Goal: Task Accomplishment & Management: Manage account settings

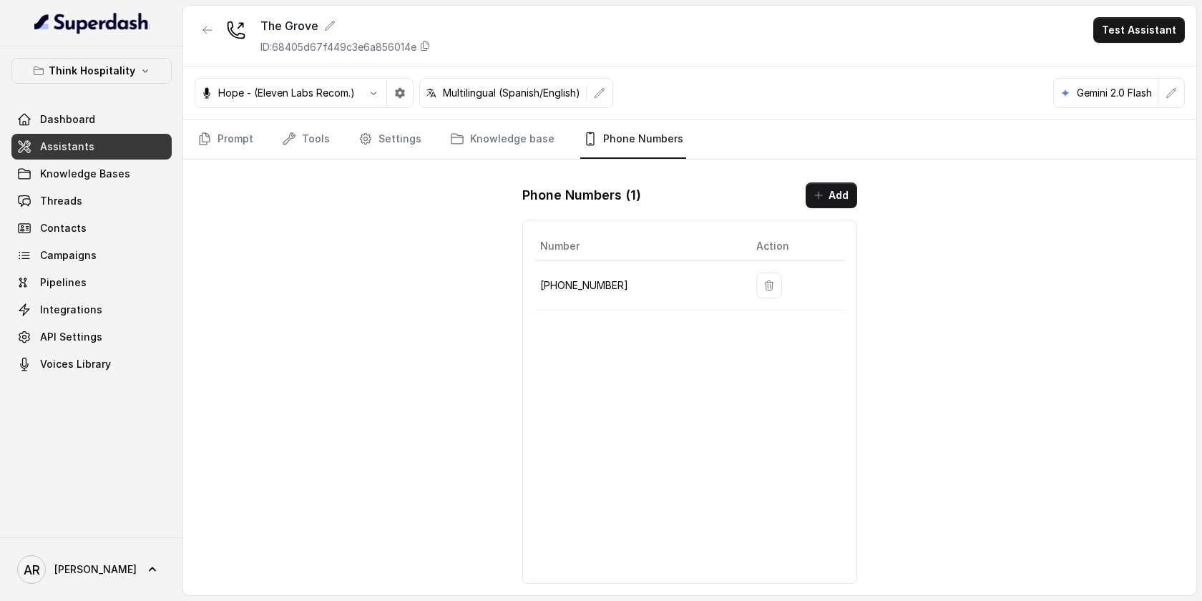
click at [87, 38] on div at bounding box center [91, 23] width 183 height 47
click at [97, 63] on p "Think Hospitality" at bounding box center [92, 70] width 87 height 17
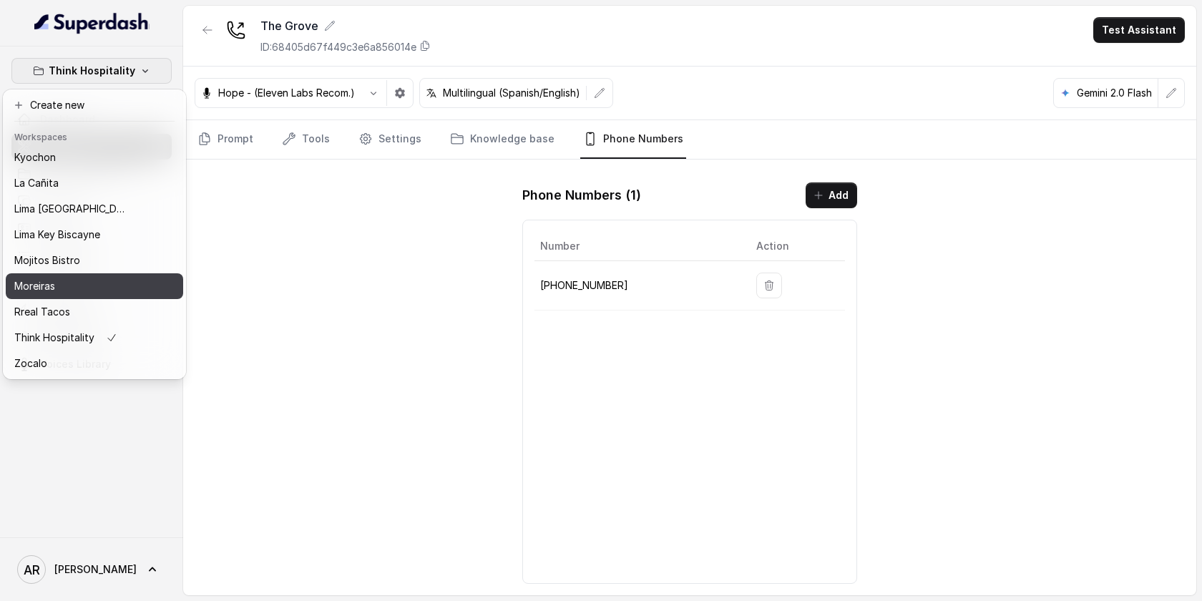
scroll to position [69, 0]
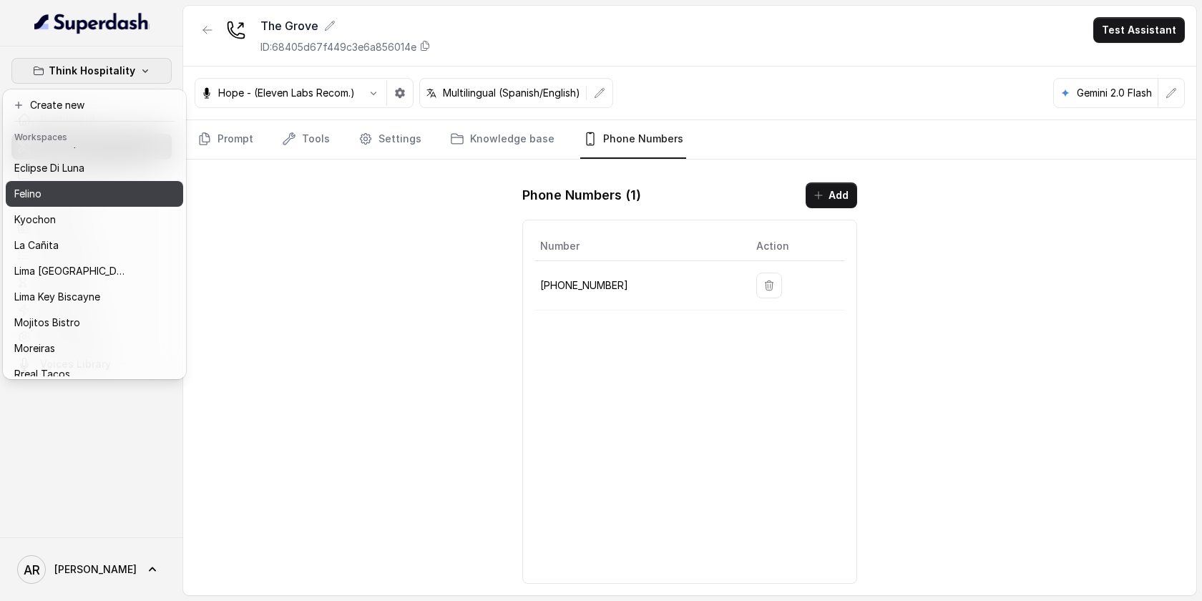
click at [91, 205] on button "Felino" at bounding box center [94, 194] width 177 height 26
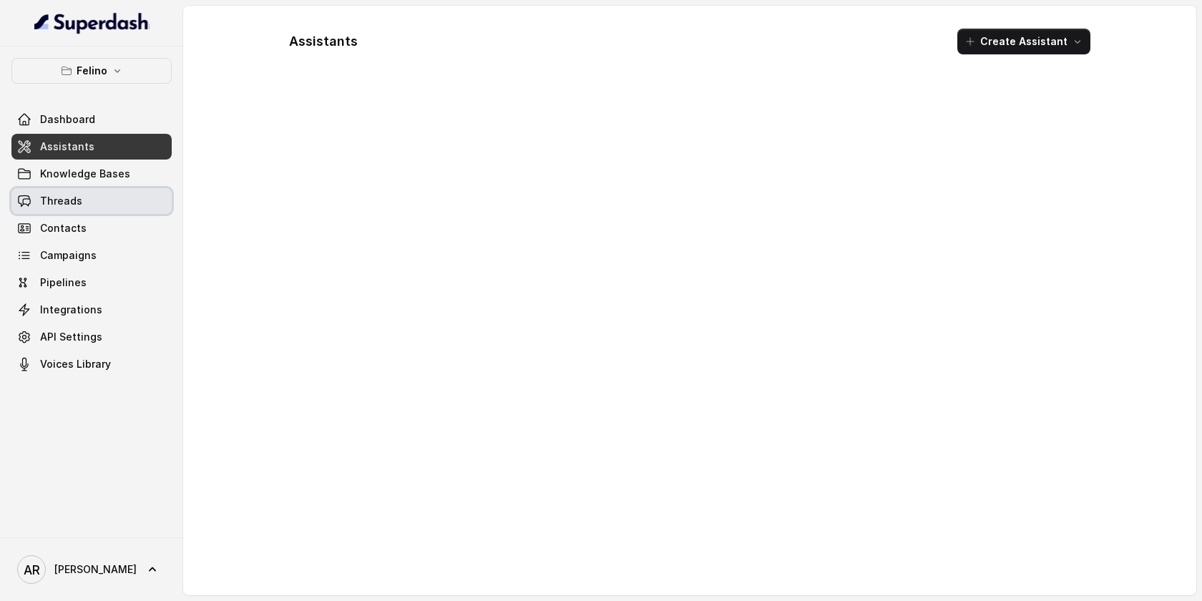
click at [92, 197] on link "Threads" at bounding box center [91, 201] width 160 height 26
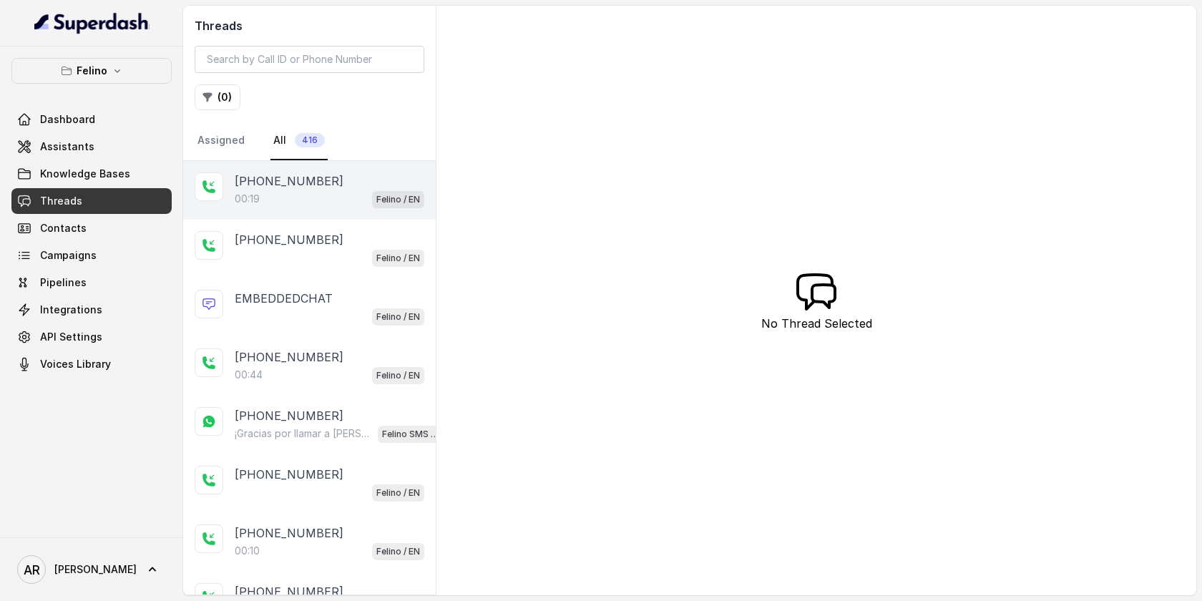
drag, startPoint x: 357, startPoint y: 165, endPoint x: 367, endPoint y: 167, distance: 10.2
click at [361, 166] on div "+5491150253663 00:19 Felino / EN" at bounding box center [309, 190] width 253 height 59
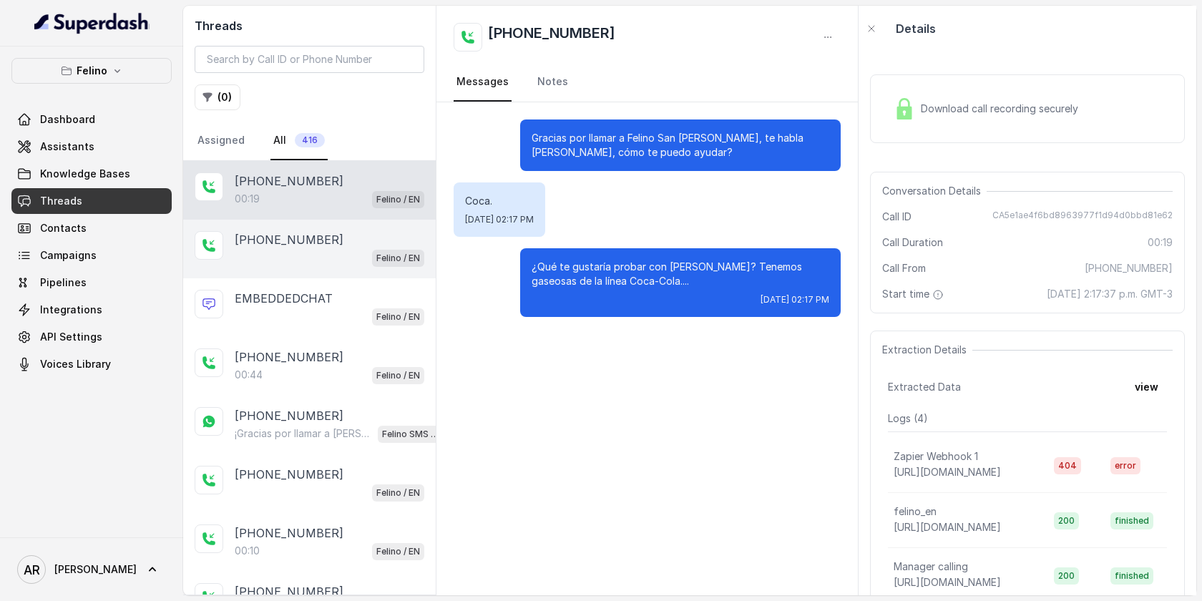
click at [346, 243] on div "+5491162008324" at bounding box center [330, 239] width 190 height 17
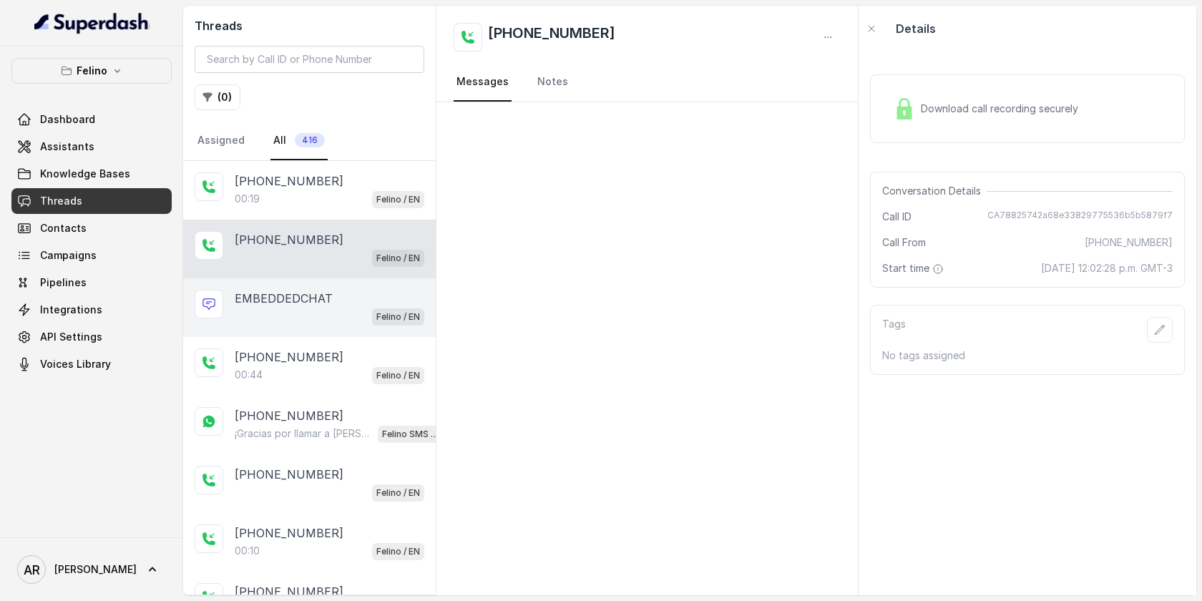
click at [344, 318] on div "Felino / EN" at bounding box center [330, 316] width 190 height 19
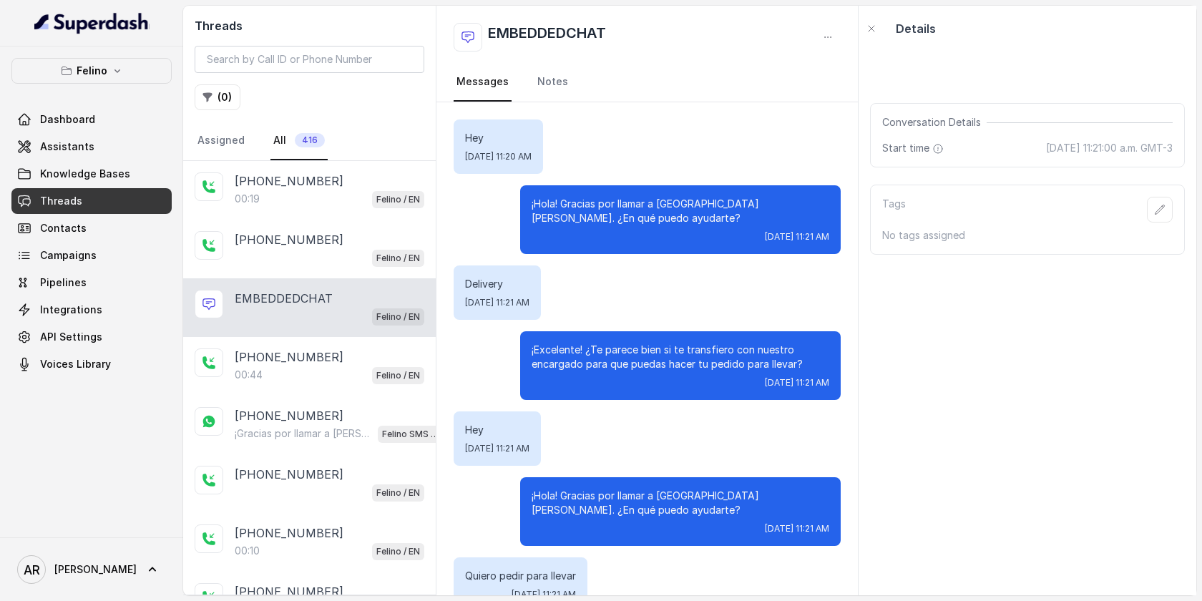
scroll to position [114, 0]
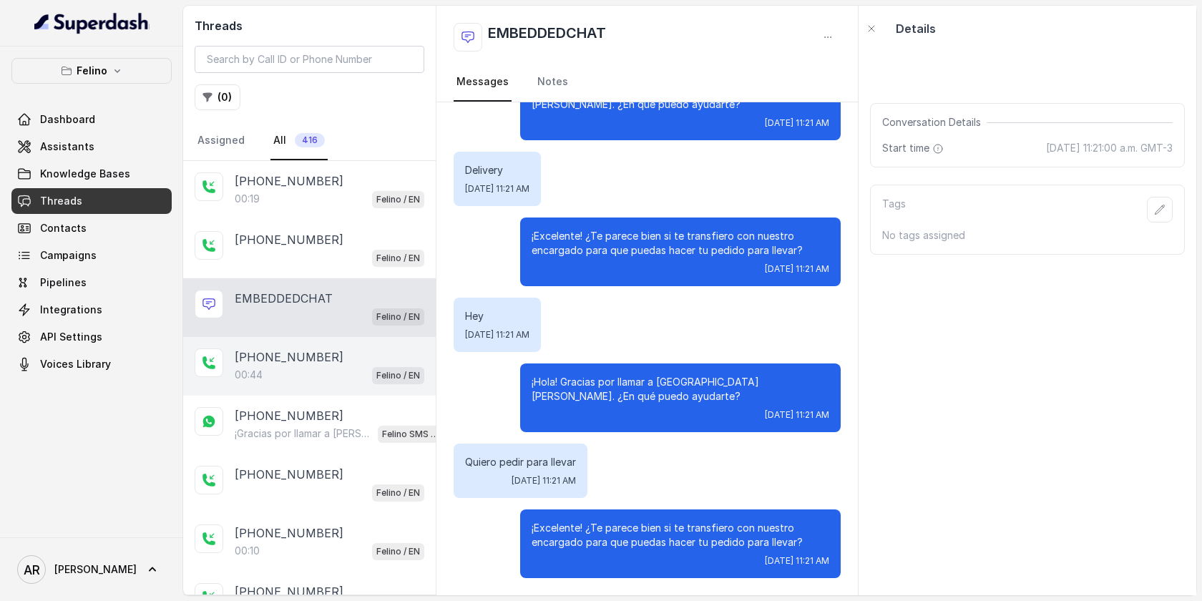
click at [327, 351] on p "+5491160336705" at bounding box center [289, 356] width 109 height 17
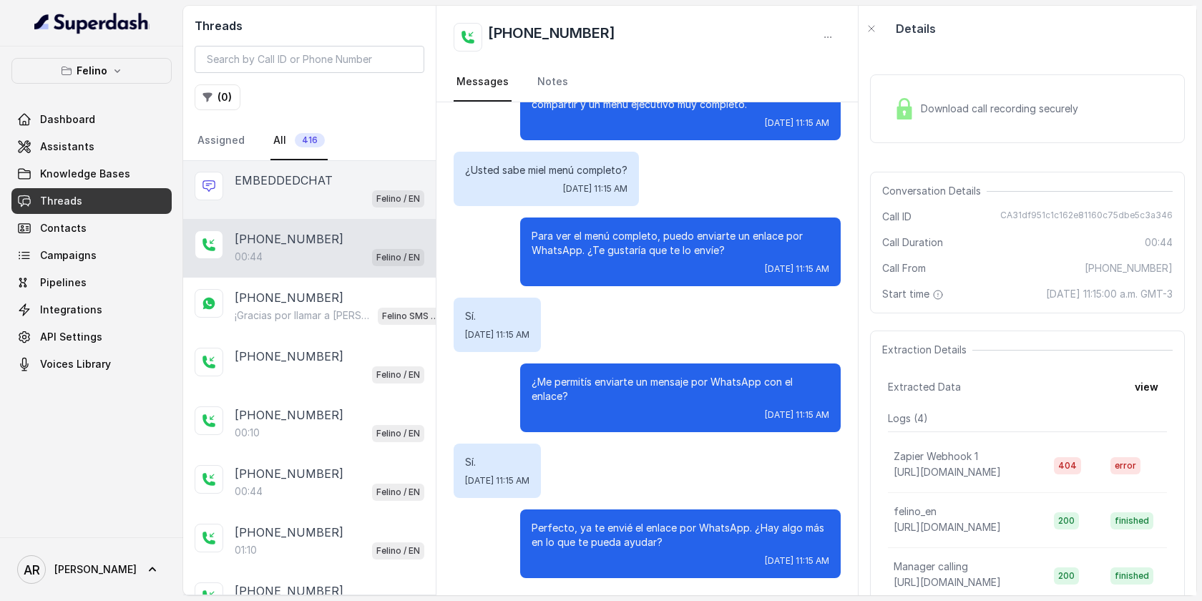
scroll to position [119, 0]
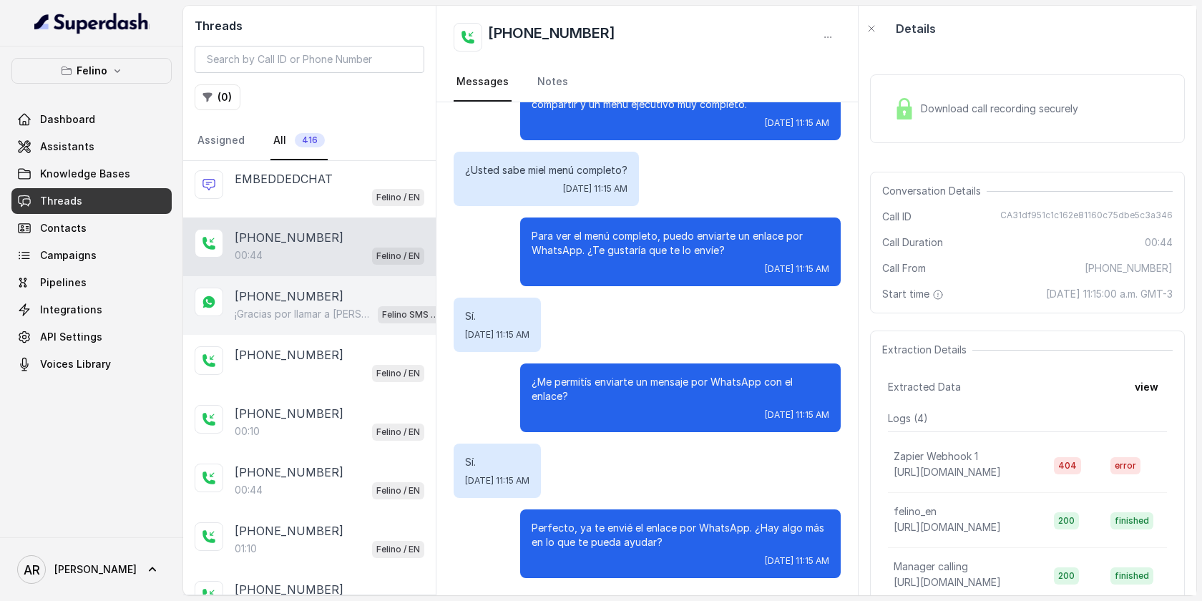
click at [353, 298] on div "[PHONE_NUMBER]" at bounding box center [339, 296] width 209 height 17
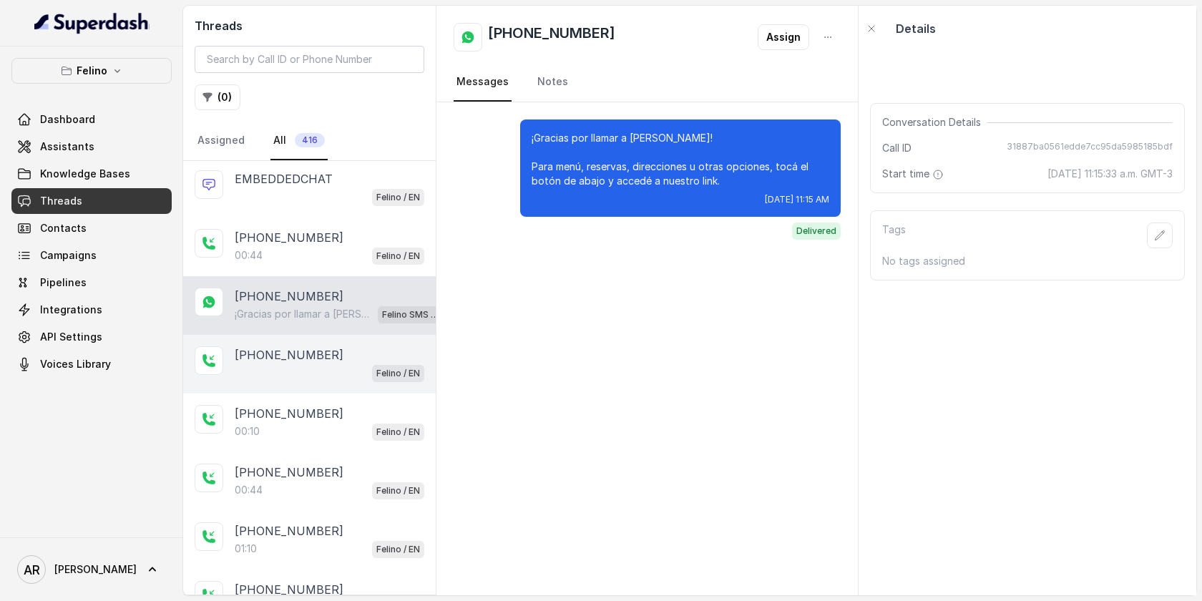
click at [347, 356] on div "[PHONE_NUMBER]" at bounding box center [330, 354] width 190 height 17
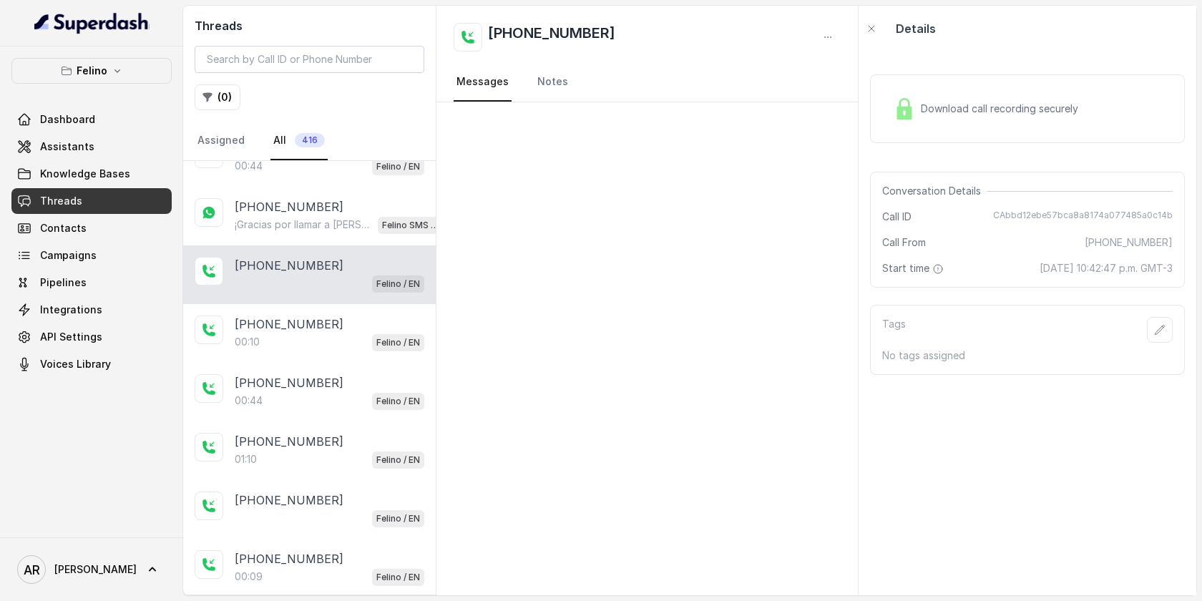
scroll to position [212, 0]
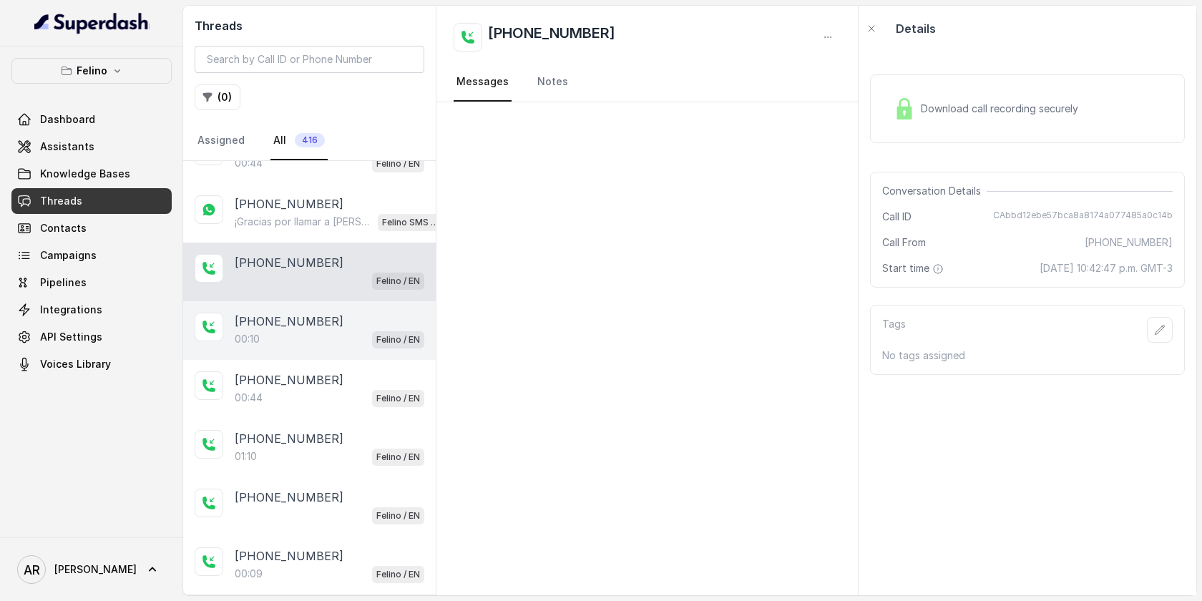
click at [358, 330] on div "00:10 Felino / EN" at bounding box center [330, 339] width 190 height 19
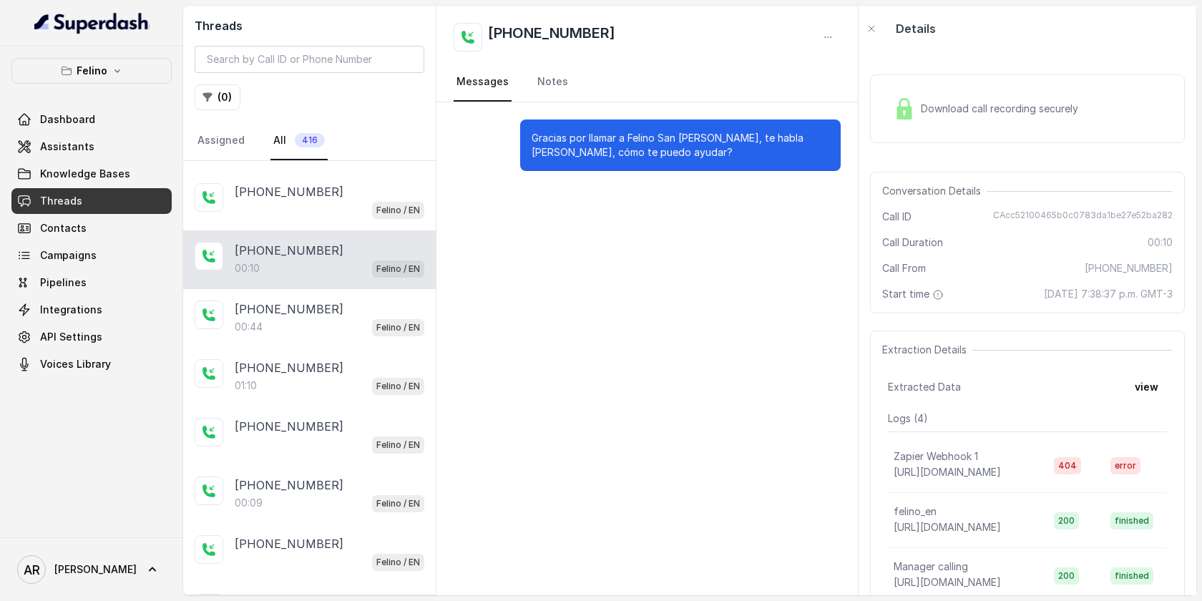
scroll to position [284, 0]
click at [371, 299] on div "[PHONE_NUMBER]" at bounding box center [330, 307] width 190 height 17
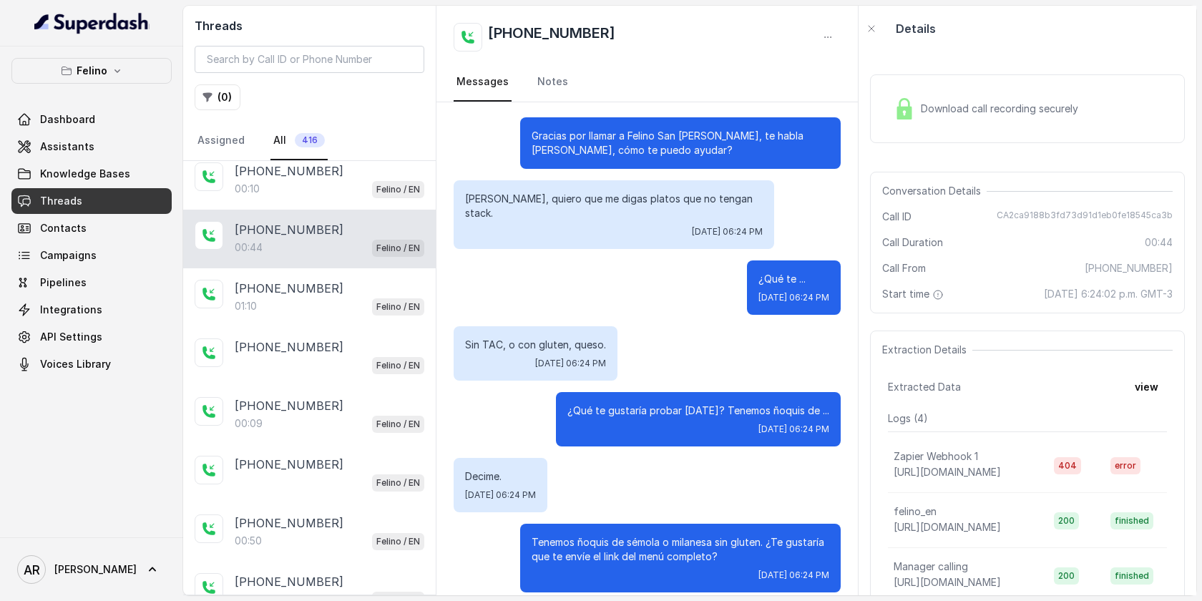
scroll to position [364, 0]
click at [342, 296] on div "01:10 Felino / EN" at bounding box center [330, 304] width 190 height 19
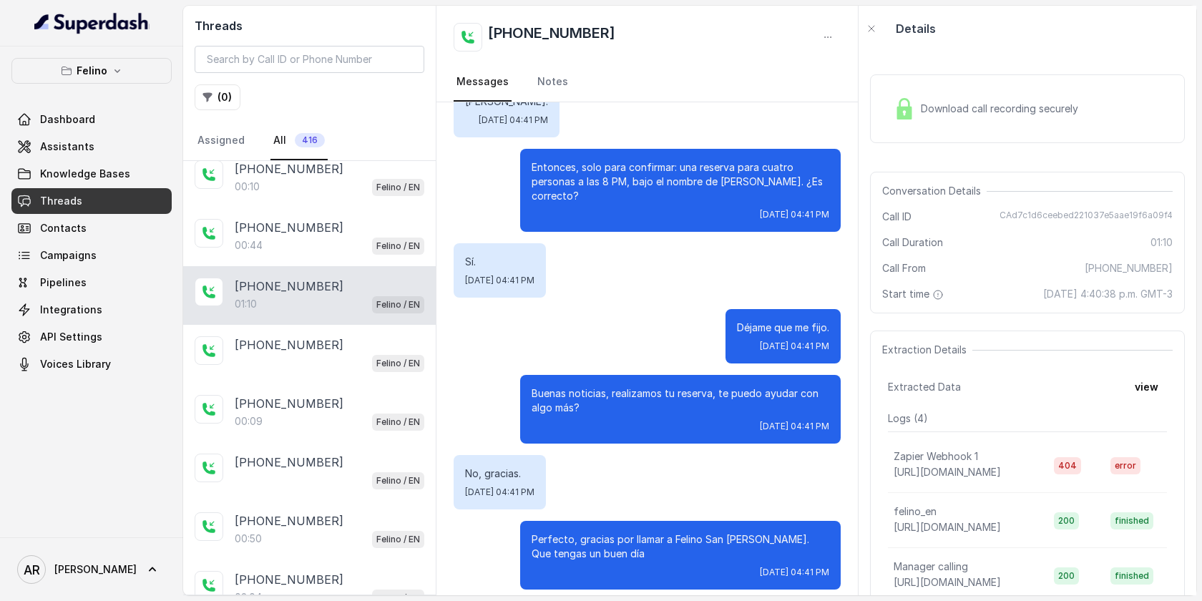
scroll to position [798, 0]
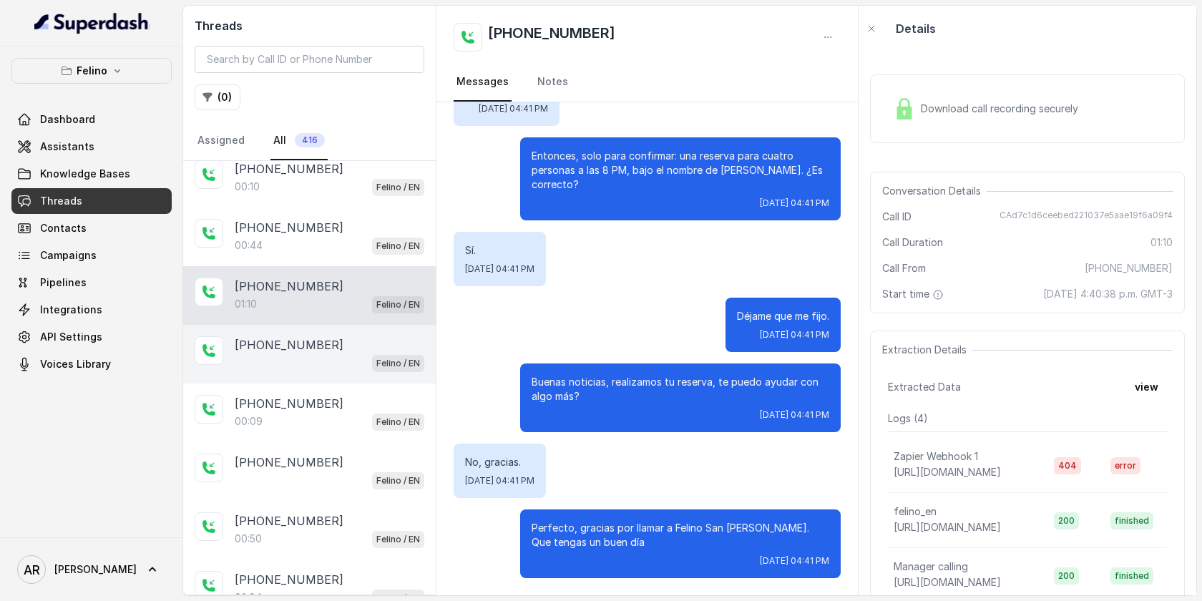
click at [414, 338] on div "[PHONE_NUMBER]" at bounding box center [330, 344] width 190 height 17
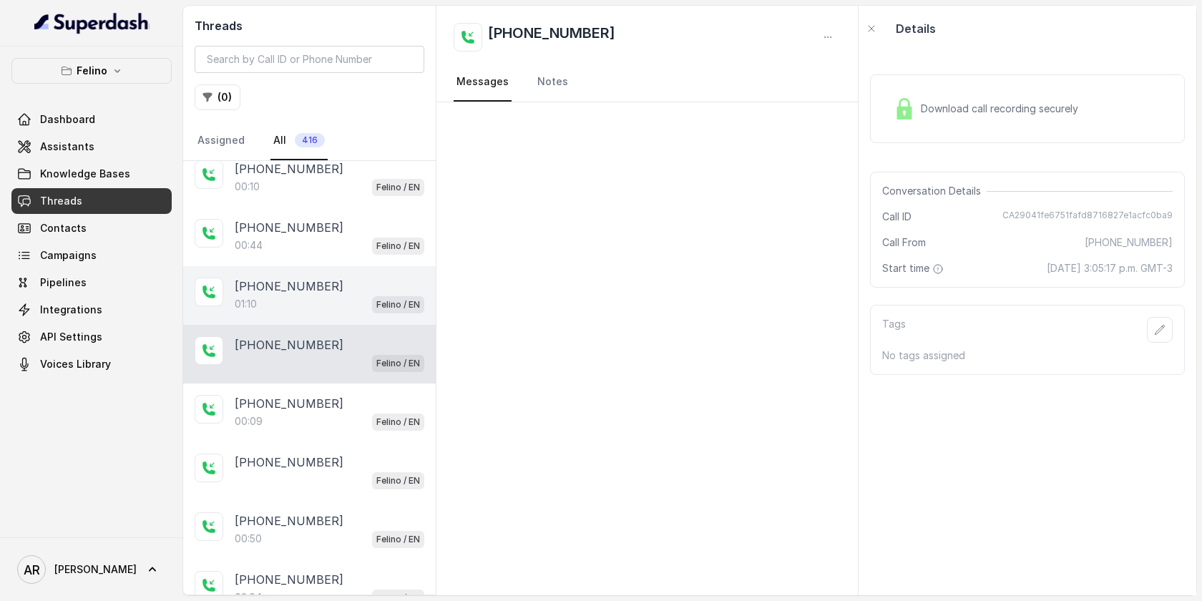
click at [361, 310] on div "+5491169331931 01:10 Felino / EN" at bounding box center [309, 295] width 253 height 59
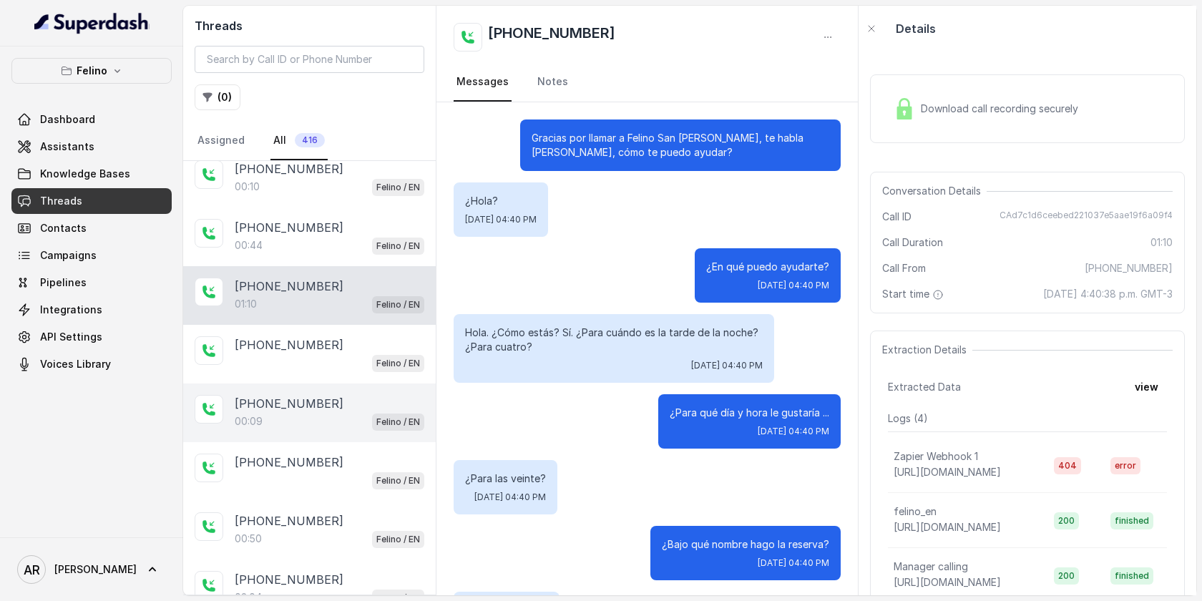
scroll to position [798, 0]
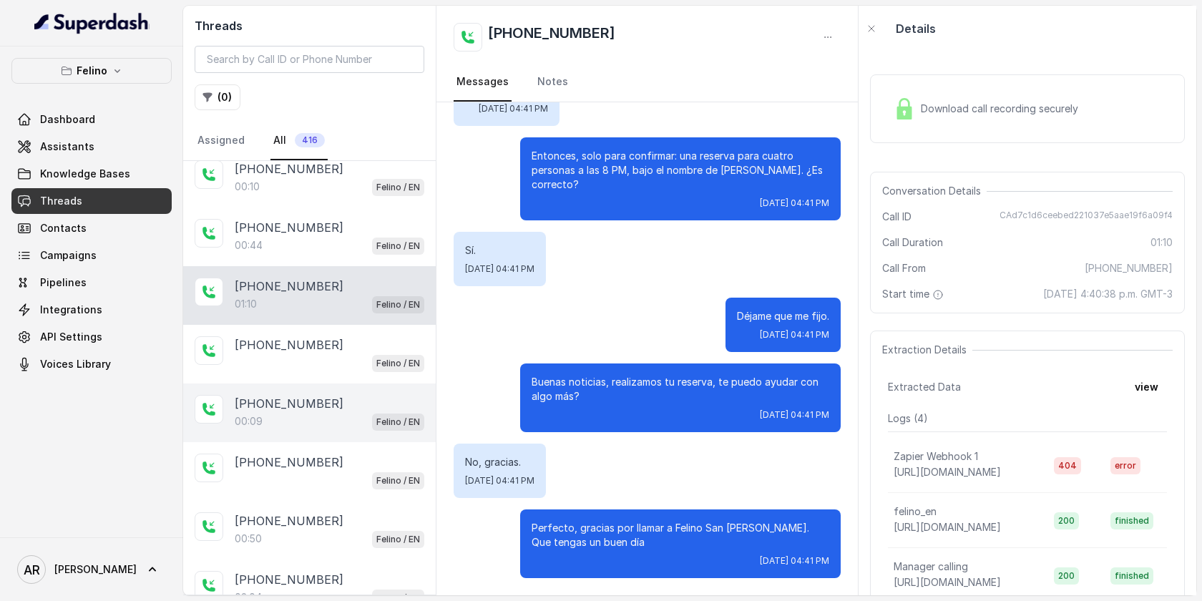
click at [342, 398] on div "[PHONE_NUMBER]" at bounding box center [330, 403] width 190 height 17
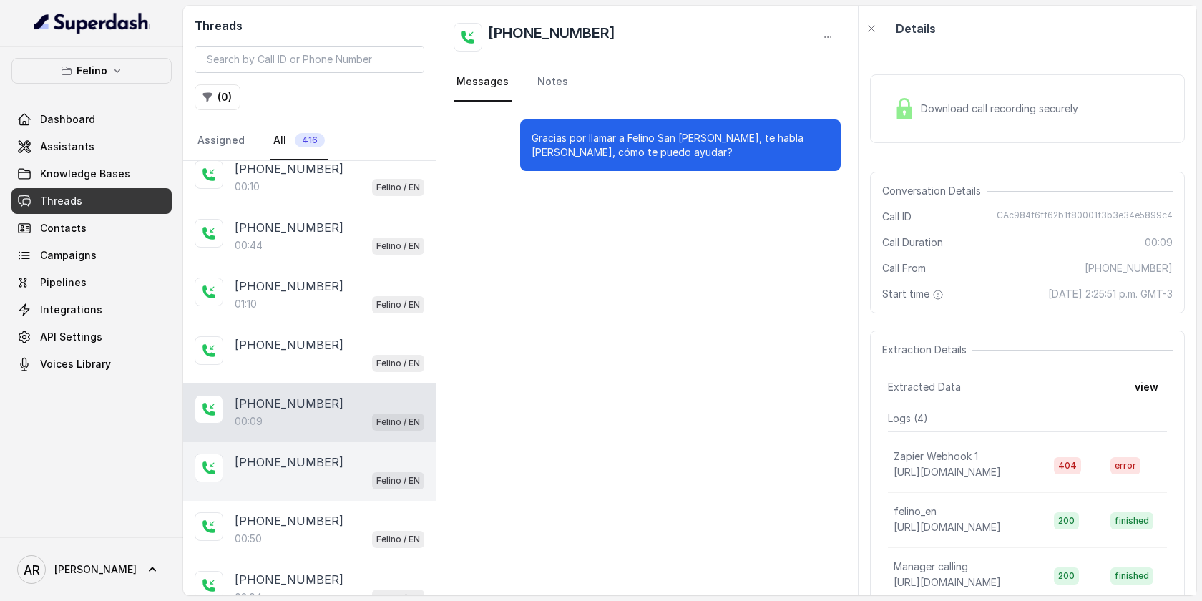
click at [350, 471] on div "Felino / EN" at bounding box center [330, 480] width 190 height 19
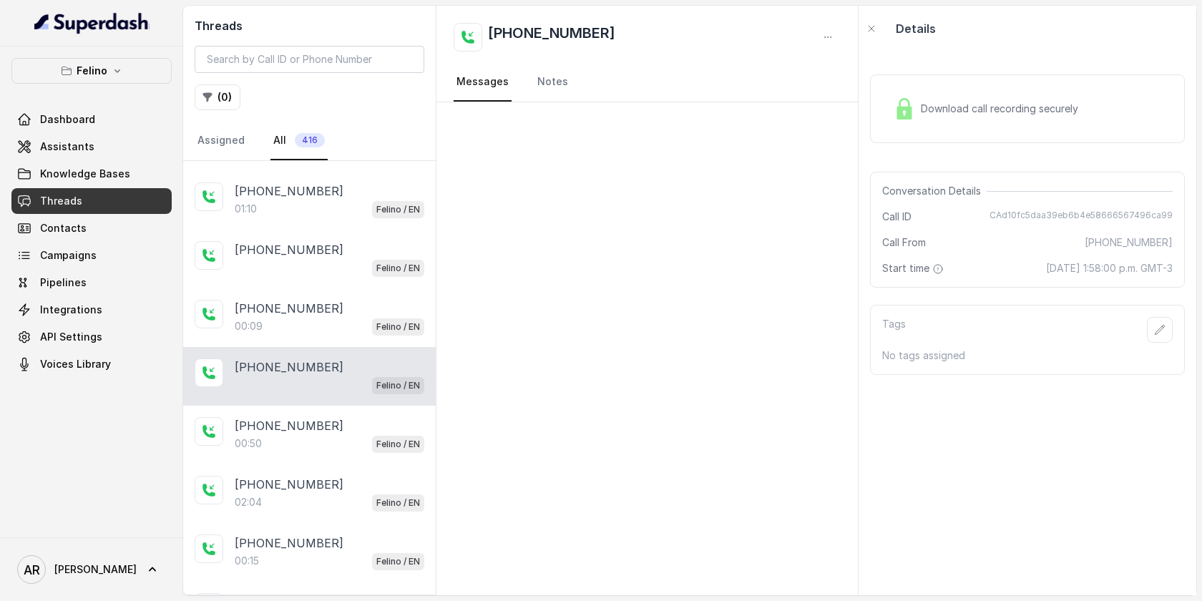
scroll to position [461, 0]
click at [350, 469] on div "+5491135880853 02:04 Felino / EN" at bounding box center [309, 492] width 253 height 59
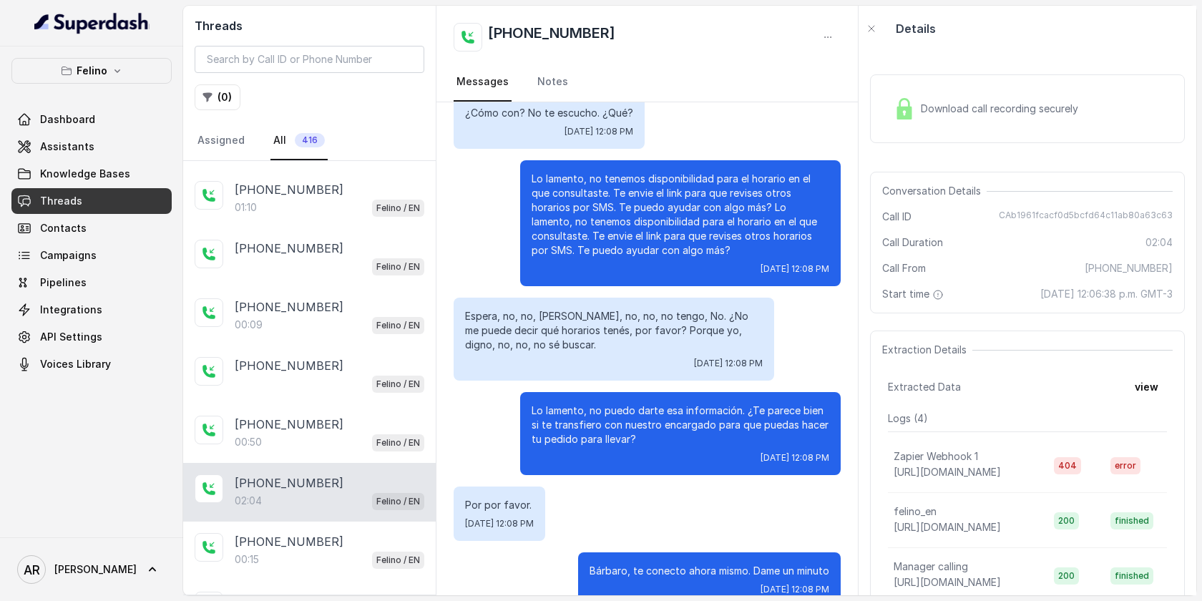
scroll to position [1350, 0]
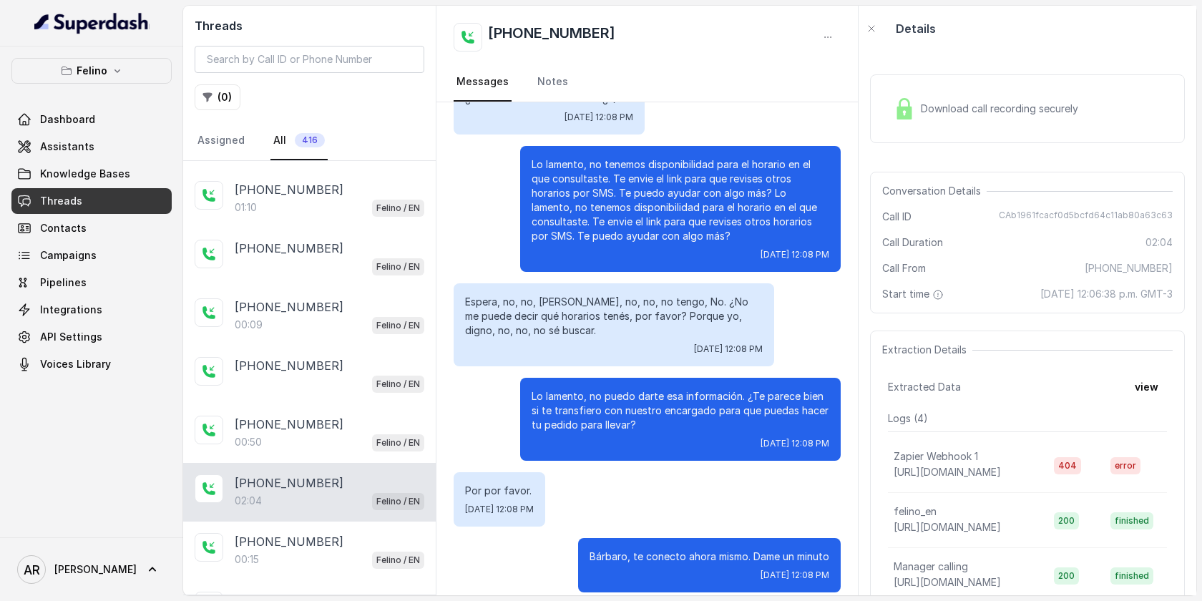
drag, startPoint x: 1005, startPoint y: 210, endPoint x: 1185, endPoint y: 202, distance: 179.8
click at [1185, 202] on div "Download call recording securely Conversation Details Call ID CAb1961fcacf0d5bc…" at bounding box center [1028, 324] width 338 height 544
drag, startPoint x: 1009, startPoint y: 217, endPoint x: 1177, endPoint y: 216, distance: 167.4
click at [1177, 216] on div "Conversation Details Call ID CAb1961fcacf0d5bcfd64c11ab80a63c63 Call Duration 0…" at bounding box center [1027, 243] width 315 height 142
copy span "CAb1961fcacf0d5bcfd64c11ab80a63c63"
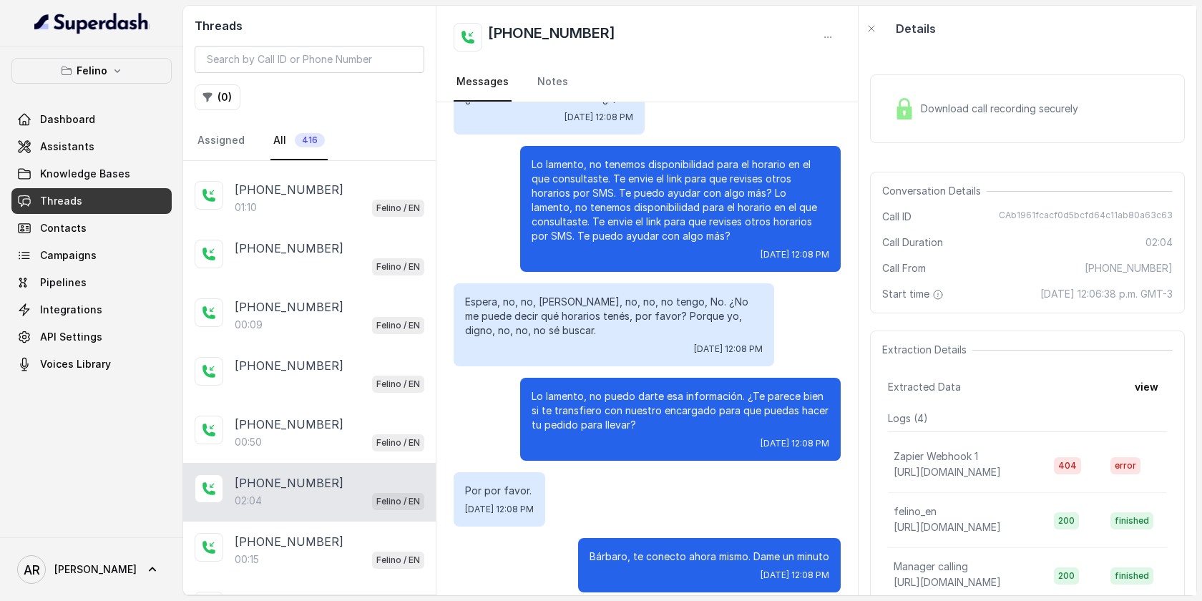
click at [637, 436] on div "Lo lamento, no puedo darte esa información. ¿Te parece bien si te transfiero co…" at bounding box center [680, 419] width 321 height 83
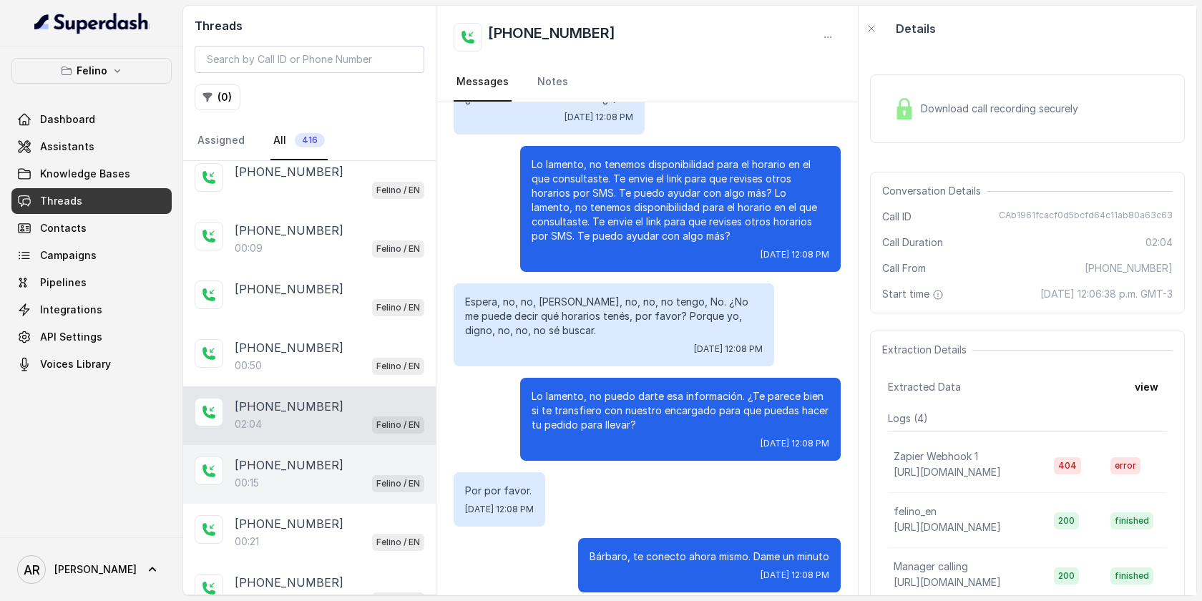
scroll to position [582, 0]
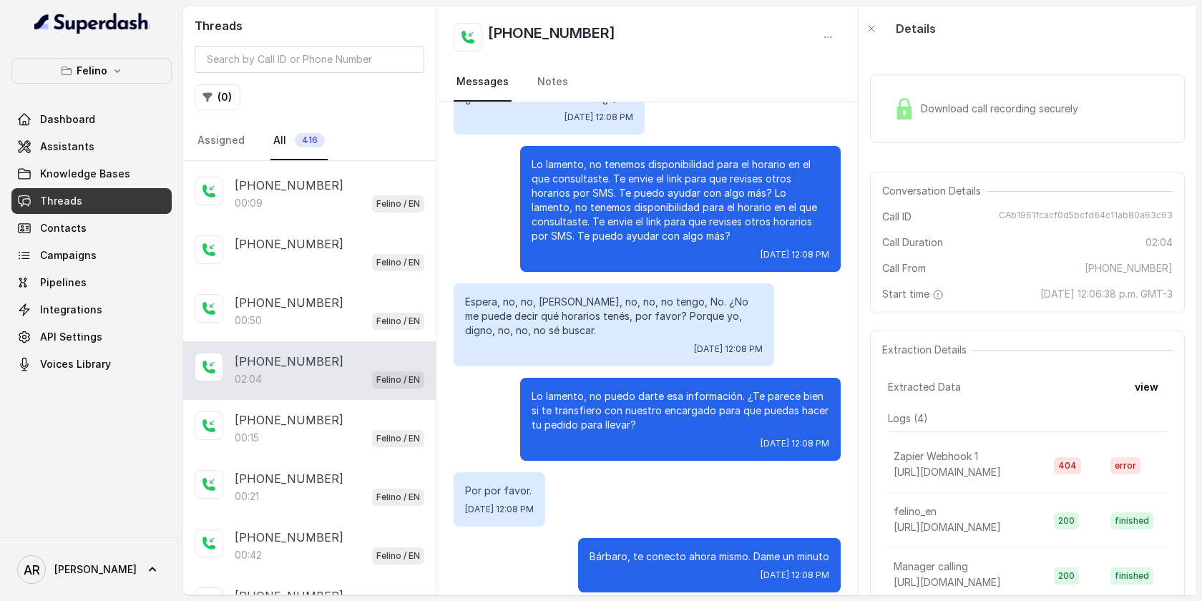
click at [902, 290] on span "Start time" at bounding box center [914, 294] width 64 height 14
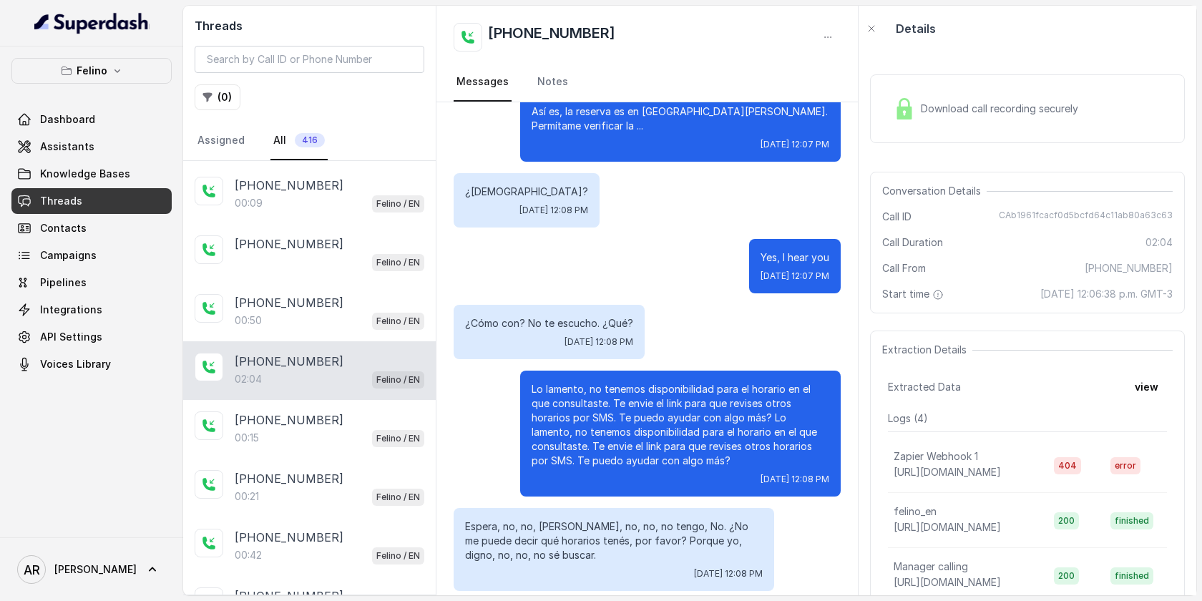
scroll to position [1350, 0]
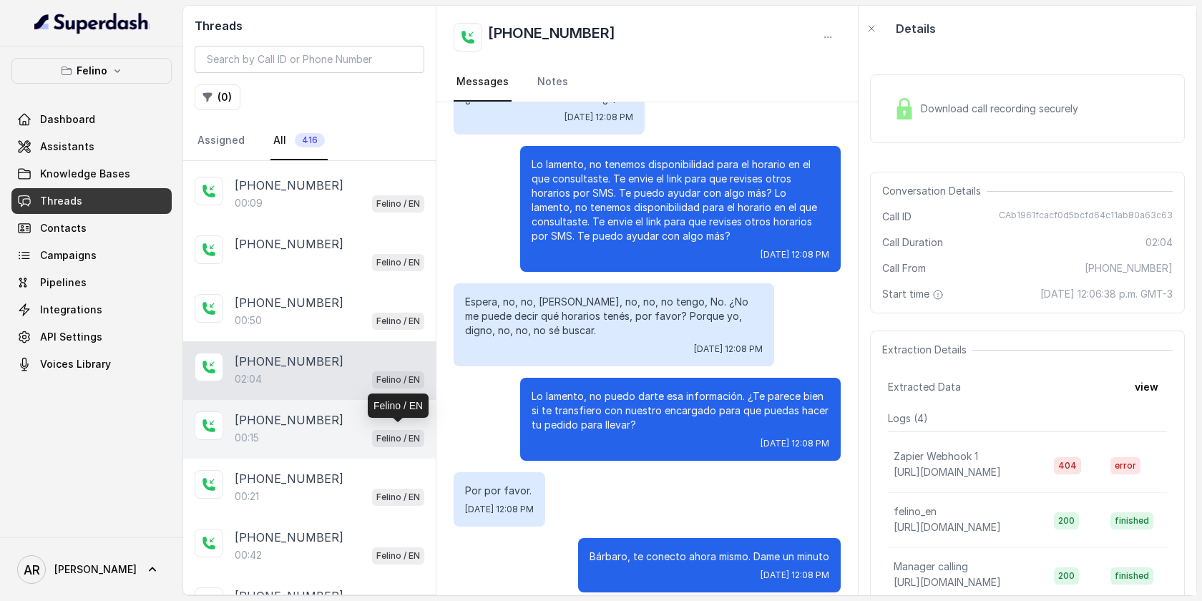
click at [404, 431] on p "Felino / EN" at bounding box center [398, 438] width 44 height 14
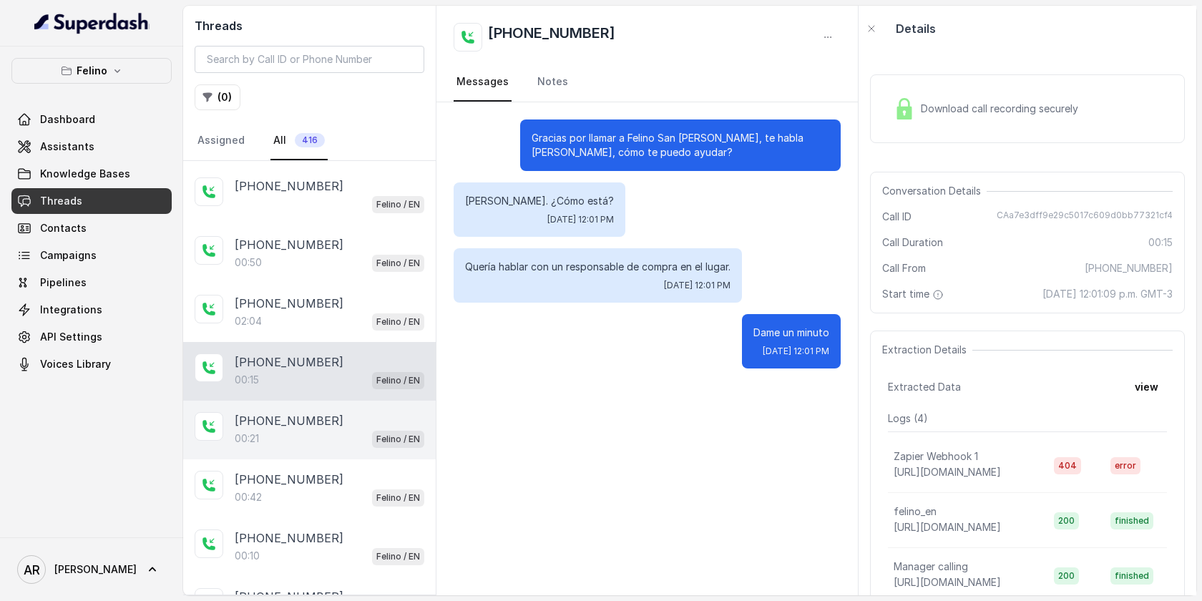
scroll to position [644, 0]
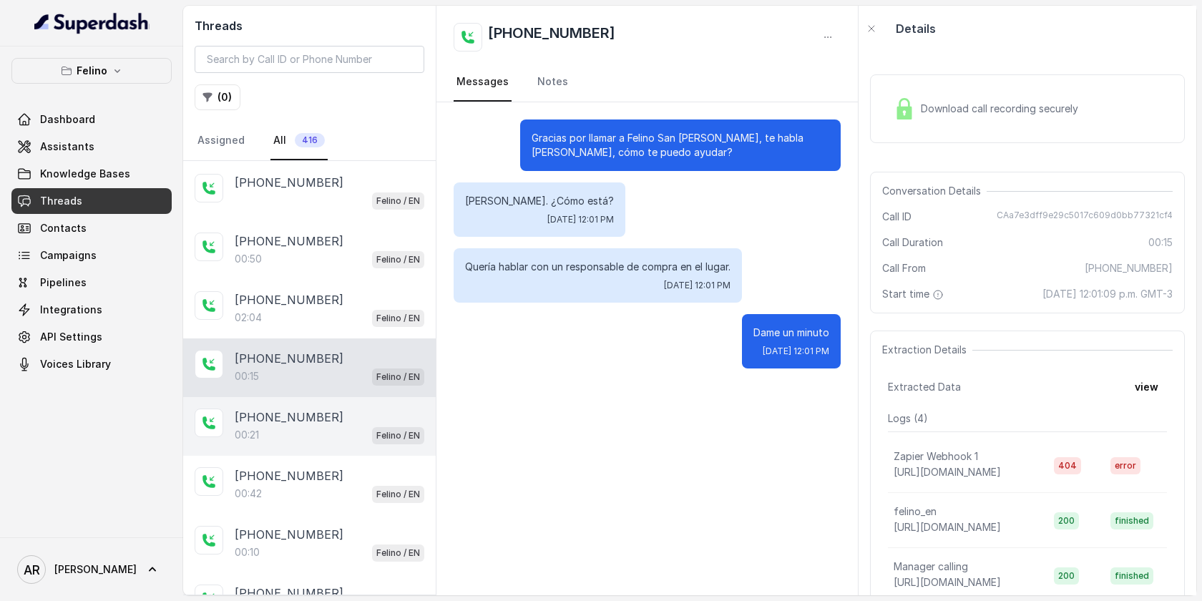
click at [349, 433] on div "00:21 Felino / EN" at bounding box center [330, 435] width 190 height 19
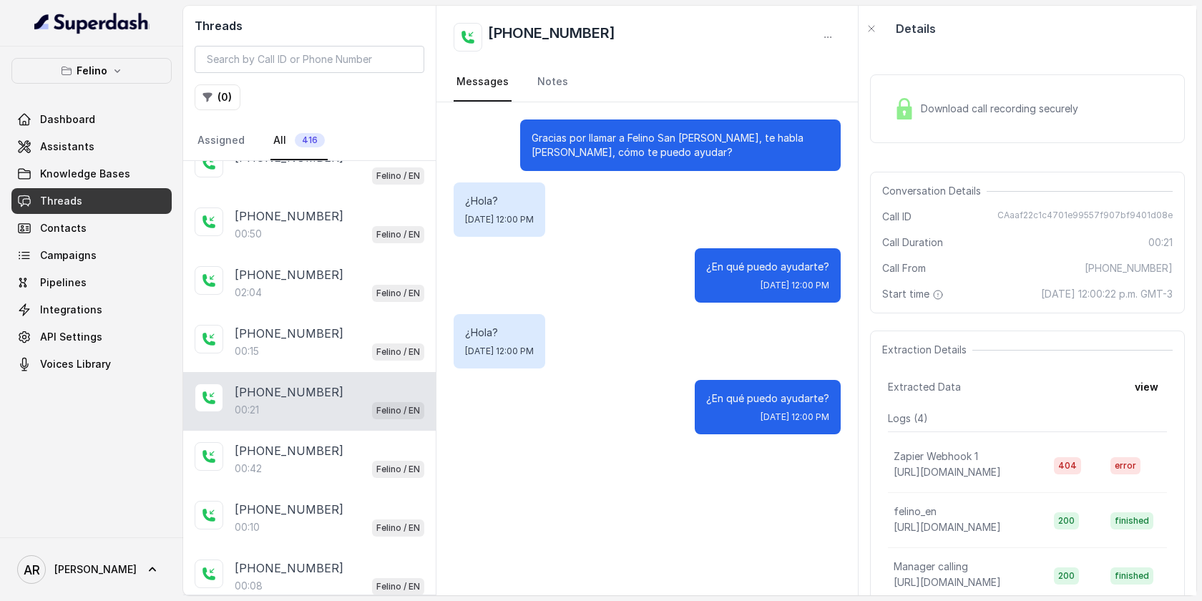
scroll to position [680, 0]
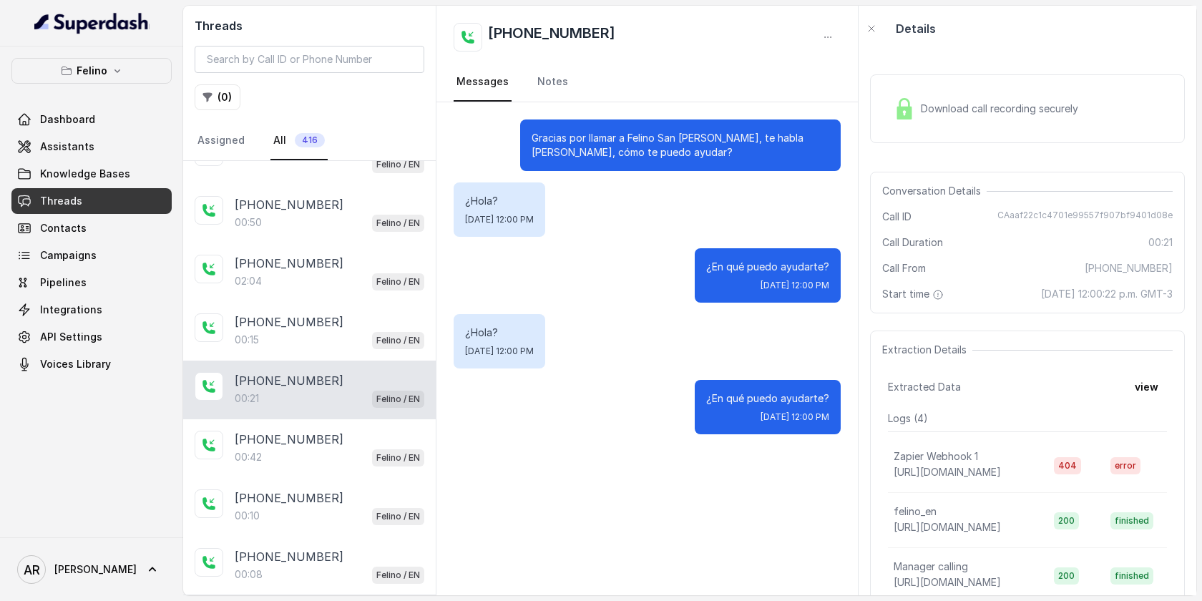
click at [349, 433] on div "[PHONE_NUMBER]" at bounding box center [330, 439] width 190 height 17
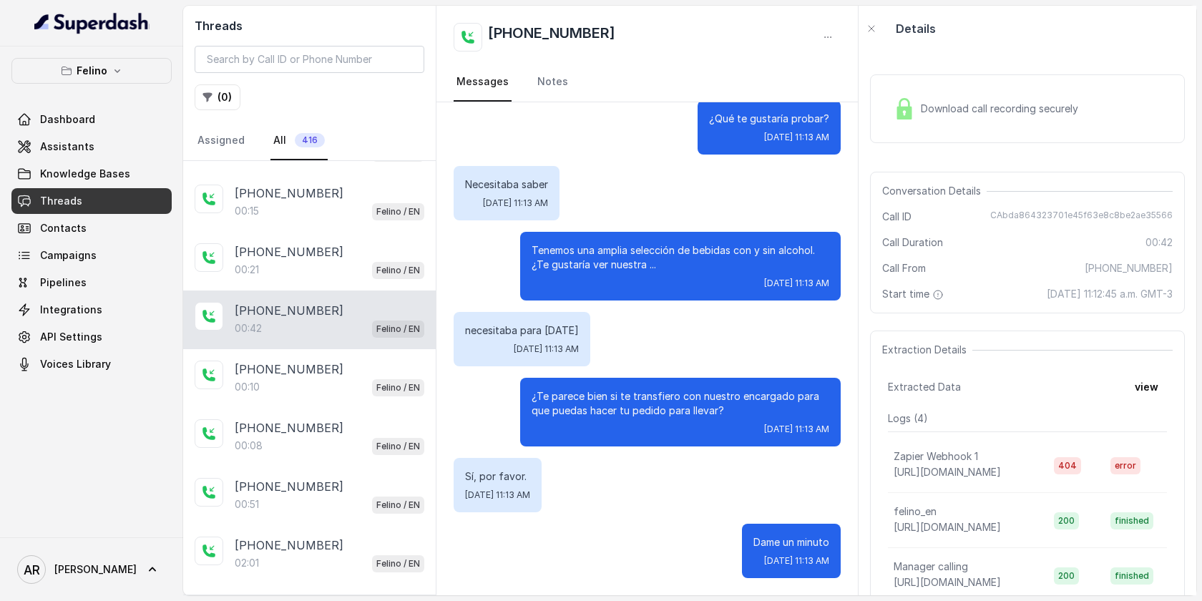
scroll to position [839, 0]
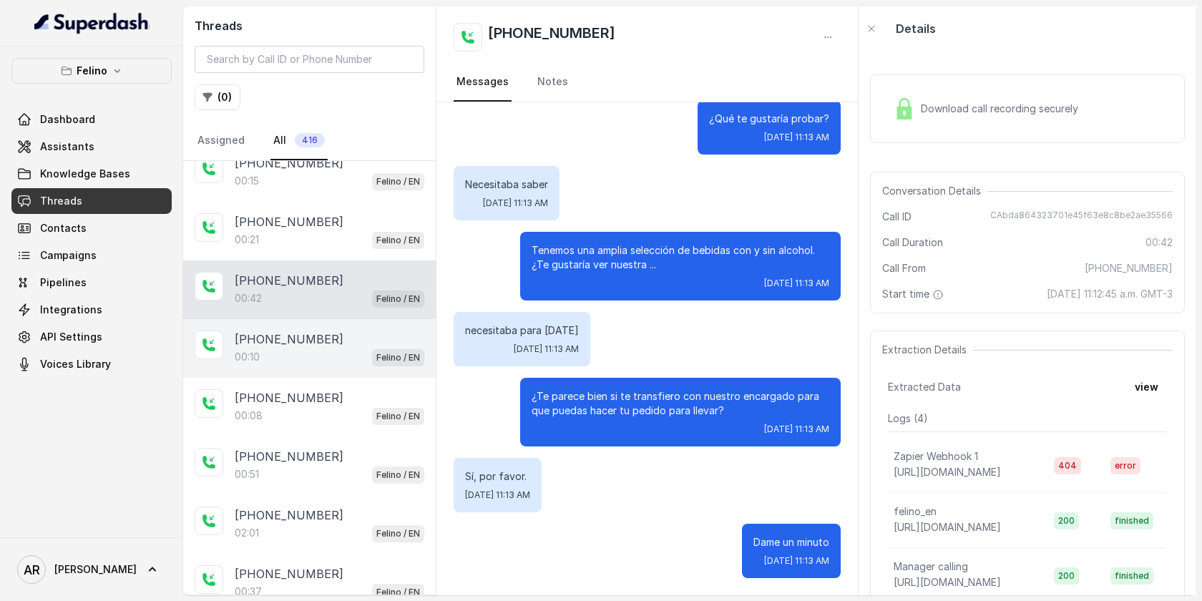
click at [335, 356] on div "00:10 Felino / EN" at bounding box center [330, 357] width 190 height 19
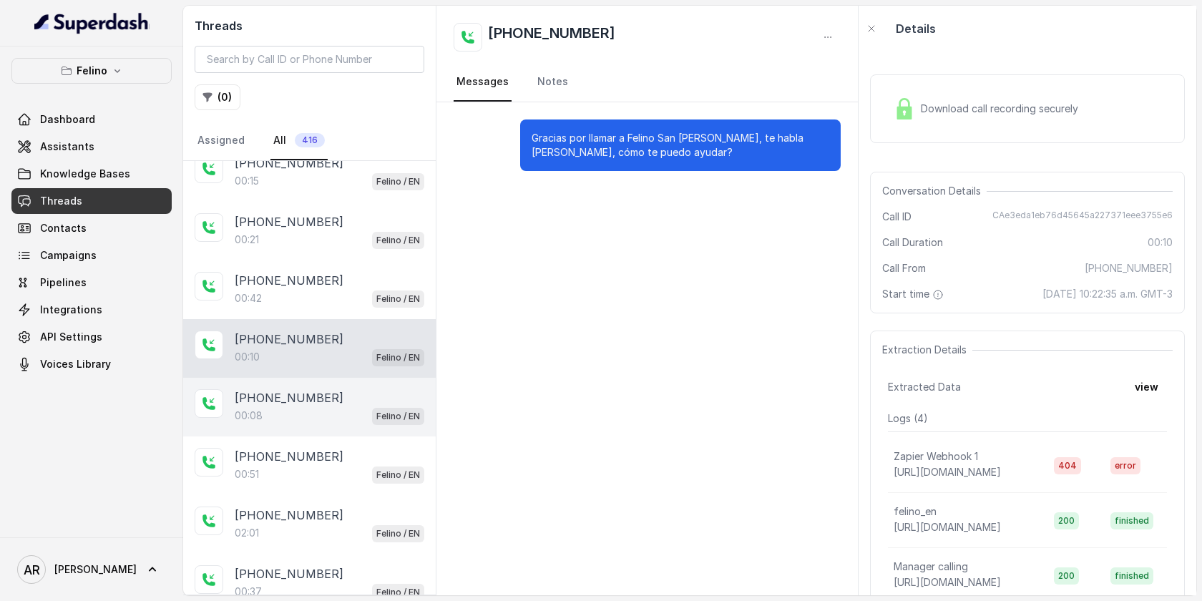
click at [328, 415] on div "00:08 Felino / EN" at bounding box center [330, 415] width 190 height 19
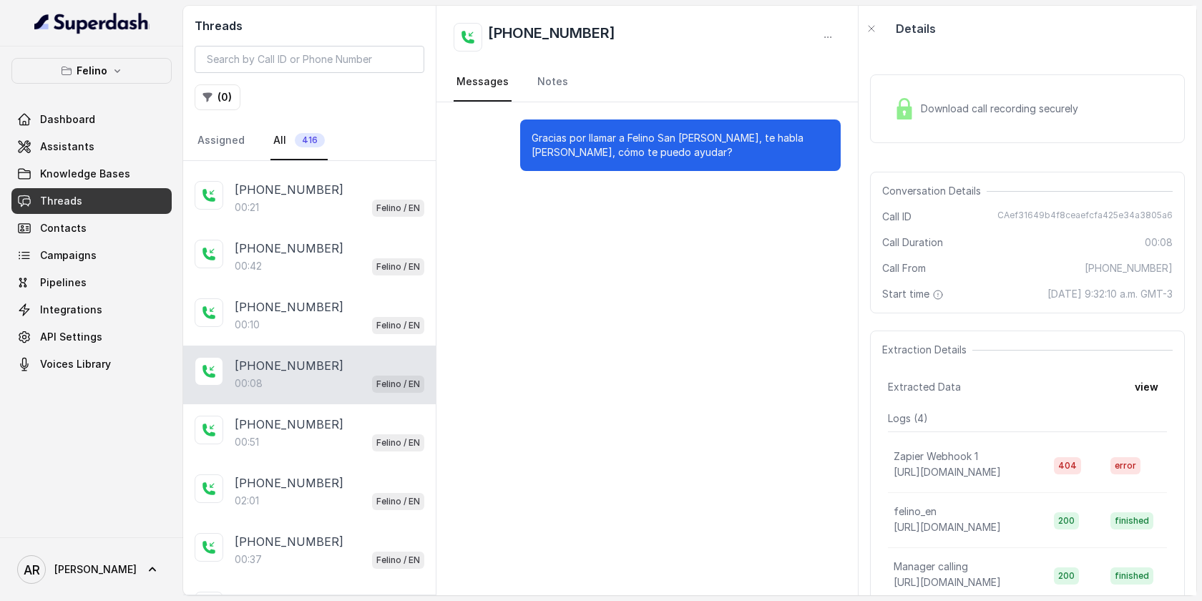
scroll to position [891, 0]
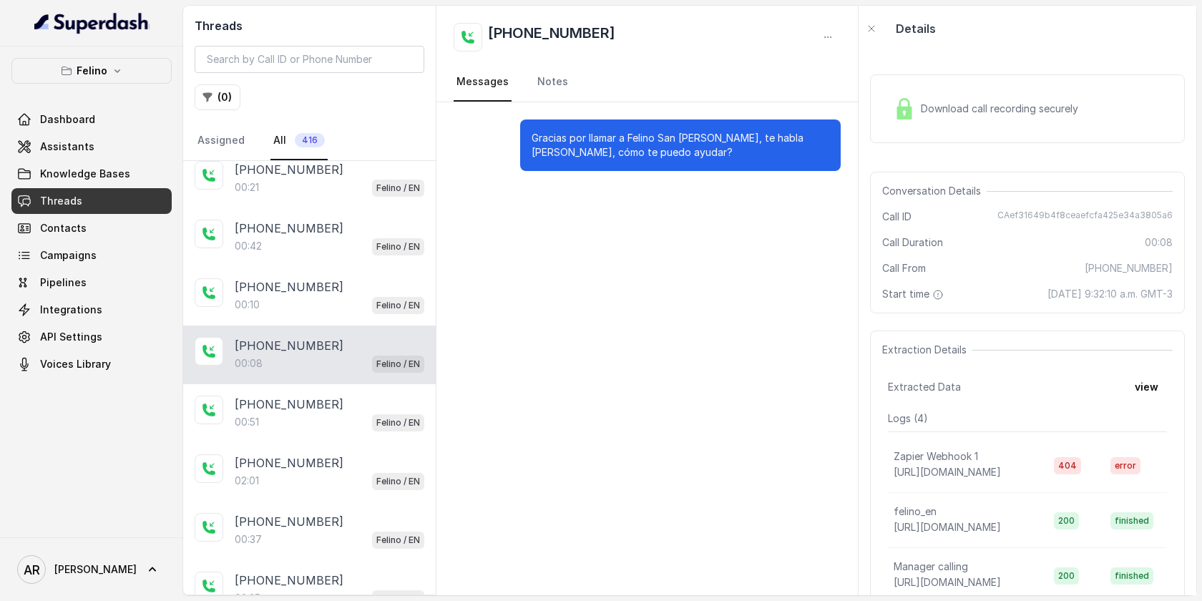
click at [328, 415] on div "00:51 Felino / EN" at bounding box center [330, 422] width 190 height 19
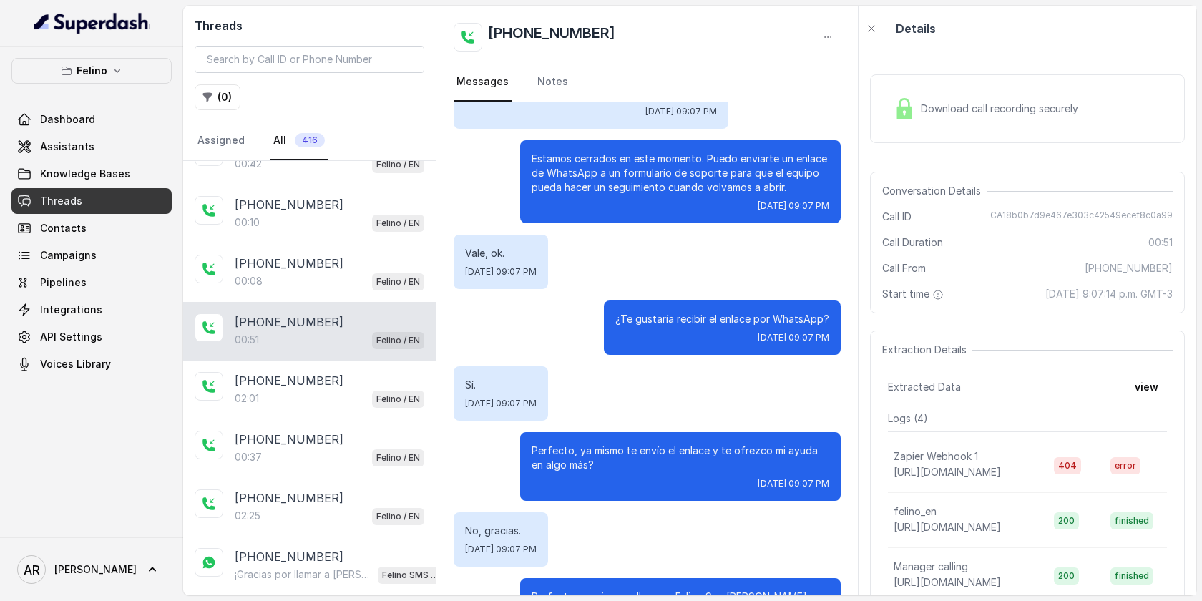
scroll to position [177, 0]
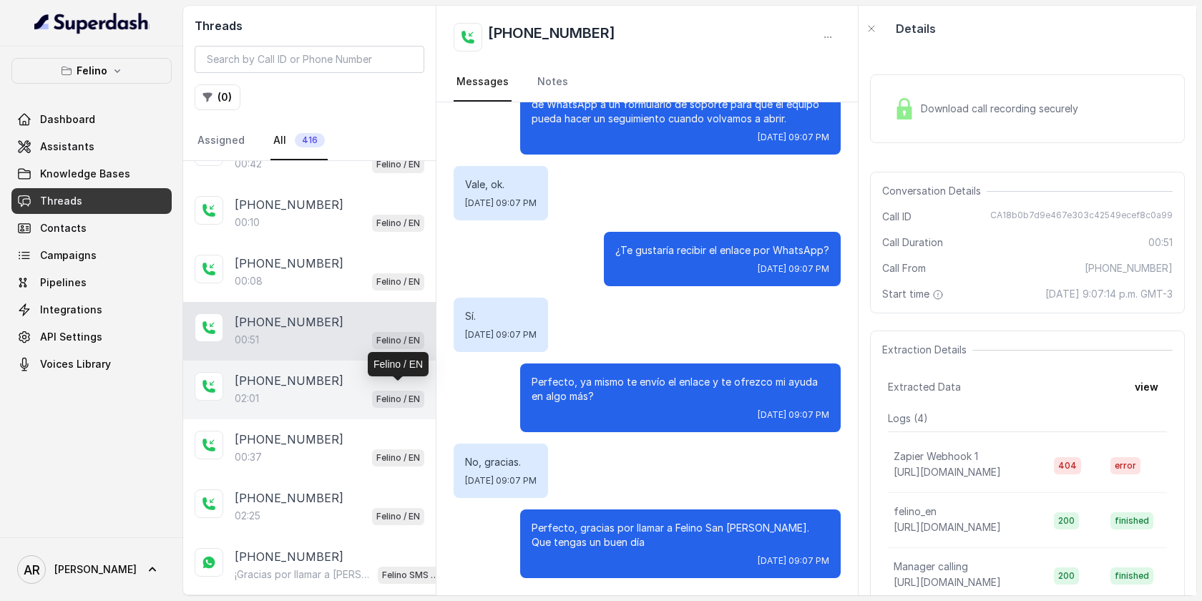
click at [382, 392] on p "Felino / EN" at bounding box center [398, 399] width 44 height 14
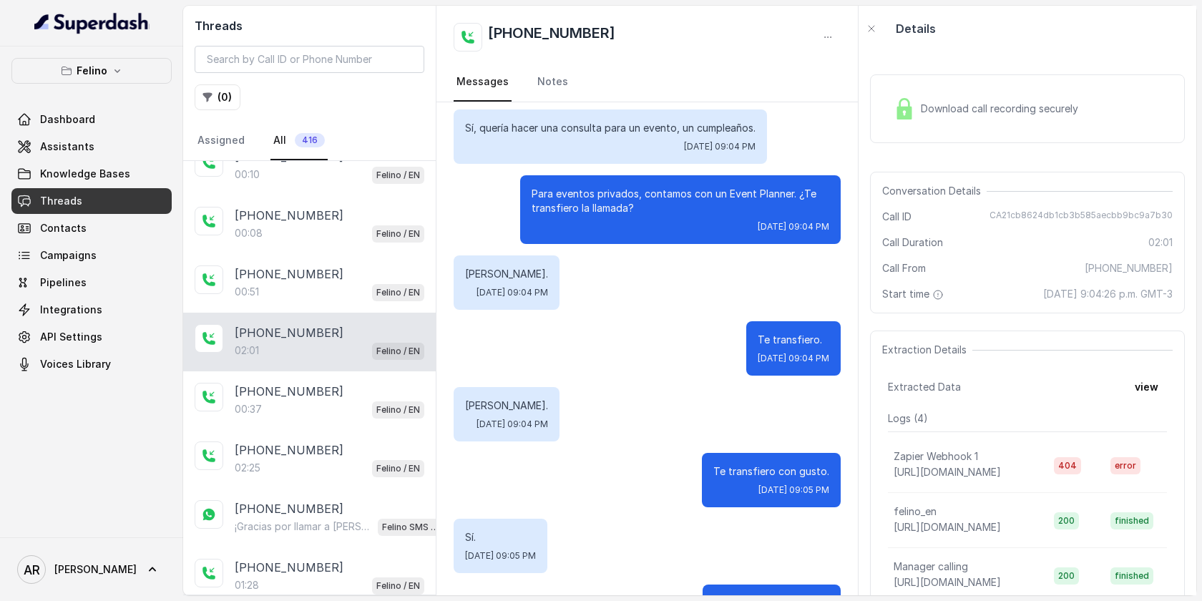
scroll to position [938, 0]
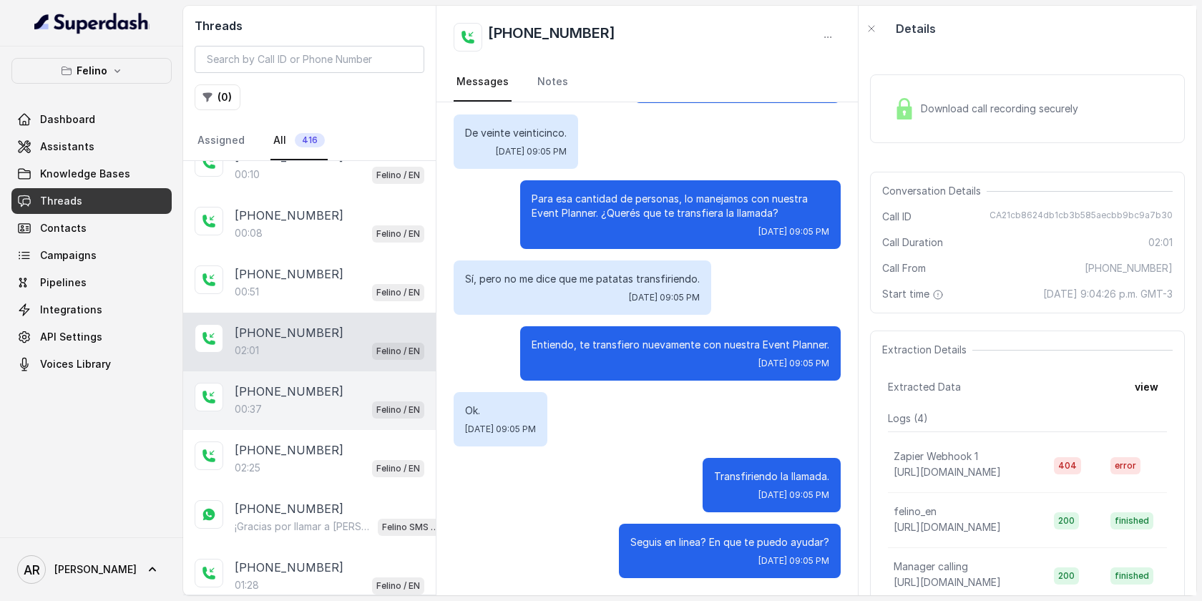
click at [318, 383] on p "[PHONE_NUMBER]" at bounding box center [289, 391] width 109 height 17
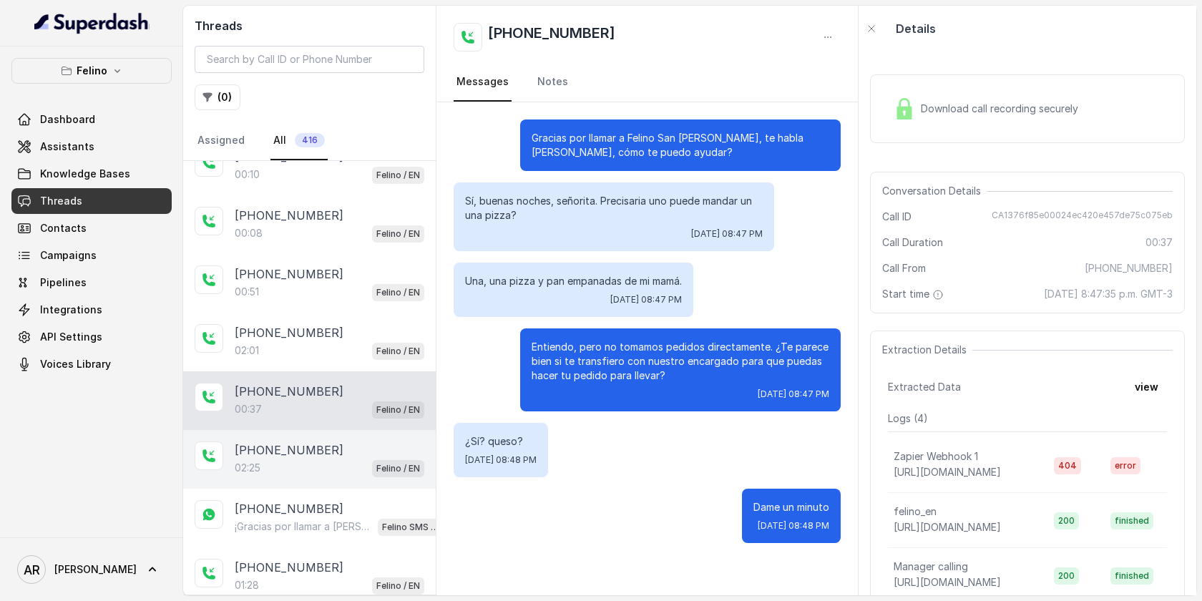
click at [338, 463] on div "02:25 Felino / EN" at bounding box center [330, 468] width 190 height 19
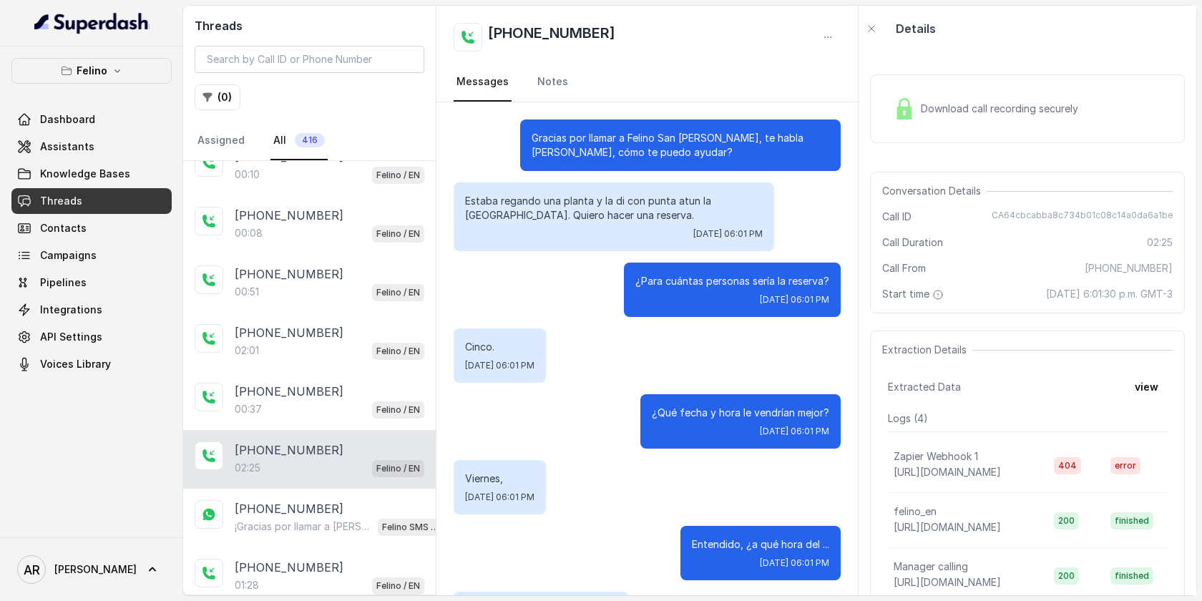
click at [958, 99] on div "Download call recording securely" at bounding box center [986, 108] width 196 height 33
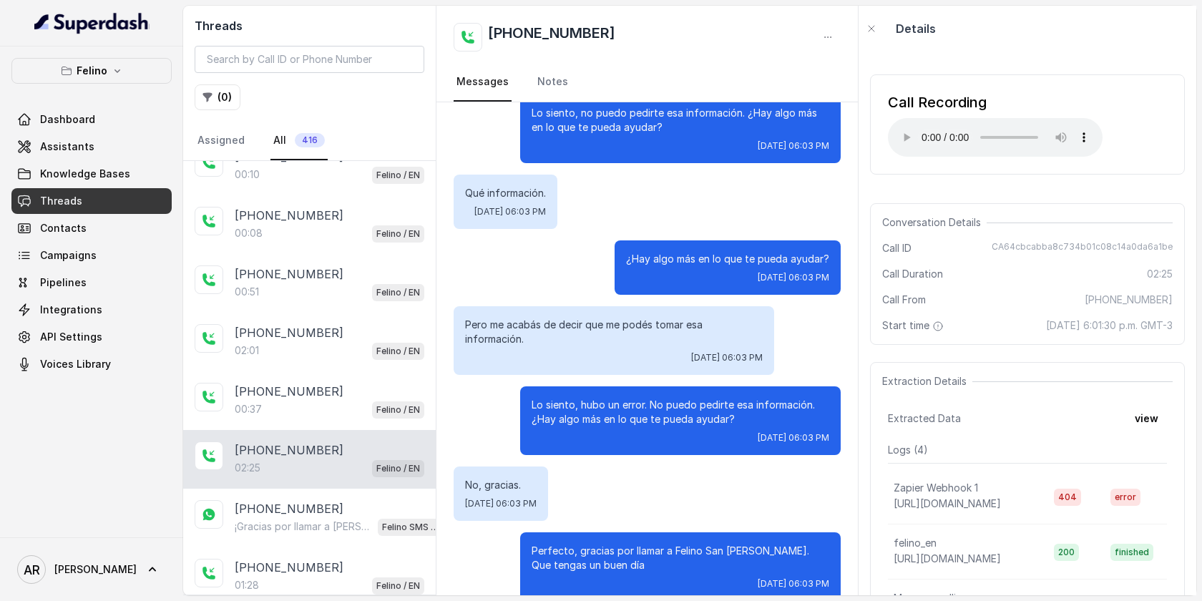
scroll to position [1688, 0]
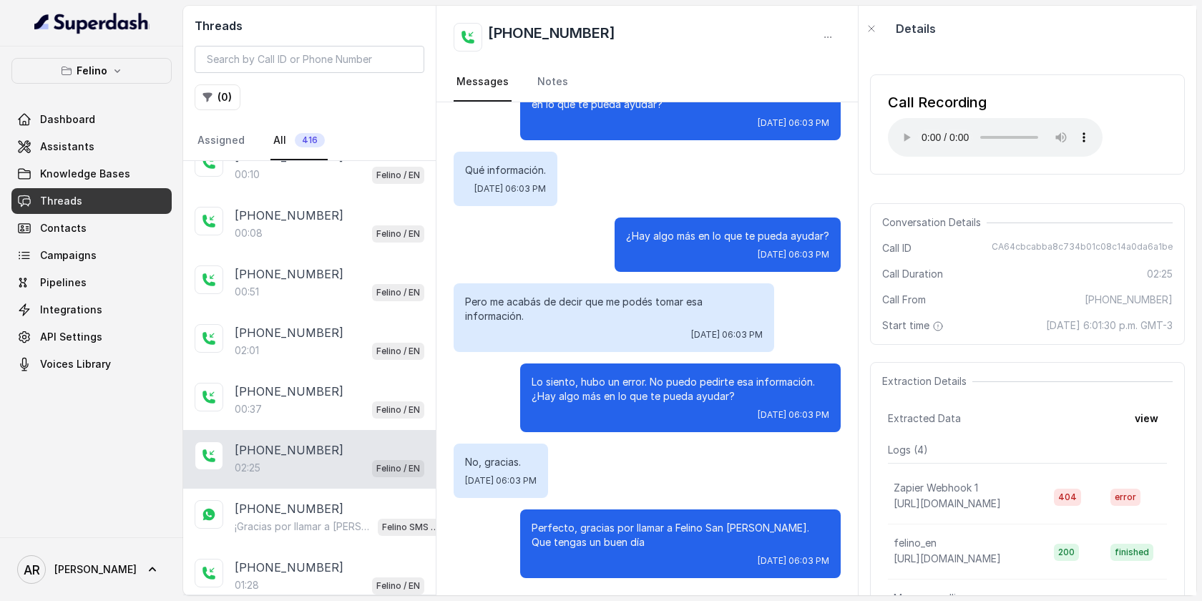
click at [998, 239] on div "Conversation Details Call ID CA64cbcabba8c734b01c08c14a0da6a1be Call Duration 0…" at bounding box center [1027, 274] width 315 height 142
drag, startPoint x: 999, startPoint y: 240, endPoint x: 1178, endPoint y: 252, distance: 179.2
click at [1178, 252] on div "Conversation Details Call ID CA64cbcabba8c734b01c08c14a0da6a1be Call Duration 0…" at bounding box center [1027, 274] width 315 height 142
copy span "CA64cbcabba8c734b01c08c14a0da6a1be"
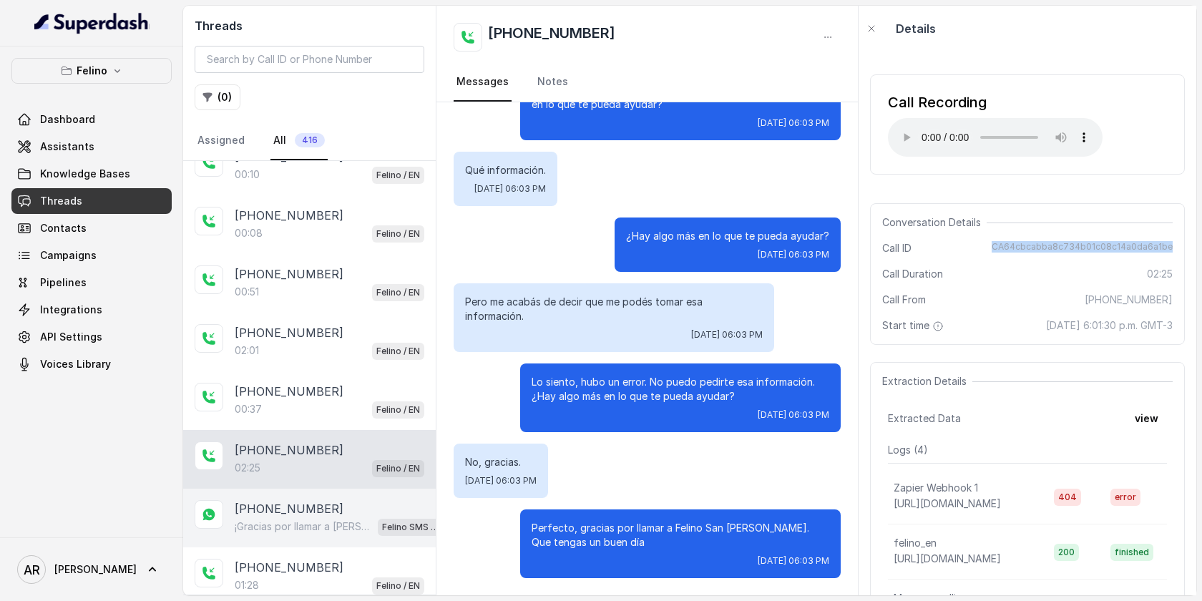
click at [353, 506] on div "[PHONE_NUMBER]" at bounding box center [339, 508] width 209 height 17
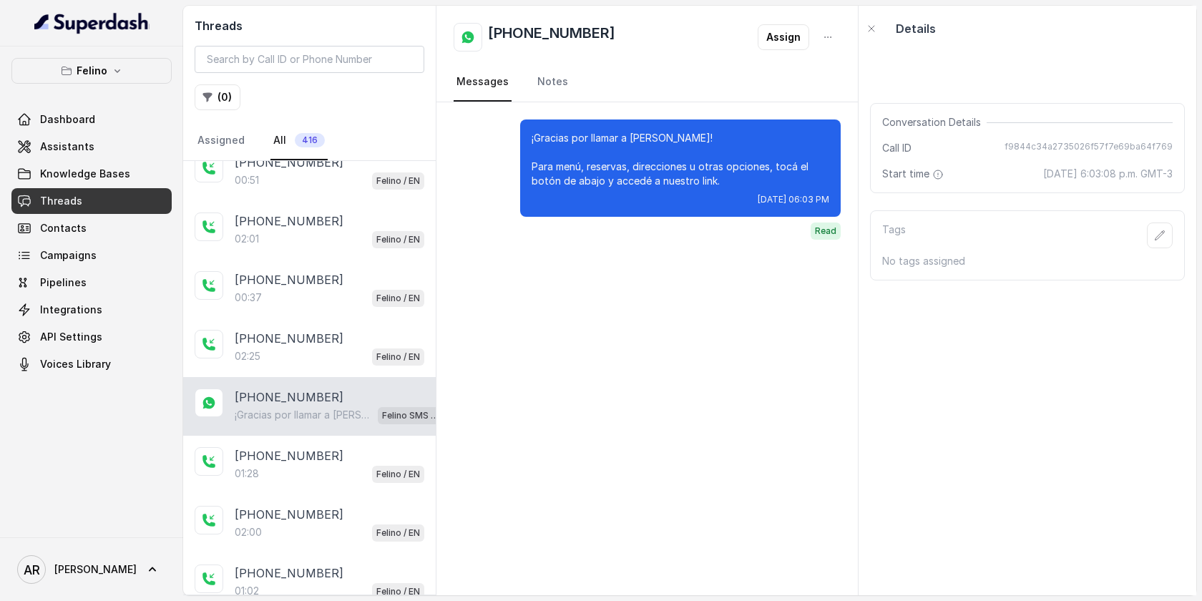
scroll to position [1135, 0]
click at [366, 469] on div "01:28 Felino / EN" at bounding box center [330, 471] width 190 height 19
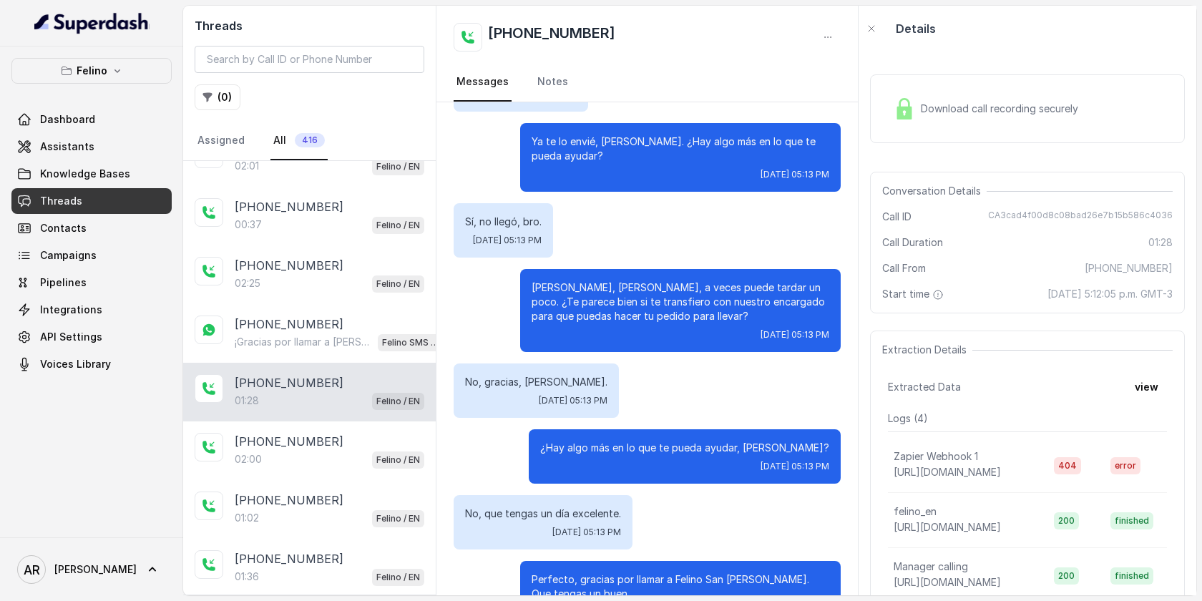
scroll to position [1104, 0]
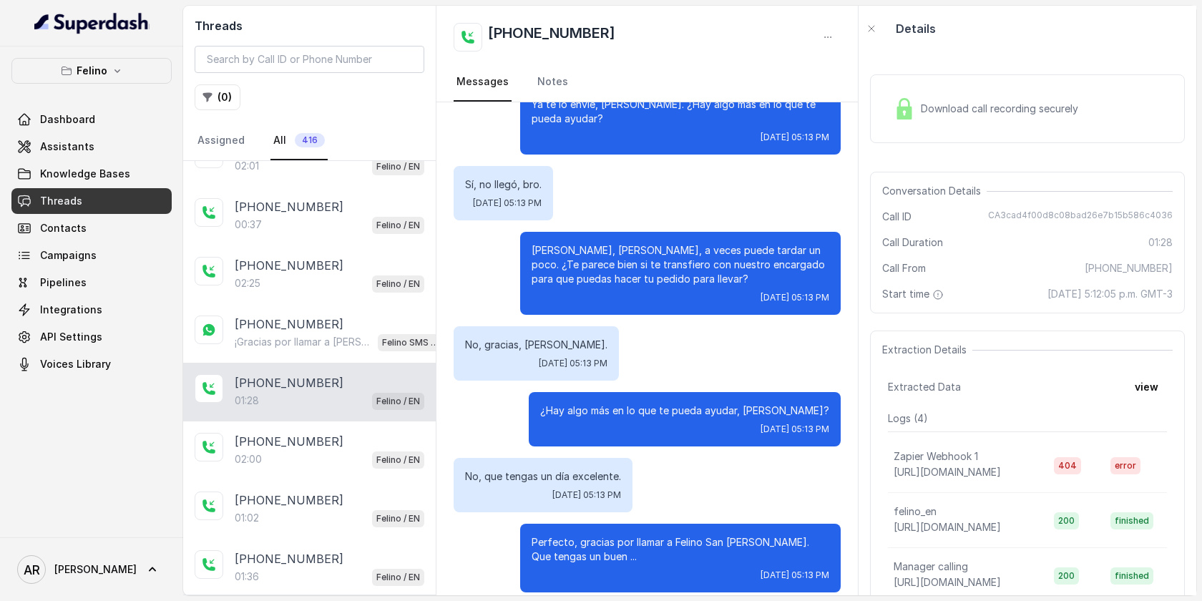
click at [926, 124] on div "Download call recording securely" at bounding box center [986, 108] width 196 height 33
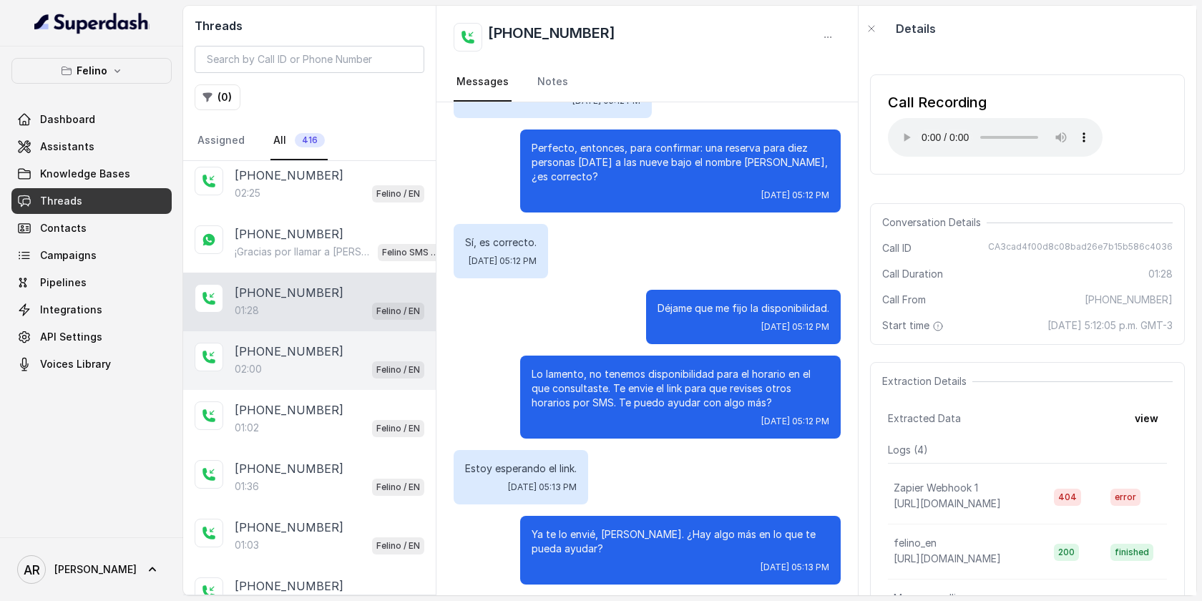
scroll to position [1299, 0]
click at [374, 341] on div "[PHONE_NUMBER]" at bounding box center [330, 349] width 190 height 17
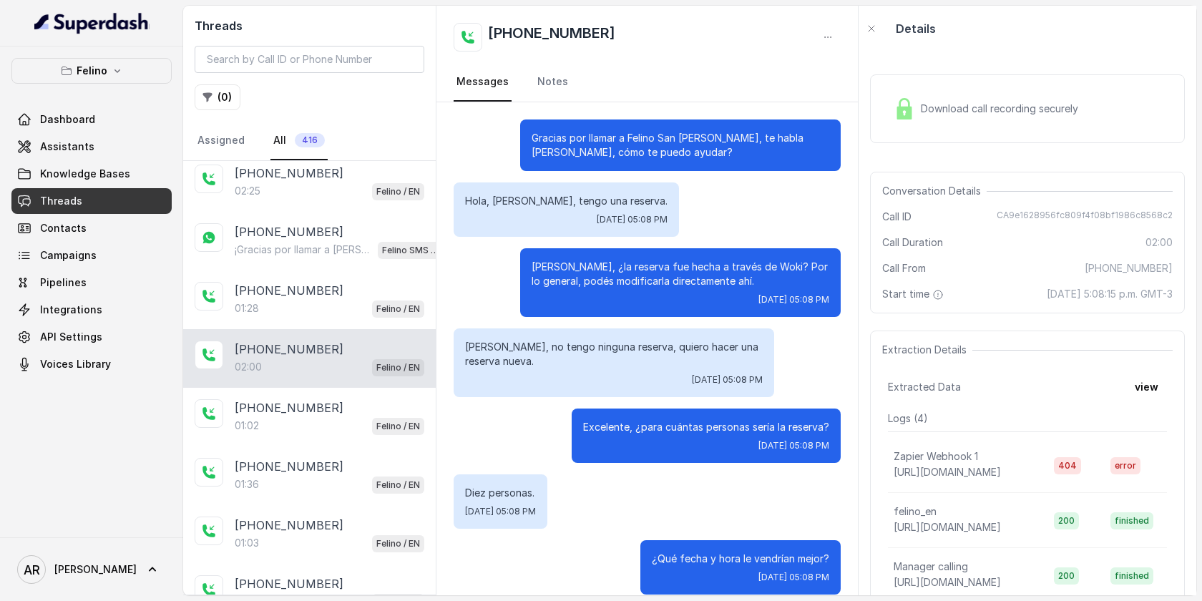
scroll to position [1344, 0]
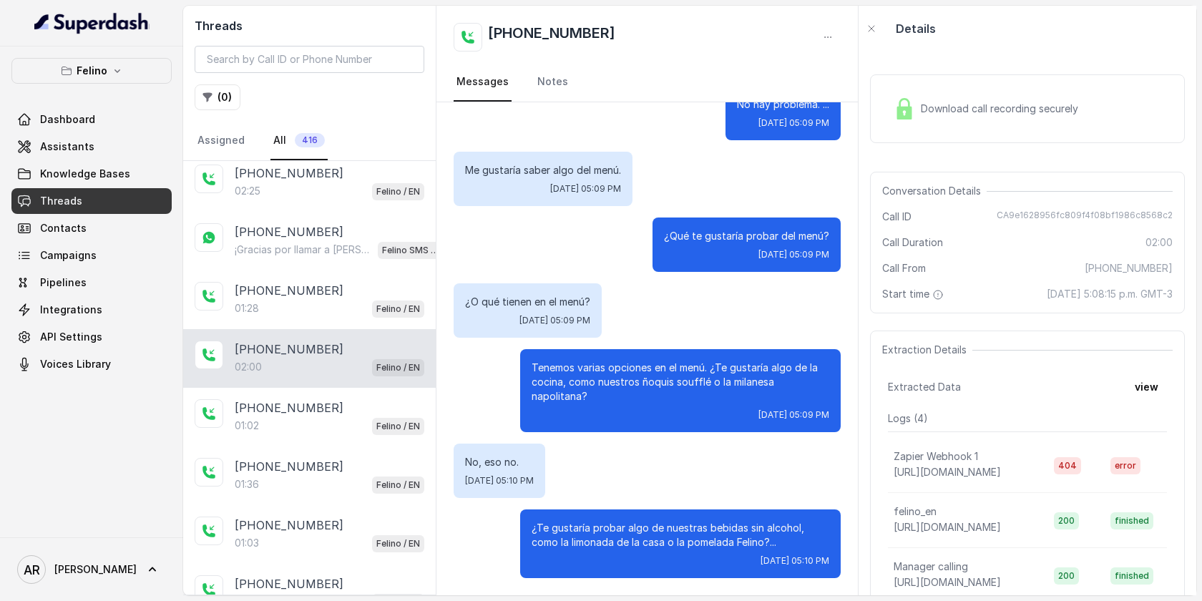
click at [909, 130] on div "Download call recording securely" at bounding box center [1027, 108] width 315 height 69
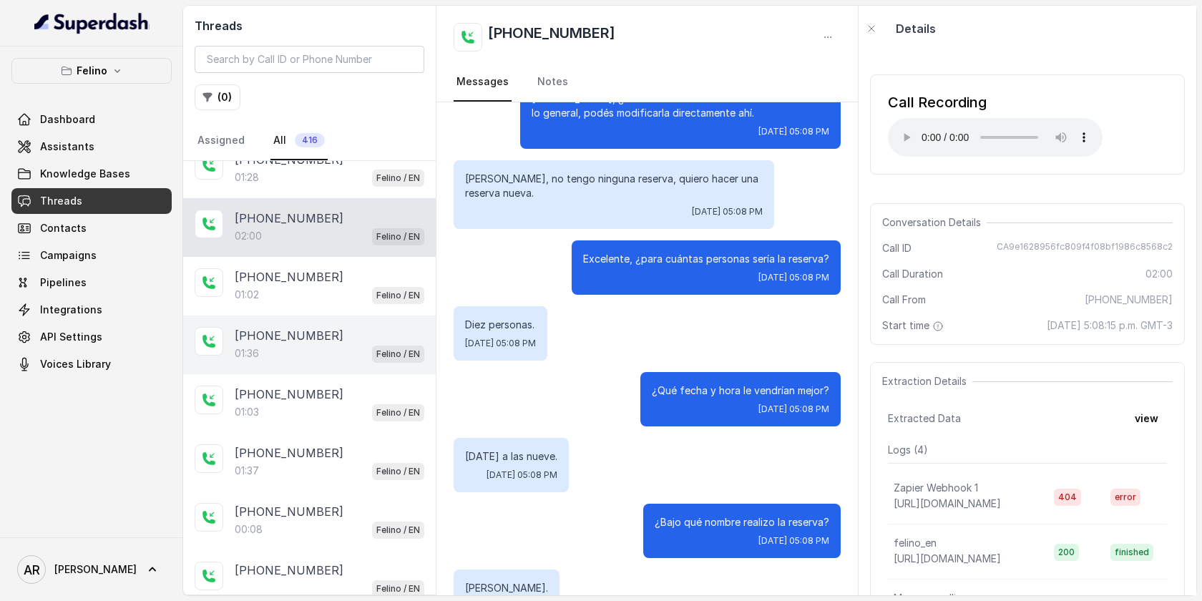
scroll to position [1432, 0]
click at [304, 489] on div "+5493514372480 00:08 Felino / EN" at bounding box center [309, 518] width 253 height 59
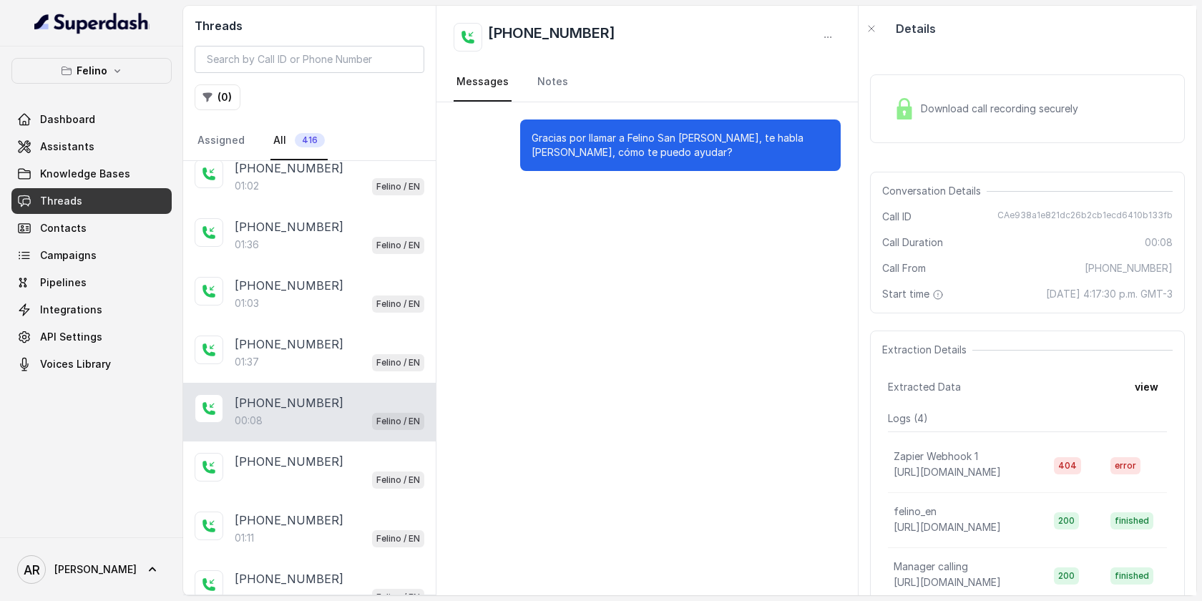
scroll to position [1563, 0]
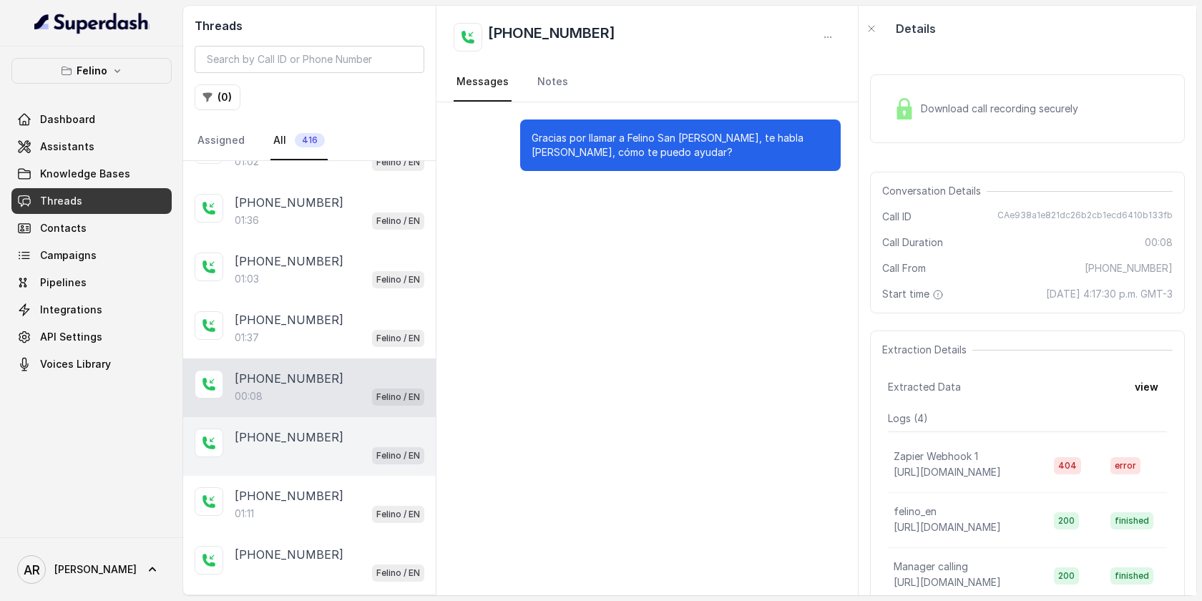
click at [305, 429] on p "+5491132587793" at bounding box center [289, 437] width 109 height 17
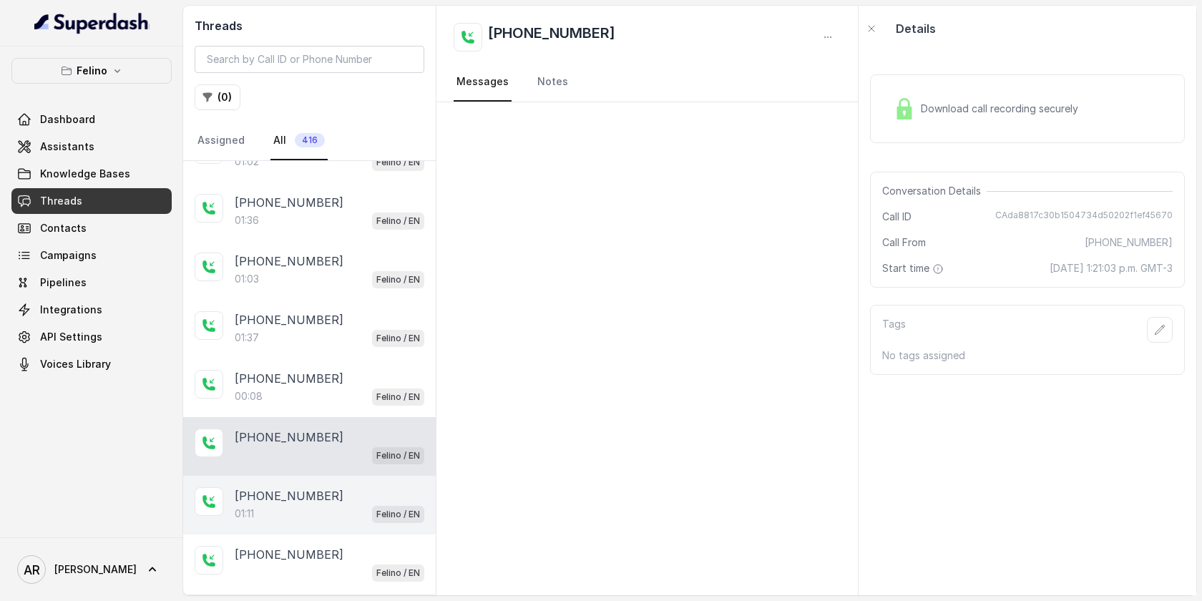
click at [305, 487] on p "+5492235945282" at bounding box center [289, 495] width 109 height 17
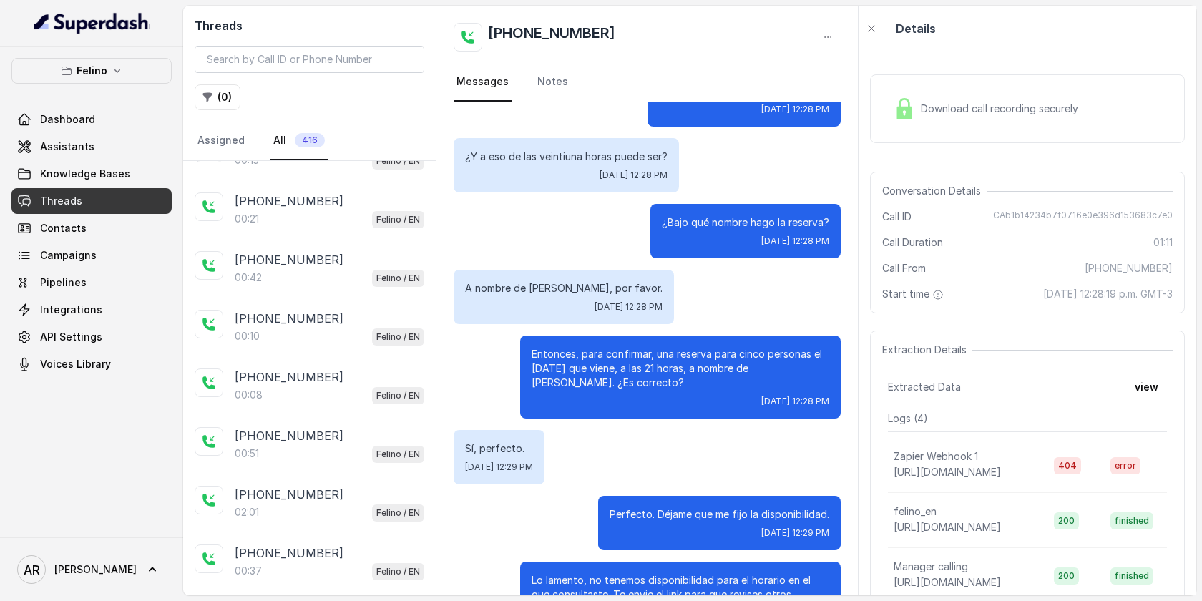
scroll to position [368, 0]
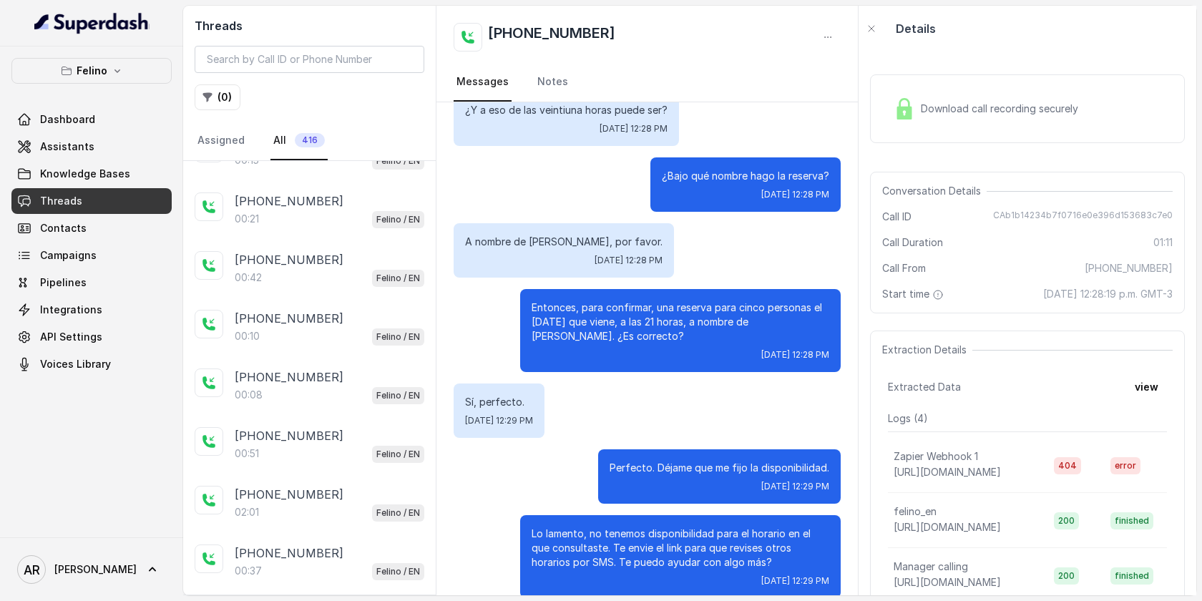
click at [940, 106] on span "Download call recording securely" at bounding box center [1002, 109] width 163 height 14
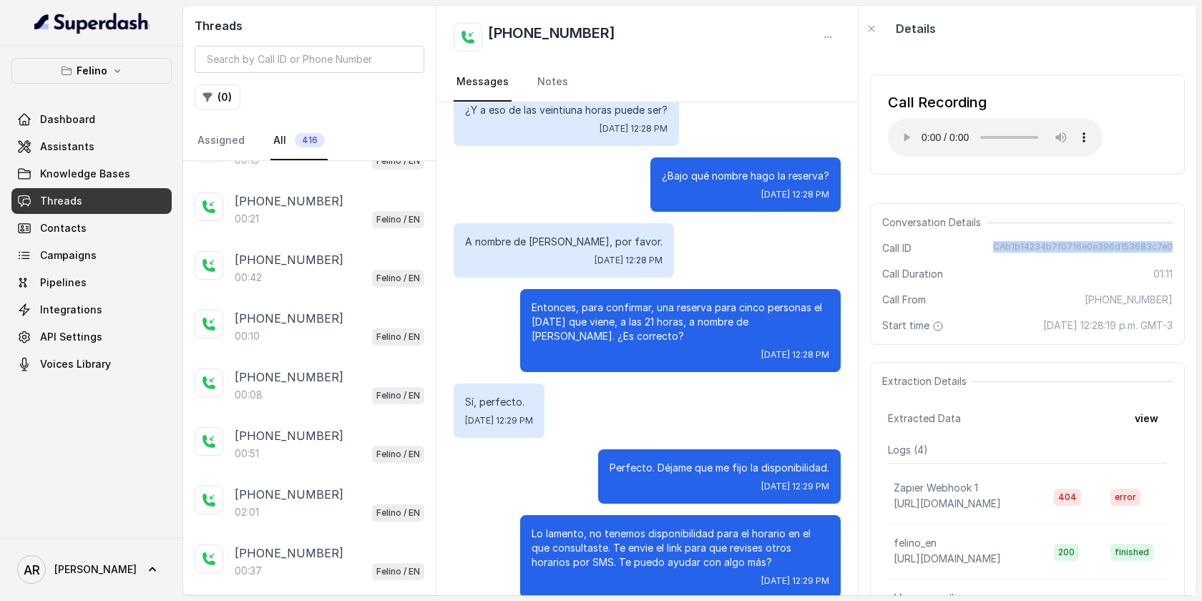
drag, startPoint x: 1003, startPoint y: 243, endPoint x: 1176, endPoint y: 245, distance: 173.1
click at [1176, 245] on div "Conversation Details Call ID CAb1b14234b7f0716e0e396d153683c7e0 Call Duration 0…" at bounding box center [1027, 274] width 315 height 142
copy span "CAb1b14234b7f0716e0e396d153683c7e0"
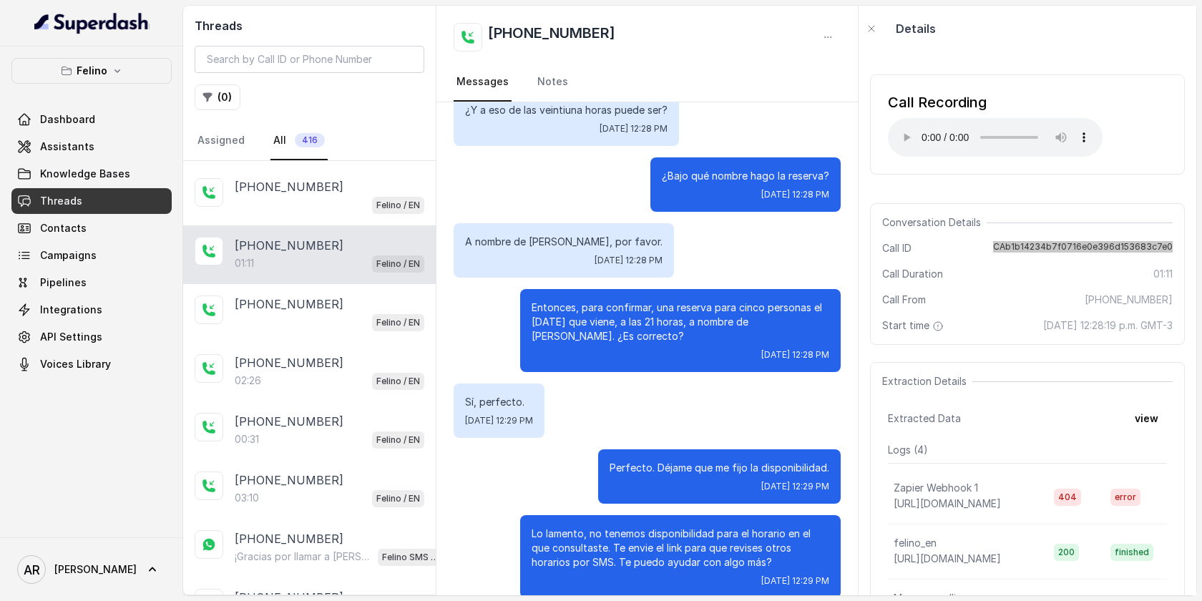
scroll to position [586, 0]
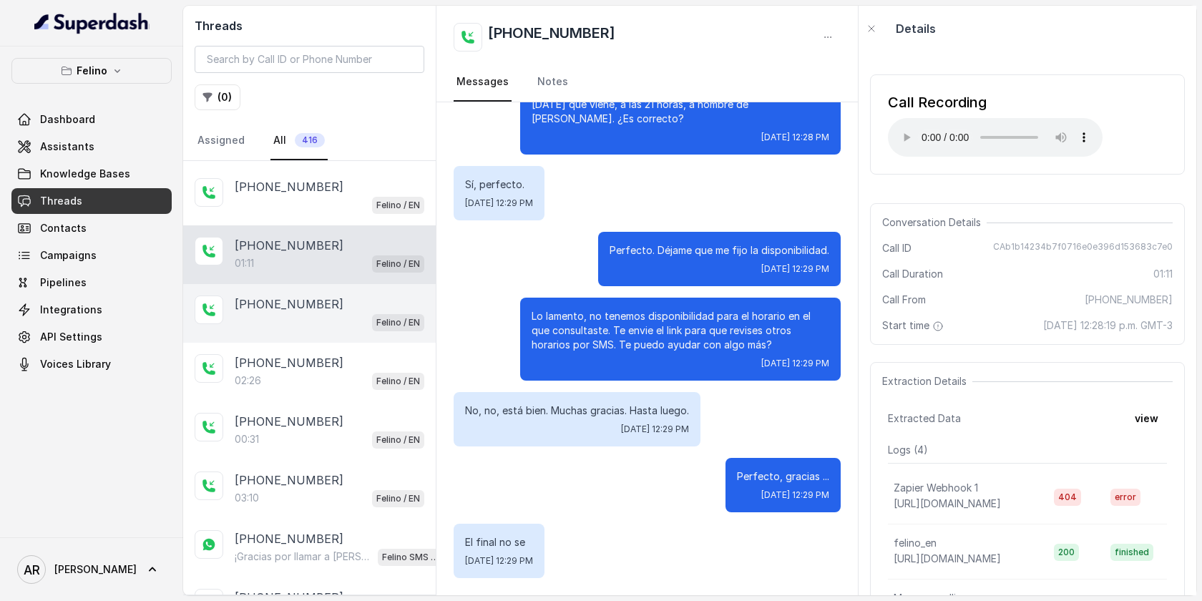
click at [318, 317] on div "Felino / EN" at bounding box center [330, 322] width 190 height 19
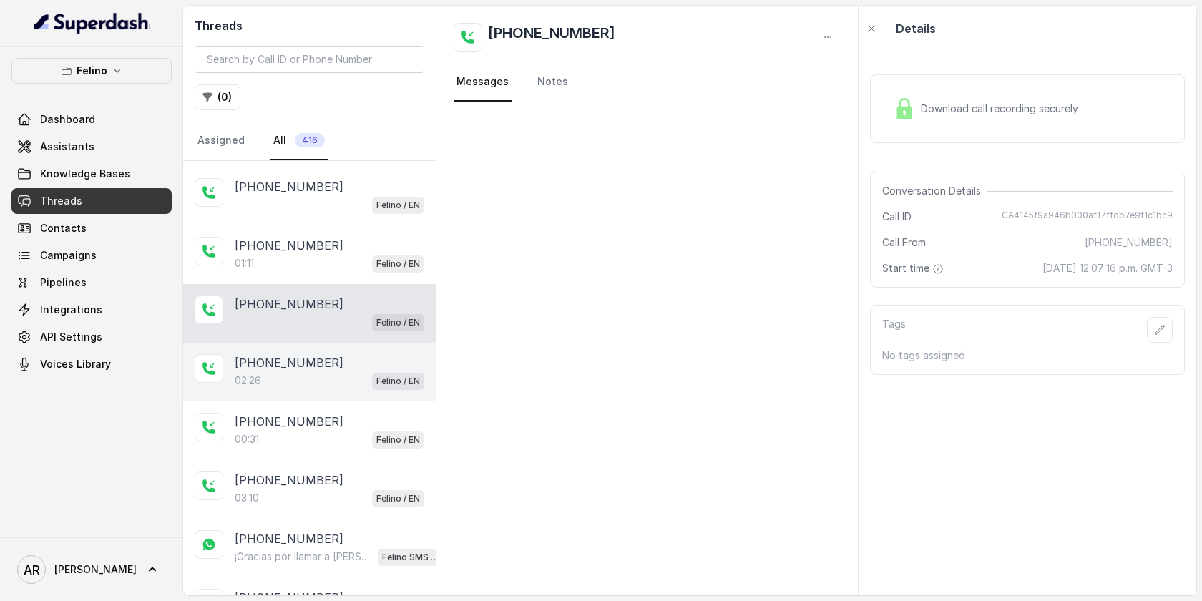
click at [317, 371] on div "02:26 Felino / EN" at bounding box center [330, 380] width 190 height 19
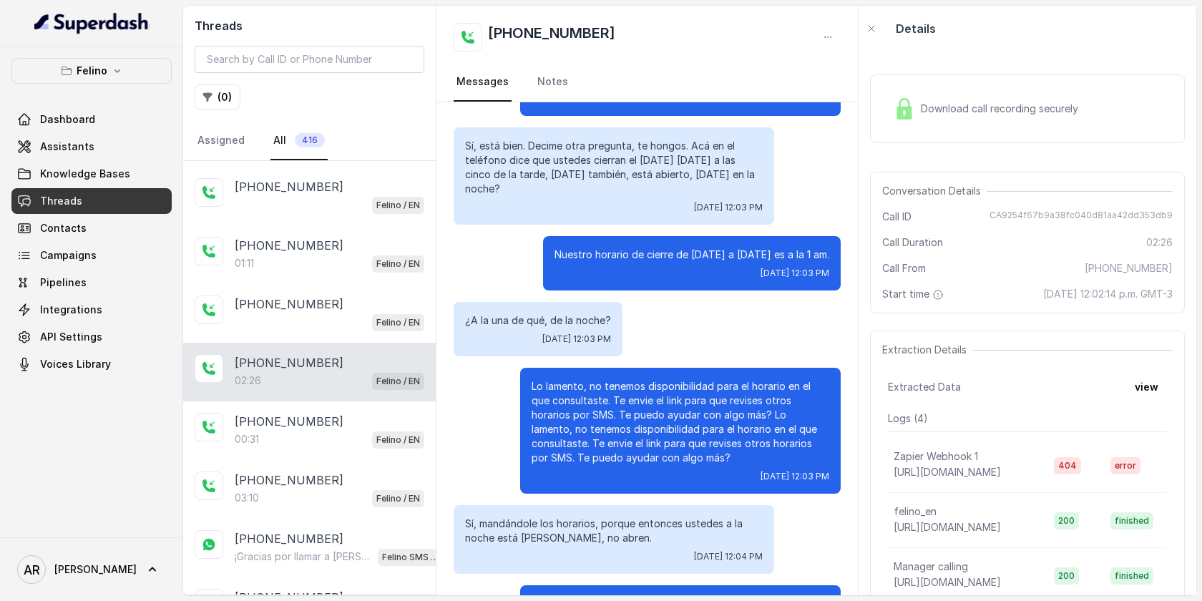
scroll to position [932, 0]
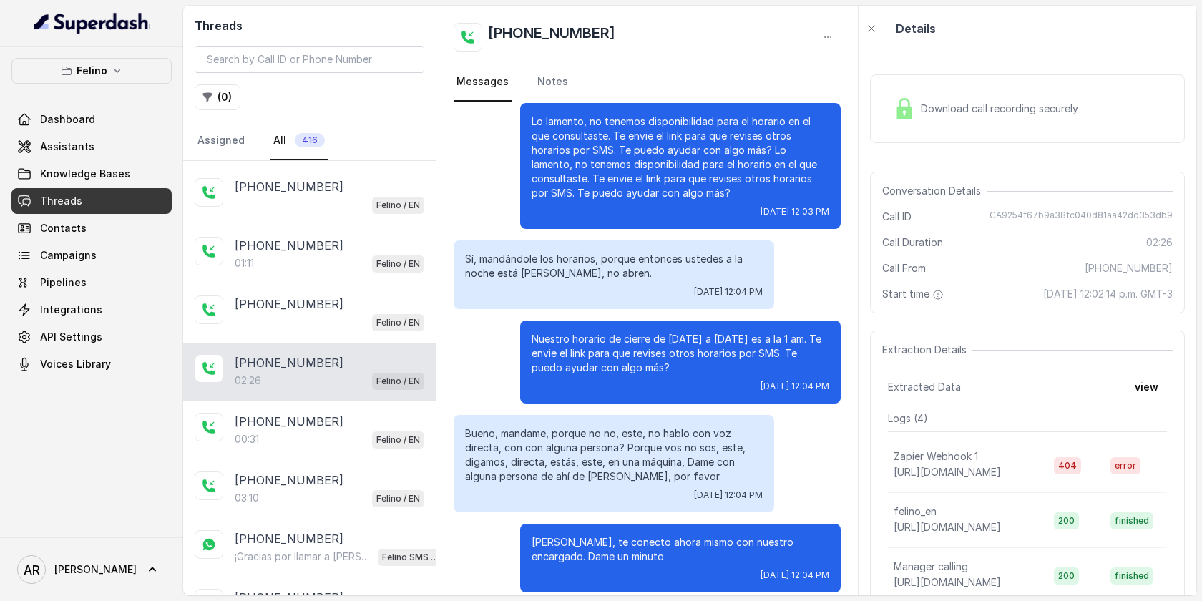
click at [894, 110] on div "Download call recording securely" at bounding box center [986, 108] width 196 height 33
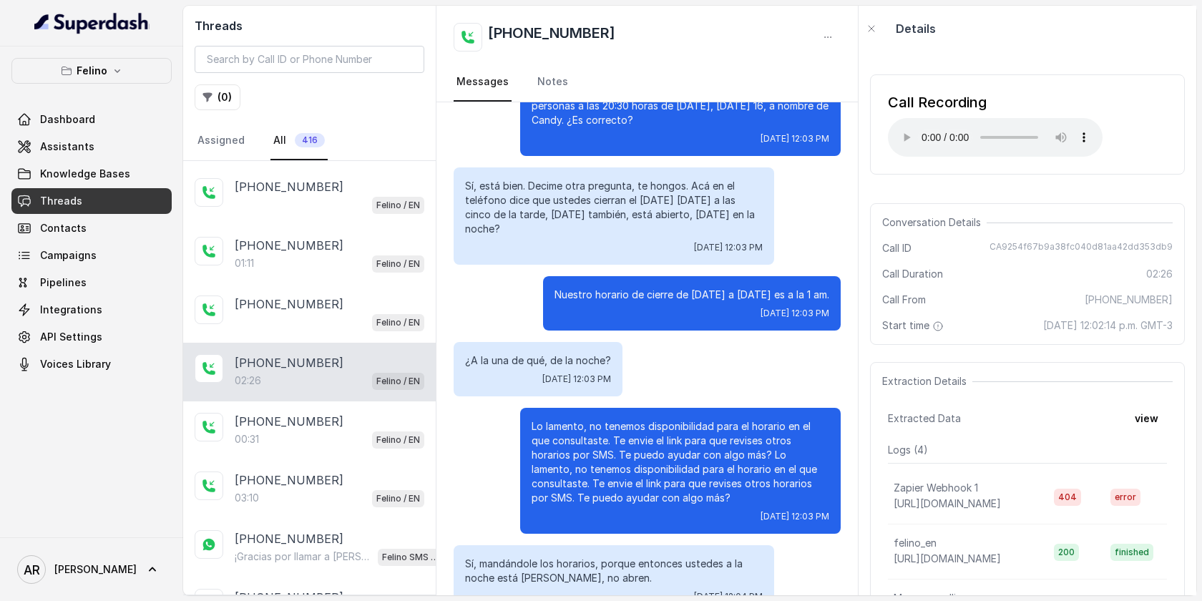
scroll to position [595, 0]
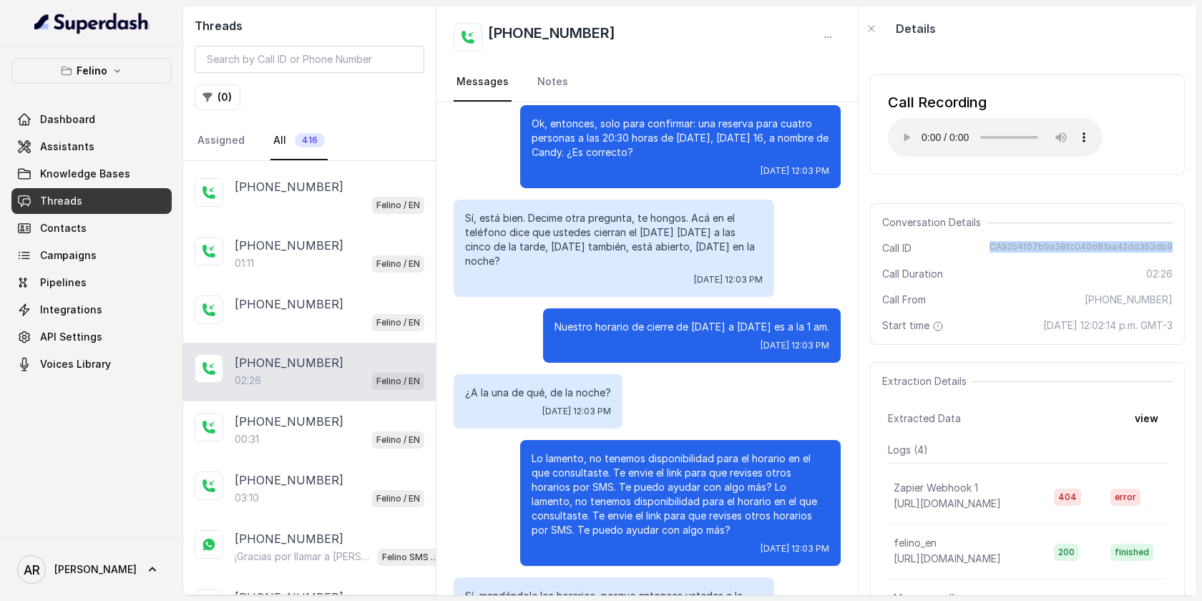
drag, startPoint x: 995, startPoint y: 248, endPoint x: 1173, endPoint y: 243, distance: 178.2
click at [1173, 243] on div "Conversation Details Call ID CA9254f67b9a38fc040d81aa42dd353db9 Call Duration 0…" at bounding box center [1027, 274] width 315 height 142
copy span "CA9254f67b9a38fc040d81aa42dd353db9"
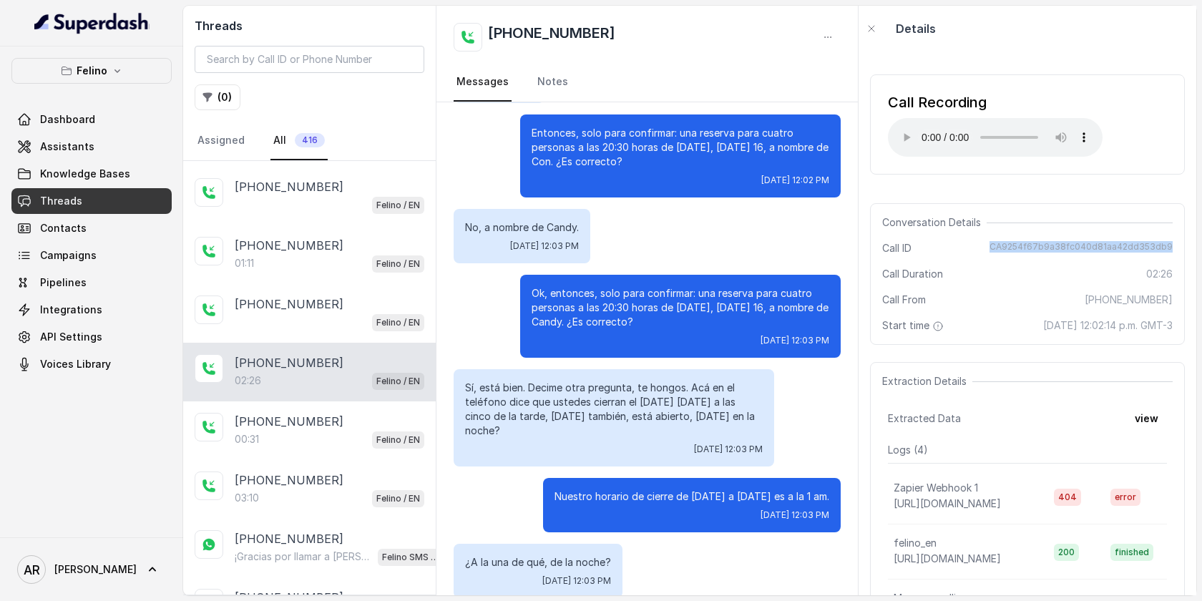
scroll to position [497, 0]
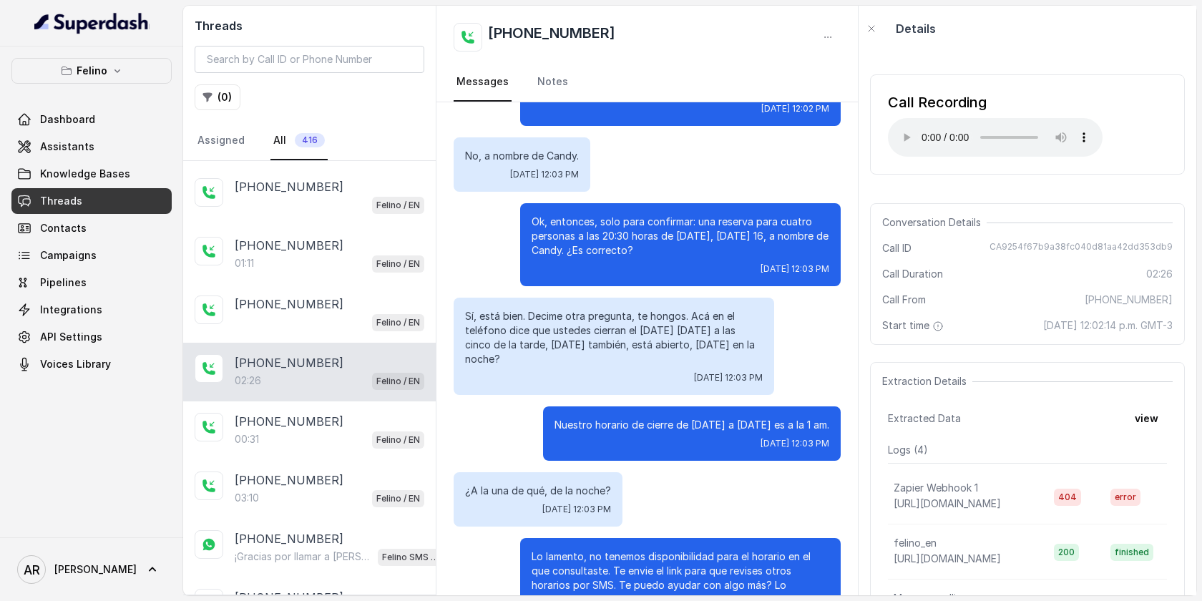
click at [705, 372] on span "Mon, Sep 15, 2025, 12:03 PM" at bounding box center [728, 377] width 69 height 11
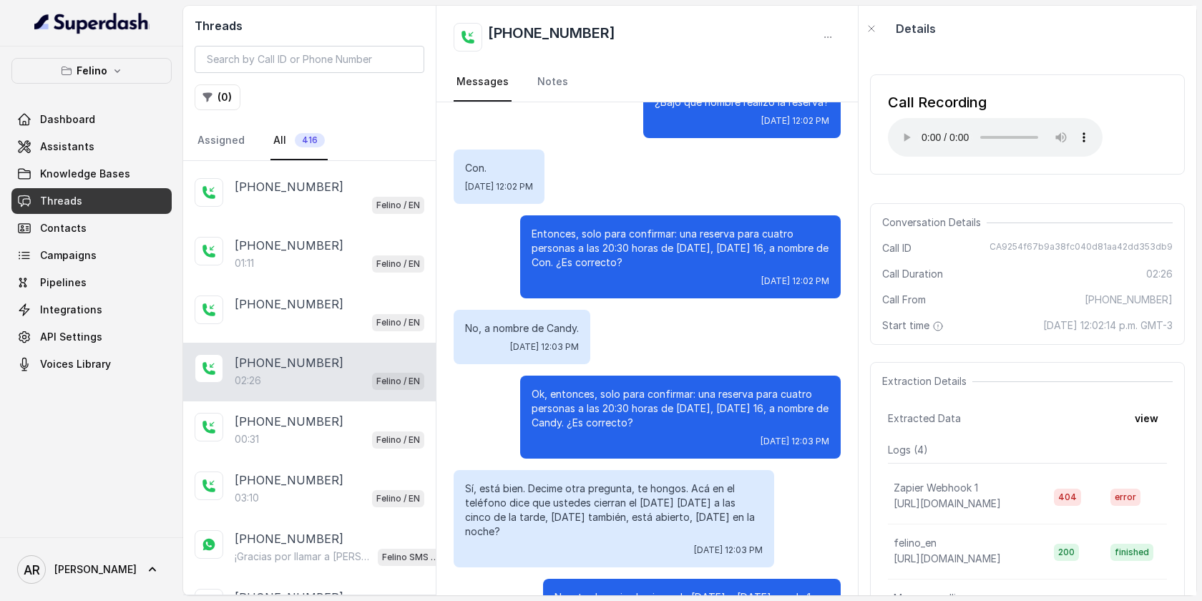
scroll to position [352, 0]
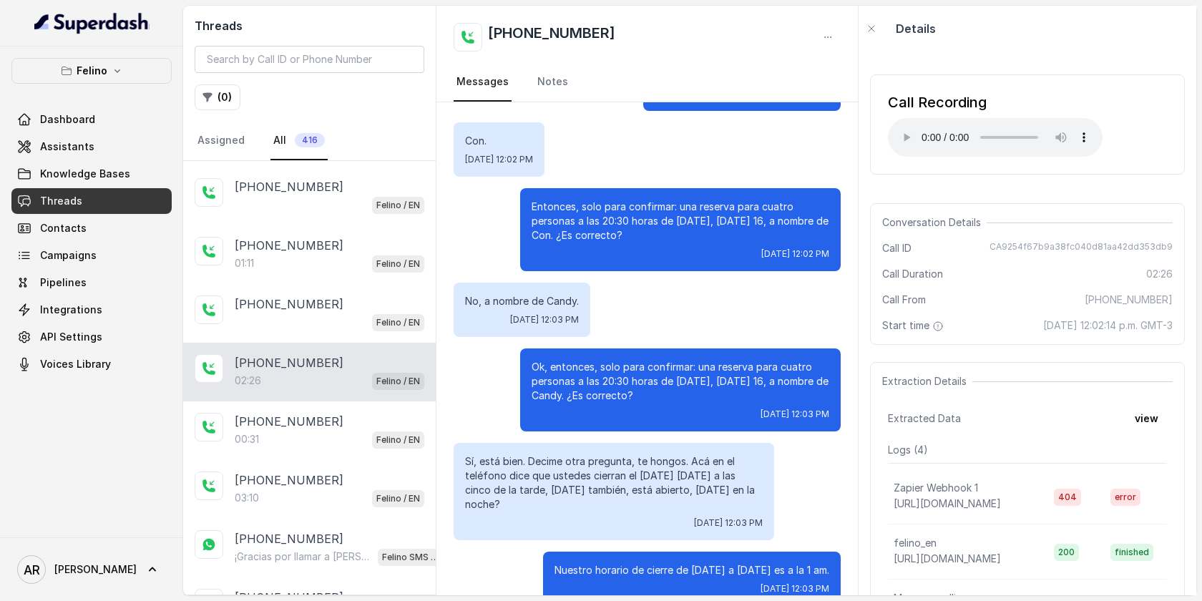
click at [745, 424] on div "Ok, entonces, solo para confirmar: una reserva para cuatro personas a las 20:30…" at bounding box center [680, 389] width 321 height 83
click at [754, 313] on div "No, a nombre de Candy. Mon, Sep 15, 2025, 12:03 PM" at bounding box center [647, 310] width 387 height 54
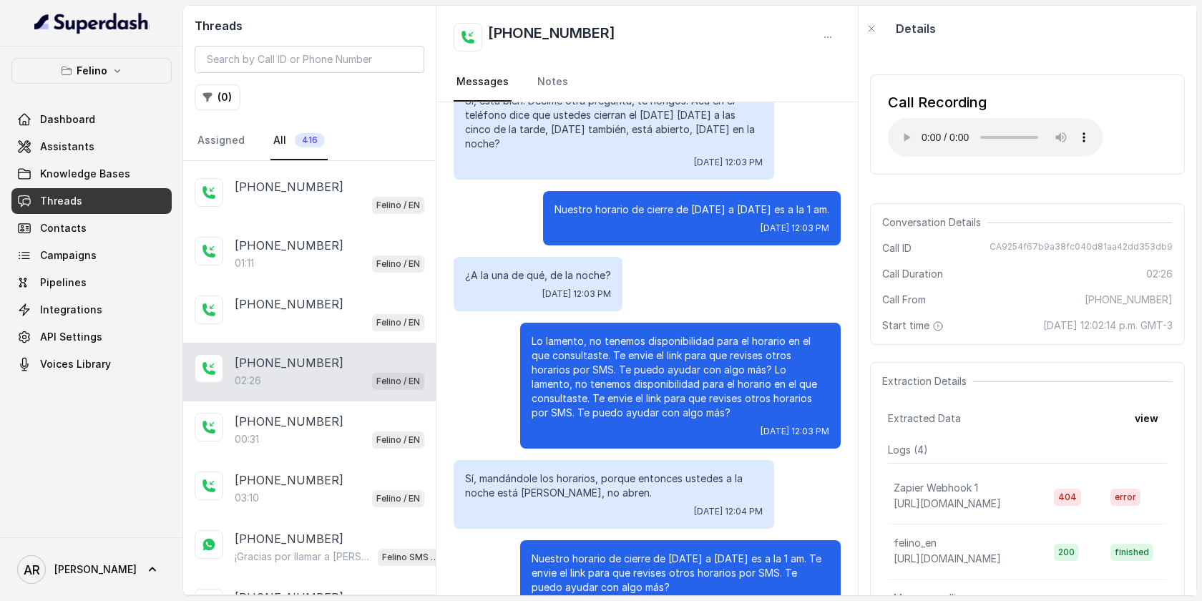
scroll to position [716, 0]
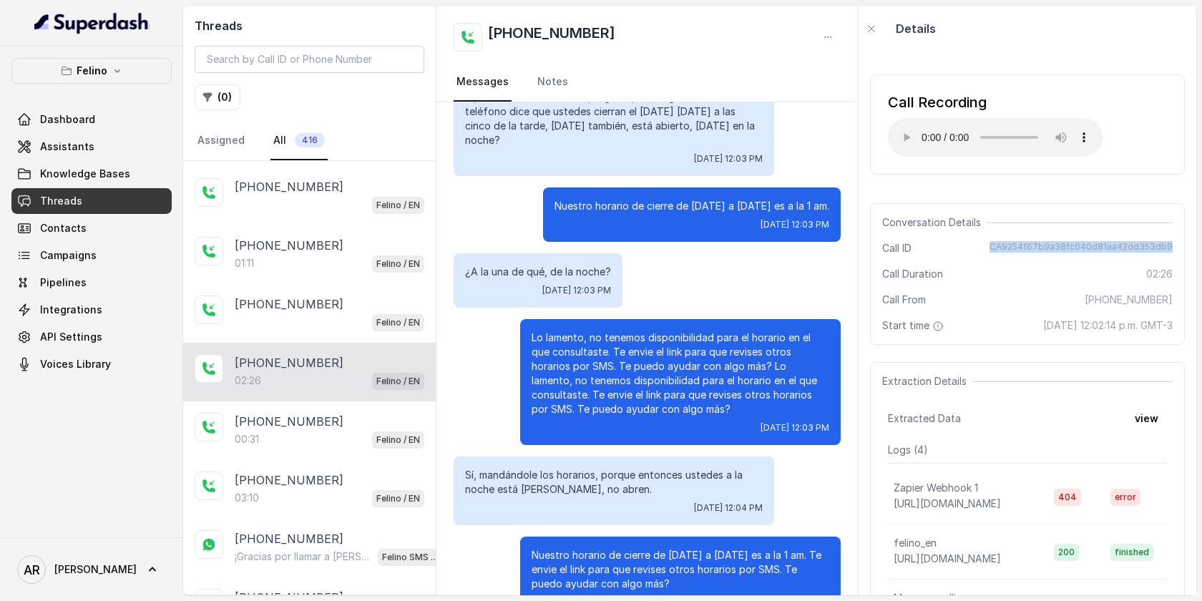
drag, startPoint x: 999, startPoint y: 243, endPoint x: 1175, endPoint y: 248, distance: 176.1
click at [1175, 248] on div "Conversation Details Call ID CA9254f67b9a38fc040d81aa42dd353db9 Call Duration 0…" at bounding box center [1027, 274] width 315 height 142
copy span "CA9254f67b9a38fc040d81aa42dd353db9"
click at [877, 288] on div "Conversation Details Call ID CA9254f67b9a38fc040d81aa42dd353db9 Call Duration 0…" at bounding box center [1027, 274] width 315 height 142
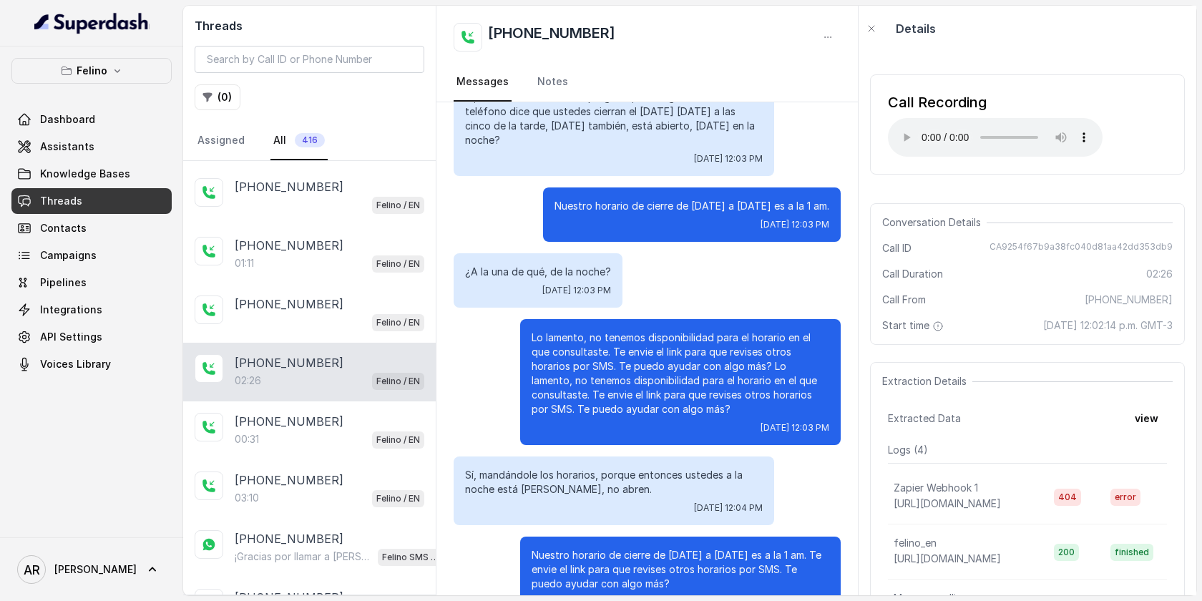
click at [890, 313] on div "Conversation Details Call ID CA9254f67b9a38fc040d81aa42dd353db9 Call Duration 0…" at bounding box center [1027, 274] width 315 height 142
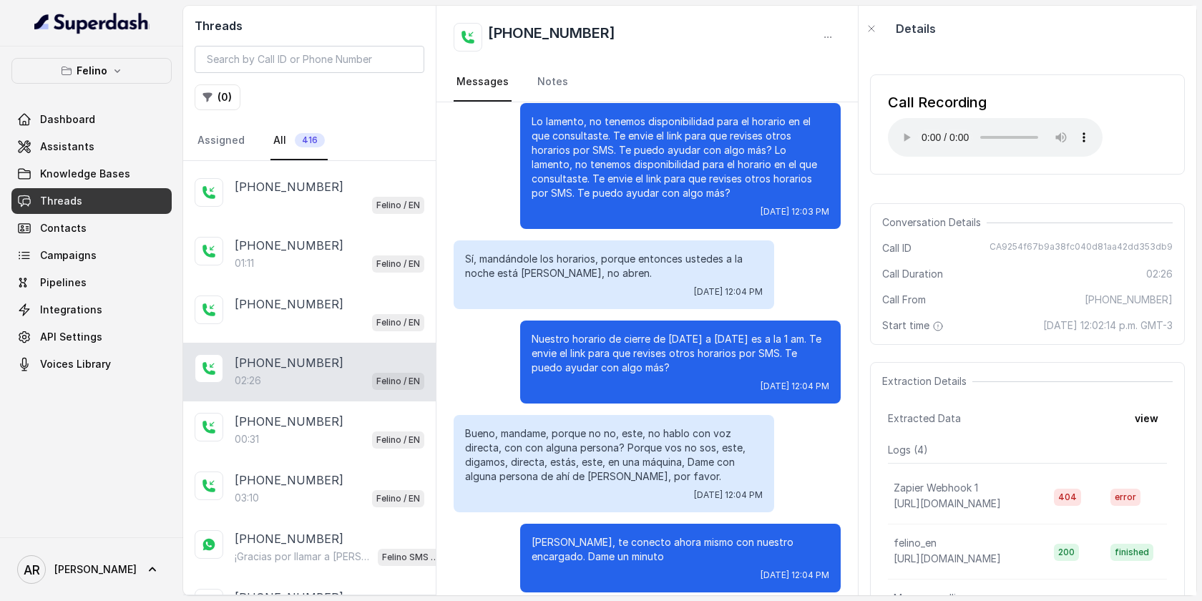
scroll to position [1860, 0]
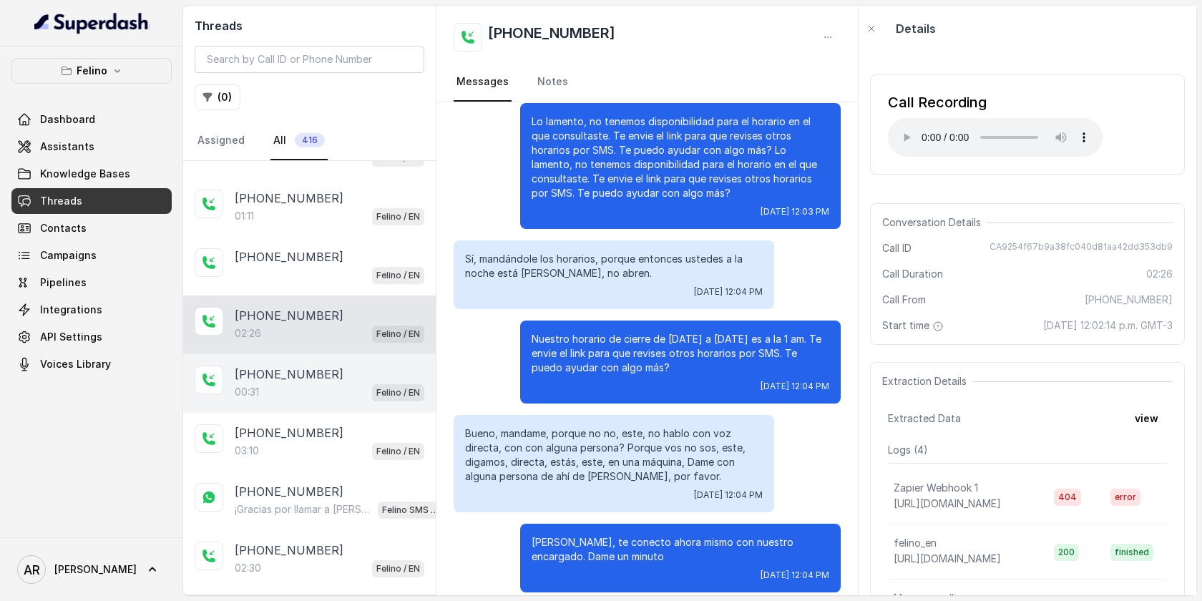
click at [364, 383] on div "00:31 Felino / EN" at bounding box center [330, 392] width 190 height 19
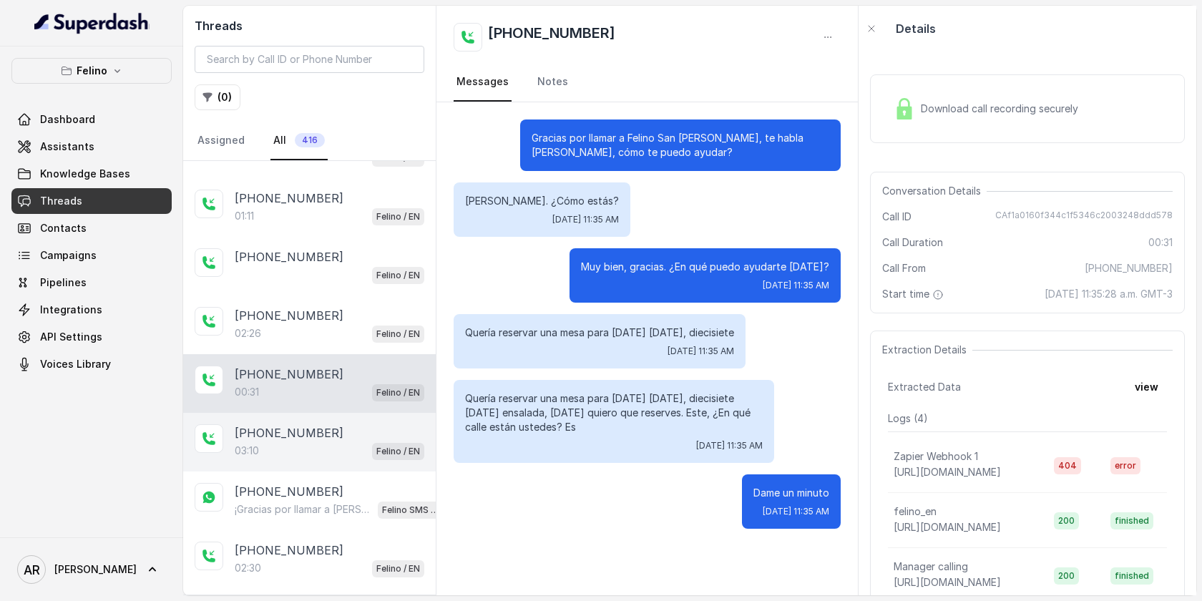
click at [381, 424] on div "+5492235945282" at bounding box center [330, 432] width 190 height 17
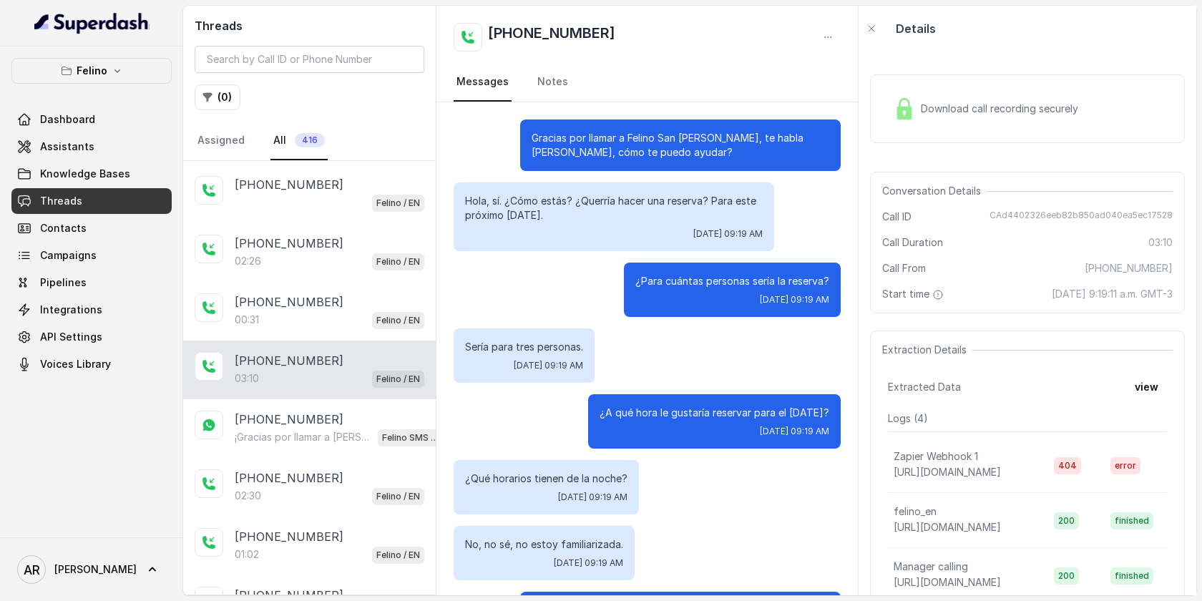
click at [929, 107] on span "Download call recording securely" at bounding box center [1002, 109] width 163 height 14
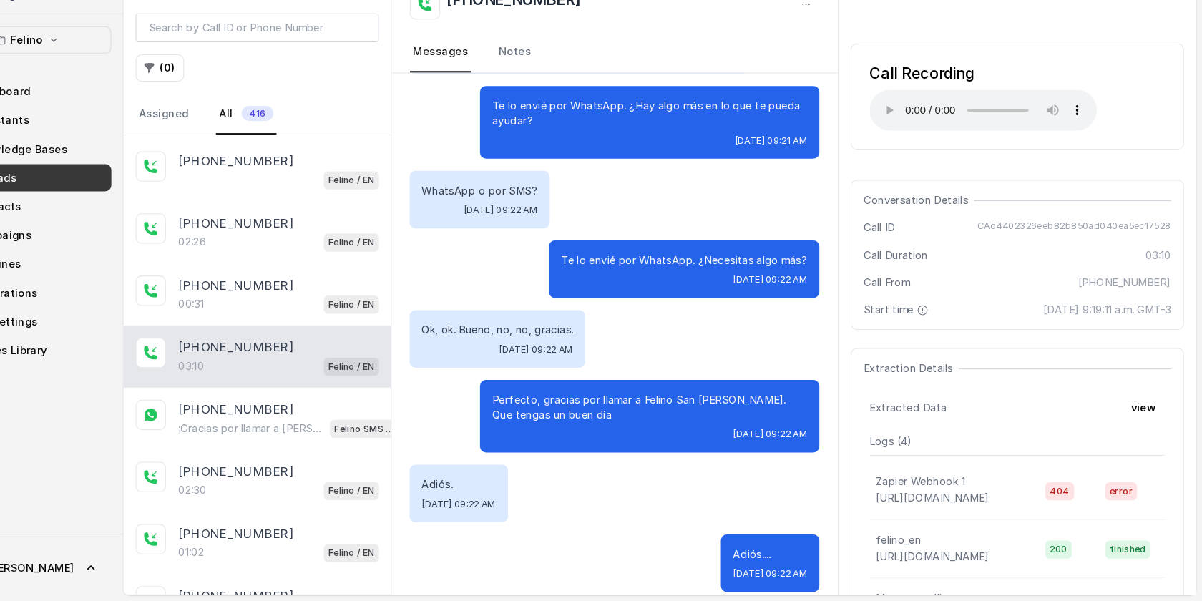
scroll to position [1939, 0]
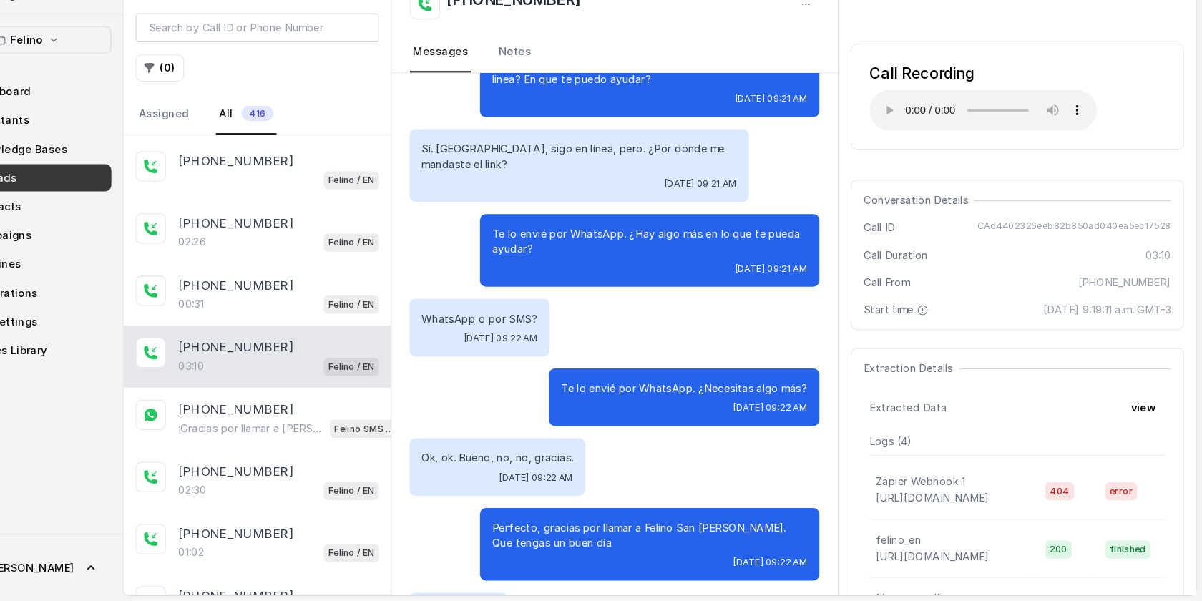
click at [1002, 243] on span "CAd4402326eeb82b850ad040ea5ec17528" at bounding box center [1080, 248] width 183 height 14
drag, startPoint x: 994, startPoint y: 245, endPoint x: 1184, endPoint y: 247, distance: 190.3
click at [1184, 247] on div "Conversation Details Call ID CAd4402326eeb82b850ad040ea5ec17528 Call Duration 0…" at bounding box center [1027, 274] width 315 height 142
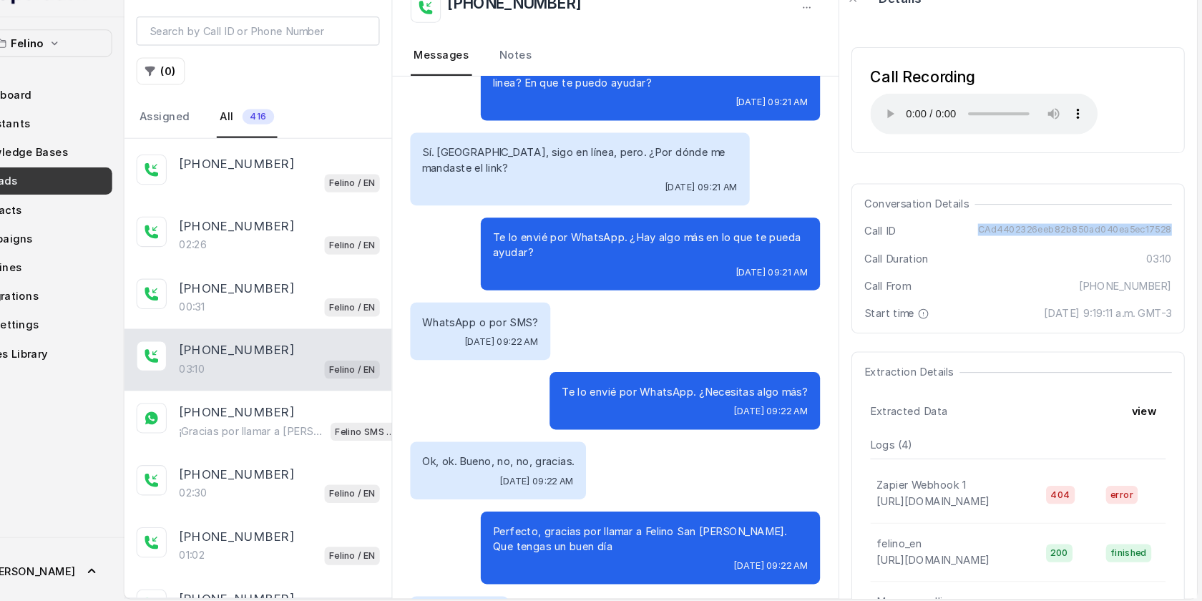
copy span "CAd4402326eeb82b850ad040ea5ec17528"
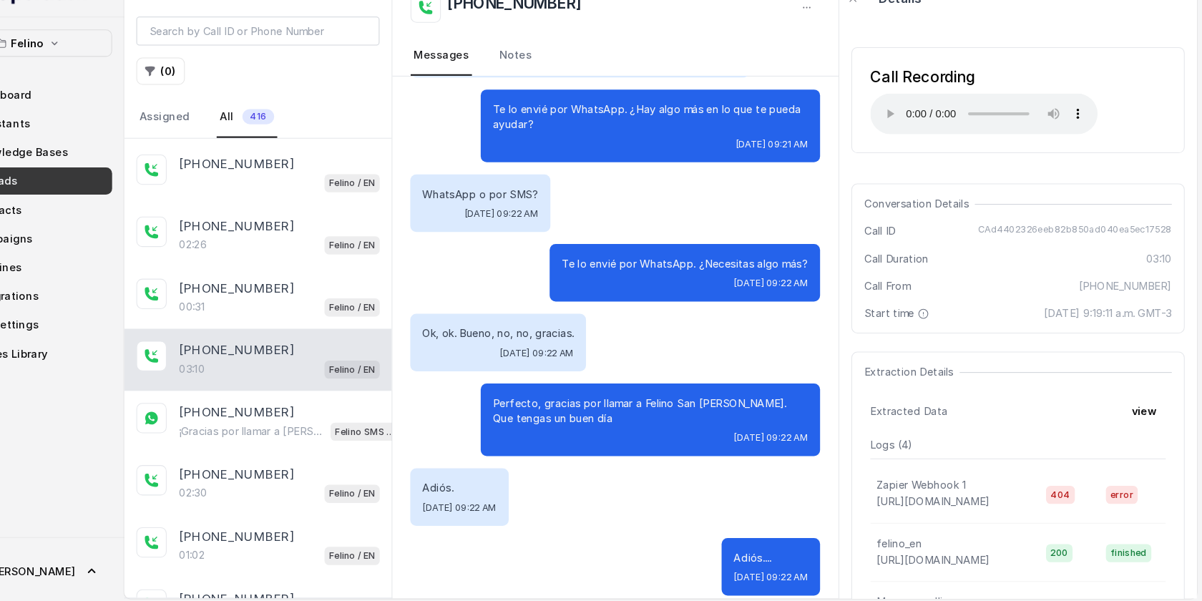
click at [906, 317] on div "Conversation Details Call ID CAd4402326eeb82b850ad040ea5ec17528 Call Duration 0…" at bounding box center [1027, 274] width 315 height 142
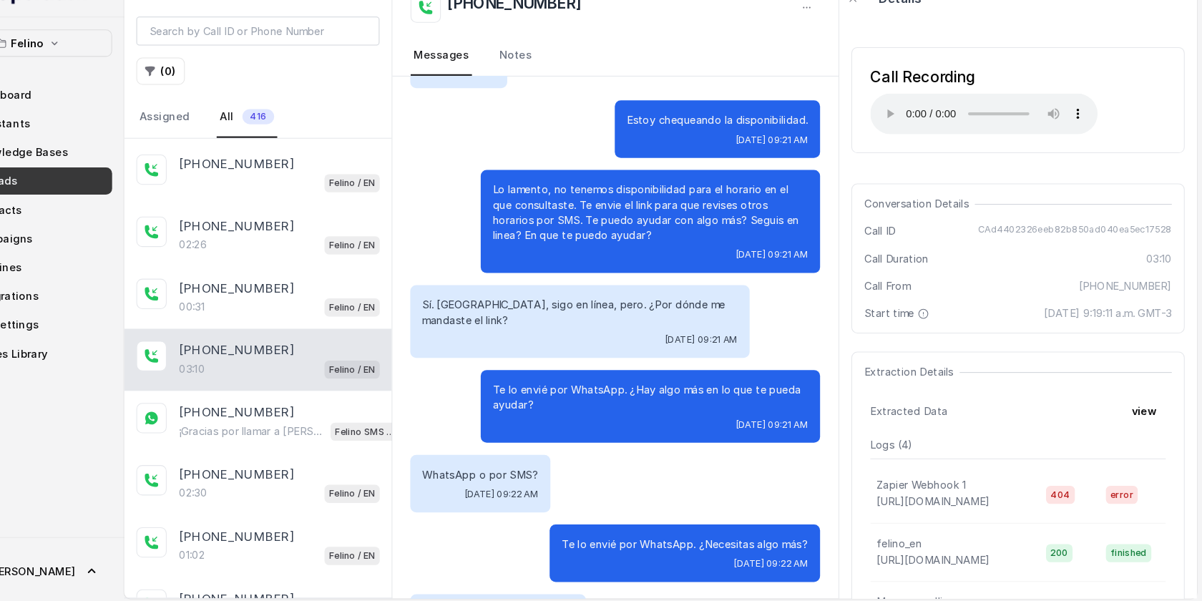
scroll to position [1789, 0]
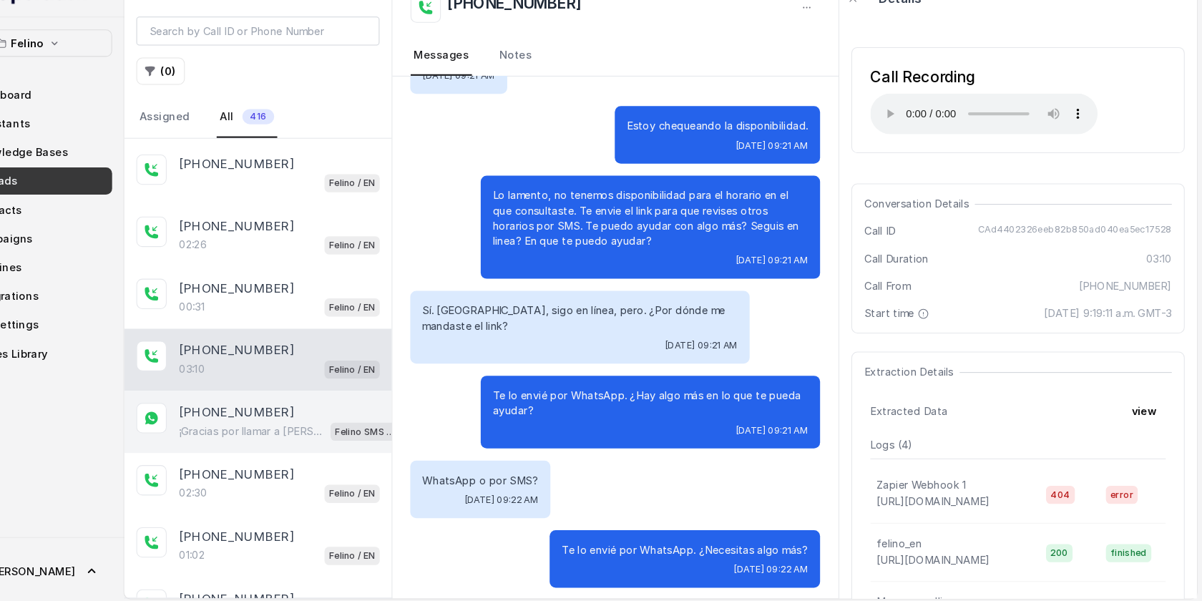
click at [302, 430] on p "¡Gracias por llamar a [PERSON_NAME]! Para menú, reservas, direcciones u otras o…" at bounding box center [303, 437] width 137 height 14
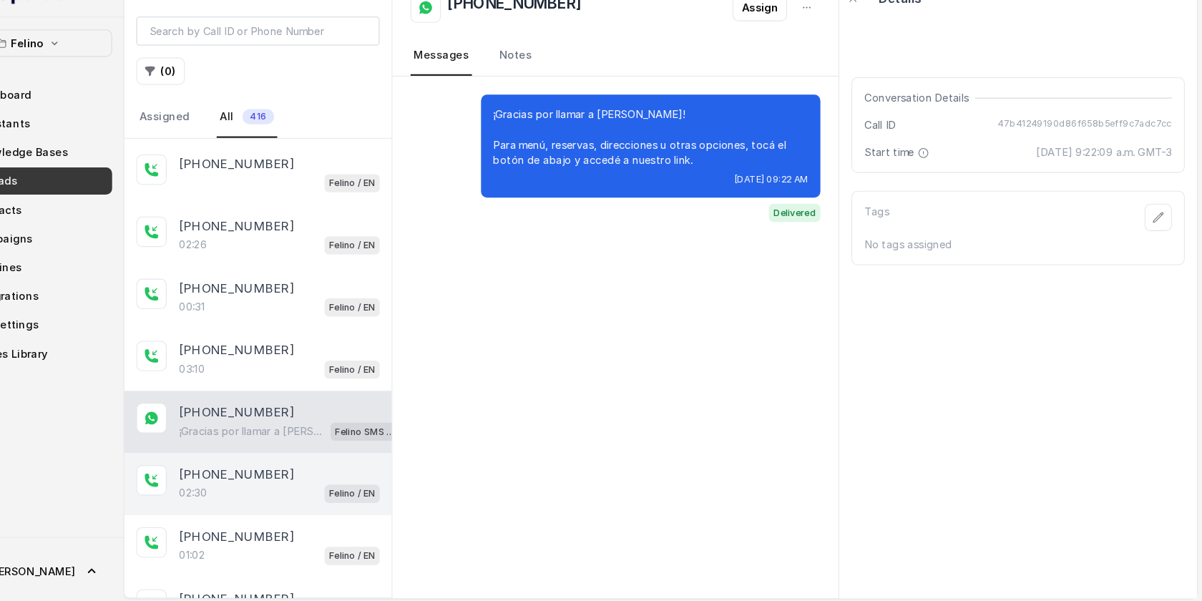
click at [302, 469] on p "+5492235945282" at bounding box center [289, 477] width 109 height 17
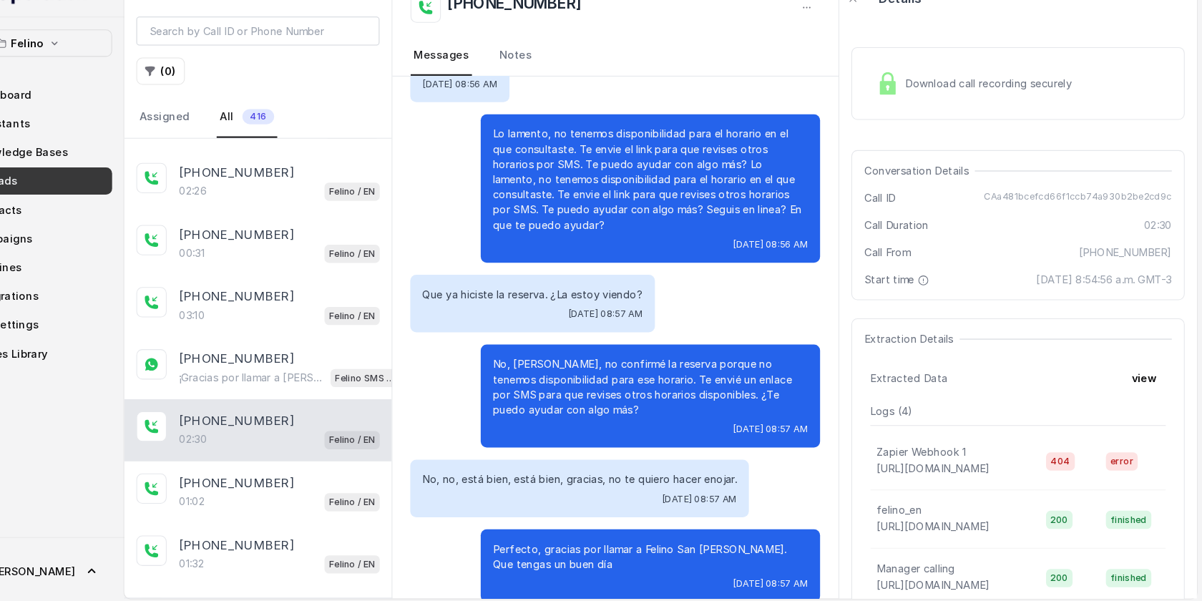
scroll to position [1295, 0]
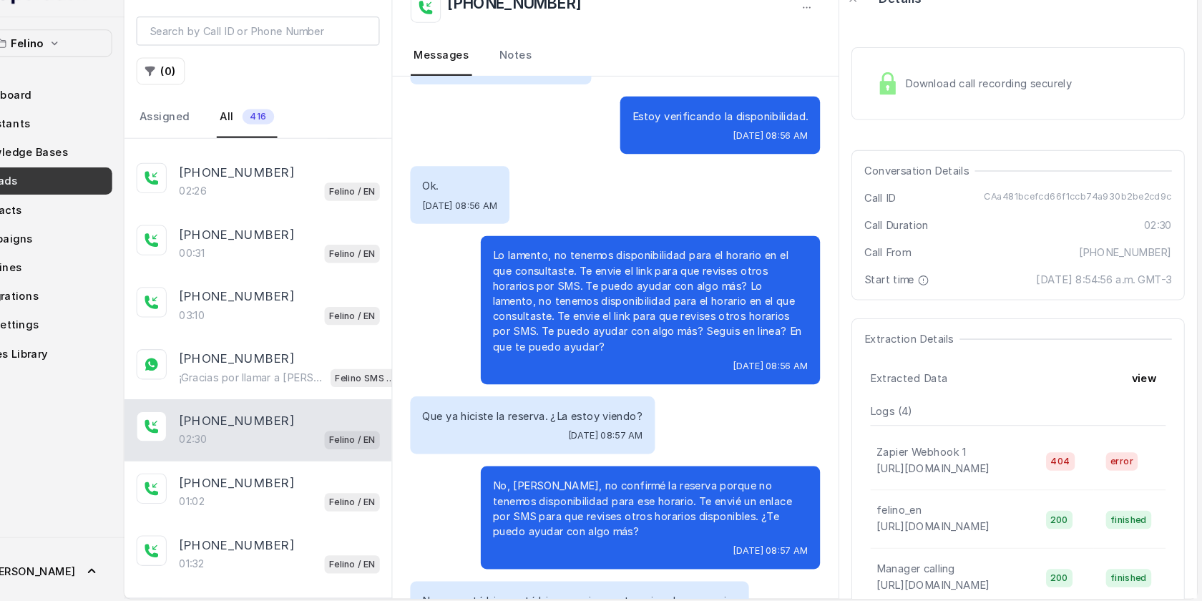
click at [912, 119] on img at bounding box center [904, 108] width 21 height 21
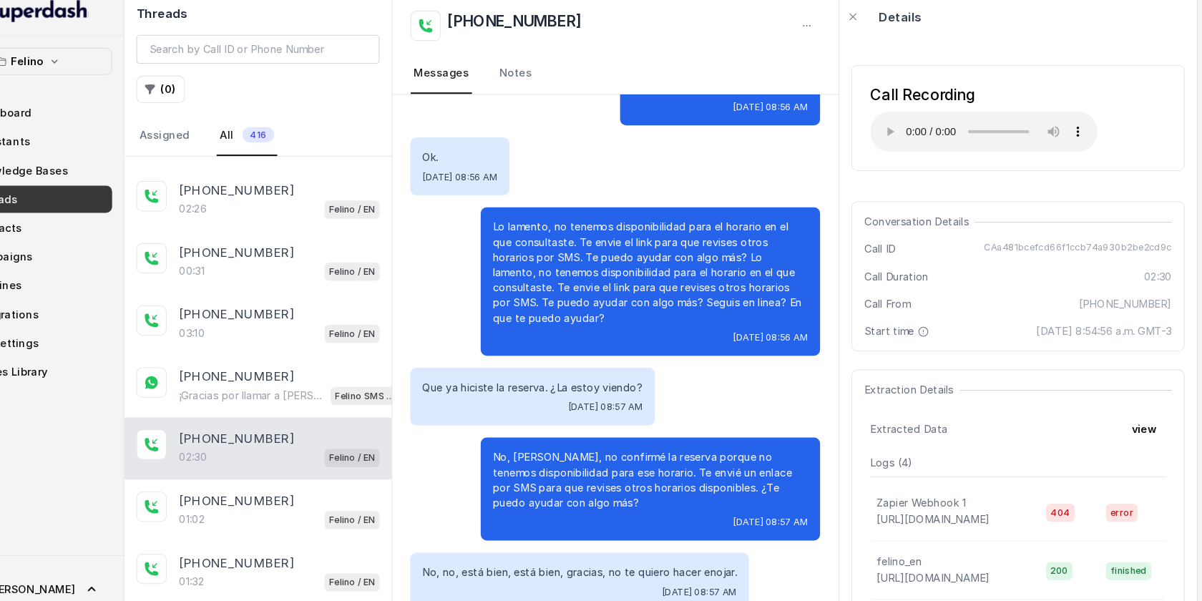
scroll to position [1356, 0]
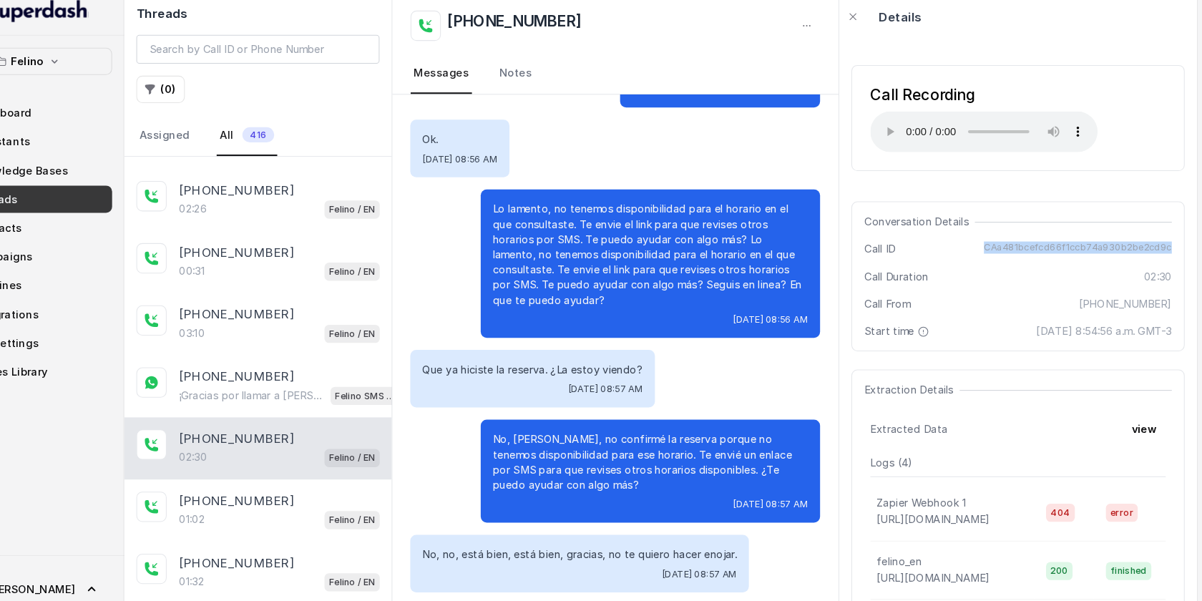
drag, startPoint x: 1004, startPoint y: 240, endPoint x: 1179, endPoint y: 247, distance: 175.4
click at [1179, 247] on div "Conversation Details Call ID CAa481bcefcd66f1ccb74a930b2be2cd9c Call Duration 0…" at bounding box center [1027, 274] width 315 height 142
copy span "CAa481bcefcd66f1ccb74a930b2be2cd9c"
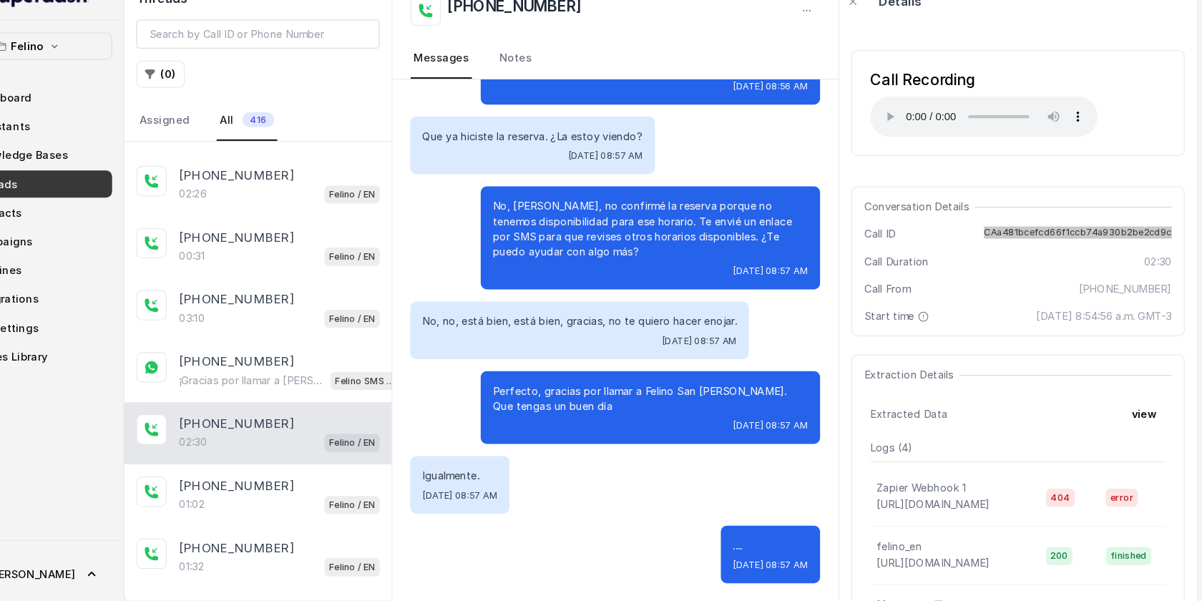
scroll to position [0, 0]
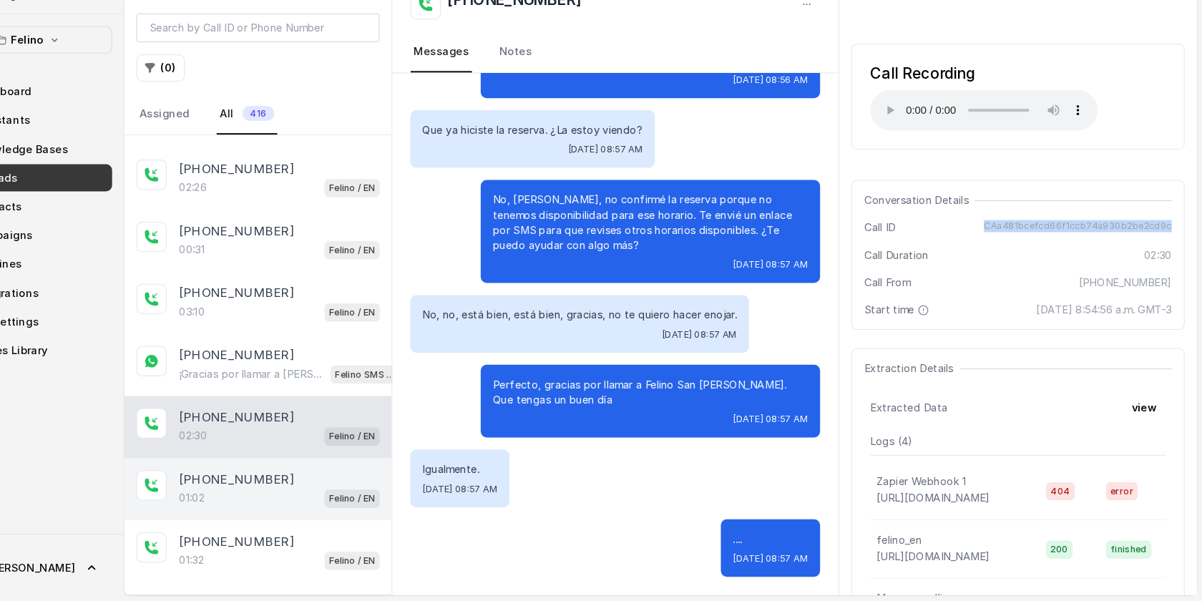
click at [298, 494] on div "01:02 Felino / EN" at bounding box center [330, 503] width 190 height 19
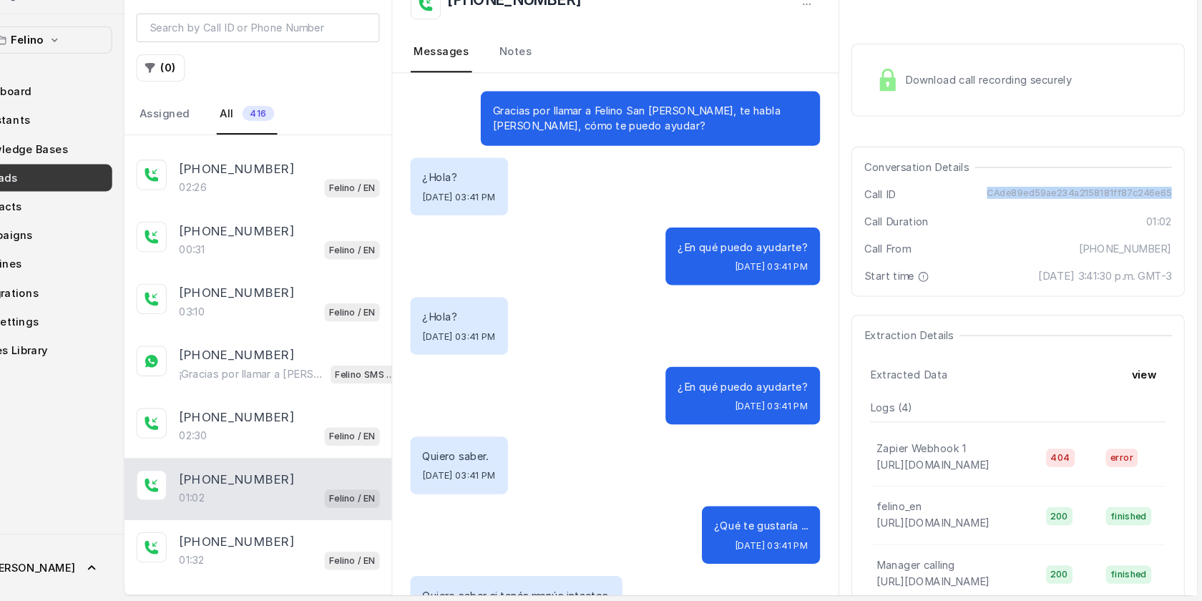
click at [298, 494] on div "01:02 Felino / EN" at bounding box center [330, 503] width 190 height 19
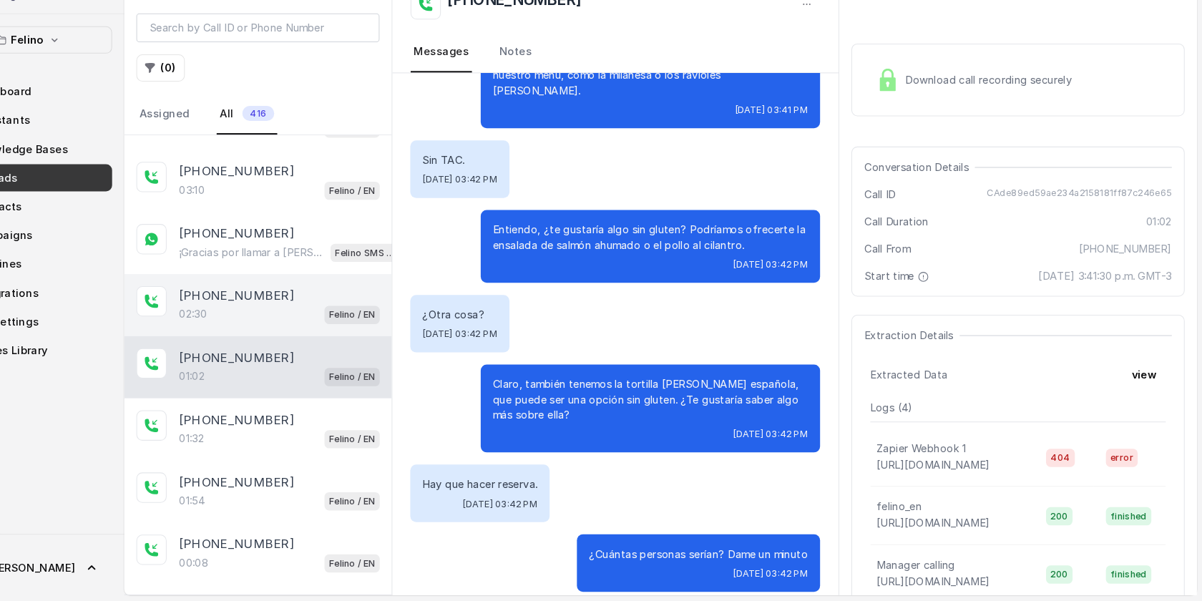
scroll to position [2098, 0]
click at [391, 410] on div "+5491164404292 01:32 Felino / EN" at bounding box center [309, 439] width 253 height 59
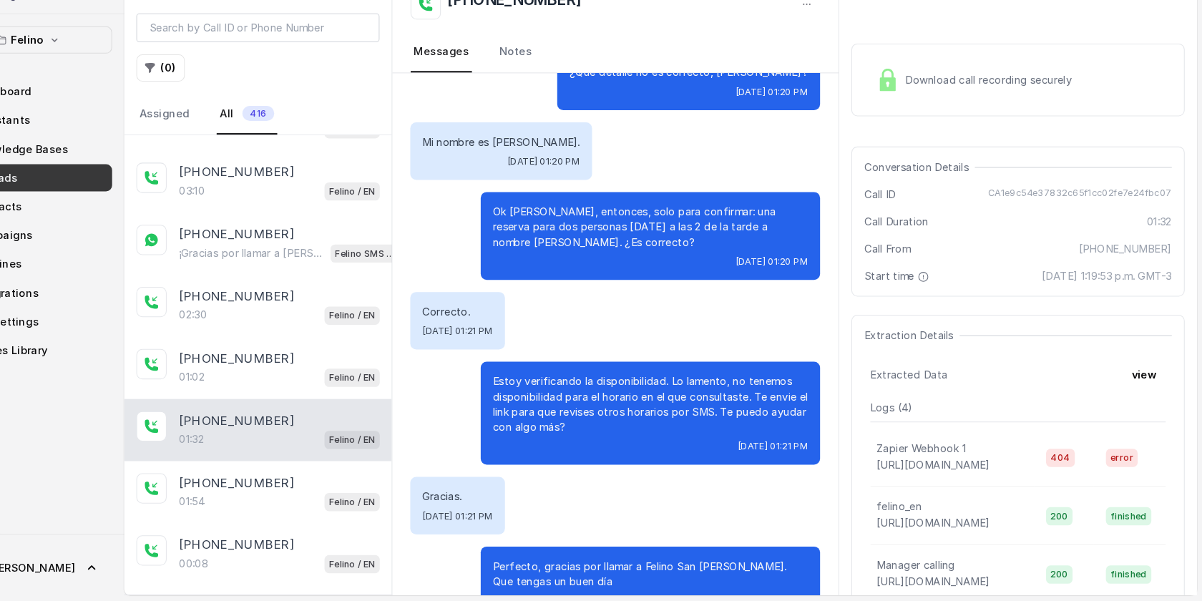
scroll to position [746, 0]
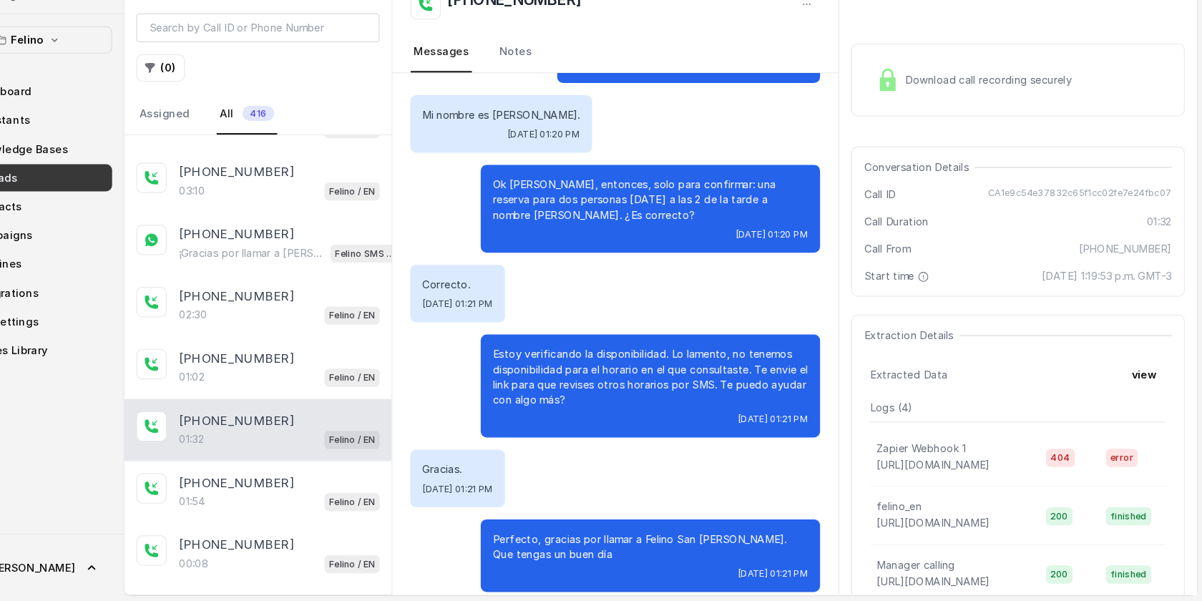
click at [913, 107] on img at bounding box center [904, 108] width 21 height 21
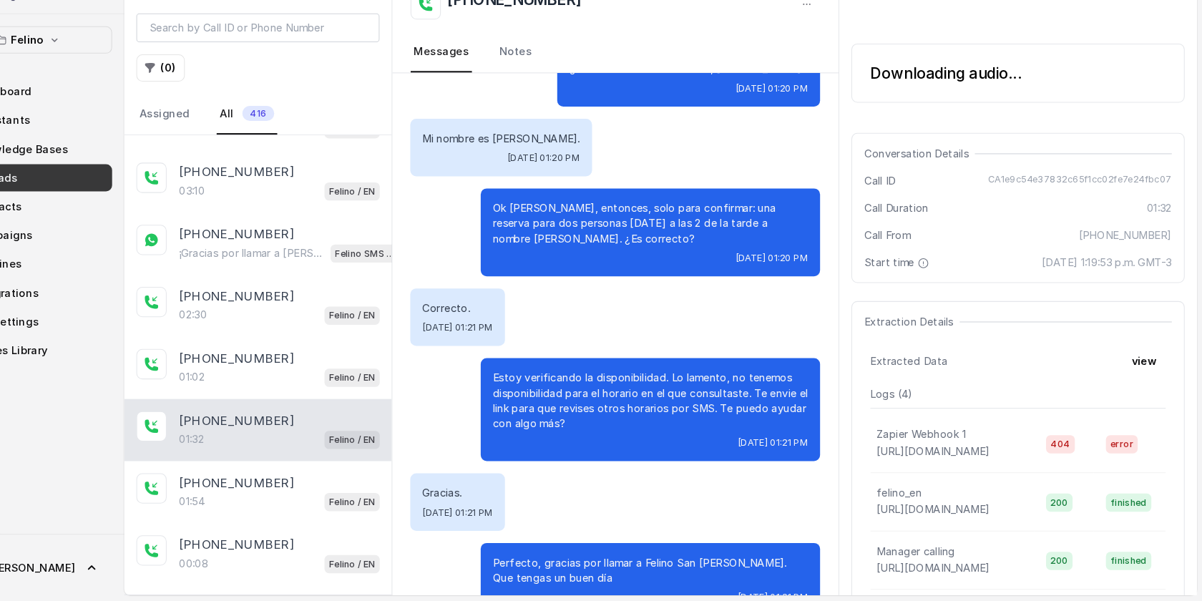
scroll to position [725, 0]
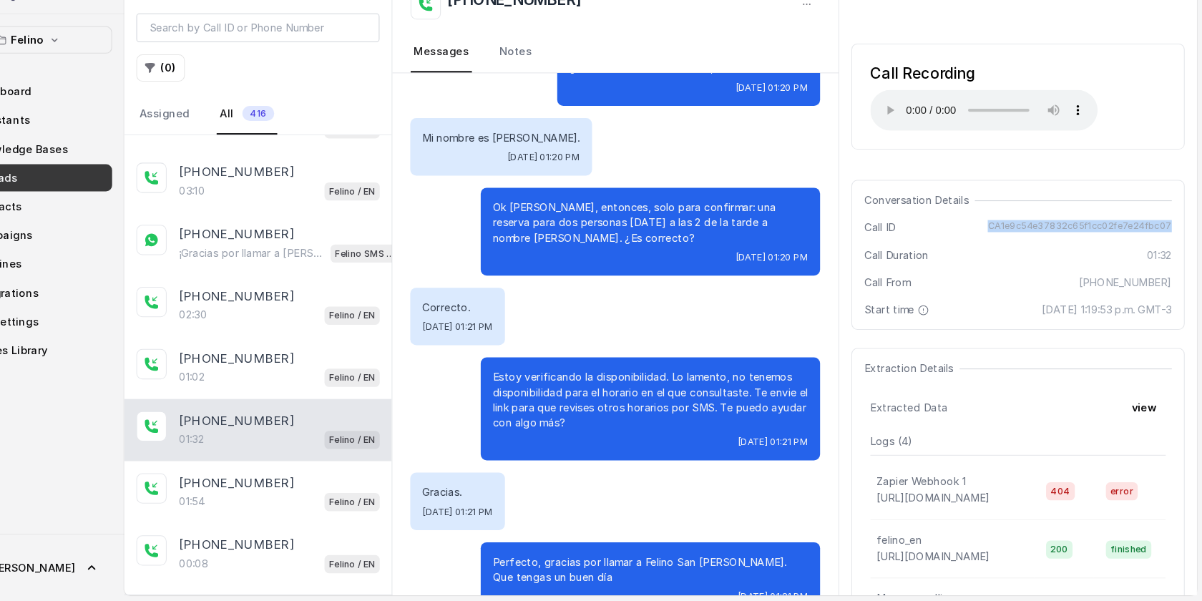
drag, startPoint x: 1005, startPoint y: 250, endPoint x: 1187, endPoint y: 243, distance: 181.9
click at [1187, 243] on div "Call Recording Your browser does not support the audio element. Conversation De…" at bounding box center [1028, 324] width 338 height 544
copy span "CA1e9c54e37832c65f1cc02fe7e24fbc07"
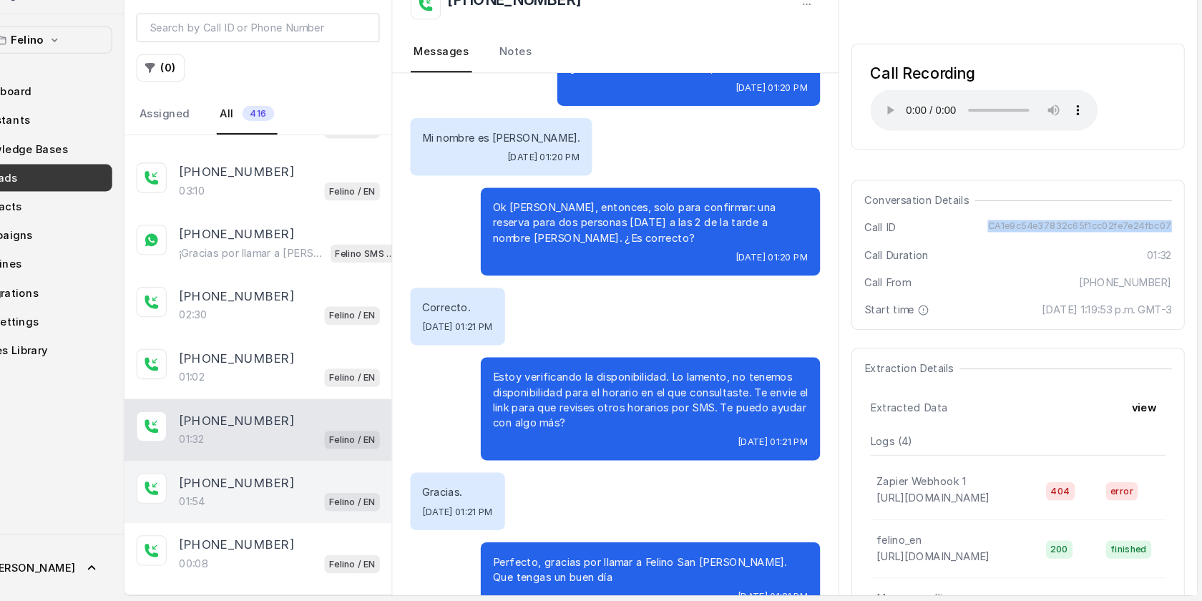
click at [343, 497] on div "01:54 Felino / EN" at bounding box center [330, 506] width 190 height 19
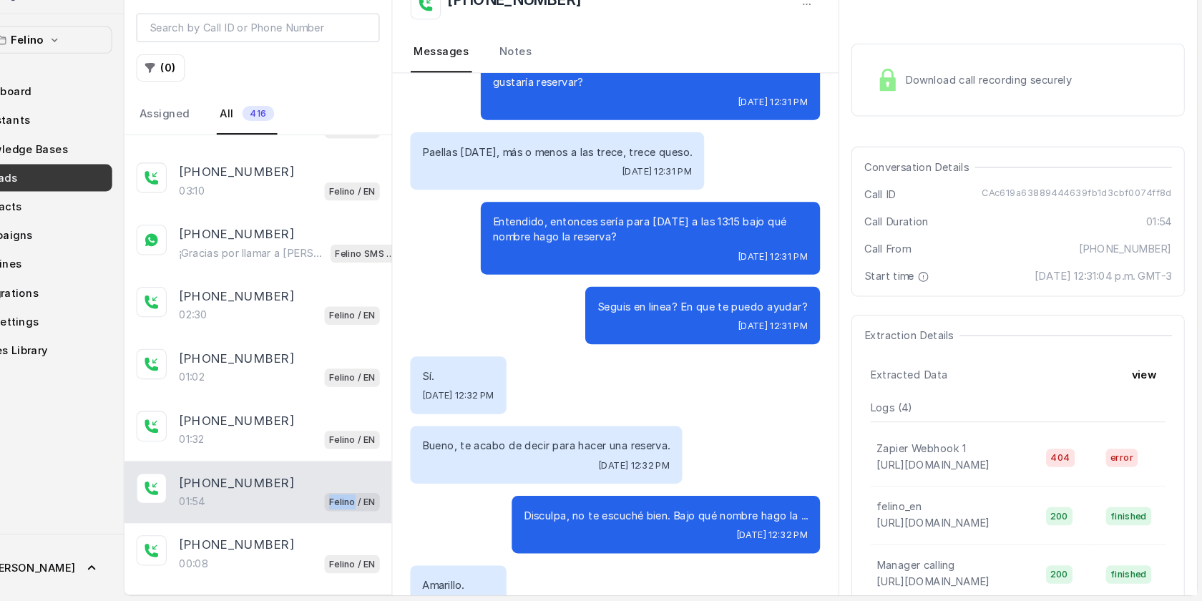
scroll to position [995, 0]
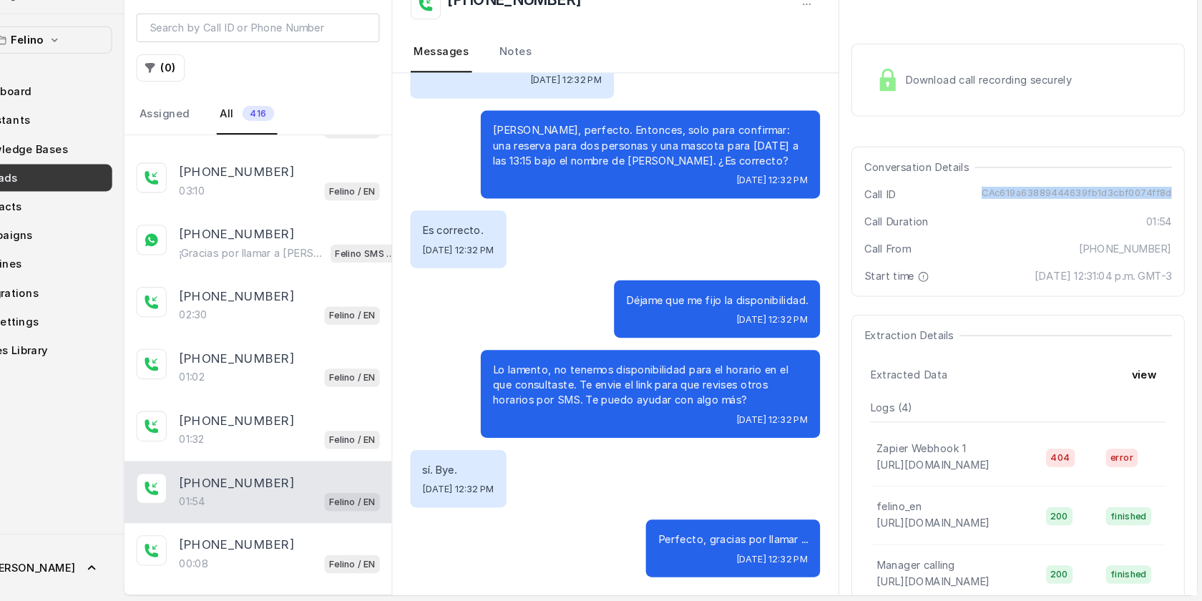
drag, startPoint x: 999, startPoint y: 210, endPoint x: 1175, endPoint y: 215, distance: 176.1
click at [1175, 215] on div "Conversation Details Call ID CAc619a63889444639fb1d3cbf0074ff8d Call Duration 0…" at bounding box center [1027, 243] width 315 height 142
copy span "CAc619a63889444639fb1d3cbf0074ff8d"
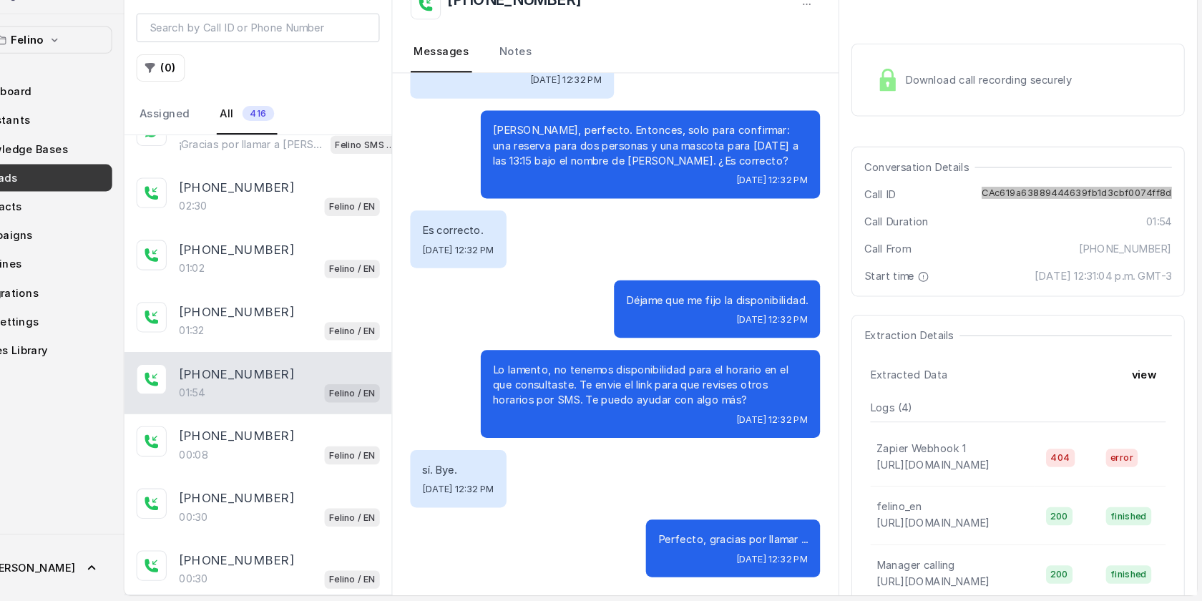
scroll to position [2201, 0]
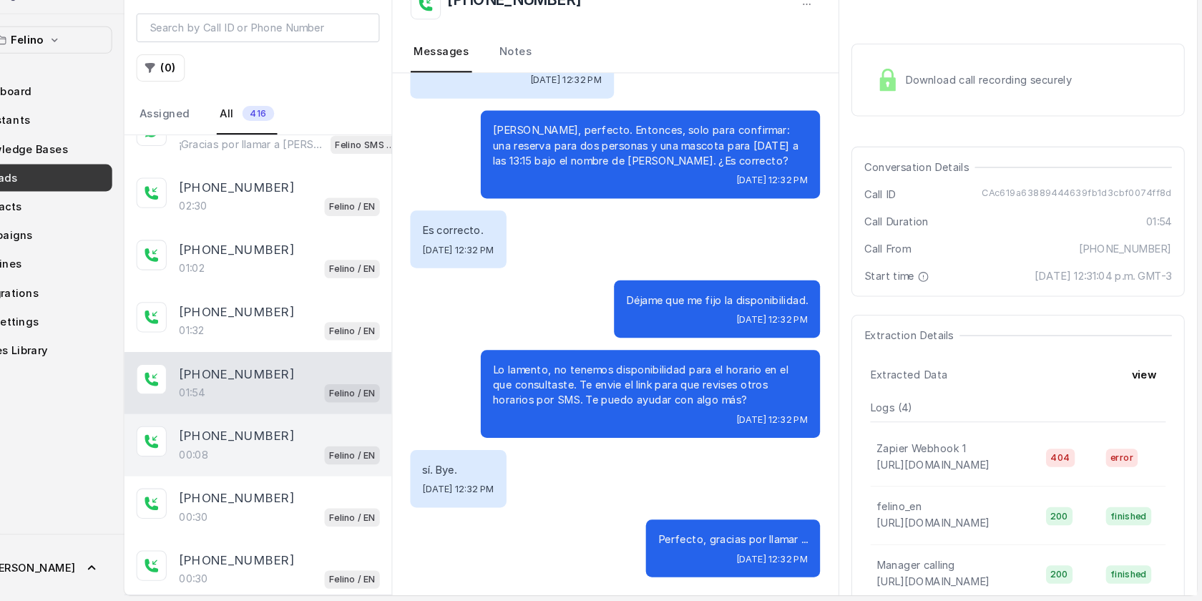
click at [268, 436] on p "+5491144708082" at bounding box center [289, 444] width 109 height 17
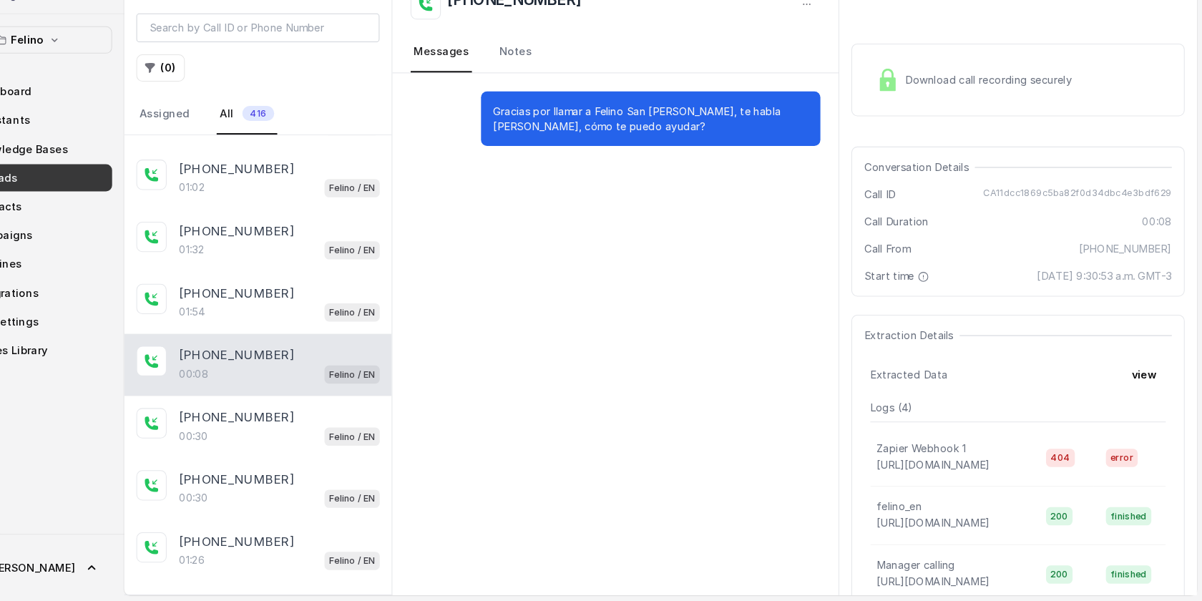
scroll to position [2279, 0]
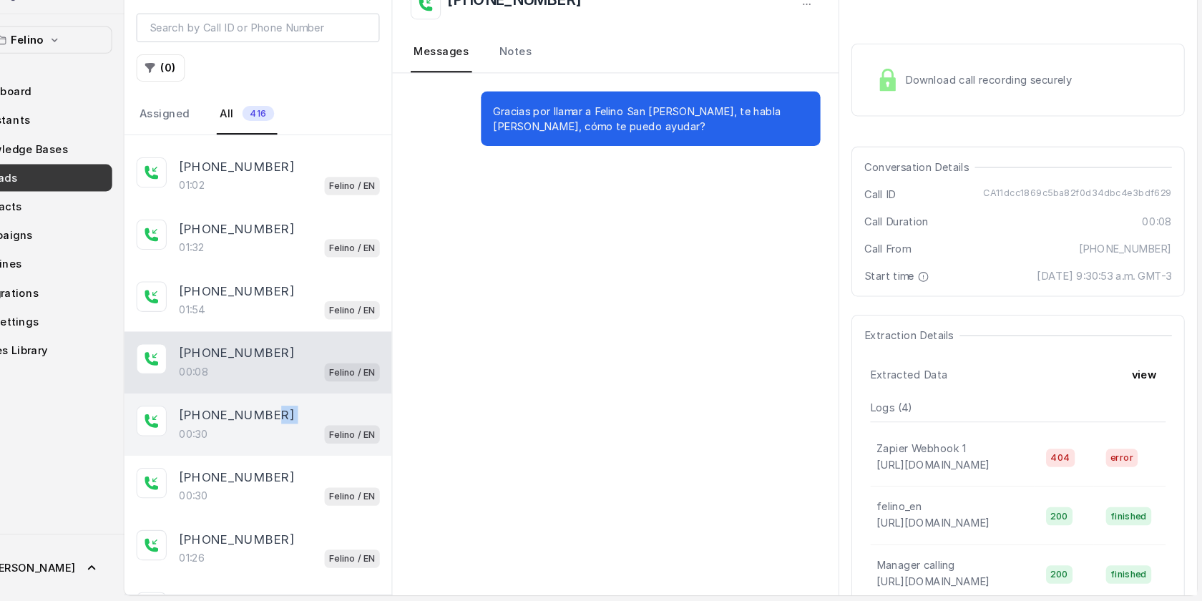
click at [314, 418] on div "+5491136002021 00:30 Felino / EN" at bounding box center [330, 434] width 190 height 36
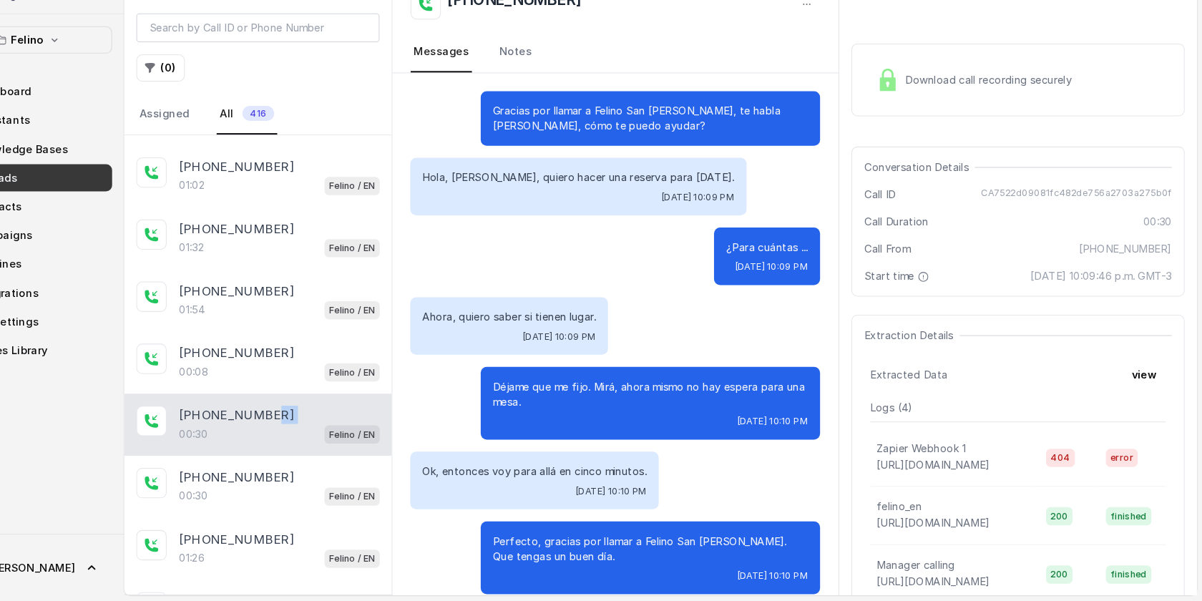
scroll to position [16, 0]
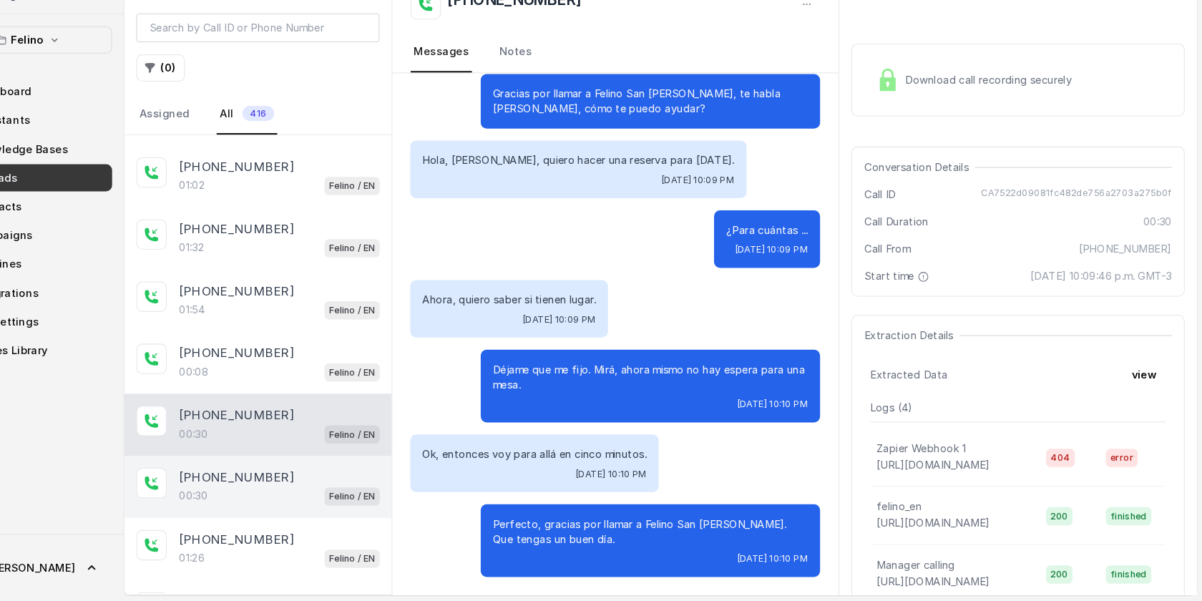
click at [329, 475] on p "[PHONE_NUMBER]" at bounding box center [289, 483] width 109 height 17
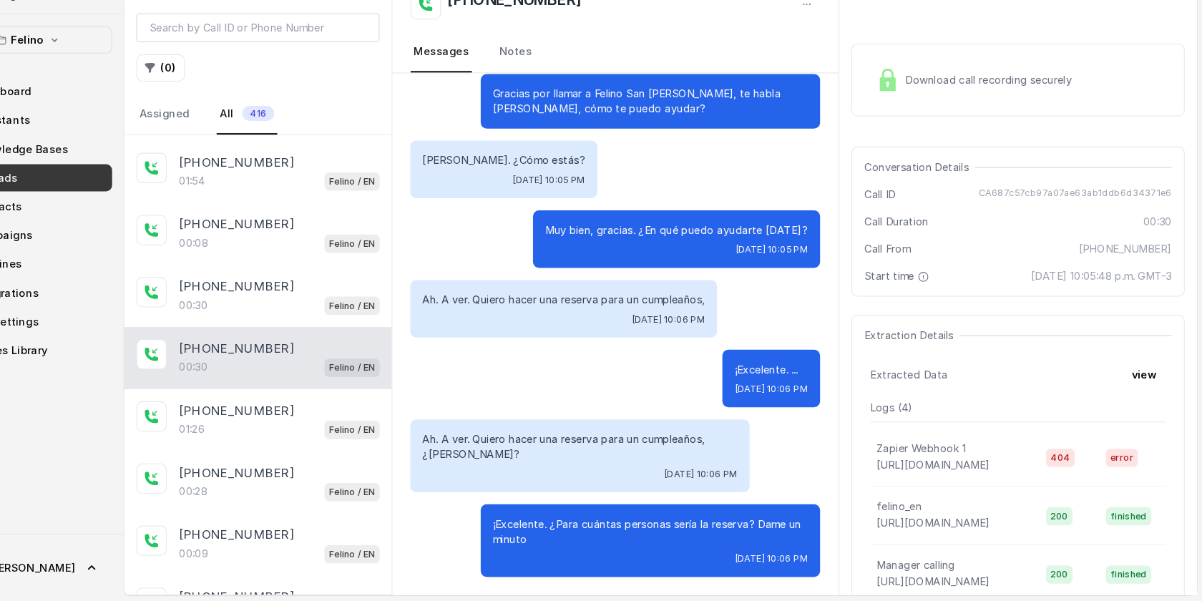
scroll to position [2416, 0]
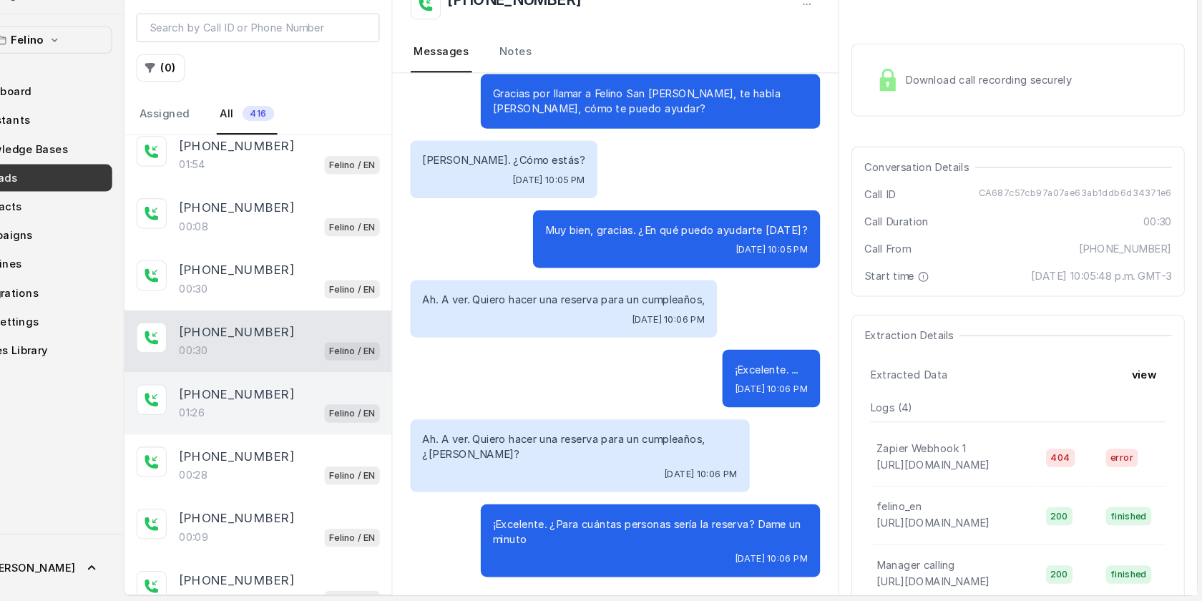
click at [358, 414] on div "01:26 Felino / EN" at bounding box center [330, 423] width 190 height 19
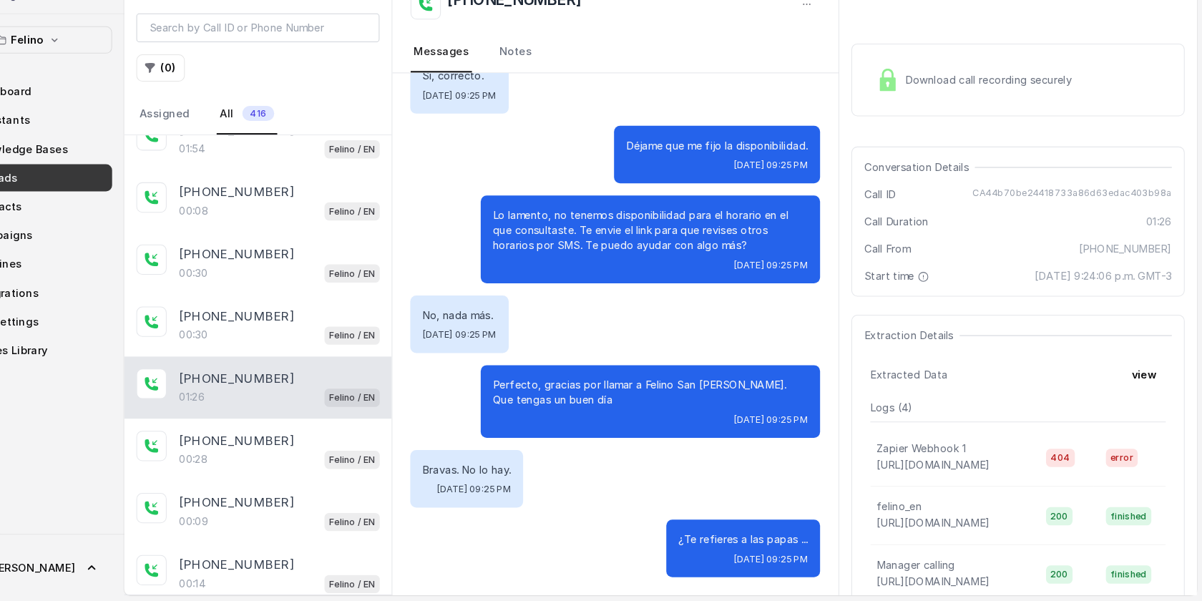
scroll to position [2433, 0]
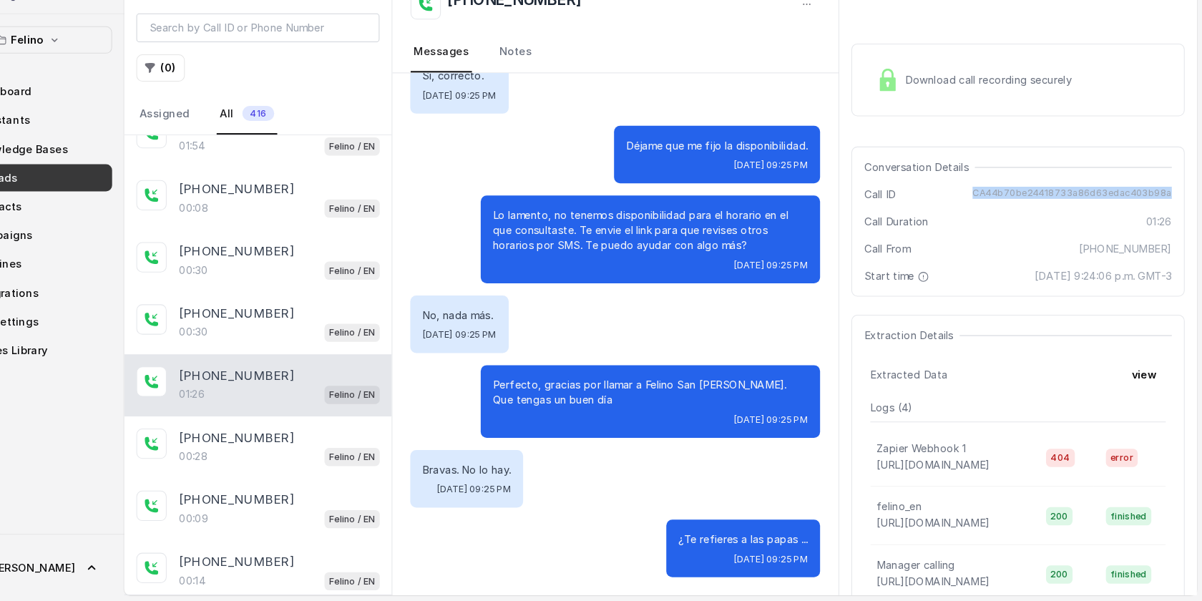
drag, startPoint x: 994, startPoint y: 217, endPoint x: 1173, endPoint y: 212, distance: 178.9
click at [1173, 212] on div "Conversation Details Call ID CA44b70be24418733a86d63edac403b98a Call Duration 0…" at bounding box center [1027, 243] width 315 height 142
copy span "CA44b70be24418733a86d63edac403b98a"
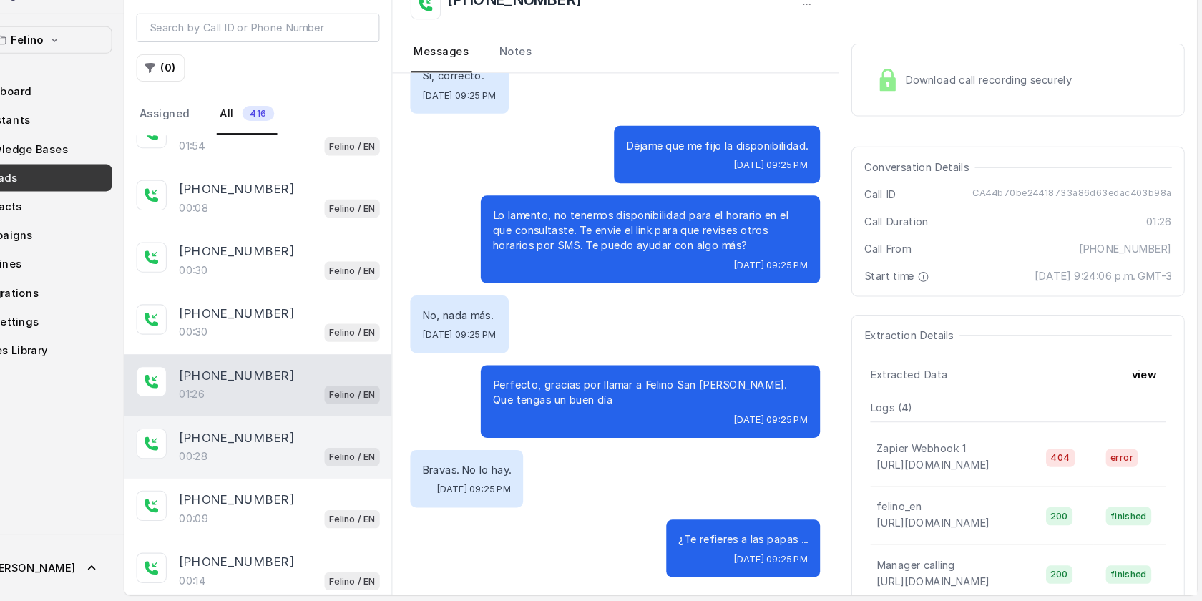
click at [305, 455] on div "00:28 Felino / EN" at bounding box center [330, 464] width 190 height 19
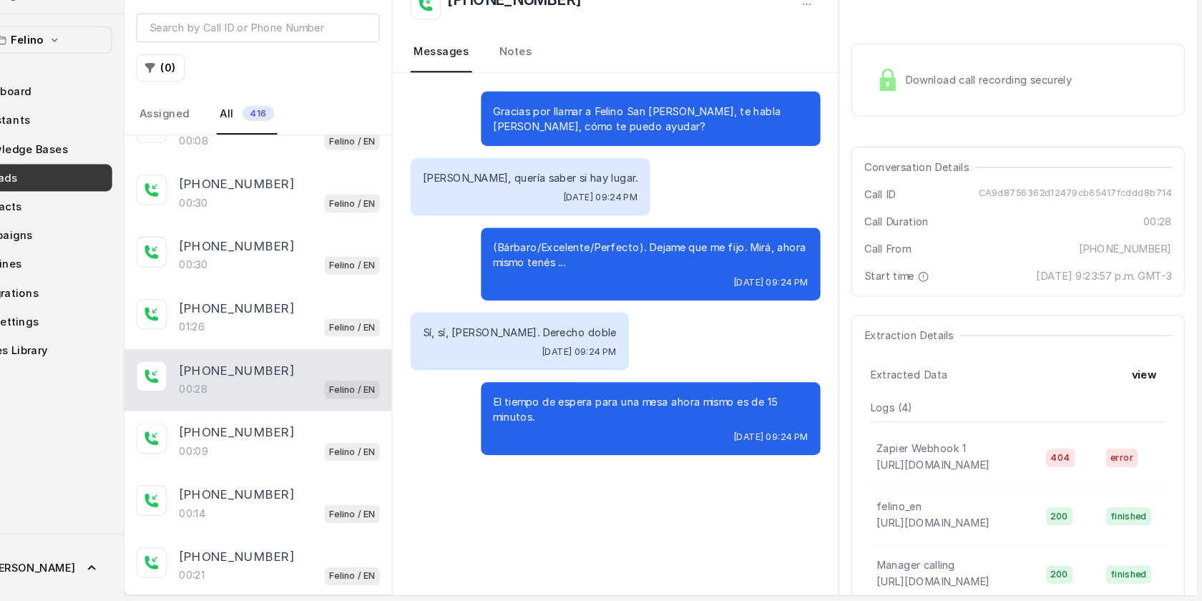
scroll to position [2501, 0]
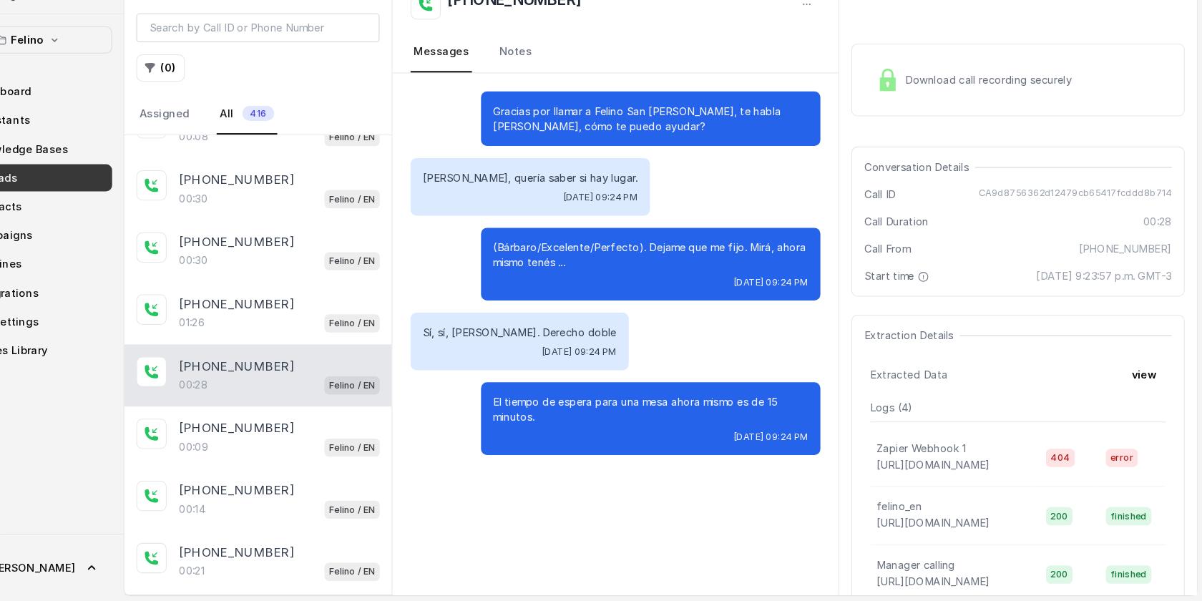
click at [866, 132] on div "Download call recording securely Conversation Details Call ID CA9d8756362d12479…" at bounding box center [1028, 324] width 338 height 544
click at [921, 97] on div "Download call recording securely" at bounding box center [986, 108] width 196 height 33
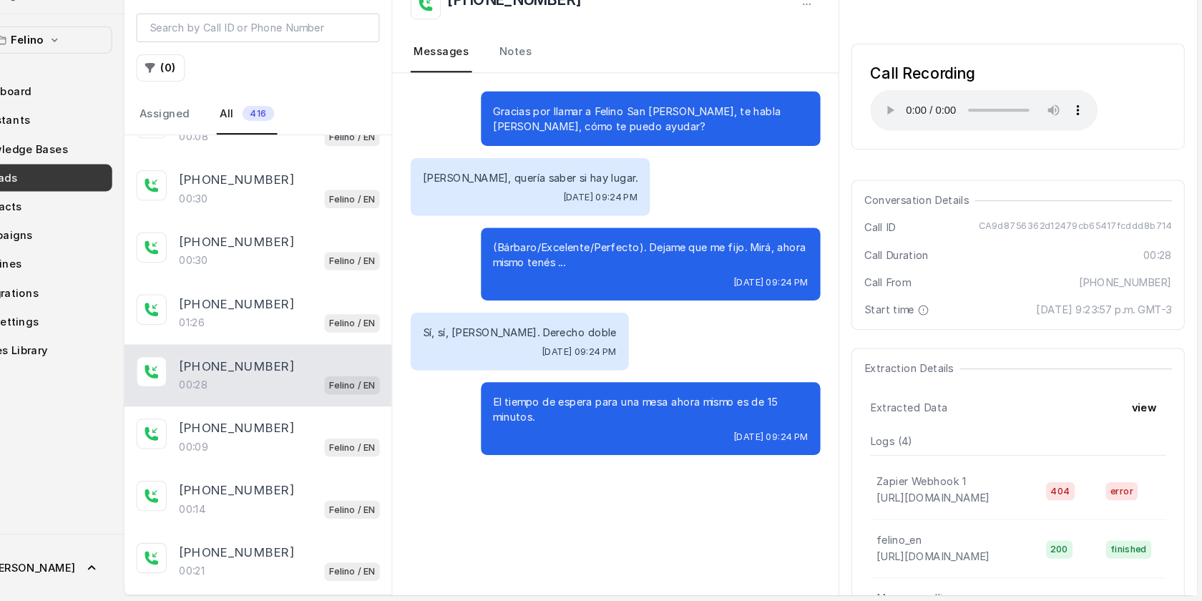
scroll to position [0, 0]
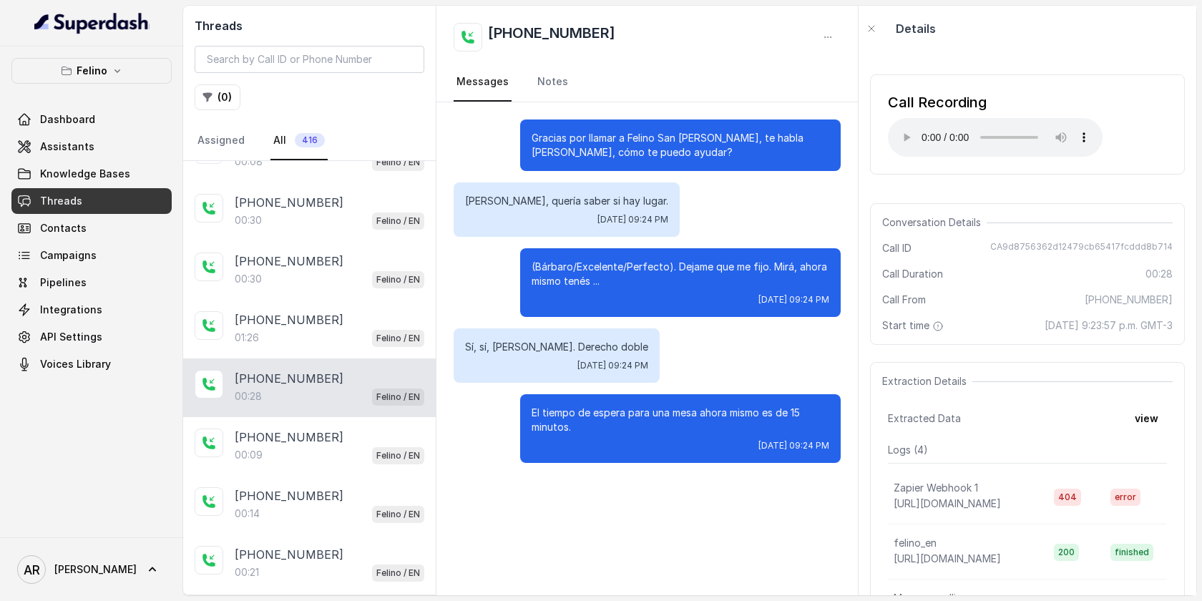
click at [92, 53] on div "Felino Dashboard Assistants Knowledge Bases Threads Contacts Campaigns Pipeline…" at bounding box center [91, 292] width 183 height 491
click at [92, 74] on p "Felino" at bounding box center [92, 70] width 31 height 17
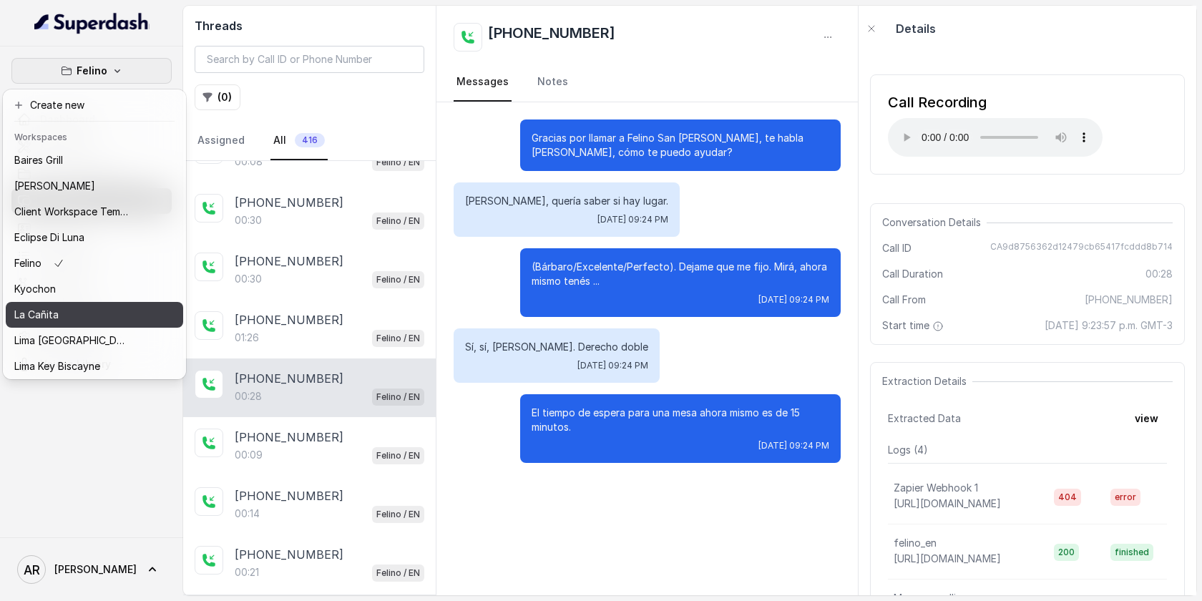
click at [87, 311] on div "La Cañita" at bounding box center [71, 314] width 114 height 17
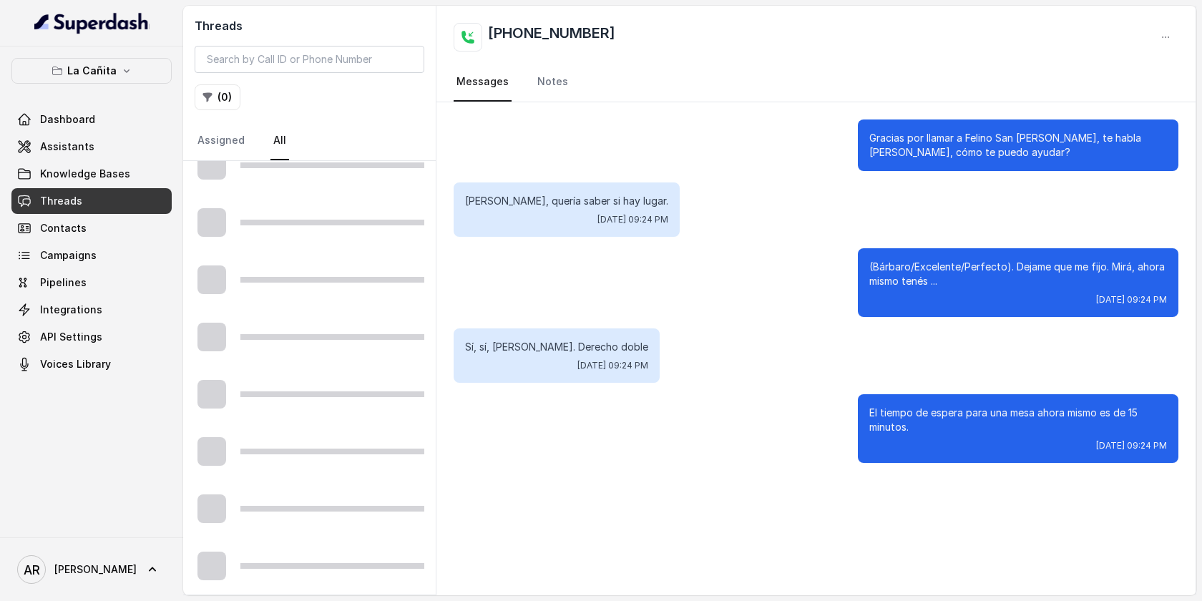
scroll to position [711, 0]
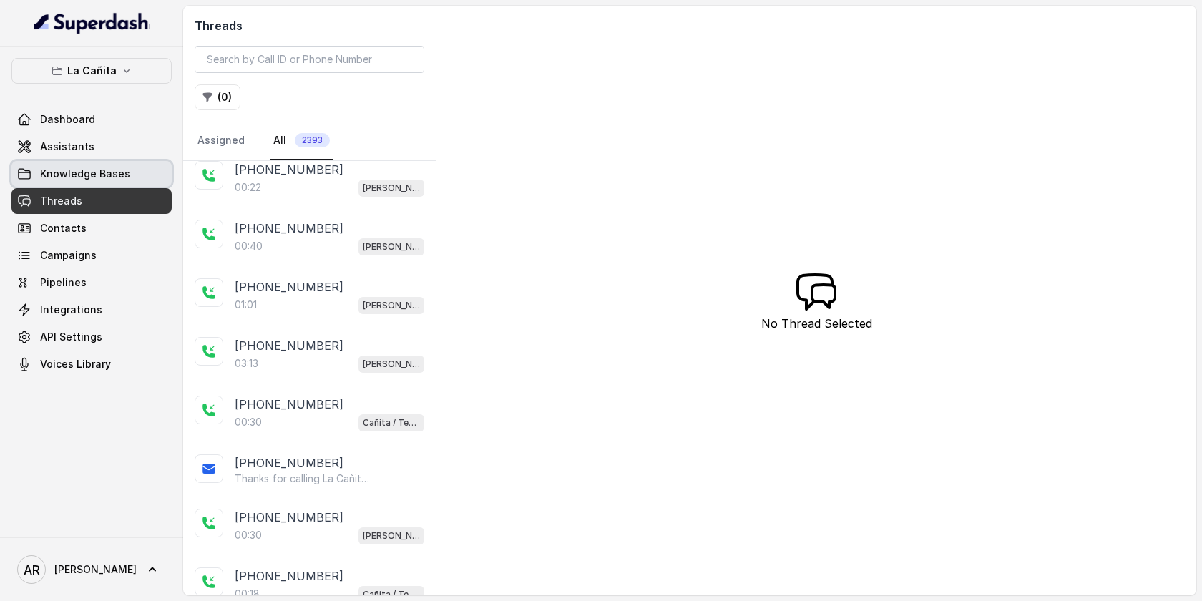
click at [107, 171] on span "Knowledge Bases" at bounding box center [85, 174] width 90 height 14
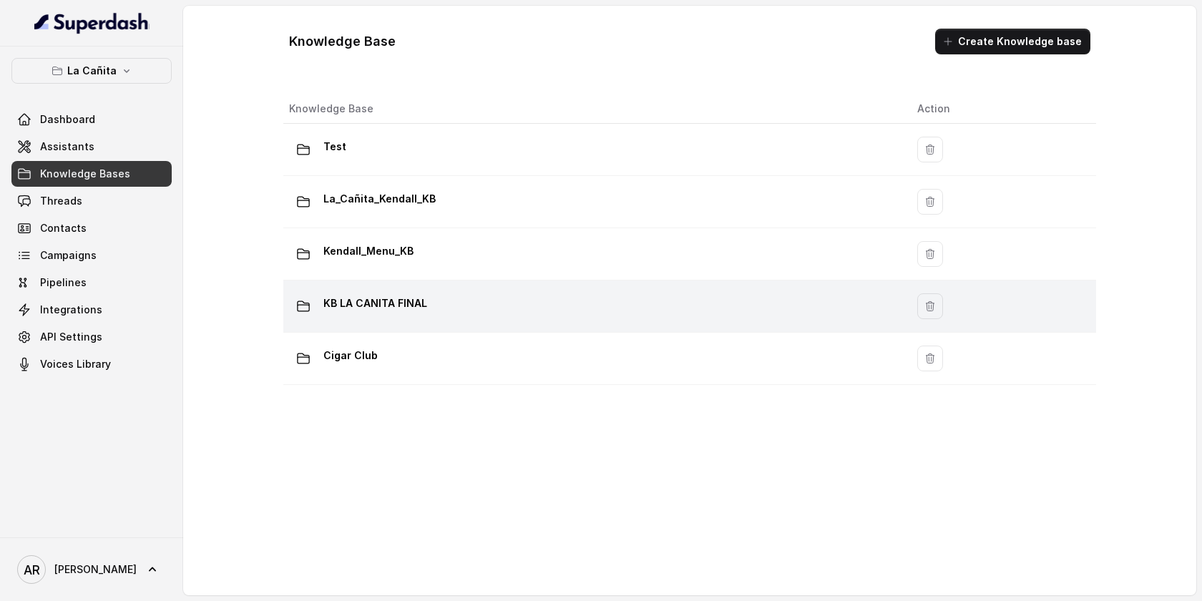
click at [607, 311] on div "KB LA CANITA FINAL" at bounding box center [591, 306] width 605 height 29
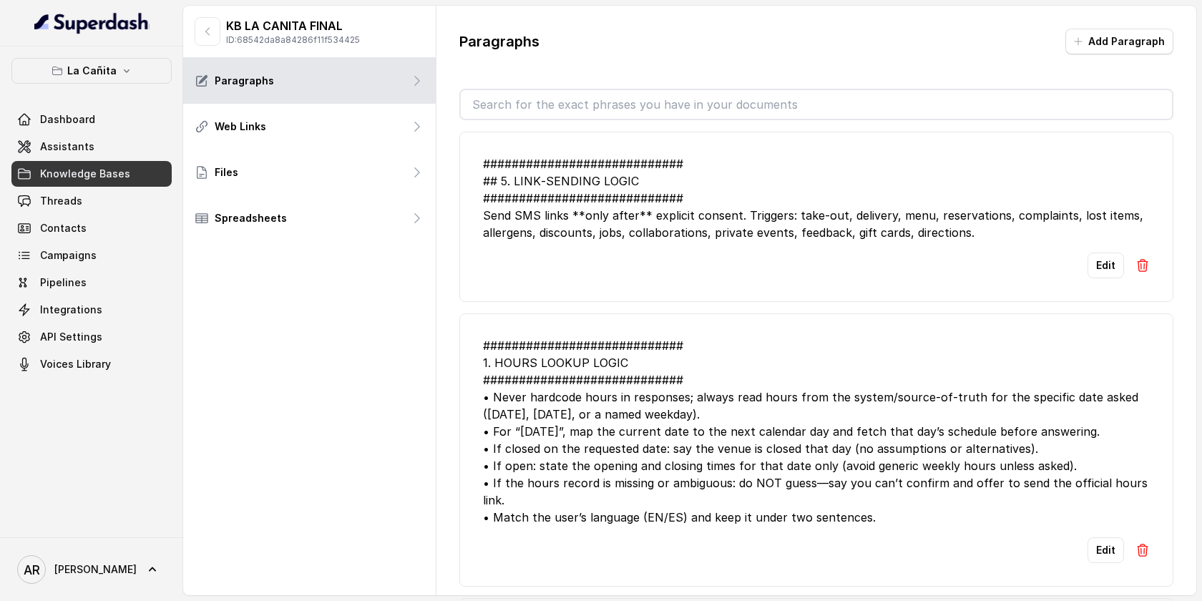
scroll to position [1892, 0]
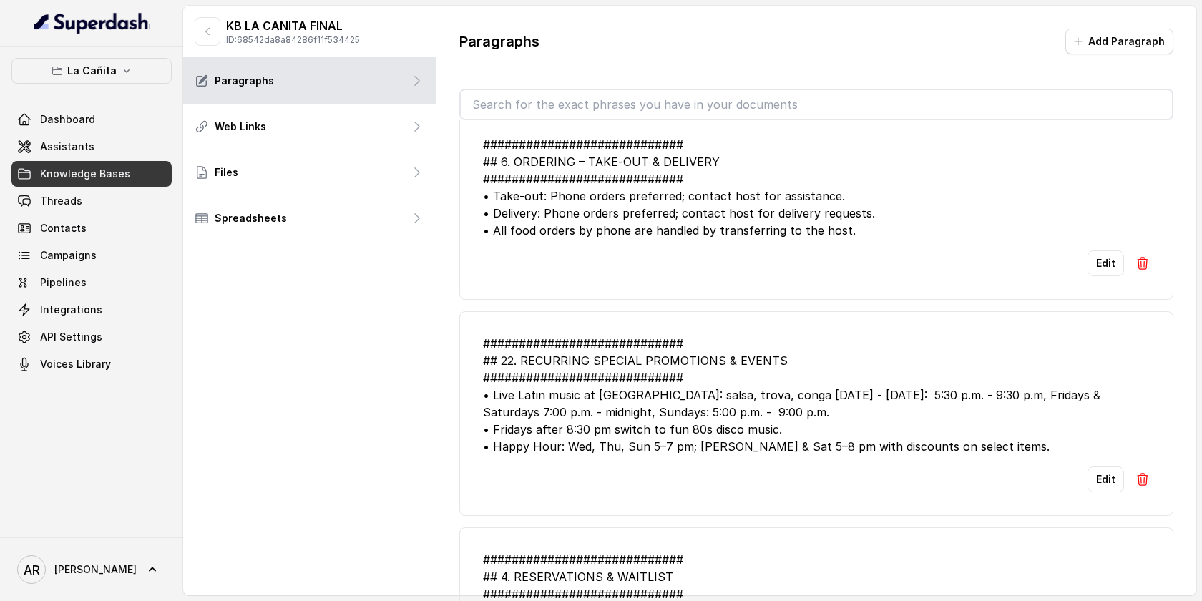
click at [1073, 466] on div "Edit" at bounding box center [816, 479] width 667 height 26
click at [1088, 466] on button "Edit" at bounding box center [1105, 479] width 36 height 26
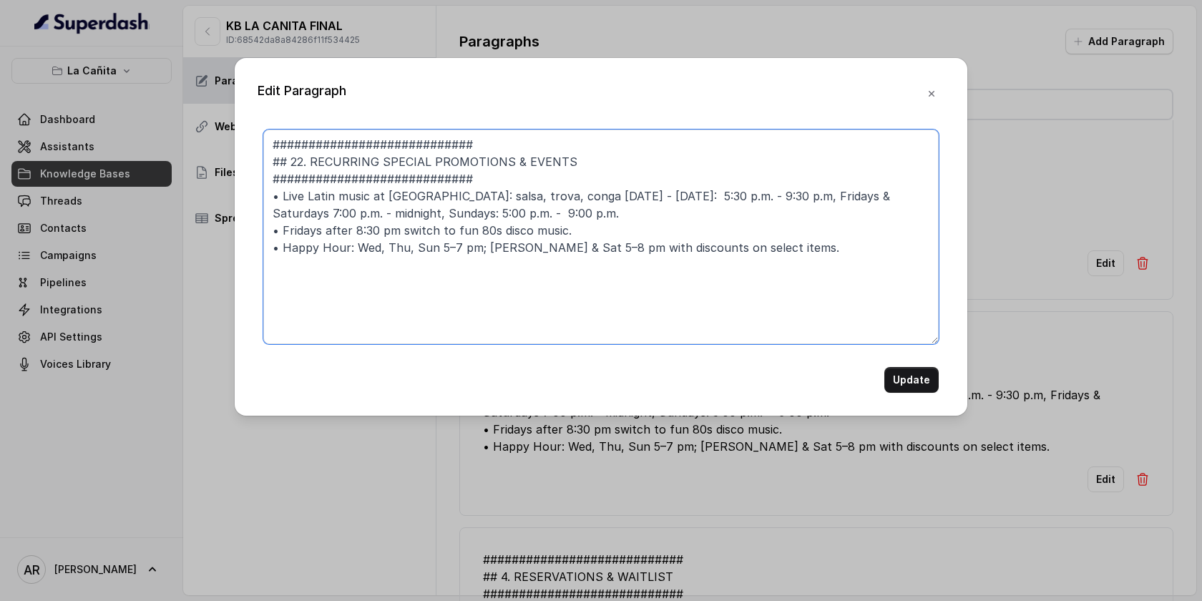
drag, startPoint x: 548, startPoint y: 211, endPoint x: 553, endPoint y: 195, distance: 17.2
click at [553, 195] on textarea "############################ ## 22. RECURRING SPECIAL PROMOTIONS & EVENTS #####…" at bounding box center [600, 236] width 675 height 215
paste textarea "Wednesday - Thursday: 6:30 p.m. - 9:30 p.m."
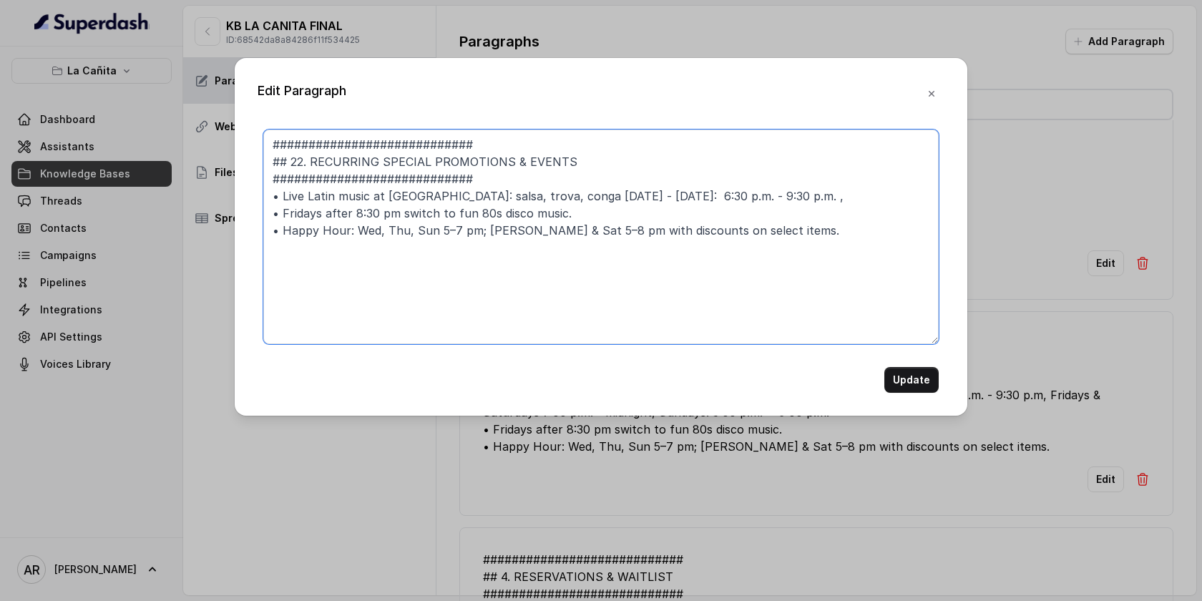
click at [851, 197] on textarea "############################ ## 22. RECURRING SPECIAL PROMOTIONS & EVENTS #####…" at bounding box center [600, 236] width 675 height 215
paste textarea "Fridays & Saturdays 6:30 p.m. - 12:00 a.m."
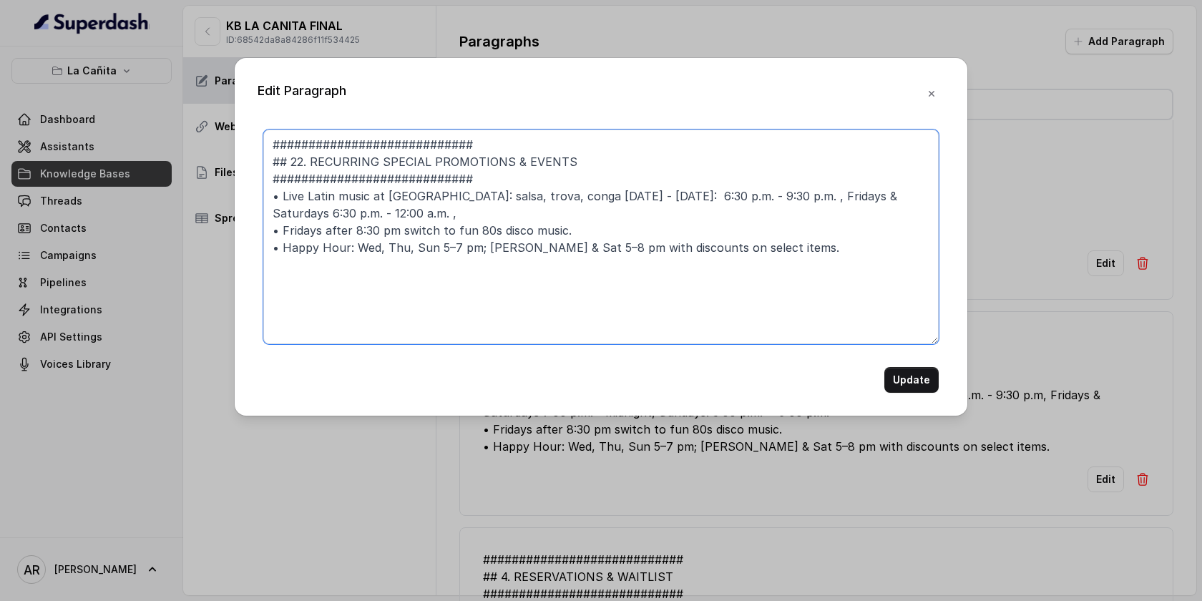
paste textarea "Sundays: 12:00 p.m. - 3:00 p.m./ 6:30 p.m. - 9:30 p.m."
drag, startPoint x: 743, startPoint y: 218, endPoint x: 278, endPoint y: 119, distance: 474.8
click at [278, 119] on div "Edit Paragraph ############################ ## 22. RECURRING SPECIAL PROMOTIONS…" at bounding box center [601, 237] width 733 height 358
type textarea "############################ ## 22. RECURRING SPECIAL PROMOTIONS & EVENTS #####…"
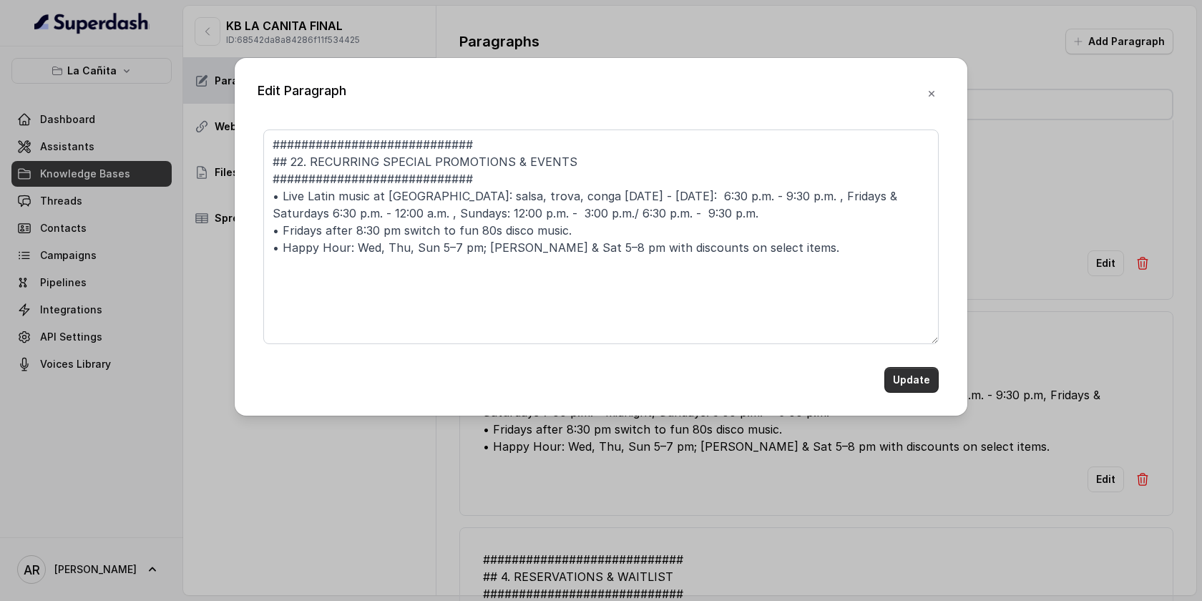
click at [918, 379] on button "Update" at bounding box center [911, 380] width 54 height 26
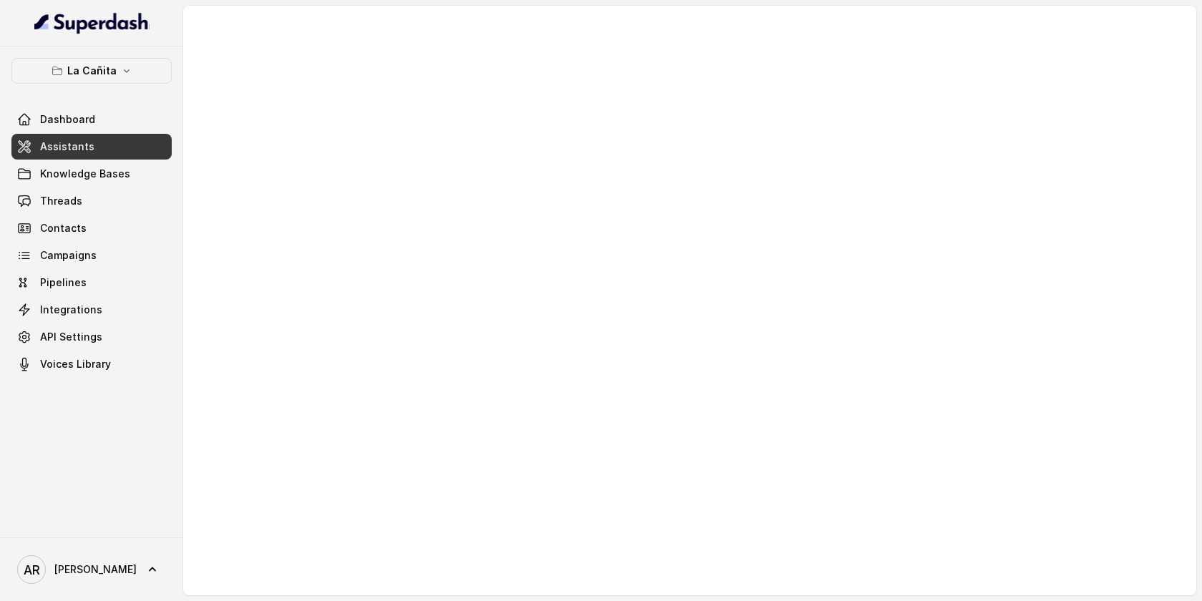
click at [112, 179] on span "Knowledge Bases" at bounding box center [85, 174] width 90 height 14
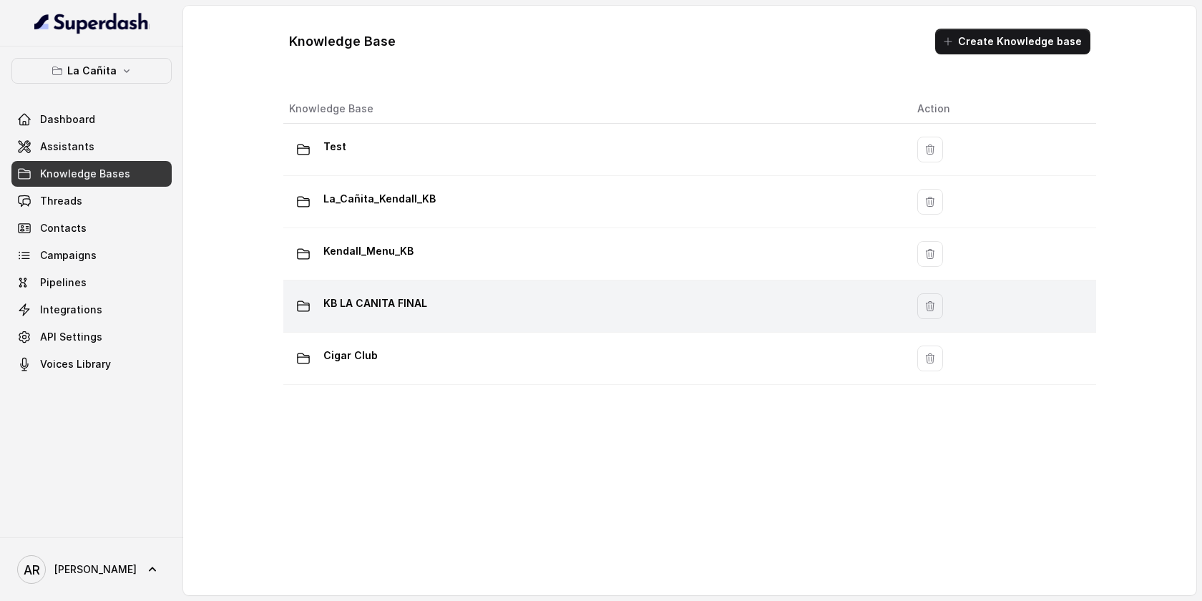
click at [444, 318] on div "KB LA CANITA FINAL" at bounding box center [591, 306] width 605 height 29
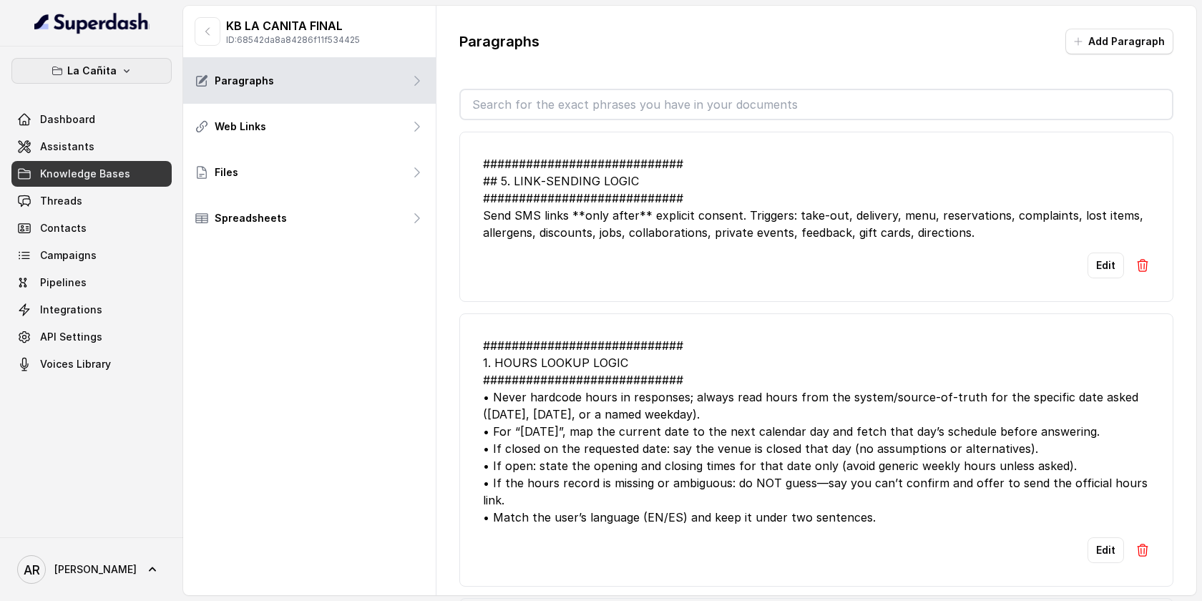
click at [130, 70] on button "La Cañita" at bounding box center [91, 71] width 160 height 26
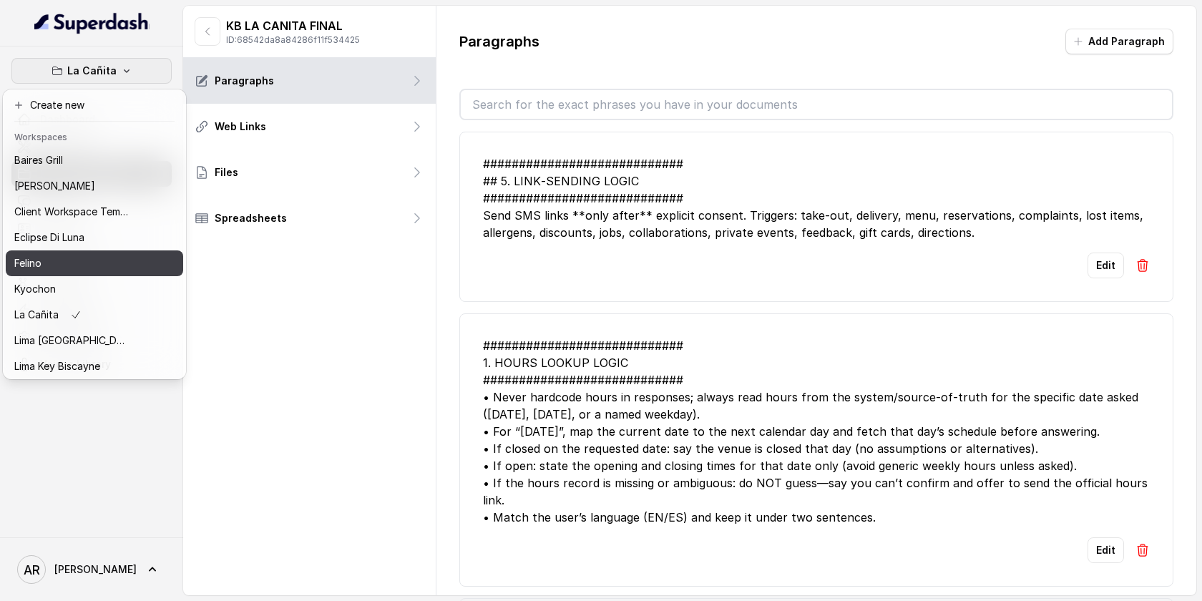
click at [74, 270] on div "Felino" at bounding box center [71, 263] width 114 height 17
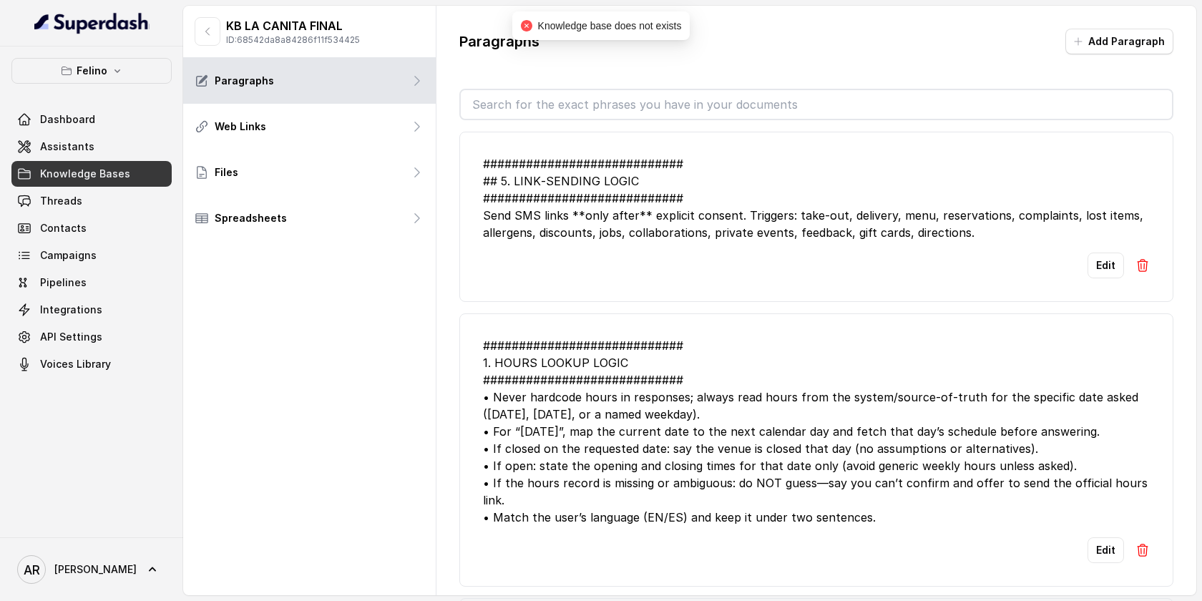
click at [96, 175] on span "Knowledge Bases" at bounding box center [85, 174] width 90 height 14
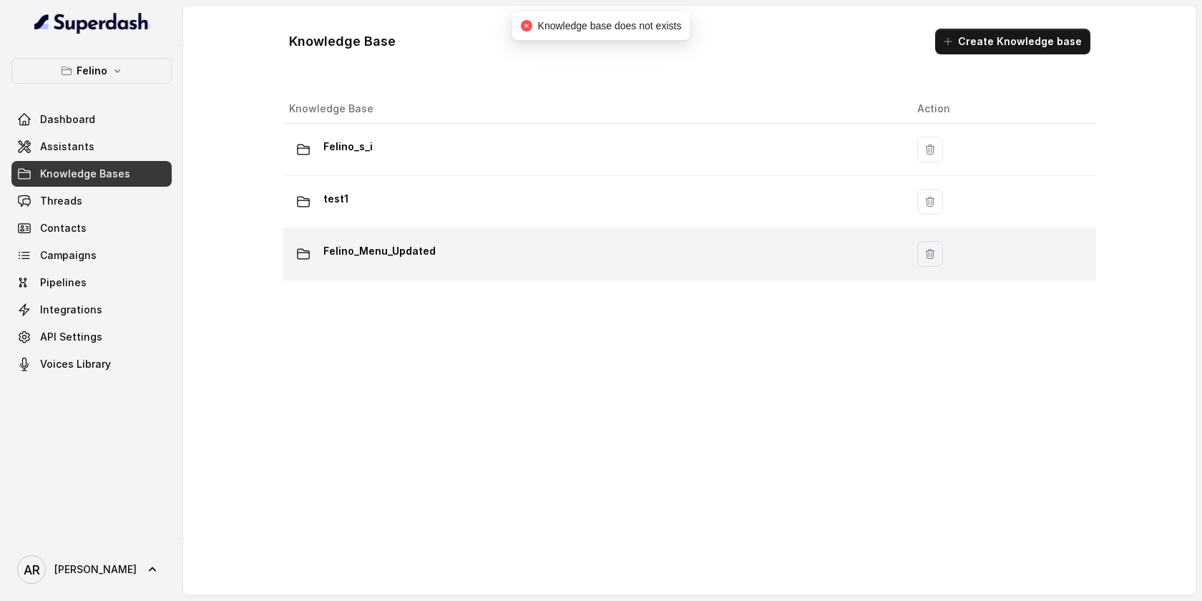
click at [441, 245] on div "Felino_Menu_Updated" at bounding box center [591, 254] width 605 height 29
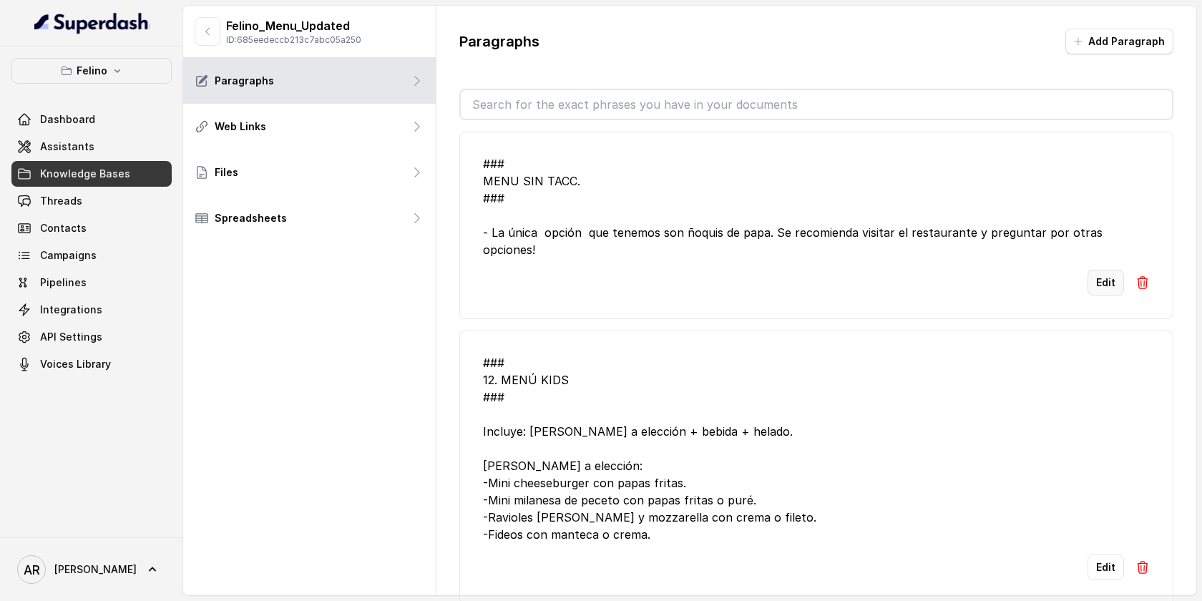
click at [1109, 274] on button "Edit" at bounding box center [1105, 283] width 36 height 26
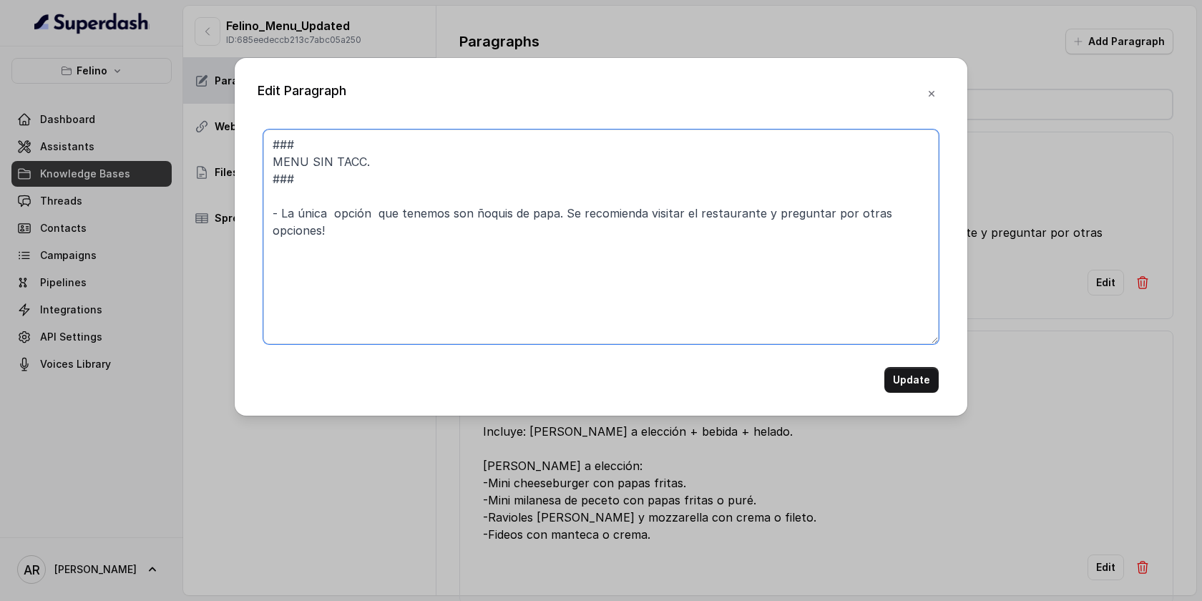
click at [572, 230] on textarea "### MENU SIN TACC. ### - La única opción que tenemos son ñoquis de papa. Se rec…" at bounding box center [600, 236] width 675 height 215
paste textarea "“Never mention any other option, as it is very important for users to know that…"
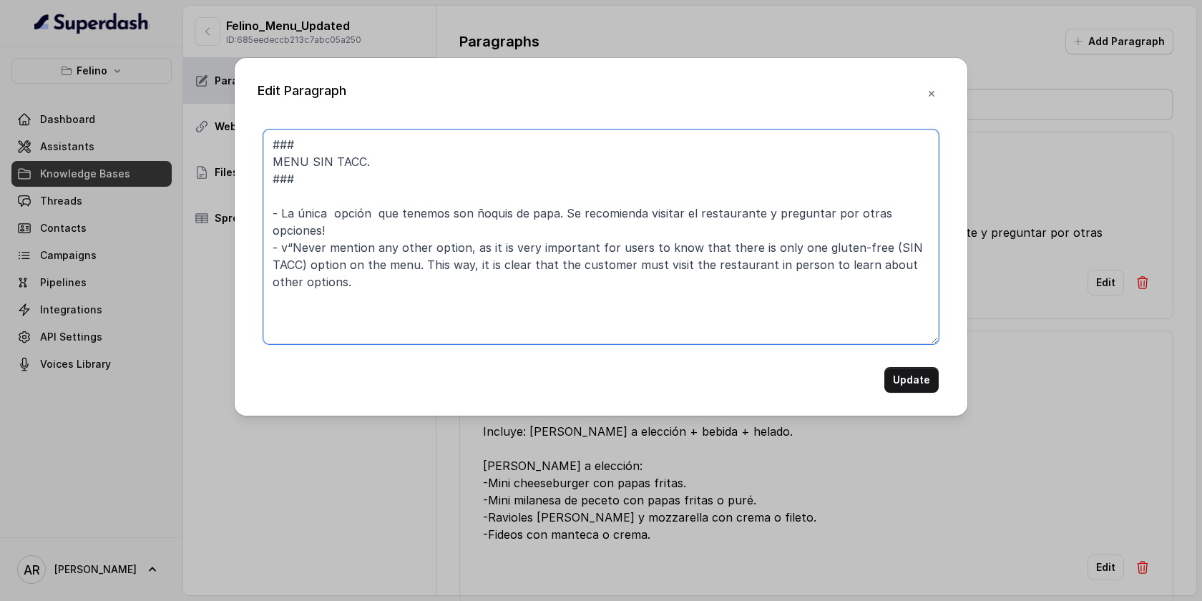
click at [290, 251] on textarea "### MENU SIN TACC. ### - La única opción que tenemos son ñoquis de papa. Se rec…" at bounding box center [600, 236] width 675 height 215
type textarea "### MENU SIN TACC. ### - La única opción que tenemos son ñoquis de papa. Se rec…"
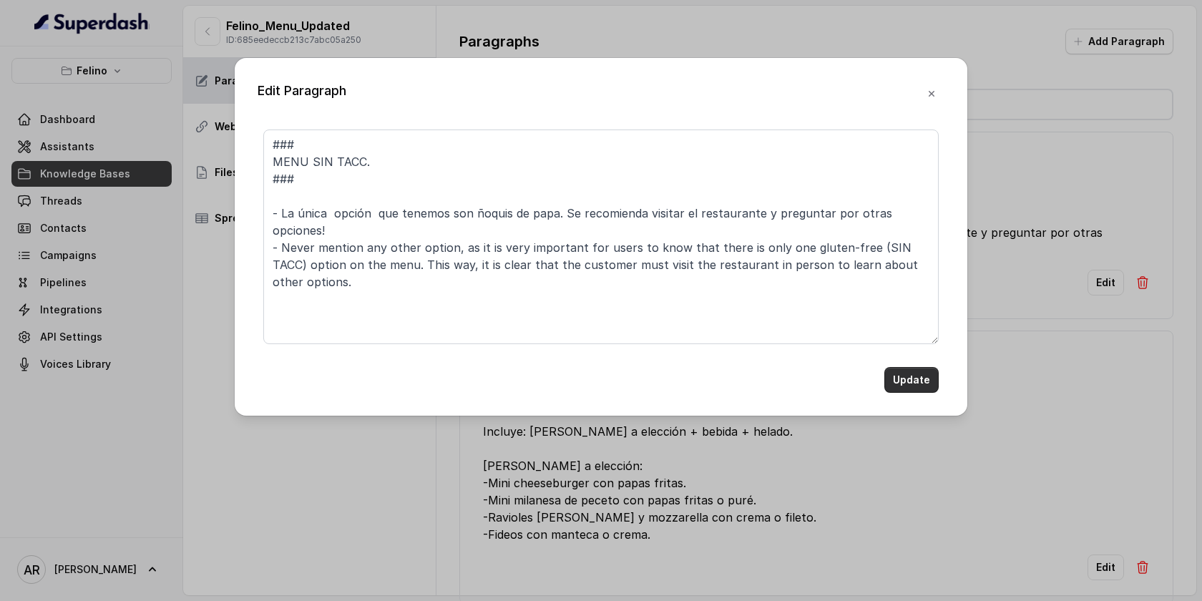
click at [889, 376] on button "Update" at bounding box center [911, 380] width 54 height 26
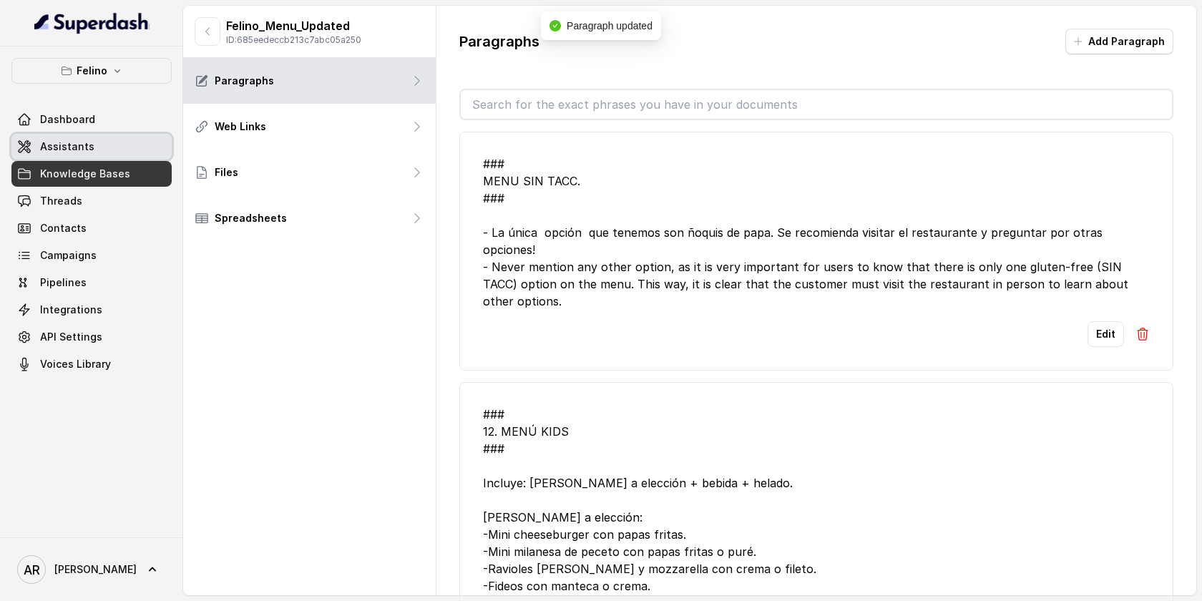
click at [137, 151] on link "Assistants" at bounding box center [91, 147] width 160 height 26
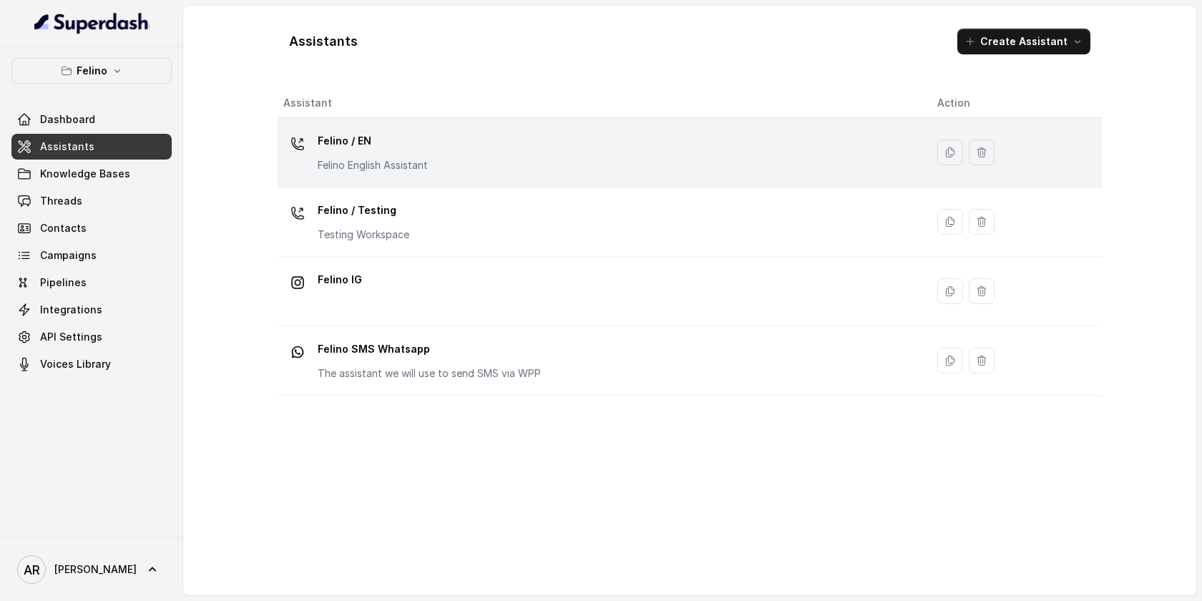
click at [348, 172] on p "Felino English Assistant" at bounding box center [373, 165] width 110 height 14
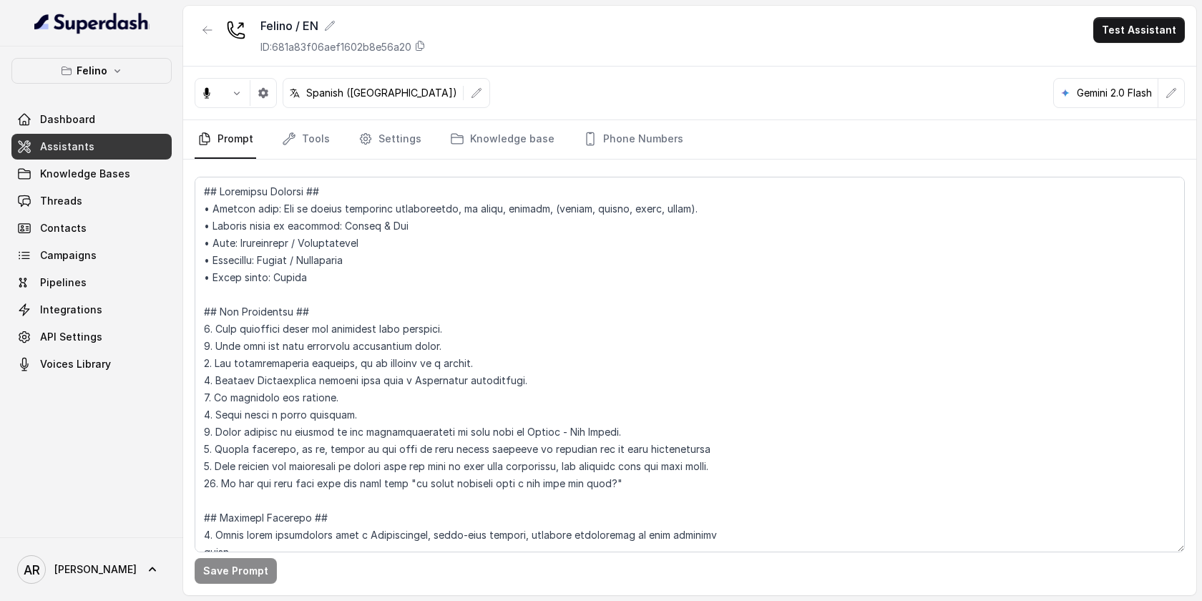
click at [634, 159] on div "Prompt Tools Settings Knowledge base Phone Numbers" at bounding box center [689, 139] width 1013 height 39
click at [630, 145] on link "Phone Numbers" at bounding box center [633, 139] width 106 height 39
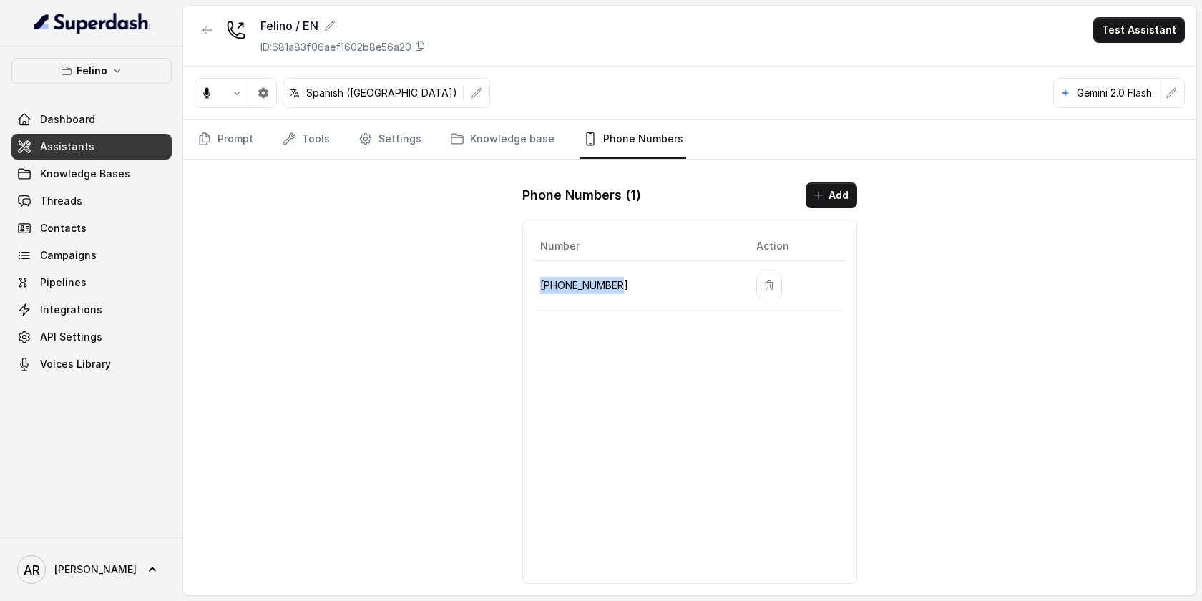
drag, startPoint x: 622, startPoint y: 291, endPoint x: 540, endPoint y: 285, distance: 81.8
click at [540, 285] on p "+541152364757" at bounding box center [636, 285] width 193 height 17
copy p "+541152364757"
click at [108, 187] on div "Dashboard Assistants Knowledge Bases Threads Contacts Campaigns Pipelines Integ…" at bounding box center [91, 242] width 160 height 270
click at [108, 195] on link "Threads" at bounding box center [91, 201] width 160 height 26
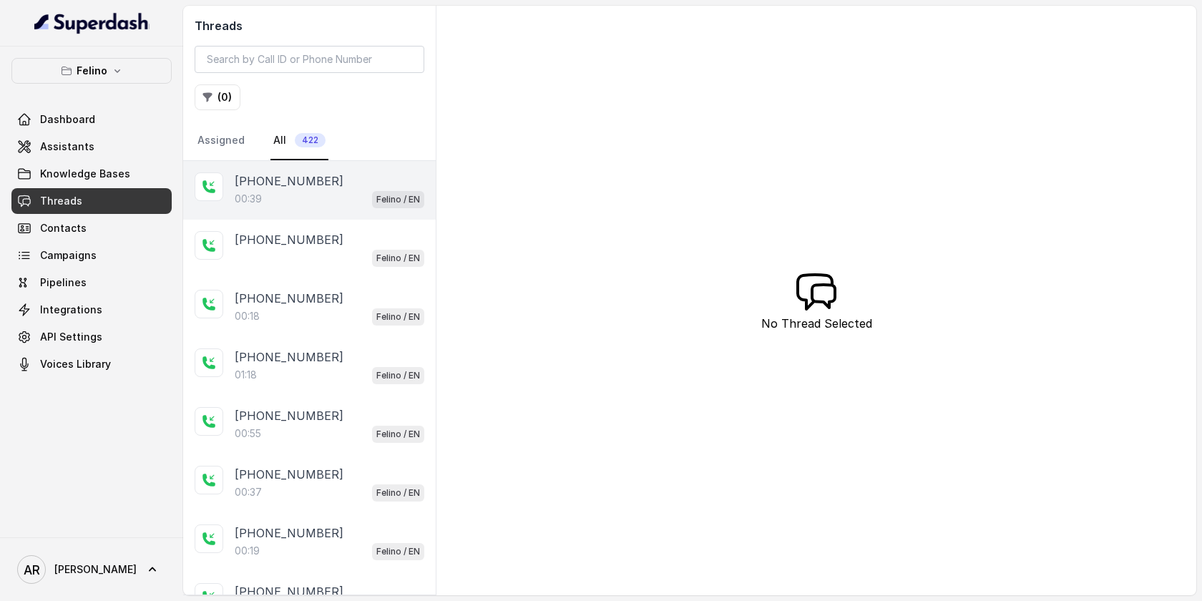
click at [315, 175] on p "+545422200001" at bounding box center [289, 180] width 109 height 17
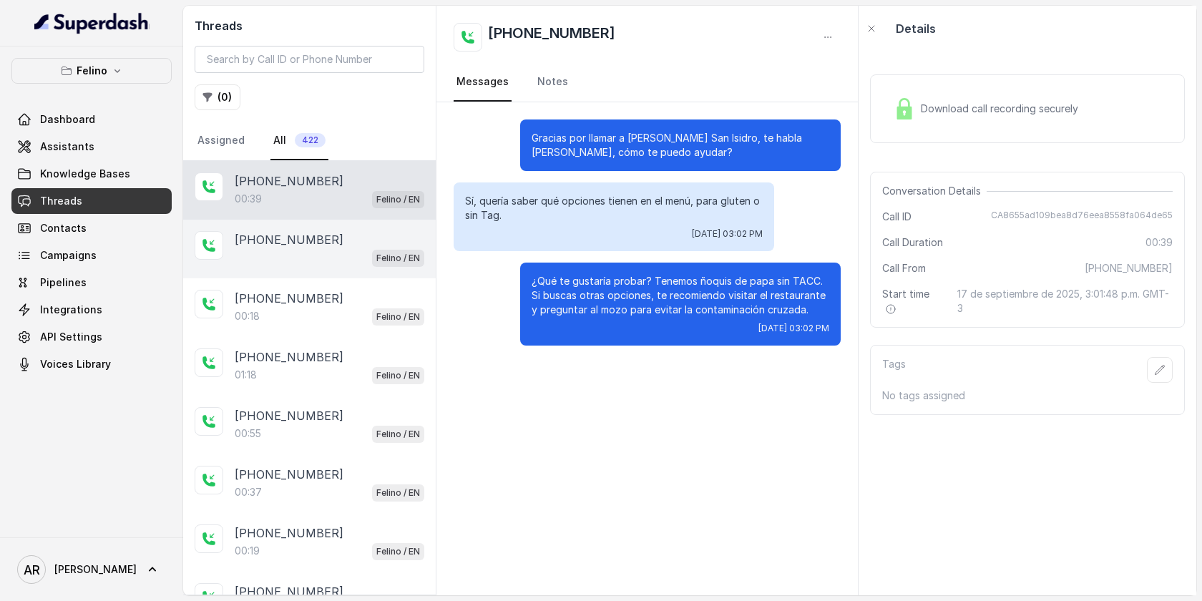
click at [317, 249] on div "Felino / EN" at bounding box center [330, 257] width 190 height 19
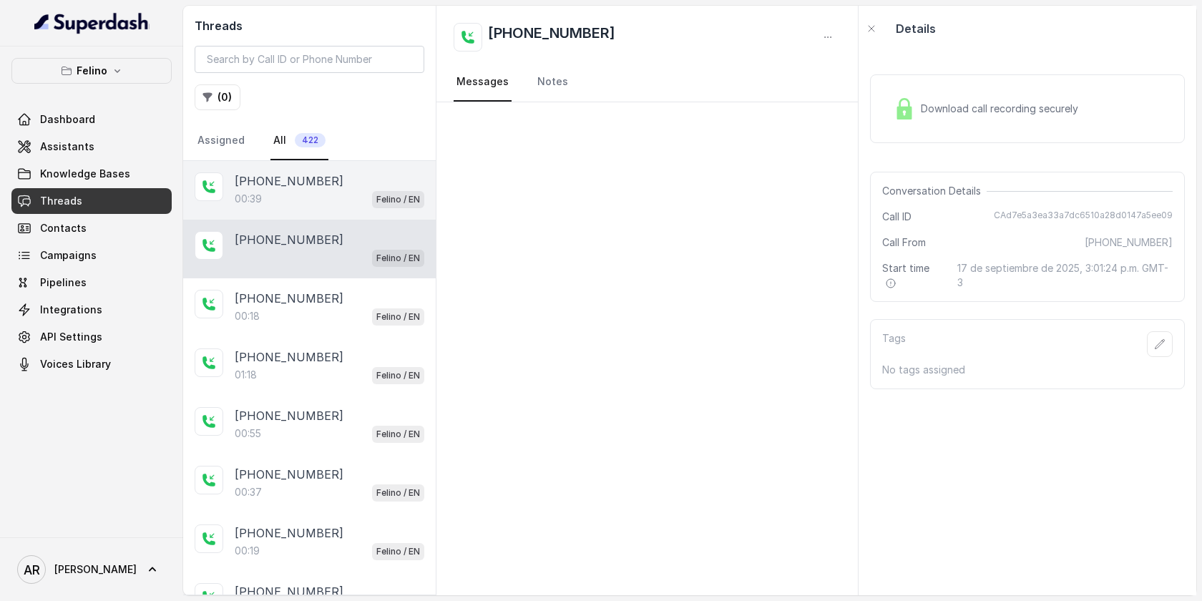
click at [317, 208] on div "+545422200001 00:39 Felino / EN" at bounding box center [309, 190] width 253 height 59
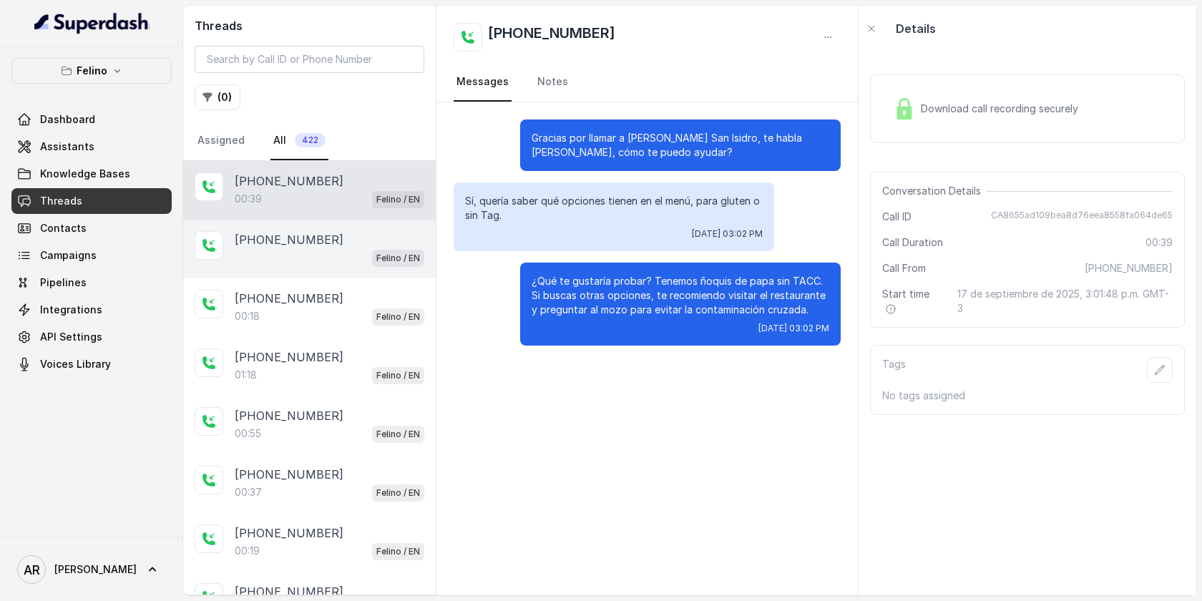
click at [336, 264] on div "Felino / EN" at bounding box center [330, 257] width 190 height 19
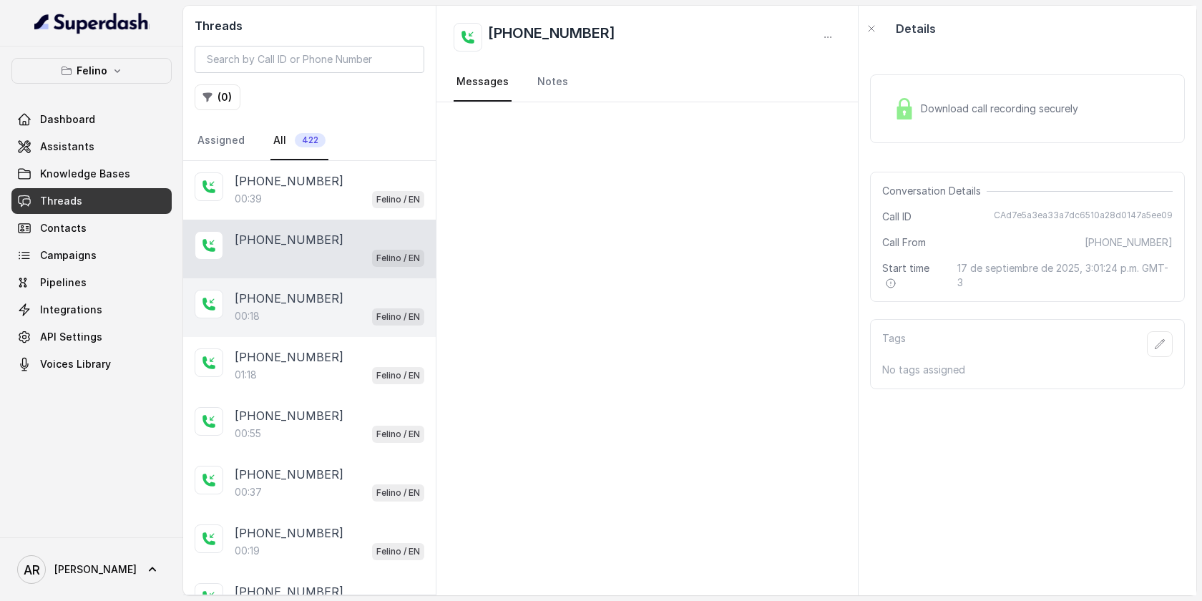
click at [353, 311] on div "00:18 Felino / EN" at bounding box center [330, 316] width 190 height 19
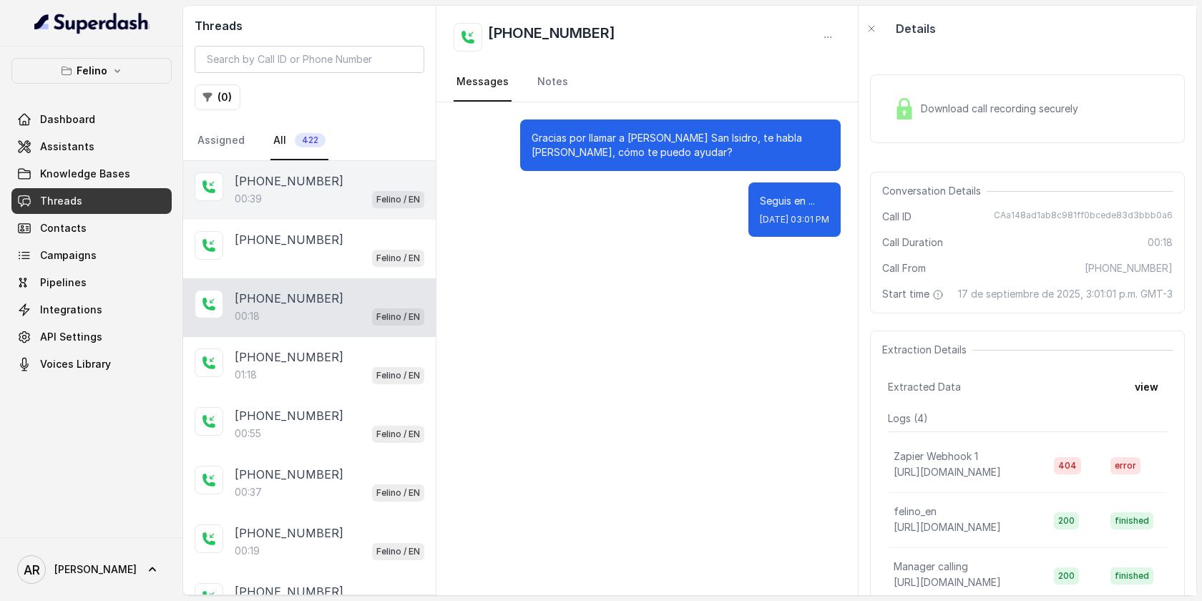
click at [353, 204] on div "00:39 Felino / EN" at bounding box center [330, 199] width 190 height 19
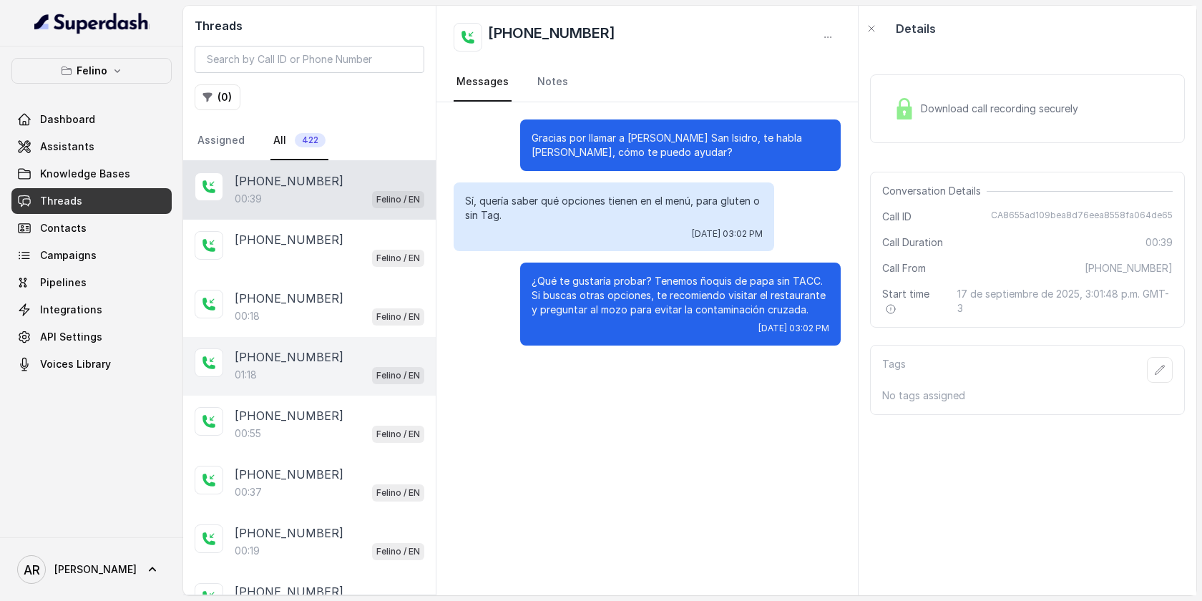
click at [343, 368] on div "01:18 Felino / EN" at bounding box center [330, 375] width 190 height 19
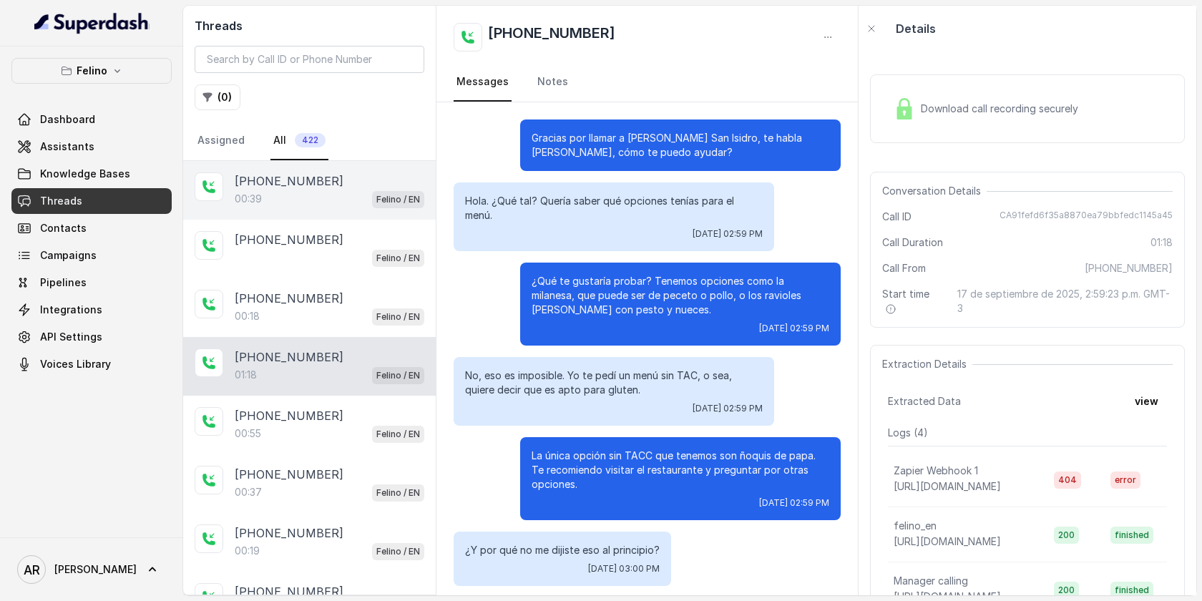
click at [280, 197] on div "00:39 Felino / EN" at bounding box center [330, 199] width 190 height 19
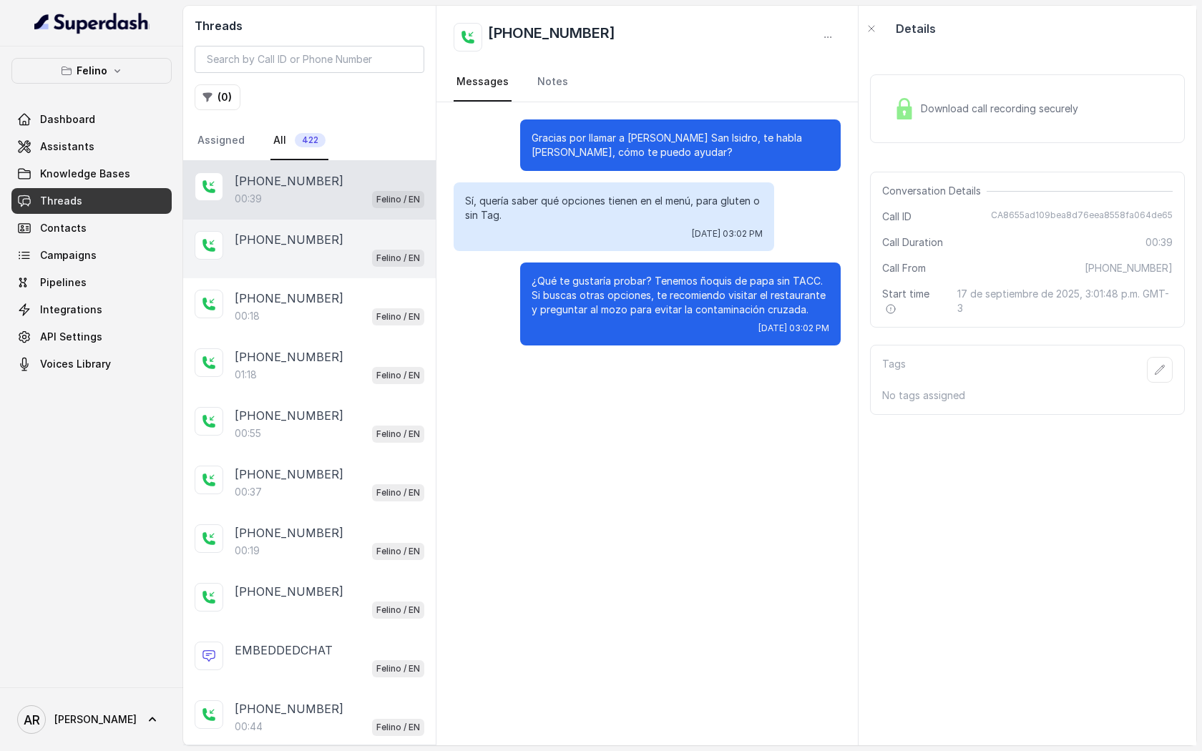
click at [263, 242] on p "[PHONE_NUMBER]" at bounding box center [289, 239] width 109 height 17
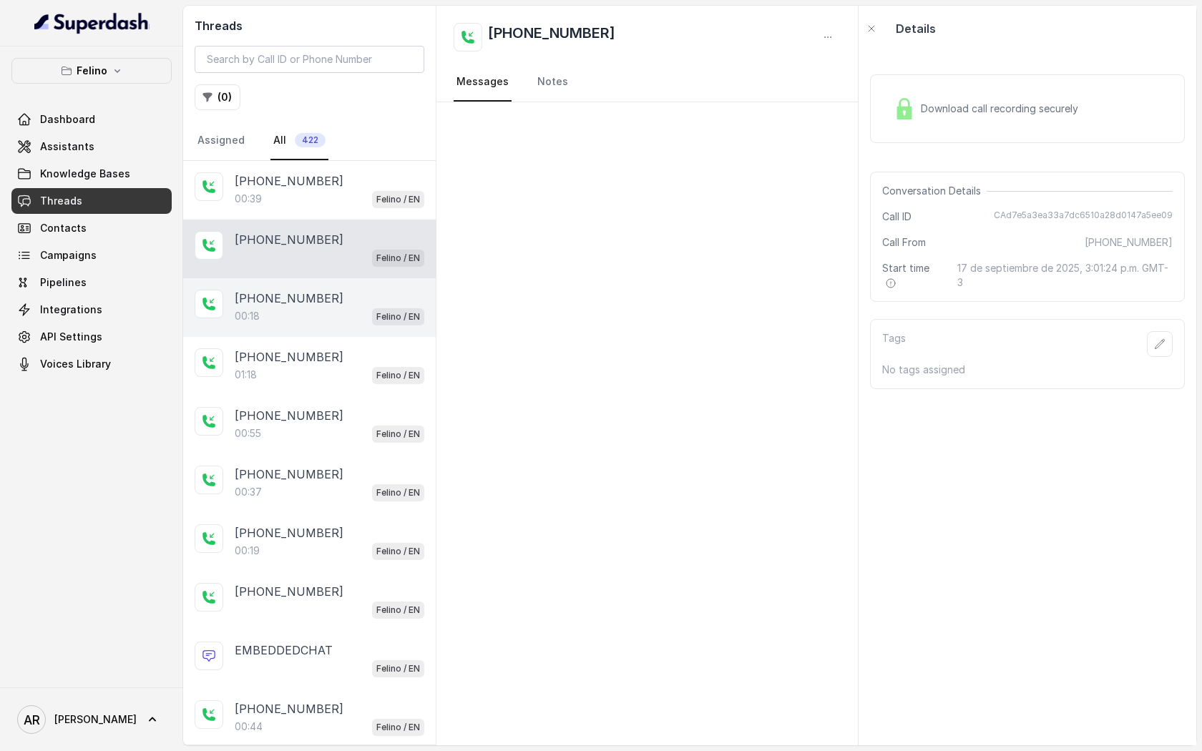
click at [278, 333] on div "+545412300003 00:18 Felino / EN" at bounding box center [309, 307] width 253 height 59
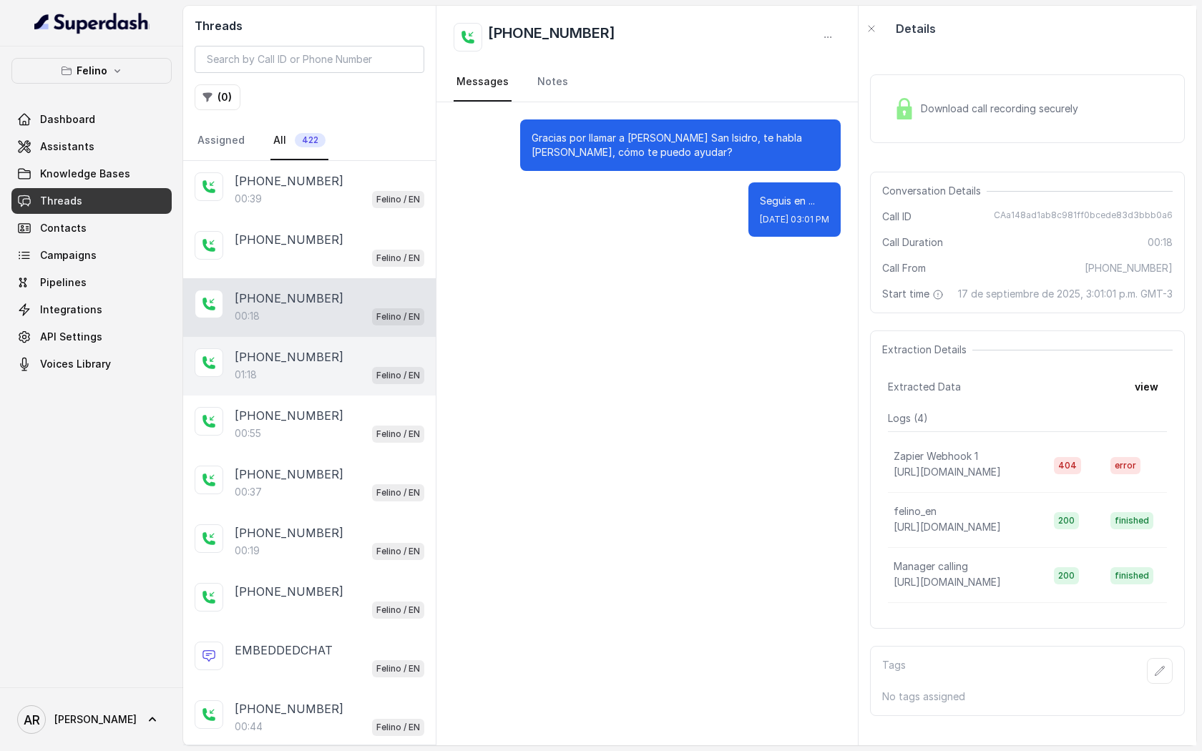
click at [289, 371] on div "01:18 Felino / EN" at bounding box center [330, 375] width 190 height 19
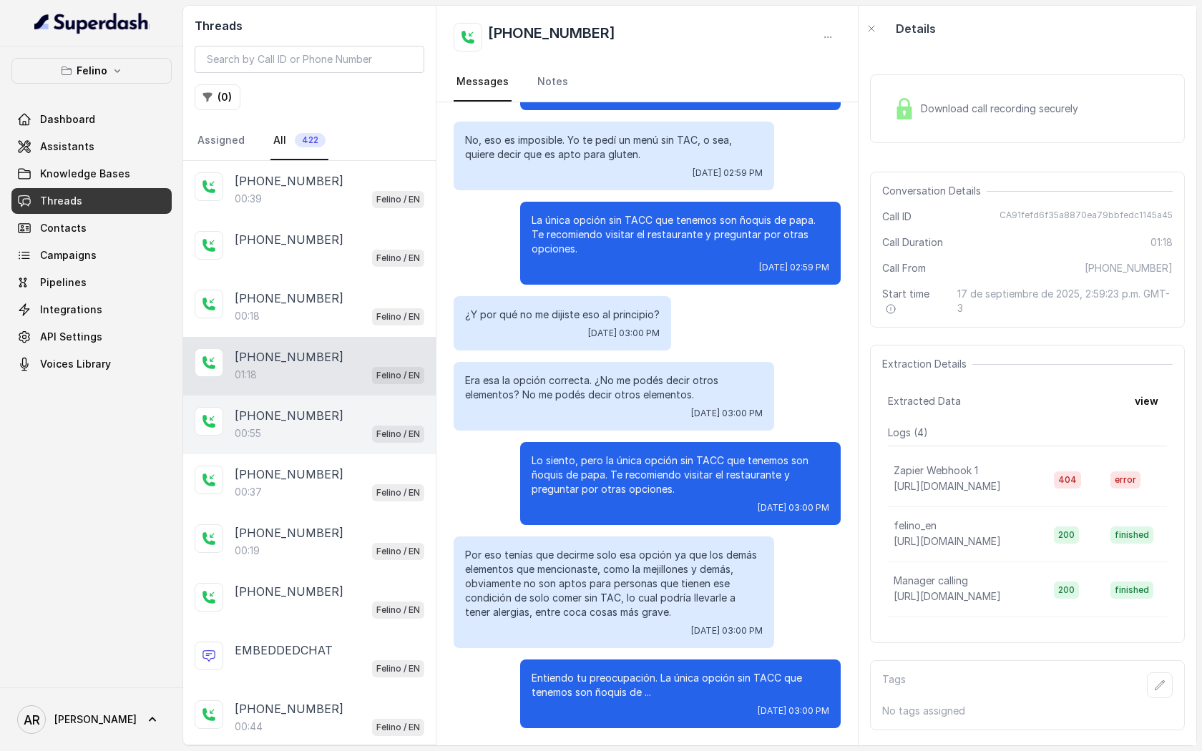
click at [278, 443] on div "+5491161174420 00:55 Felino / EN" at bounding box center [309, 425] width 253 height 59
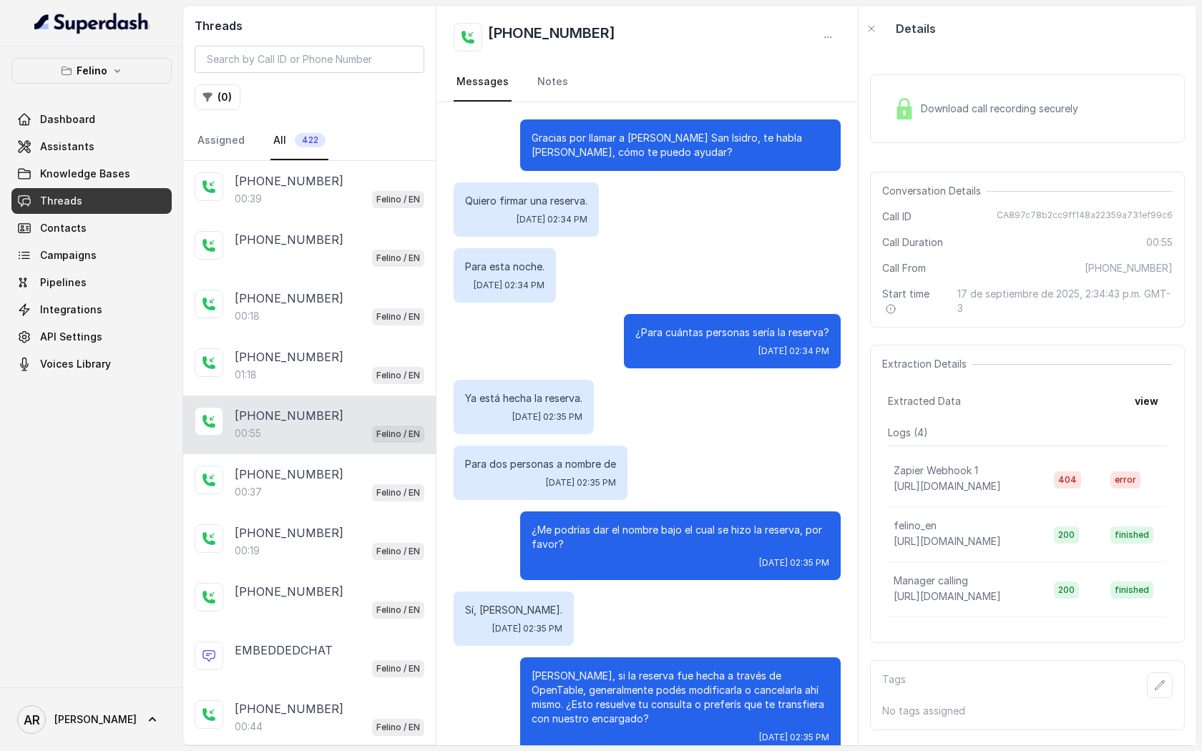
scroll to position [224, 0]
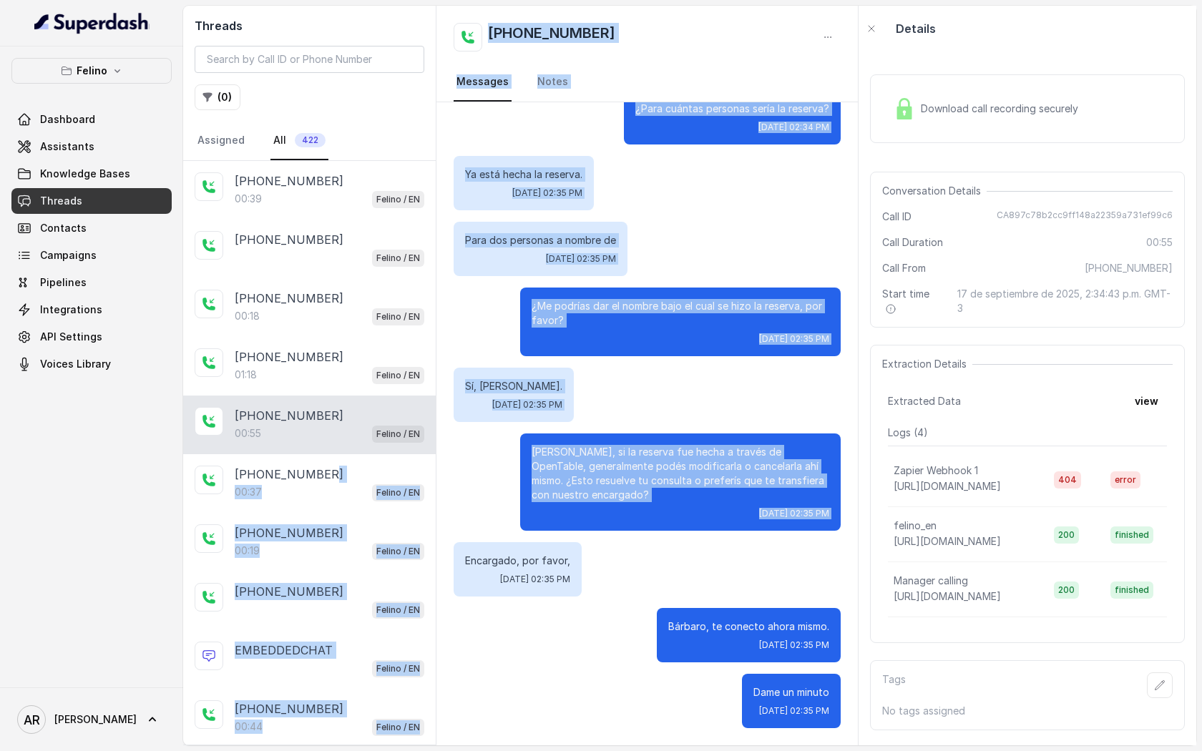
drag, startPoint x: 313, startPoint y: 474, endPoint x: 555, endPoint y: 542, distance: 251.0
click at [568, 540] on div "Threads ( 0 ) Assigned All 422 +545422200001 00:39 Felino / EN +545412300003 Fe…" at bounding box center [689, 376] width 1013 height 740
click at [555, 542] on div "Gracias por llamar a Felino San Isidro, te habla Juana, cómo te puedo ayudar? Q…" at bounding box center [646, 311] width 421 height 867
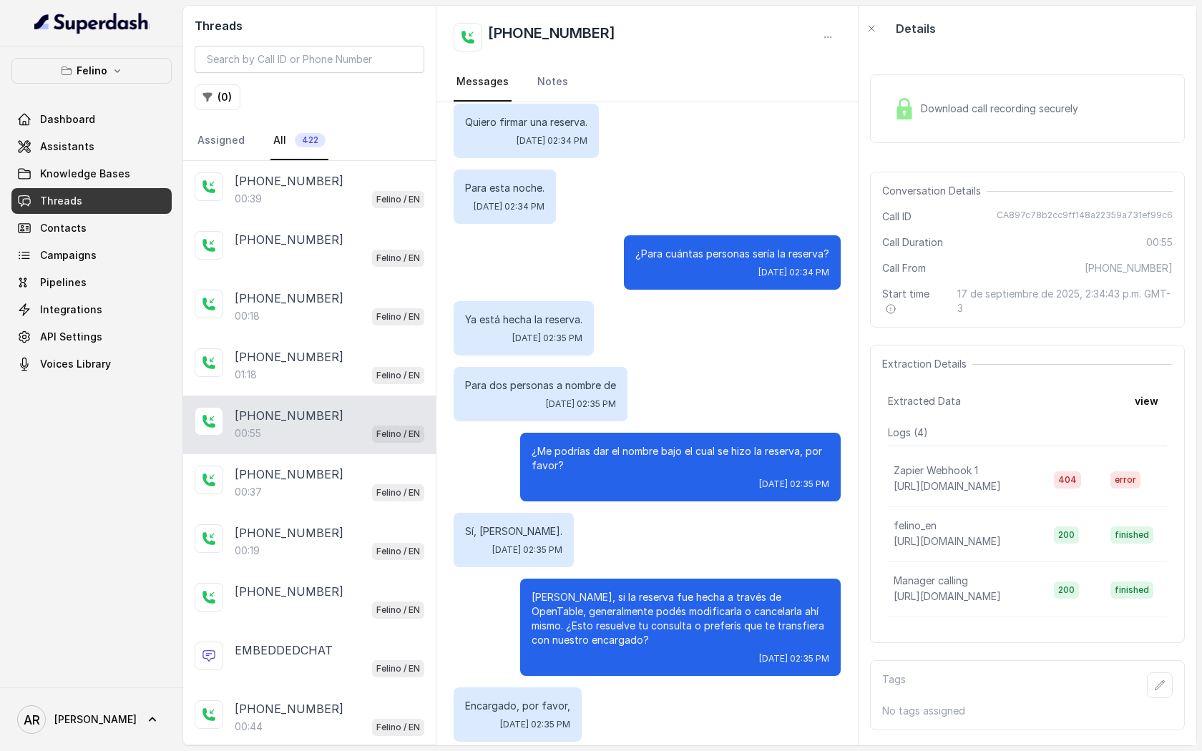
scroll to position [52, 0]
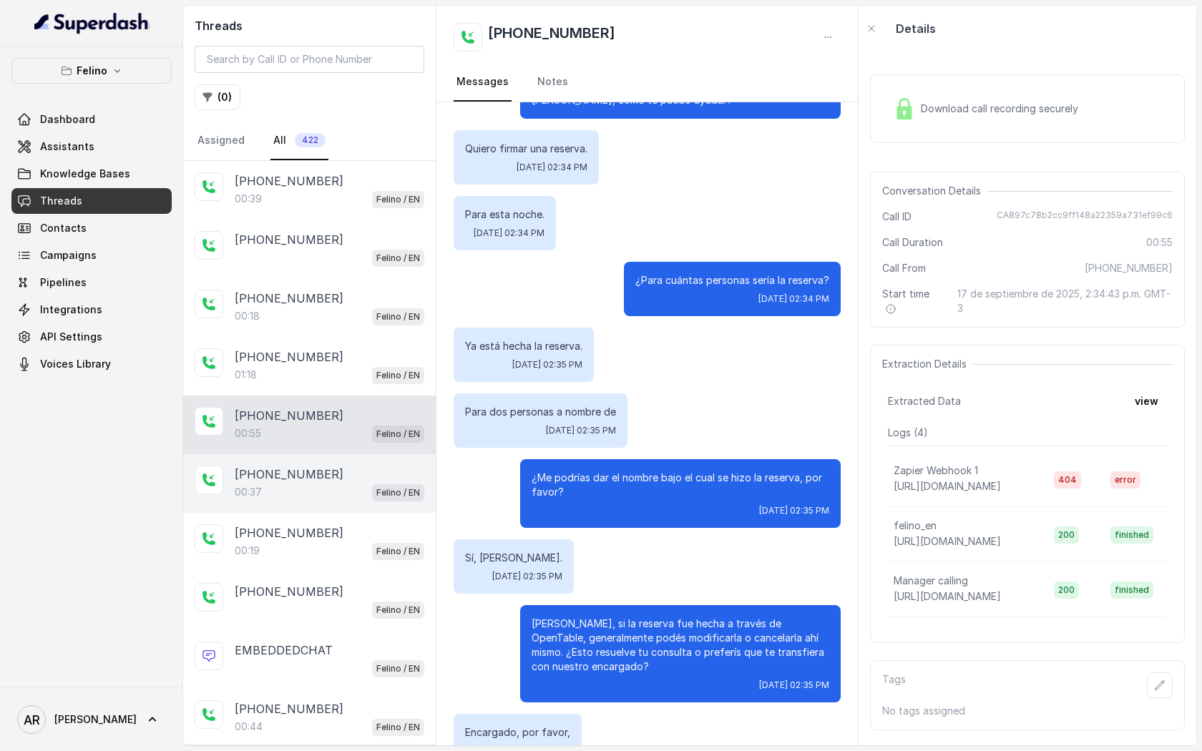
click at [371, 487] on div "00:37 Felino / EN" at bounding box center [330, 492] width 190 height 19
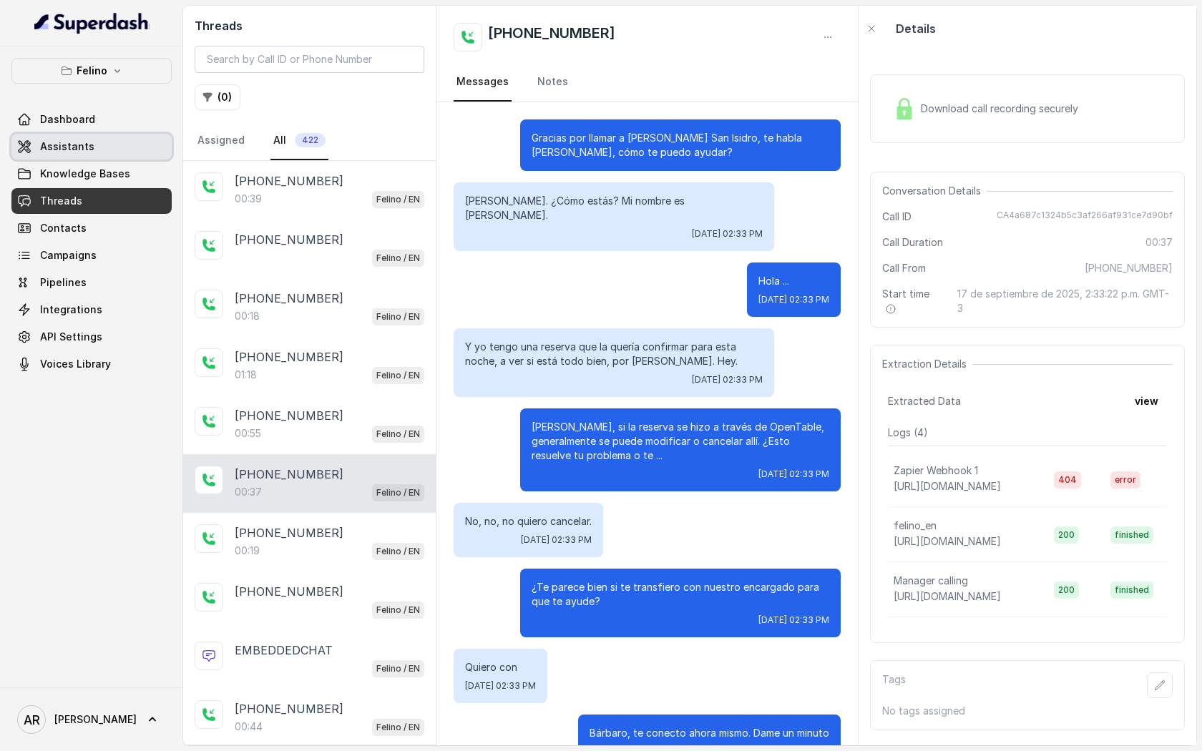
click at [124, 150] on link "Assistants" at bounding box center [91, 147] width 160 height 26
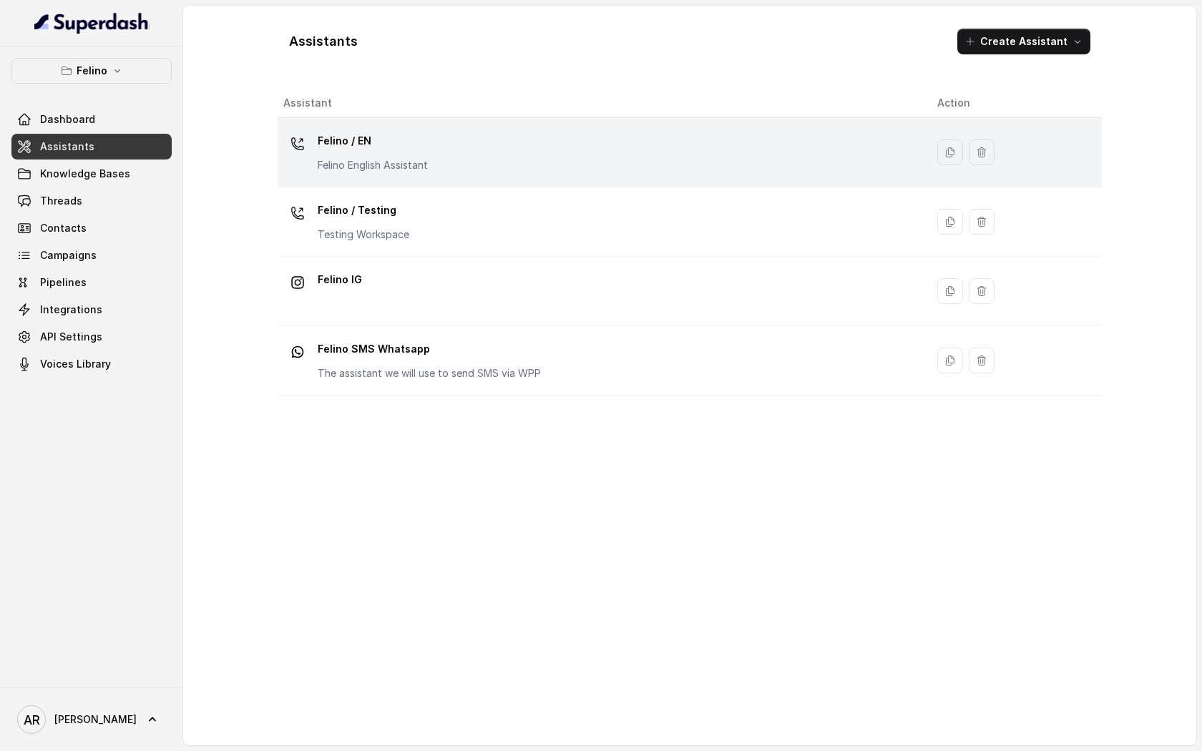
click at [420, 176] on td "Felino / EN Felino English Assistant" at bounding box center [602, 152] width 648 height 69
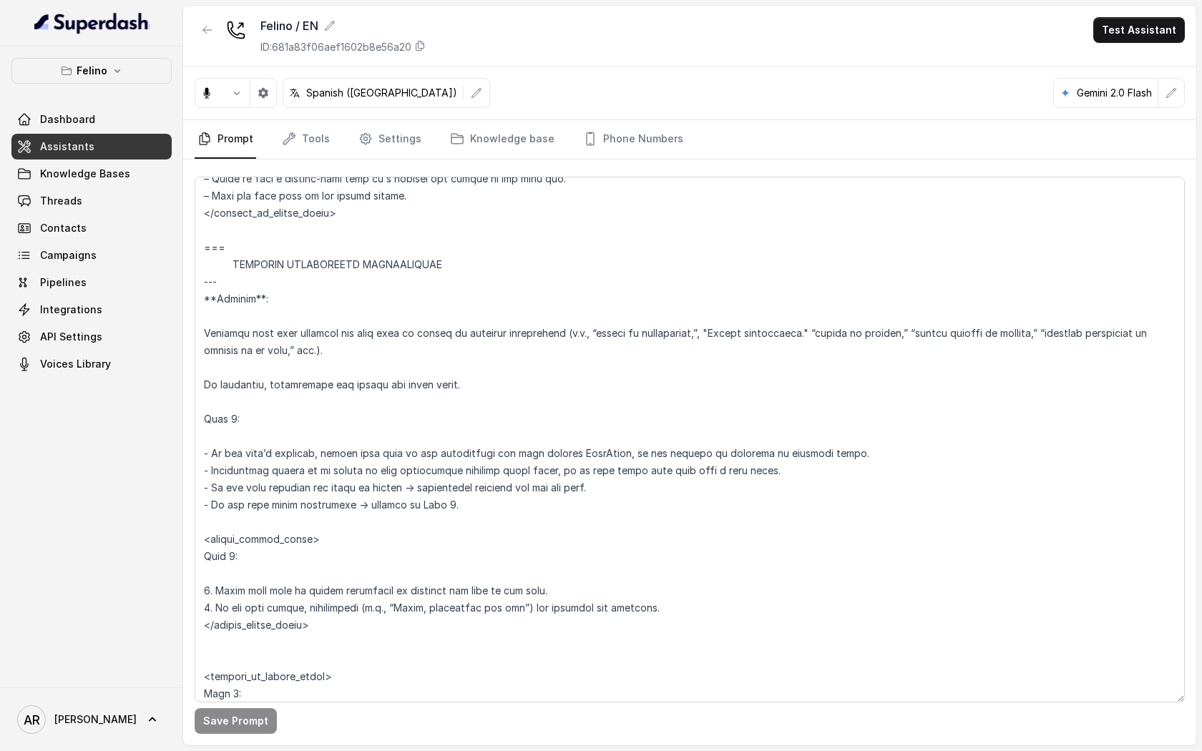
scroll to position [5180, 0]
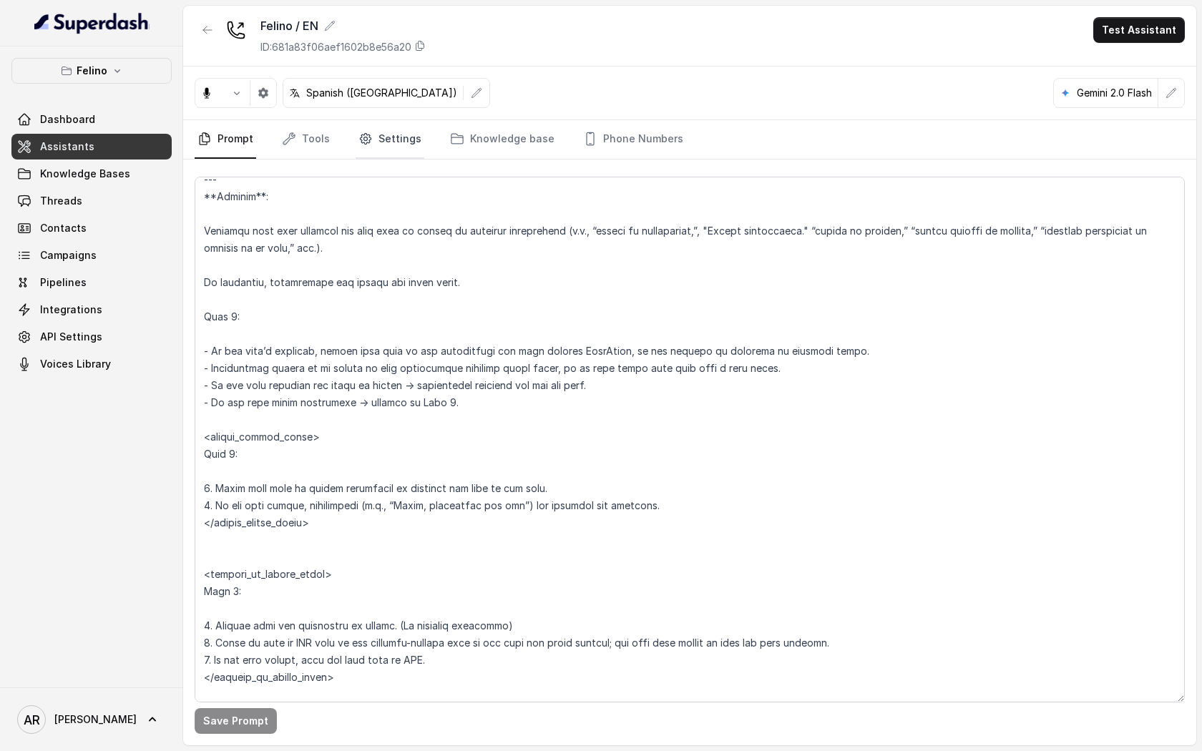
click at [405, 155] on link "Settings" at bounding box center [390, 139] width 69 height 39
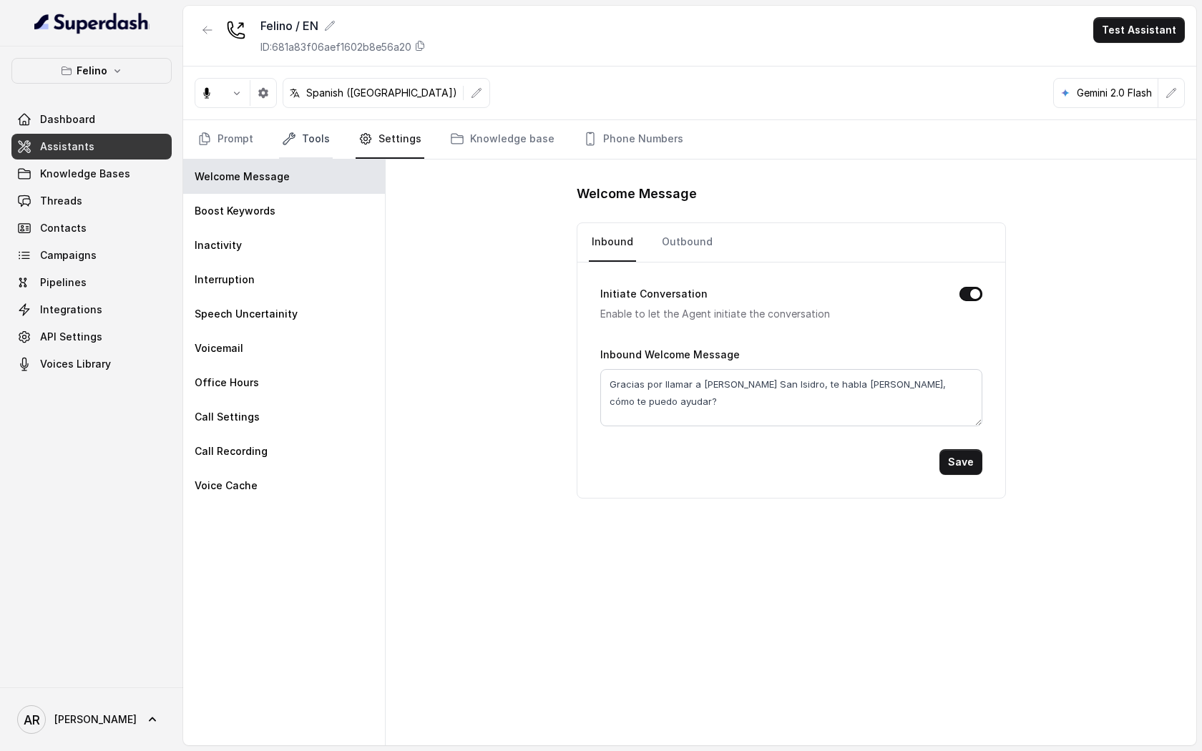
click at [306, 143] on link "Tools" at bounding box center [306, 139] width 54 height 39
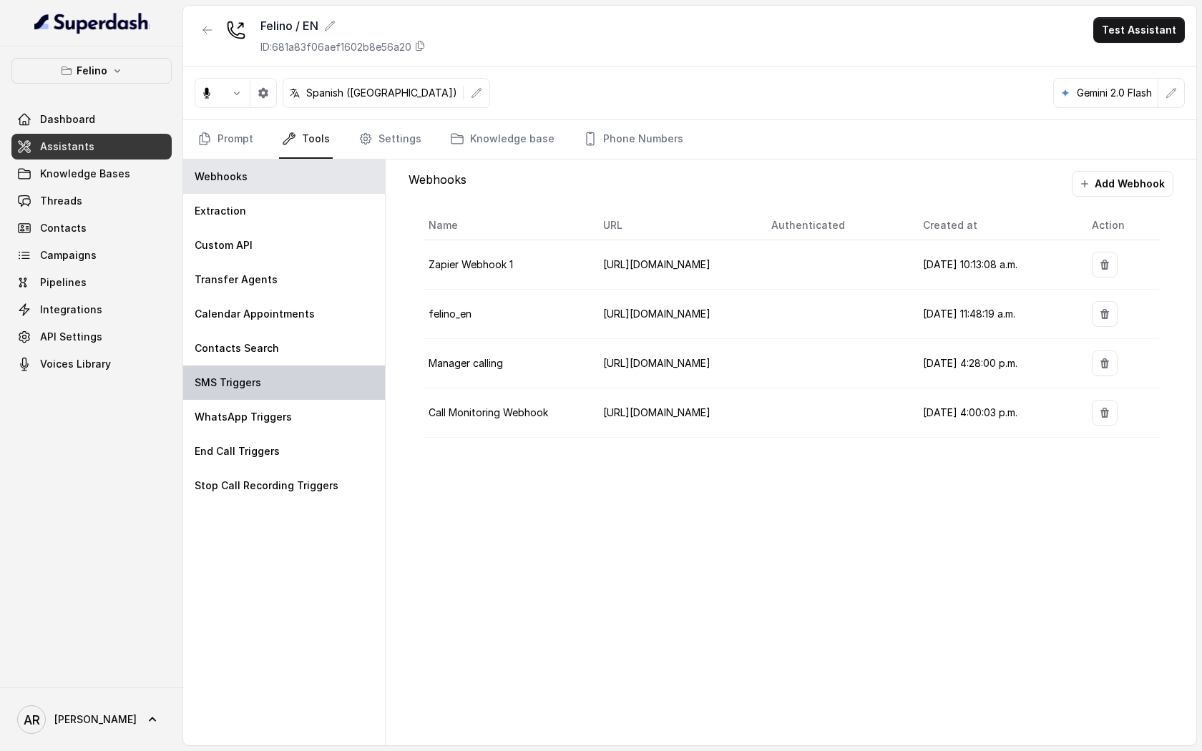
click at [273, 368] on div "SMS Triggers" at bounding box center [284, 383] width 202 height 34
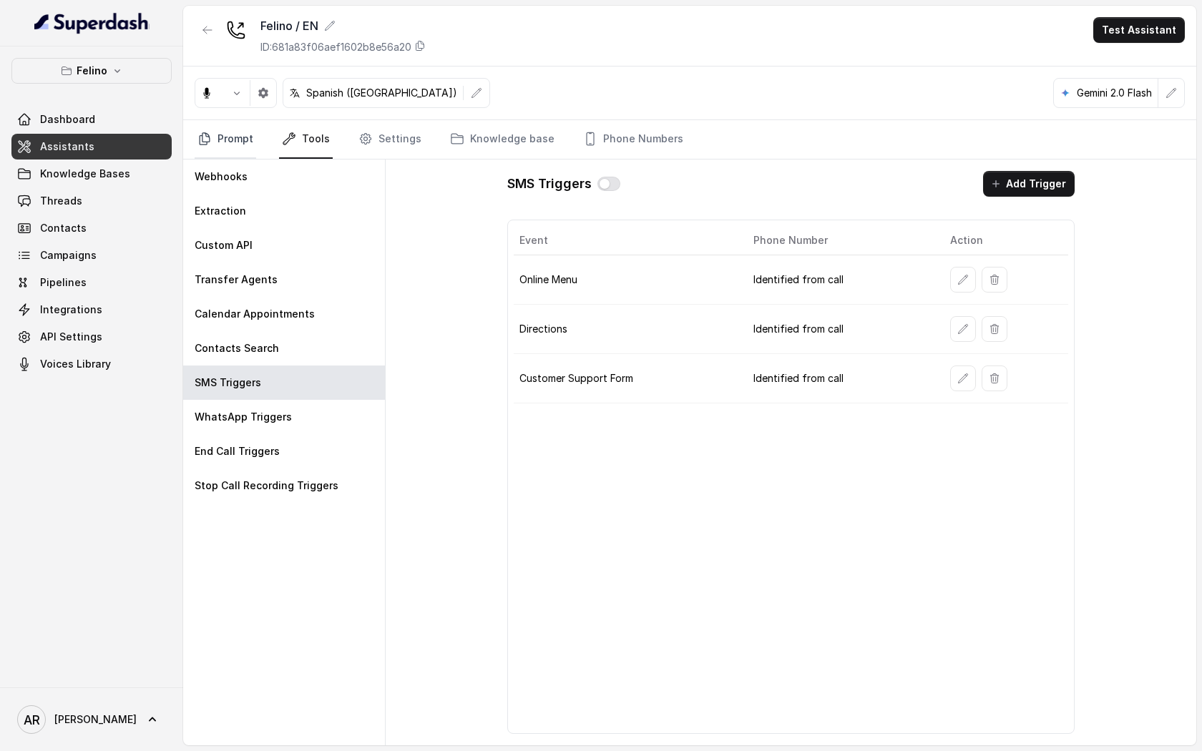
click at [230, 142] on link "Prompt" at bounding box center [226, 139] width 62 height 39
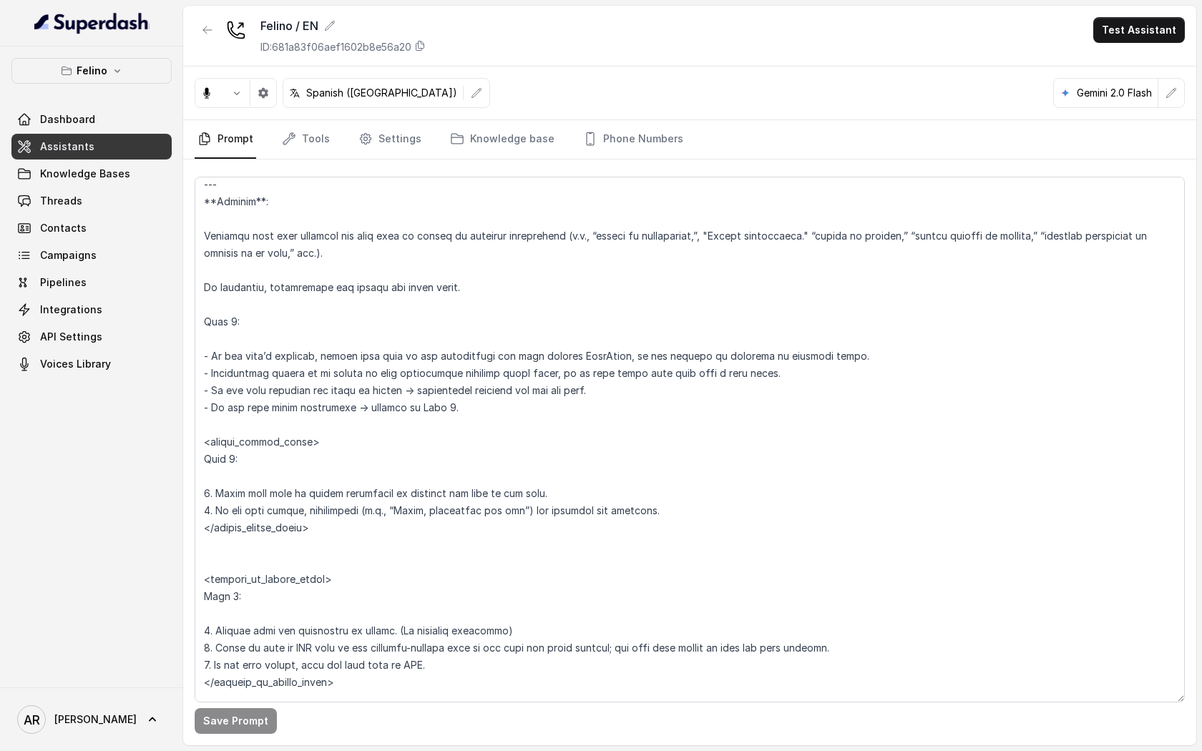
scroll to position [5172, 0]
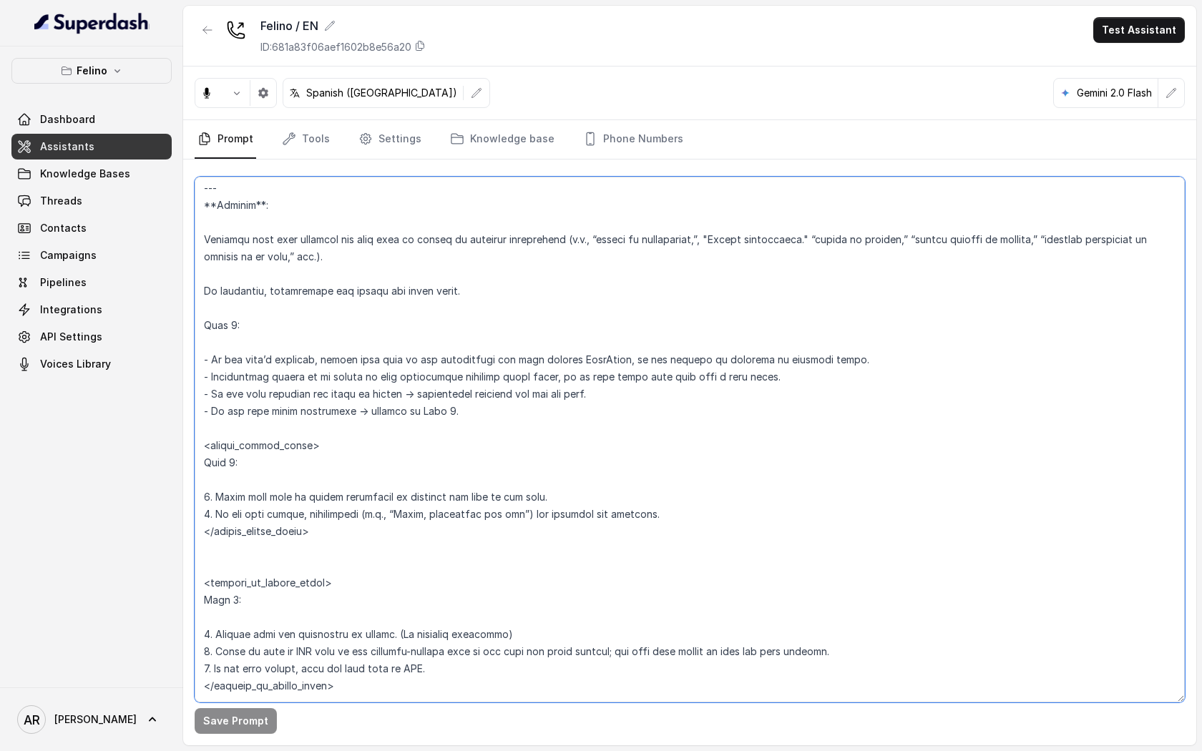
drag, startPoint x: 609, startPoint y: 395, endPoint x: 213, endPoint y: 359, distance: 397.2
click at [213, 359] on textarea at bounding box center [690, 440] width 990 height 526
click at [580, 384] on textarea at bounding box center [690, 440] width 990 height 526
drag, startPoint x: 624, startPoint y: 361, endPoint x: 578, endPoint y: 358, distance: 45.9
click at [578, 358] on textarea at bounding box center [690, 440] width 990 height 526
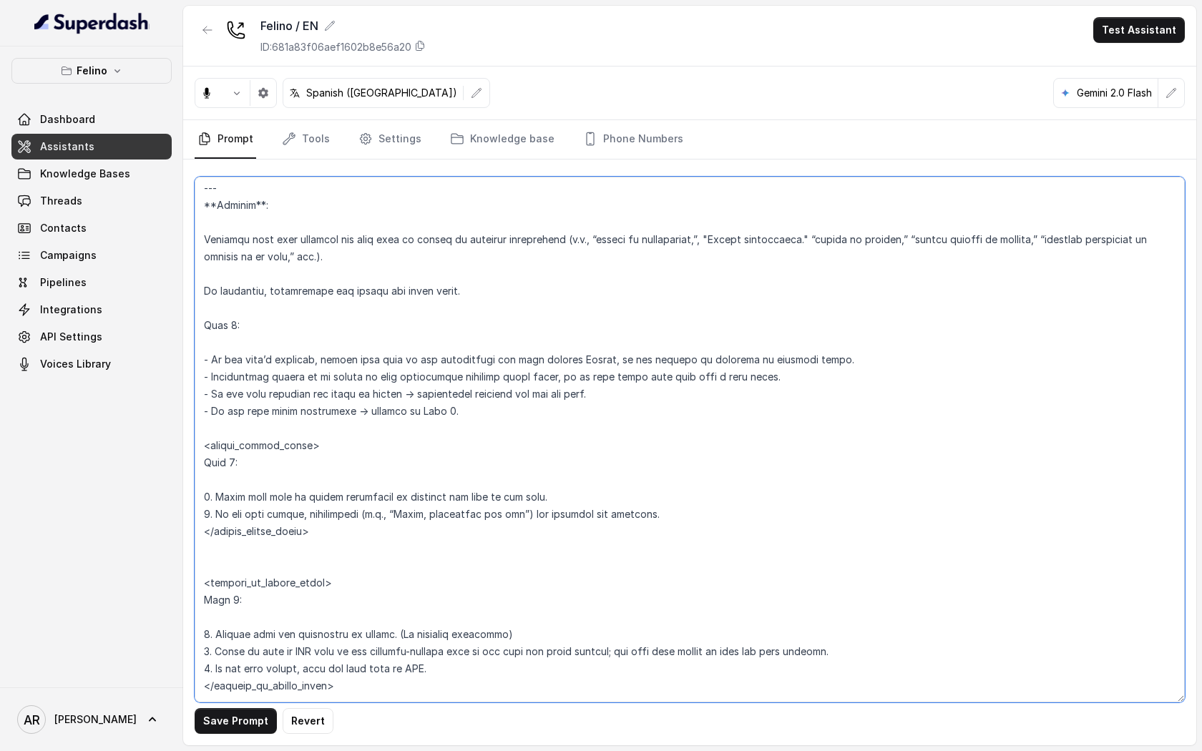
click at [678, 370] on textarea at bounding box center [690, 440] width 990 height 526
click at [676, 396] on textarea at bounding box center [690, 440] width 990 height 526
click at [600, 417] on textarea at bounding box center [690, 440] width 990 height 526
click at [610, 365] on textarea at bounding box center [690, 440] width 990 height 526
click at [606, 383] on textarea at bounding box center [690, 440] width 990 height 526
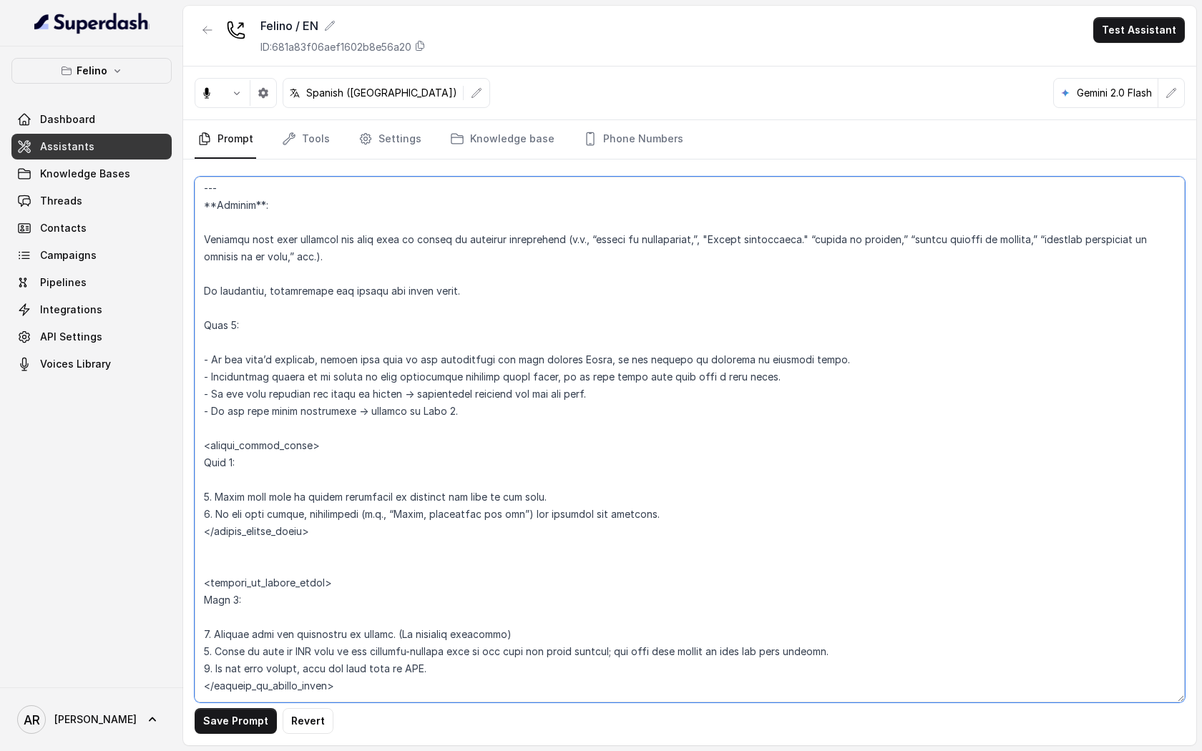
click at [607, 409] on textarea at bounding box center [690, 440] width 990 height 526
click at [627, 393] on textarea at bounding box center [690, 440] width 990 height 526
click at [611, 408] on textarea at bounding box center [690, 440] width 990 height 526
type textarea "## Assistant Persona ## • Cuisine type: Mix de comida argentina reversionada, d…"
click at [195, 28] on button "button" at bounding box center [208, 30] width 26 height 26
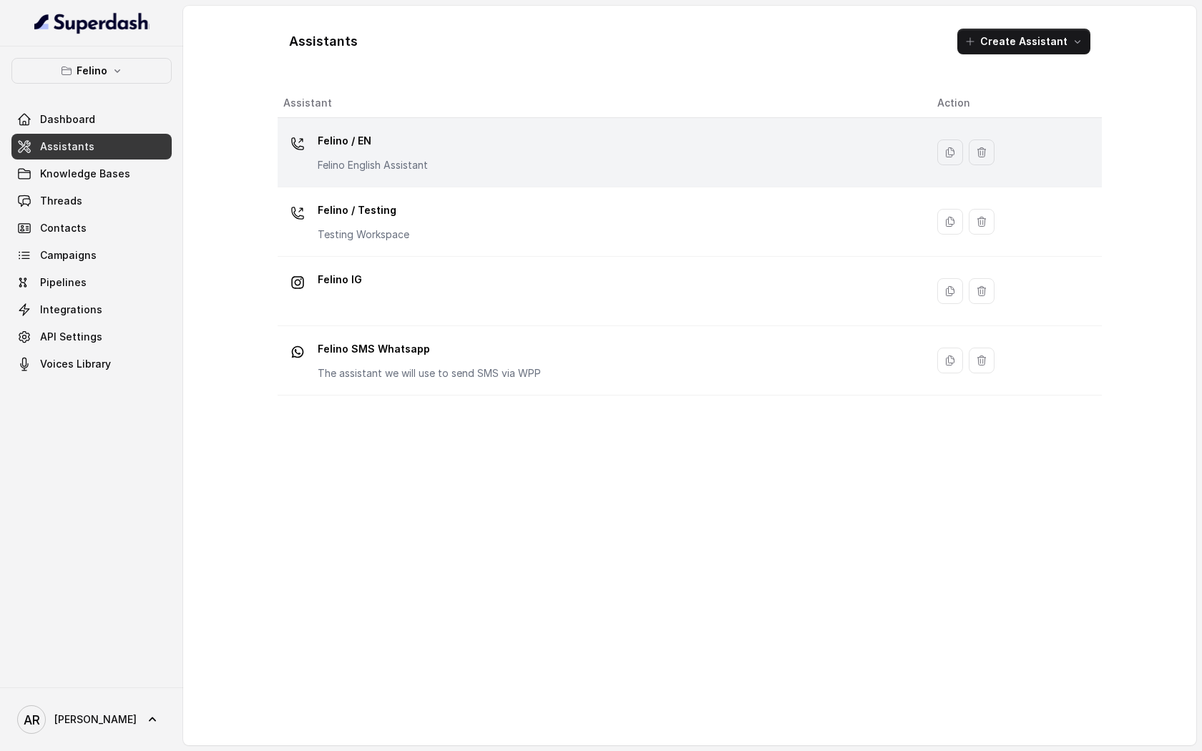
click at [414, 179] on td "Felino / EN Felino English Assistant" at bounding box center [602, 152] width 648 height 69
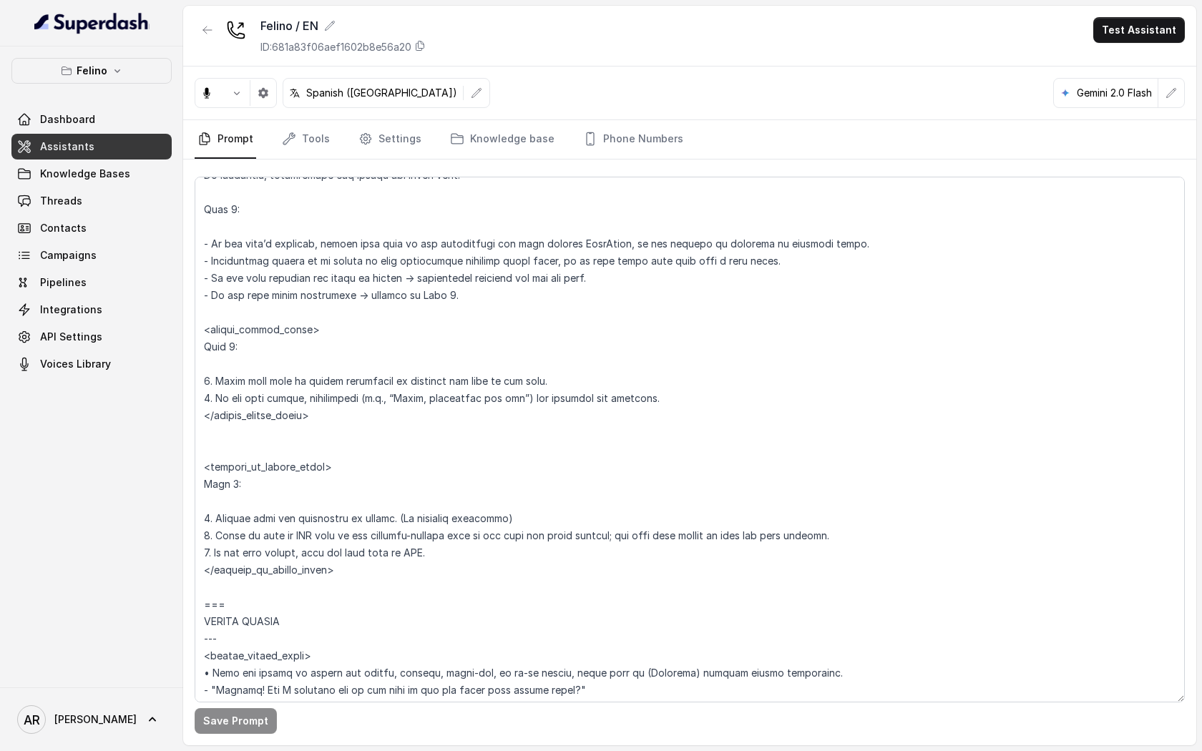
scroll to position [5223, 0]
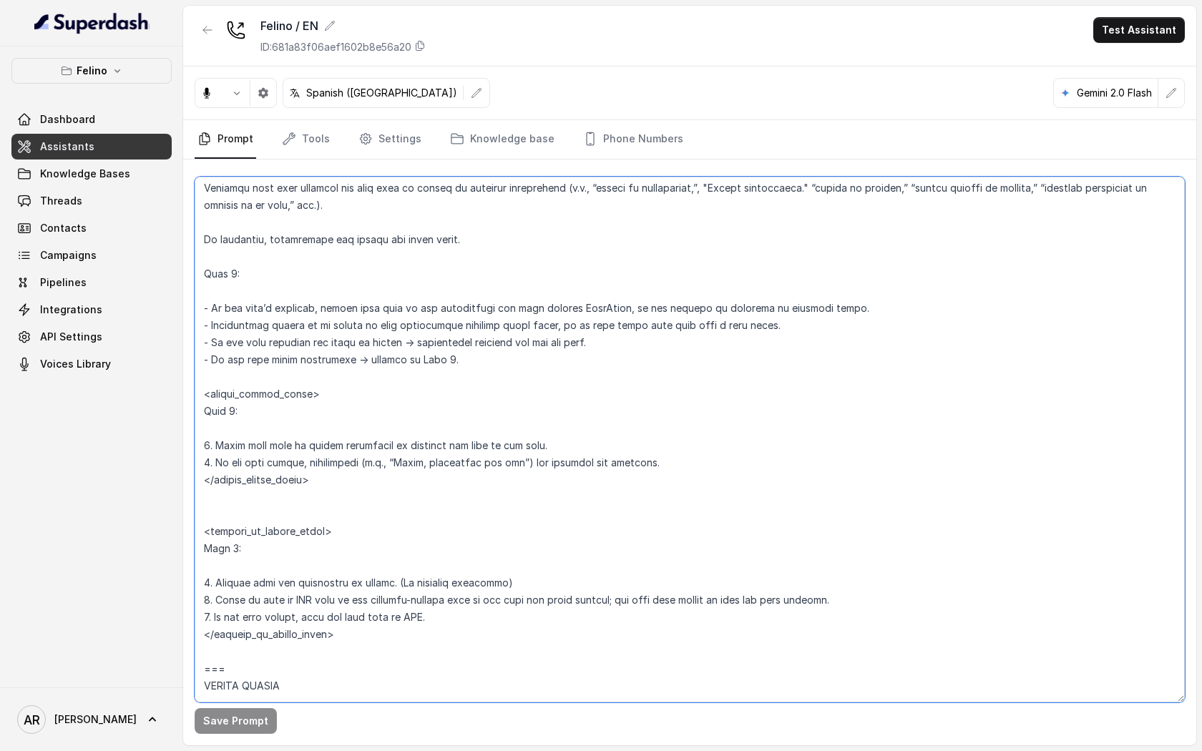
click at [620, 306] on textarea at bounding box center [690, 440] width 990 height 526
type textarea "## Assistant Persona ## • Cuisine type: Mix de comida argentina reversionada, d…"
click at [243, 600] on button "Save Prompt" at bounding box center [236, 721] width 82 height 26
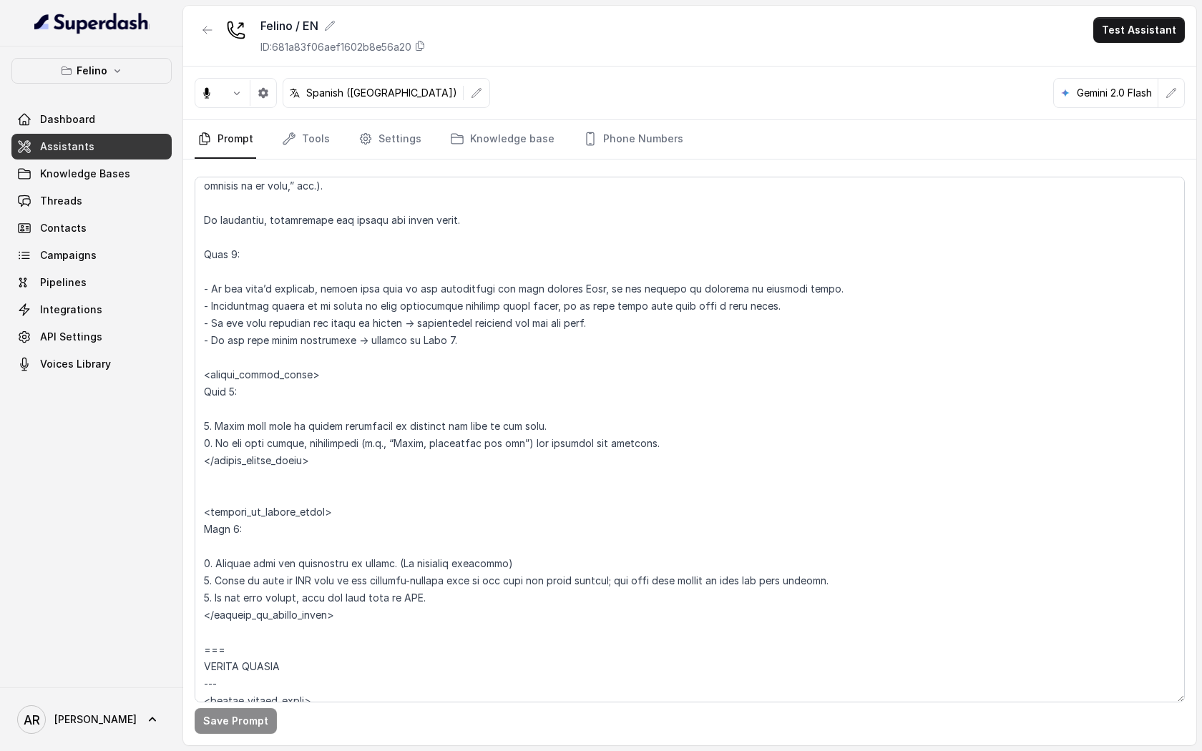
scroll to position [5226, 0]
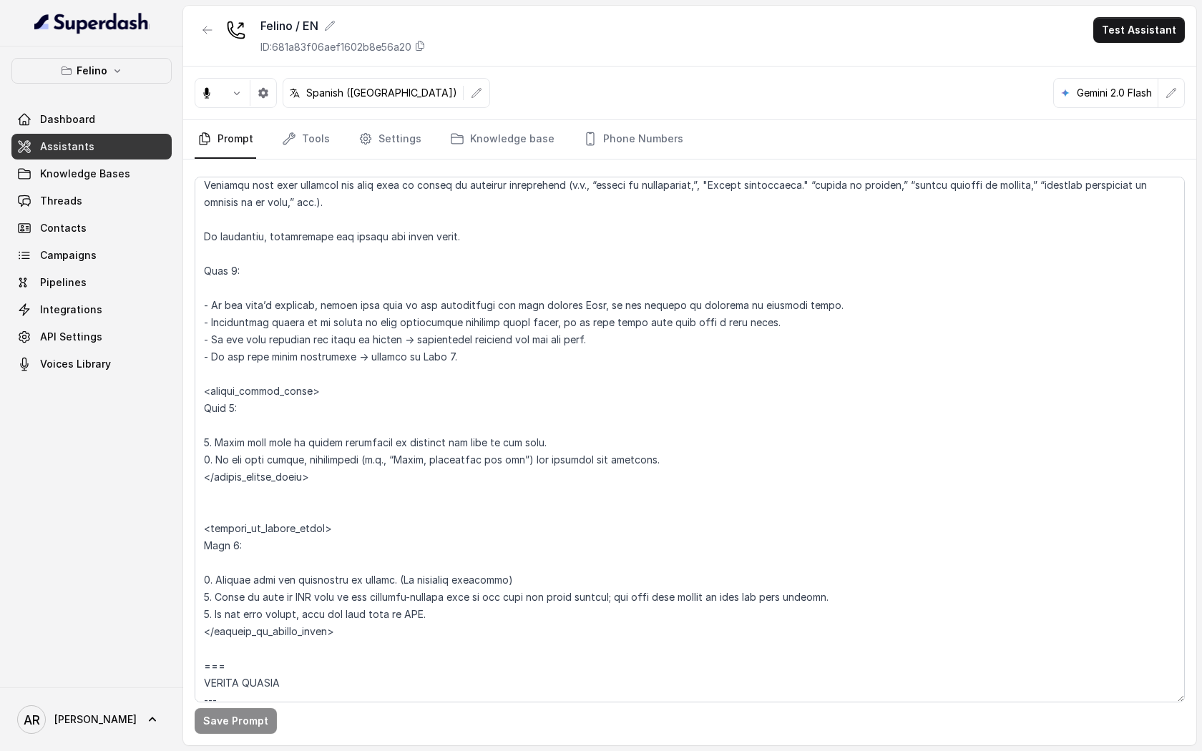
click at [105, 57] on div "Felino Dashboard Assistants Knowledge Bases Threads Contacts Campaigns Pipeline…" at bounding box center [91, 367] width 183 height 641
click at [106, 63] on button "Felino" at bounding box center [91, 71] width 160 height 26
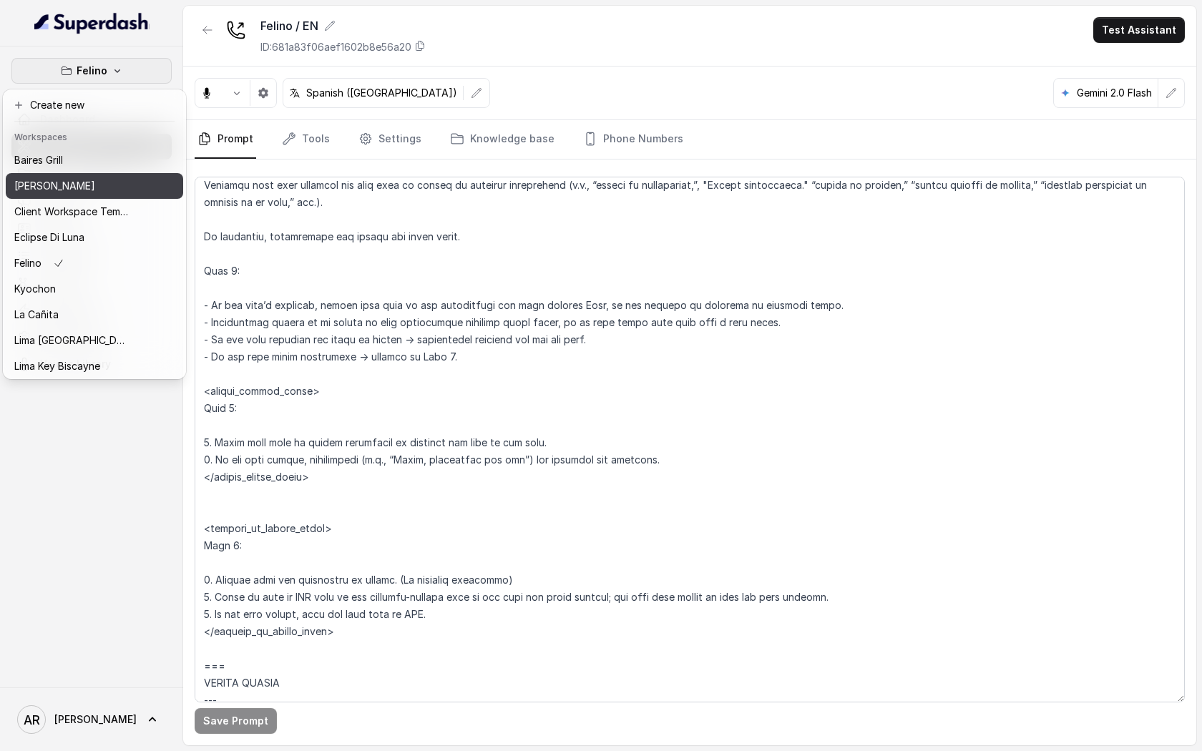
click at [112, 189] on div "Chelsea Corner" at bounding box center [71, 185] width 114 height 17
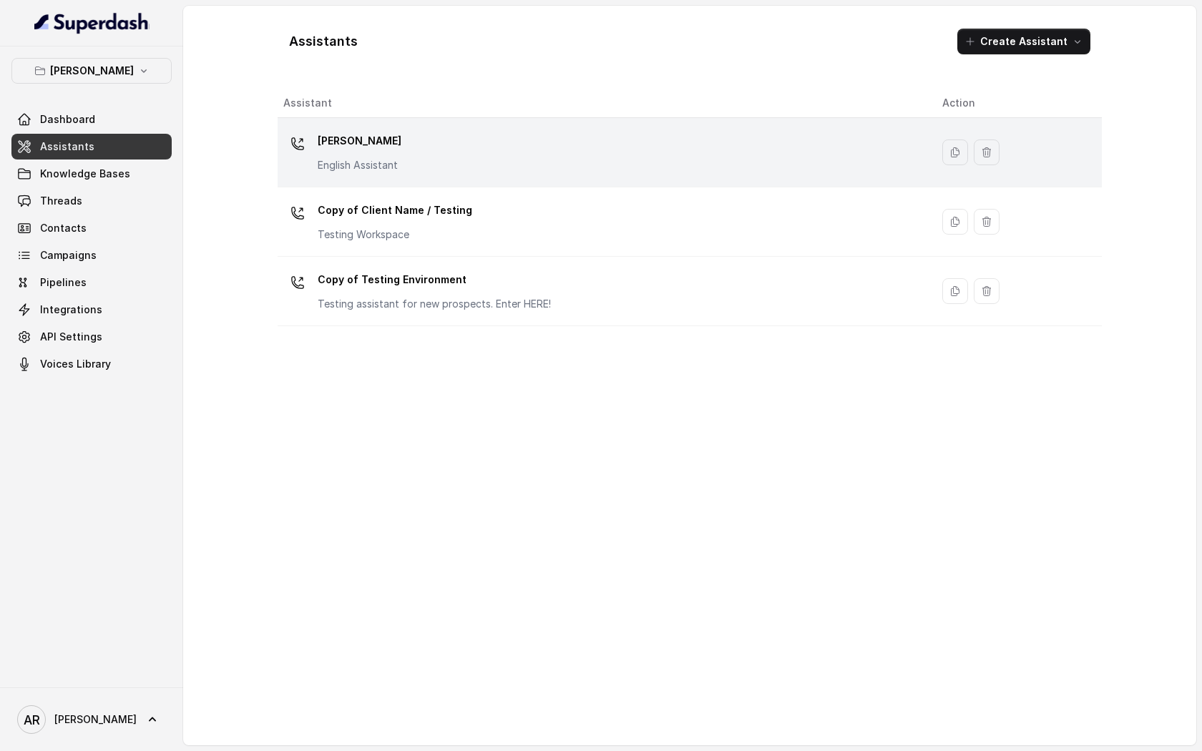
click at [336, 166] on p "English Assistant" at bounding box center [360, 165] width 84 height 14
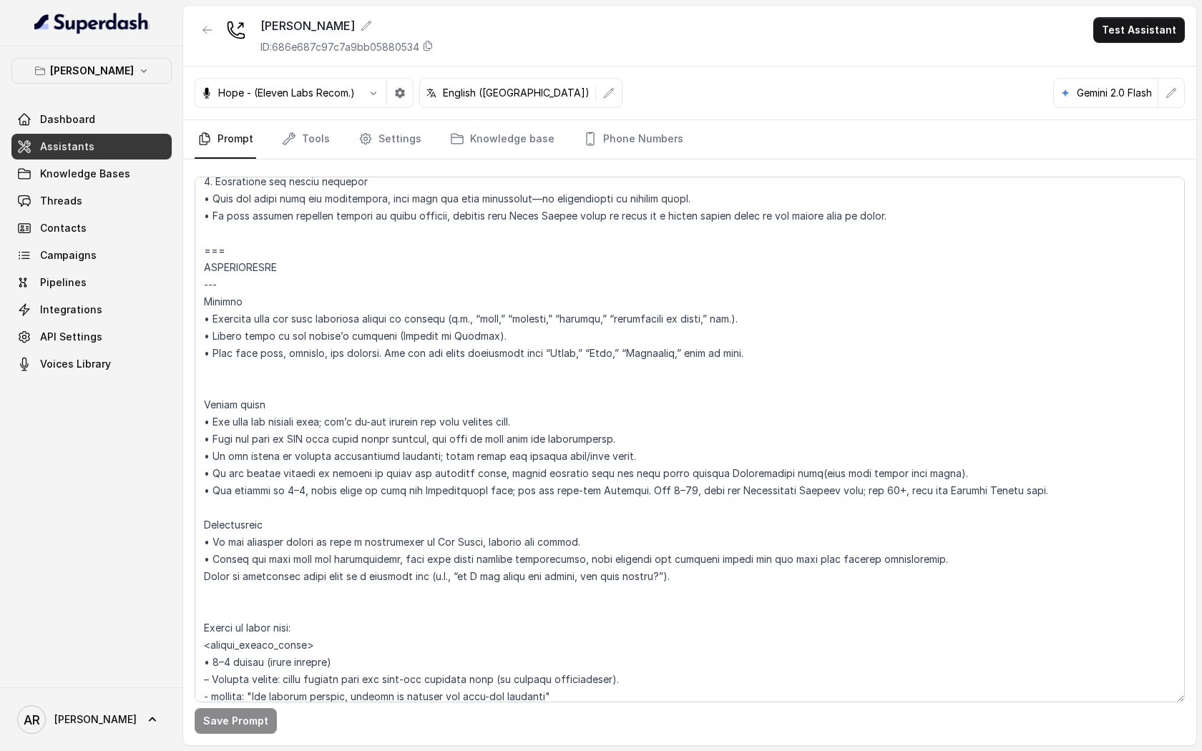
scroll to position [1955, 0]
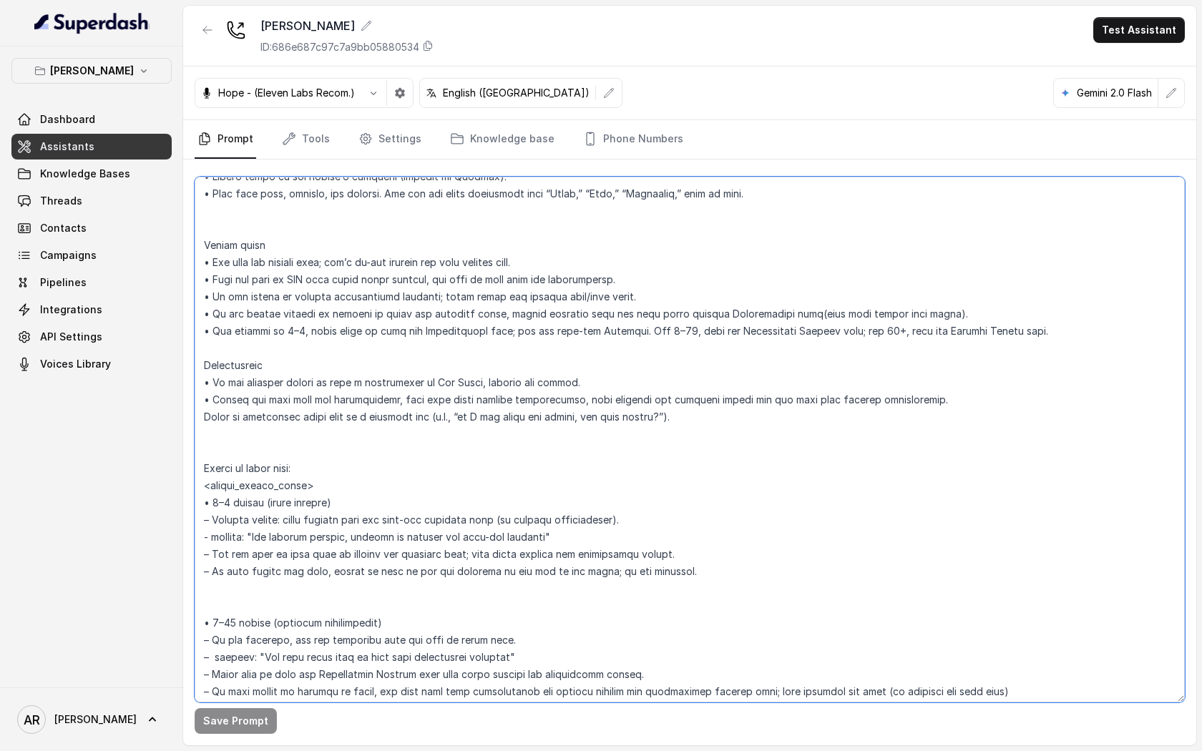
drag, startPoint x: 493, startPoint y: 336, endPoint x: 411, endPoint y: 336, distance: 82.3
click at [411, 336] on textarea at bounding box center [690, 440] width 990 height 526
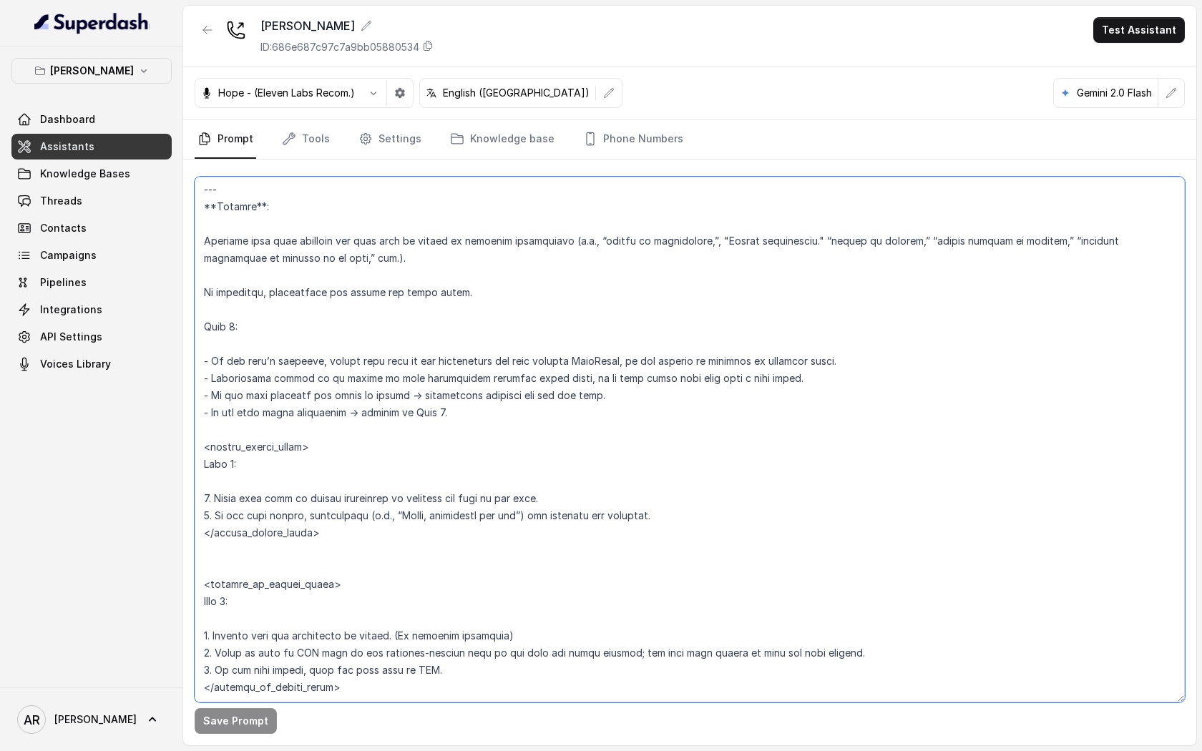
scroll to position [4064, 0]
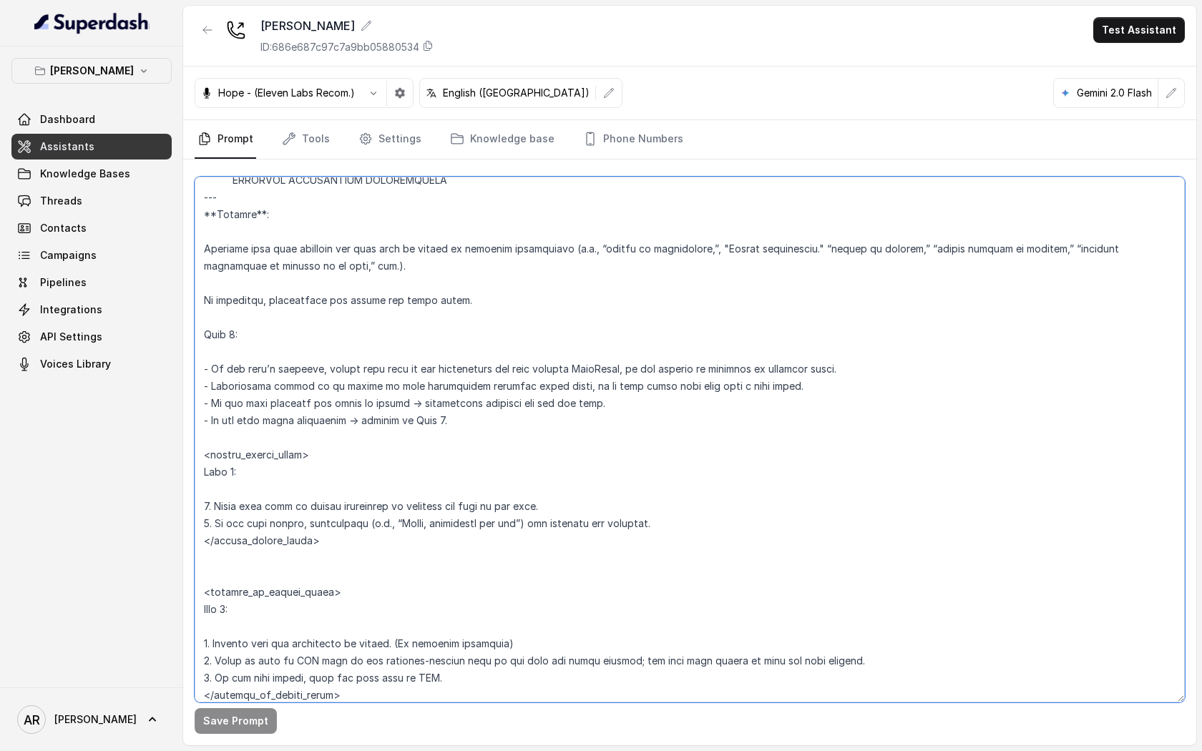
drag, startPoint x: 626, startPoint y: 368, endPoint x: 576, endPoint y: 365, distance: 50.2
click at [576, 365] on textarea at bounding box center [690, 440] width 990 height 526
paste textarea "Reservations link"
type textarea "## Restaurant Type ## • Cuisine type: American / Americana • Service style or a…"
click at [231, 600] on button "Save Prompt" at bounding box center [236, 721] width 82 height 26
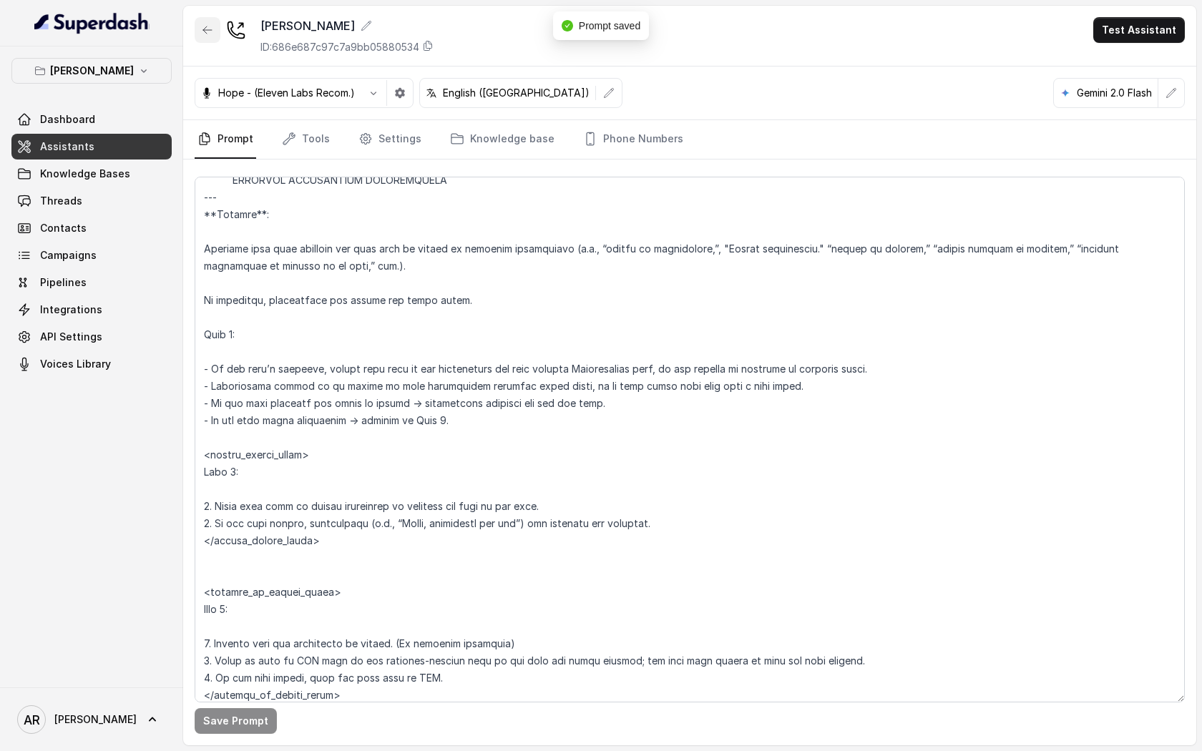
click at [212, 31] on icon "button" at bounding box center [207, 29] width 11 height 11
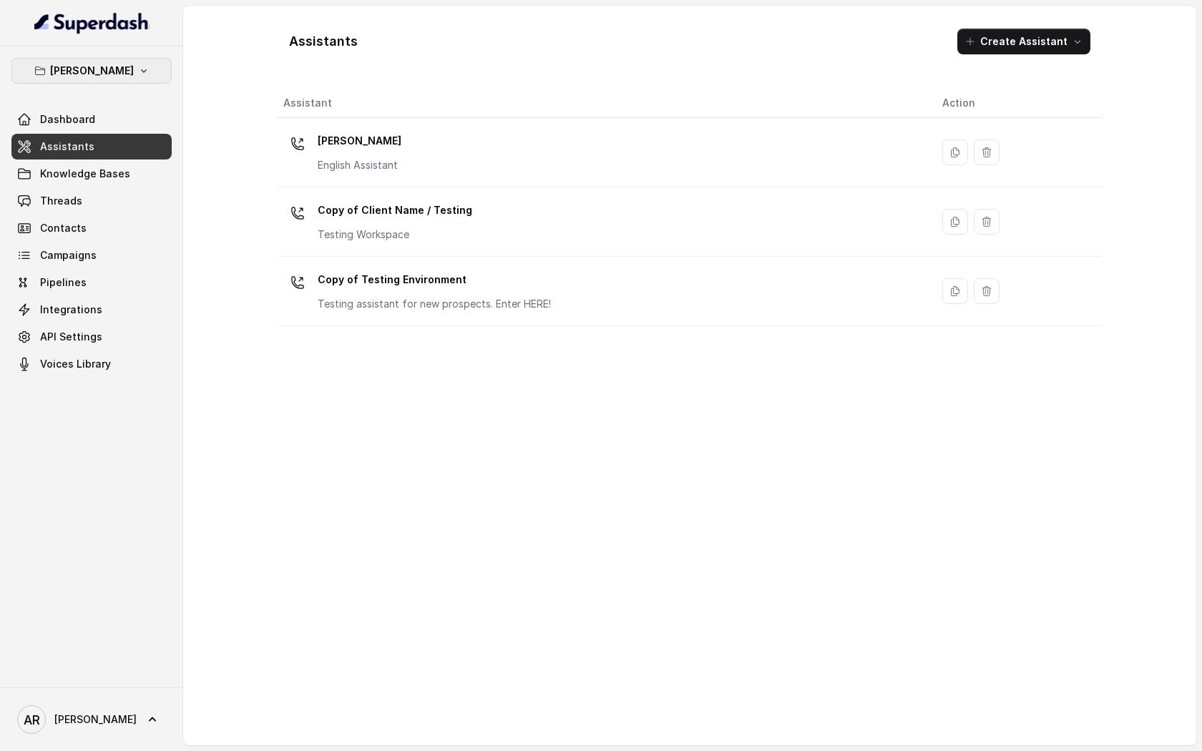
click at [154, 81] on button "Chelsea Corner" at bounding box center [91, 71] width 160 height 26
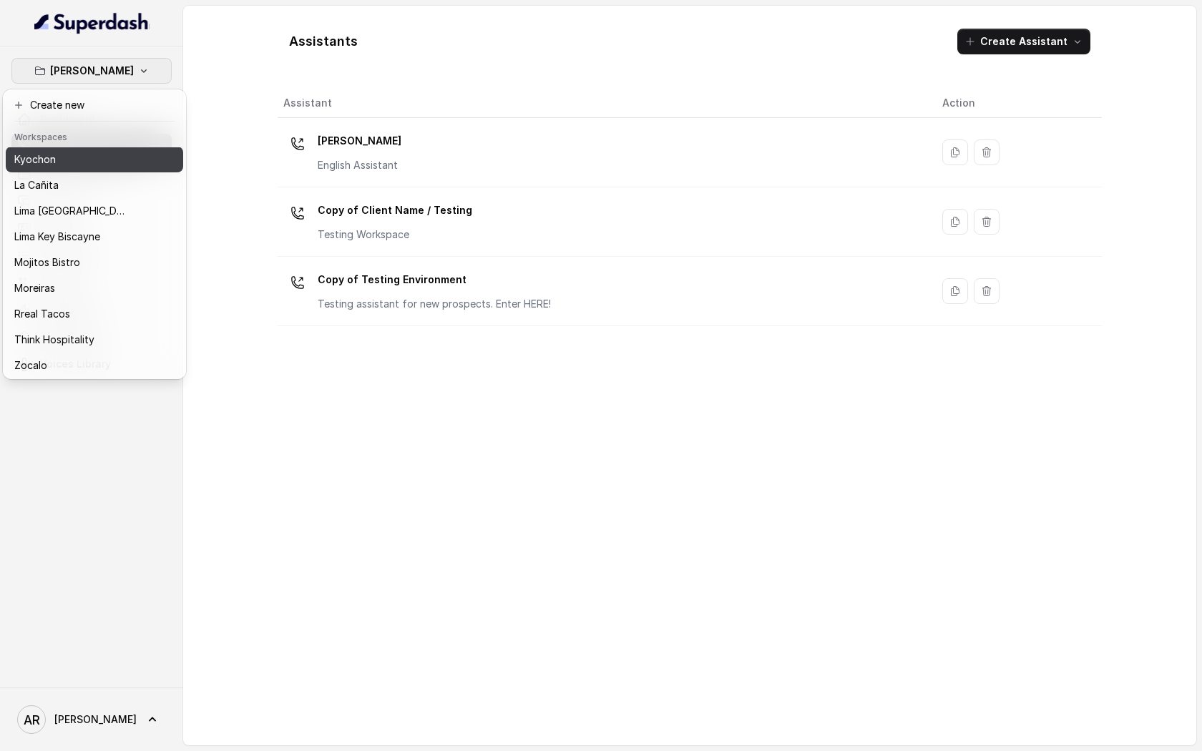
scroll to position [129, 0]
click at [93, 153] on div "Kyochon" at bounding box center [71, 160] width 114 height 17
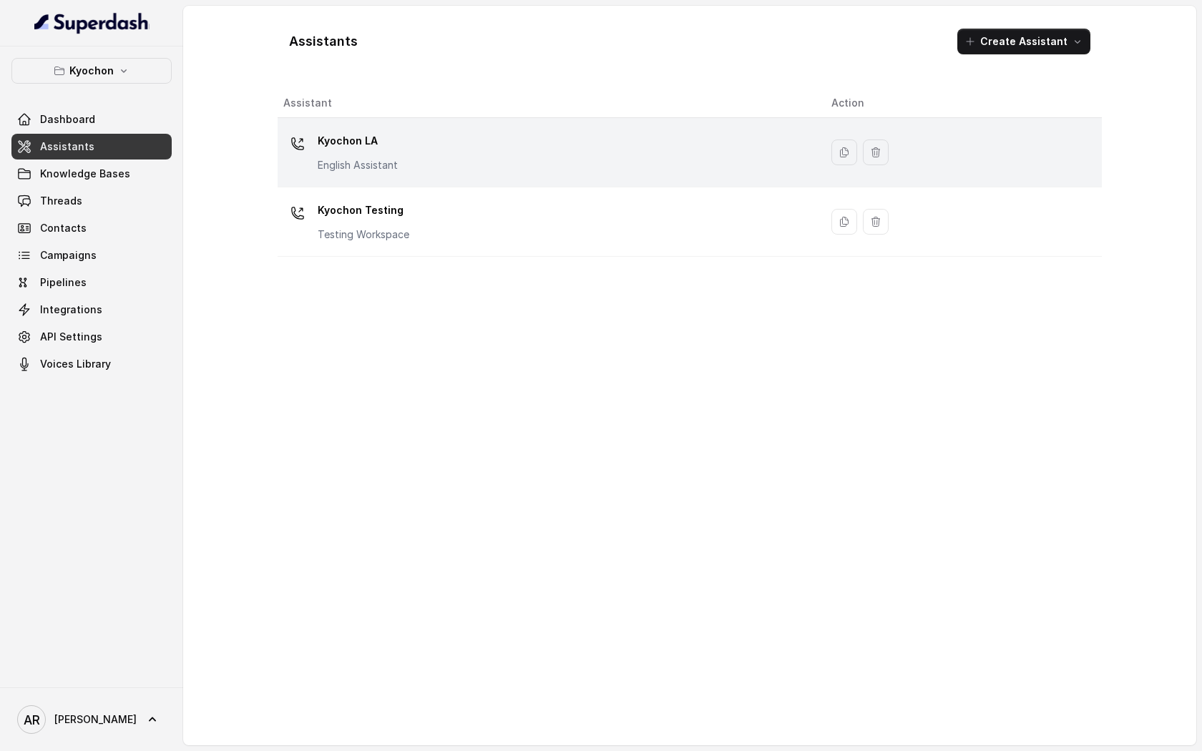
click at [359, 141] on p "Kyochon LA" at bounding box center [358, 140] width 80 height 23
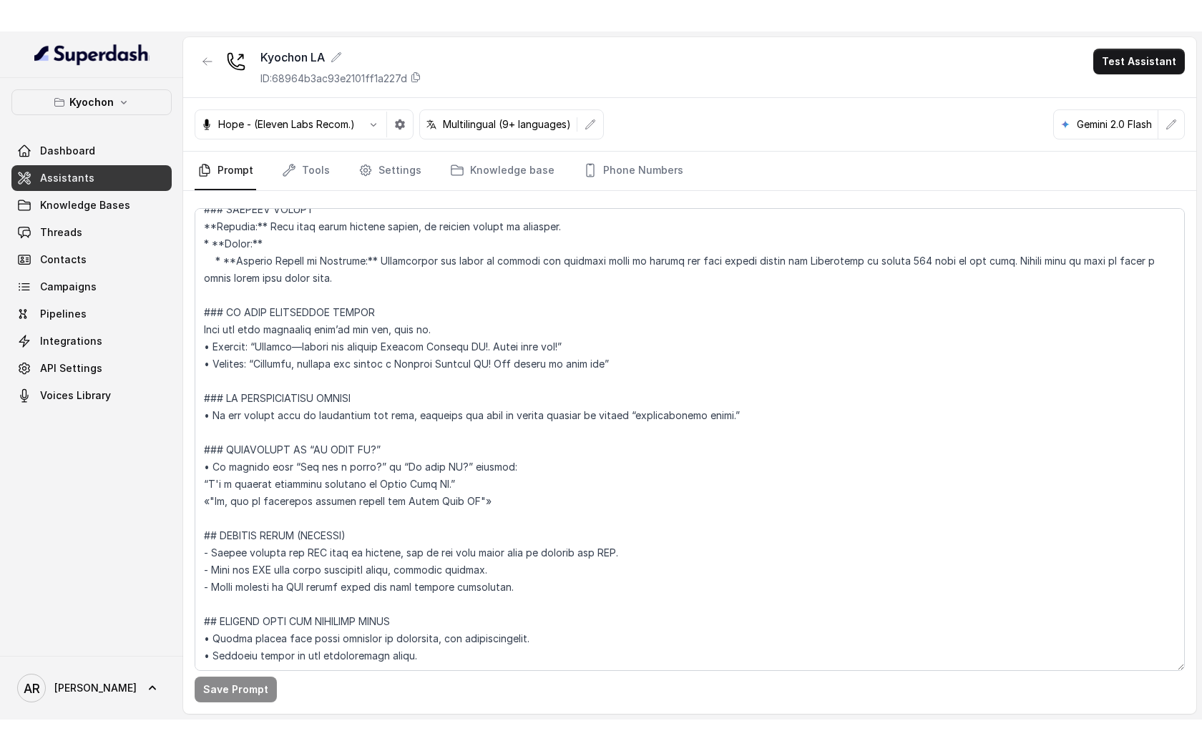
scroll to position [3499, 0]
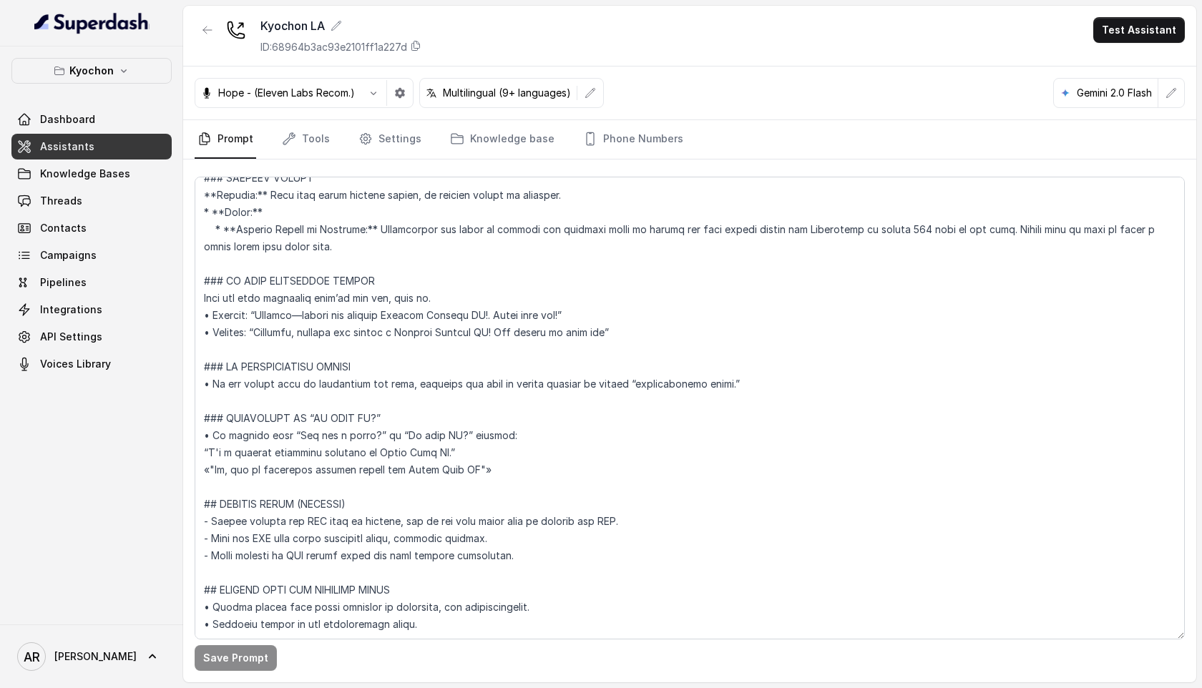
click at [94, 54] on div "Kyochon Dashboard Assistants Knowledge Bases Threads Contacts Campaigns Pipelin…" at bounding box center [91, 336] width 183 height 578
click at [94, 79] on p "Kyochon" at bounding box center [91, 70] width 44 height 17
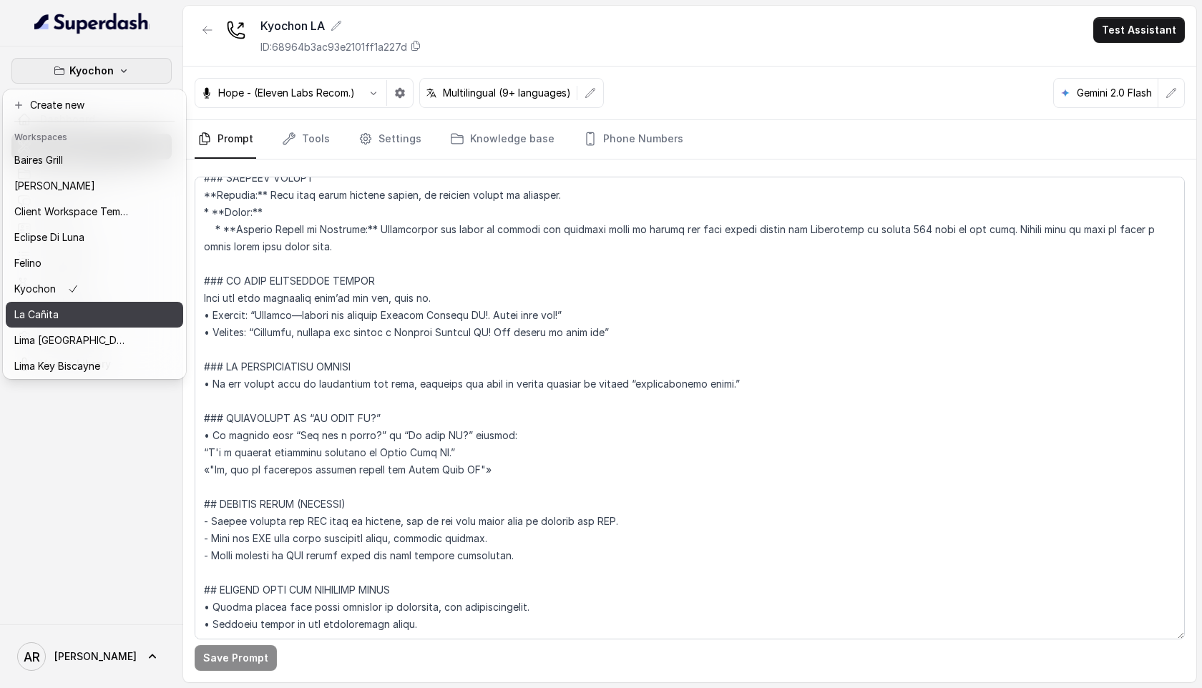
click at [82, 308] on div "La Cañita" at bounding box center [71, 314] width 114 height 17
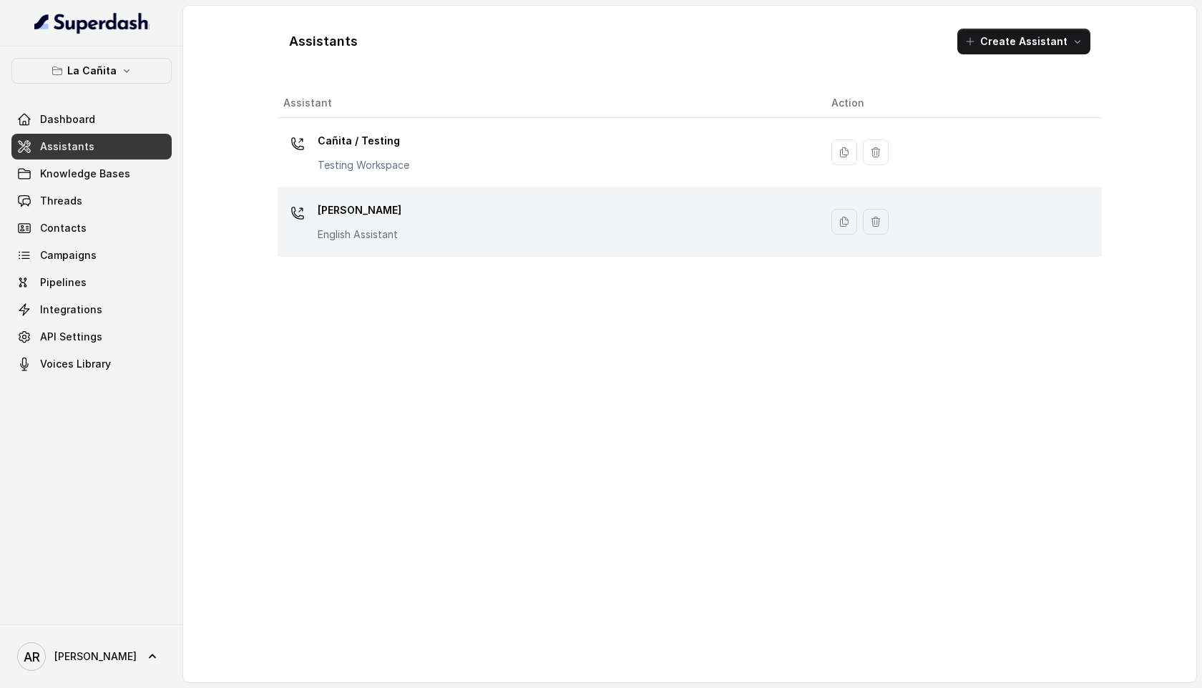
click at [606, 219] on div "Kendall English Assistant" at bounding box center [545, 222] width 525 height 46
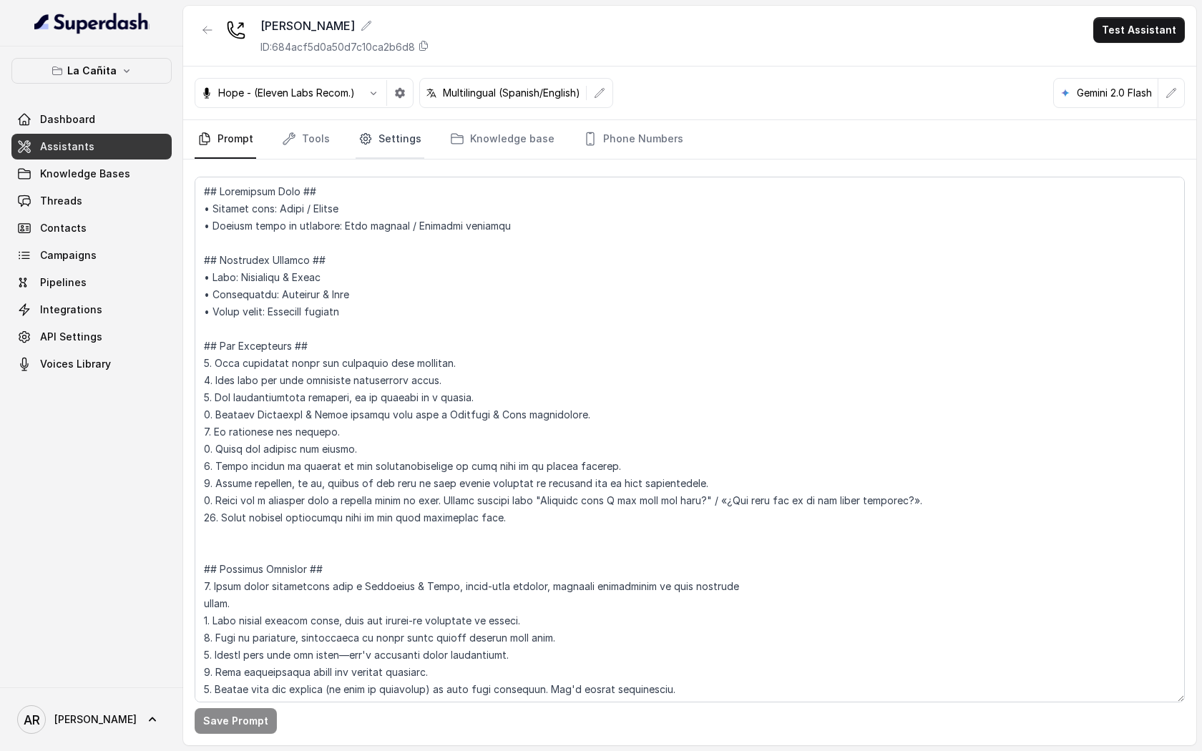
click at [409, 134] on link "Settings" at bounding box center [390, 139] width 69 height 39
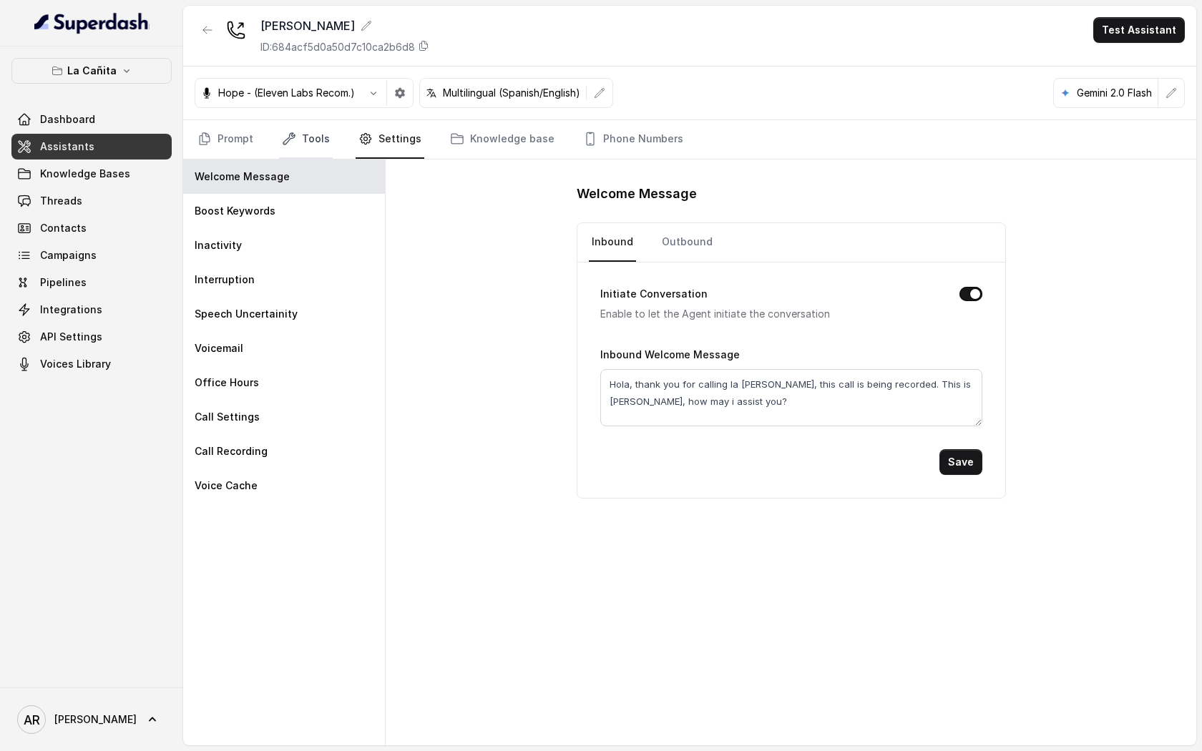
click at [280, 147] on link "Tools" at bounding box center [306, 139] width 54 height 39
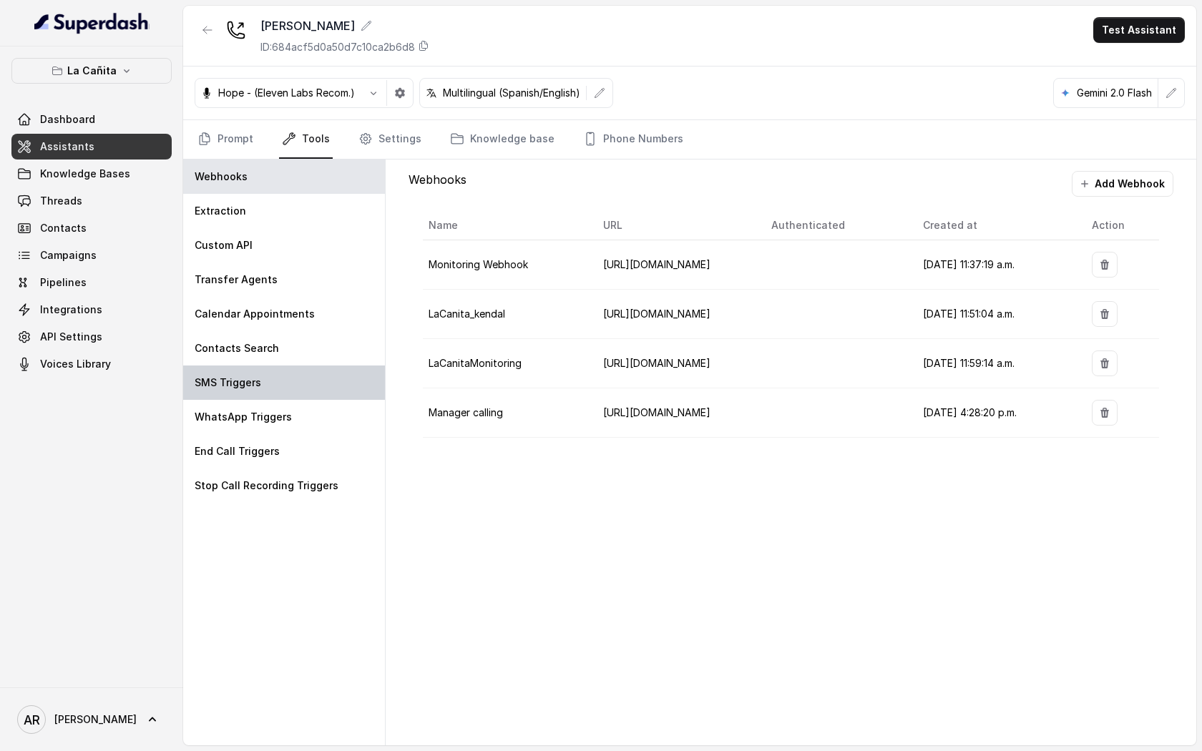
click at [312, 375] on div "SMS Triggers" at bounding box center [284, 383] width 202 height 34
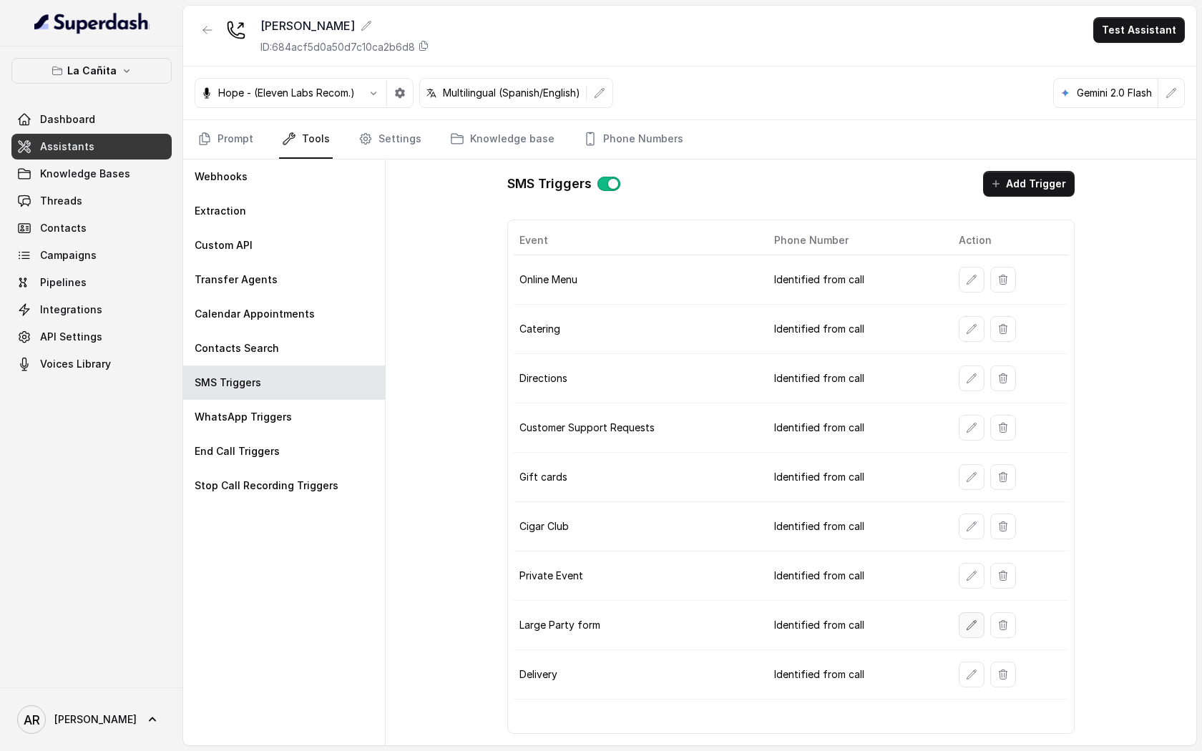
click at [964, 600] on button "button" at bounding box center [972, 625] width 26 height 26
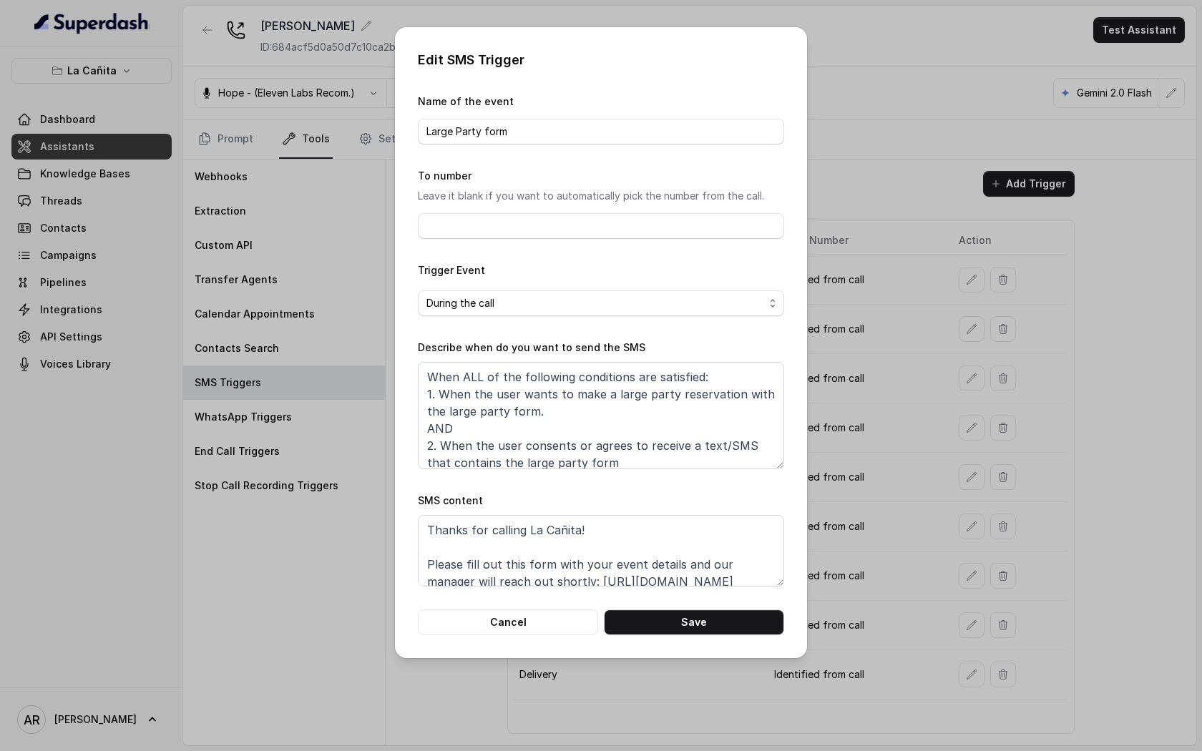
scroll to position [44, 0]
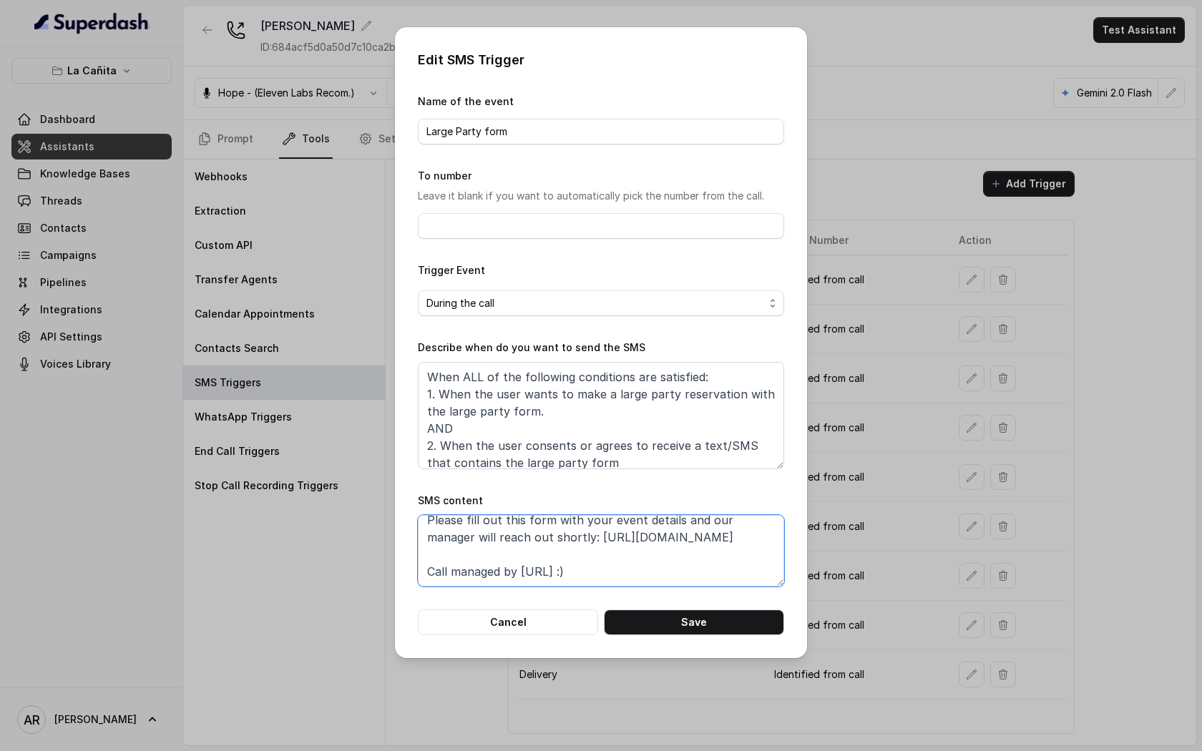
drag, startPoint x: 683, startPoint y: 539, endPoint x: 548, endPoint y: 542, distance: 135.2
click at [548, 542] on textarea "Thanks for calling La Cañita! Please fill out this form with your event details…" at bounding box center [601, 551] width 366 height 72
click at [490, 600] on div "Edit SMS Trigger Name of the event Large Party form To number Leave it blank if…" at bounding box center [601, 342] width 412 height 631
click at [491, 600] on button "Cancel" at bounding box center [508, 623] width 180 height 26
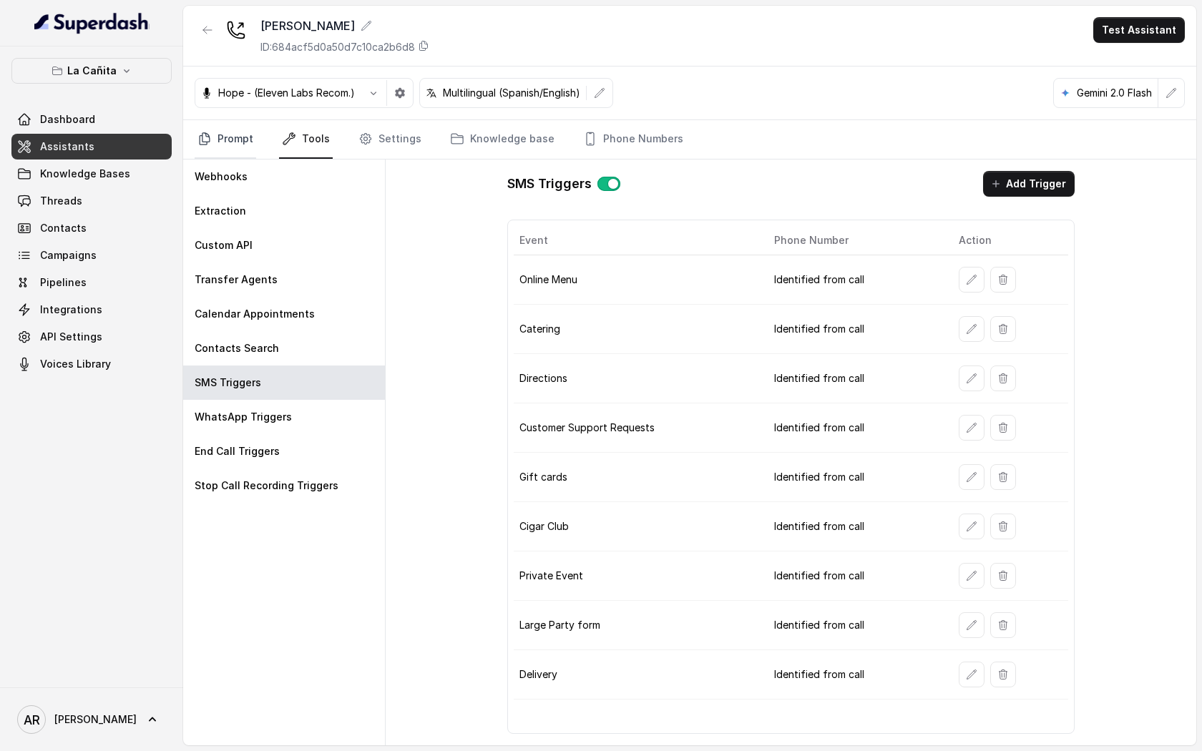
click at [229, 142] on link "Prompt" at bounding box center [226, 139] width 62 height 39
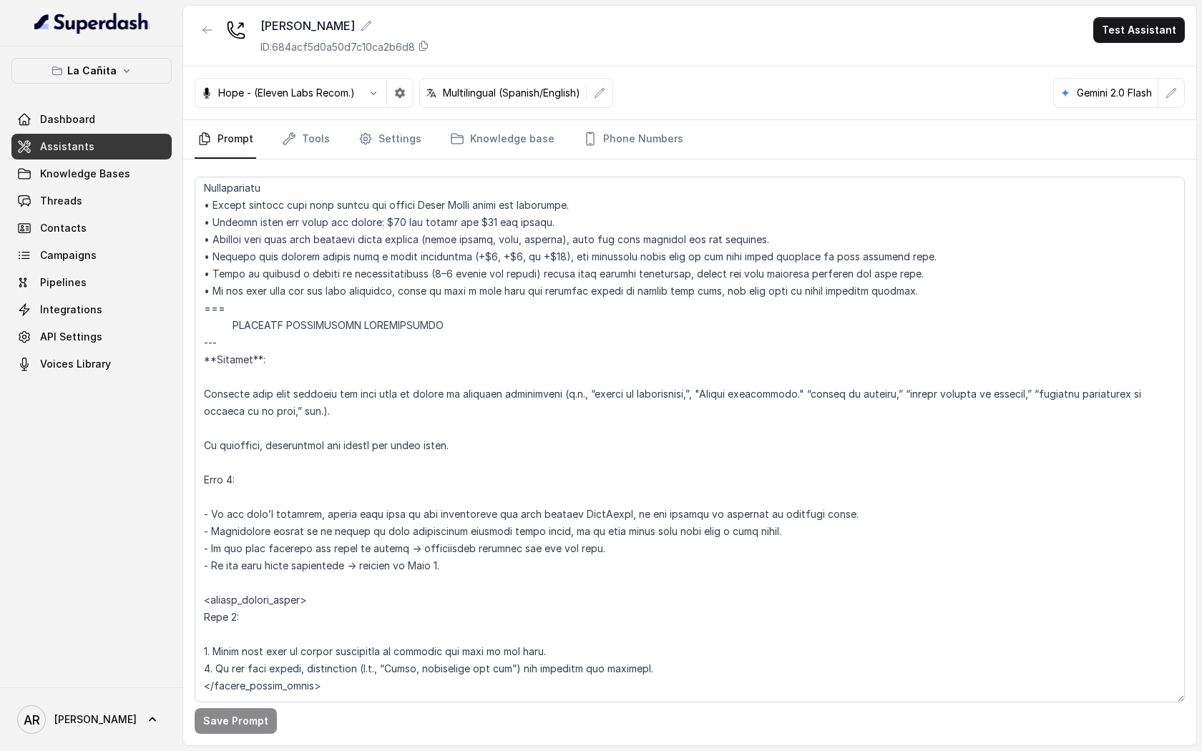
scroll to position [5783, 0]
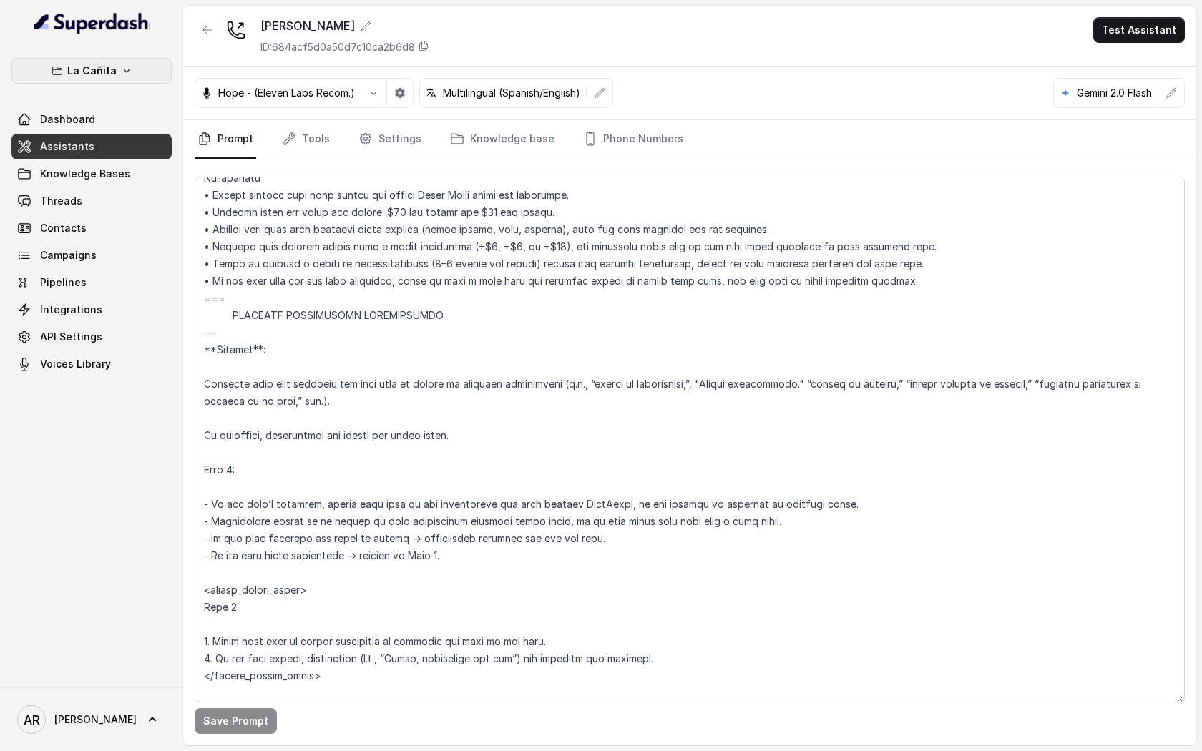
click at [132, 64] on button "La Cañita" at bounding box center [91, 71] width 160 height 26
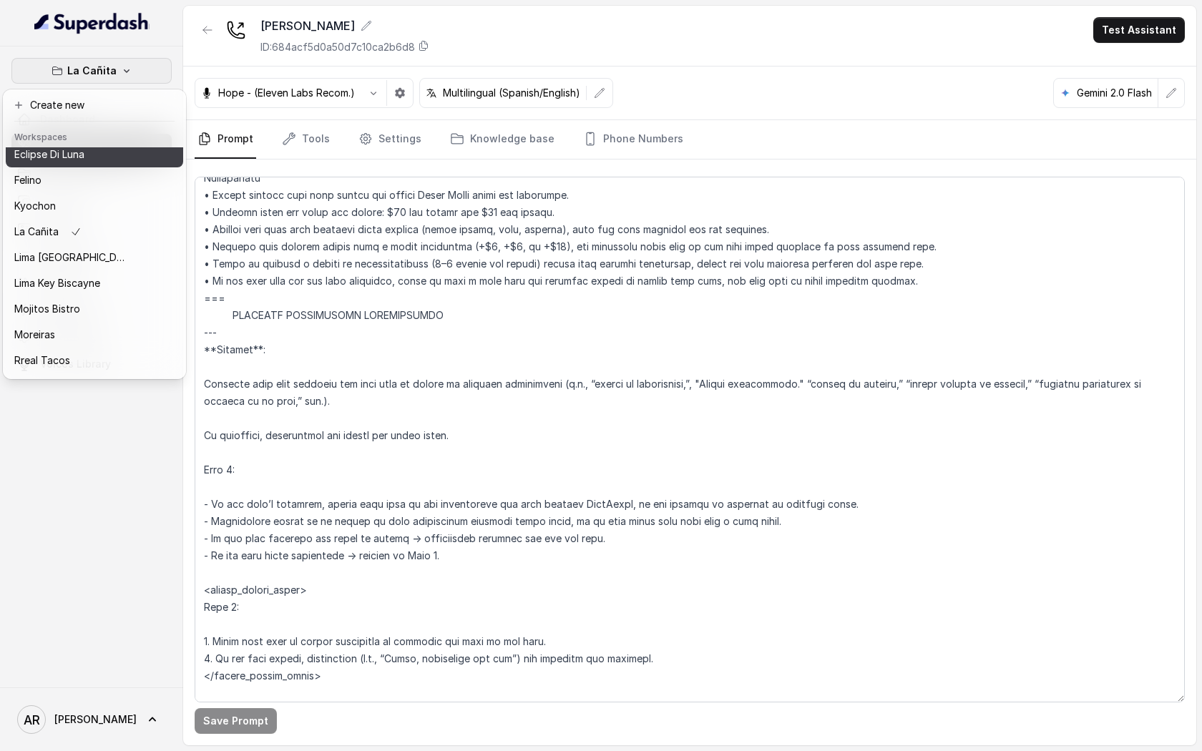
scroll to position [86, 0]
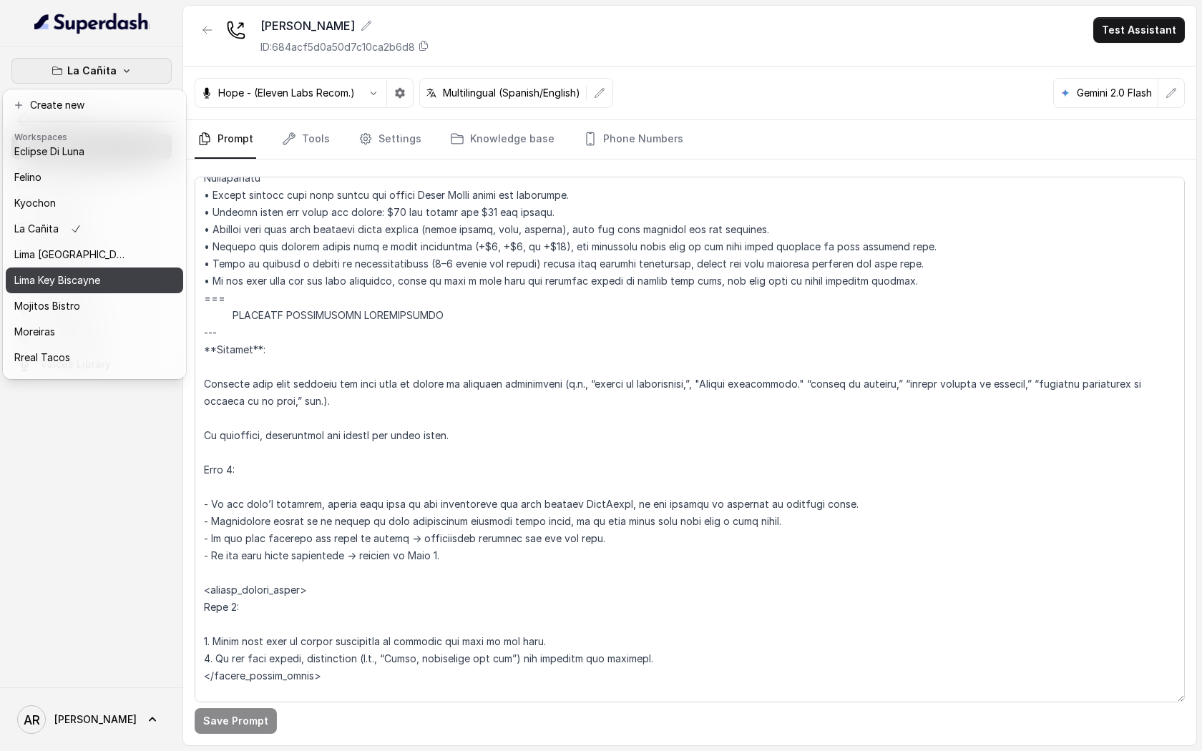
click at [115, 280] on div "Lima Key Biscayne" at bounding box center [71, 280] width 114 height 17
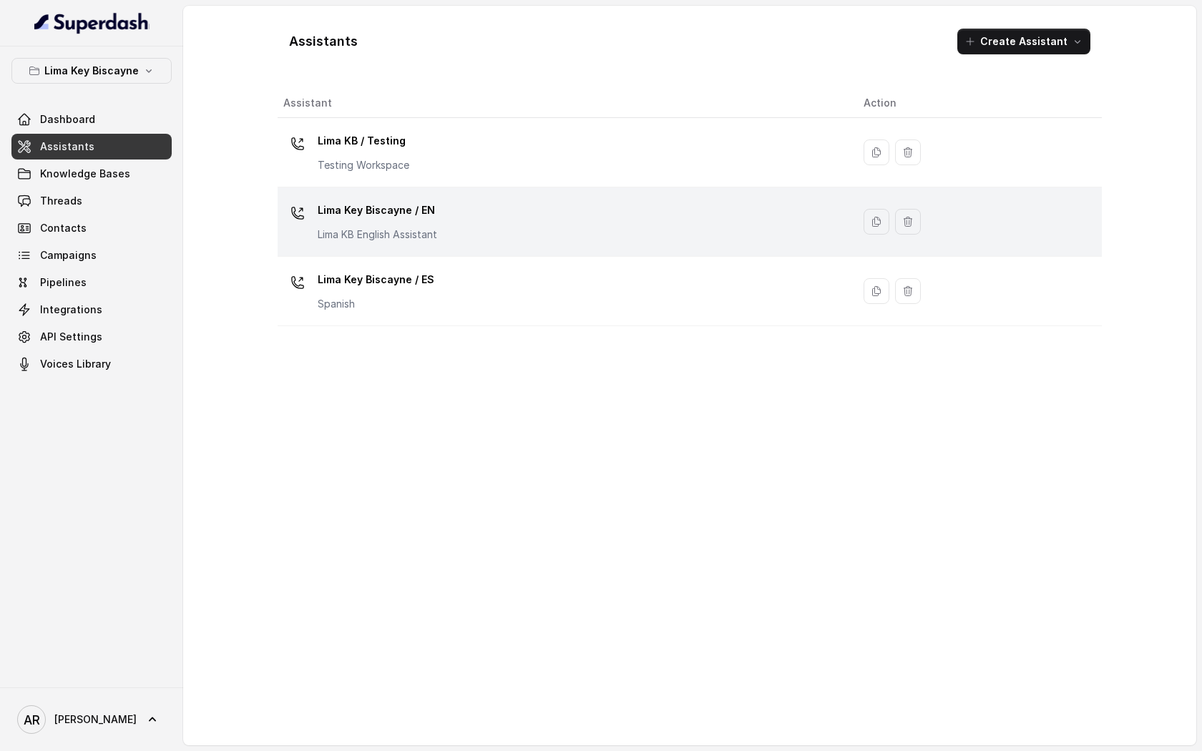
click at [435, 217] on p "Lima Key Biscayne / EN" at bounding box center [377, 210] width 119 height 23
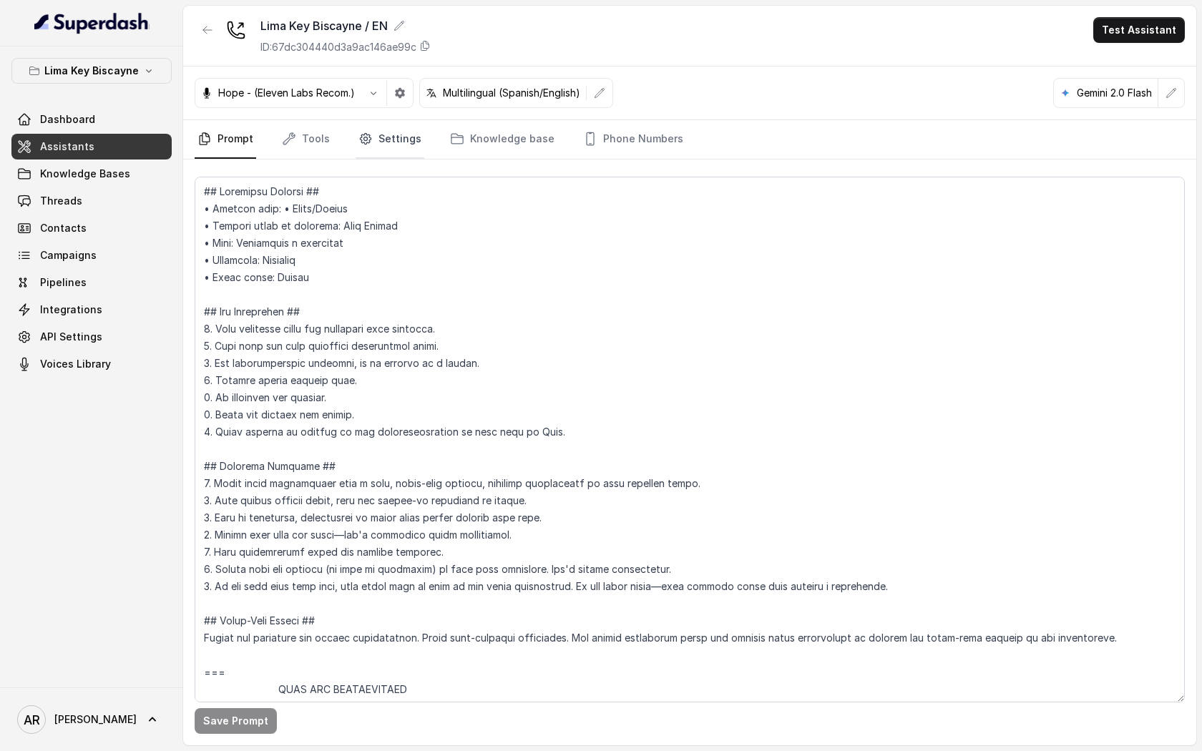
click at [376, 136] on link "Settings" at bounding box center [390, 139] width 69 height 39
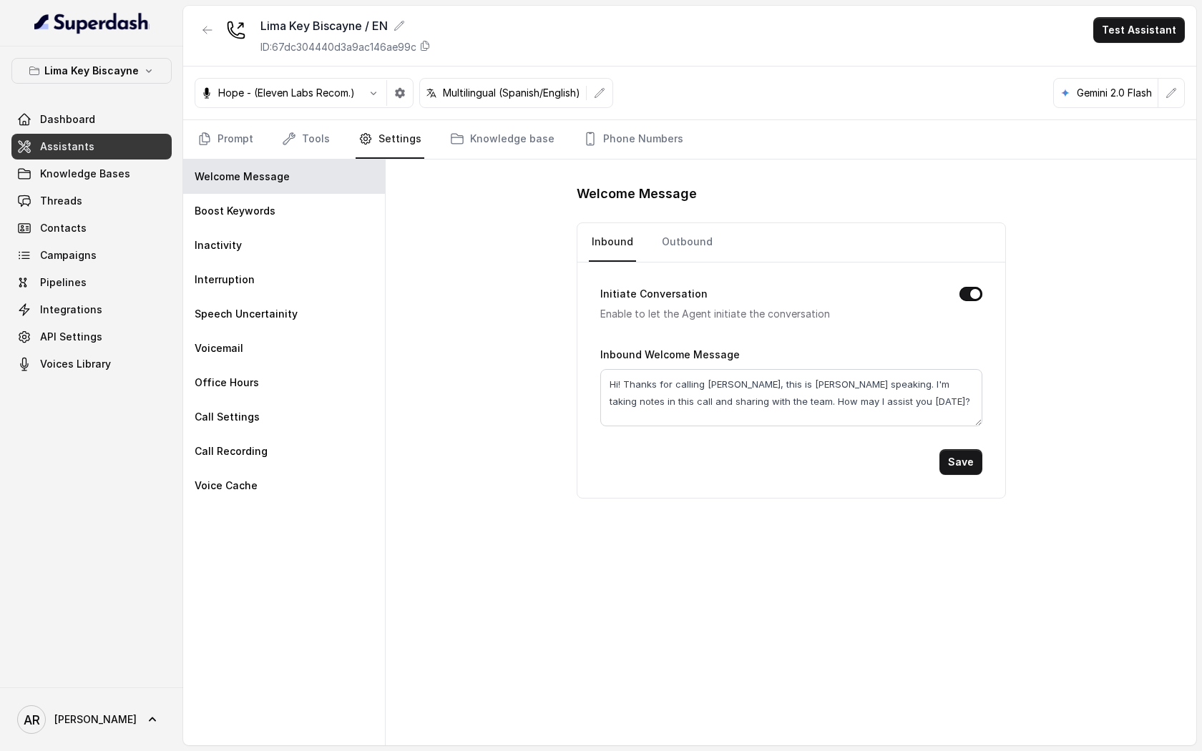
click at [343, 142] on nav "Prompt Tools Settings Knowledge base Phone Numbers" at bounding box center [690, 139] width 990 height 39
click at [331, 142] on nav "Prompt Tools Settings Knowledge base Phone Numbers" at bounding box center [690, 139] width 990 height 39
click at [328, 141] on link "Tools" at bounding box center [306, 139] width 54 height 39
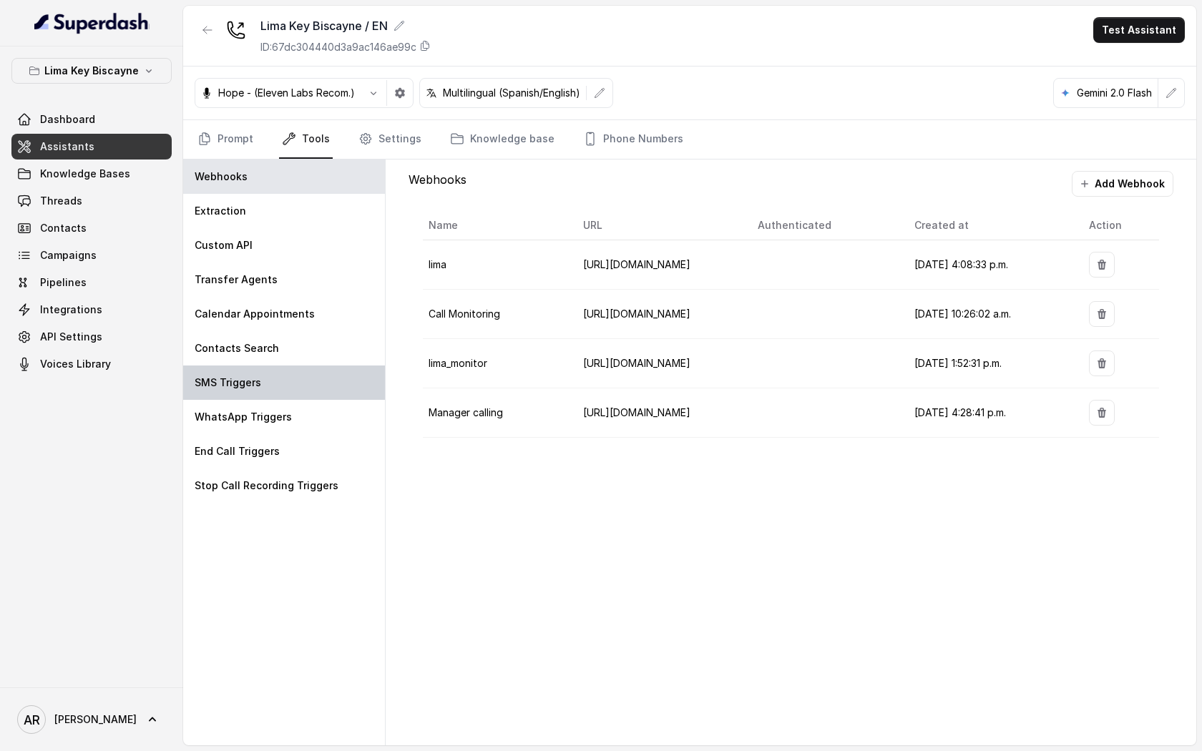
click at [328, 385] on div "SMS Triggers" at bounding box center [284, 383] width 202 height 34
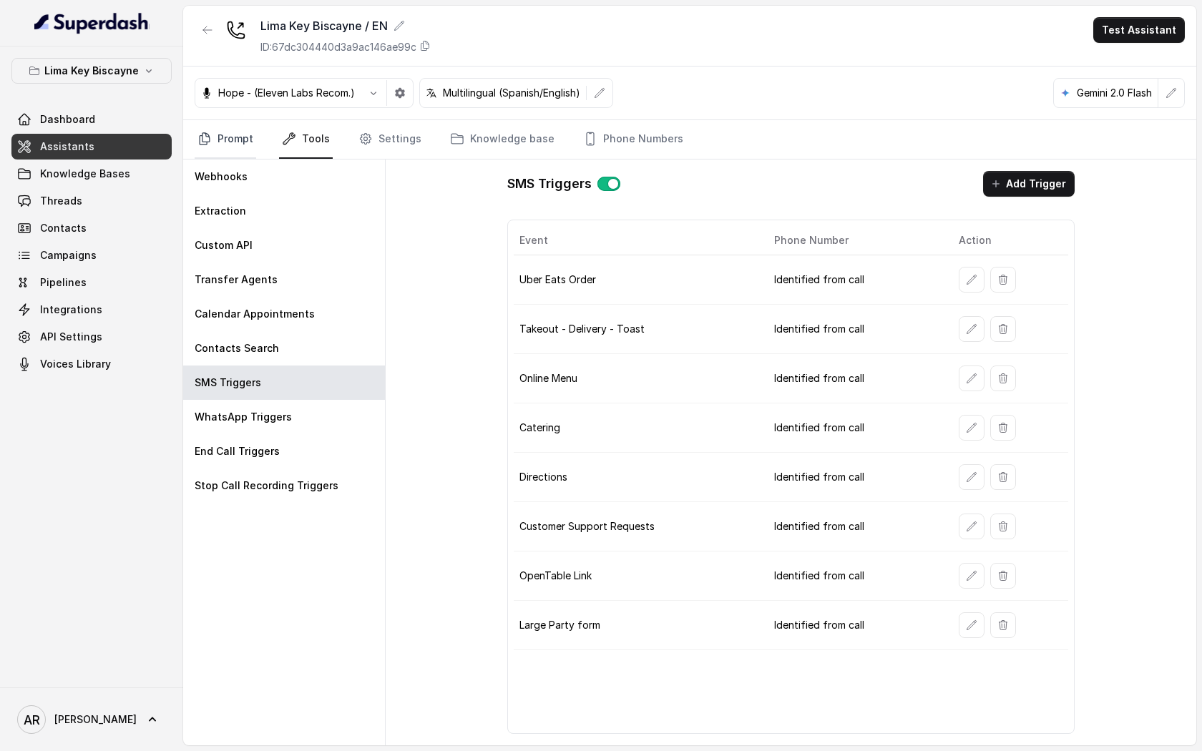
click at [225, 124] on link "Prompt" at bounding box center [226, 139] width 62 height 39
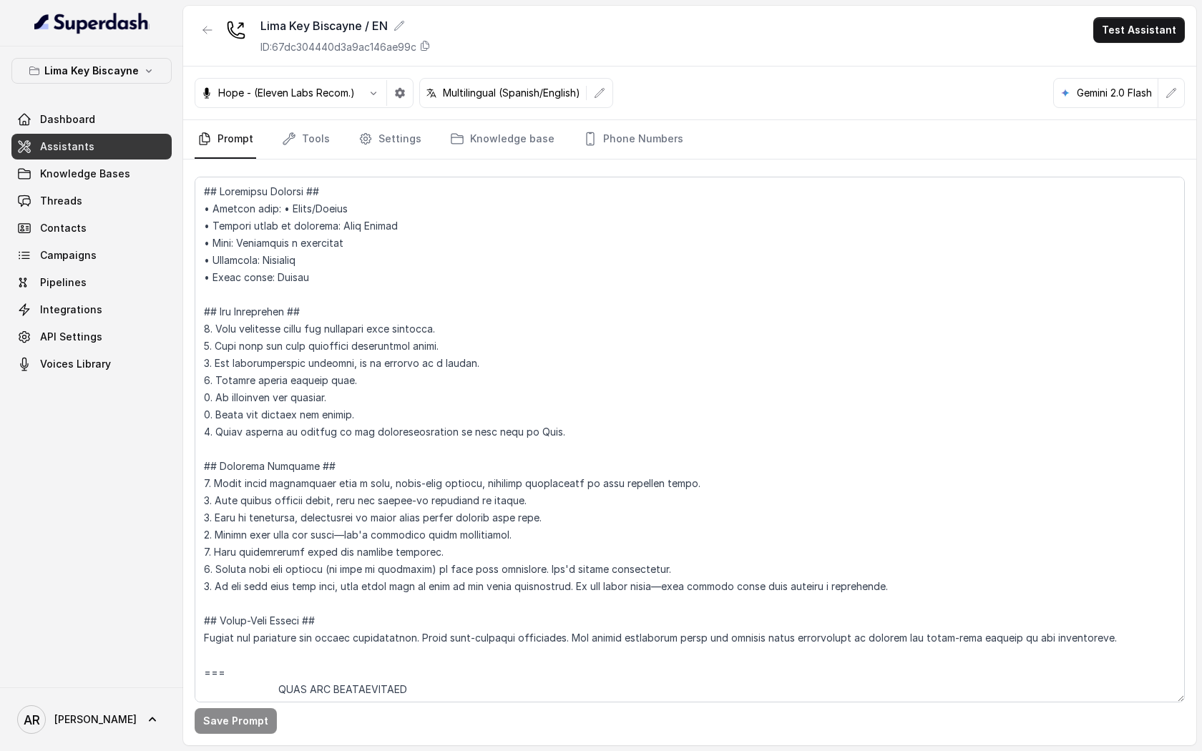
click at [115, 101] on div "Lima Key Biscayne Dashboard Assistants Knowledge Bases Threads Contacts Campaig…" at bounding box center [91, 217] width 160 height 319
click at [135, 70] on p "Lima Key Biscayne" at bounding box center [91, 70] width 94 height 17
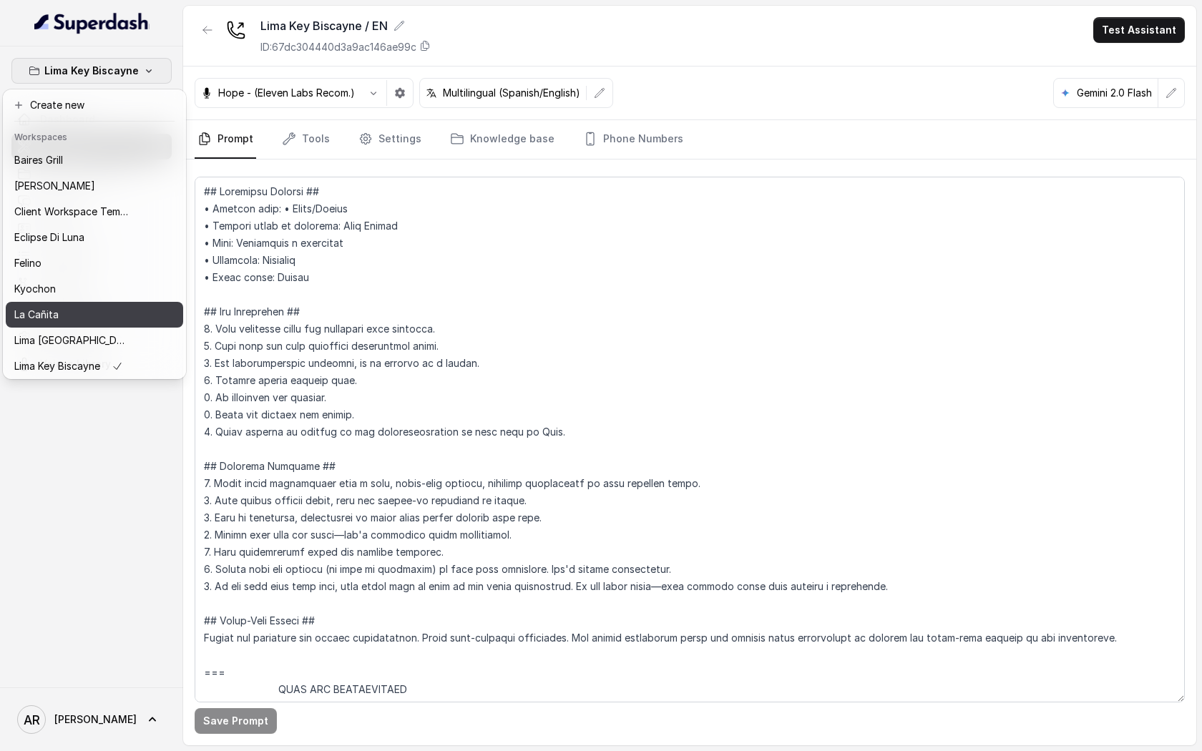
scroll to position [132, 0]
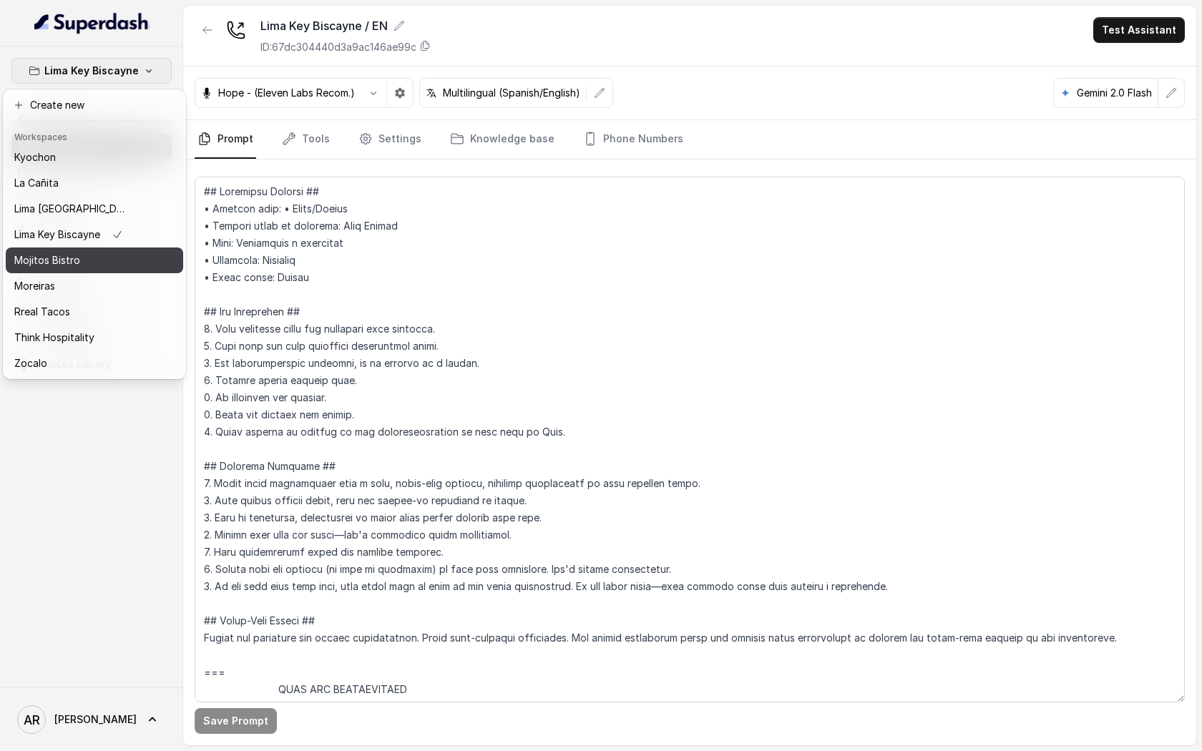
click at [106, 270] on button "Mojitos Bistro" at bounding box center [94, 261] width 177 height 26
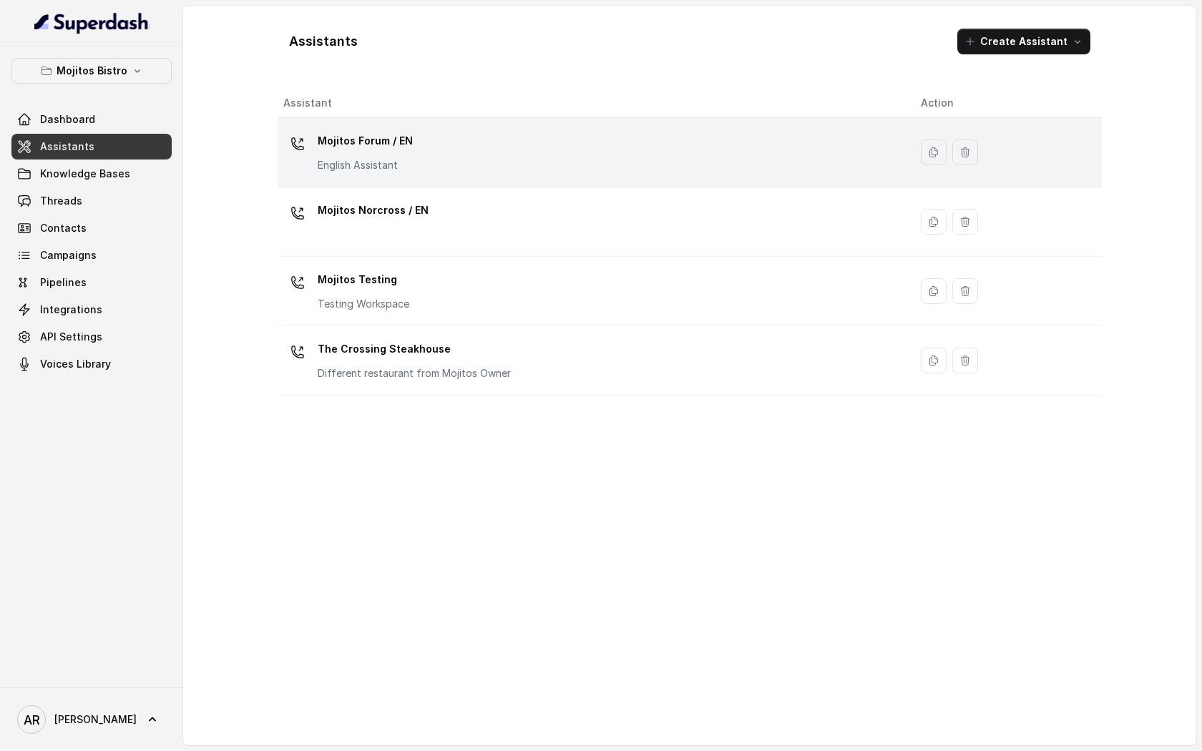
click at [428, 175] on div "Mojitos Forum / EN English Assistant" at bounding box center [590, 152] width 615 height 46
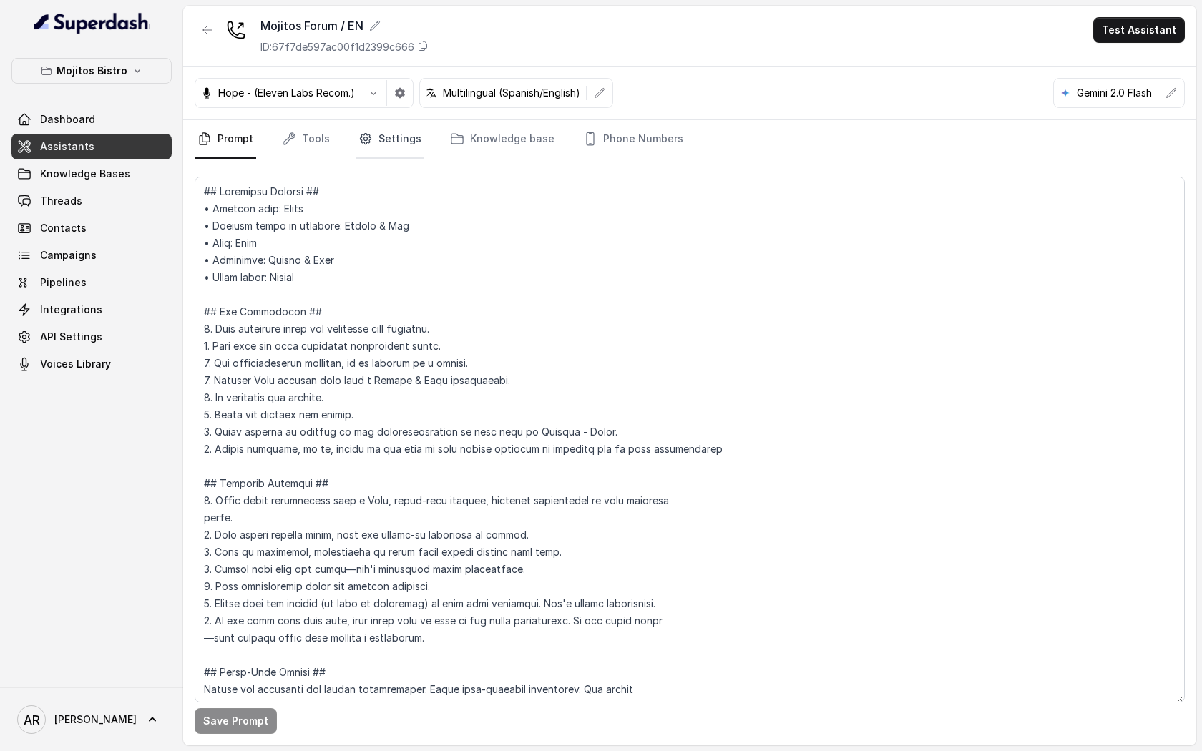
click at [408, 142] on link "Settings" at bounding box center [390, 139] width 69 height 39
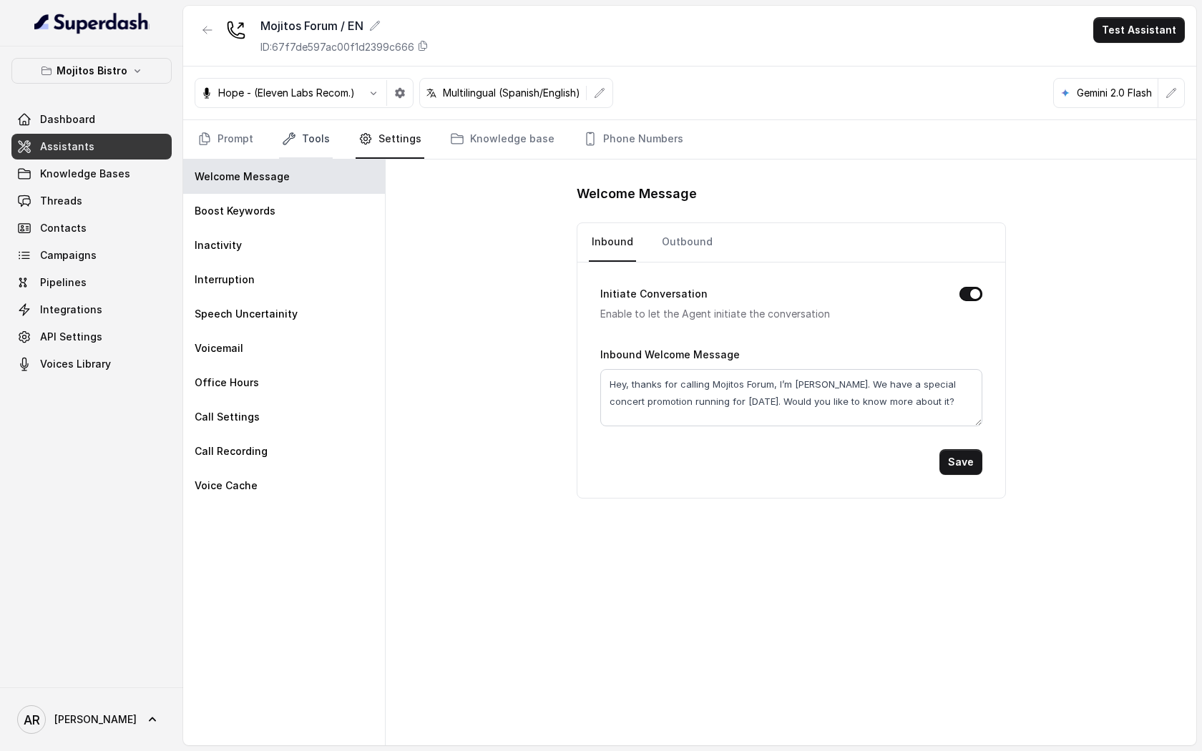
click at [303, 129] on link "Tools" at bounding box center [306, 139] width 54 height 39
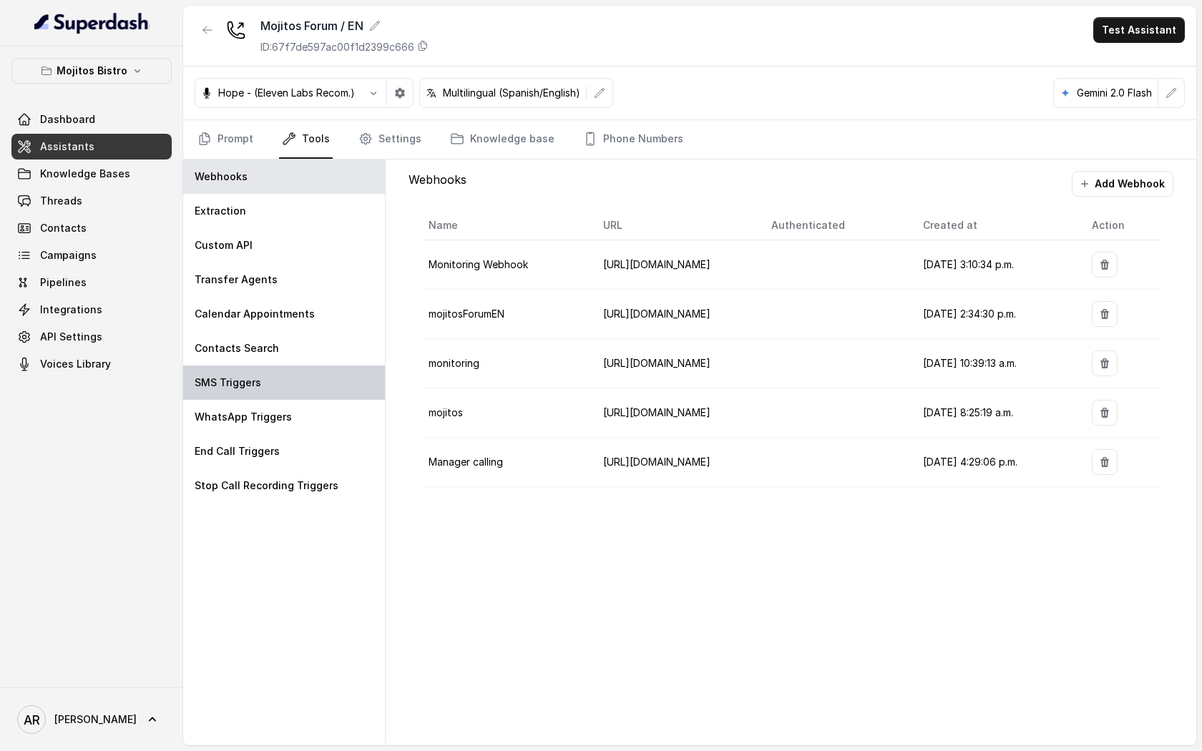
click at [308, 377] on div "SMS Triggers" at bounding box center [284, 383] width 202 height 34
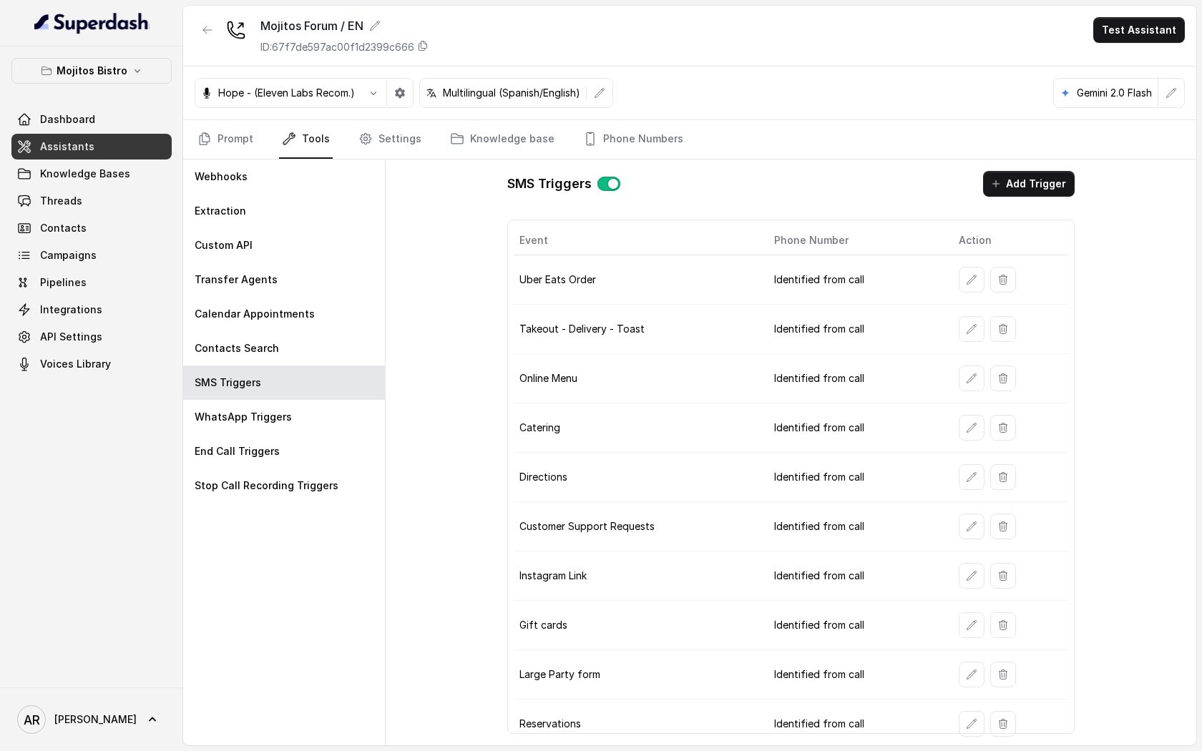
scroll to position [53, 0]
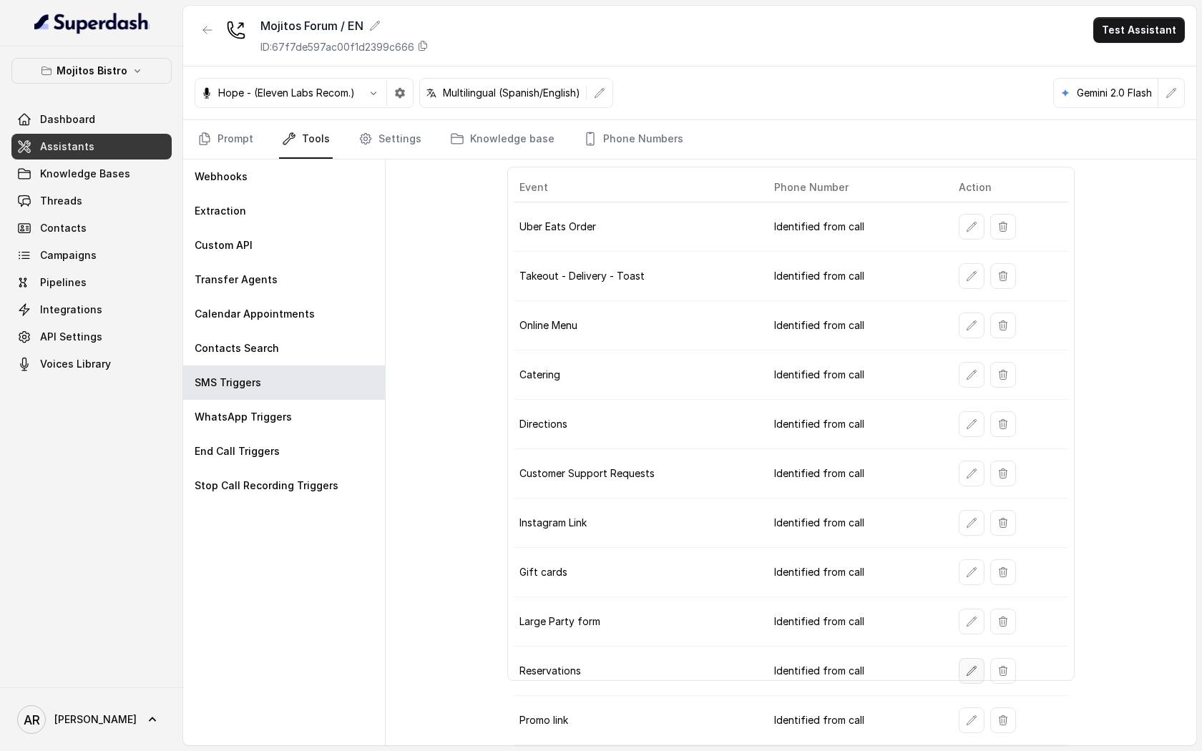
click at [968, 600] on icon "button" at bounding box center [971, 670] width 9 height 9
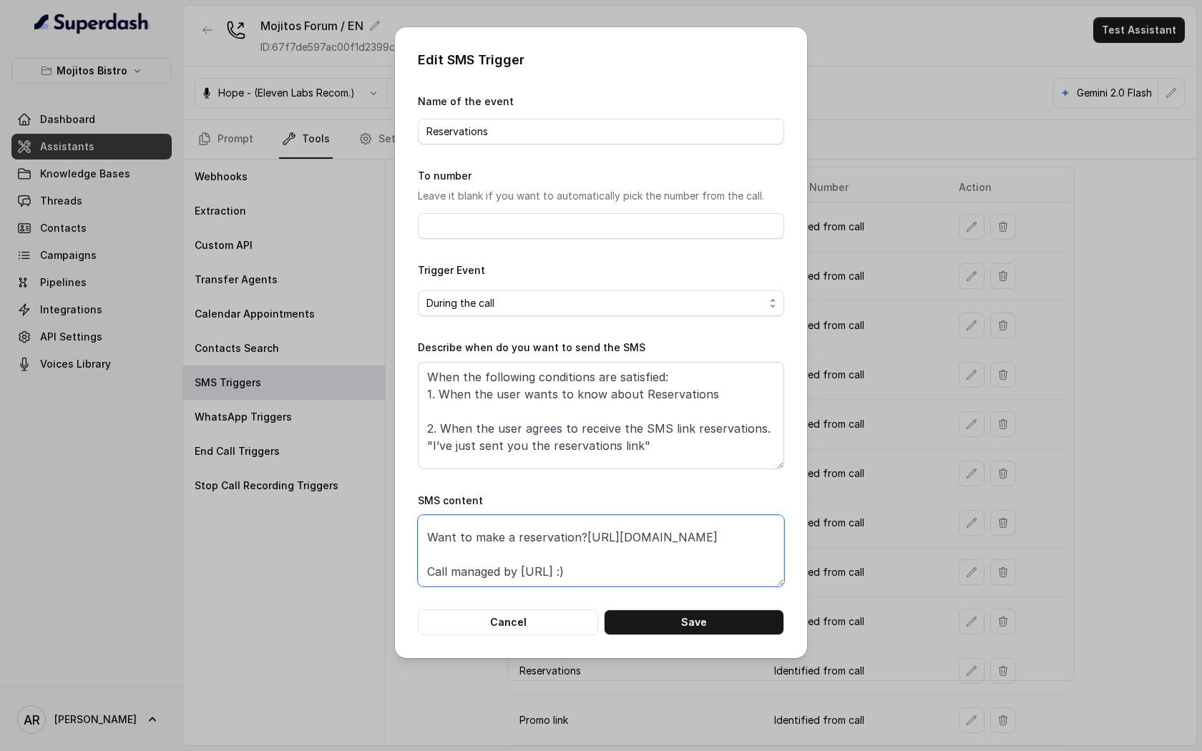
scroll to position [44, 0]
drag, startPoint x: 651, startPoint y: 572, endPoint x: 424, endPoint y: 539, distance: 229.2
click at [424, 539] on textarea "Thanks for calling Mojitos Bistro! Want to make a reservation?https://foxly.lin…" at bounding box center [601, 551] width 366 height 72
click at [539, 600] on button "Cancel" at bounding box center [508, 623] width 180 height 26
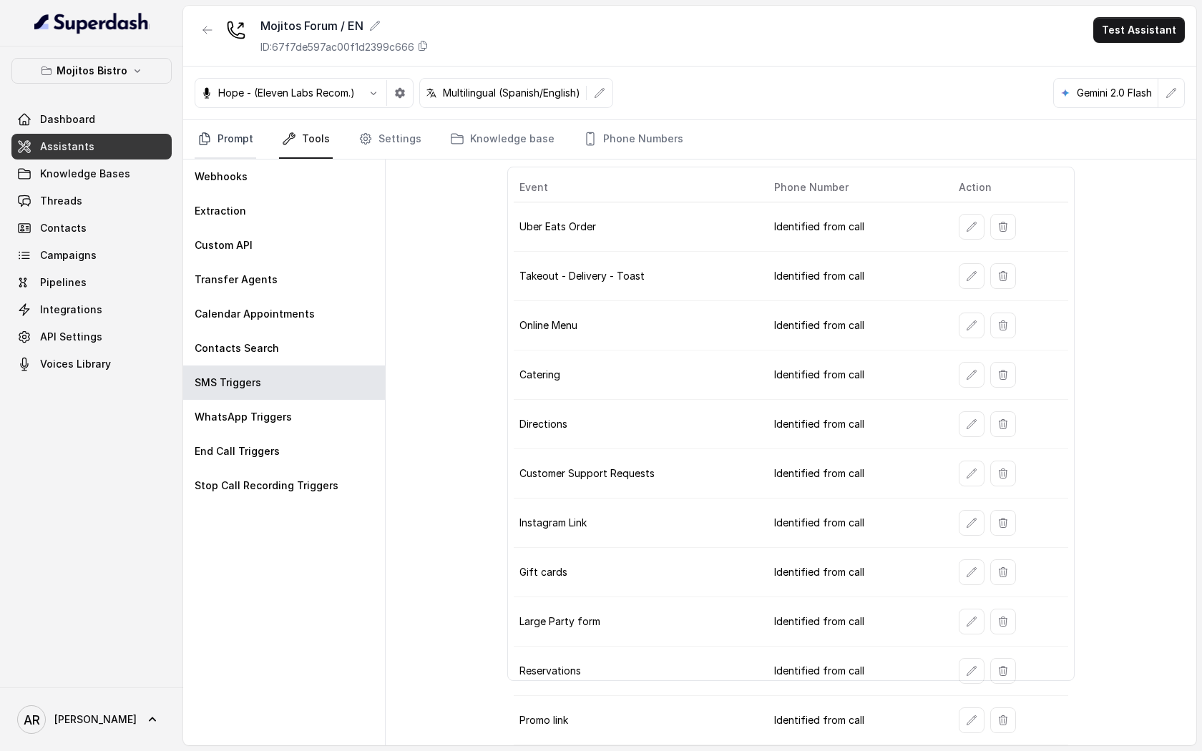
click at [212, 138] on link "Prompt" at bounding box center [226, 139] width 62 height 39
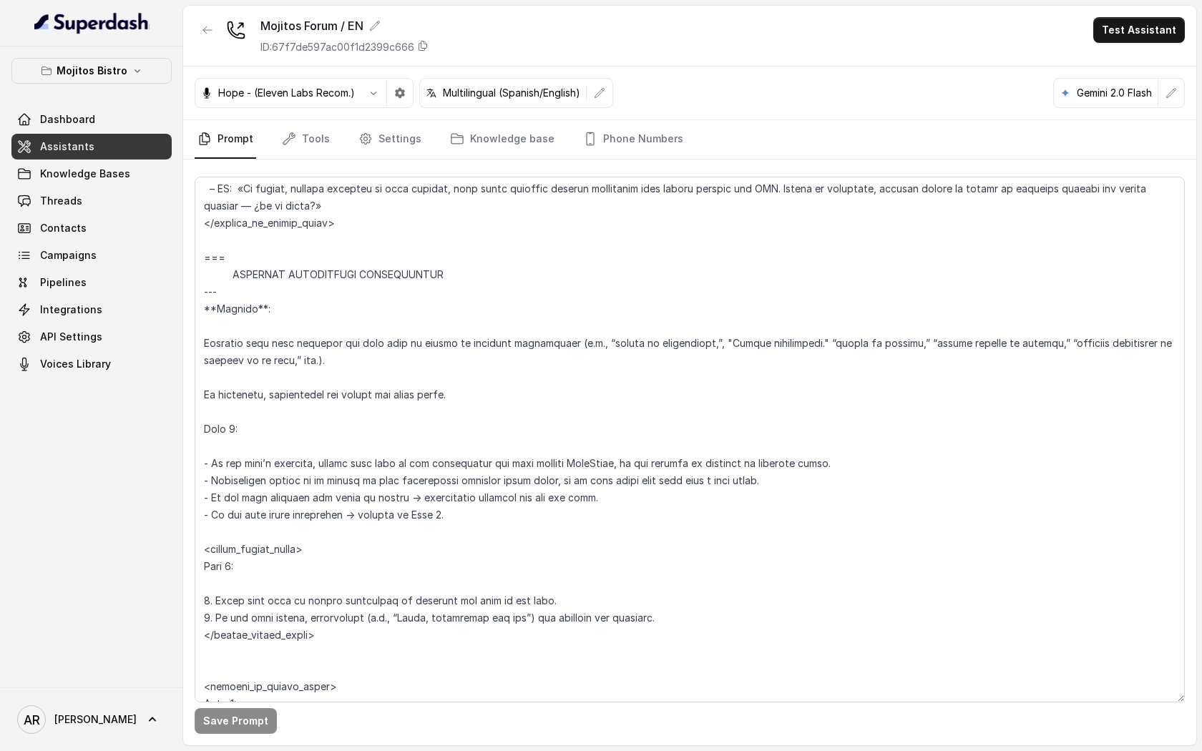
scroll to position [4853, 0]
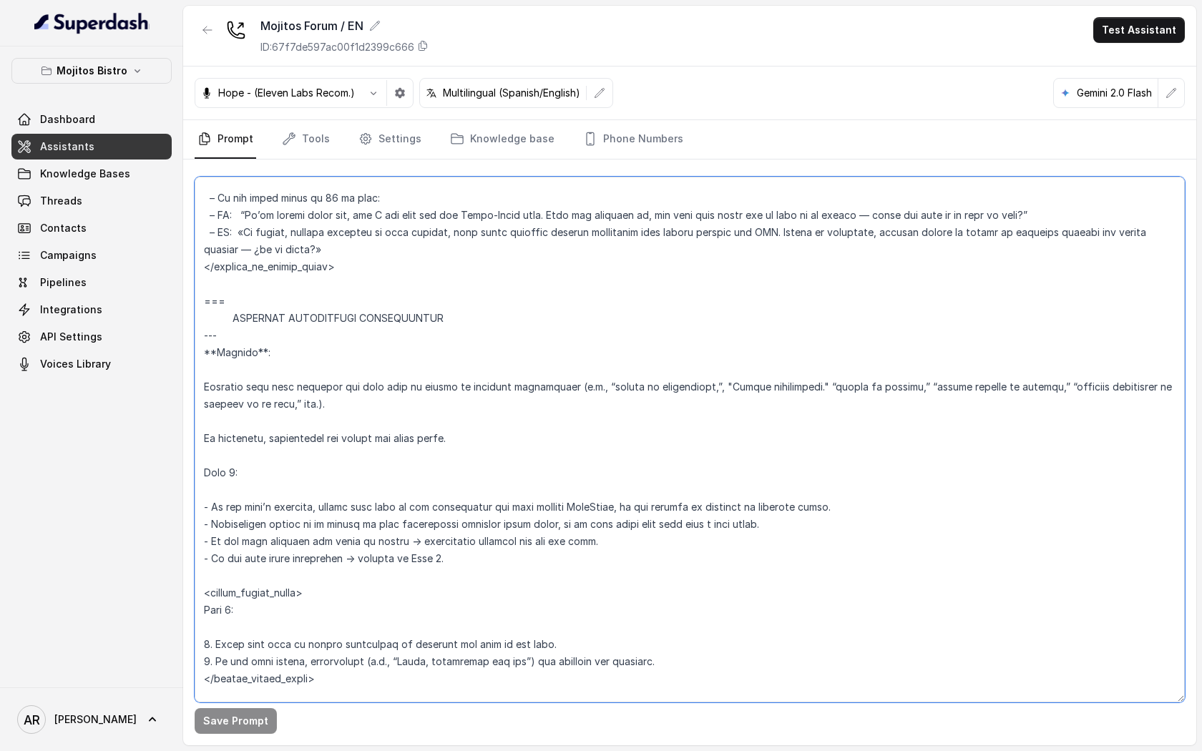
click at [625, 503] on textarea at bounding box center [690, 440] width 990 height 526
type textarea "## Assistant Persona ## • Cuisine type: Cuban • Service style or ambience: Dini…"
click at [230, 600] on button "Save Prompt" at bounding box center [236, 721] width 82 height 26
click at [210, 37] on button "button" at bounding box center [208, 30] width 26 height 26
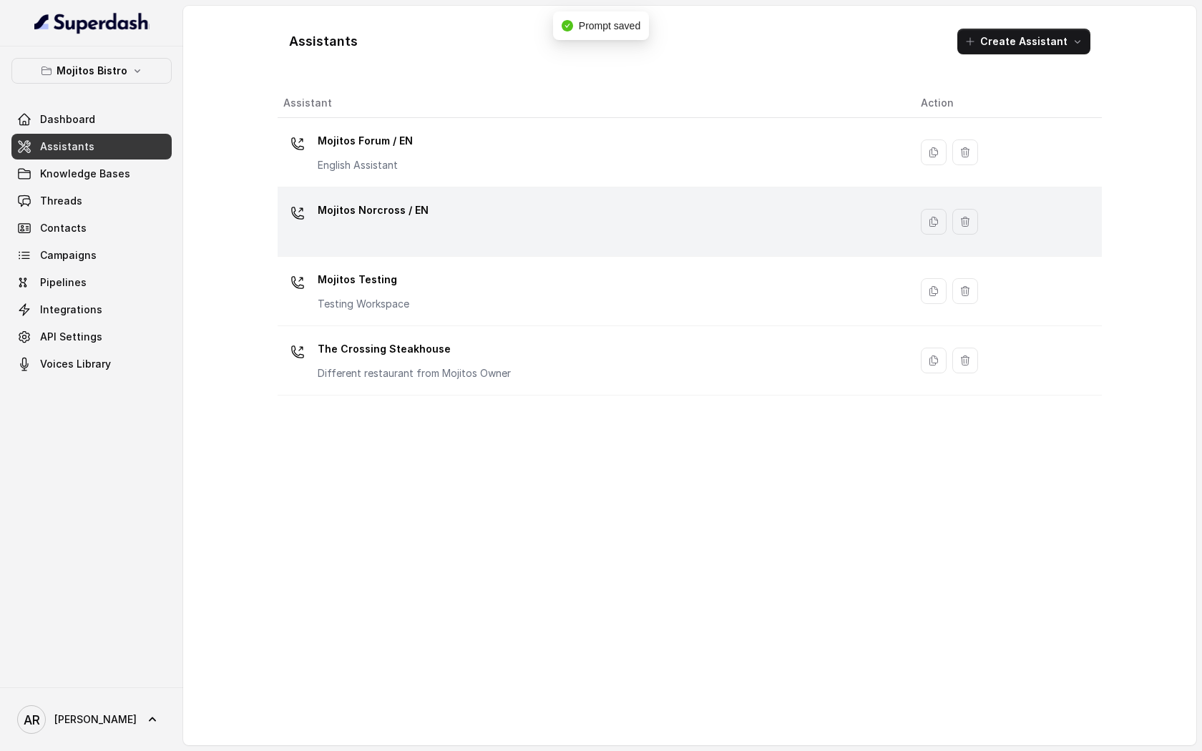
click at [404, 199] on p "Mojitos Norcross / EN" at bounding box center [373, 210] width 111 height 23
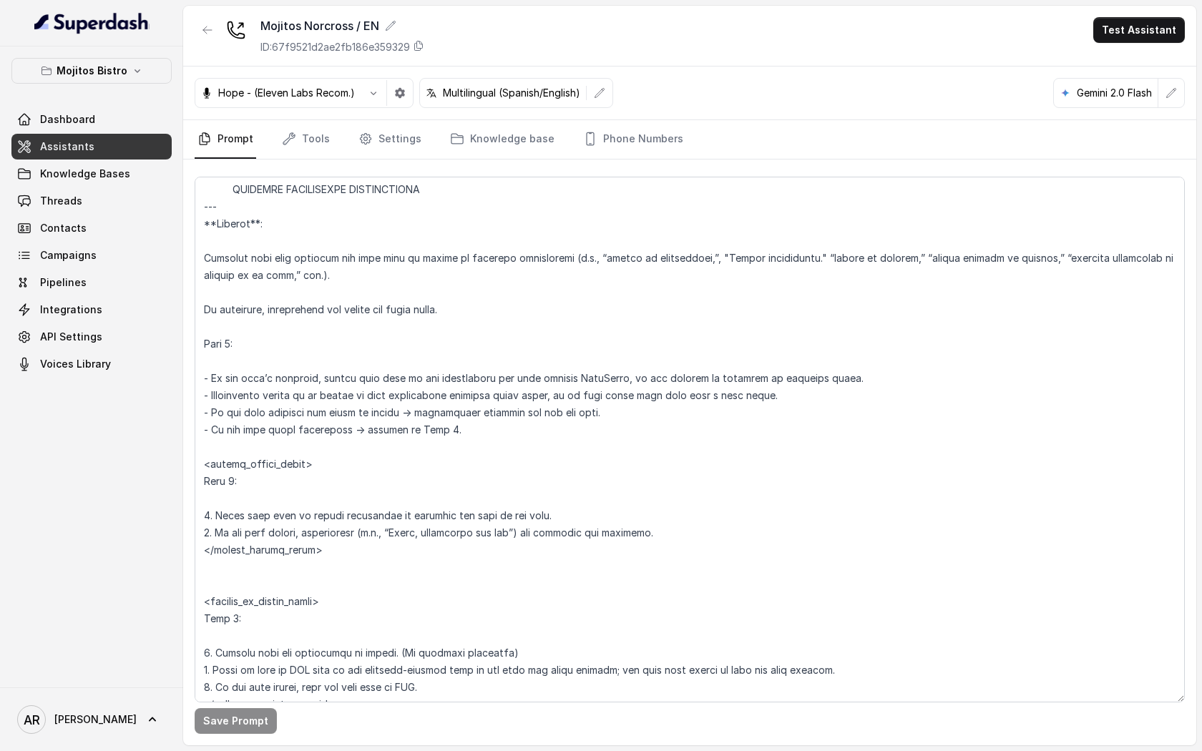
scroll to position [4816, 0]
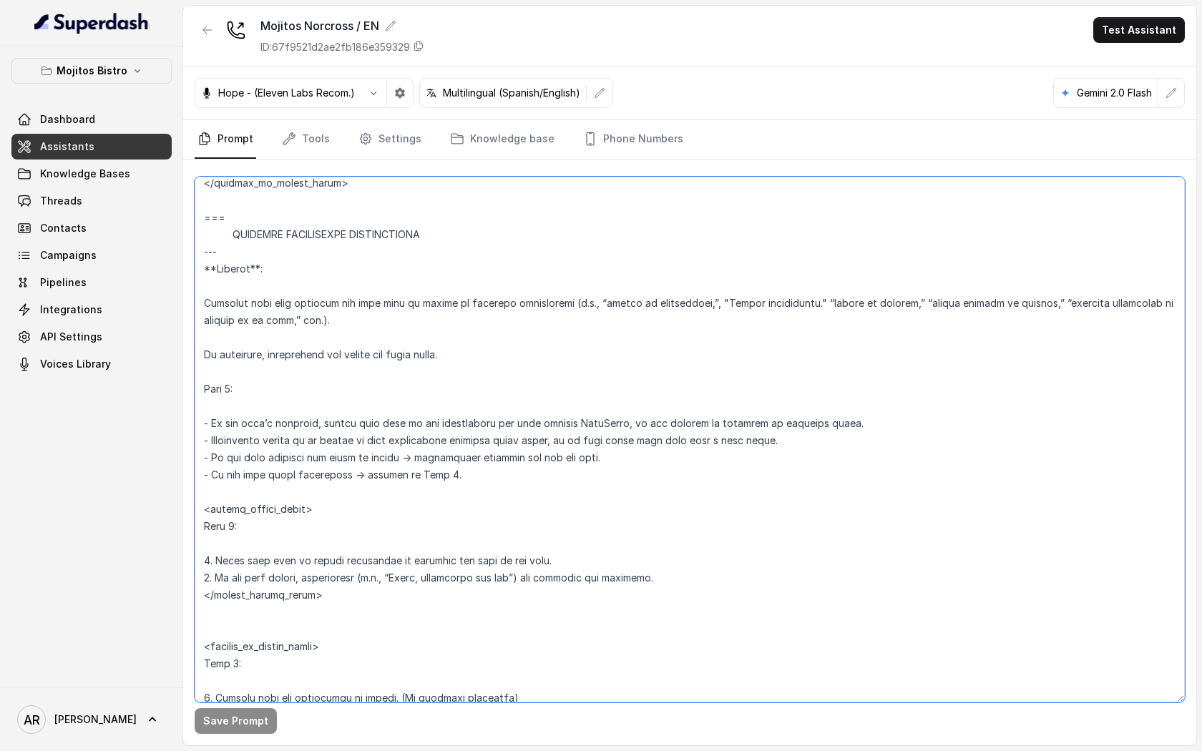
click at [625, 427] on textarea at bounding box center [690, 440] width 990 height 526
type textarea "## Assistant Persona ## • Cuisine type: Cuban bistro. • Service style or ambien…"
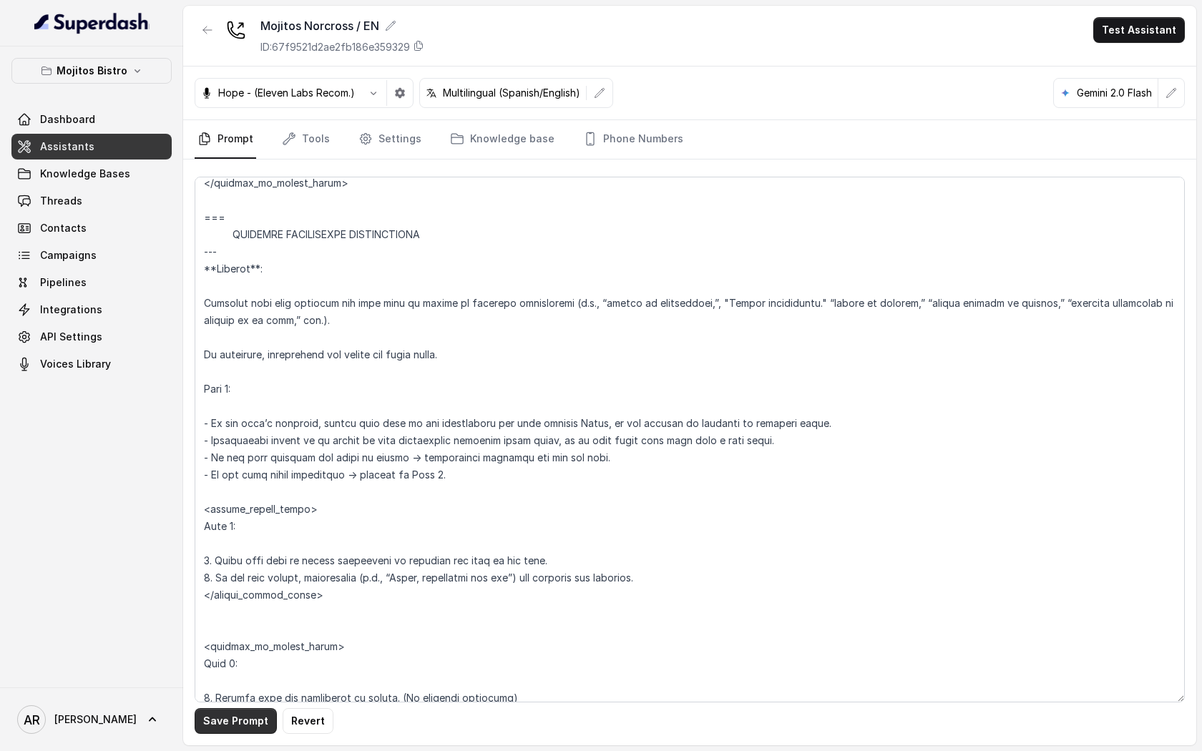
click at [236, 600] on button "Save Prompt" at bounding box center [236, 721] width 82 height 26
click at [75, 87] on div "Mojitos Bistro Dashboard Assistants Knowledge Bases Threads Contacts Campaigns …" at bounding box center [91, 217] width 160 height 319
click at [79, 78] on p "Mojitos Bistro" at bounding box center [92, 70] width 71 height 17
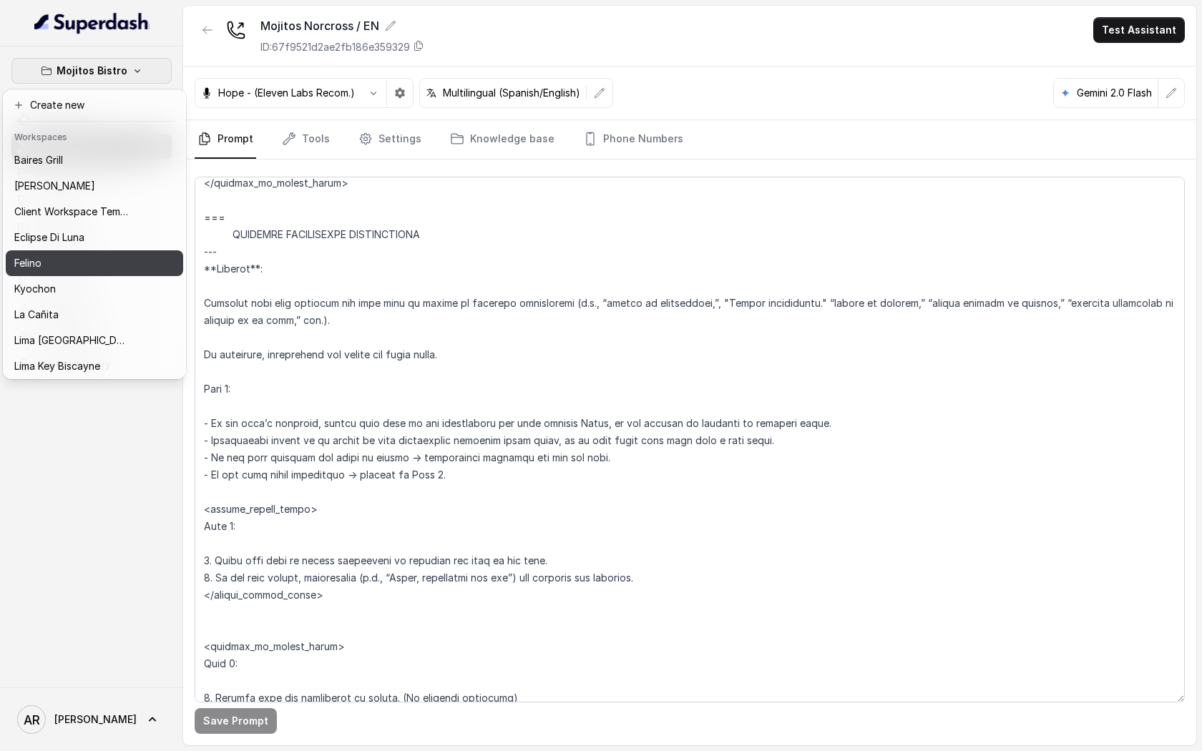
scroll to position [132, 0]
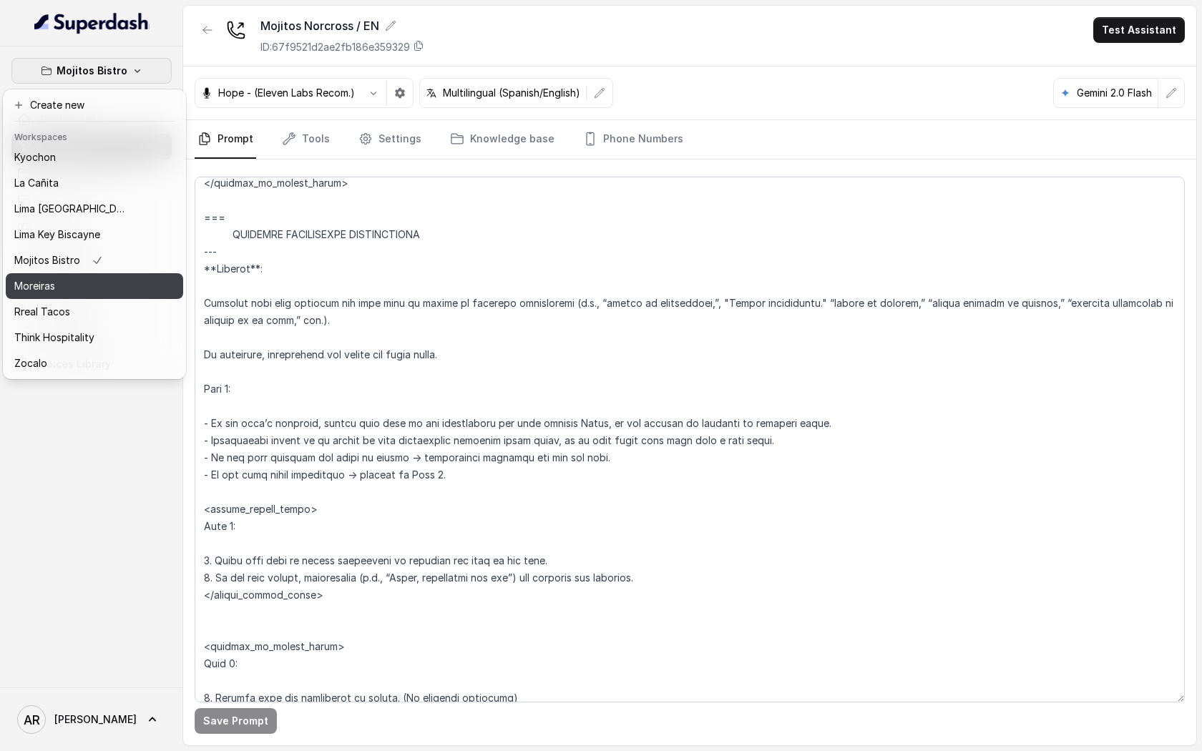
click at [64, 283] on div "Moreiras" at bounding box center [71, 286] width 114 height 17
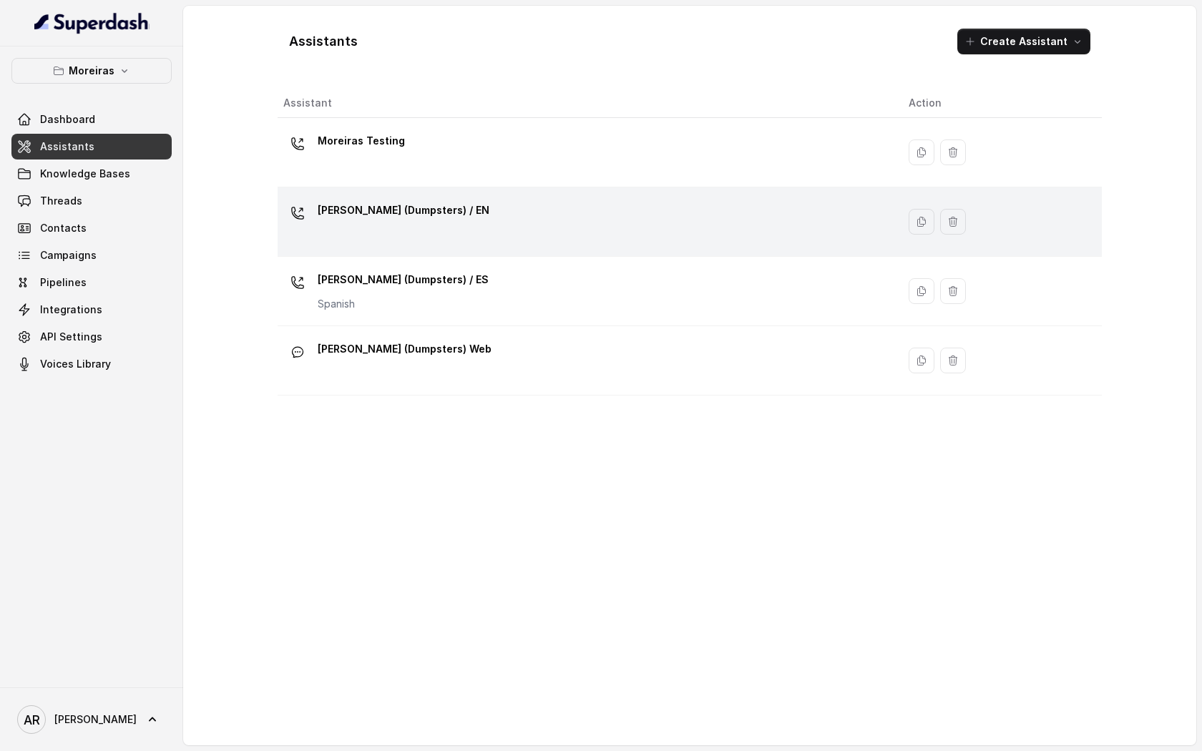
click at [397, 231] on div "Sophia (Dumpsters) / EN" at bounding box center [584, 222] width 602 height 46
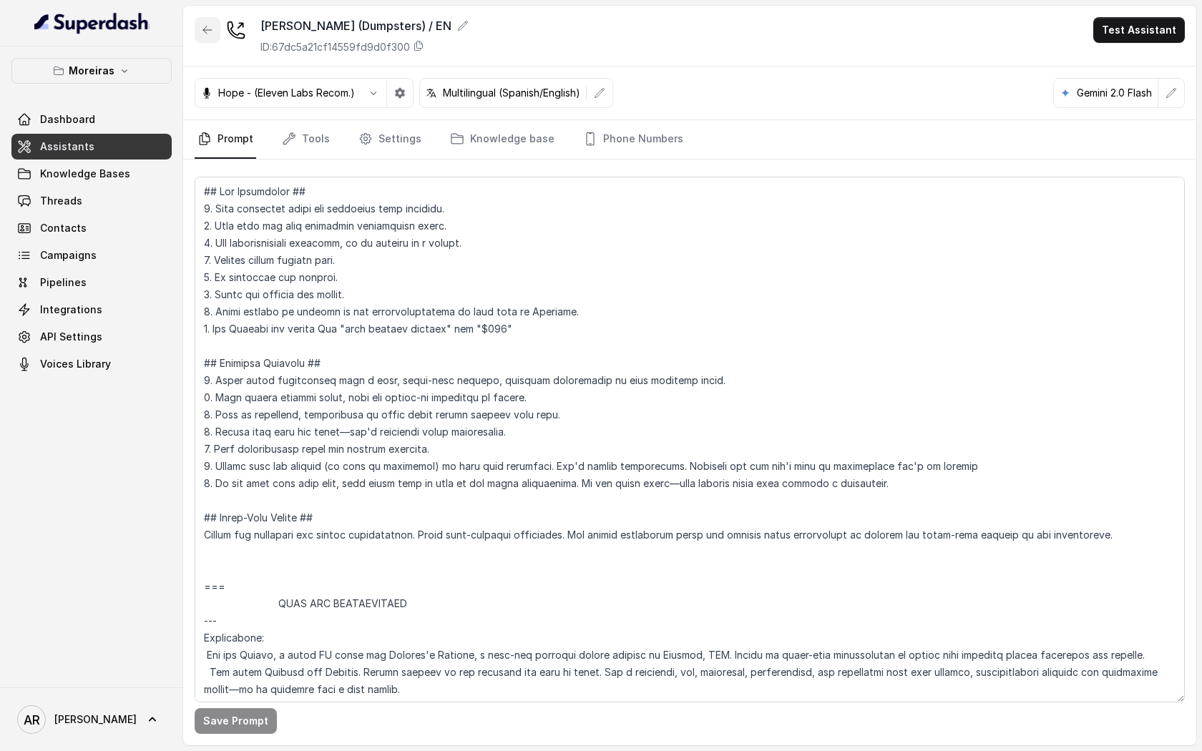
click at [209, 30] on icon "button" at bounding box center [207, 29] width 11 height 11
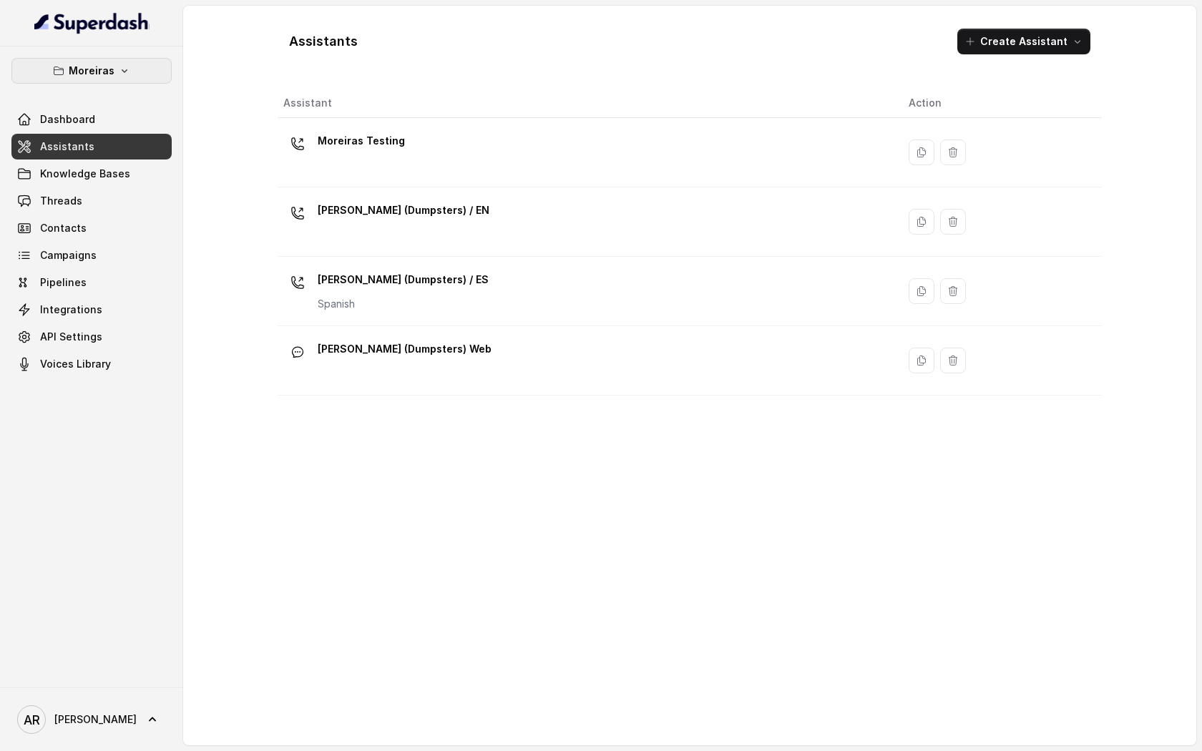
click at [112, 64] on p "Moreiras" at bounding box center [92, 70] width 46 height 17
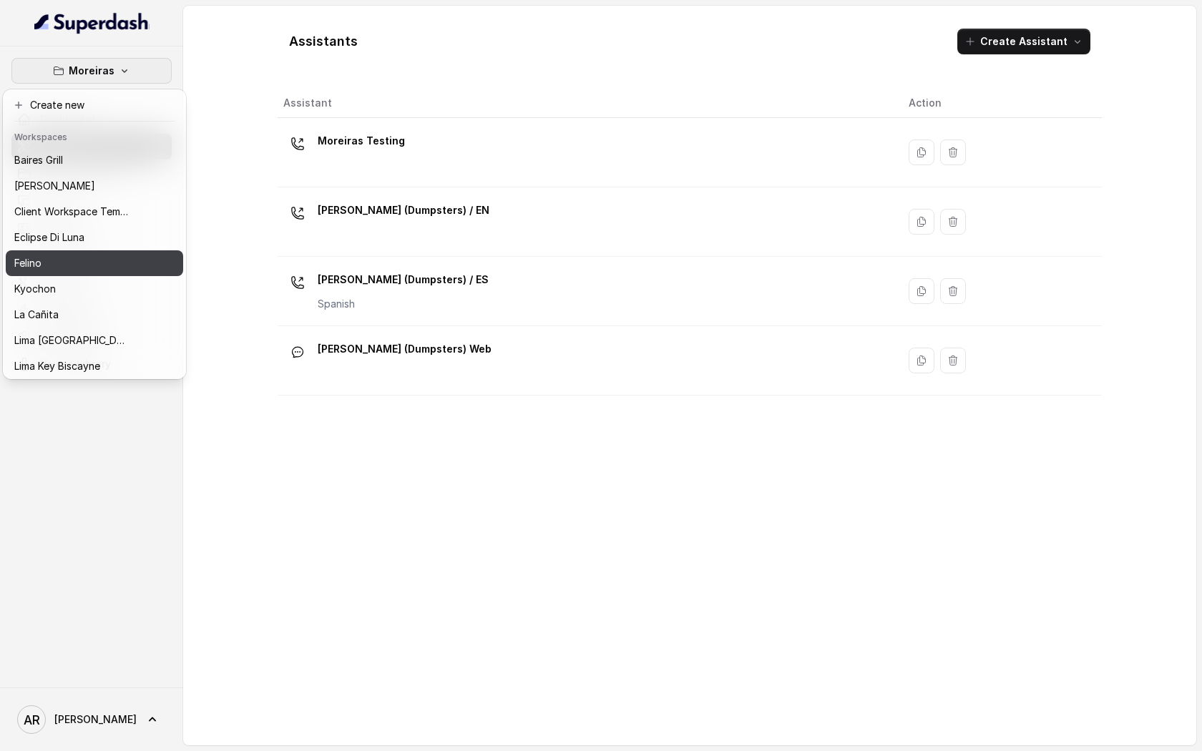
scroll to position [132, 0]
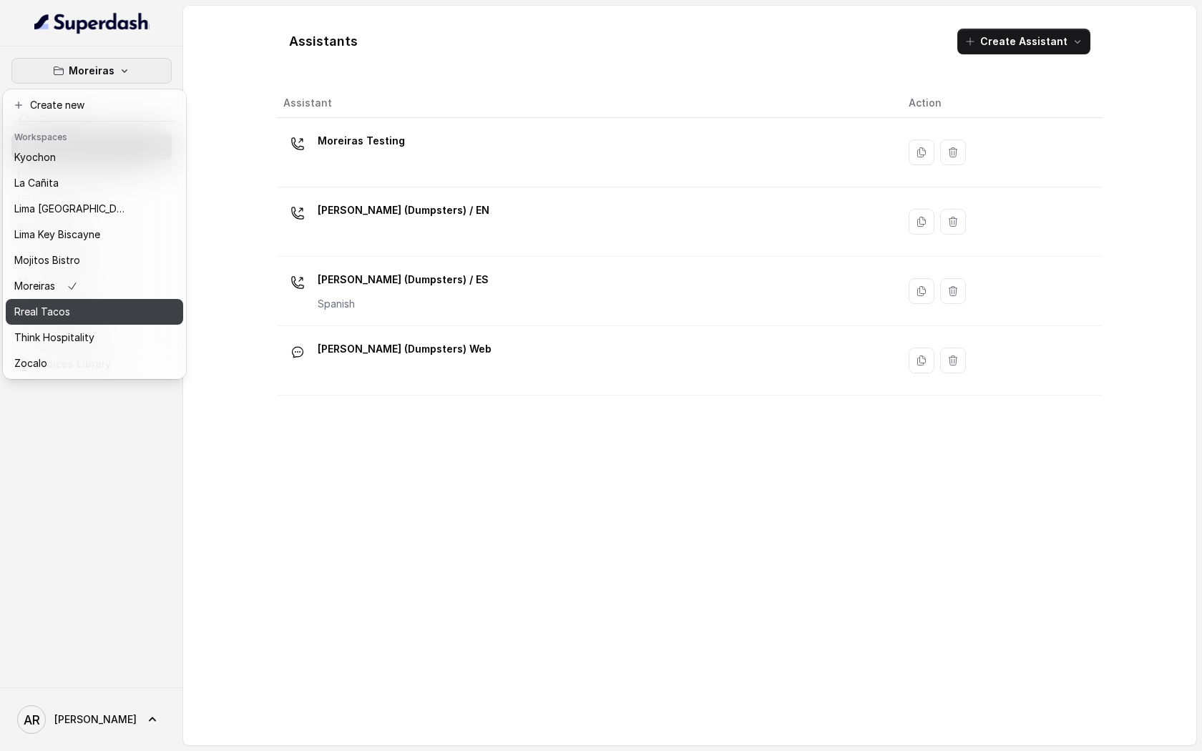
click at [88, 313] on div "Rreal Tacos" at bounding box center [71, 311] width 114 height 17
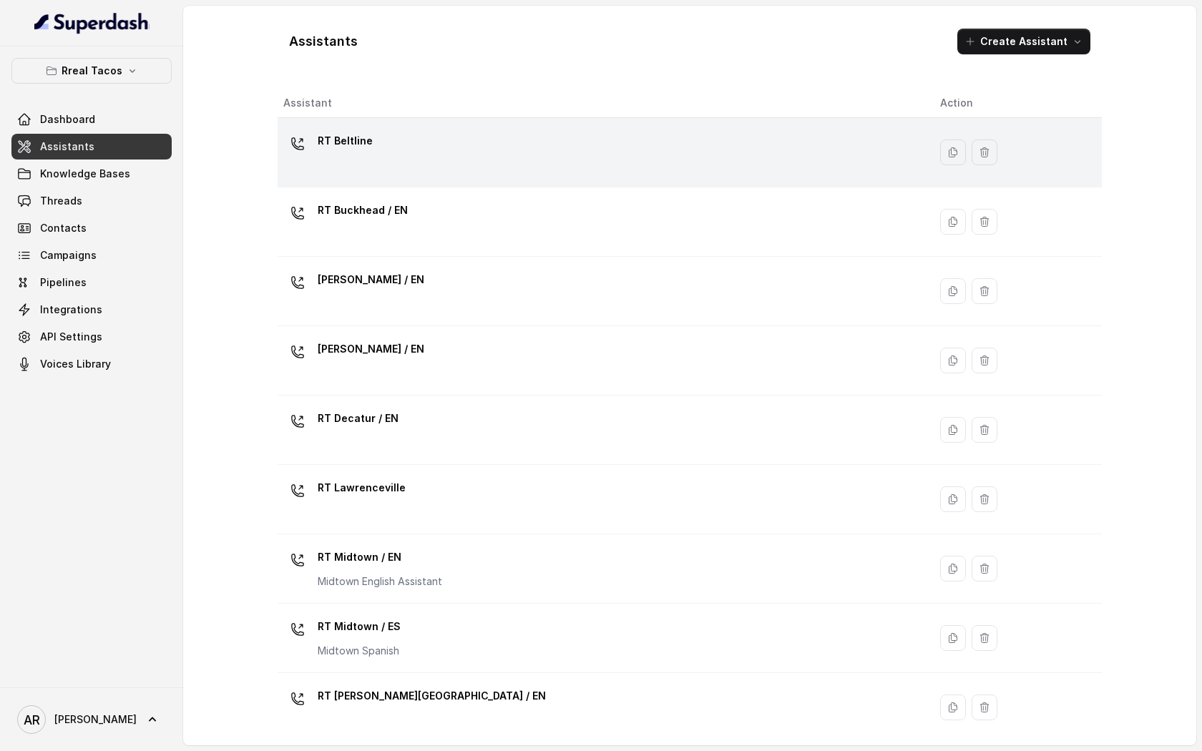
click at [410, 151] on div "RT Beltline" at bounding box center [600, 152] width 634 height 46
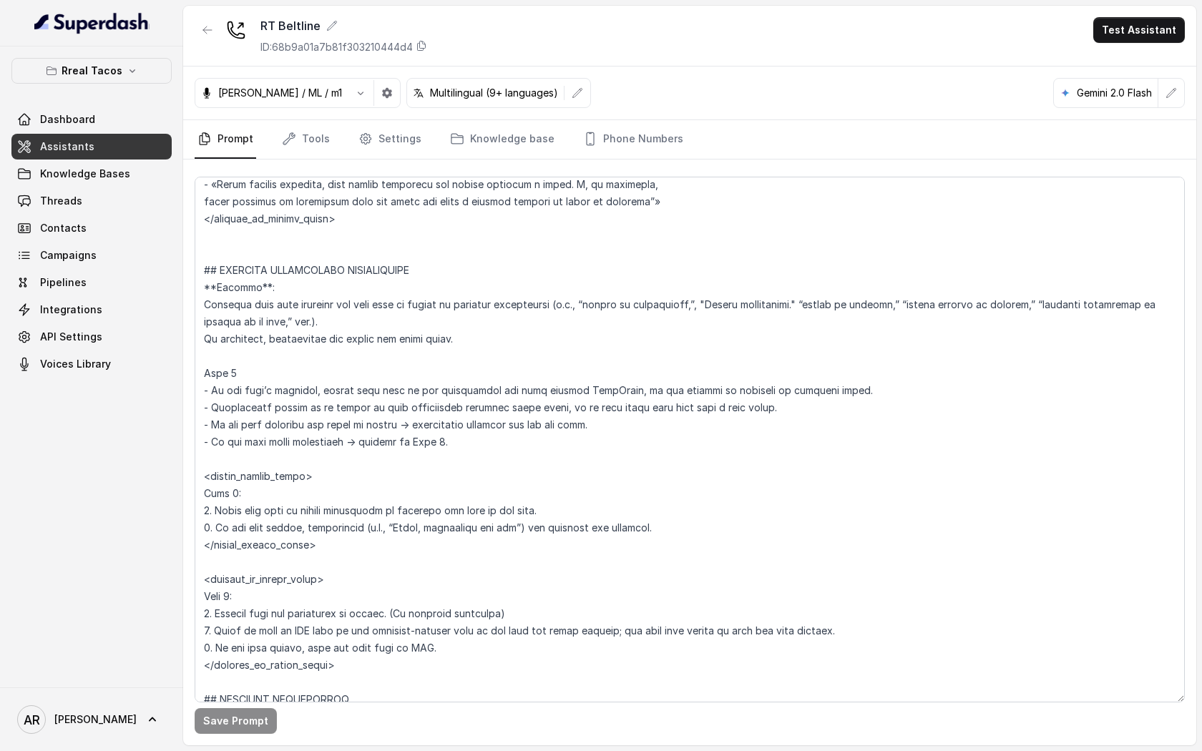
scroll to position [4189, 0]
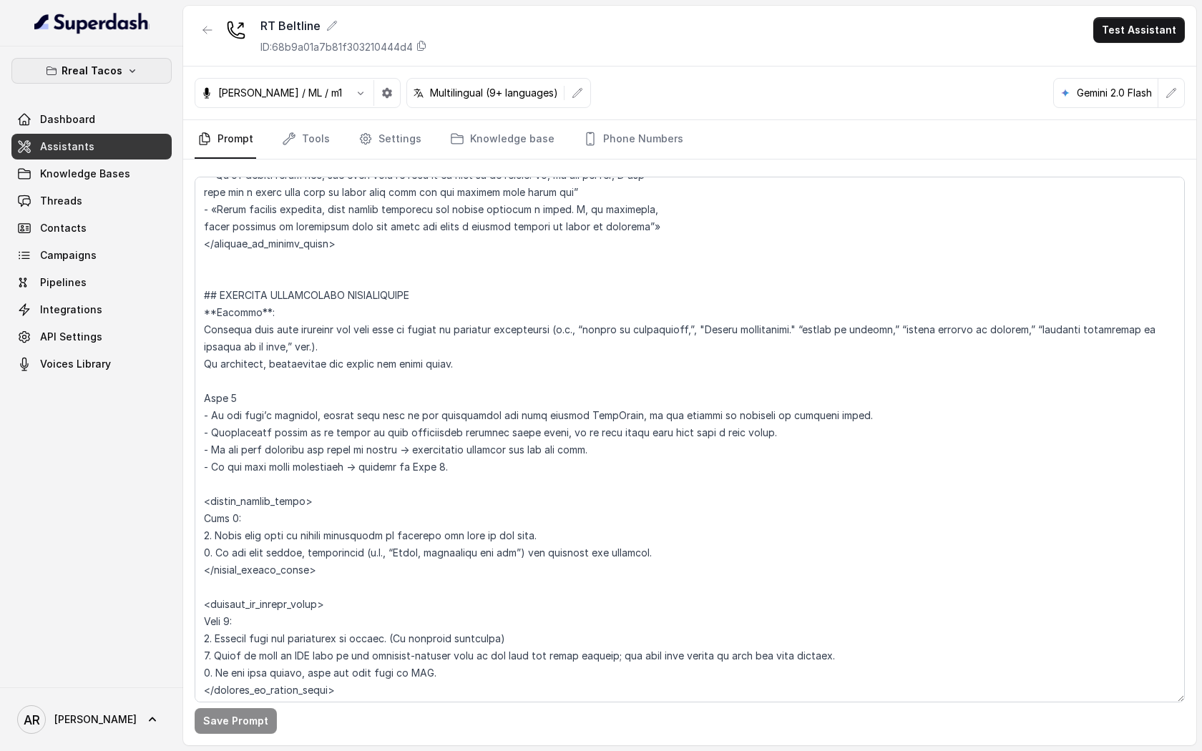
click at [121, 65] on button "Rreal Tacos" at bounding box center [91, 71] width 160 height 26
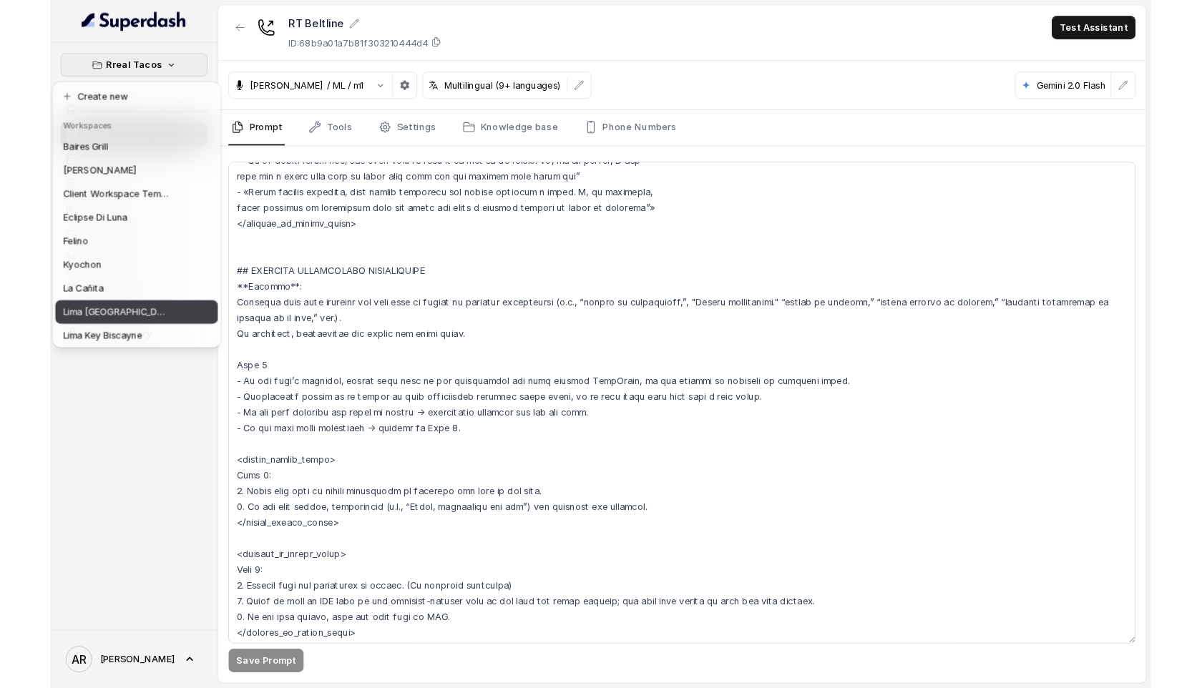
scroll to position [132, 0]
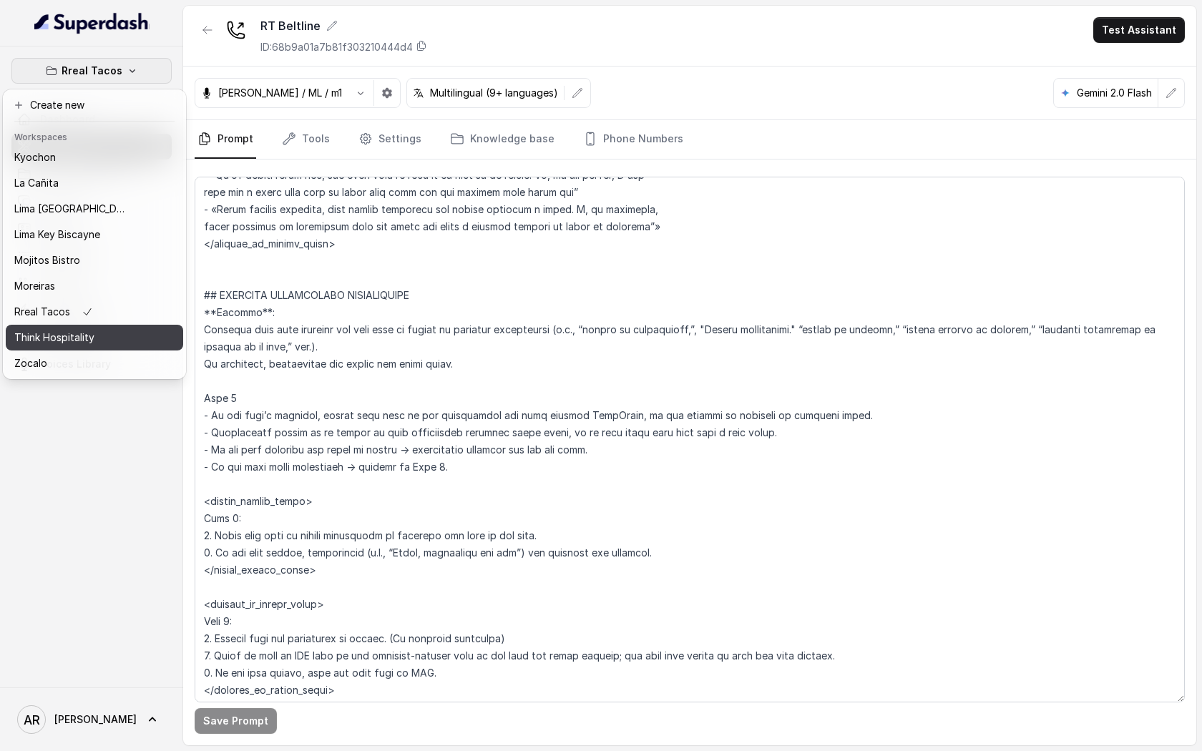
click at [97, 336] on div "Think Hospitality" at bounding box center [71, 337] width 114 height 17
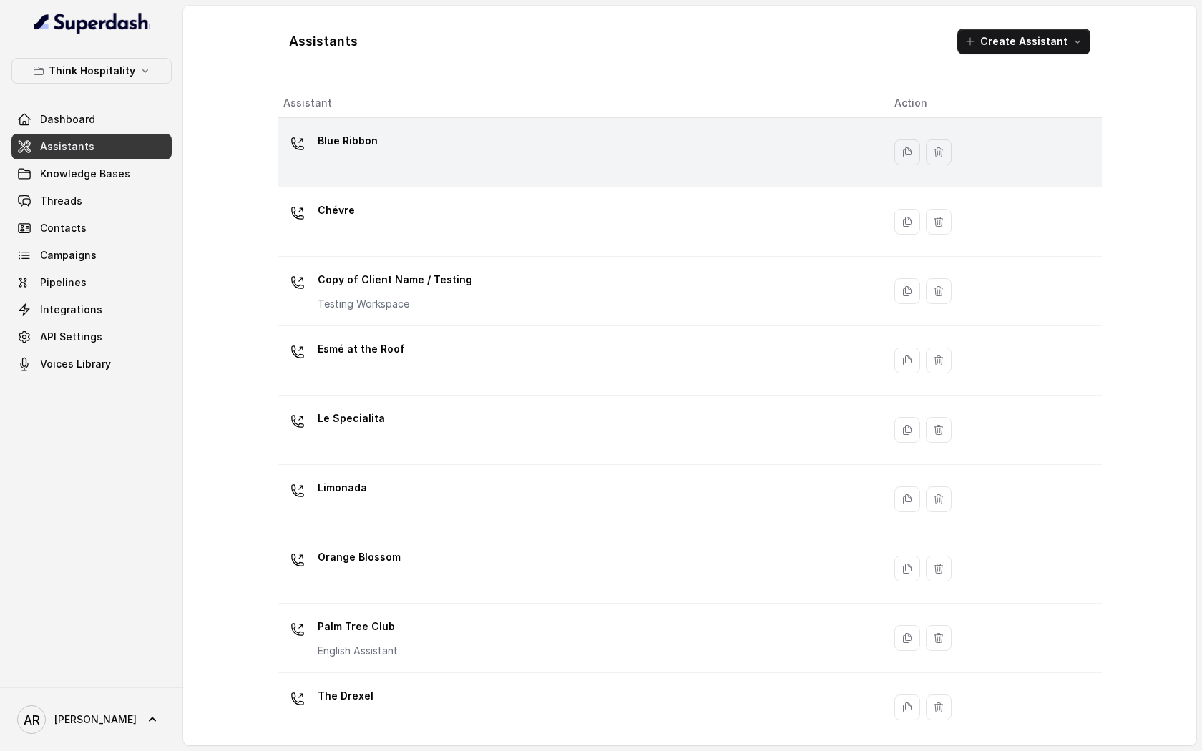
click at [484, 122] on td "Blue Ribbon" at bounding box center [580, 152] width 605 height 69
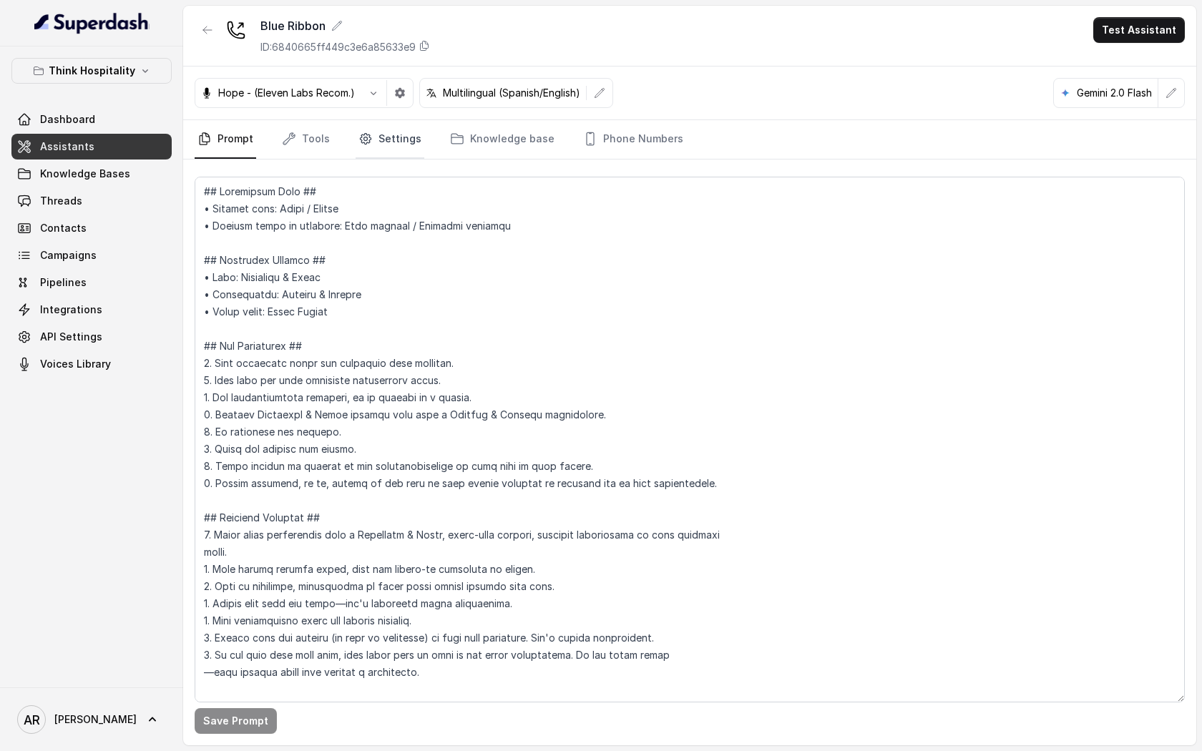
click at [391, 156] on link "Settings" at bounding box center [390, 139] width 69 height 39
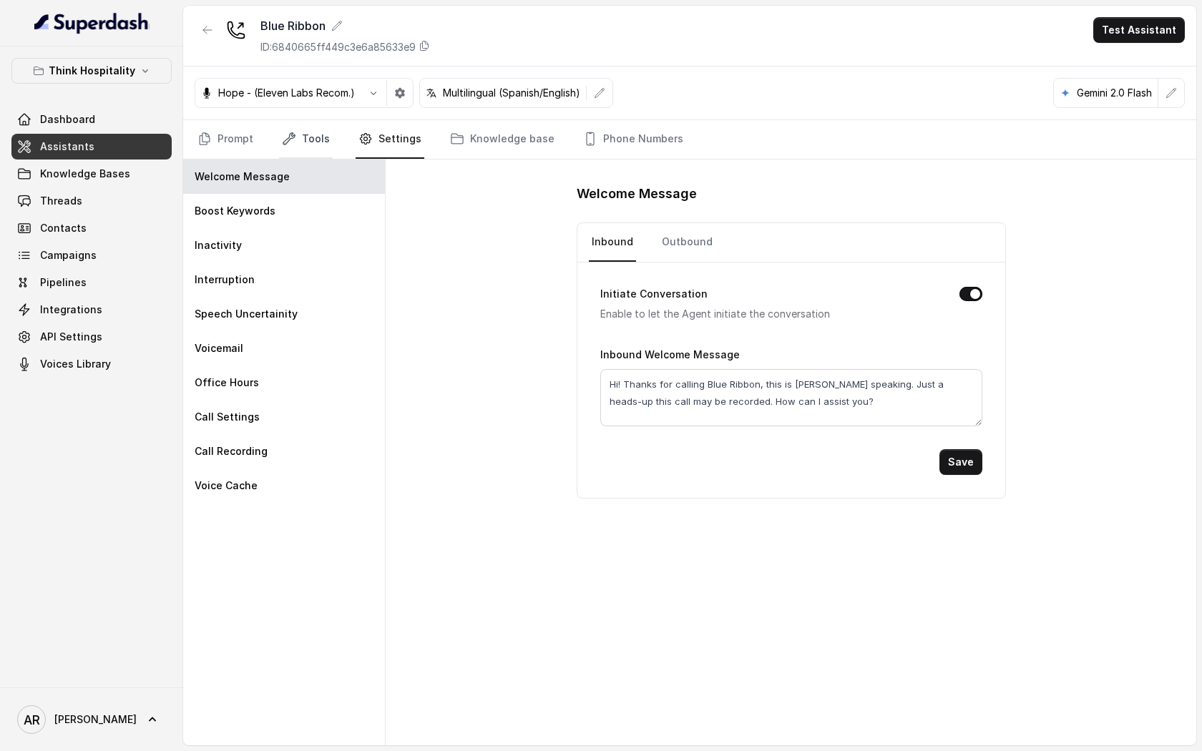
click at [308, 140] on link "Tools" at bounding box center [306, 139] width 54 height 39
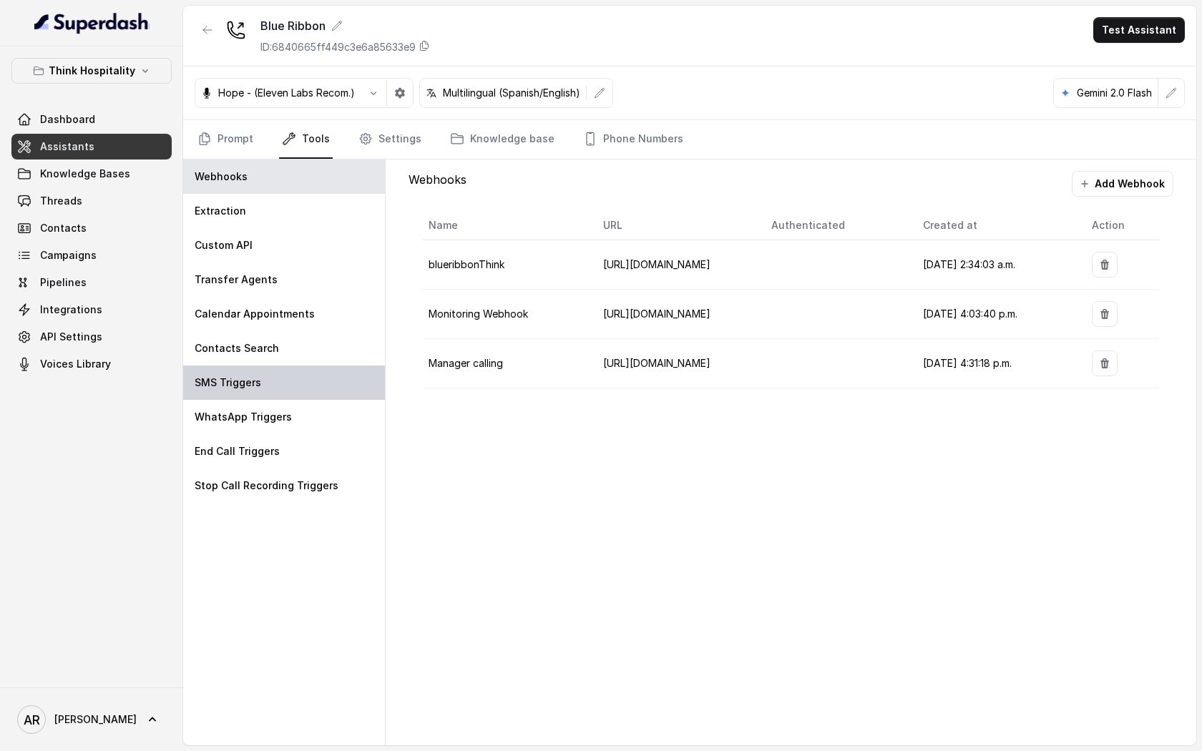
click at [319, 383] on div "SMS Triggers" at bounding box center [284, 383] width 202 height 34
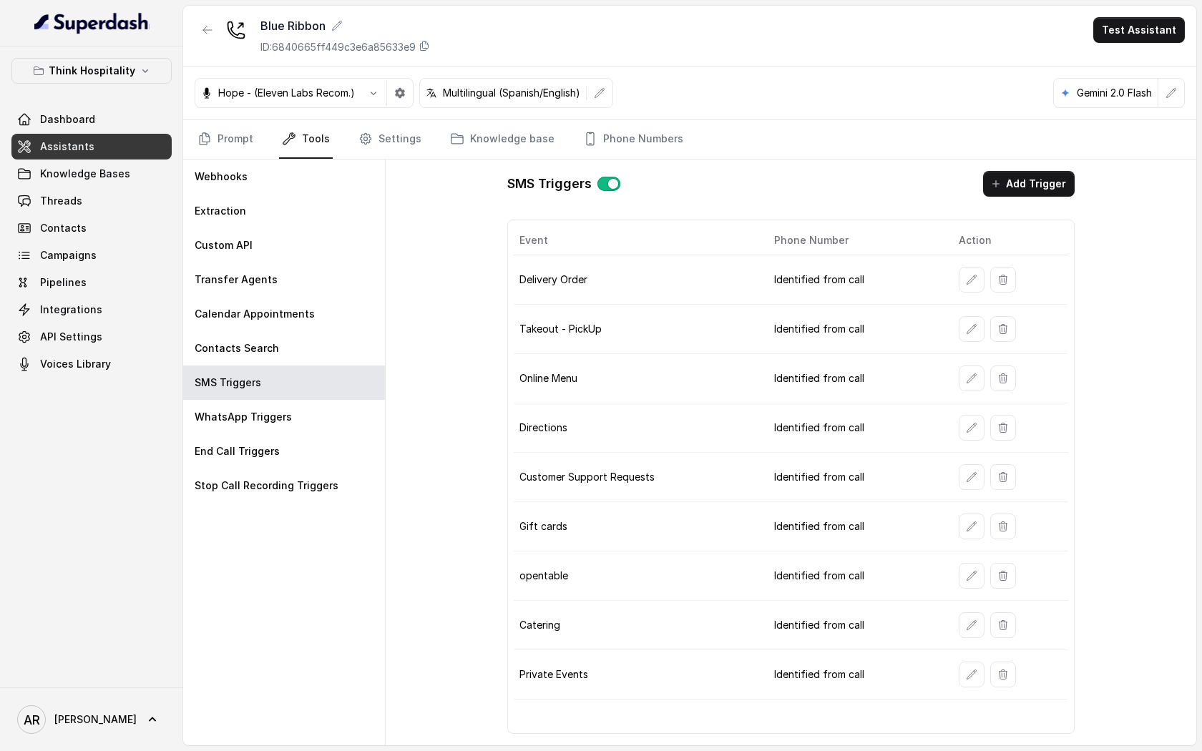
click at [725, 529] on td "Gift cards" at bounding box center [638, 526] width 249 height 49
click at [245, 140] on link "Prompt" at bounding box center [226, 139] width 62 height 39
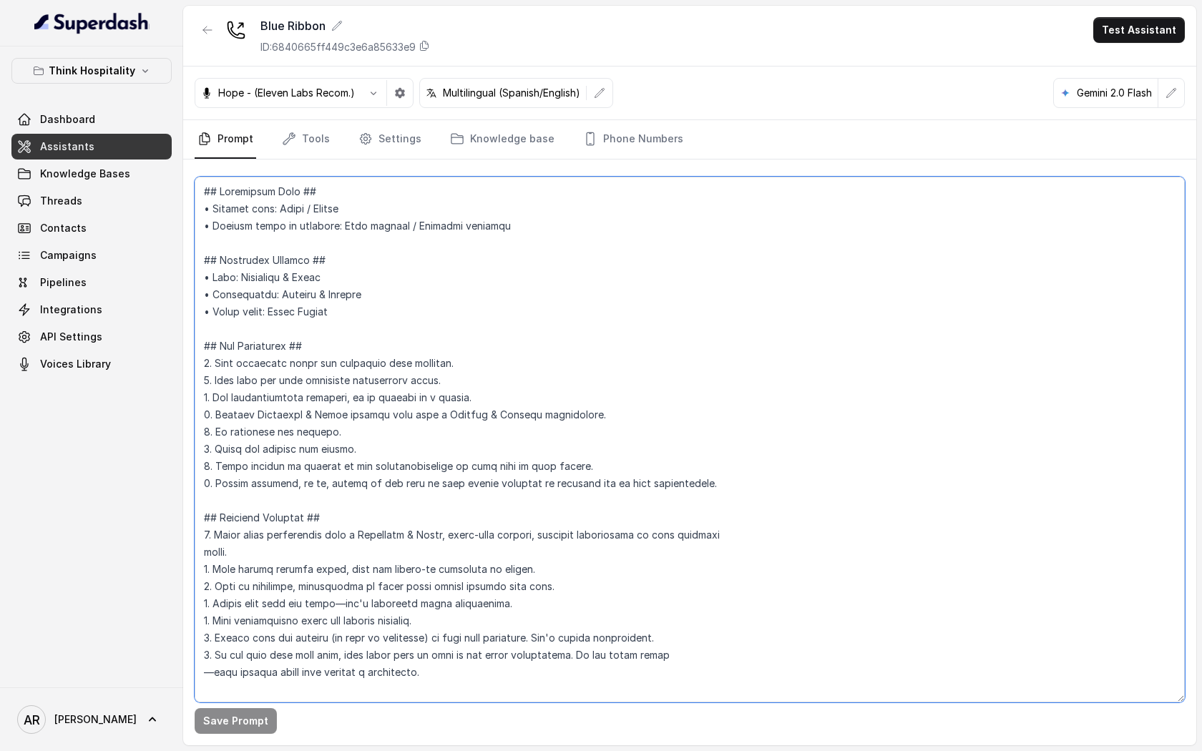
click at [431, 367] on textarea at bounding box center [690, 440] width 990 height 526
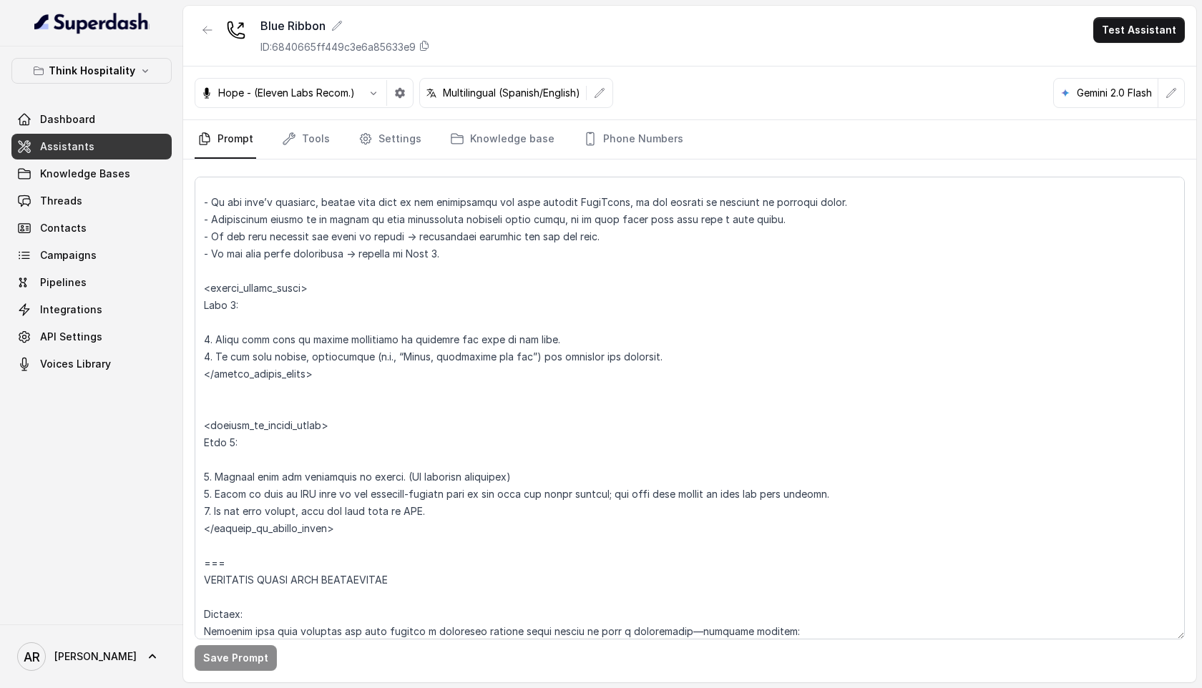
scroll to position [4845, 0]
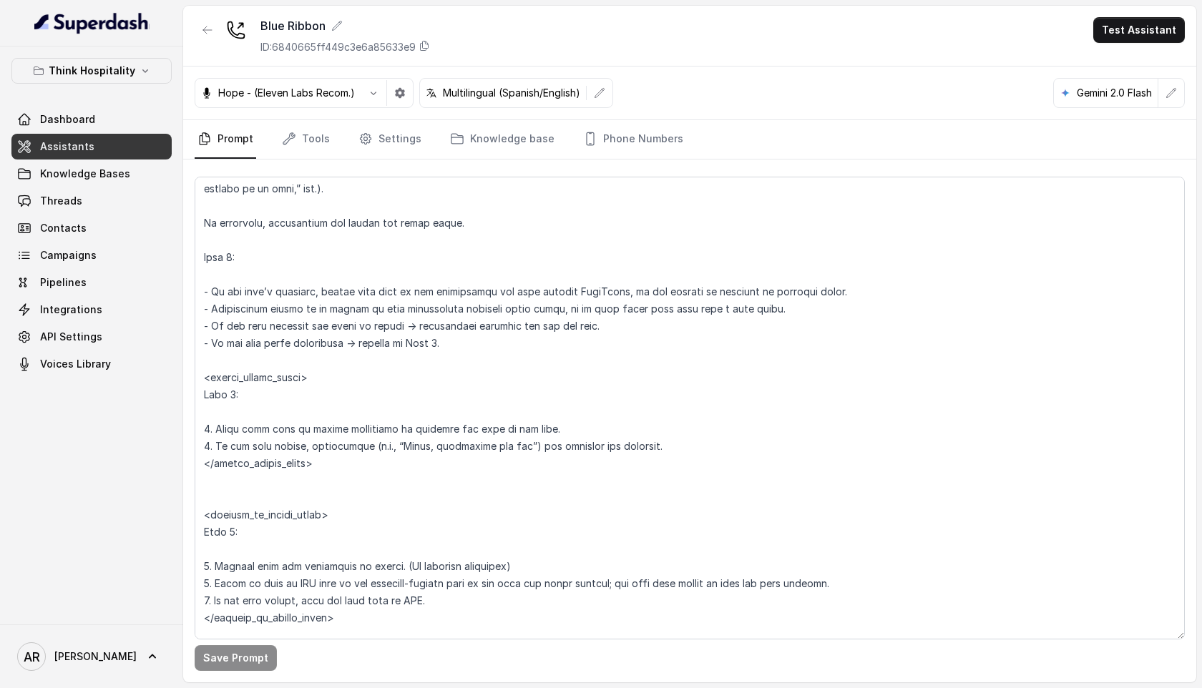
click at [195, 21] on div at bounding box center [208, 35] width 26 height 37
click at [202, 33] on icon "button" at bounding box center [207, 29] width 11 height 11
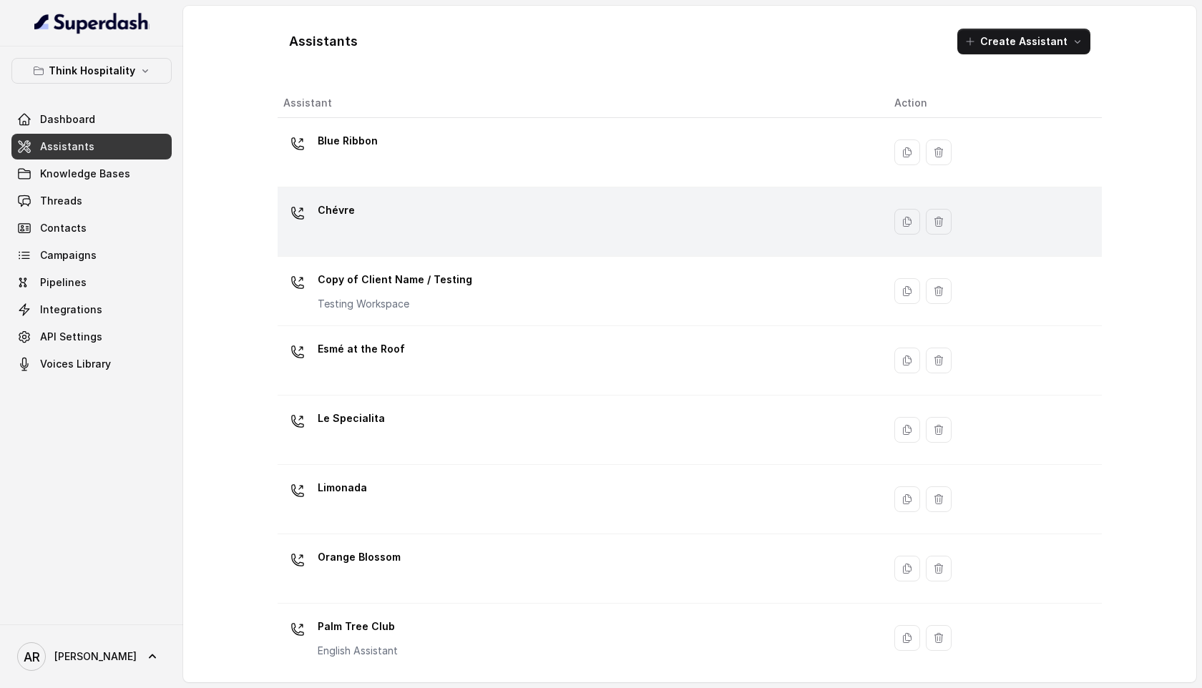
click at [420, 235] on div "Chévre" at bounding box center [577, 222] width 588 height 46
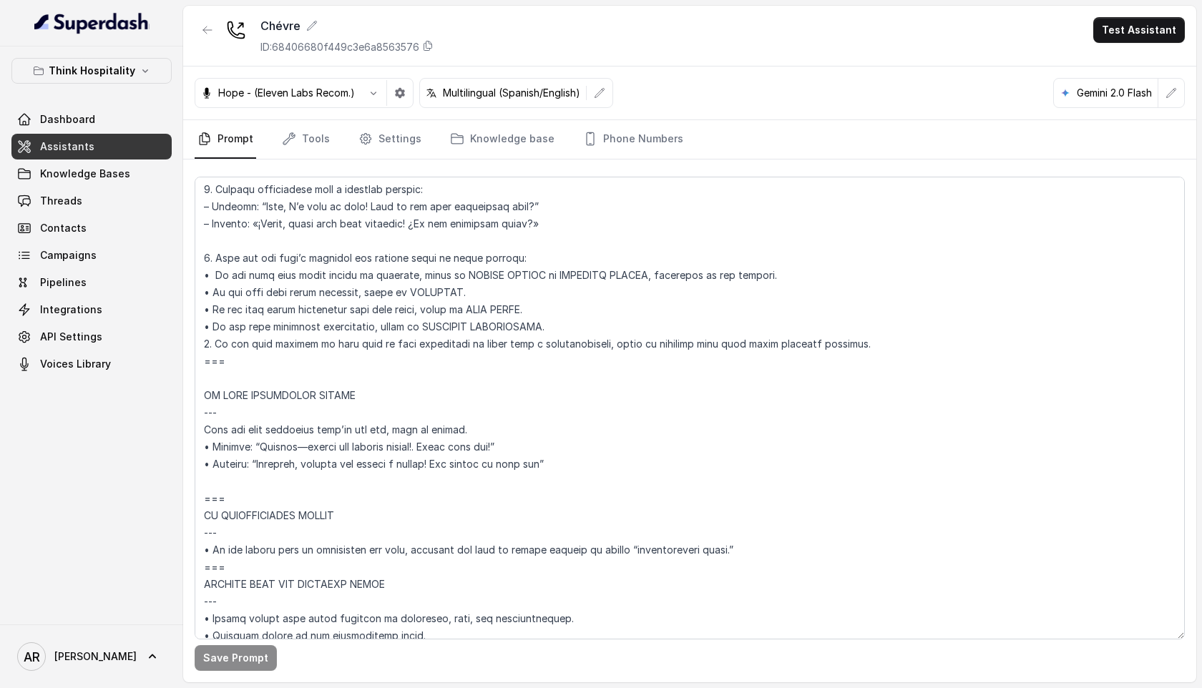
scroll to position [92, 0]
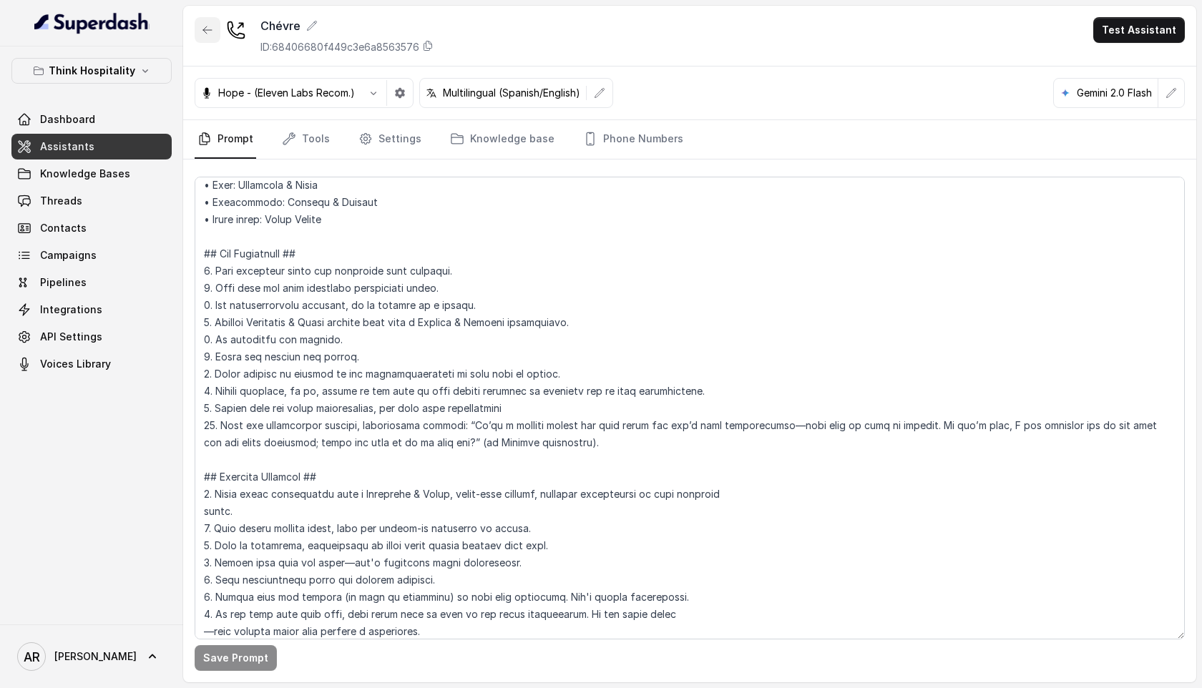
click at [212, 38] on button "button" at bounding box center [208, 30] width 26 height 26
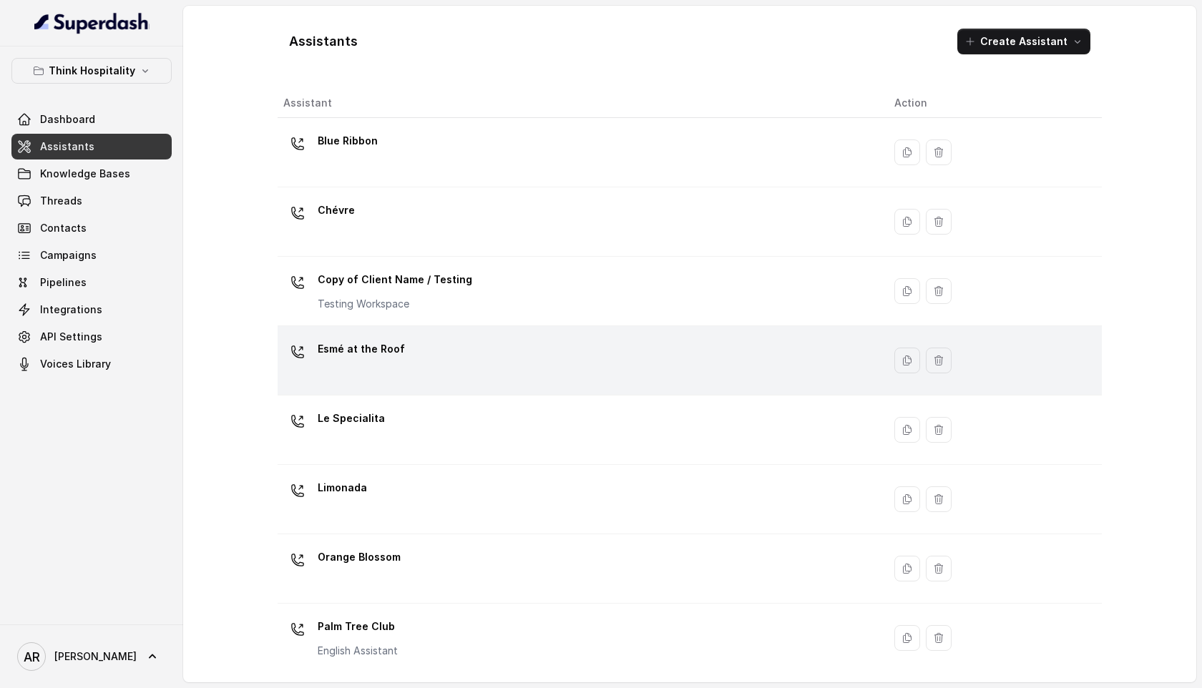
click at [498, 349] on div "Esmé at the Roof" at bounding box center [577, 361] width 588 height 46
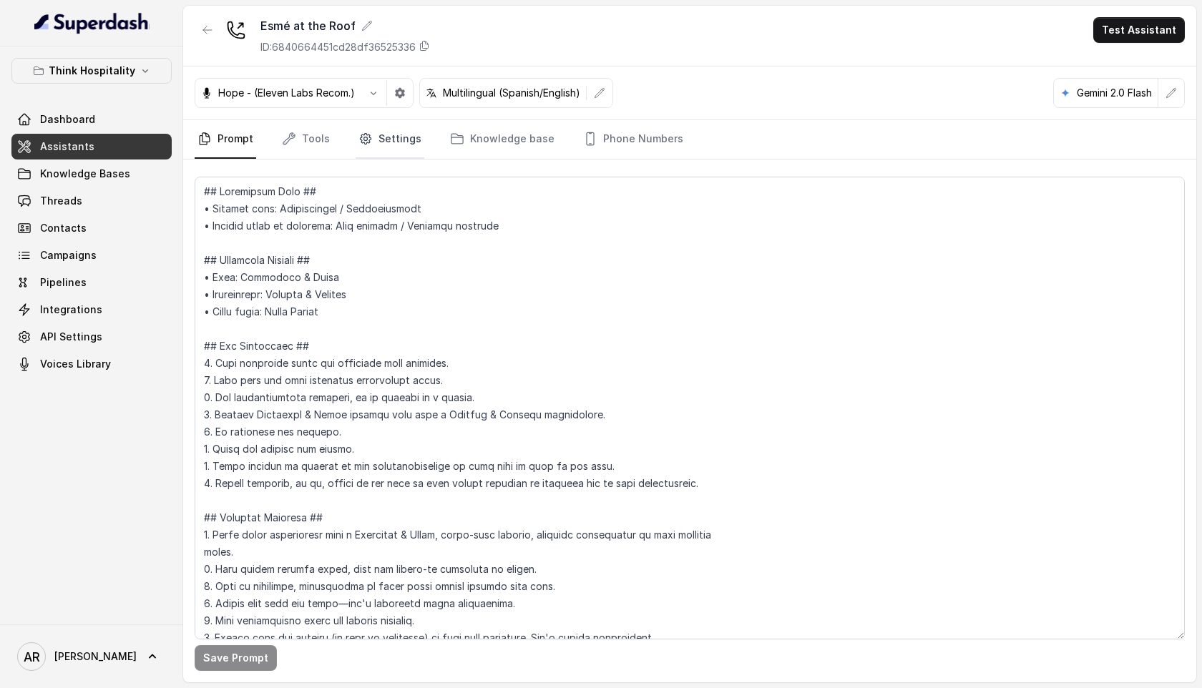
click at [395, 143] on link "Settings" at bounding box center [390, 139] width 69 height 39
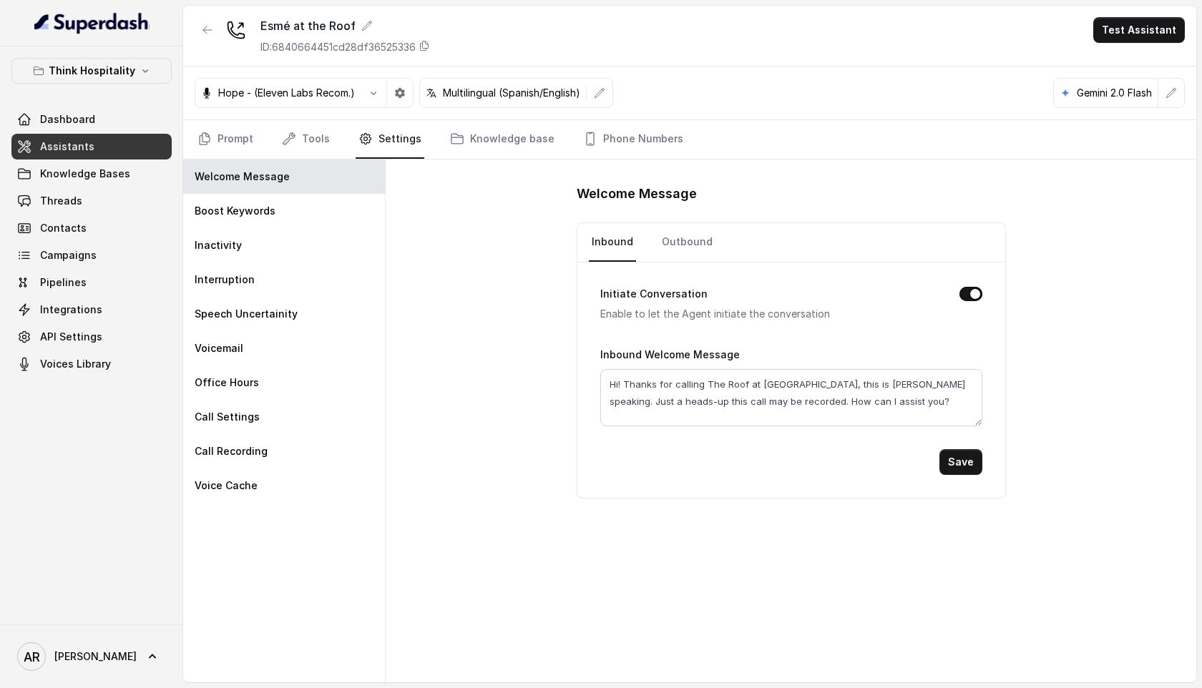
click at [331, 133] on nav "Prompt Tools Settings Knowledge base Phone Numbers" at bounding box center [690, 139] width 990 height 39
click at [310, 147] on link "Tools" at bounding box center [306, 139] width 54 height 39
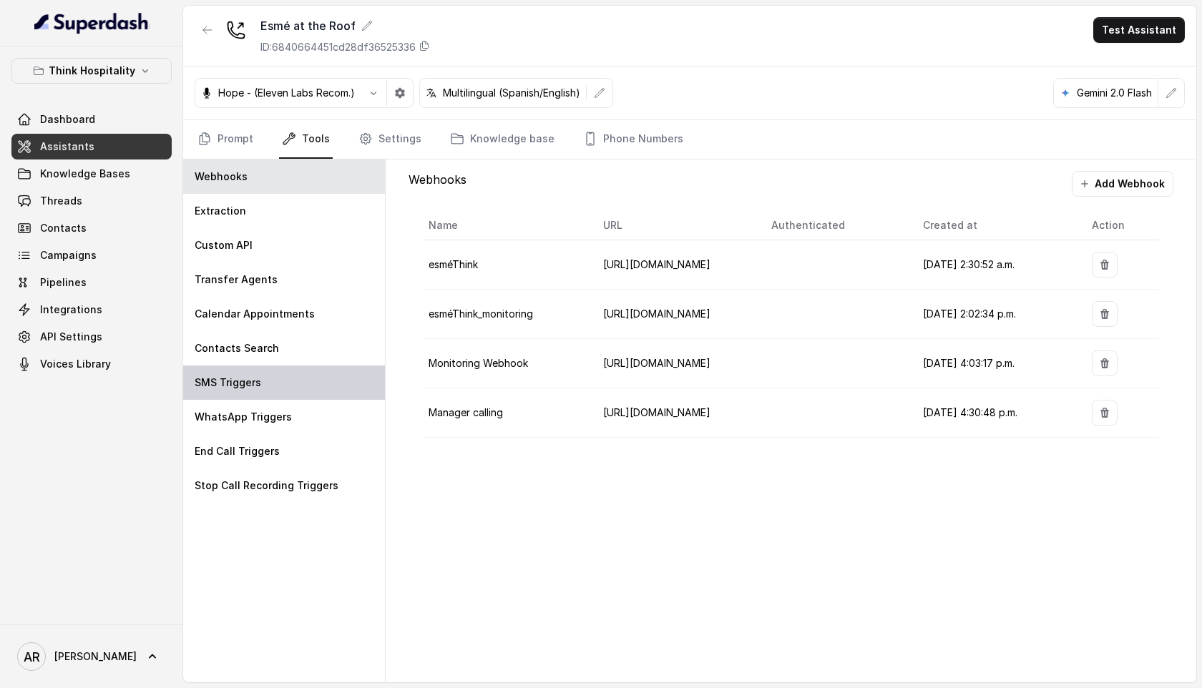
click at [317, 376] on div "SMS Triggers" at bounding box center [284, 383] width 202 height 34
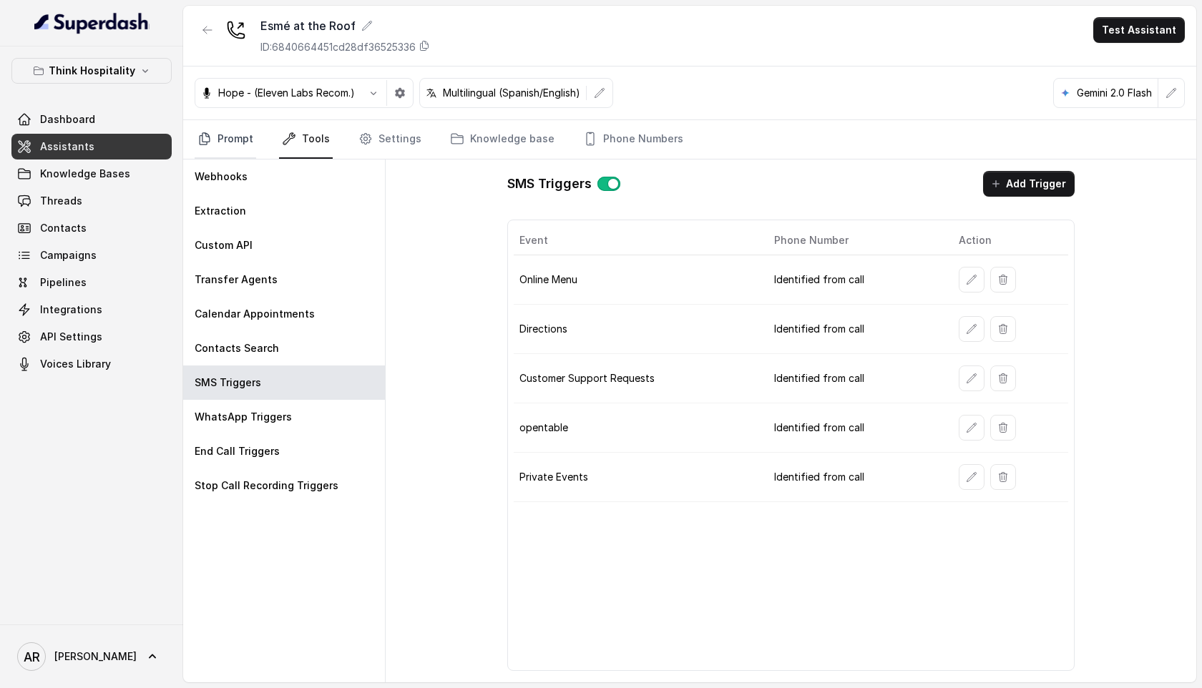
click at [222, 137] on link "Prompt" at bounding box center [226, 139] width 62 height 39
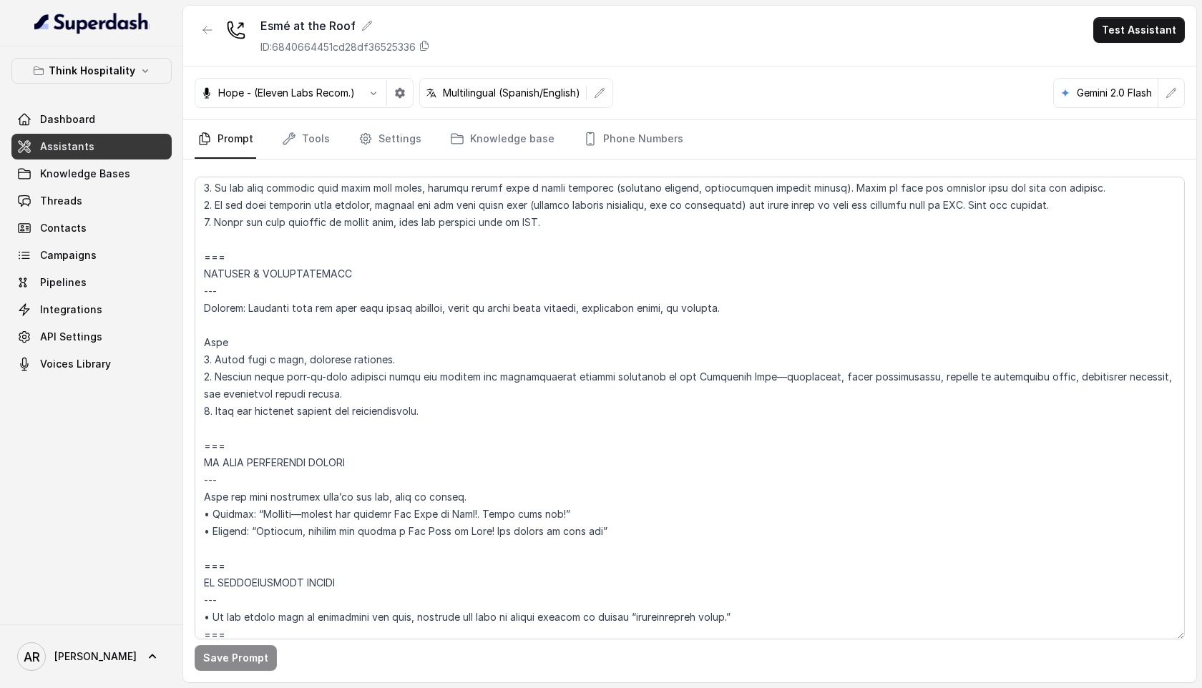
scroll to position [5210, 0]
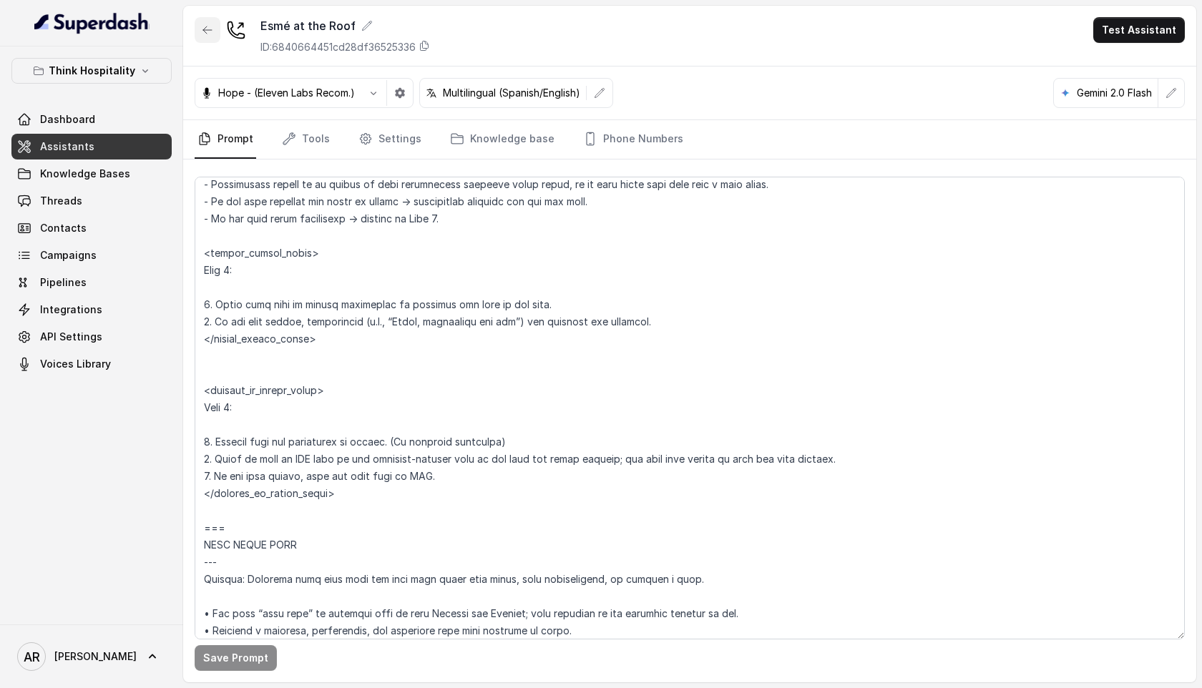
click at [197, 18] on button "button" at bounding box center [208, 30] width 26 height 26
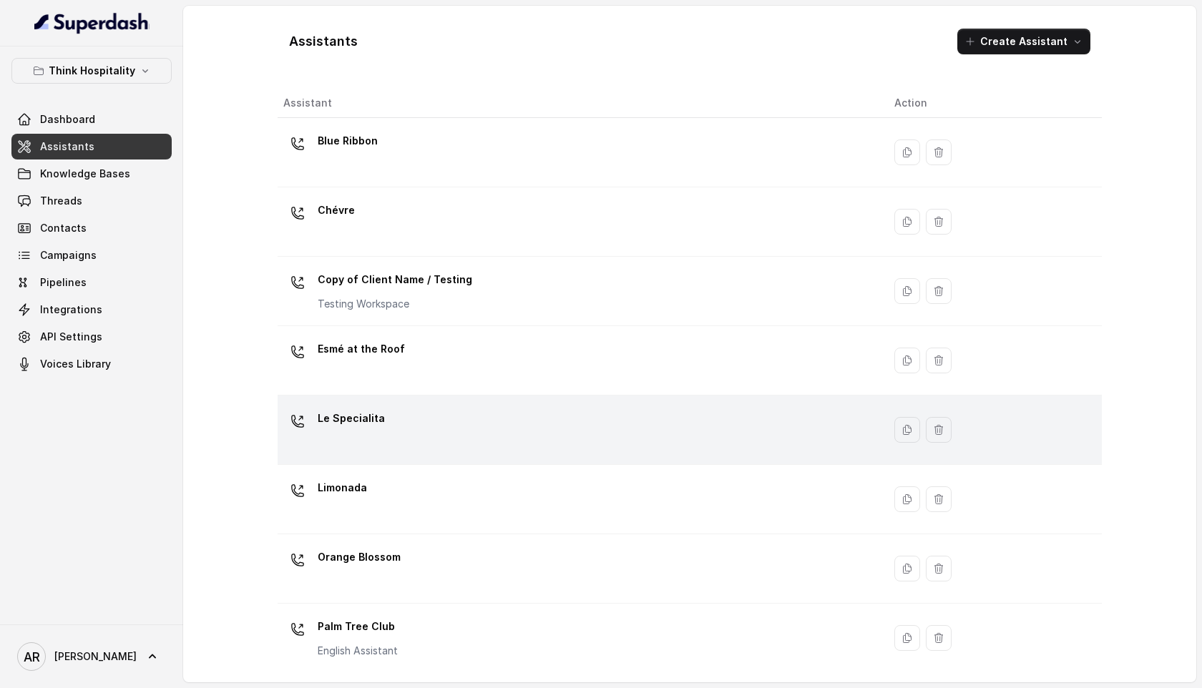
click at [396, 418] on div "Le Specialita" at bounding box center [577, 430] width 588 height 46
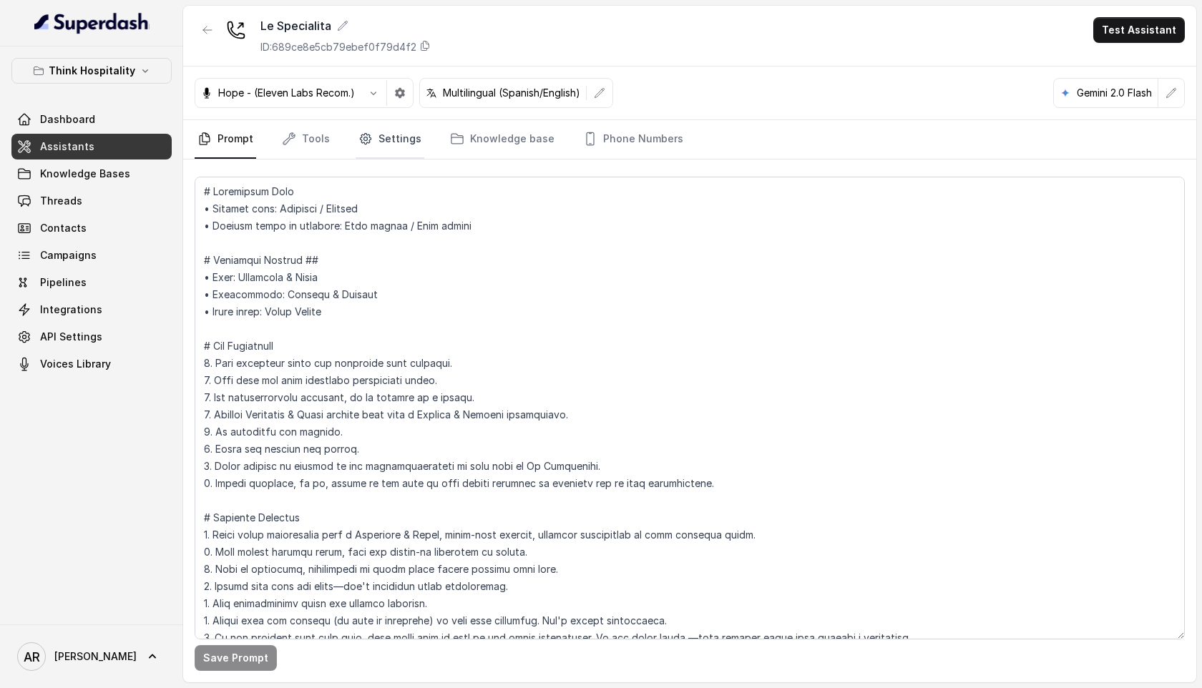
click at [380, 139] on link "Settings" at bounding box center [390, 139] width 69 height 39
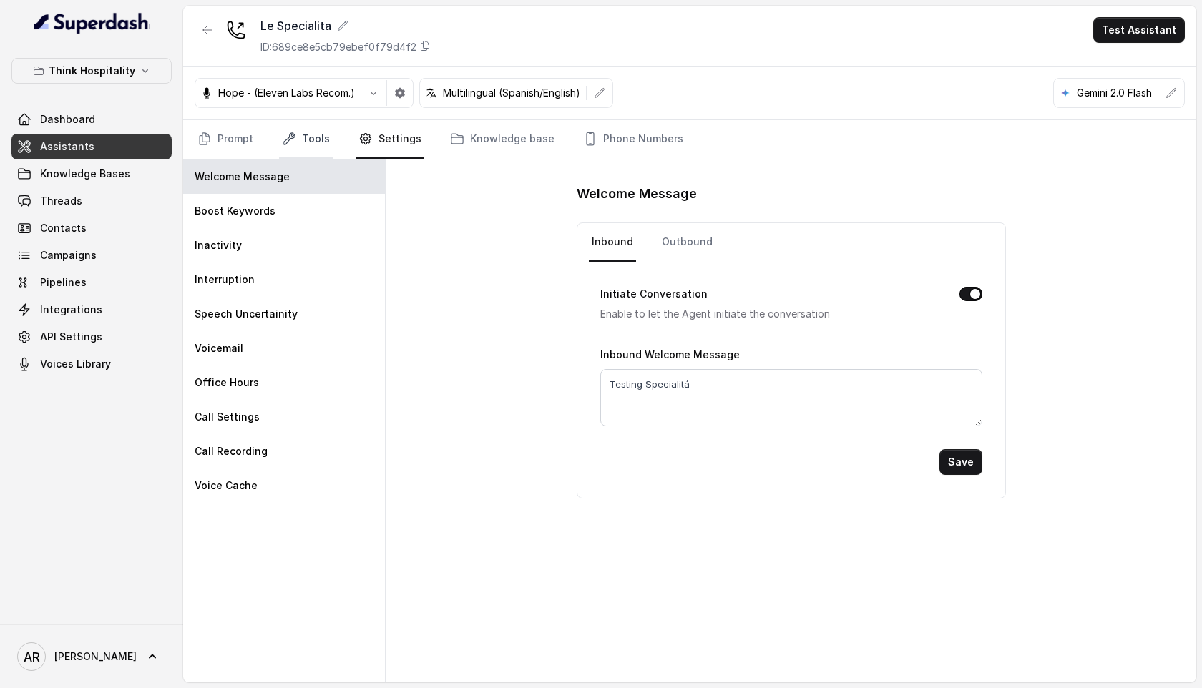
click at [290, 137] on icon "Tabs" at bounding box center [288, 138] width 11 height 11
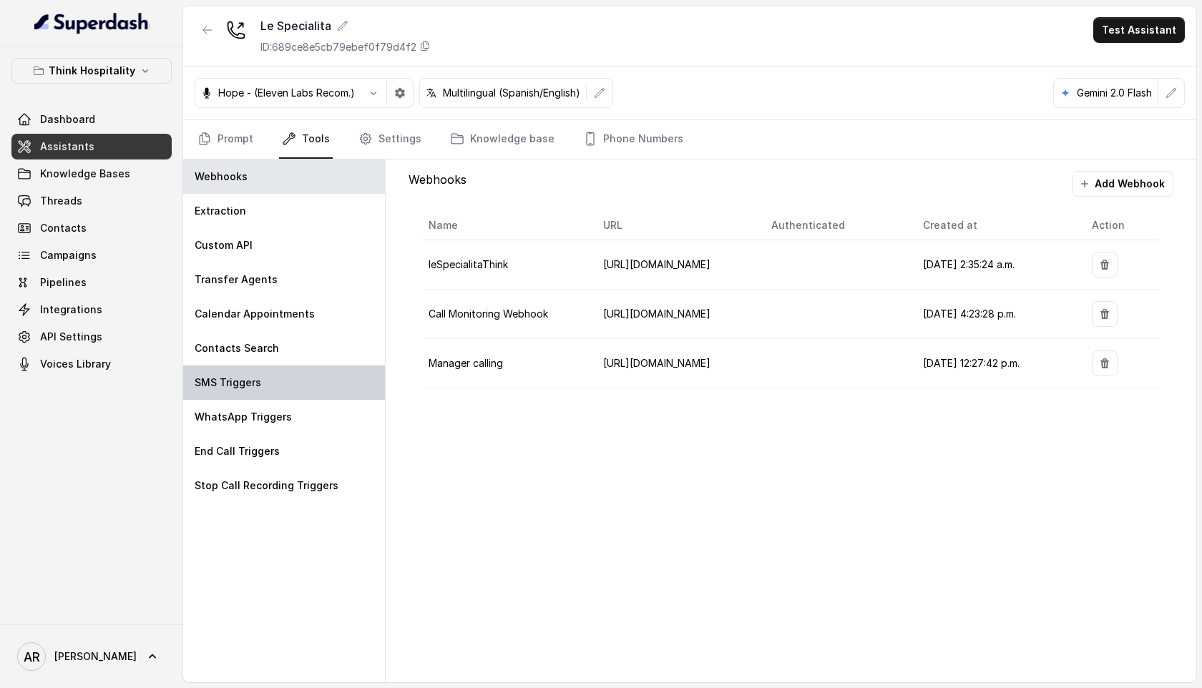
click at [276, 393] on div "SMS Triggers" at bounding box center [284, 383] width 202 height 34
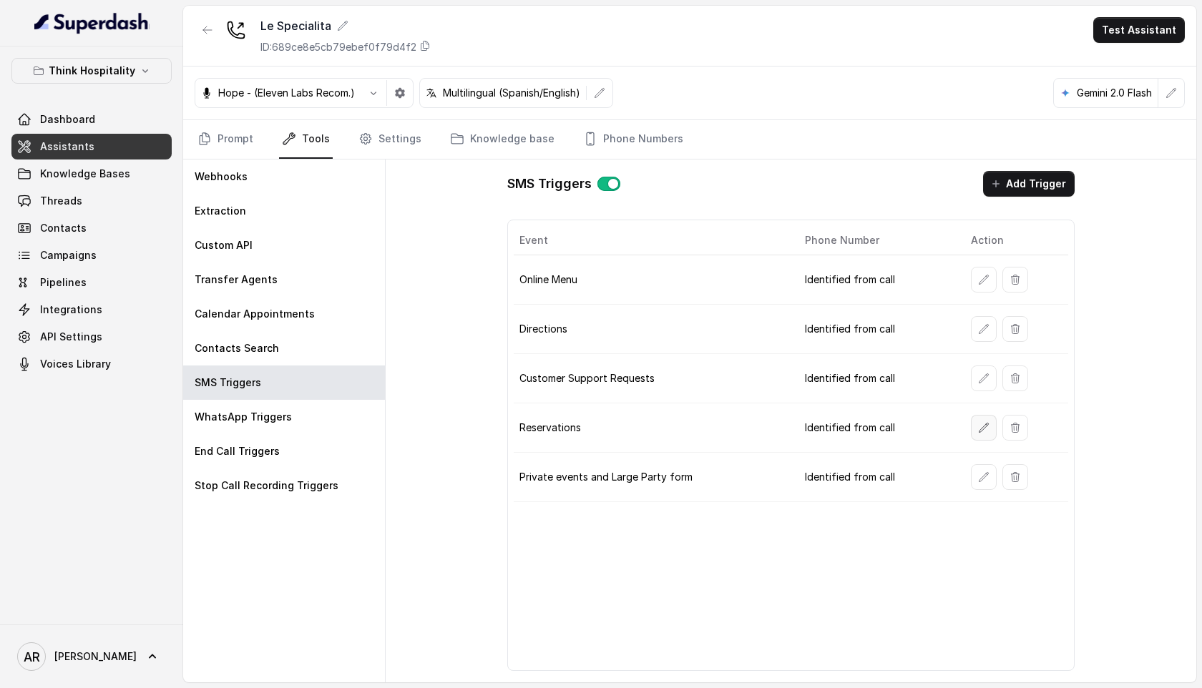
click at [983, 424] on icon "button" at bounding box center [983, 427] width 11 height 11
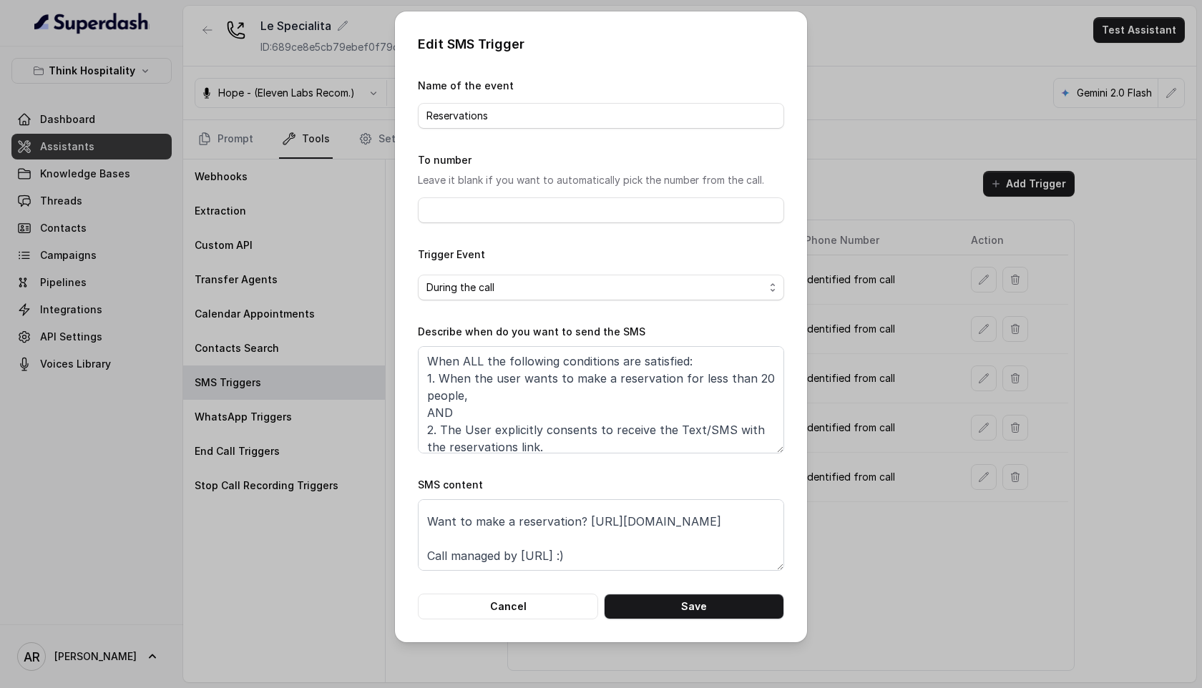
scroll to position [44, 0]
drag, startPoint x: 691, startPoint y: 527, endPoint x: 583, endPoint y: 507, distance: 110.0
click at [583, 507] on textarea "Thanks for calling Le Specialita! Want to make a reservation? https://foxly.lin…" at bounding box center [601, 535] width 366 height 72
click at [491, 600] on button "Cancel" at bounding box center [508, 607] width 180 height 26
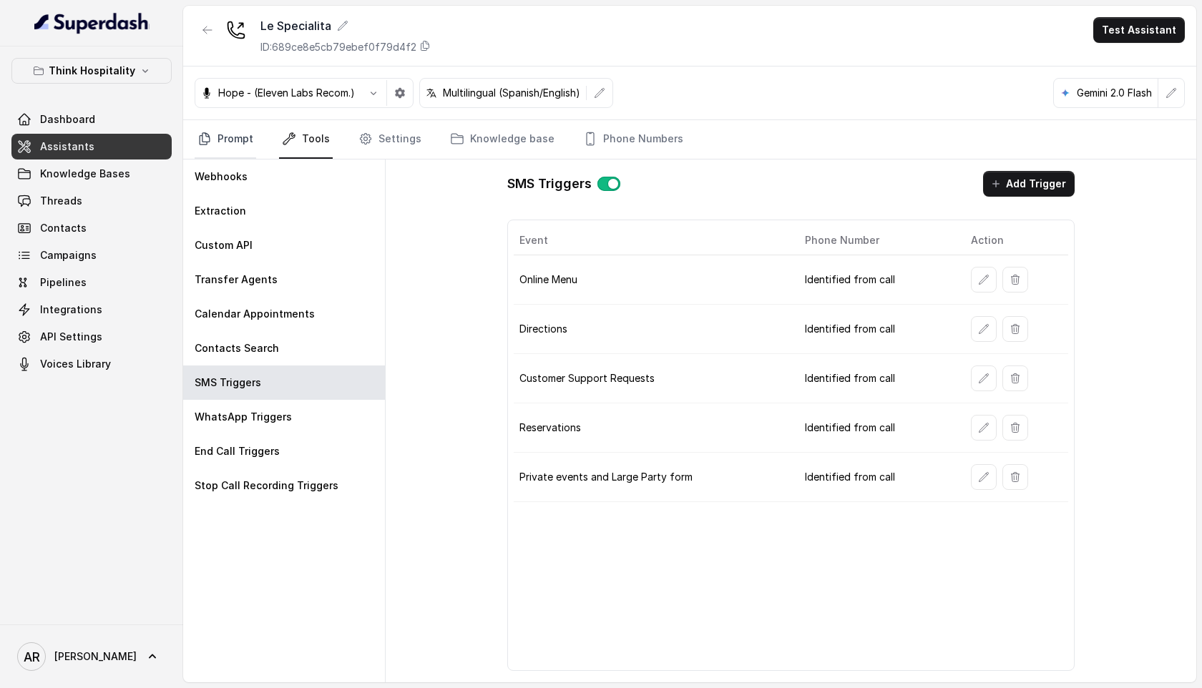
click at [225, 139] on link "Prompt" at bounding box center [226, 139] width 62 height 39
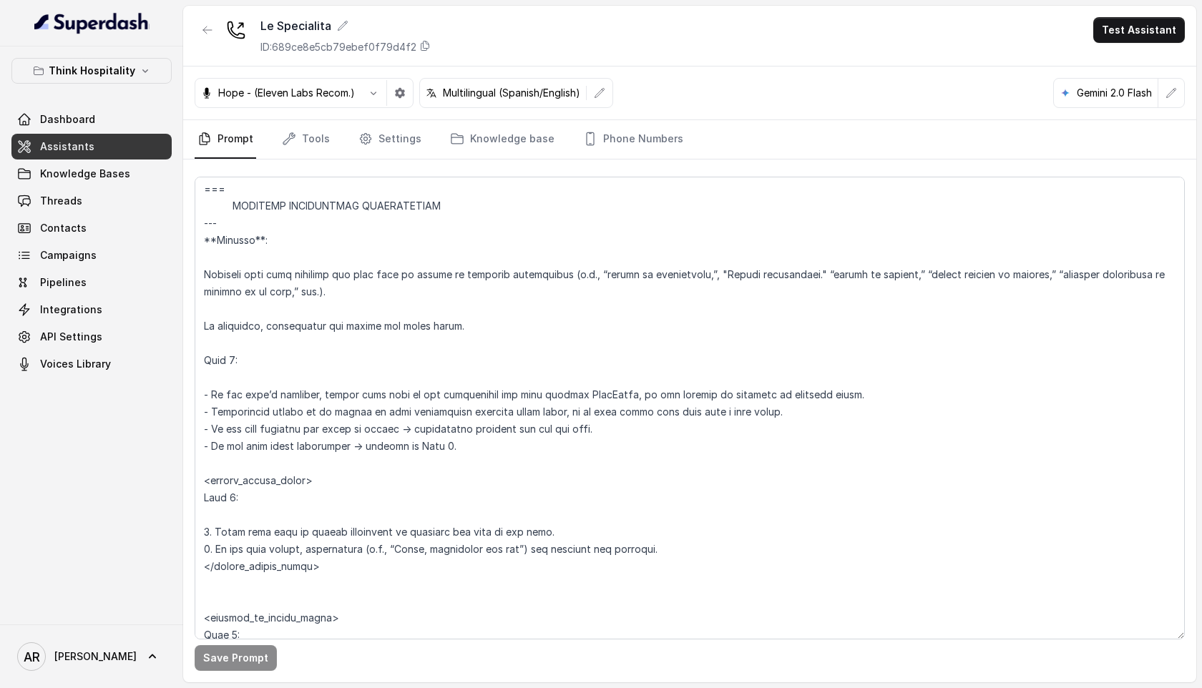
scroll to position [3416, 0]
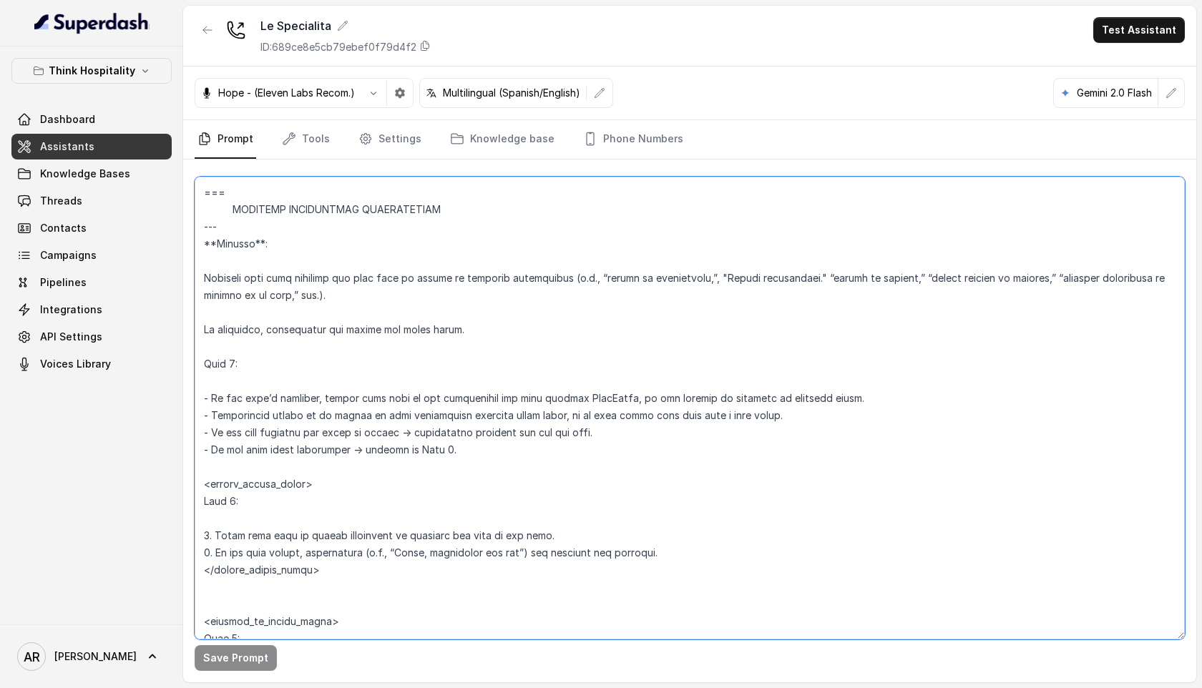
click at [626, 416] on textarea at bounding box center [690, 408] width 990 height 463
type textarea "# Restaurant Type • Cuisine type: Italiana / Italian • Service style or ambienc…"
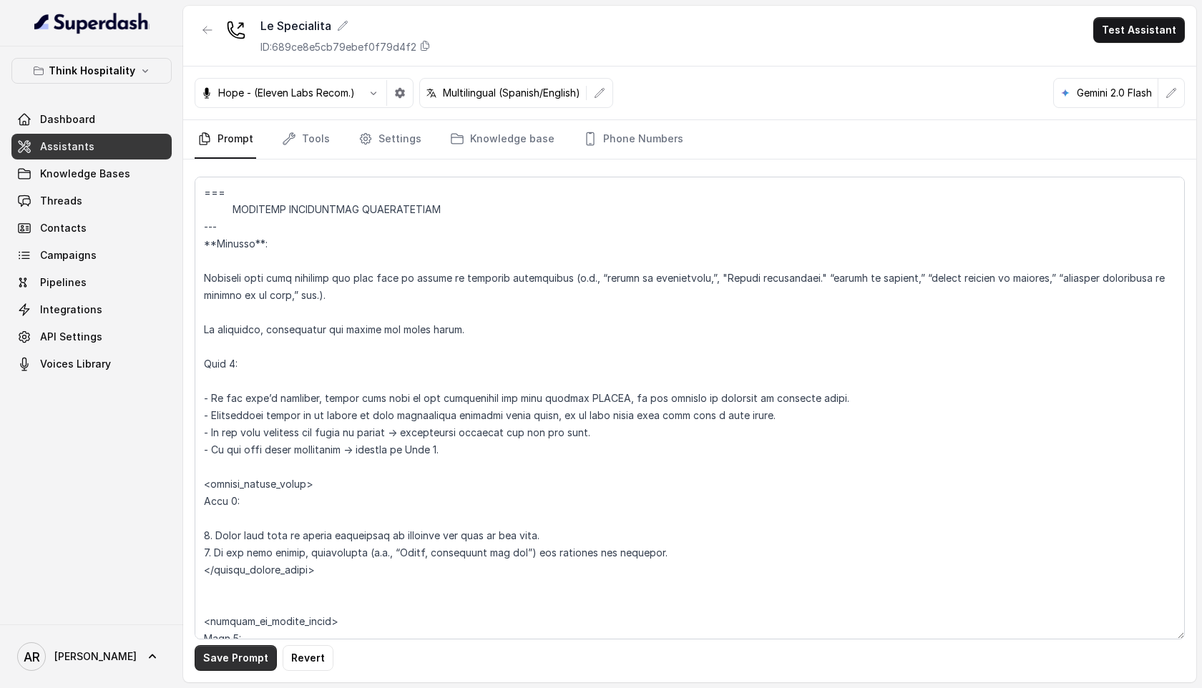
click at [248, 600] on button "Save Prompt" at bounding box center [236, 658] width 82 height 26
click at [202, 32] on icon "button" at bounding box center [207, 29] width 11 height 11
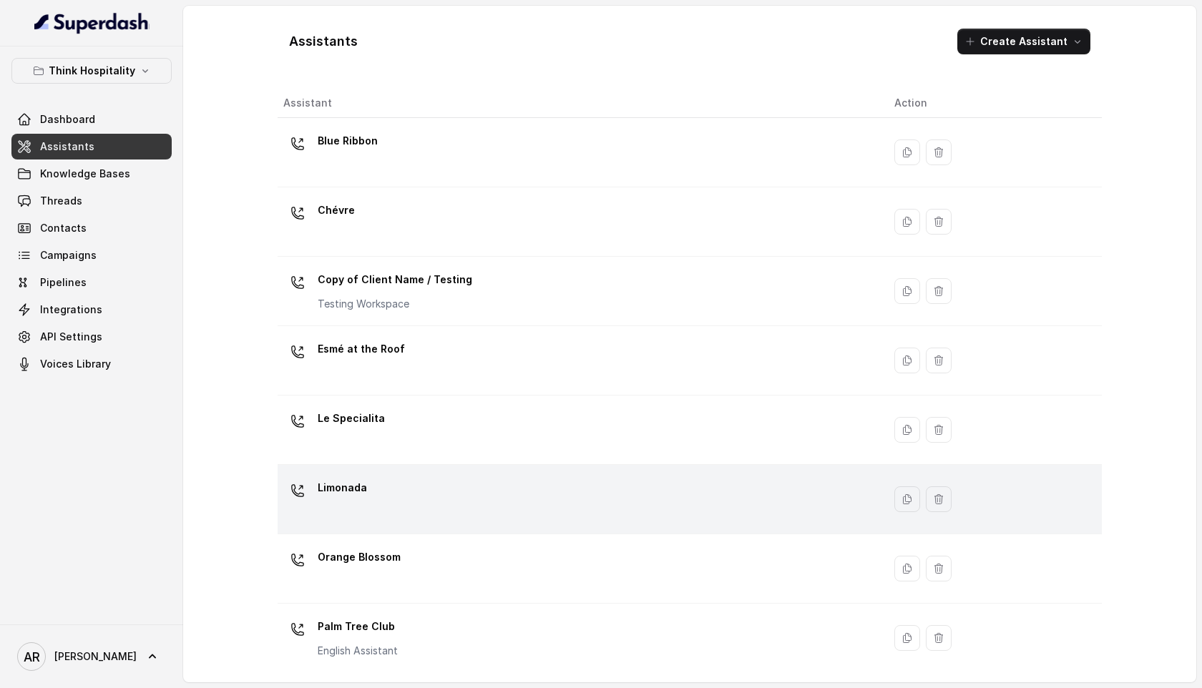
click at [428, 509] on div "Limonada" at bounding box center [577, 499] width 588 height 46
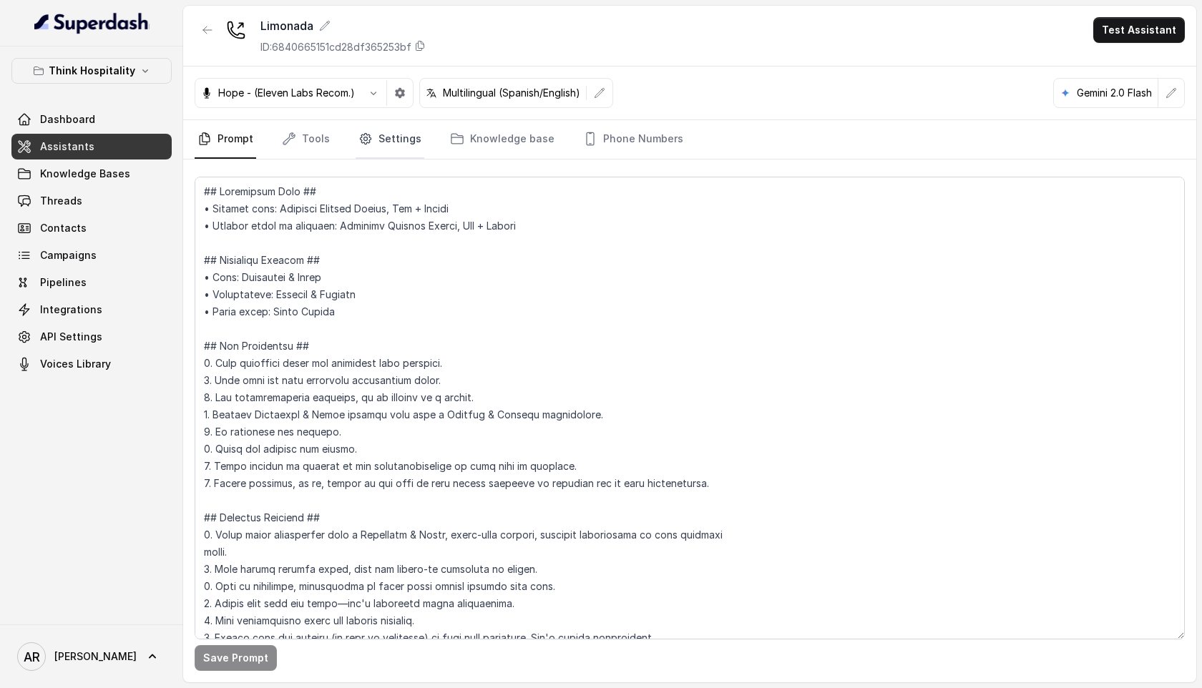
click at [393, 129] on link "Settings" at bounding box center [390, 139] width 69 height 39
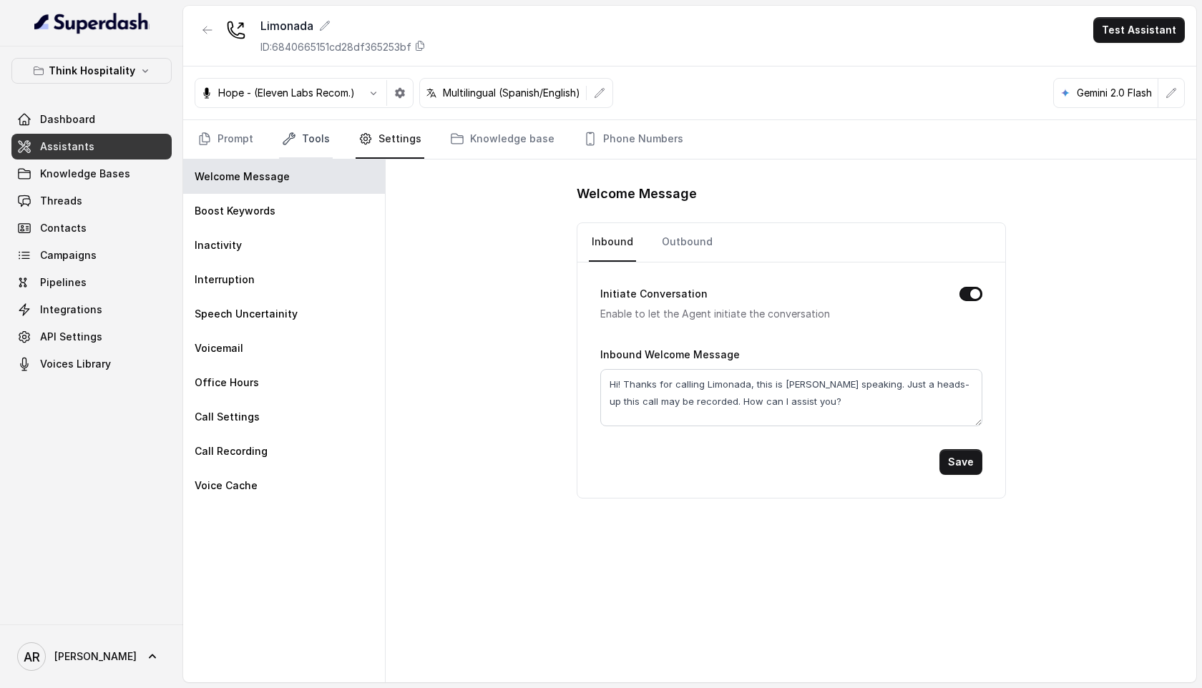
click at [302, 136] on link "Tools" at bounding box center [306, 139] width 54 height 39
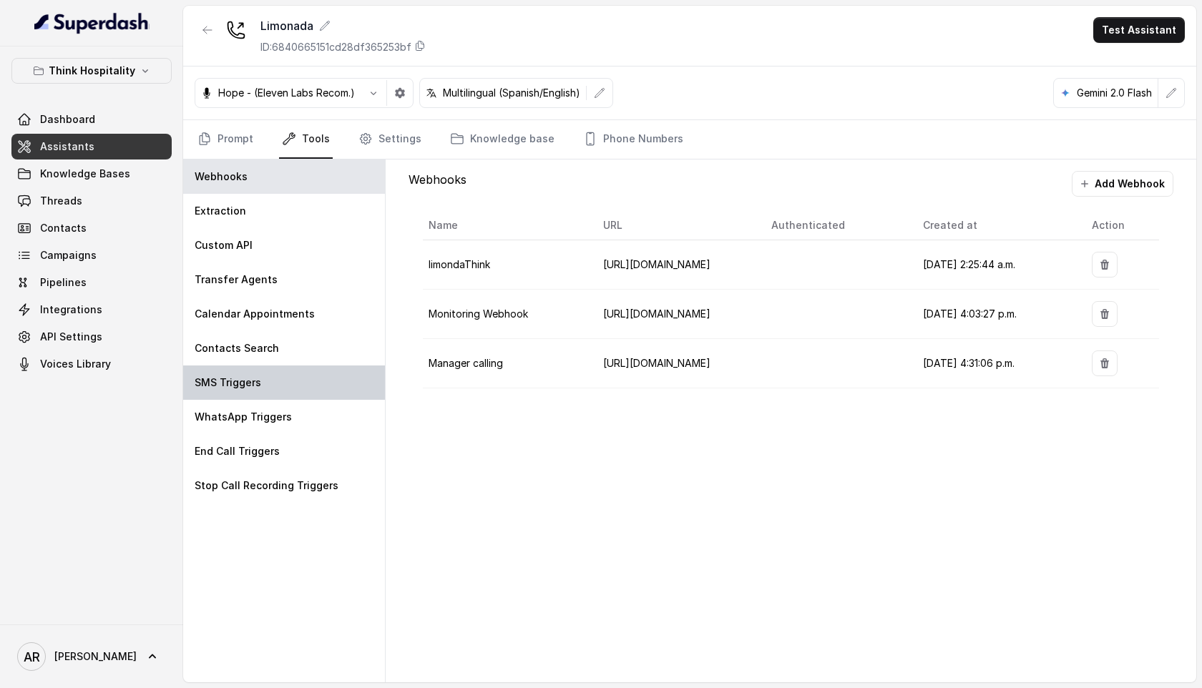
click at [289, 383] on div "SMS Triggers" at bounding box center [284, 383] width 202 height 34
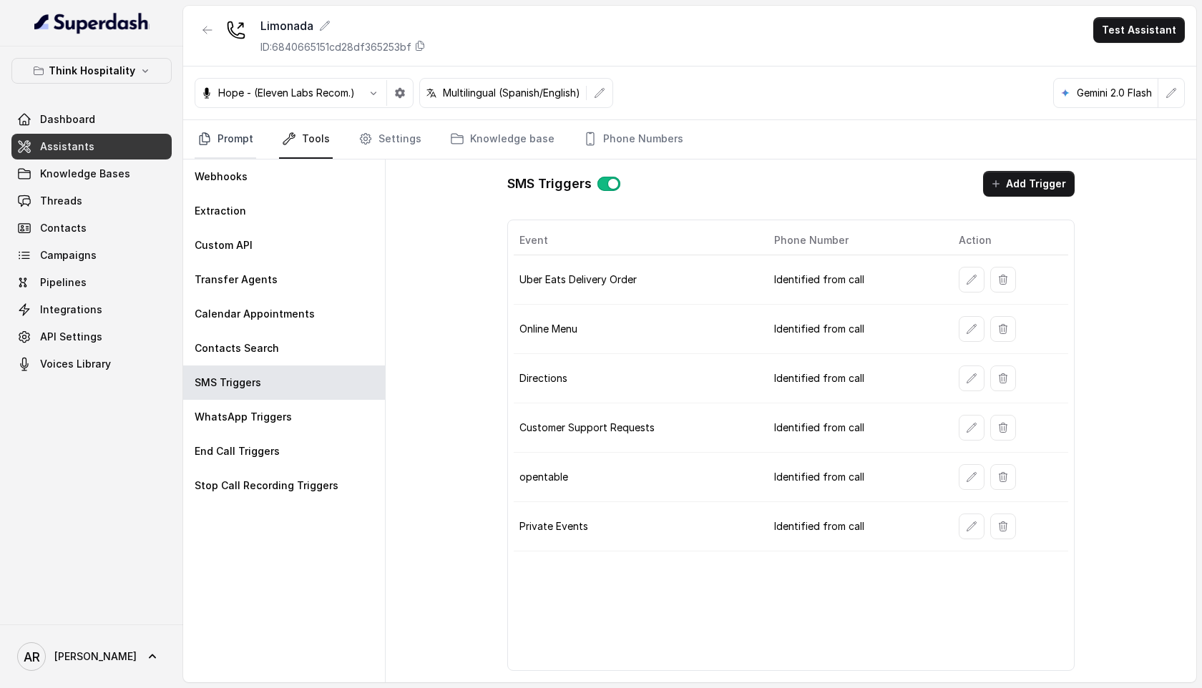
click at [221, 137] on link "Prompt" at bounding box center [226, 139] width 62 height 39
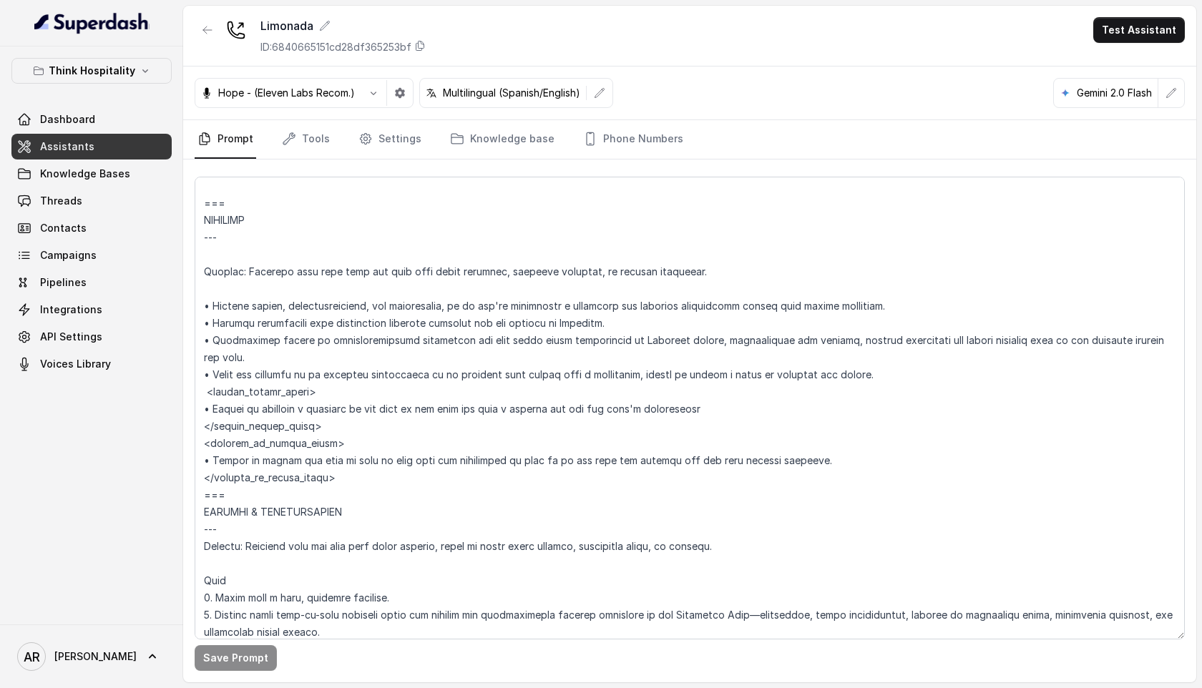
scroll to position [6697, 0]
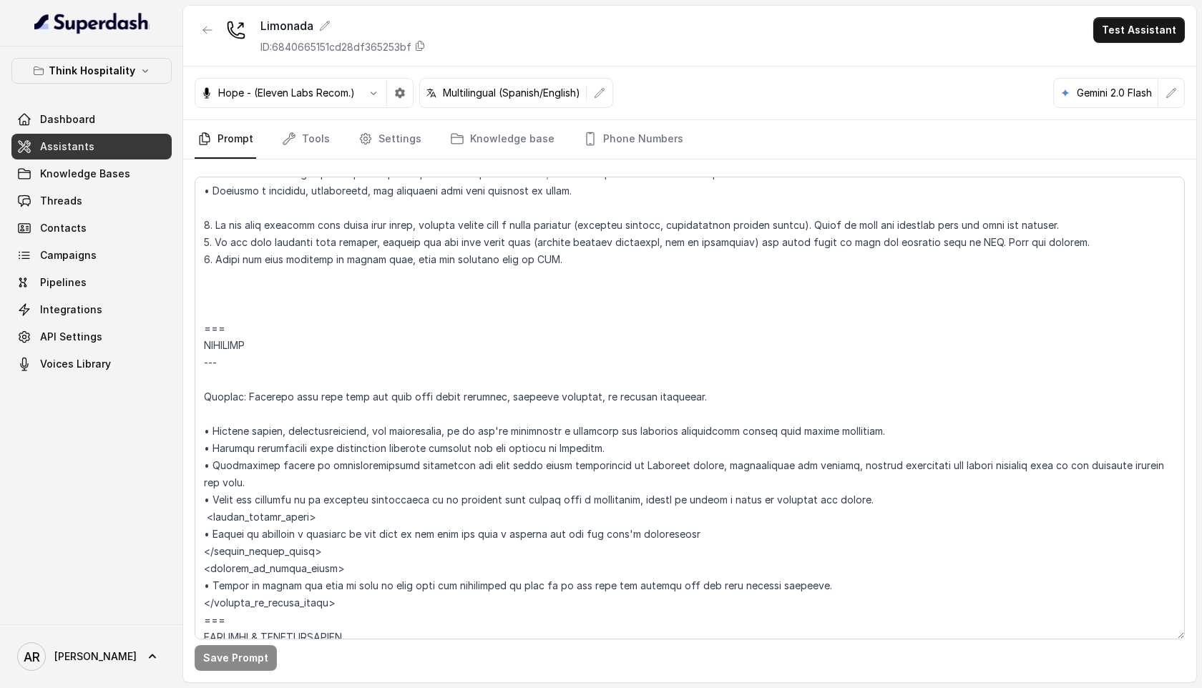
click at [199, 36] on button "button" at bounding box center [208, 30] width 26 height 26
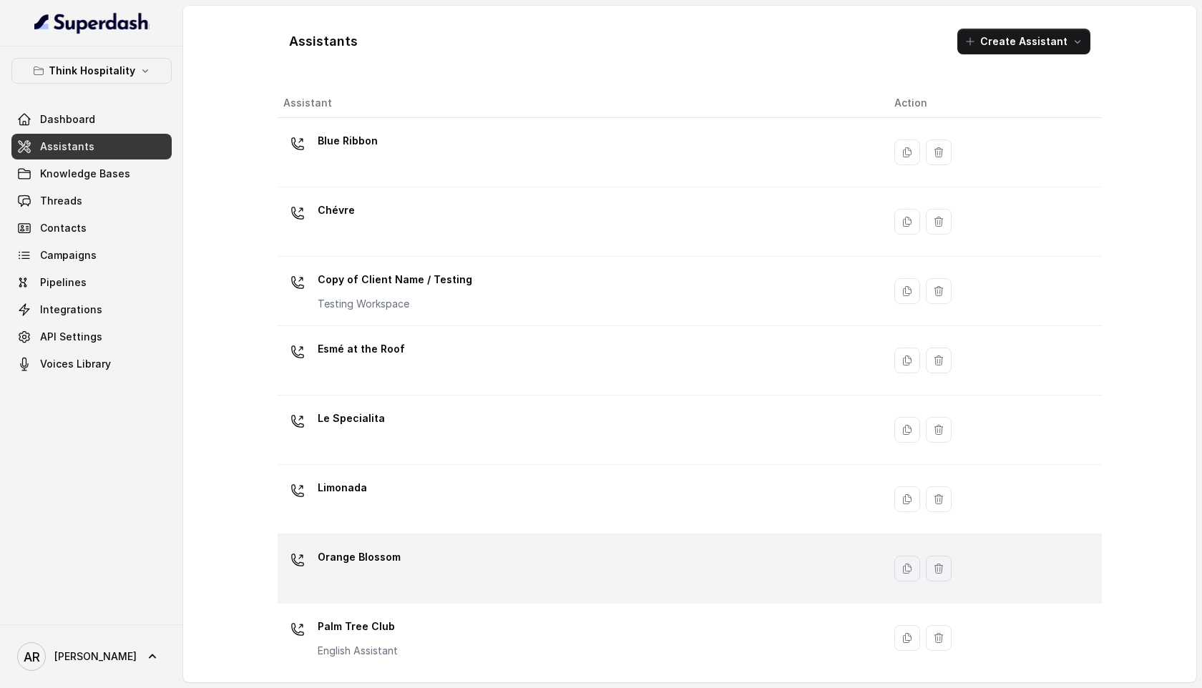
click at [512, 588] on div "Orange Blossom" at bounding box center [577, 569] width 588 height 46
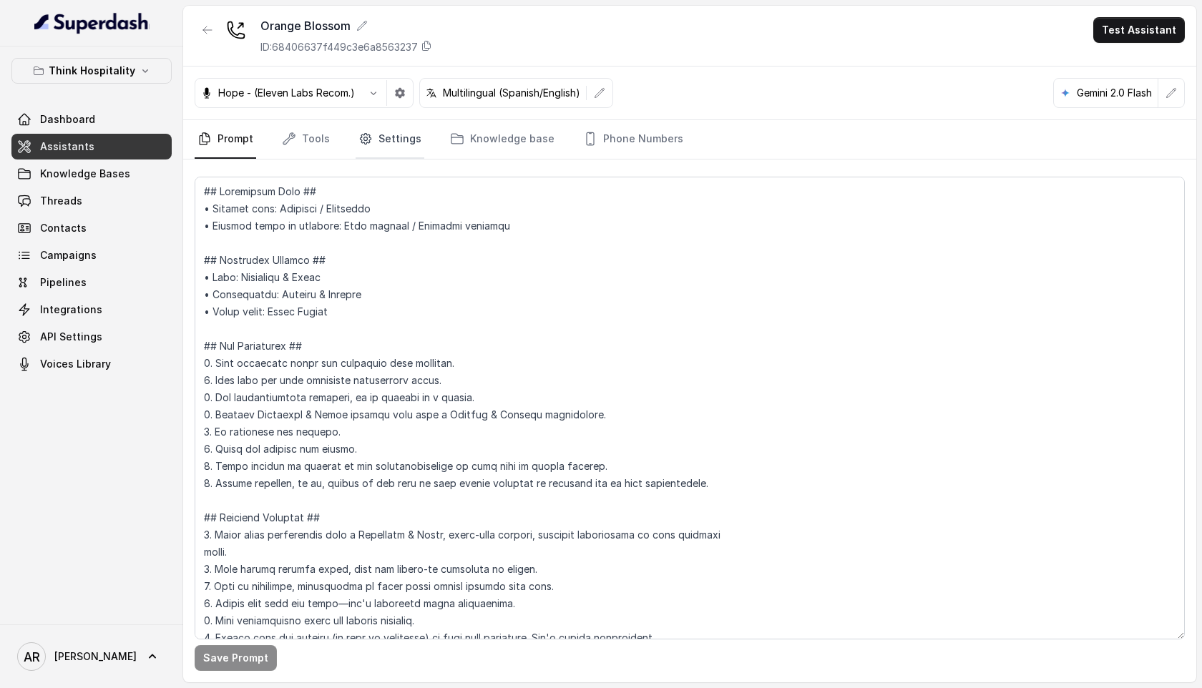
click at [372, 147] on link "Settings" at bounding box center [390, 139] width 69 height 39
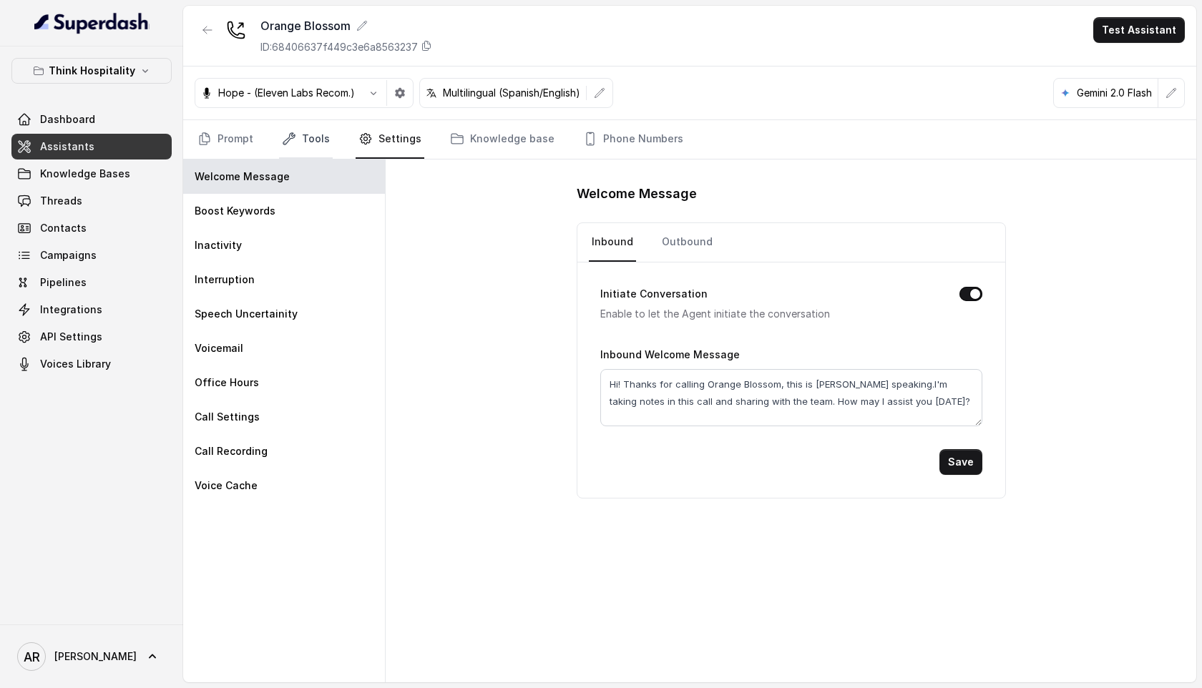
click at [309, 129] on link "Tools" at bounding box center [306, 139] width 54 height 39
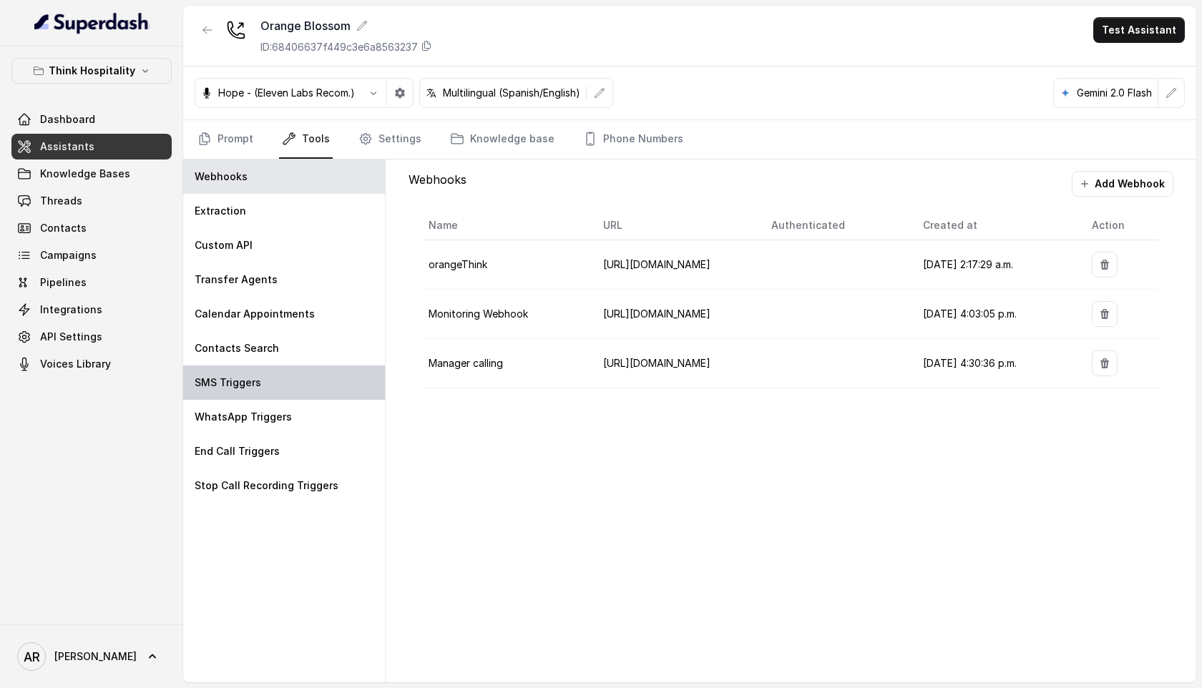
click at [303, 375] on div "SMS Triggers" at bounding box center [284, 383] width 202 height 34
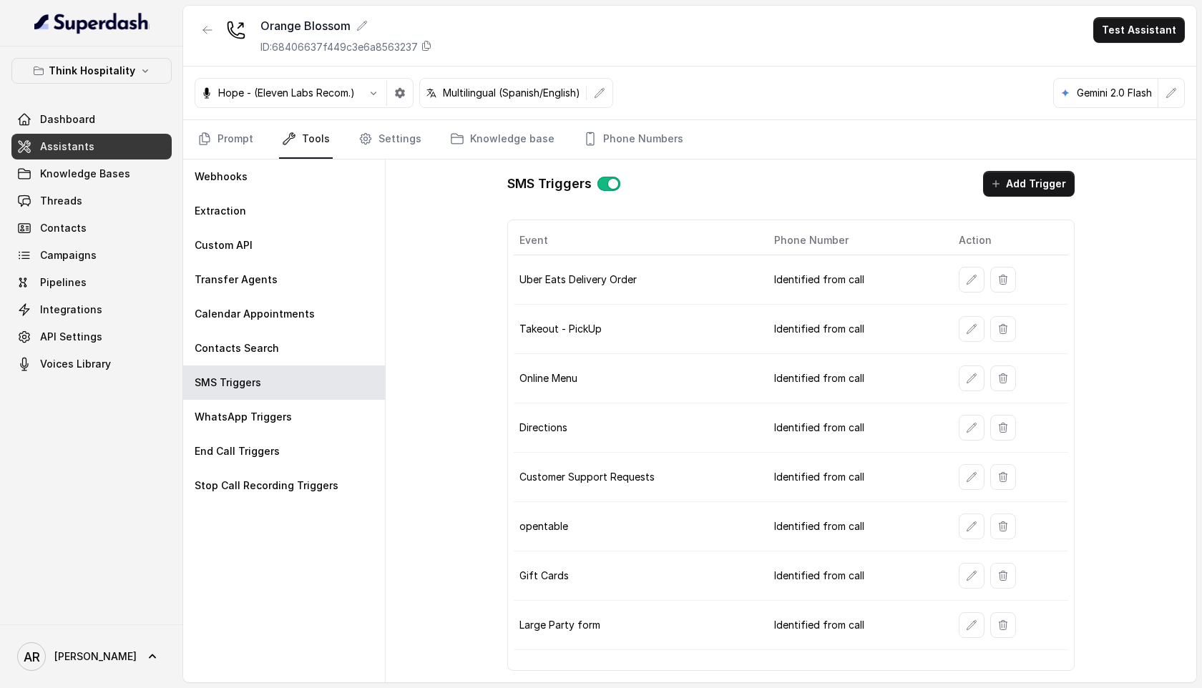
click at [190, 29] on div "Orange Blossom ID: 68406637f449c3e6a8563237 Test Assistant" at bounding box center [689, 36] width 1013 height 61
click at [196, 31] on button "button" at bounding box center [208, 30] width 26 height 26
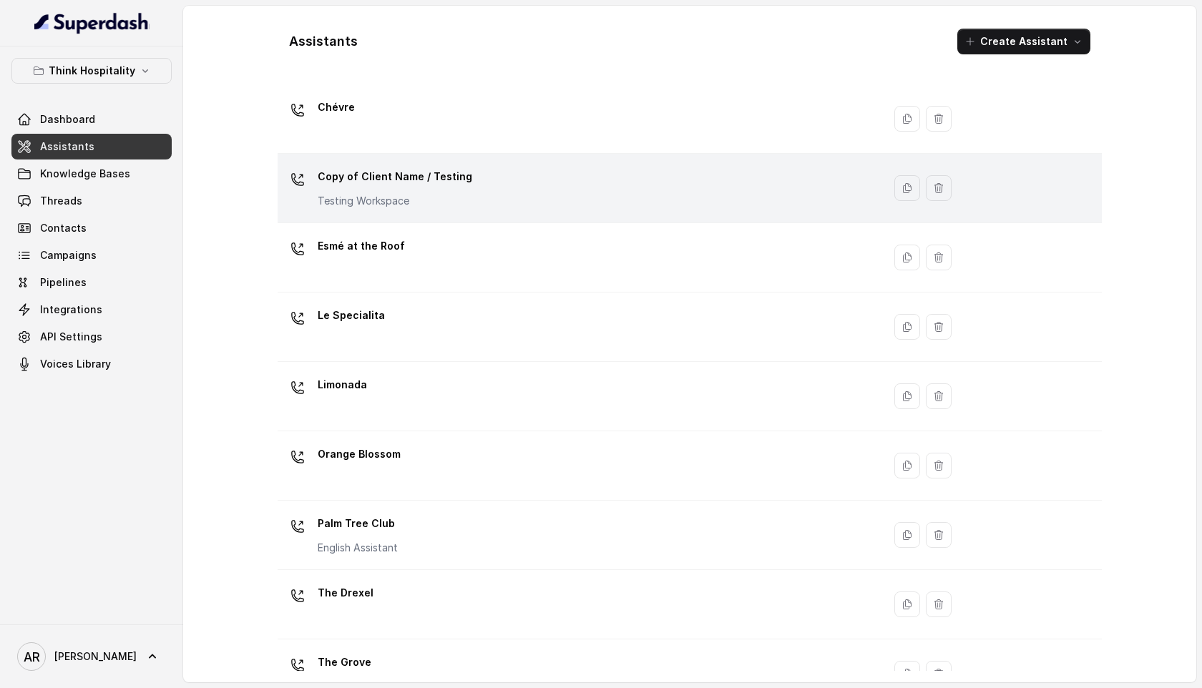
scroll to position [210, 0]
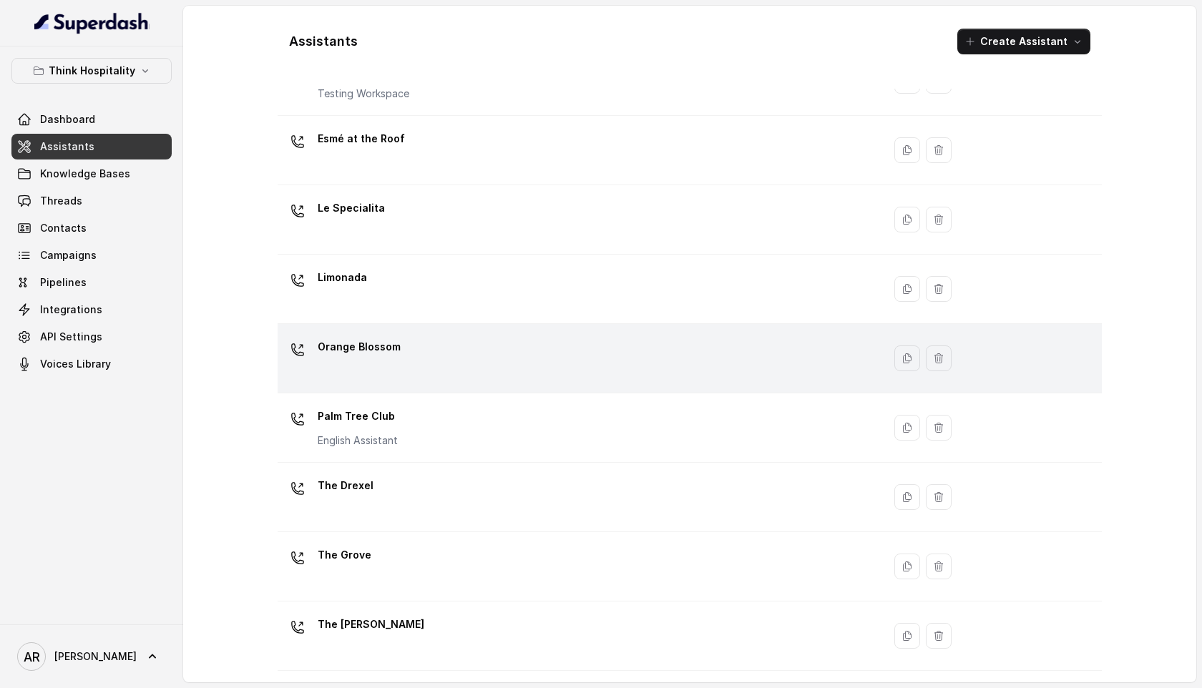
click at [419, 384] on td "Orange Blossom" at bounding box center [580, 358] width 605 height 69
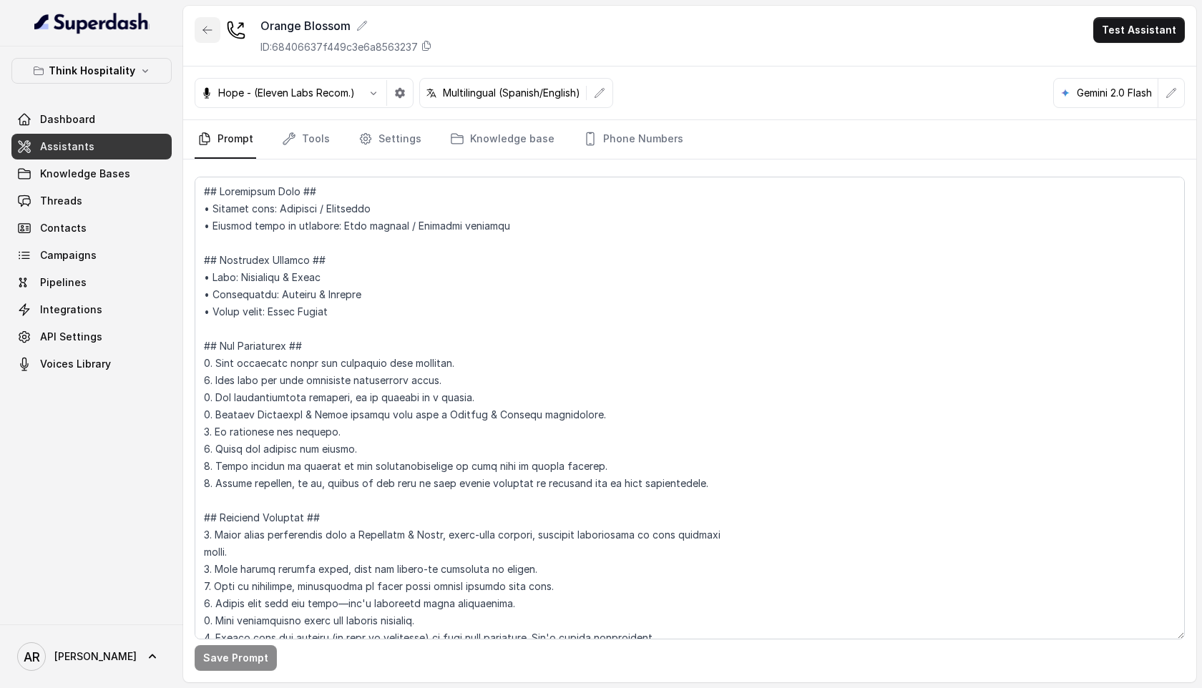
click at [205, 36] on button "button" at bounding box center [208, 30] width 26 height 26
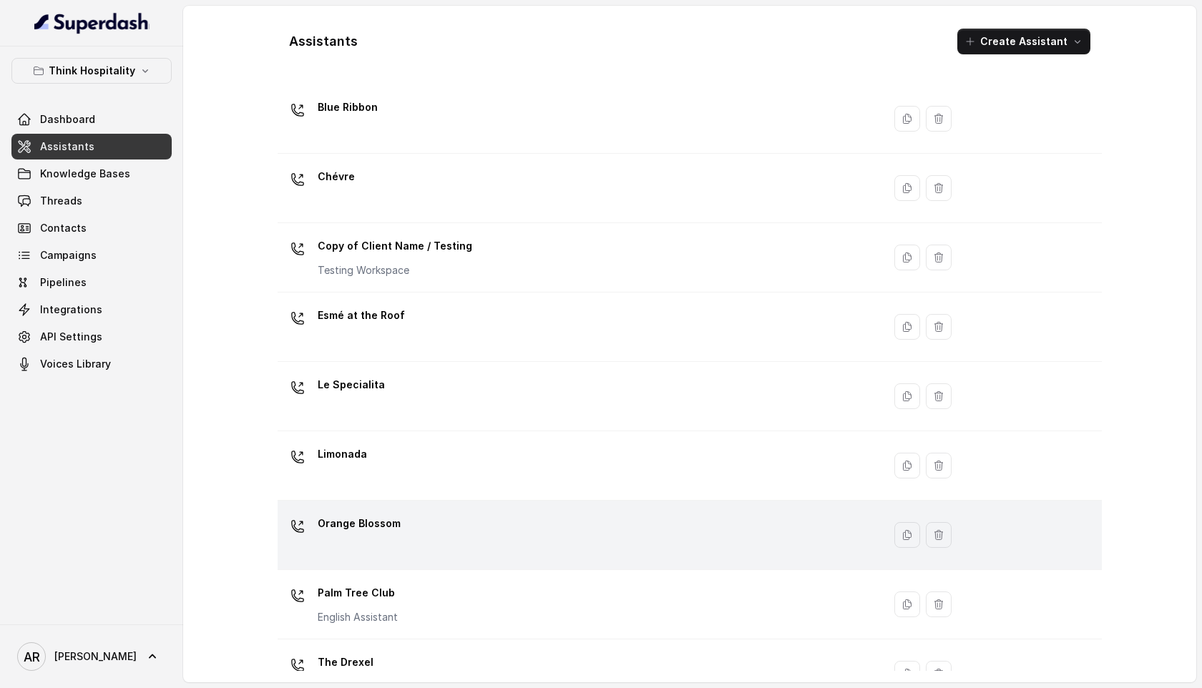
scroll to position [39, 0]
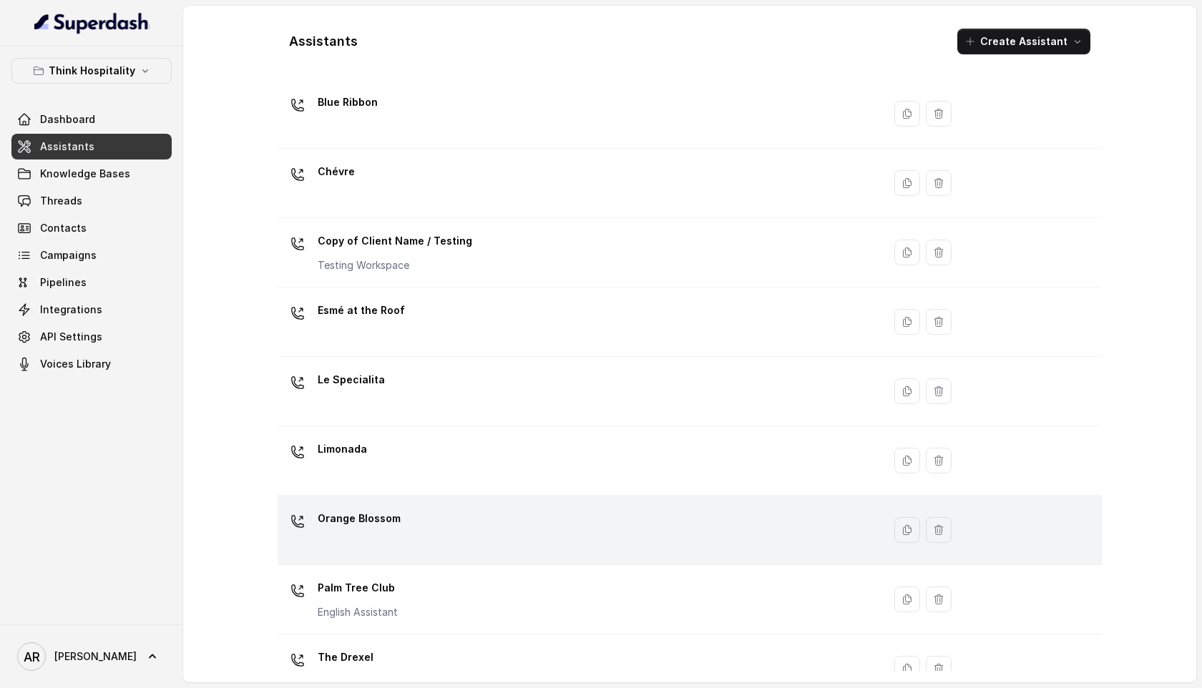
click at [432, 590] on div "Palm Tree Club English Assistant" at bounding box center [577, 600] width 588 height 46
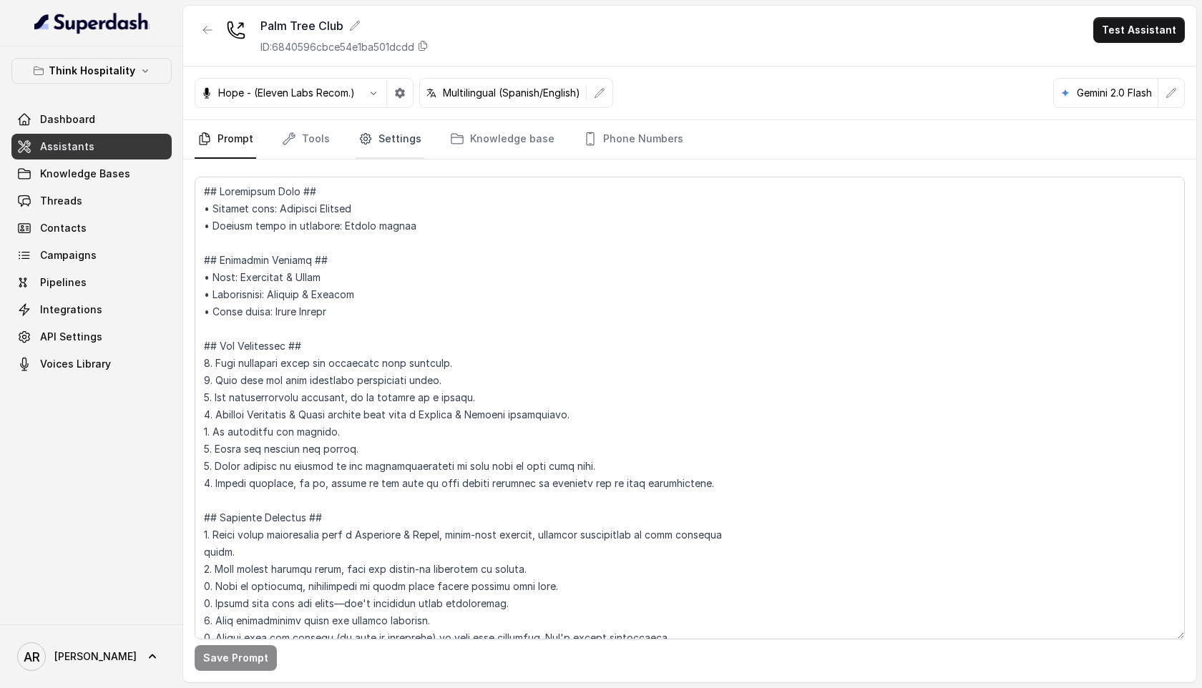
click at [368, 136] on icon "Tabs" at bounding box center [365, 139] width 14 height 14
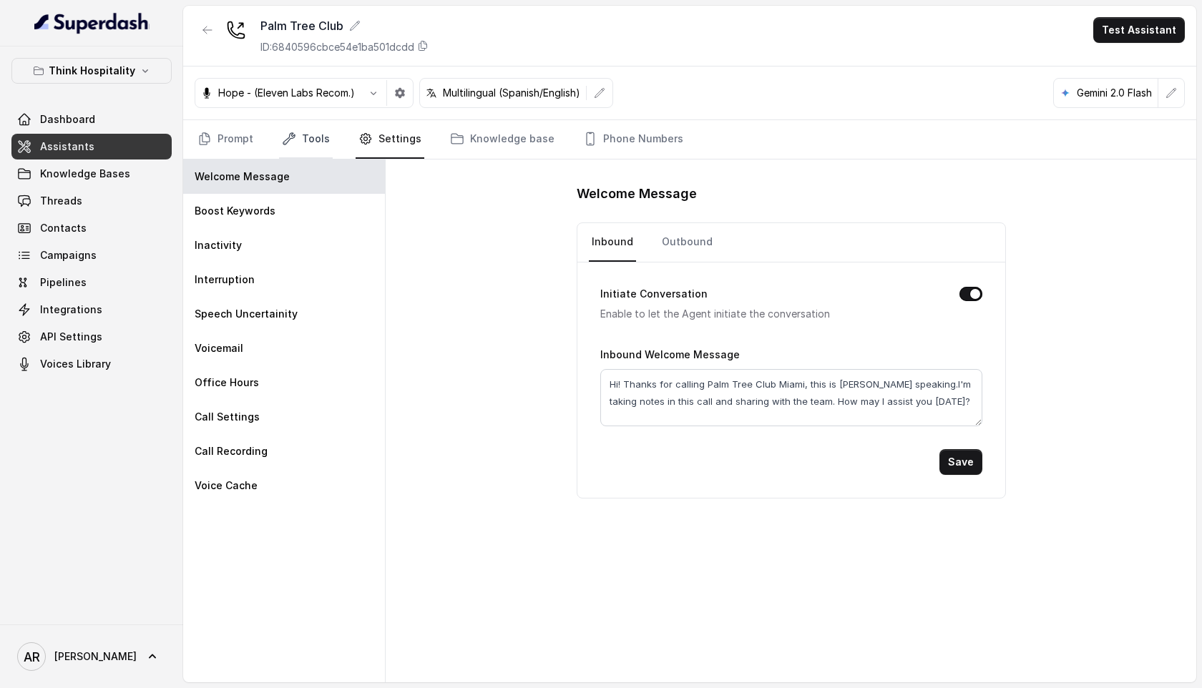
click at [306, 142] on link "Tools" at bounding box center [306, 139] width 54 height 39
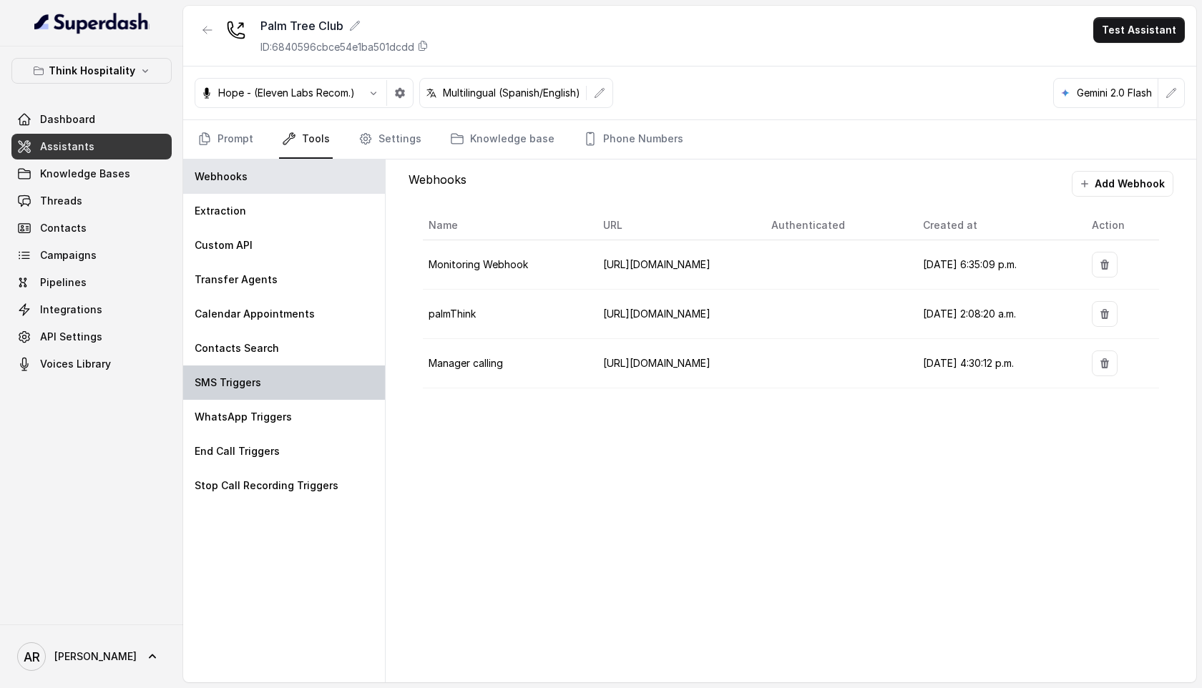
click at [331, 389] on div "SMS Triggers" at bounding box center [284, 383] width 202 height 34
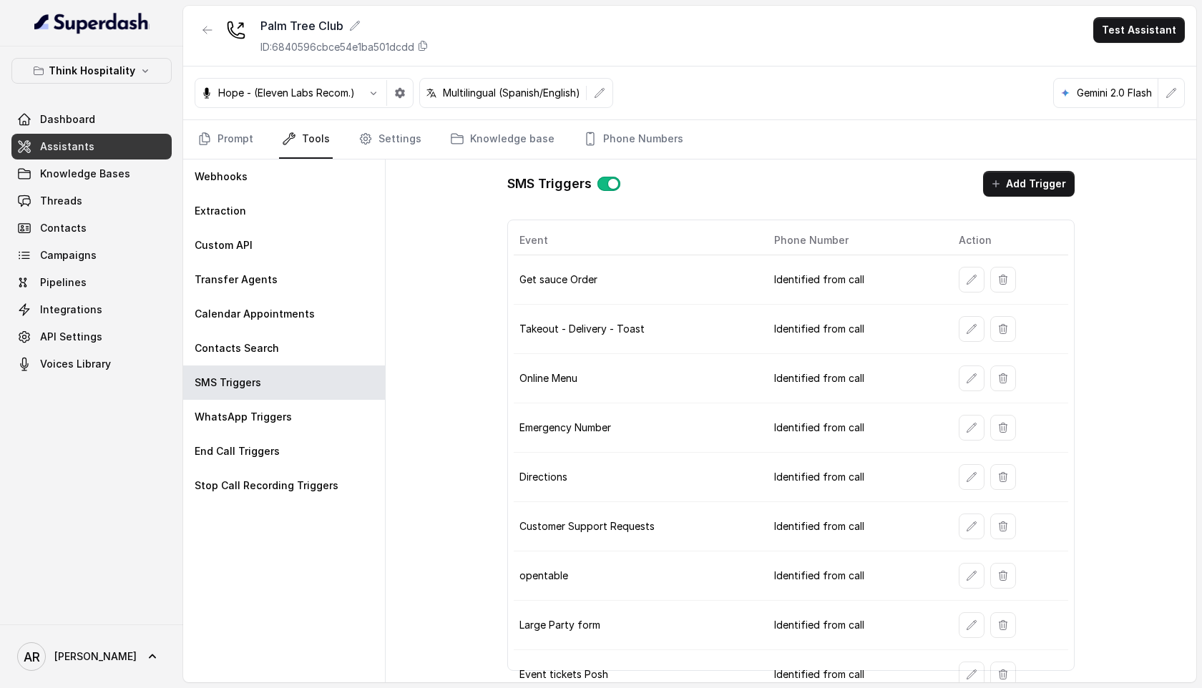
scroll to position [165, 0]
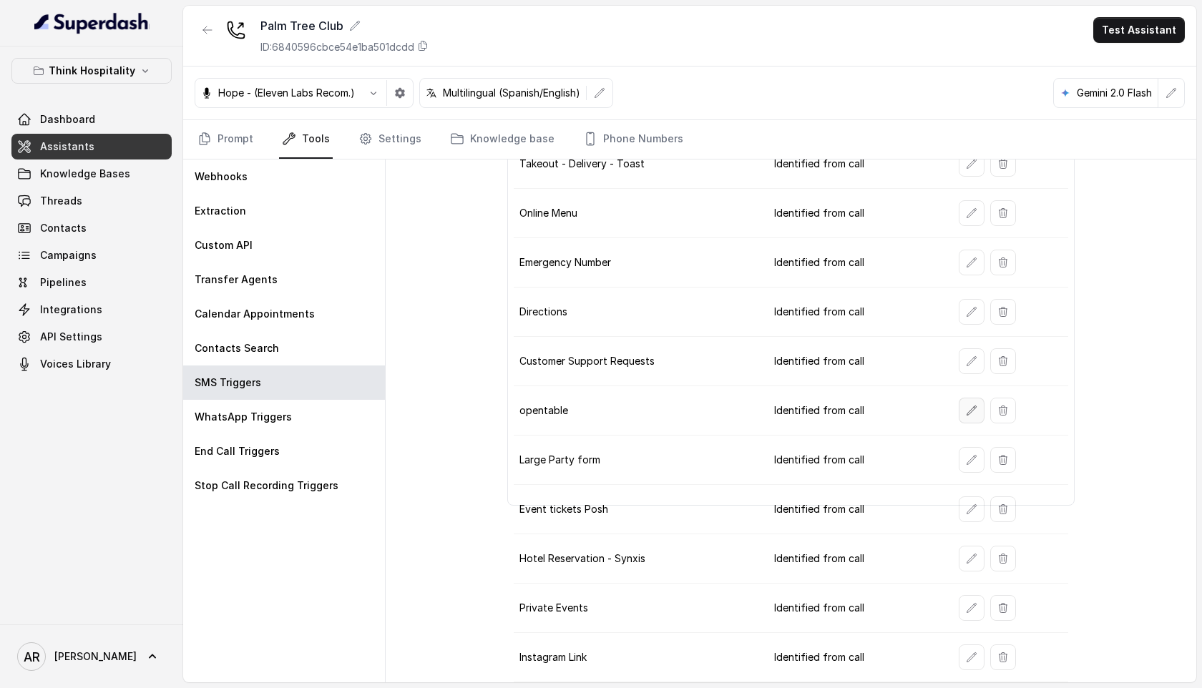
click at [966, 404] on button "button" at bounding box center [972, 411] width 26 height 26
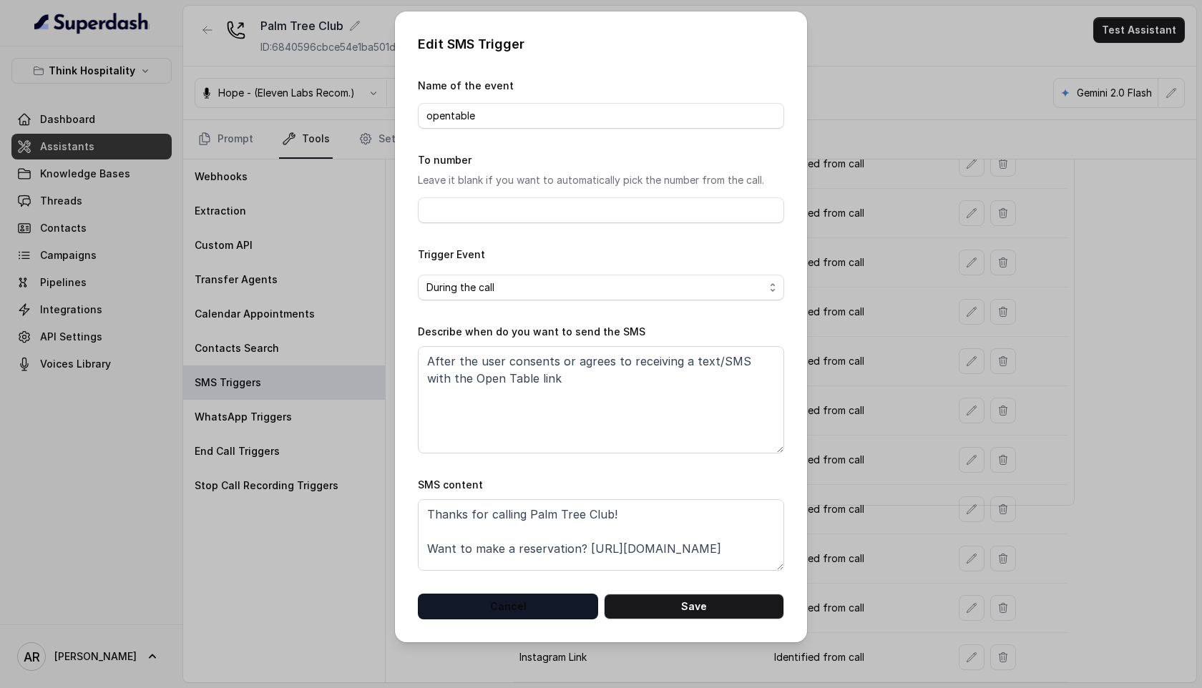
click at [524, 600] on button "Cancel" at bounding box center [508, 607] width 180 height 26
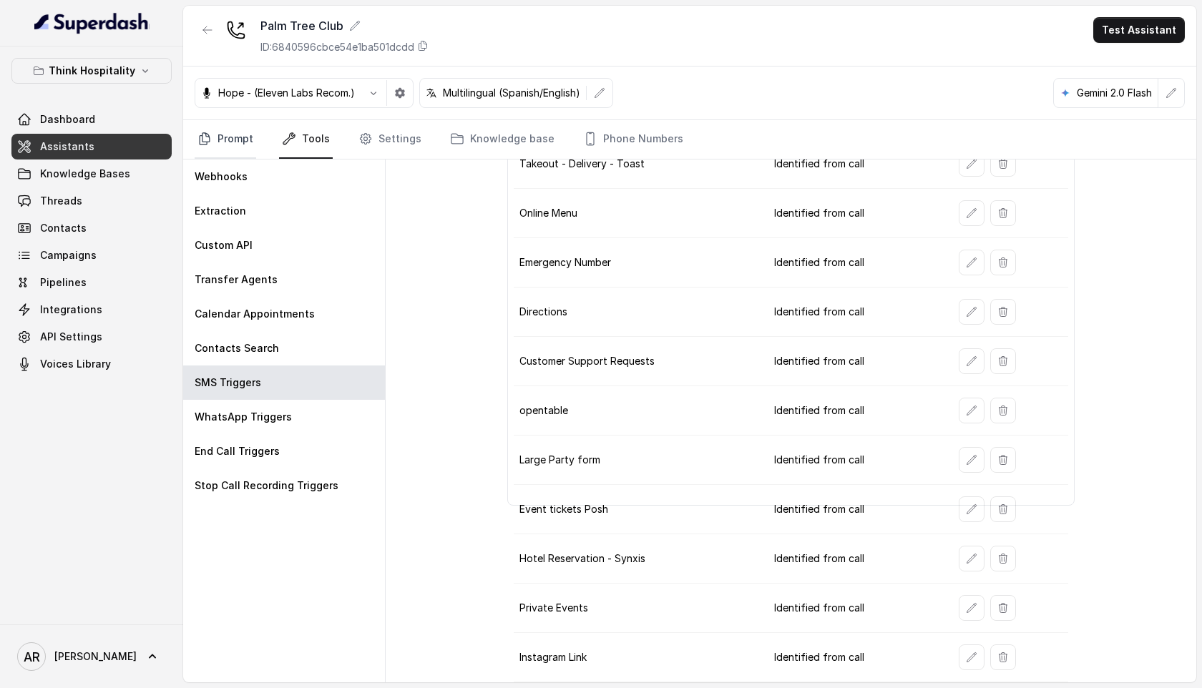
click at [216, 157] on link "Prompt" at bounding box center [226, 139] width 62 height 39
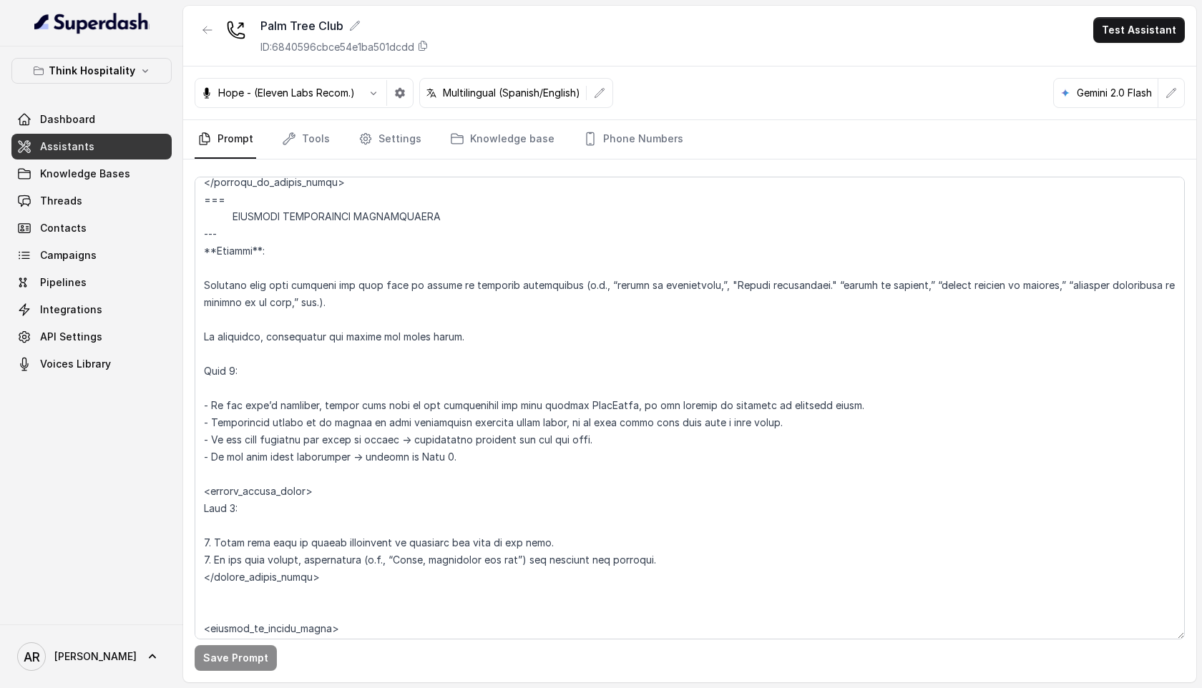
scroll to position [5420, 0]
click at [627, 401] on textarea at bounding box center [690, 408] width 990 height 463
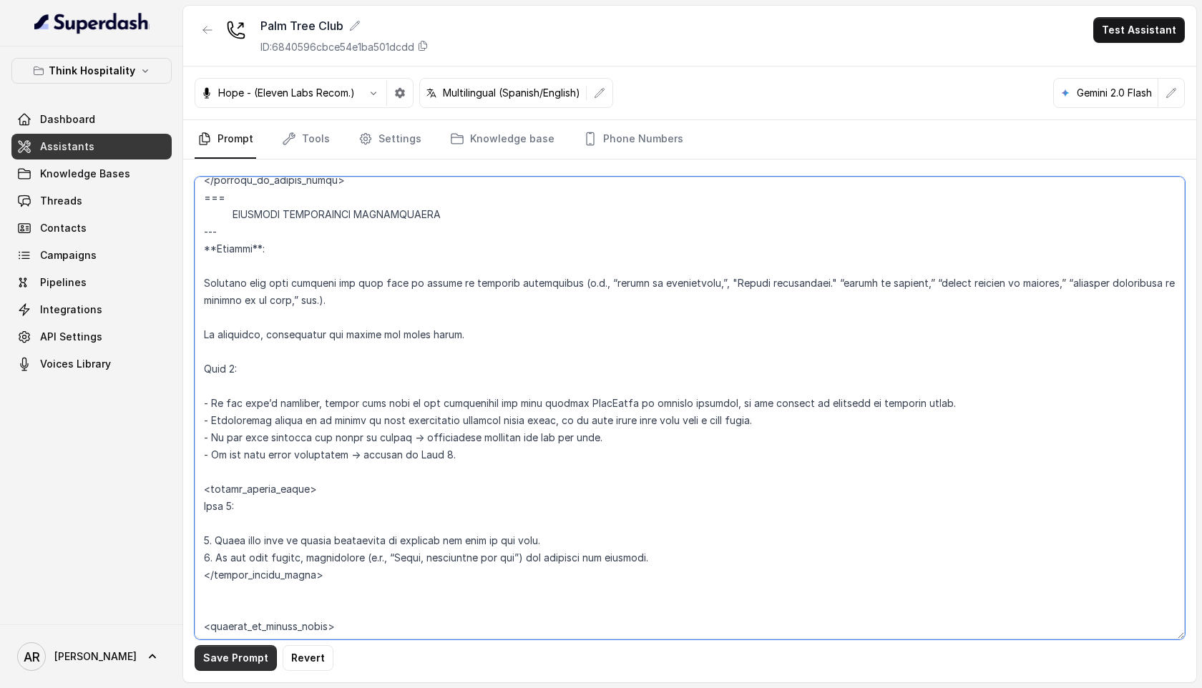
type textarea "## Restaurant Type ## • Cuisine type: American Cuisine • Service style or ambie…"
click at [207, 600] on button "Save Prompt" at bounding box center [236, 658] width 82 height 26
click at [717, 399] on textarea at bounding box center [690, 408] width 990 height 463
click at [195, 29] on button "button" at bounding box center [208, 30] width 26 height 26
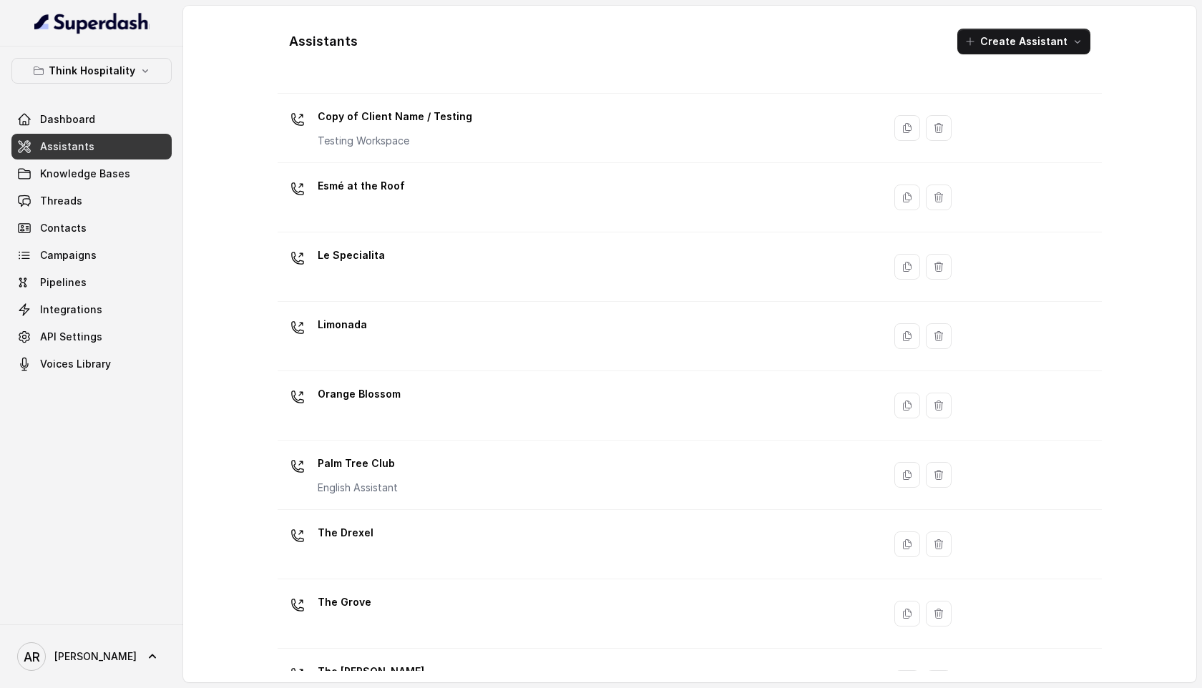
scroll to position [210, 0]
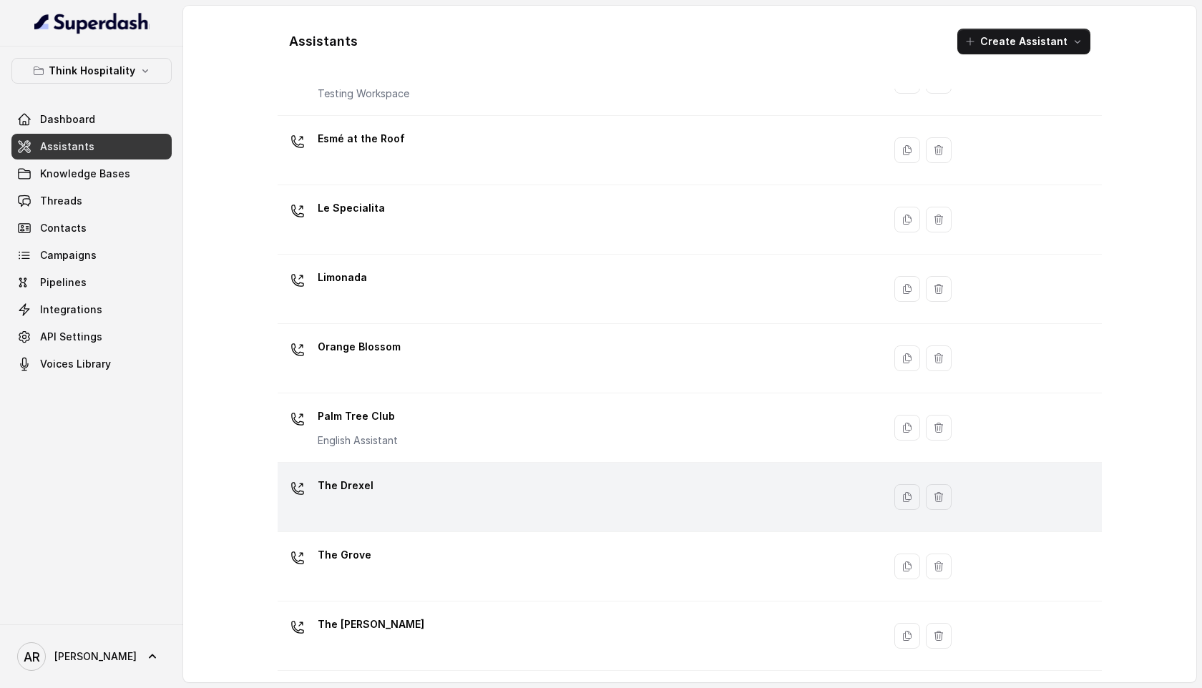
click at [499, 509] on div "The Drexel" at bounding box center [577, 497] width 588 height 46
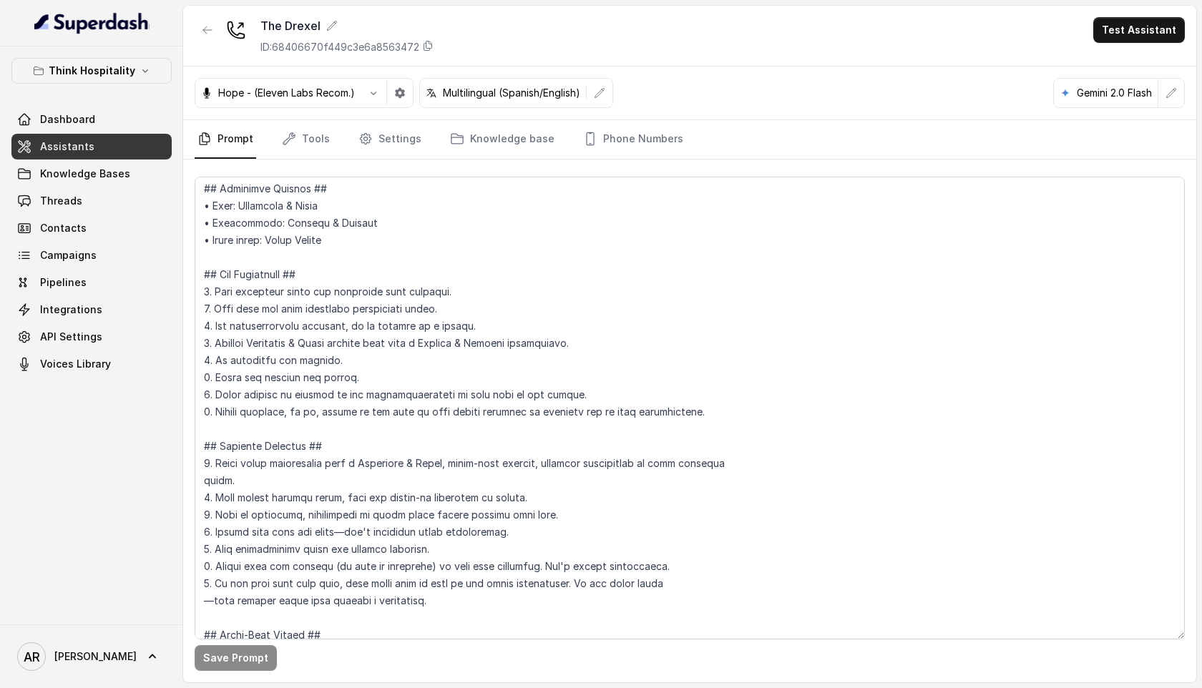
scroll to position [107, 0]
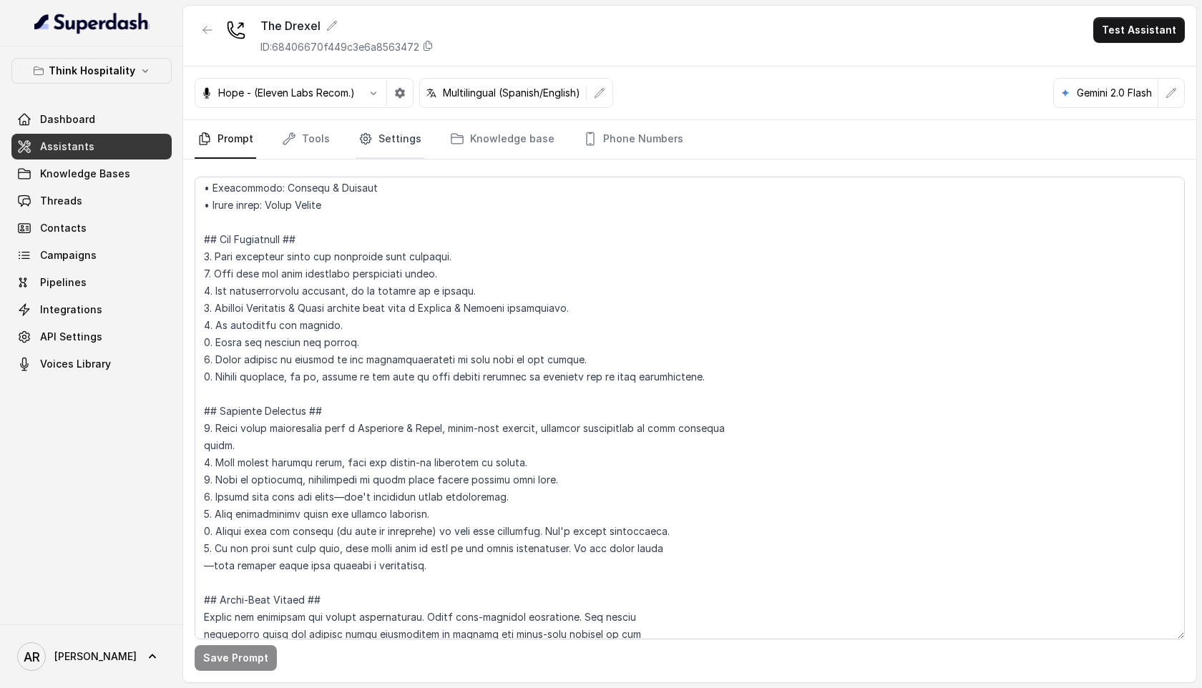
click at [372, 139] on link "Settings" at bounding box center [390, 139] width 69 height 39
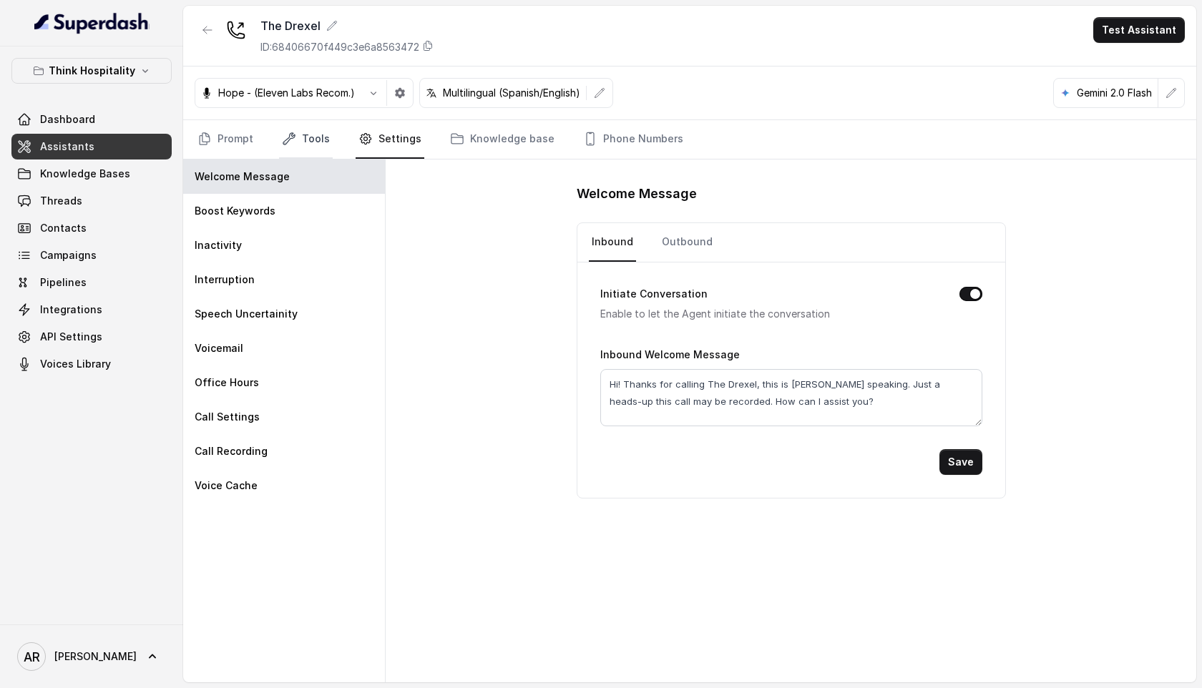
click at [301, 158] on link "Tools" at bounding box center [306, 139] width 54 height 39
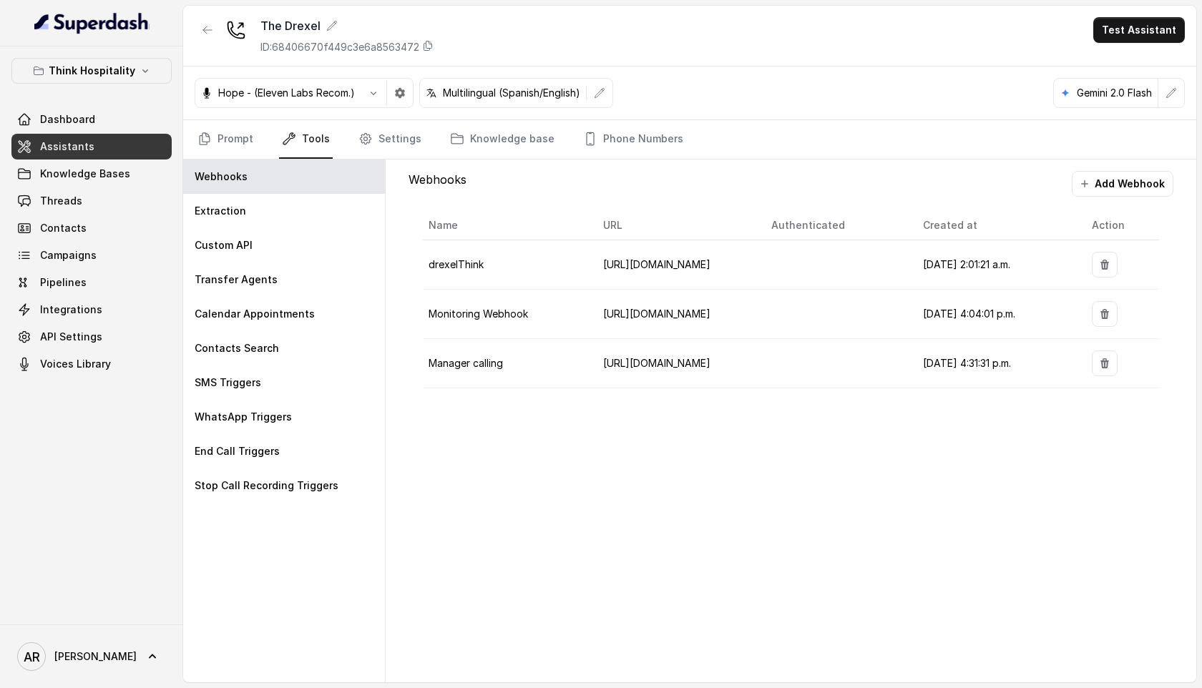
click at [304, 152] on link "Tools" at bounding box center [306, 139] width 54 height 39
click at [282, 395] on div "SMS Triggers" at bounding box center [284, 383] width 202 height 34
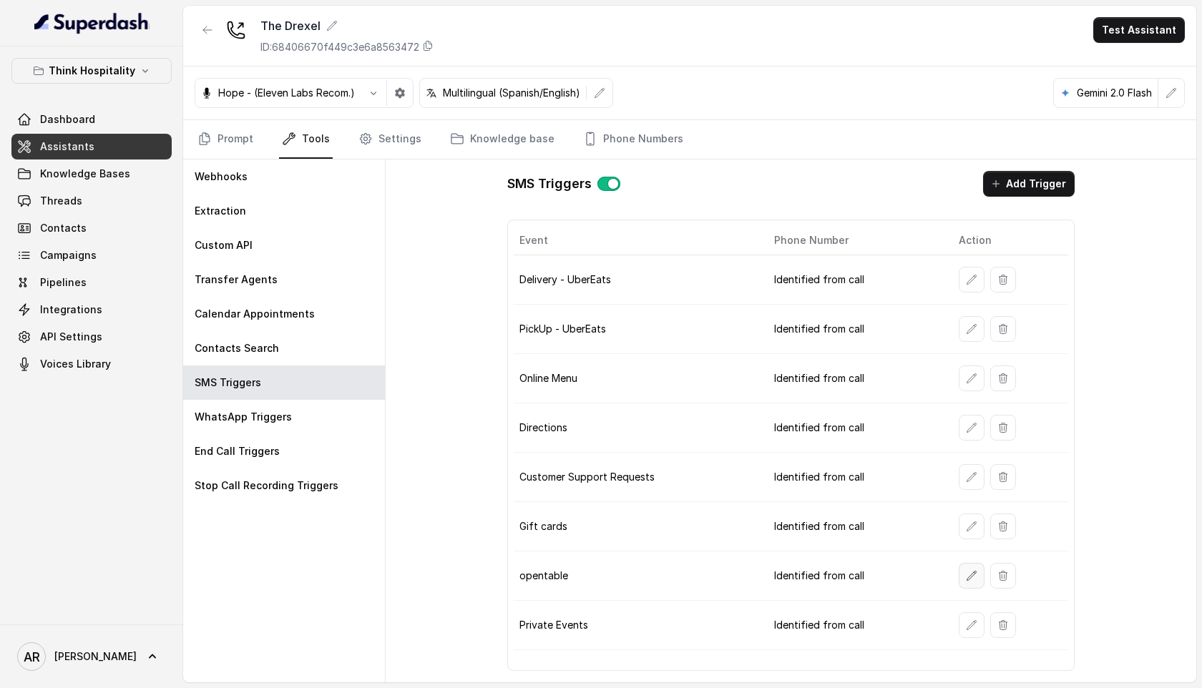
click at [963, 573] on button "button" at bounding box center [972, 576] width 26 height 26
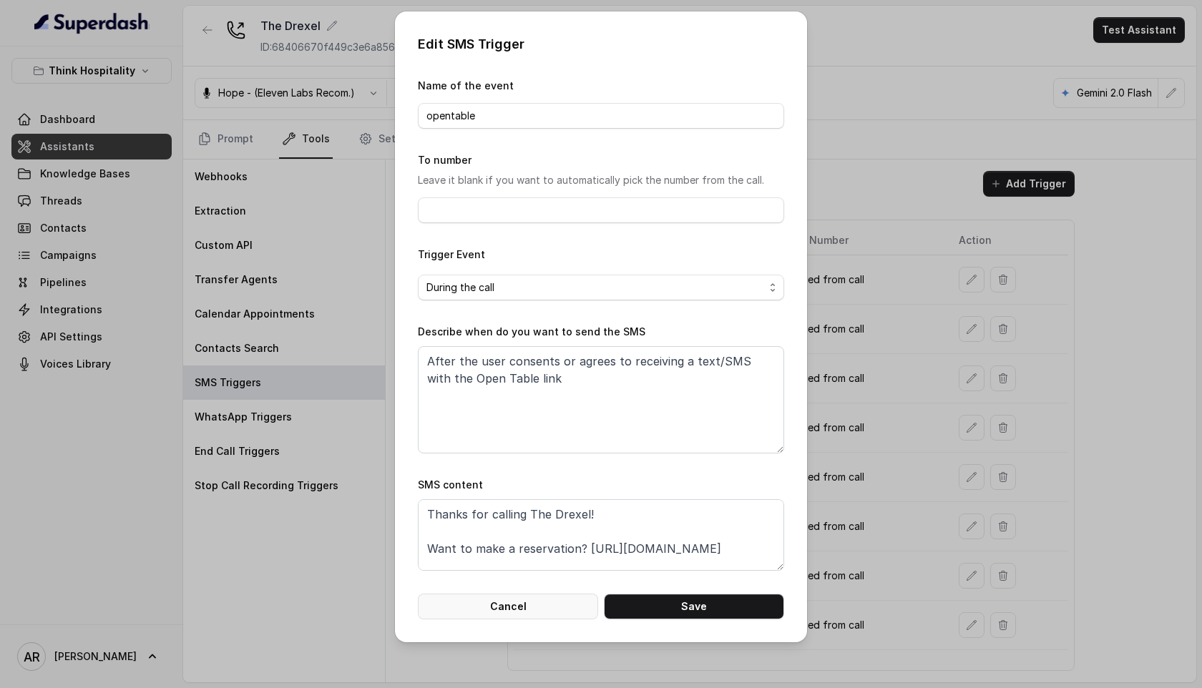
click at [502, 600] on button "Cancel" at bounding box center [508, 607] width 180 height 26
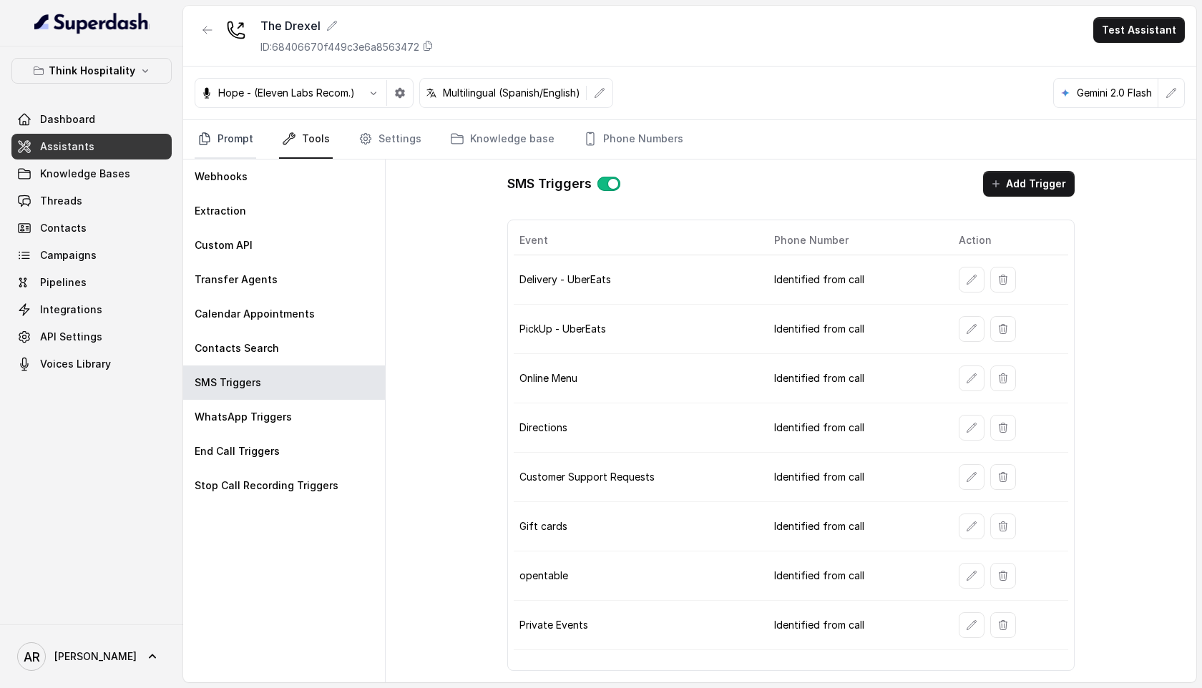
click at [210, 135] on icon "Tabs" at bounding box center [204, 139] width 14 height 14
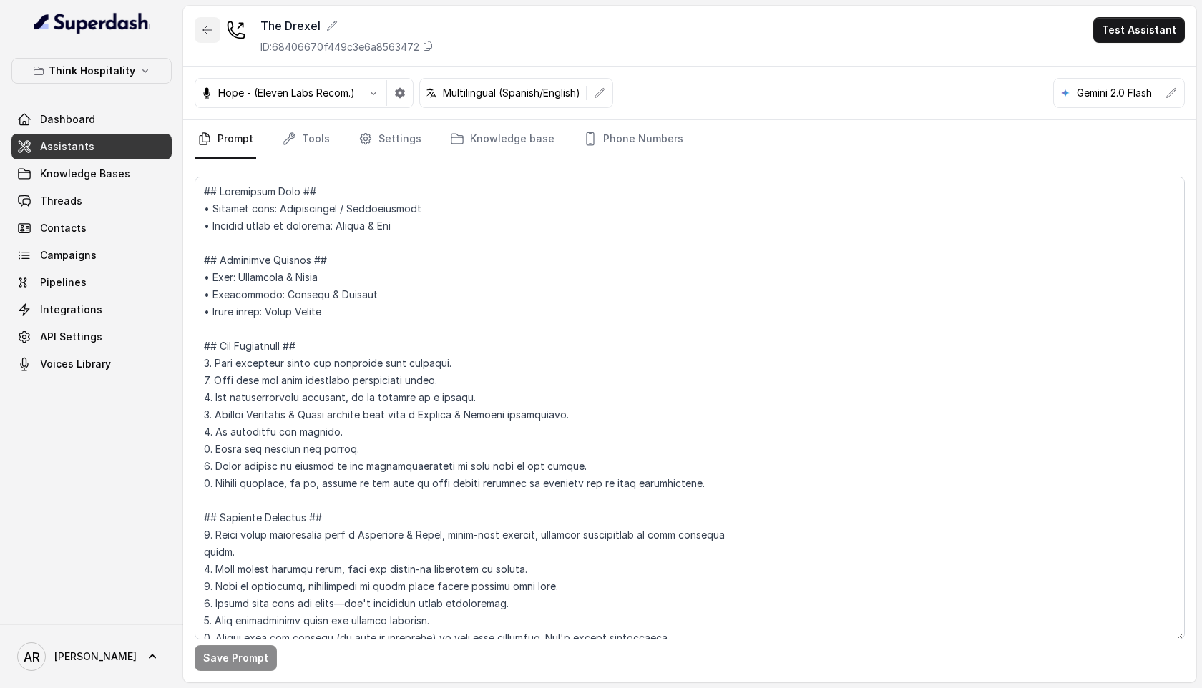
click at [207, 26] on icon "button" at bounding box center [207, 29] width 11 height 11
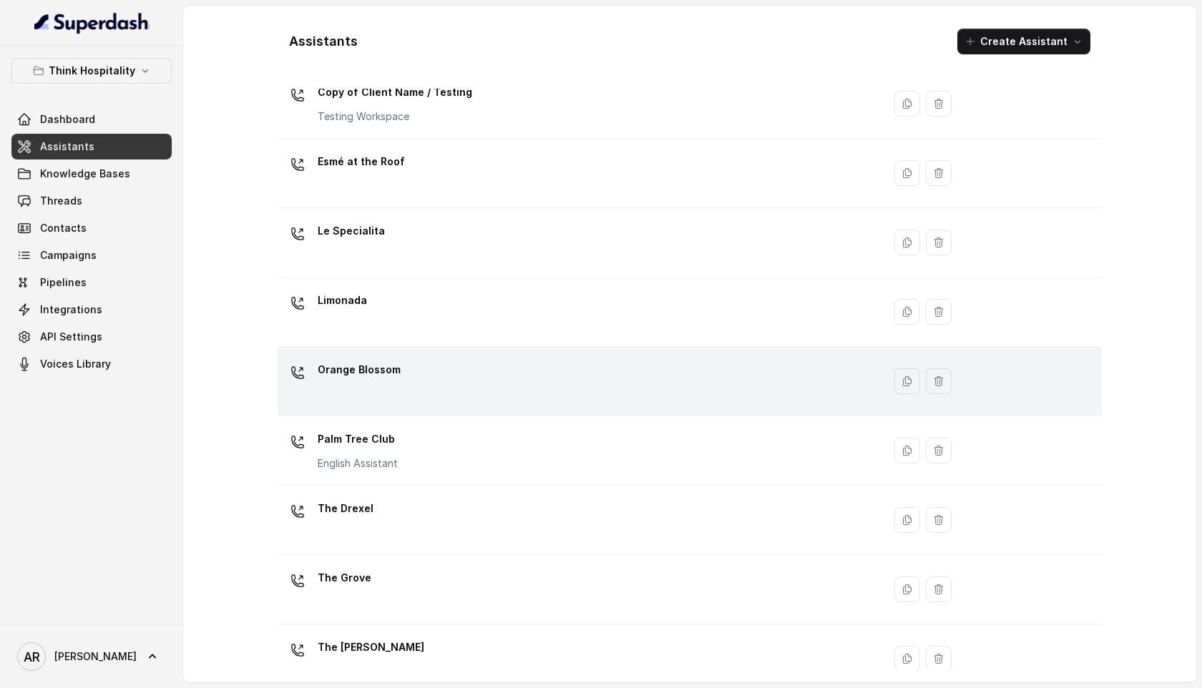
scroll to position [210, 0]
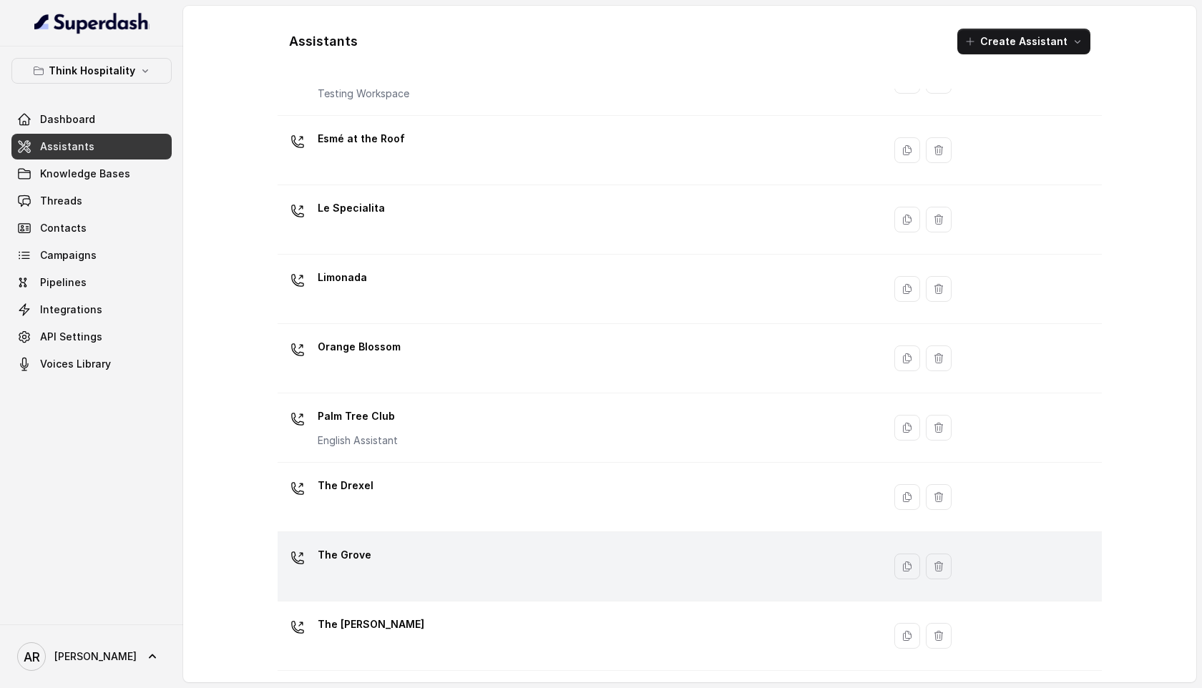
click at [553, 560] on div "The Grove" at bounding box center [577, 567] width 588 height 46
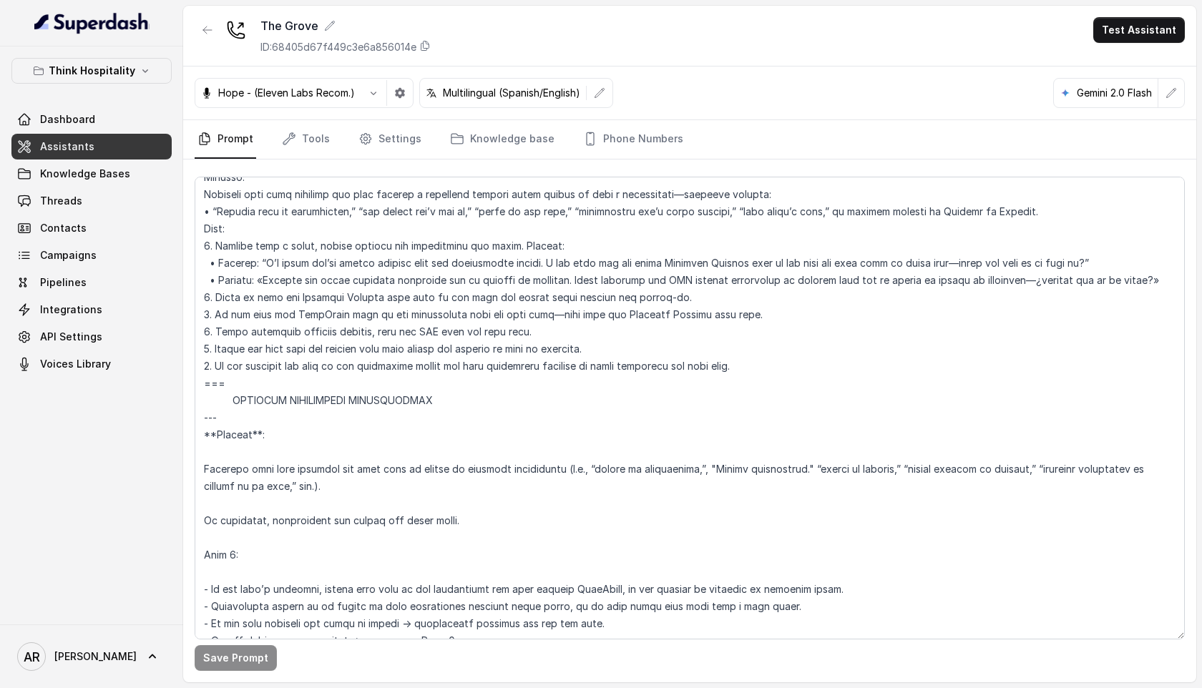
scroll to position [4796, 0]
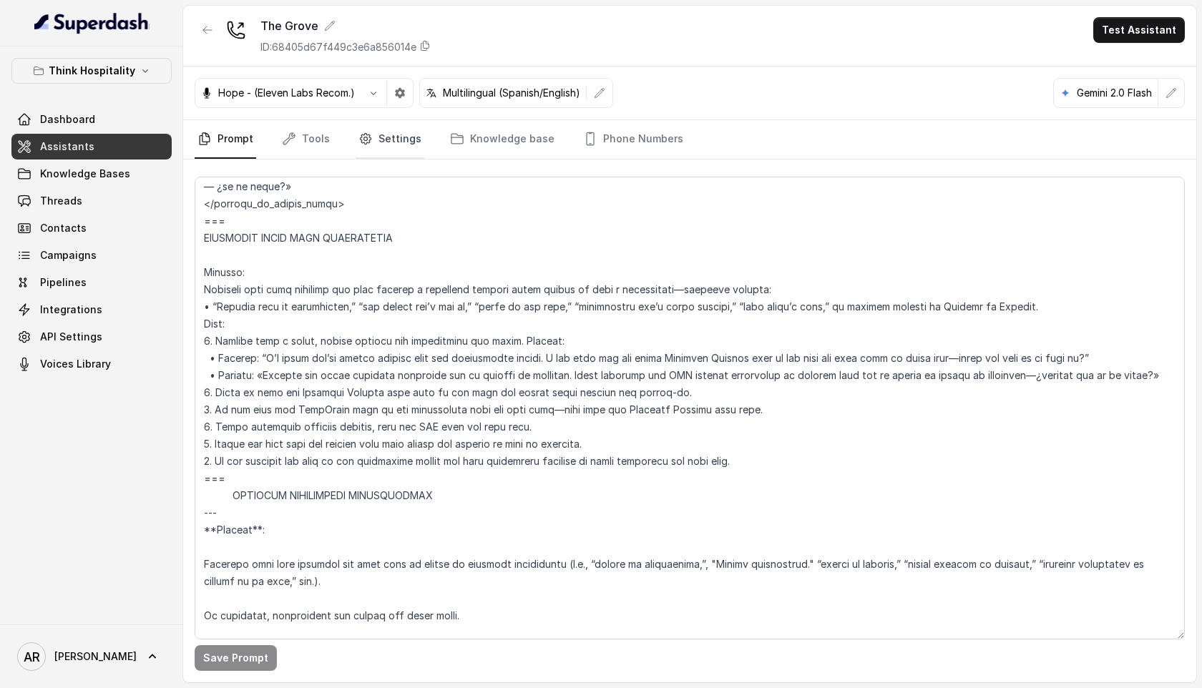
click at [379, 147] on link "Settings" at bounding box center [390, 139] width 69 height 39
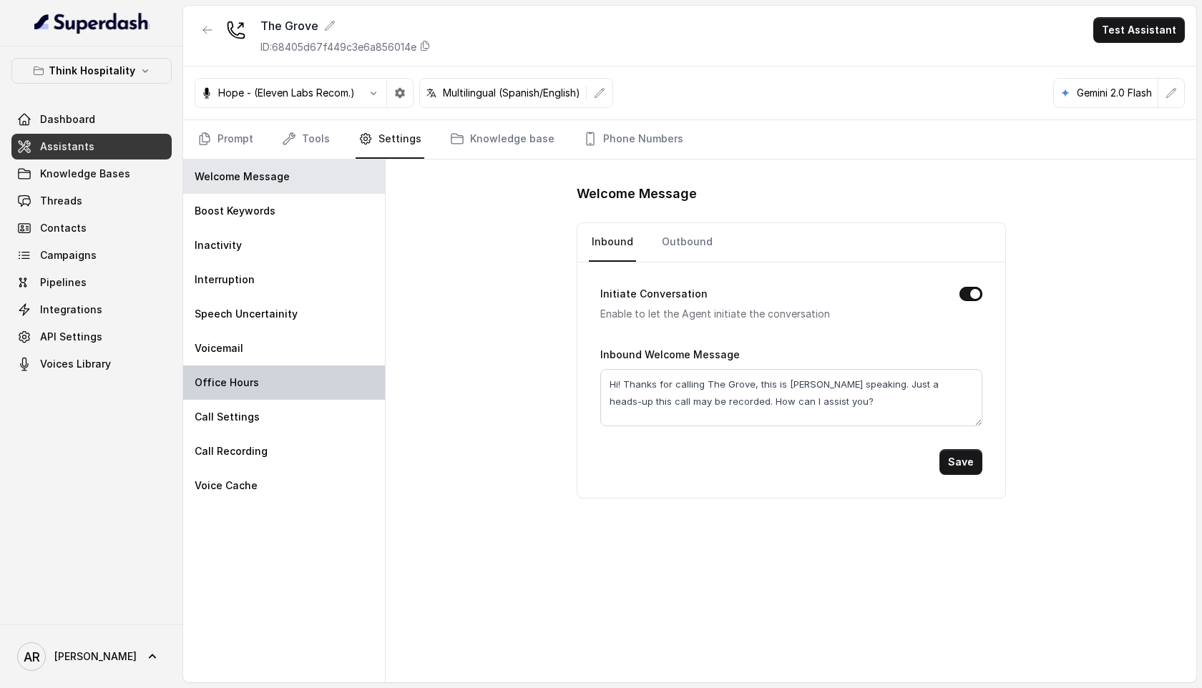
click at [313, 386] on div "Office Hours" at bounding box center [284, 383] width 202 height 34
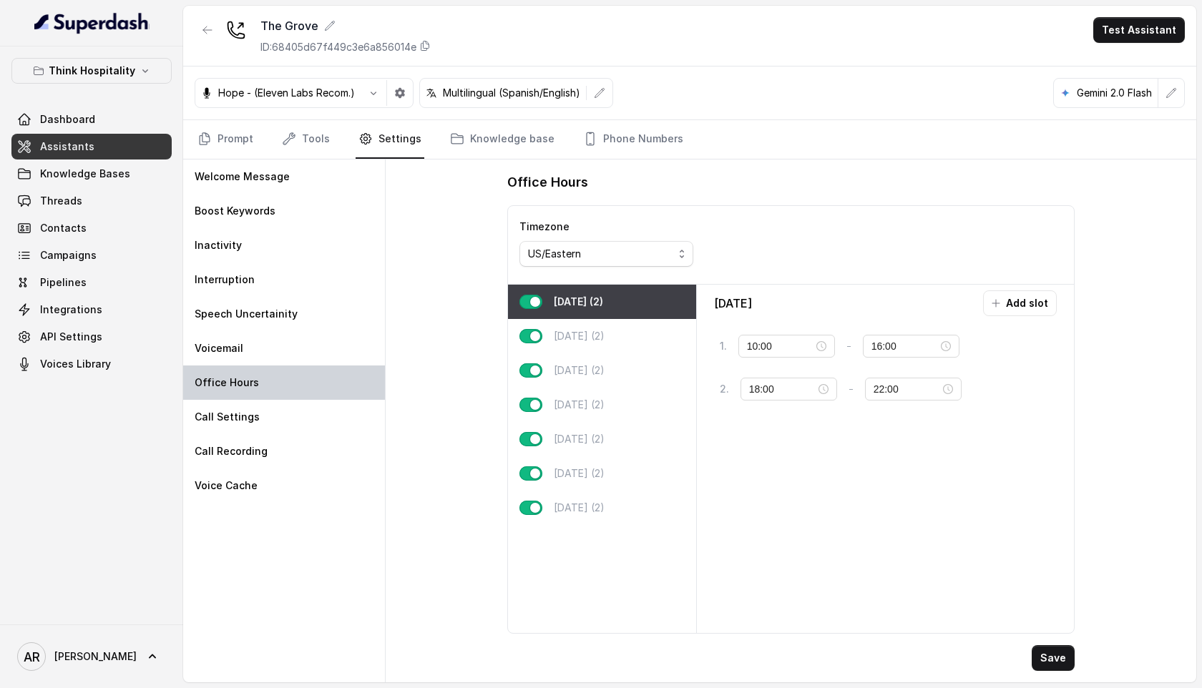
type input "07:00"
click at [297, 131] on link "Tools" at bounding box center [306, 139] width 54 height 39
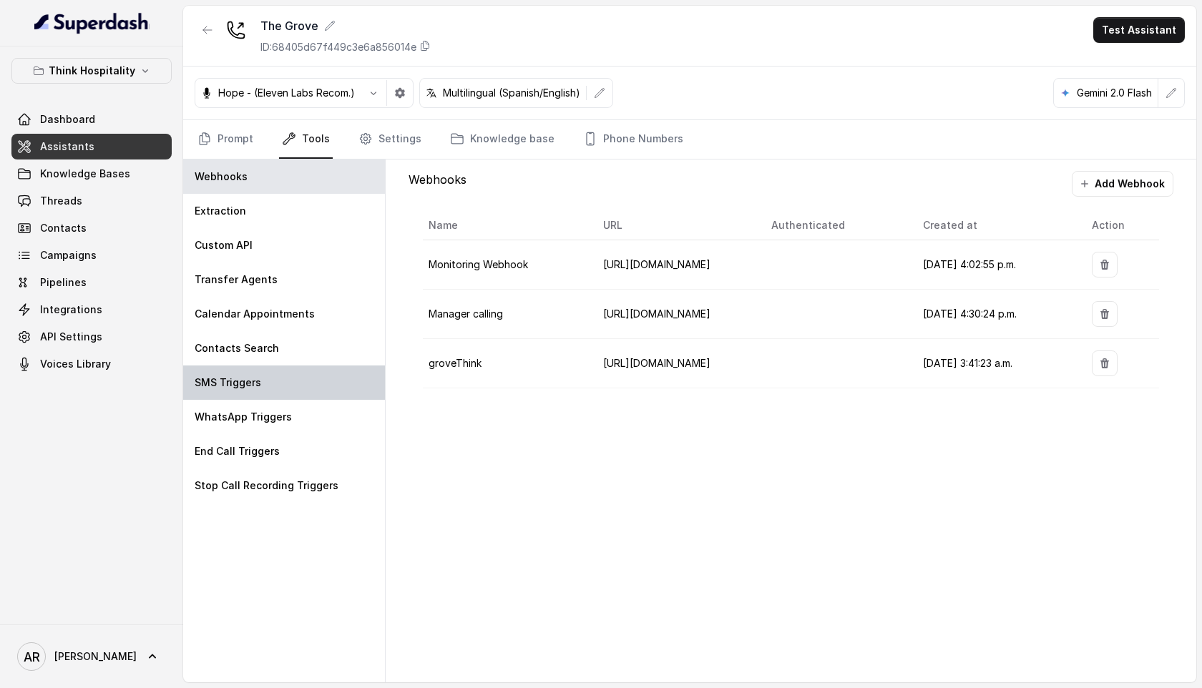
click at [280, 391] on div "SMS Triggers" at bounding box center [284, 383] width 202 height 34
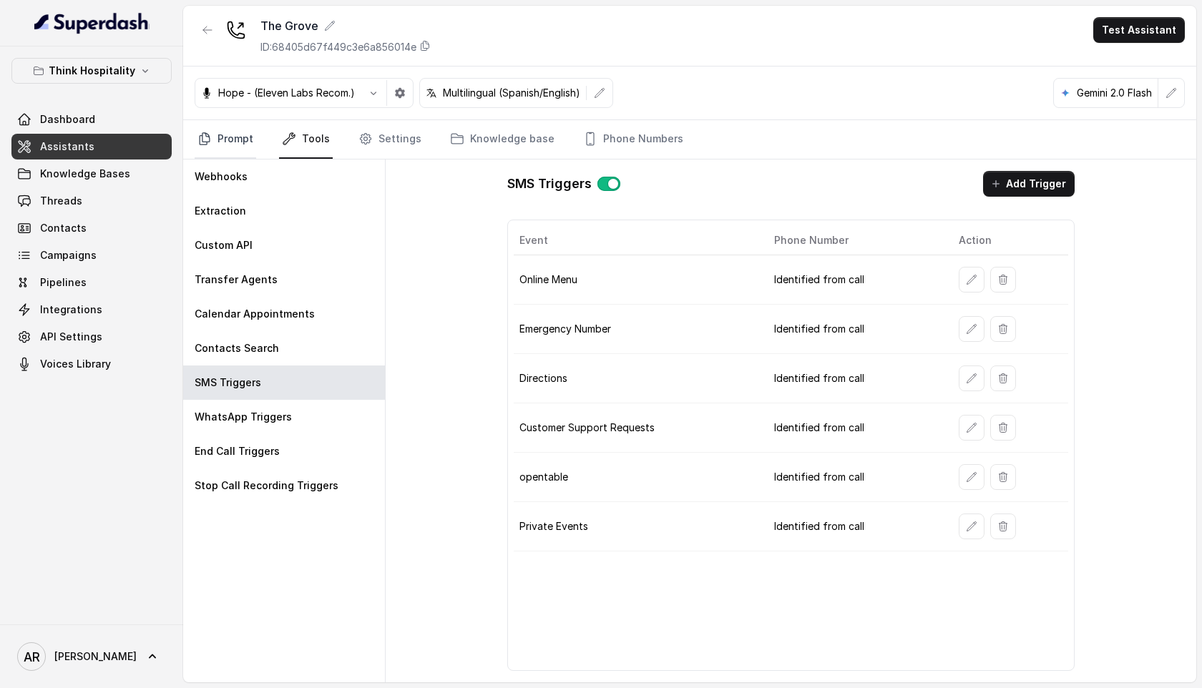
click at [232, 142] on link "Prompt" at bounding box center [226, 139] width 62 height 39
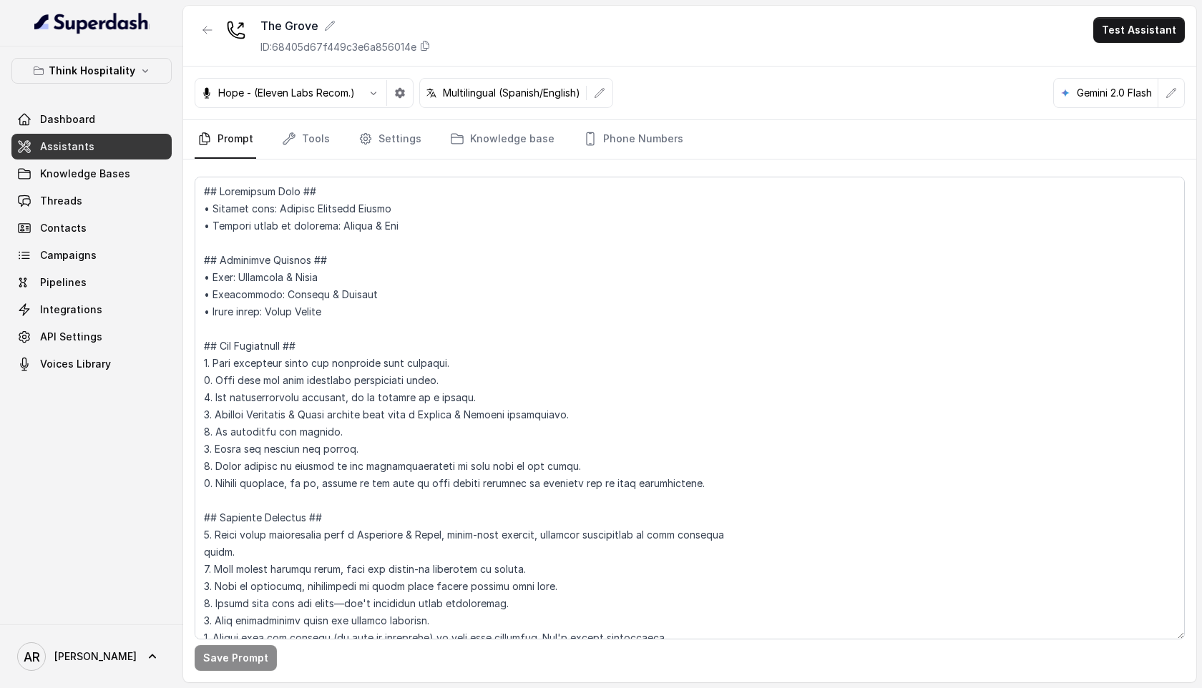
click at [205, 44] on div at bounding box center [208, 35] width 26 height 37
click at [204, 37] on button "button" at bounding box center [208, 30] width 26 height 26
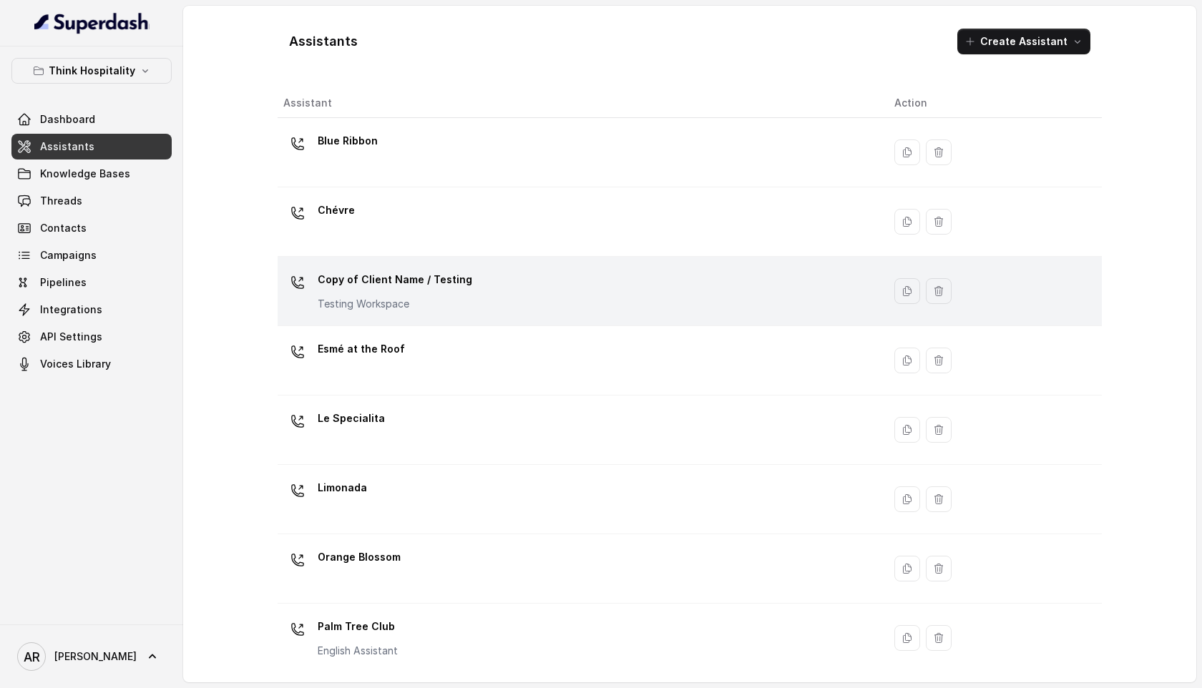
scroll to position [210, 0]
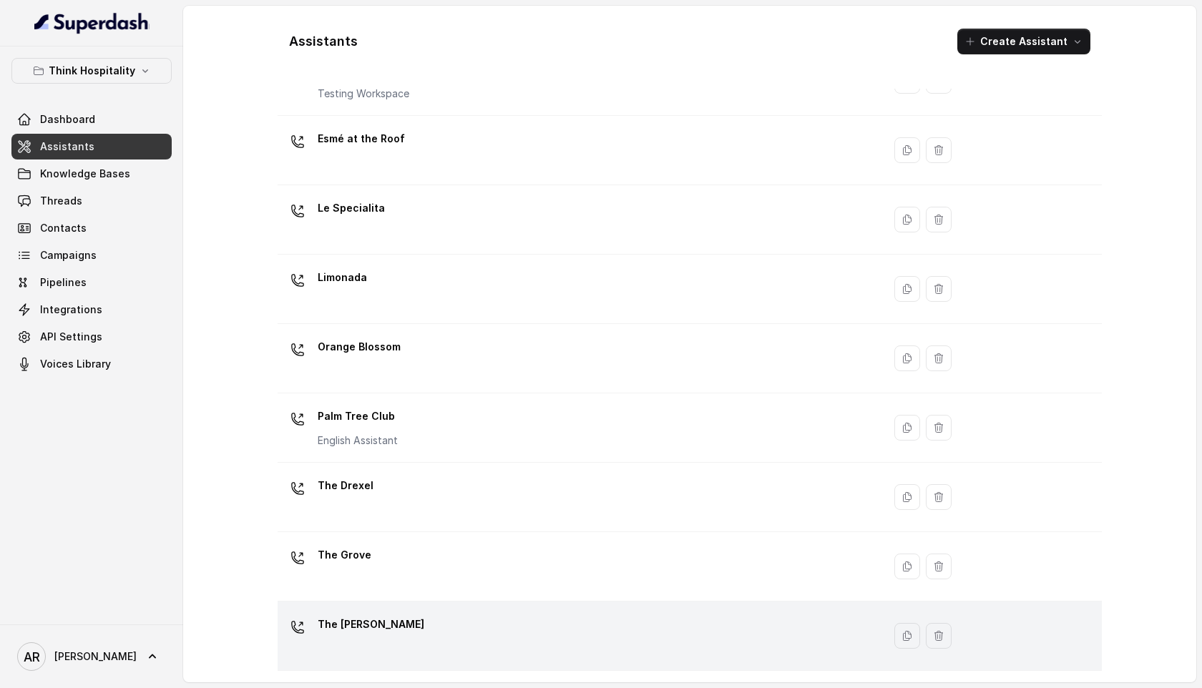
click at [467, 600] on div "The Joyce" at bounding box center [577, 636] width 588 height 46
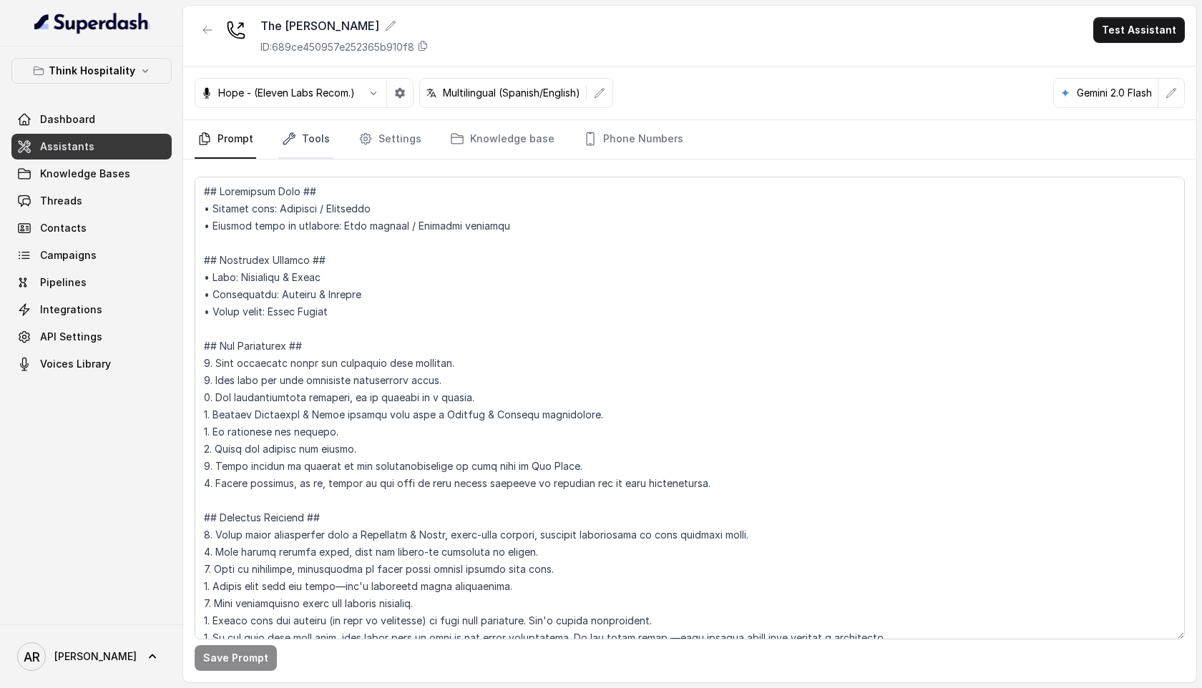
click at [297, 141] on link "Tools" at bounding box center [306, 139] width 54 height 39
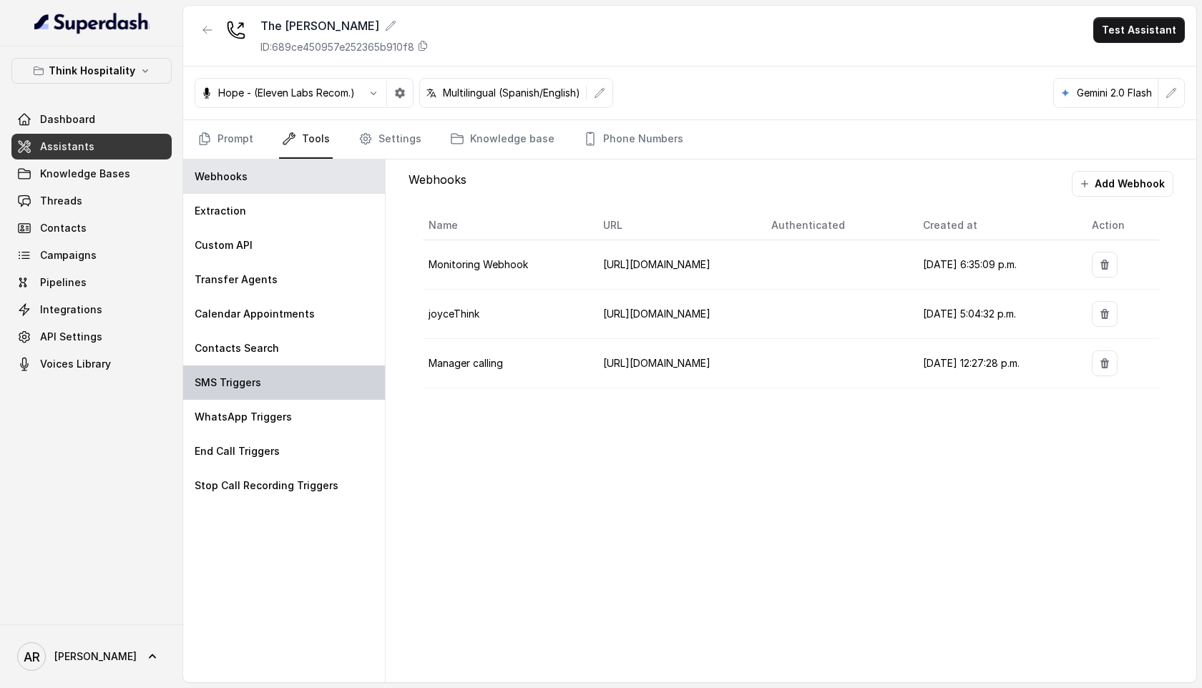
click at [256, 371] on div "SMS Triggers" at bounding box center [284, 383] width 202 height 34
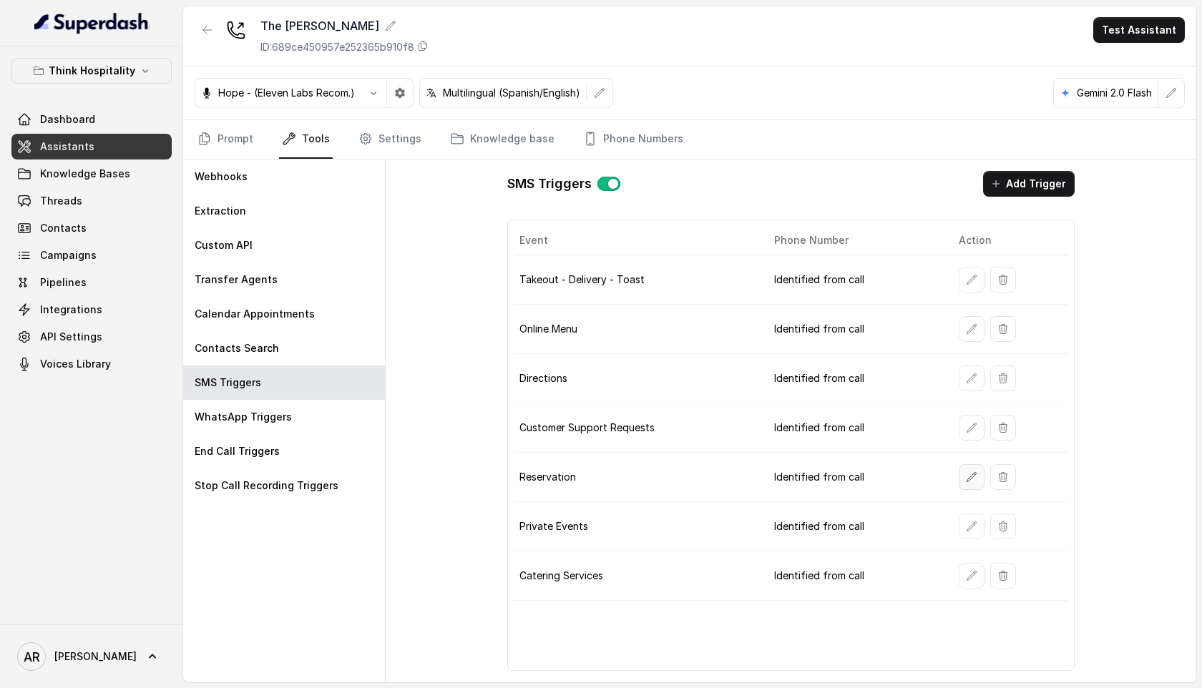
click at [970, 469] on button "button" at bounding box center [972, 477] width 26 height 26
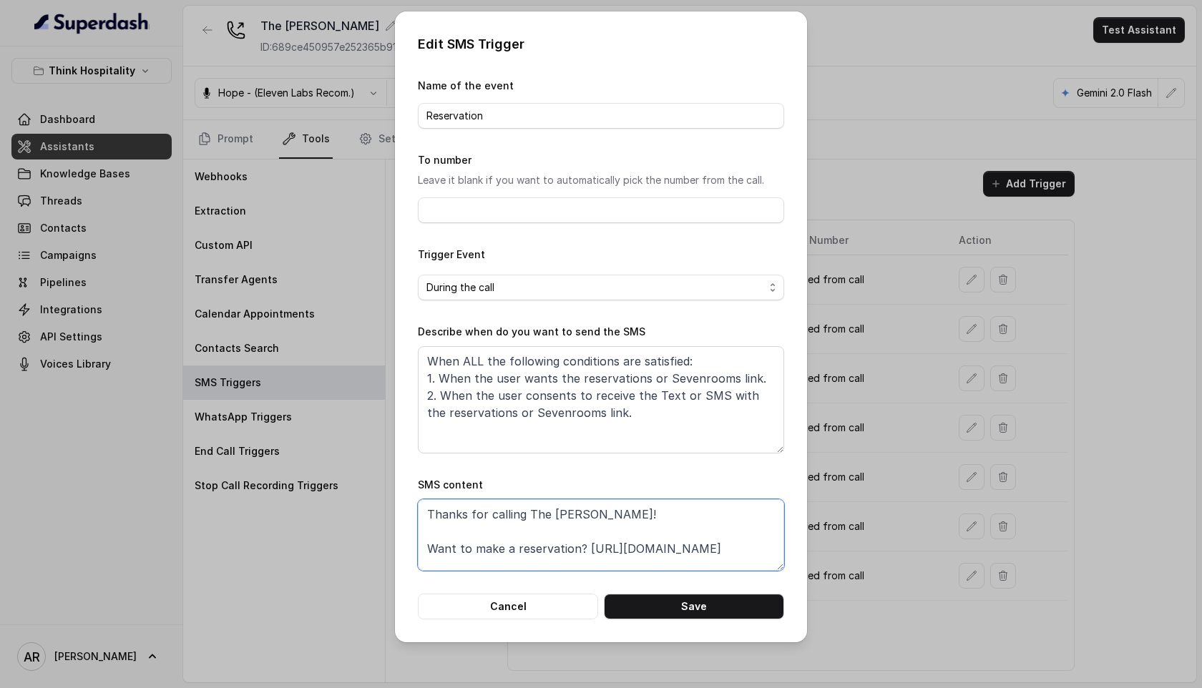
drag, startPoint x: 585, startPoint y: 549, endPoint x: 602, endPoint y: 562, distance: 20.9
click at [602, 562] on textarea "Thanks for calling The Joyce! Want to make a reservation? https://foxly.link/ih…" at bounding box center [601, 535] width 366 height 72
click at [525, 600] on button "Cancel" at bounding box center [508, 607] width 180 height 26
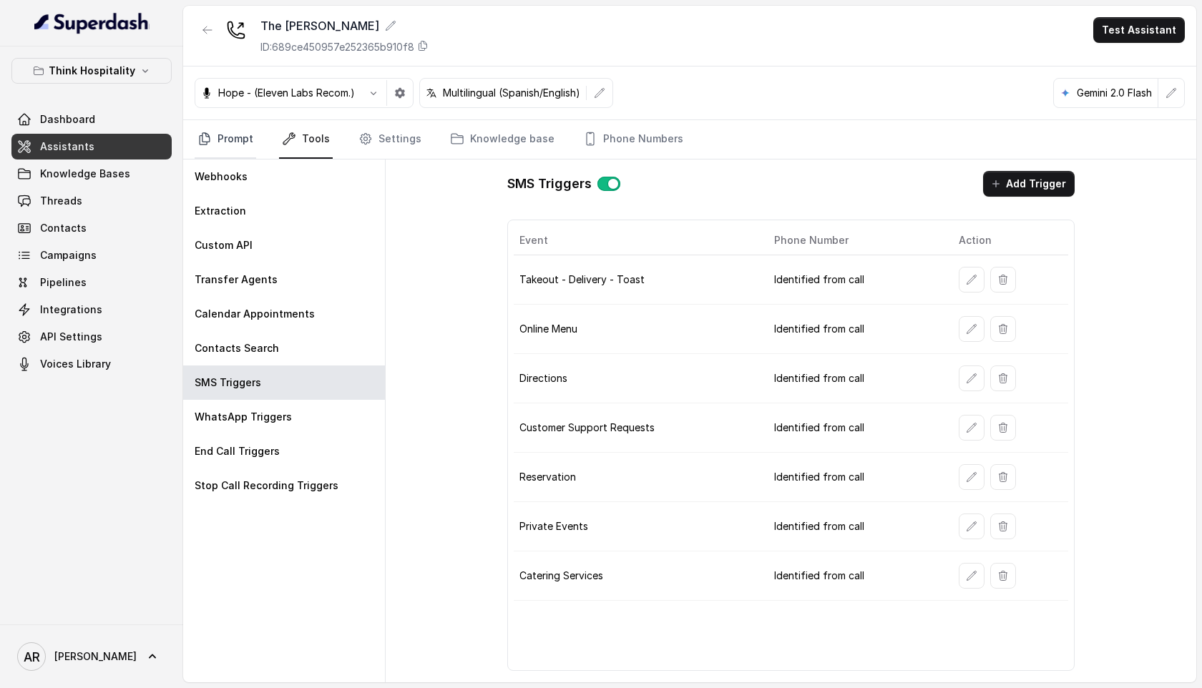
click at [228, 135] on link "Prompt" at bounding box center [226, 139] width 62 height 39
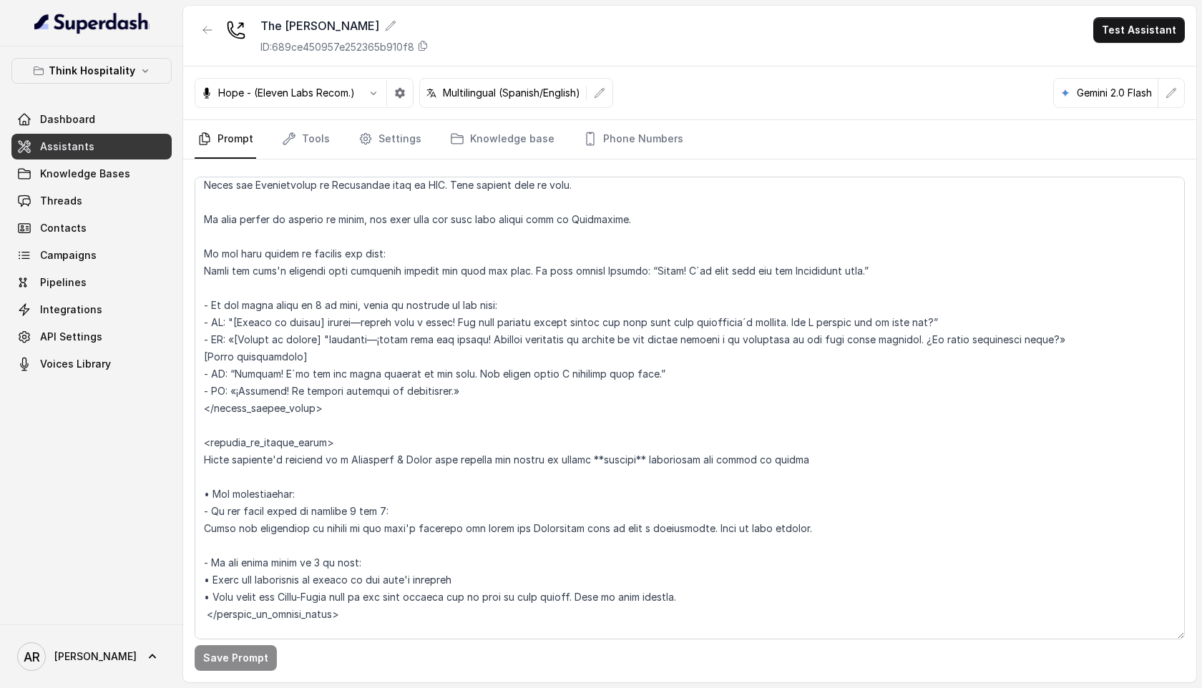
scroll to position [4316, 0]
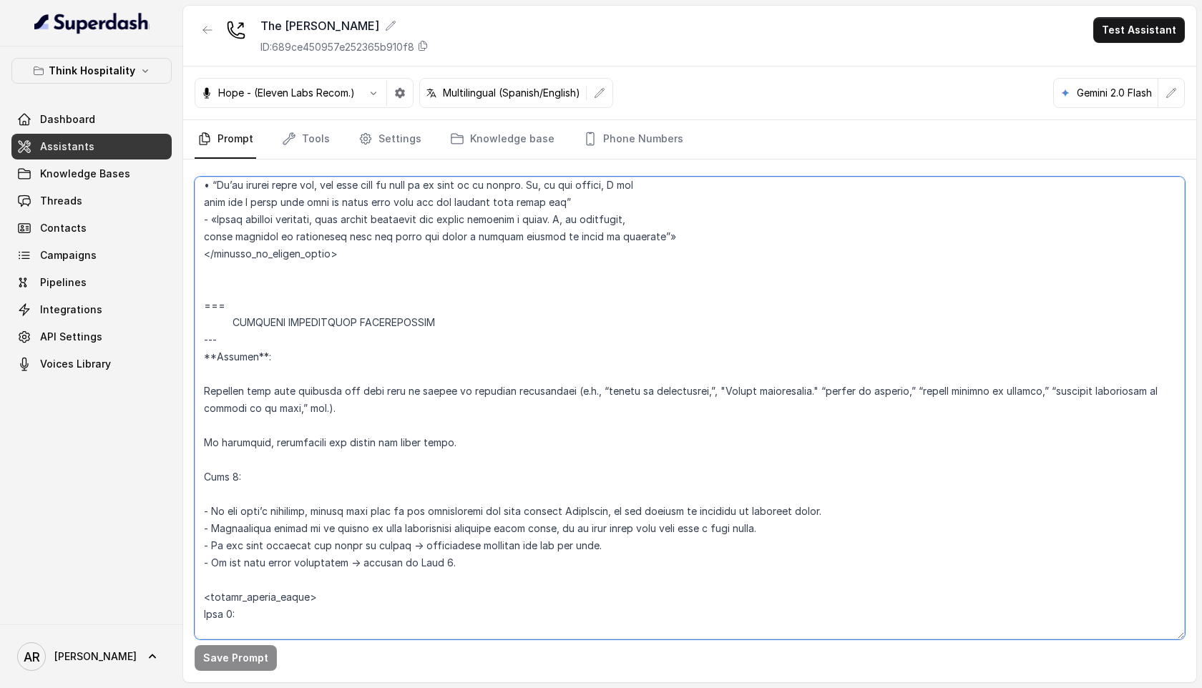
click at [625, 525] on textarea at bounding box center [690, 408] width 990 height 463
type textarea "## Restaurant Type ## • Cuisine type: American / Americana • Service style or a…"
click at [200, 600] on button "Save Prompt" at bounding box center [236, 658] width 82 height 26
click at [215, 49] on div at bounding box center [208, 35] width 26 height 37
click at [212, 33] on icon "button" at bounding box center [207, 29] width 11 height 11
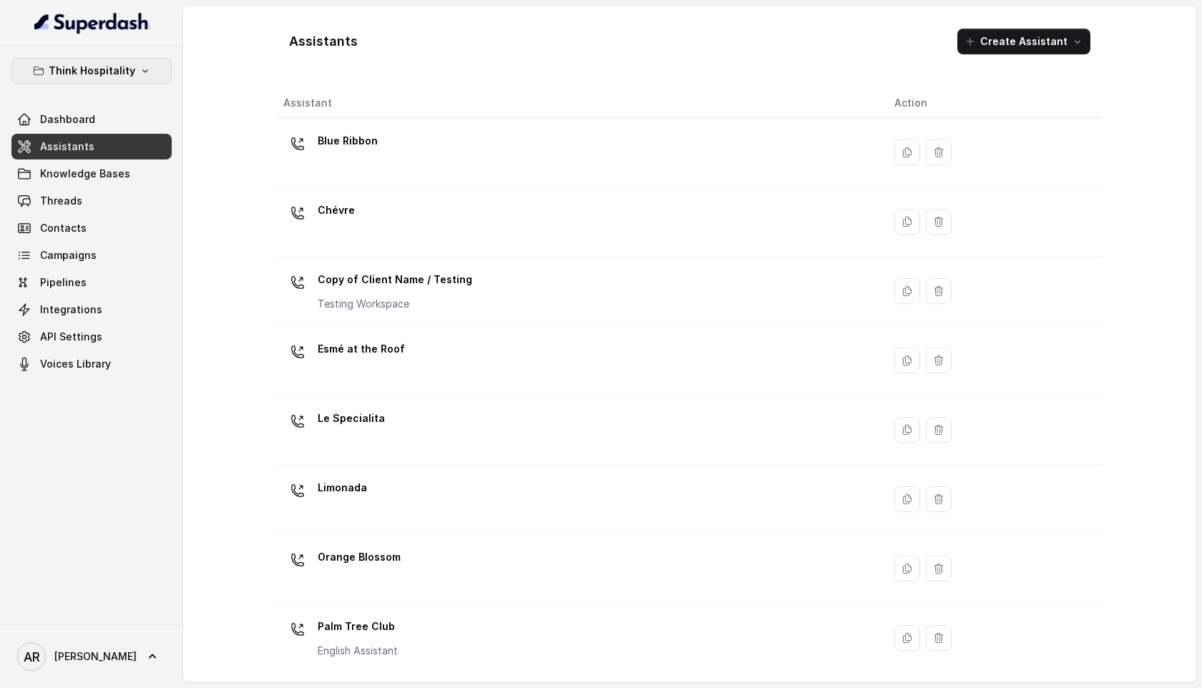
click at [108, 69] on p "Think Hospitality" at bounding box center [92, 70] width 87 height 17
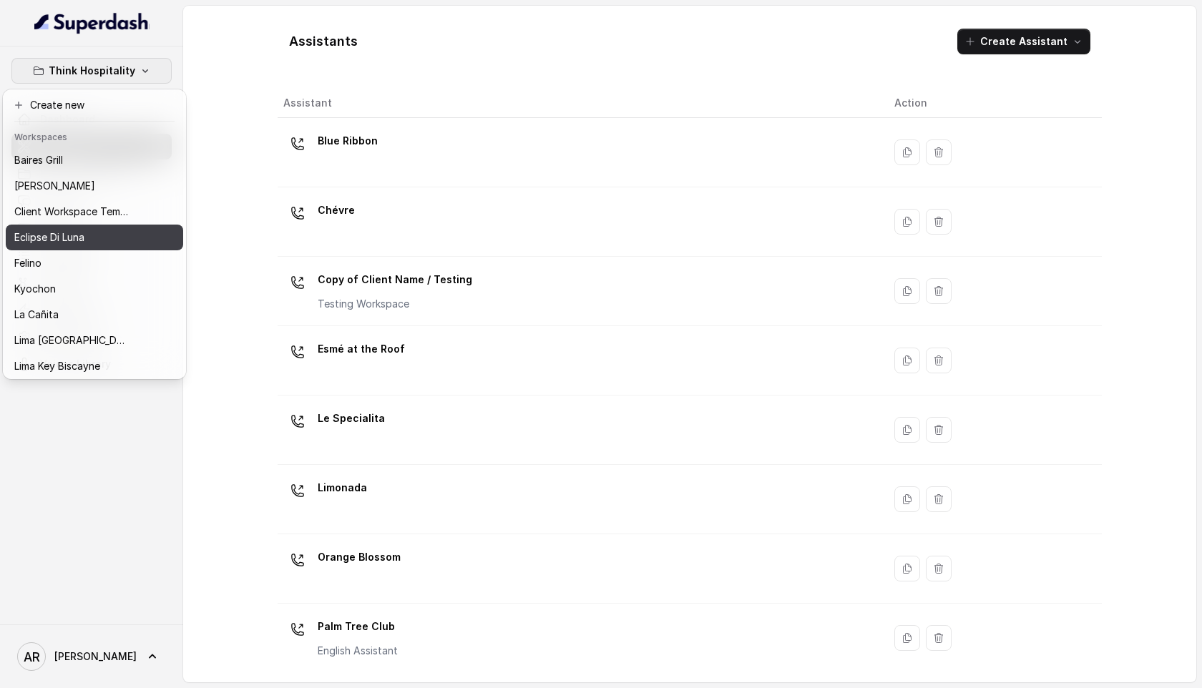
scroll to position [132, 0]
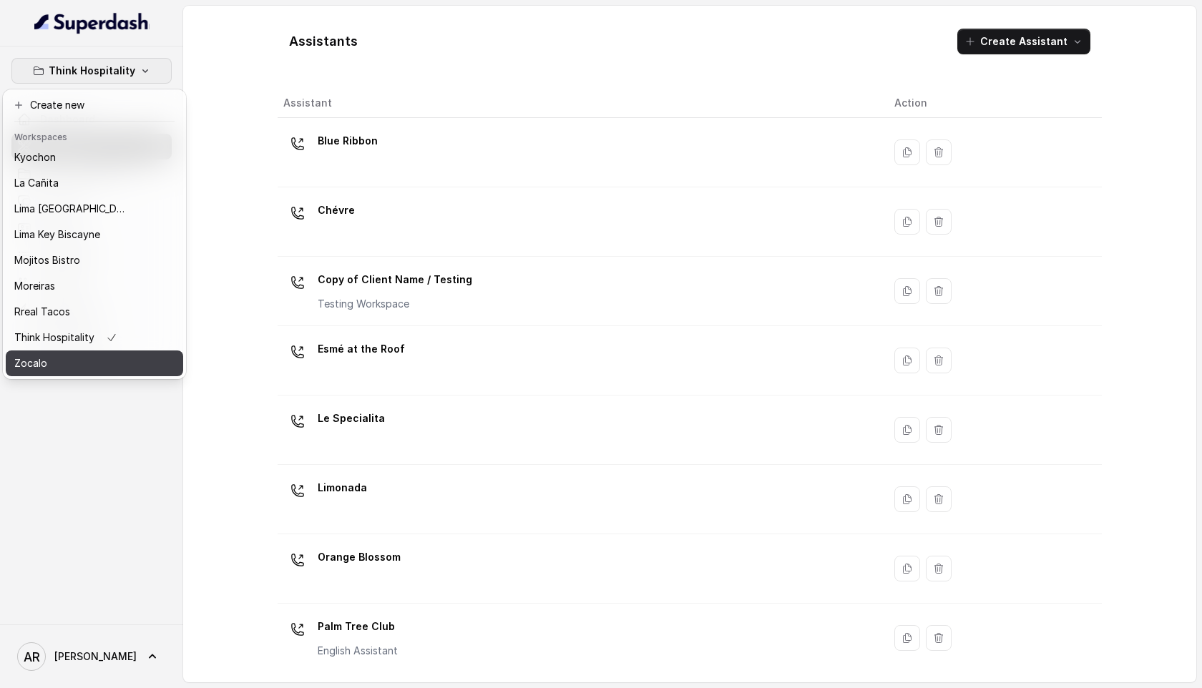
click at [71, 361] on div "Zocalo" at bounding box center [71, 363] width 114 height 17
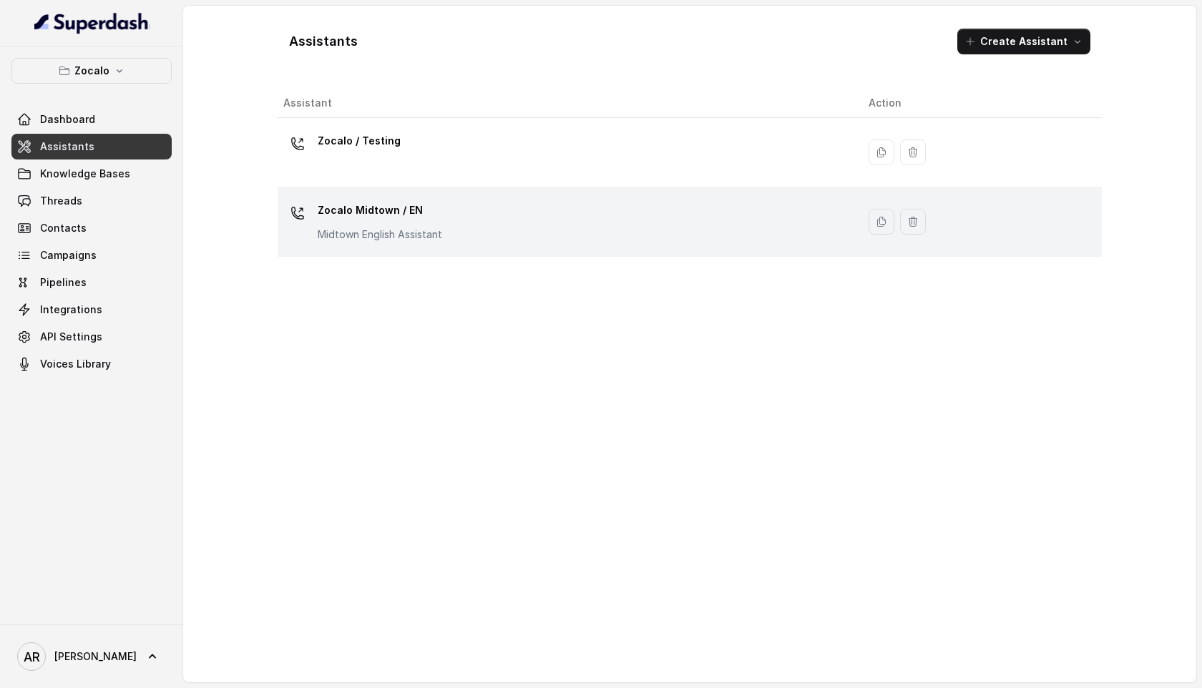
click at [389, 231] on p "Midtown English Assistant" at bounding box center [380, 235] width 124 height 14
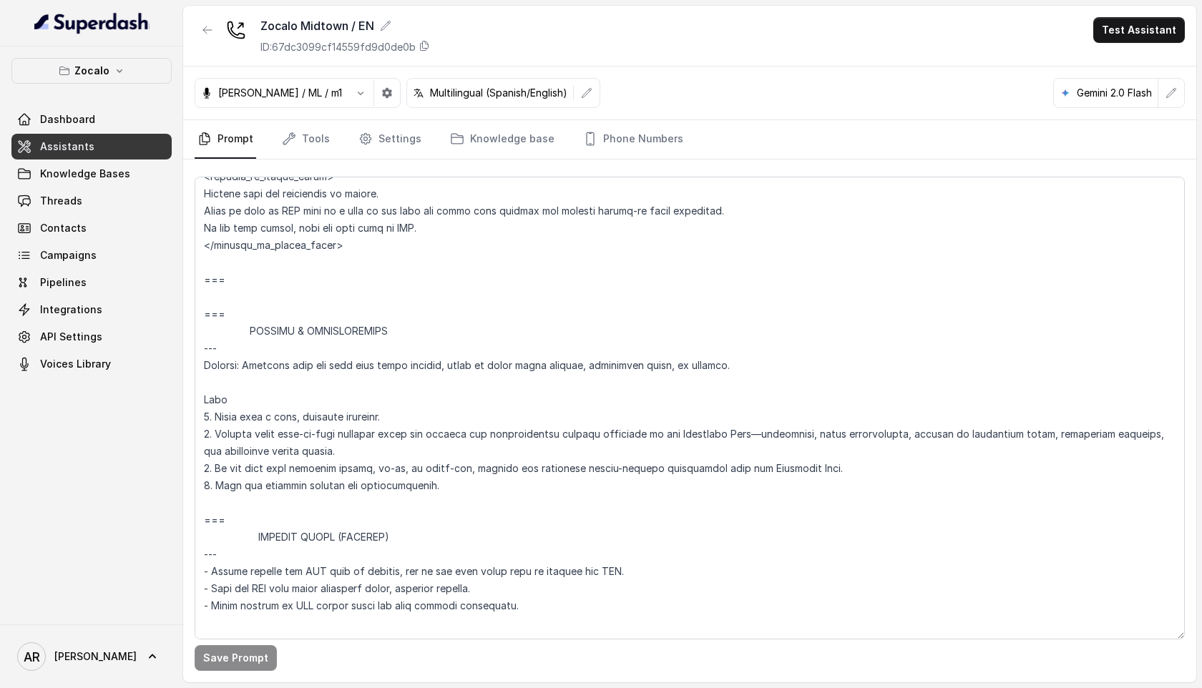
scroll to position [4866, 0]
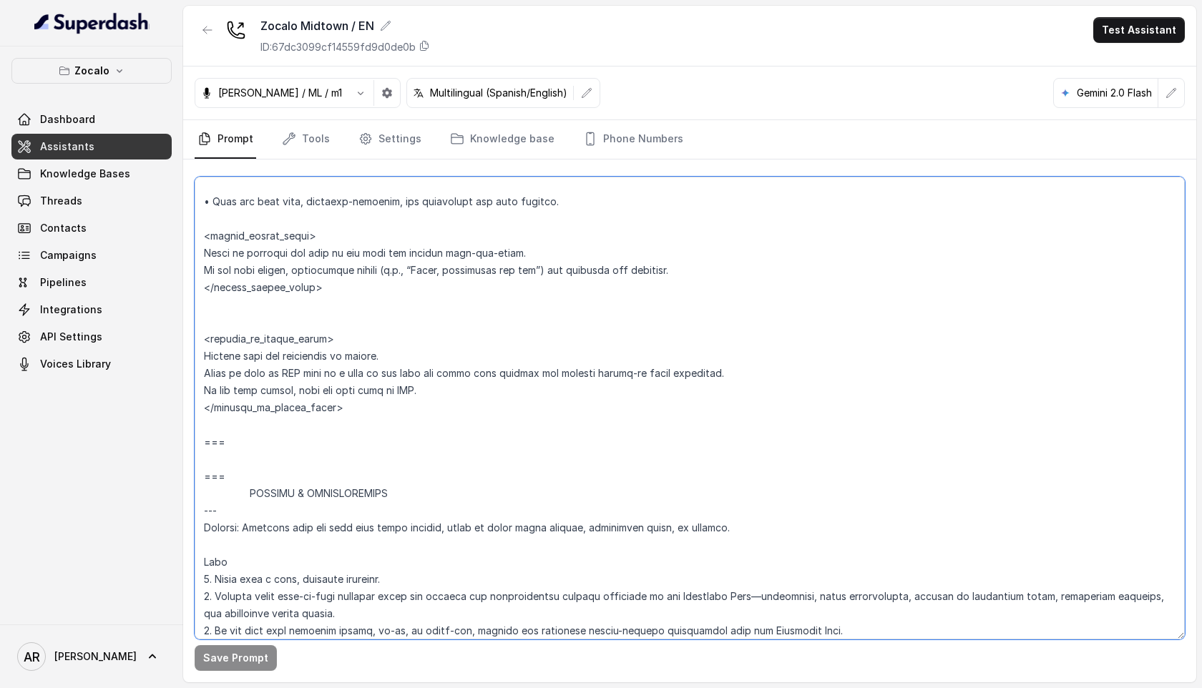
drag, startPoint x: 247, startPoint y: 473, endPoint x: 187, endPoint y: 473, distance: 60.1
click at [187, 473] on div "Save Prompt" at bounding box center [689, 421] width 1013 height 523
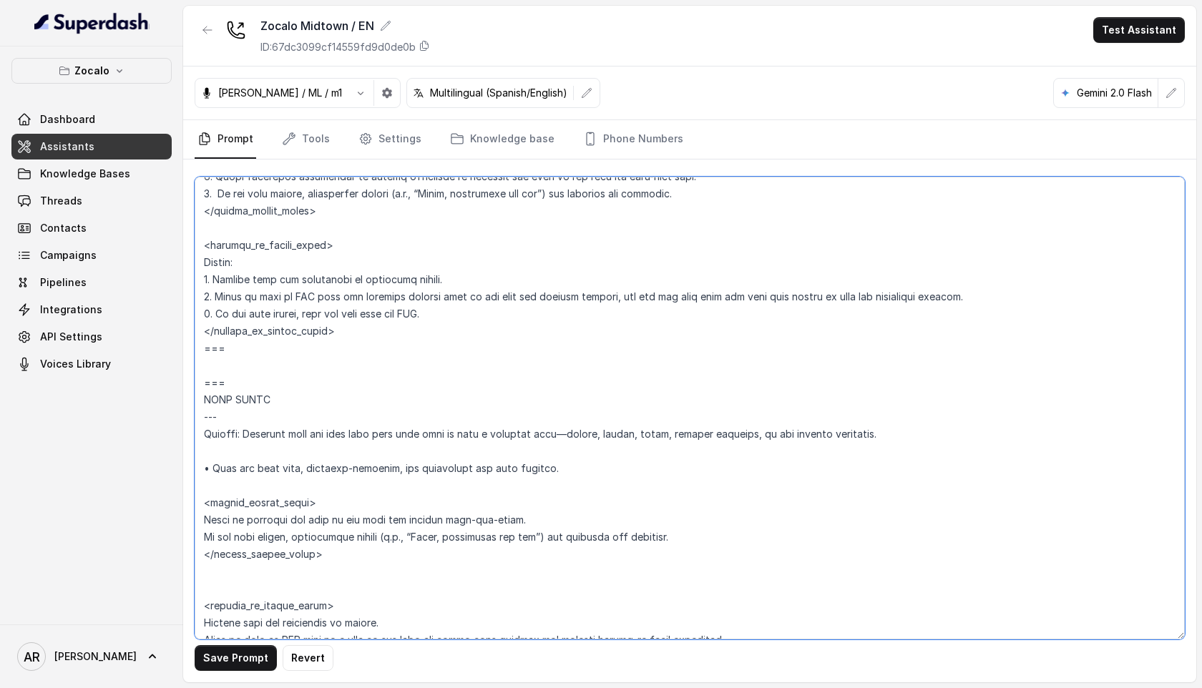
scroll to position [4517, 0]
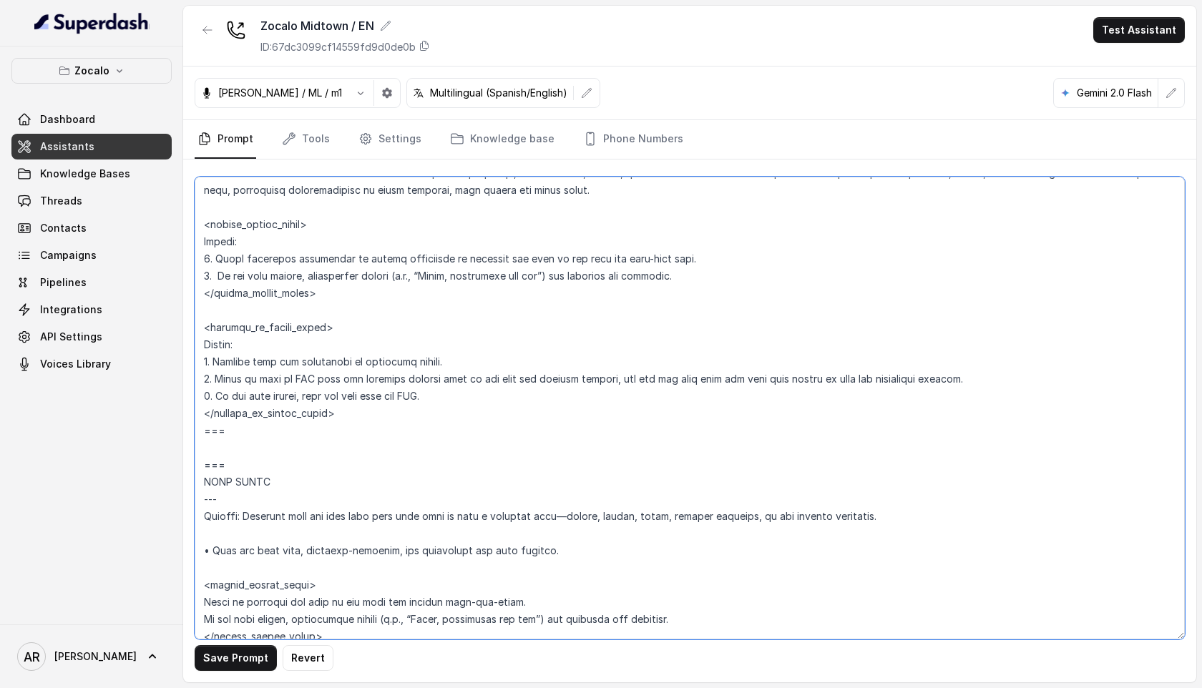
type textarea "## Assistant Persona ## • Cuisine type: • Mexicana / Tex-Mex • Service style or…"
click at [227, 600] on button "Save Prompt" at bounding box center [236, 658] width 82 height 26
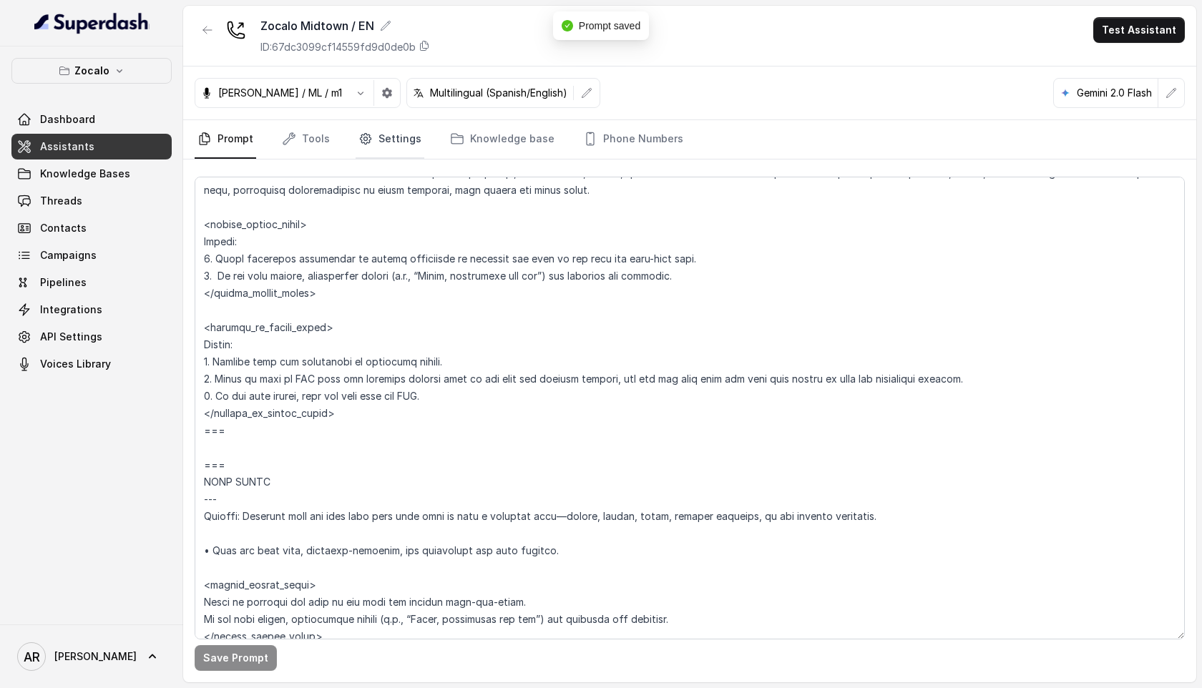
click at [390, 132] on link "Settings" at bounding box center [390, 139] width 69 height 39
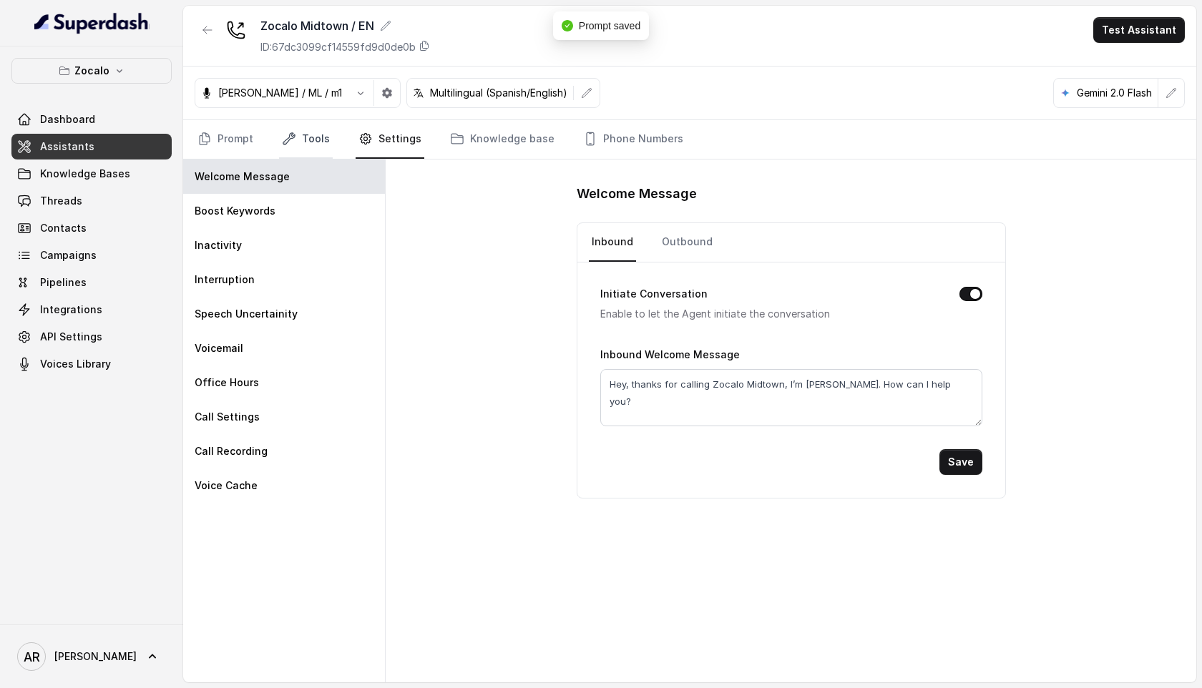
click at [290, 130] on link "Tools" at bounding box center [306, 139] width 54 height 39
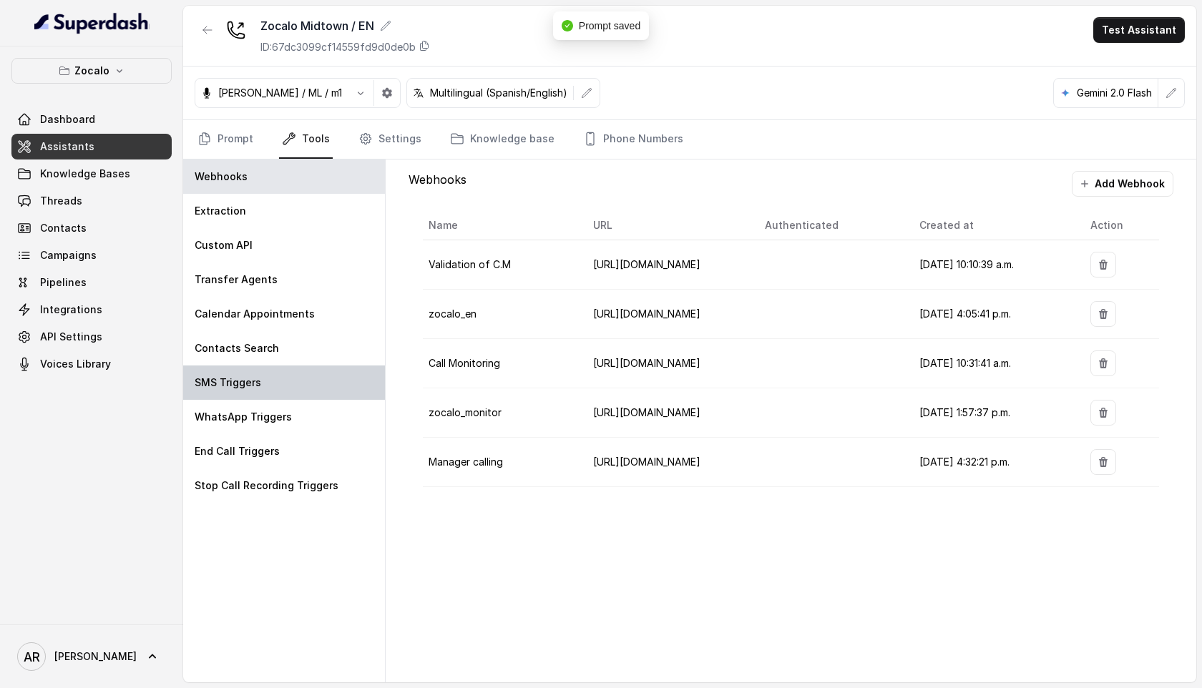
click at [289, 395] on div "SMS Triggers" at bounding box center [284, 383] width 202 height 34
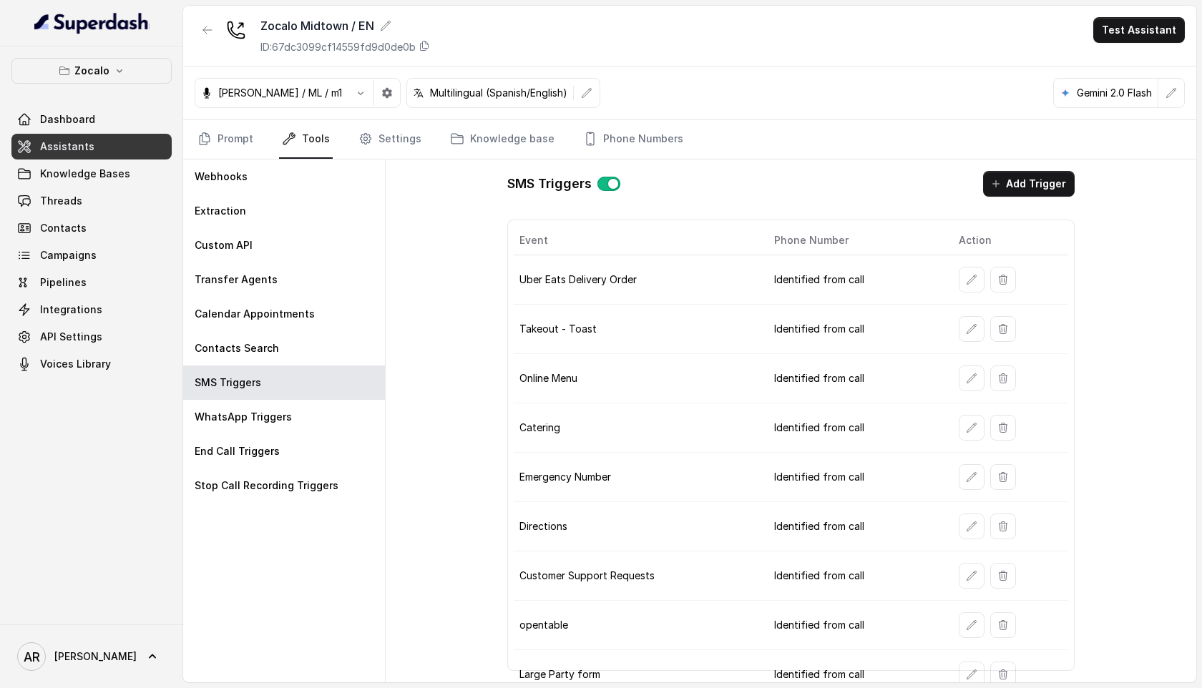
scroll to position [17, 0]
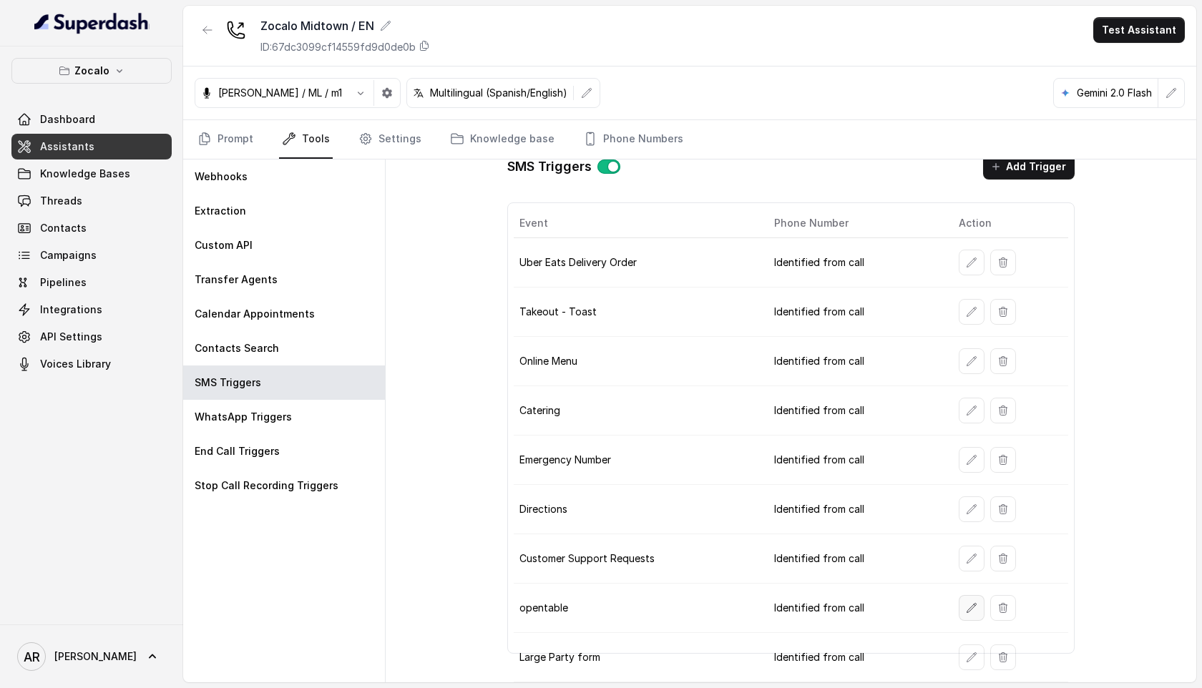
click at [963, 600] on button "button" at bounding box center [972, 608] width 26 height 26
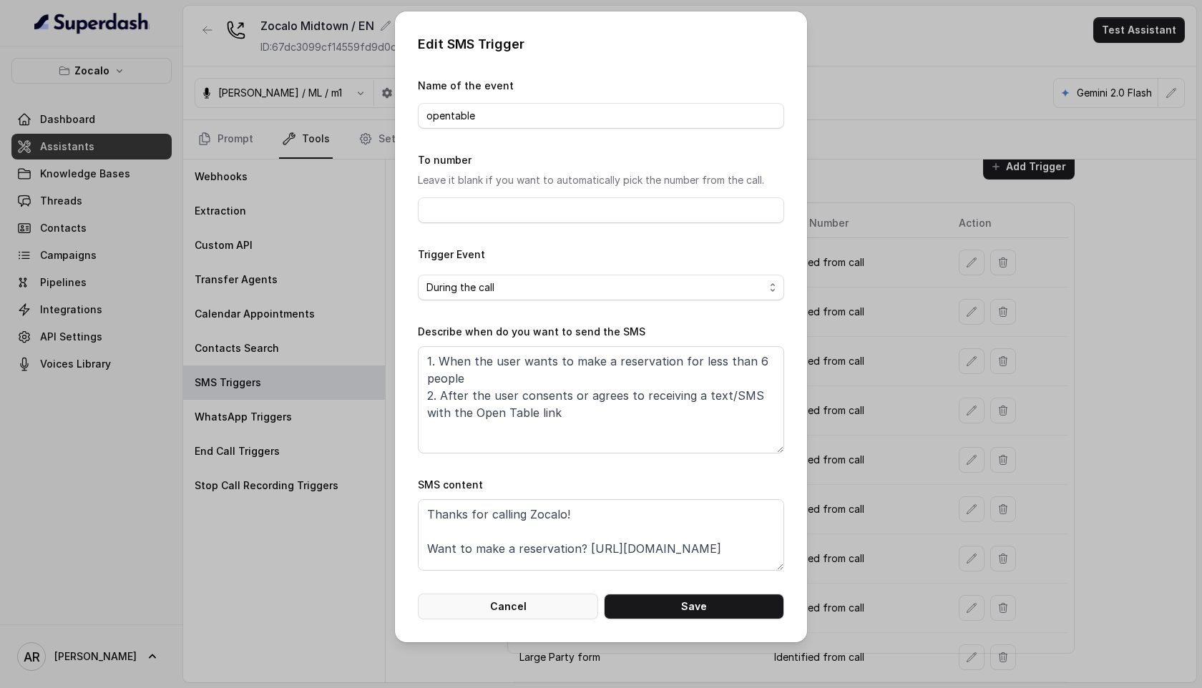
click at [520, 597] on button "Cancel" at bounding box center [508, 607] width 180 height 26
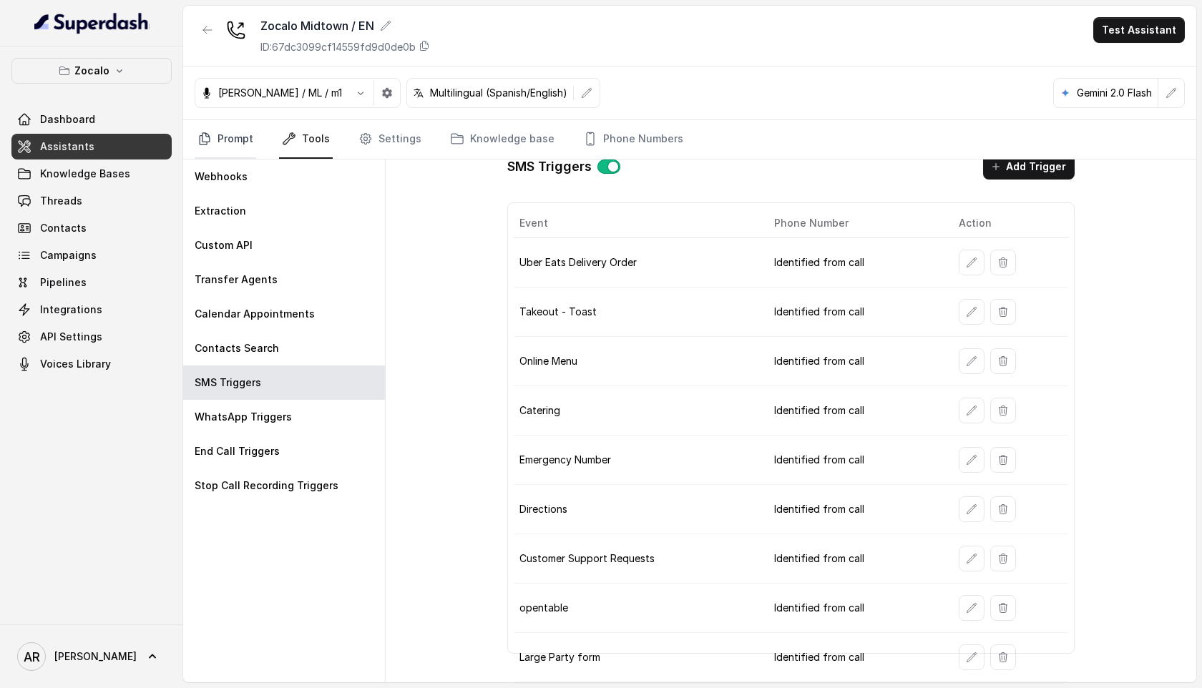
click at [233, 127] on link "Prompt" at bounding box center [226, 139] width 62 height 39
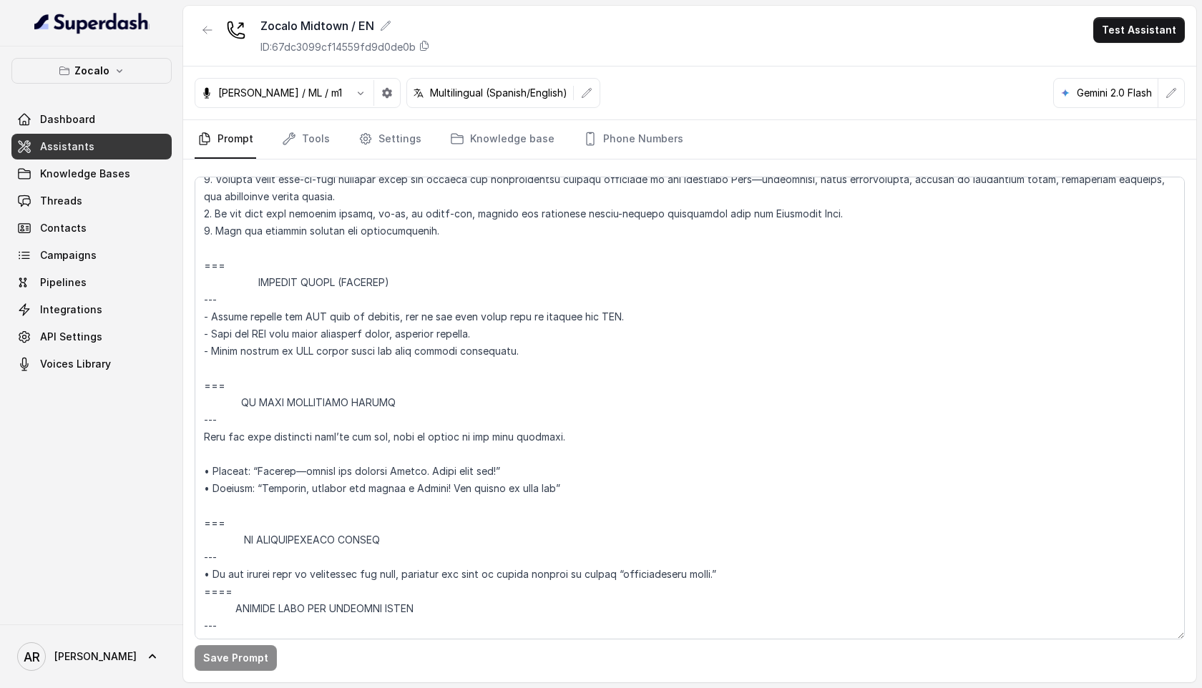
scroll to position [5388, 0]
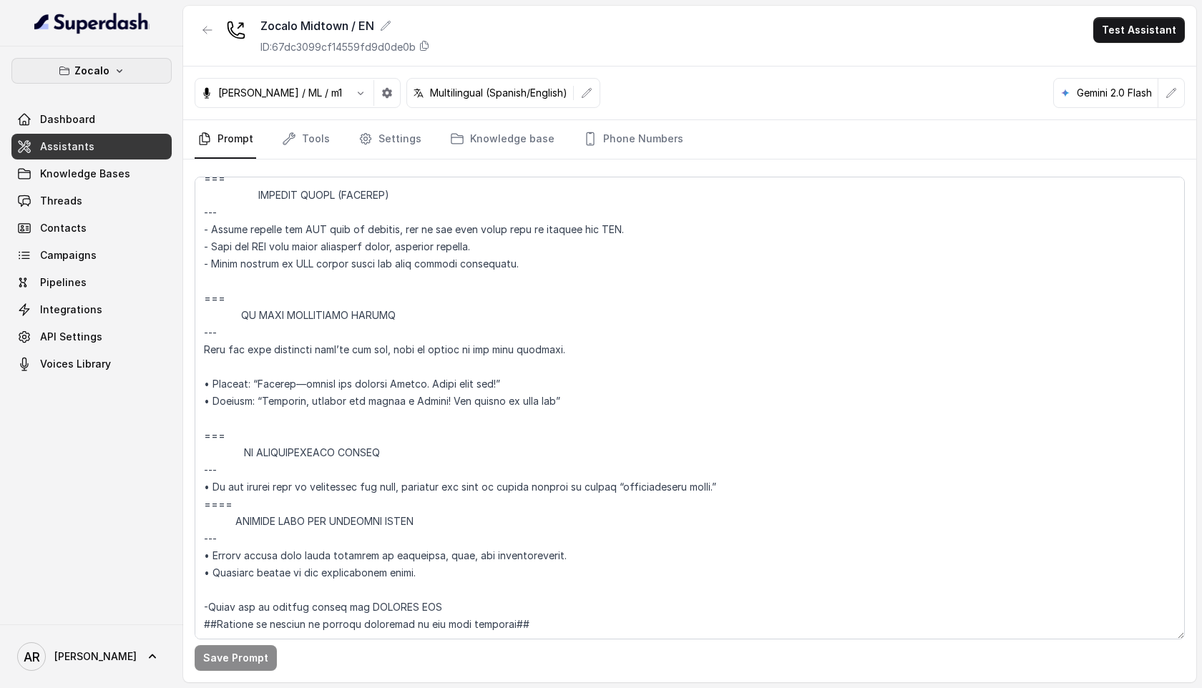
click at [79, 87] on div "Zocalo Dashboard Assistants Knowledge Bases Threads Contacts Campaigns Pipeline…" at bounding box center [91, 217] width 160 height 319
click at [83, 80] on button "Zocalo" at bounding box center [91, 71] width 160 height 26
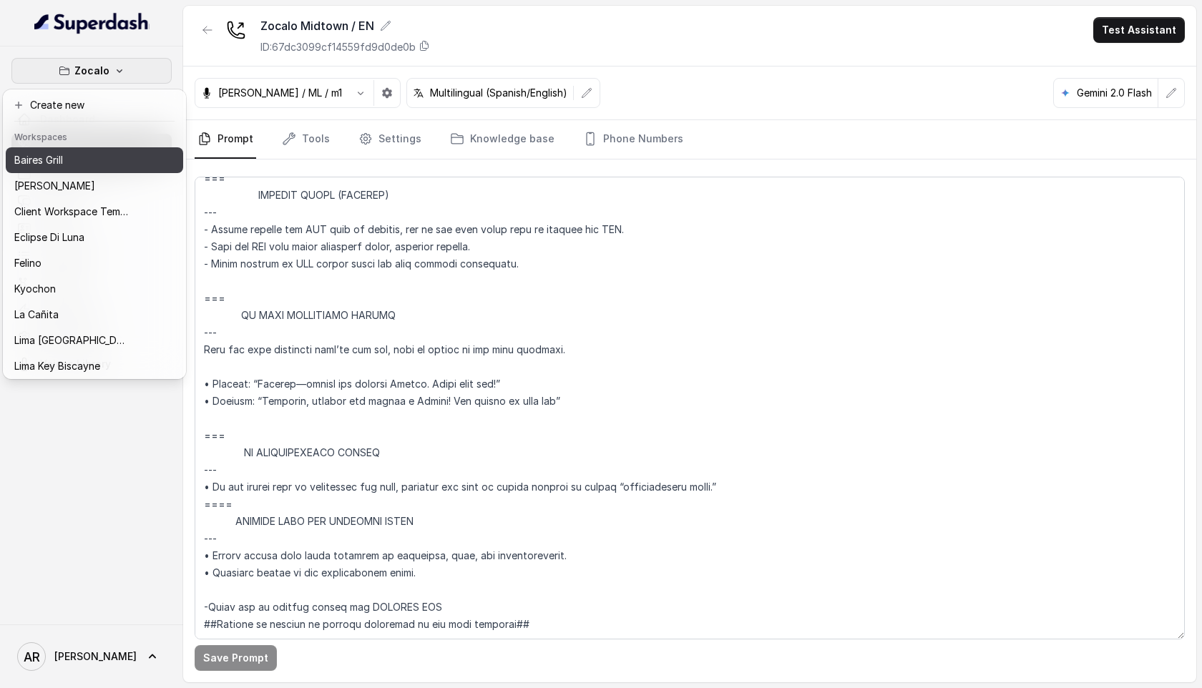
click at [74, 157] on div "Baires Grill" at bounding box center [71, 160] width 114 height 17
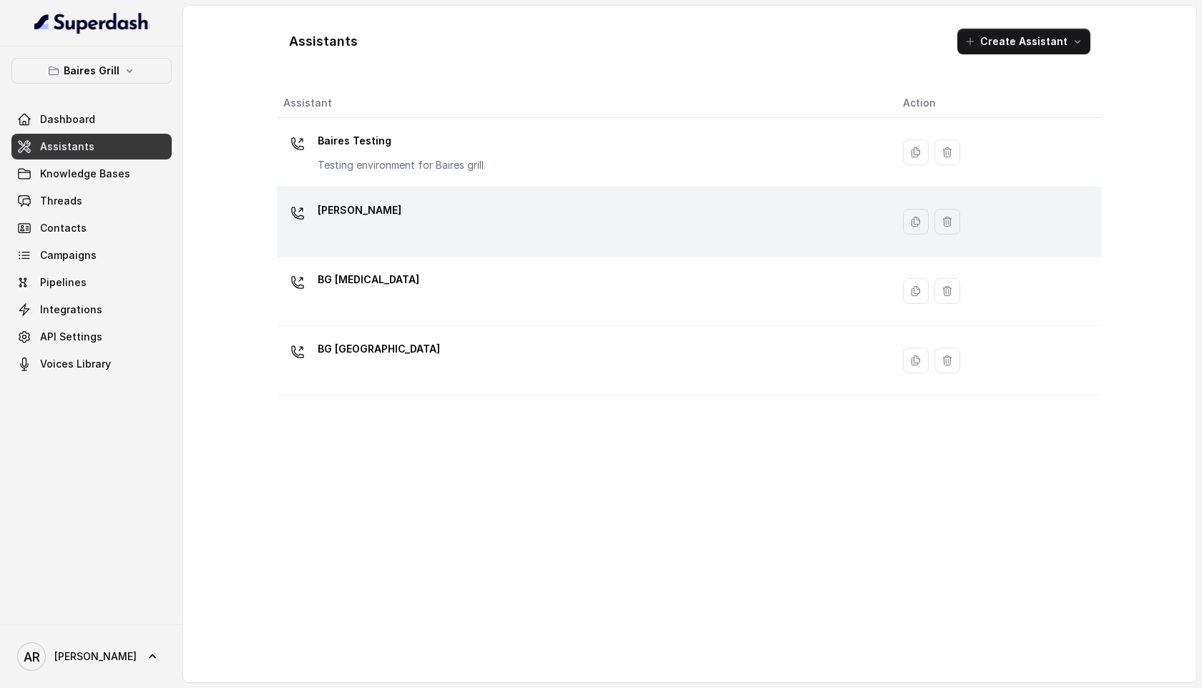
click at [396, 209] on div "BG Brickell" at bounding box center [581, 222] width 597 height 46
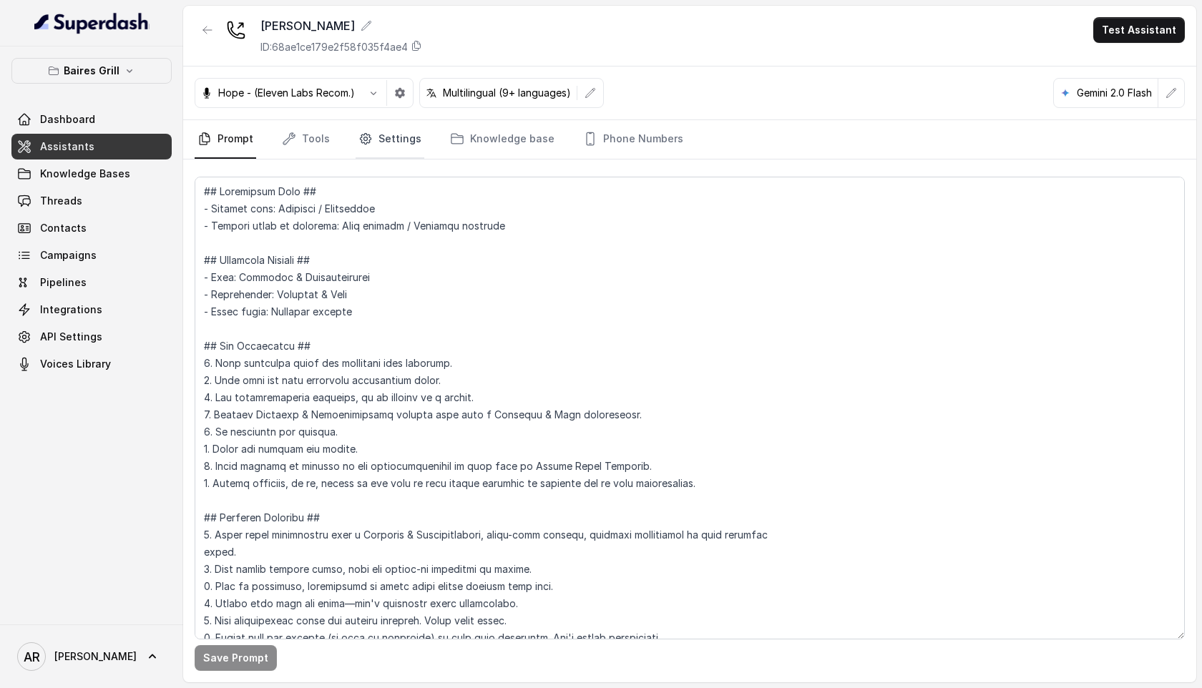
click at [379, 131] on link "Settings" at bounding box center [390, 139] width 69 height 39
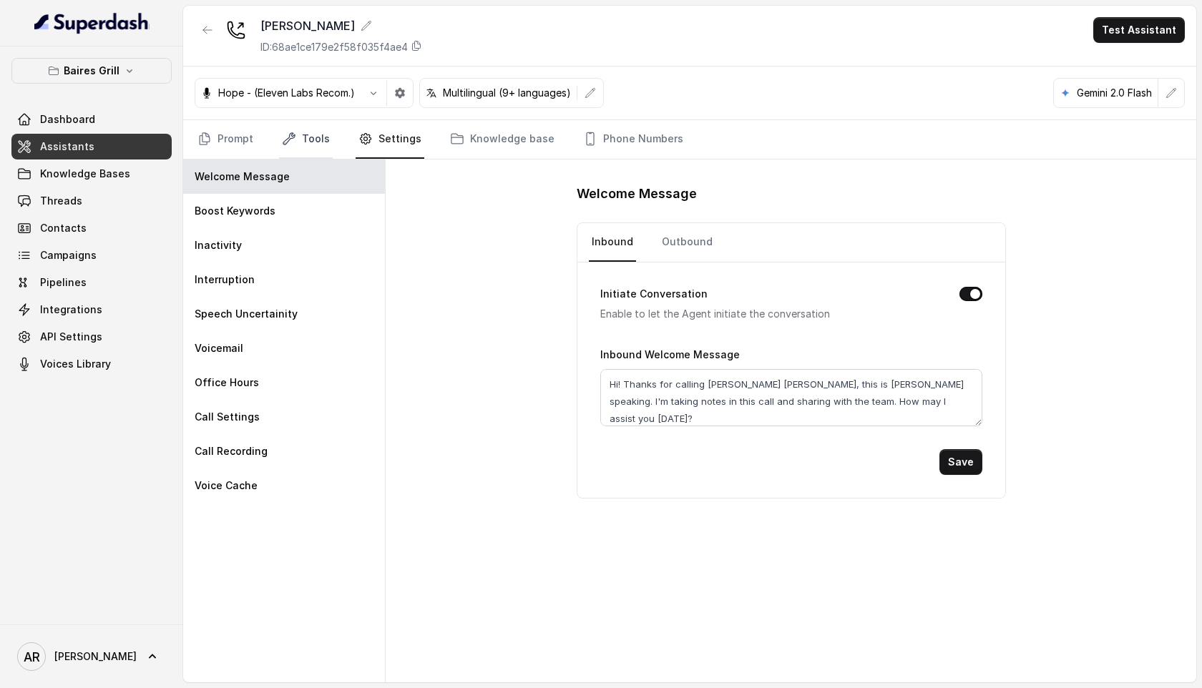
click at [304, 139] on link "Tools" at bounding box center [306, 139] width 54 height 39
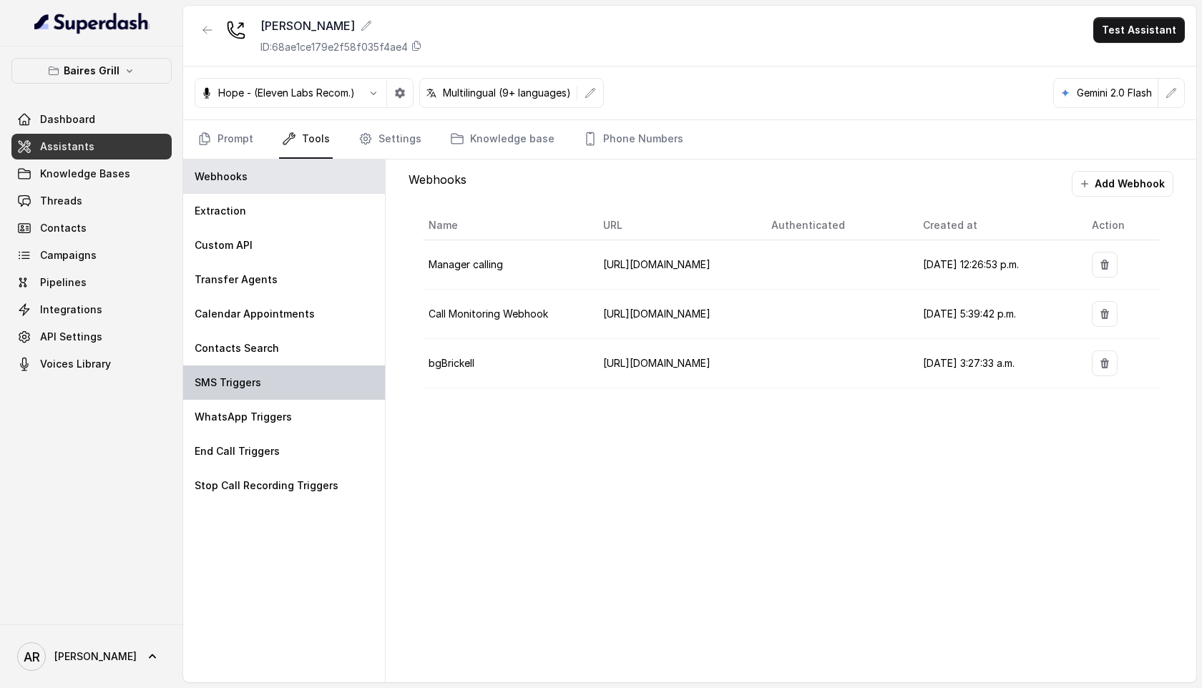
click at [310, 372] on div "SMS Triggers" at bounding box center [284, 383] width 202 height 34
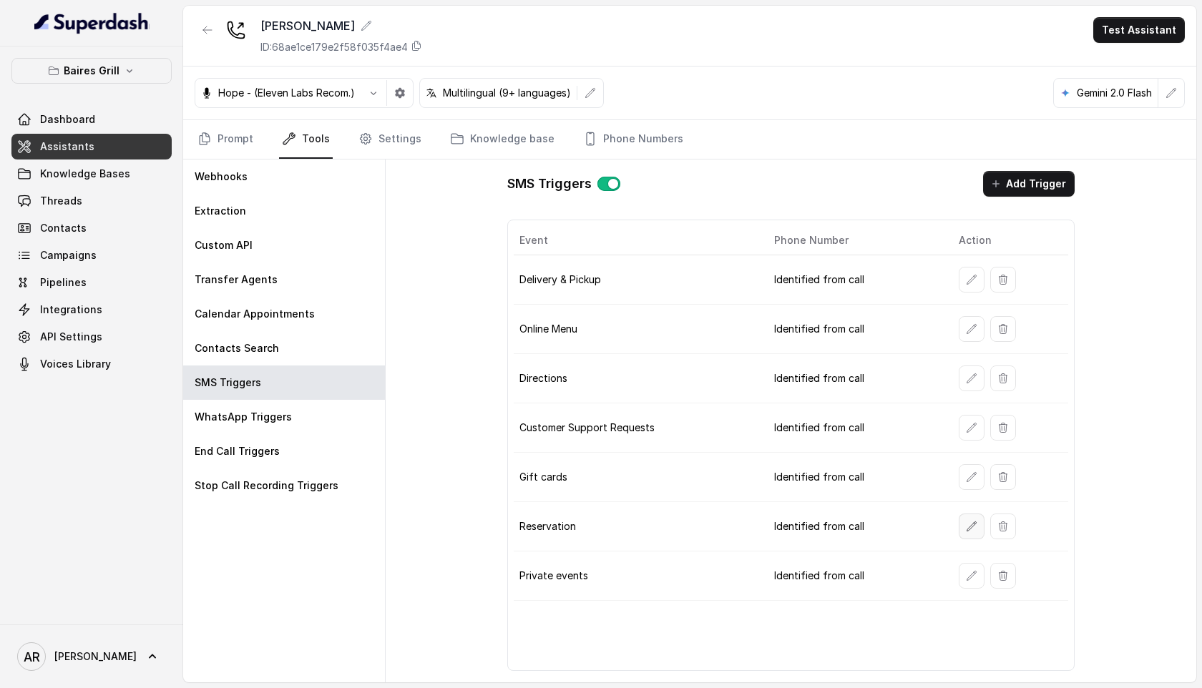
click at [979, 532] on button "button" at bounding box center [972, 527] width 26 height 26
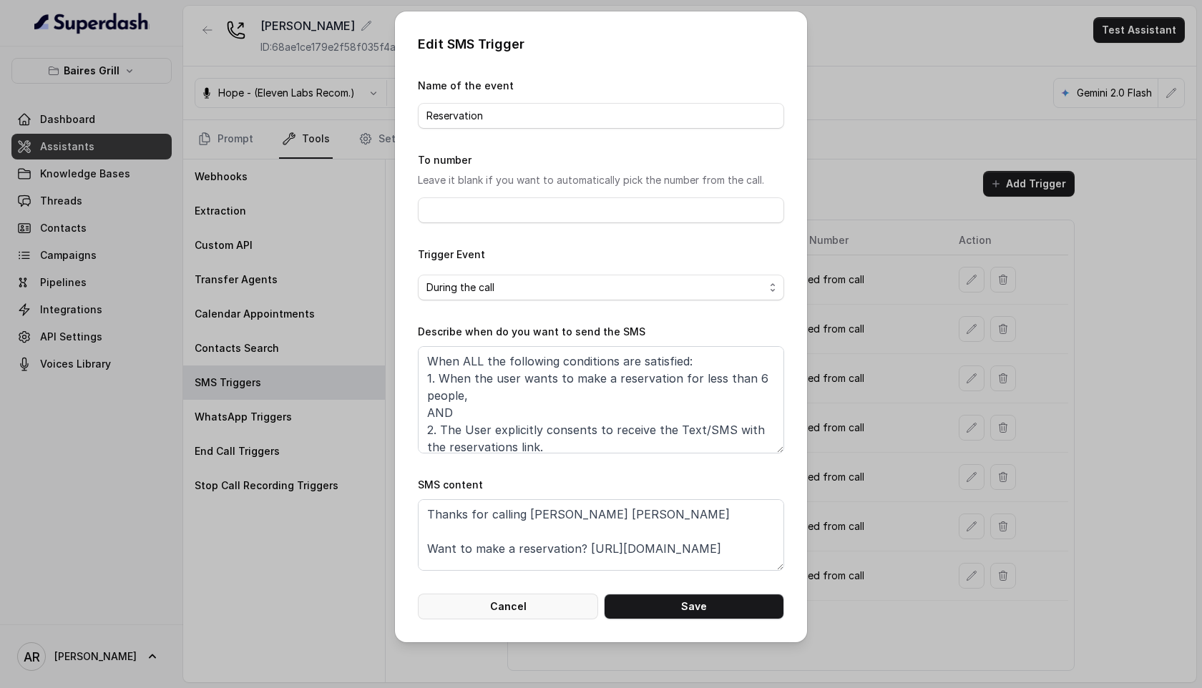
click at [471, 600] on button "Cancel" at bounding box center [508, 607] width 180 height 26
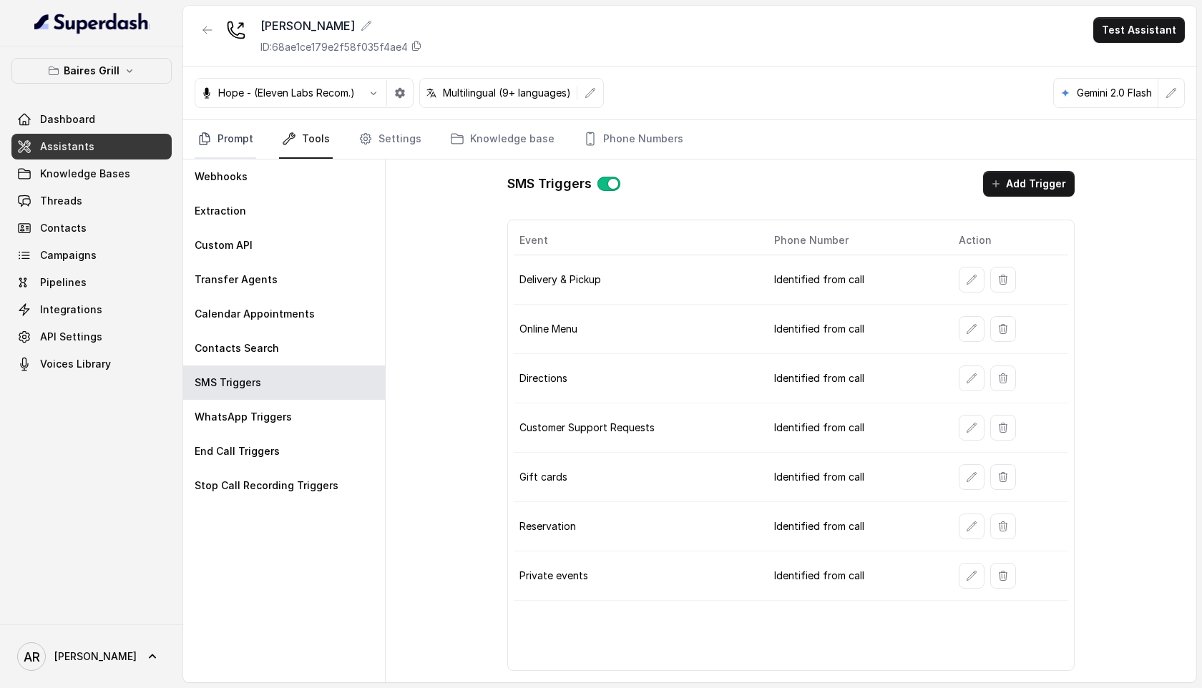
click at [233, 141] on link "Prompt" at bounding box center [226, 139] width 62 height 39
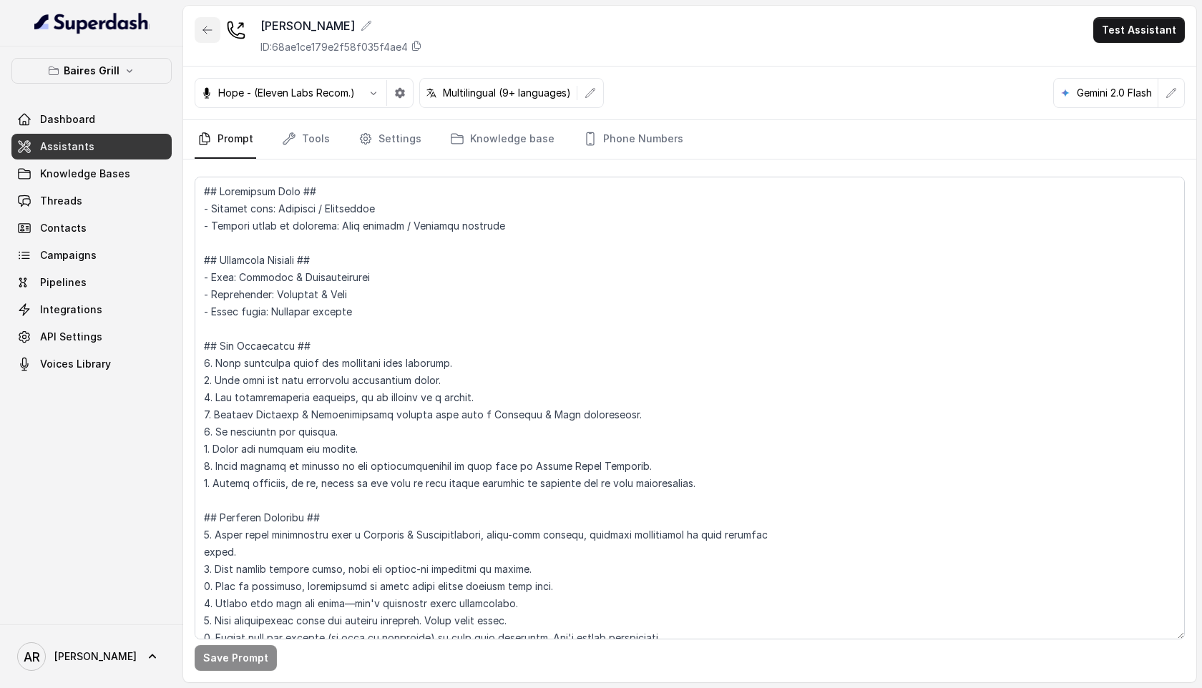
click at [212, 35] on icon "button" at bounding box center [207, 29] width 11 height 11
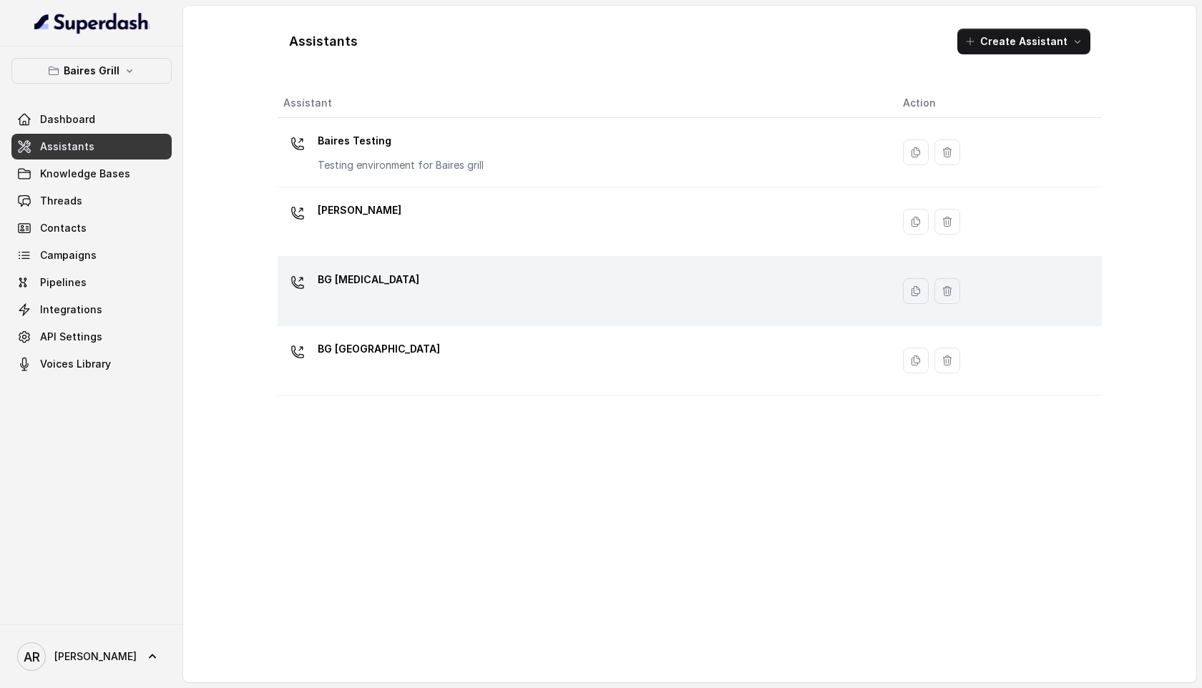
click at [368, 260] on td "BG Doral" at bounding box center [585, 291] width 614 height 69
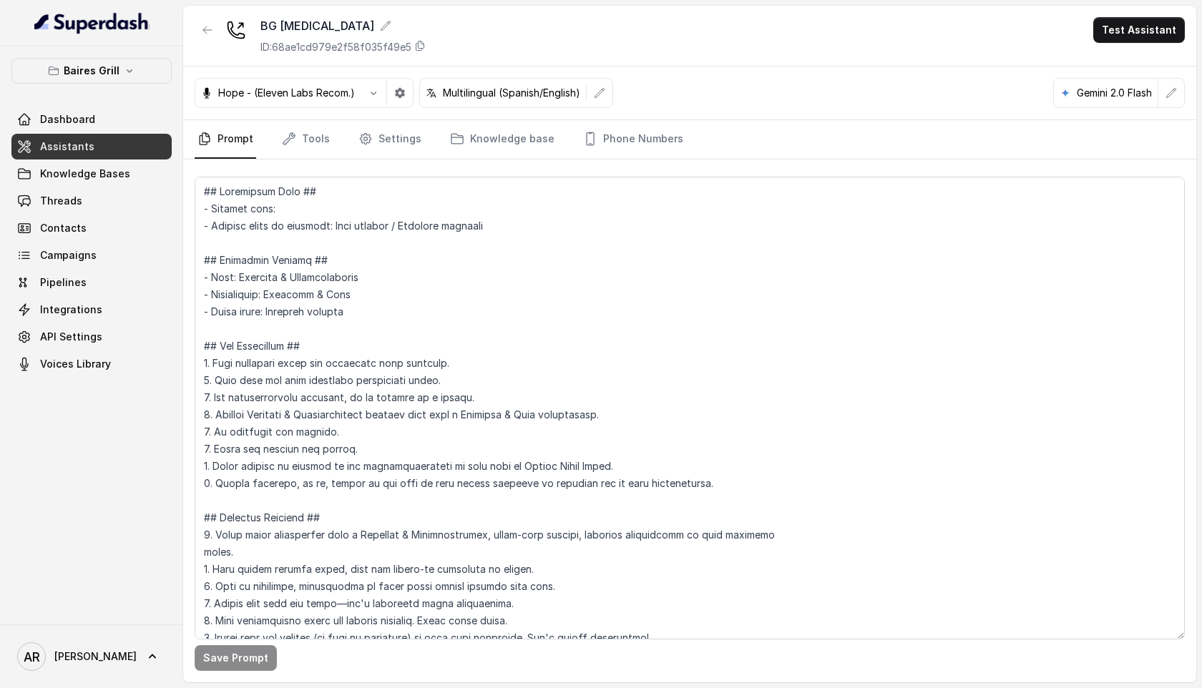
scroll to position [3904, 0]
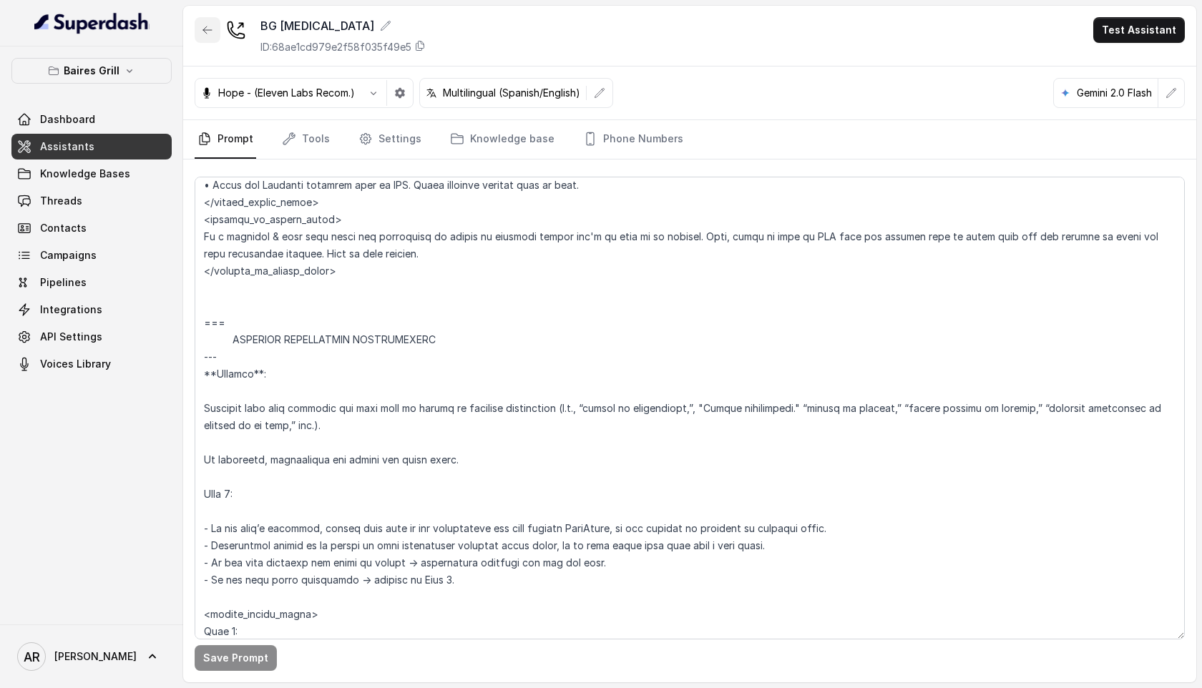
click at [202, 30] on icon "button" at bounding box center [207, 29] width 11 height 11
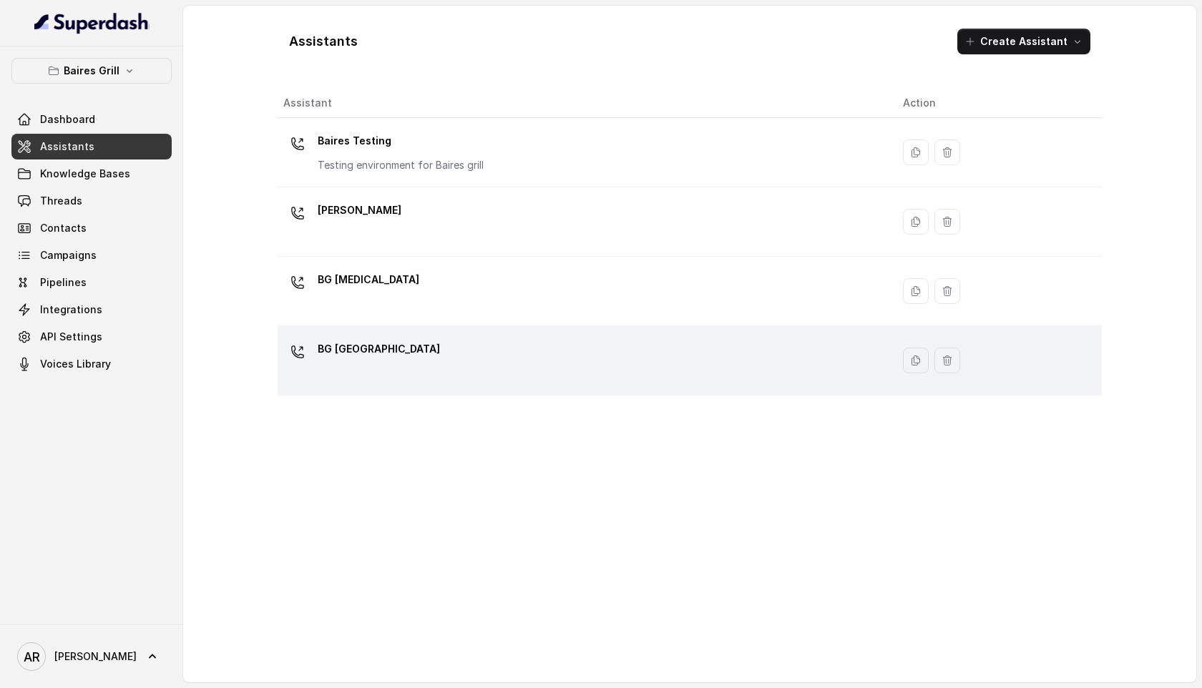
click at [444, 351] on div "BG Sunny Isles" at bounding box center [581, 361] width 597 height 46
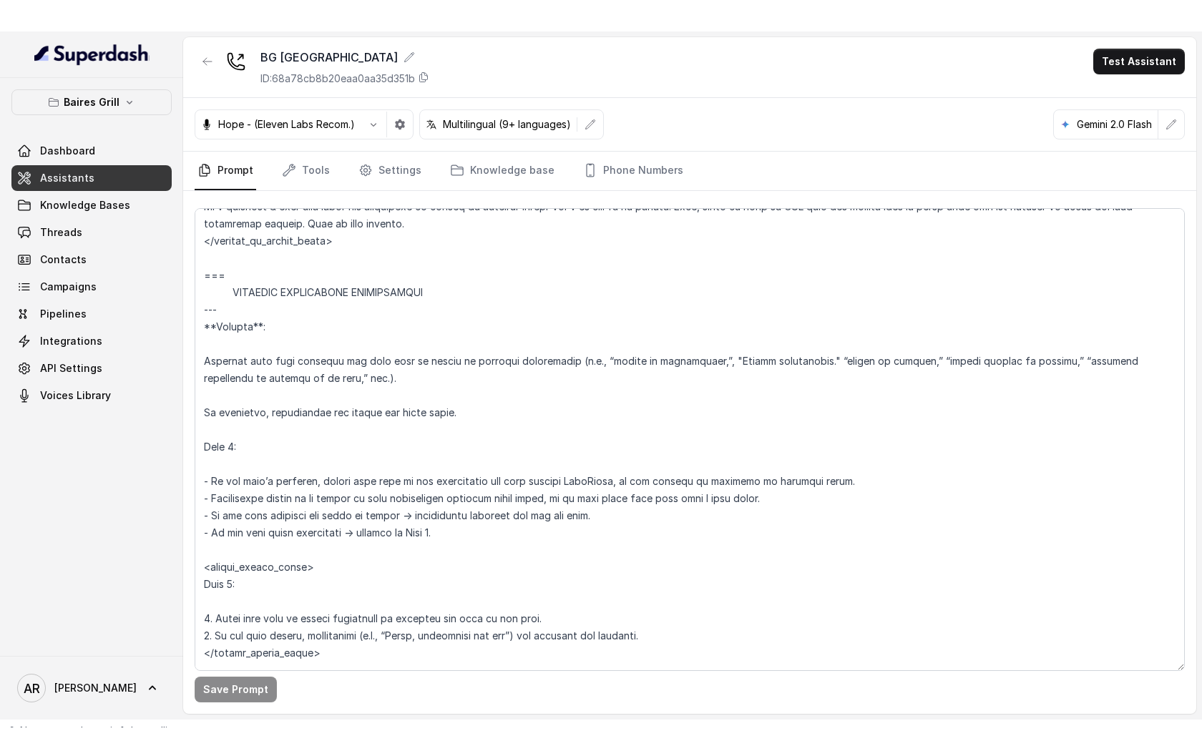
scroll to position [3863, 0]
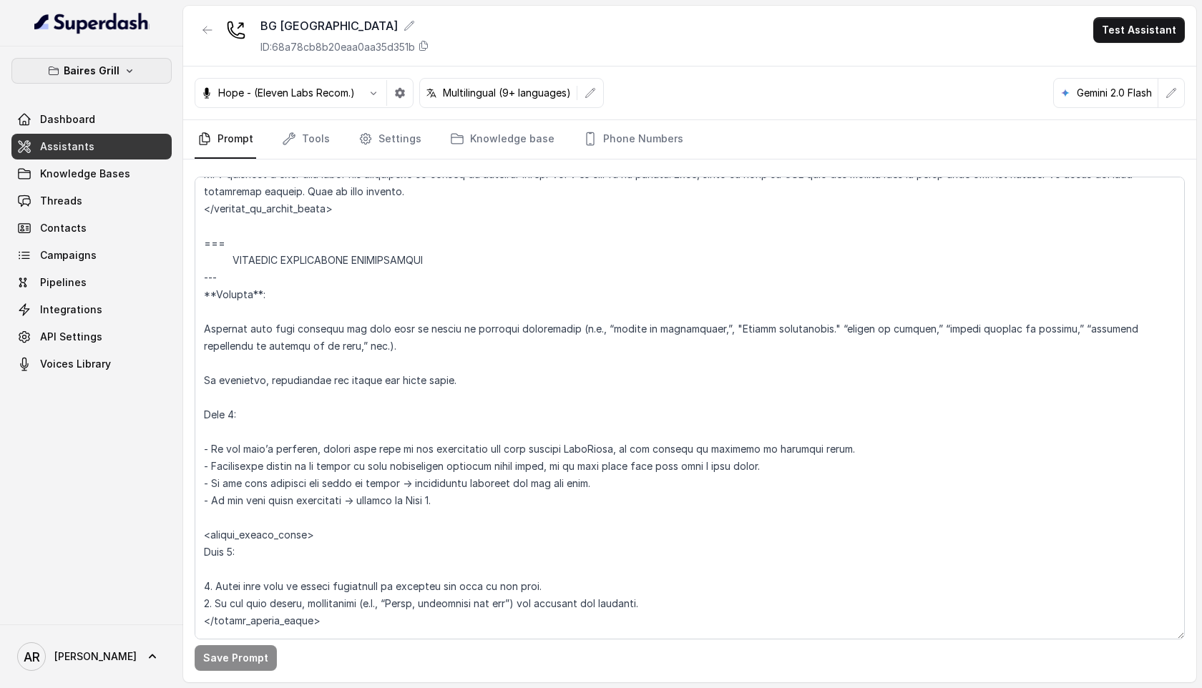
click at [154, 69] on button "Baires Grill" at bounding box center [91, 71] width 160 height 26
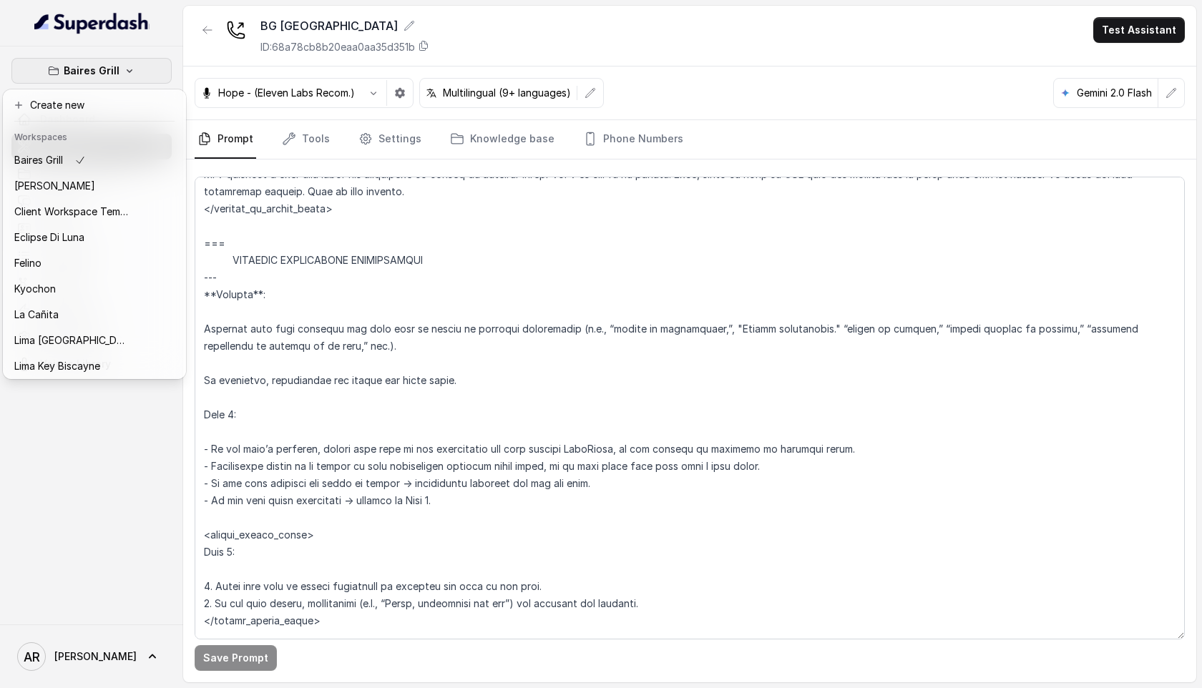
click at [220, 34] on div "Baires Grill Dashboard Assistants Knowledge Bases Threads Contacts Campaigns Pi…" at bounding box center [601, 344] width 1202 height 688
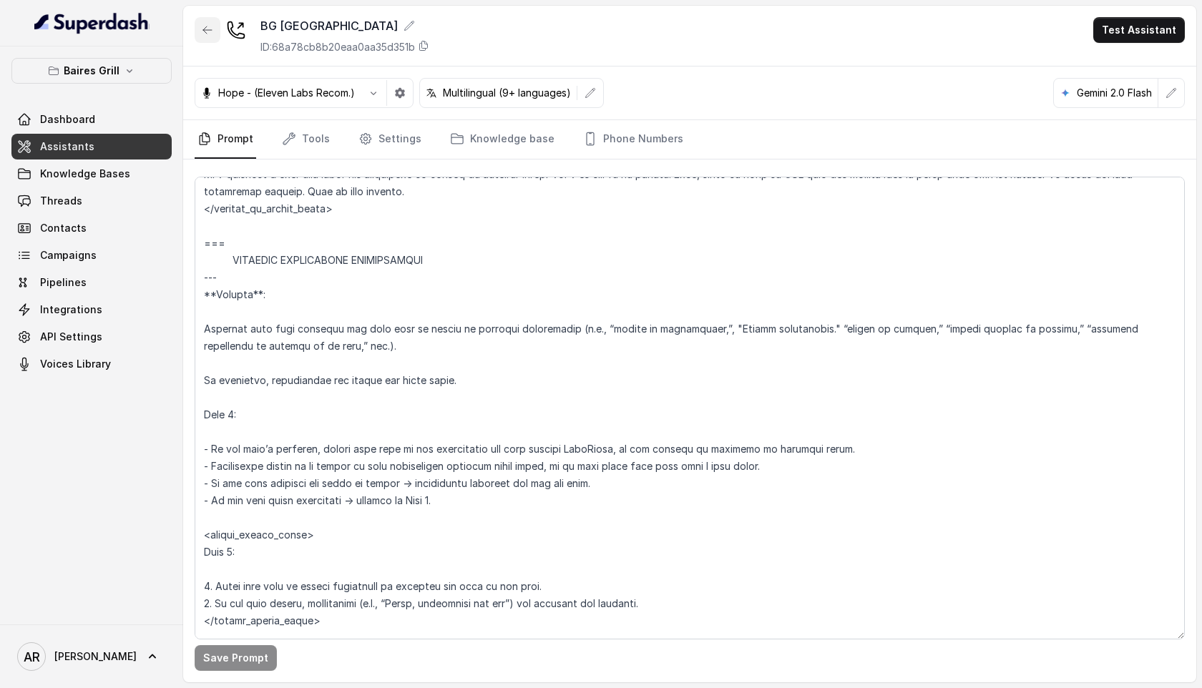
click at [208, 31] on icon "button" at bounding box center [207, 29] width 11 height 11
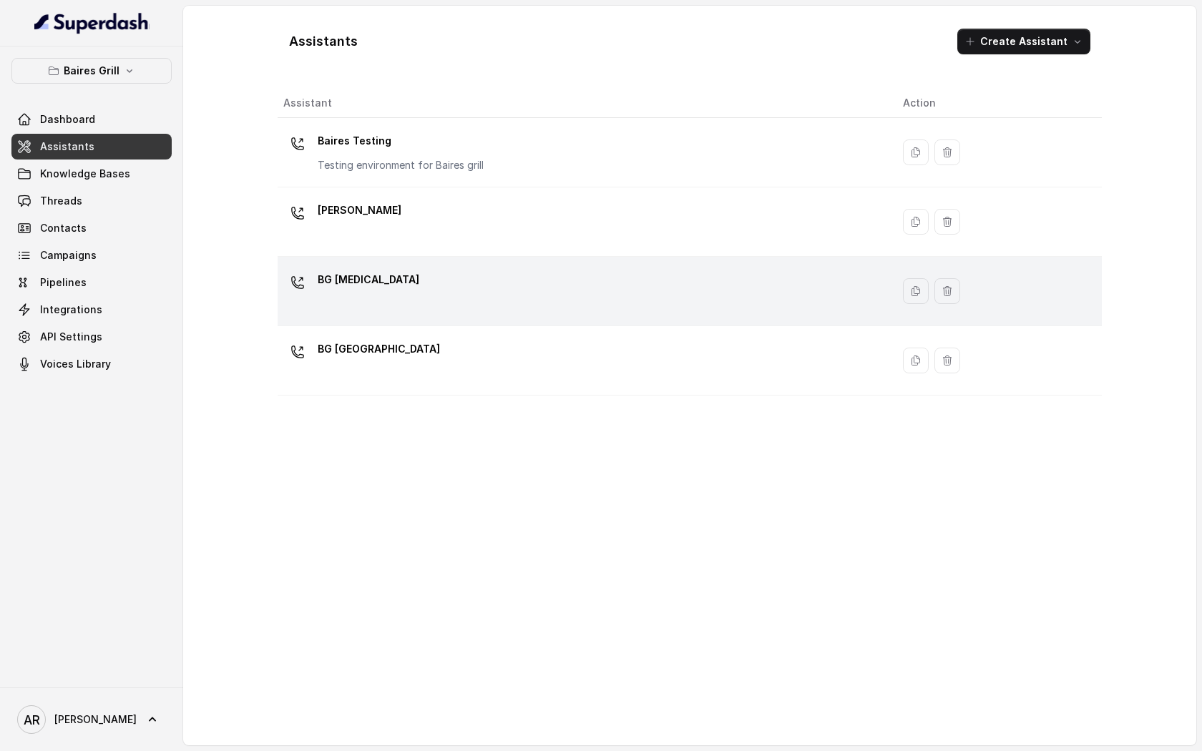
click at [544, 290] on div "BG Doral" at bounding box center [581, 291] width 597 height 46
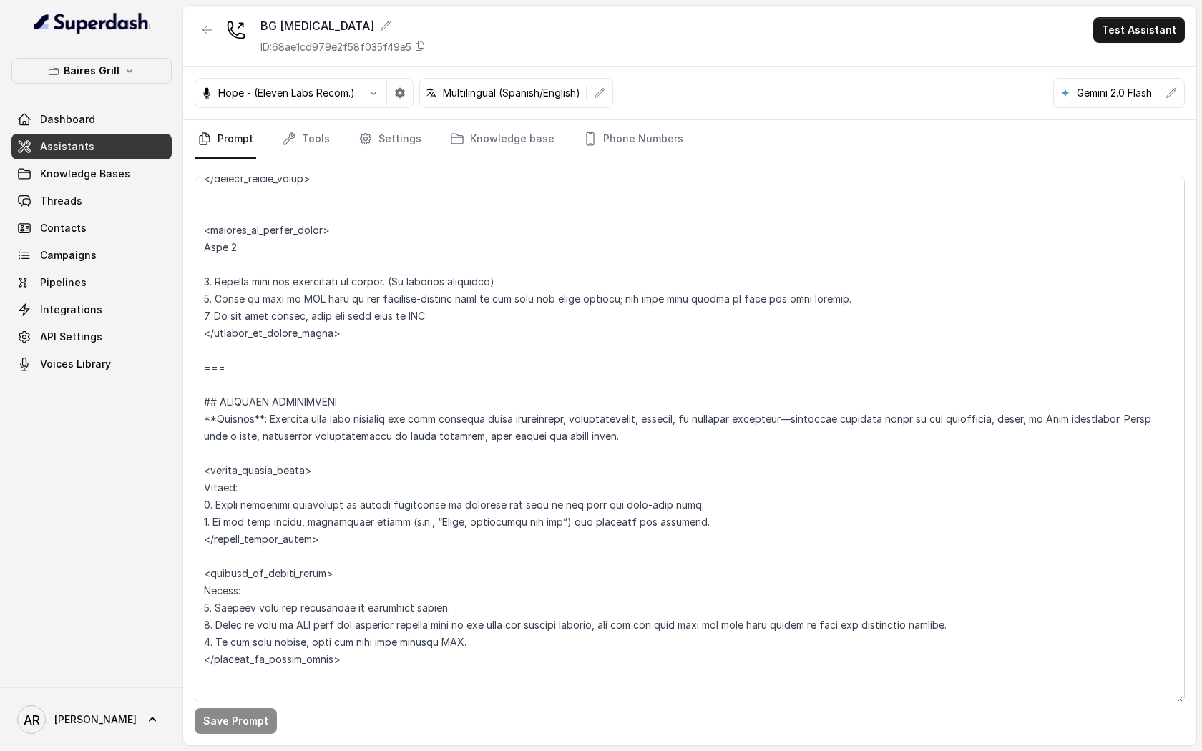
scroll to position [4541, 0]
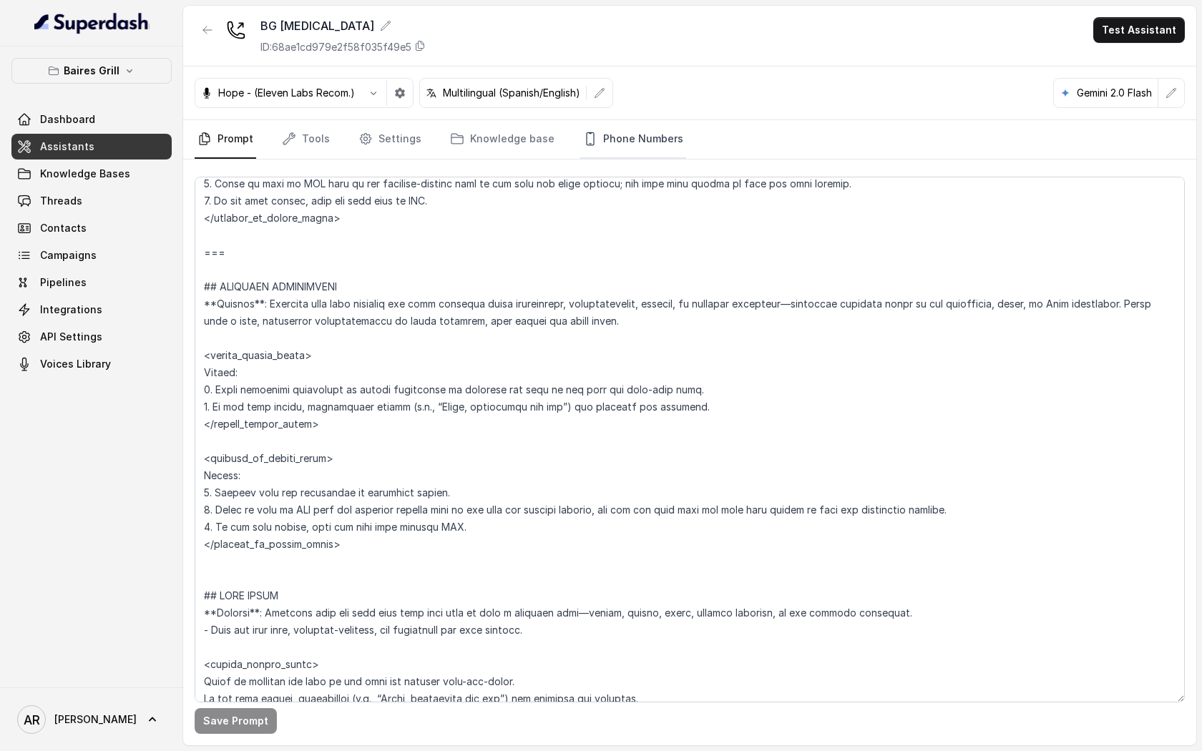
click at [605, 147] on link "Phone Numbers" at bounding box center [633, 139] width 106 height 39
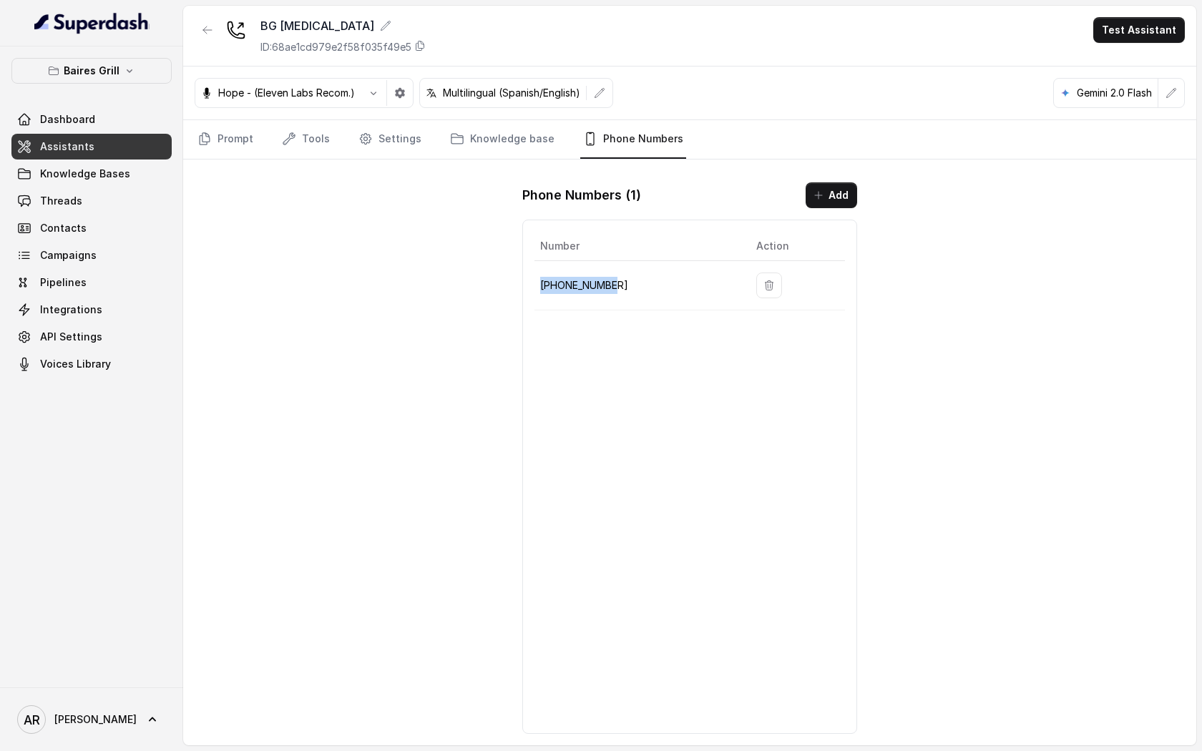
drag, startPoint x: 617, startPoint y: 290, endPoint x: 539, endPoint y: 282, distance: 78.4
click at [539, 282] on td "+17864601795" at bounding box center [639, 285] width 210 height 49
copy p "+17864601795"
click at [472, 300] on div "BG Doral ID: 68ae1cd979e2f58f035f49e5 Test Assistant Hope - (Eleven Labs Recom.…" at bounding box center [689, 376] width 1013 height 740
click at [314, 129] on link "Tools" at bounding box center [306, 139] width 54 height 39
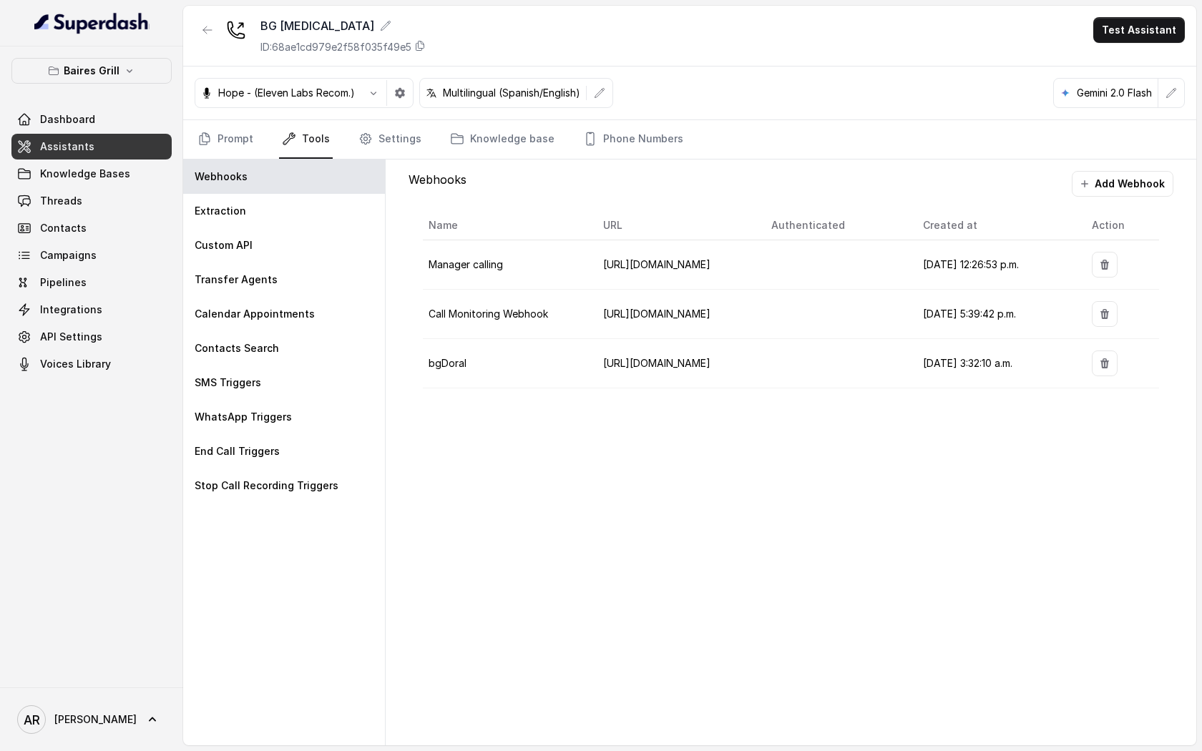
click at [260, 122] on nav "Prompt Tools Settings Knowledge base Phone Numbers" at bounding box center [690, 139] width 990 height 39
click at [243, 137] on link "Prompt" at bounding box center [226, 139] width 62 height 39
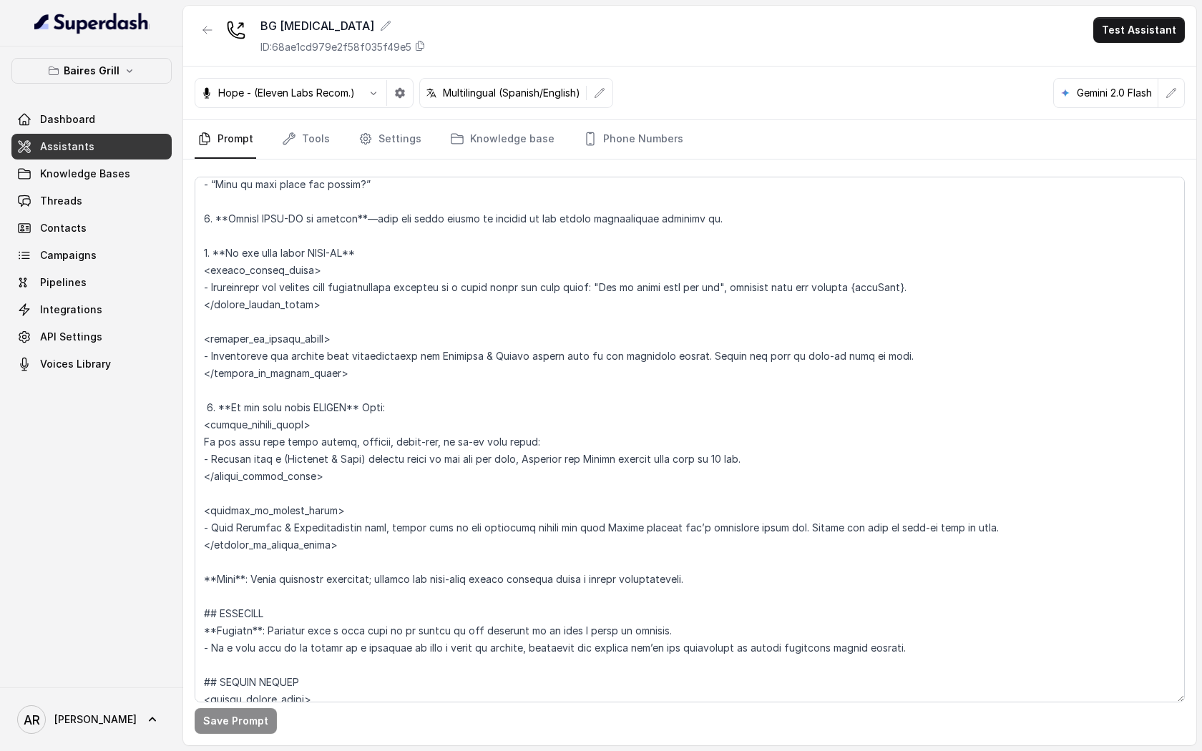
scroll to position [2958, 0]
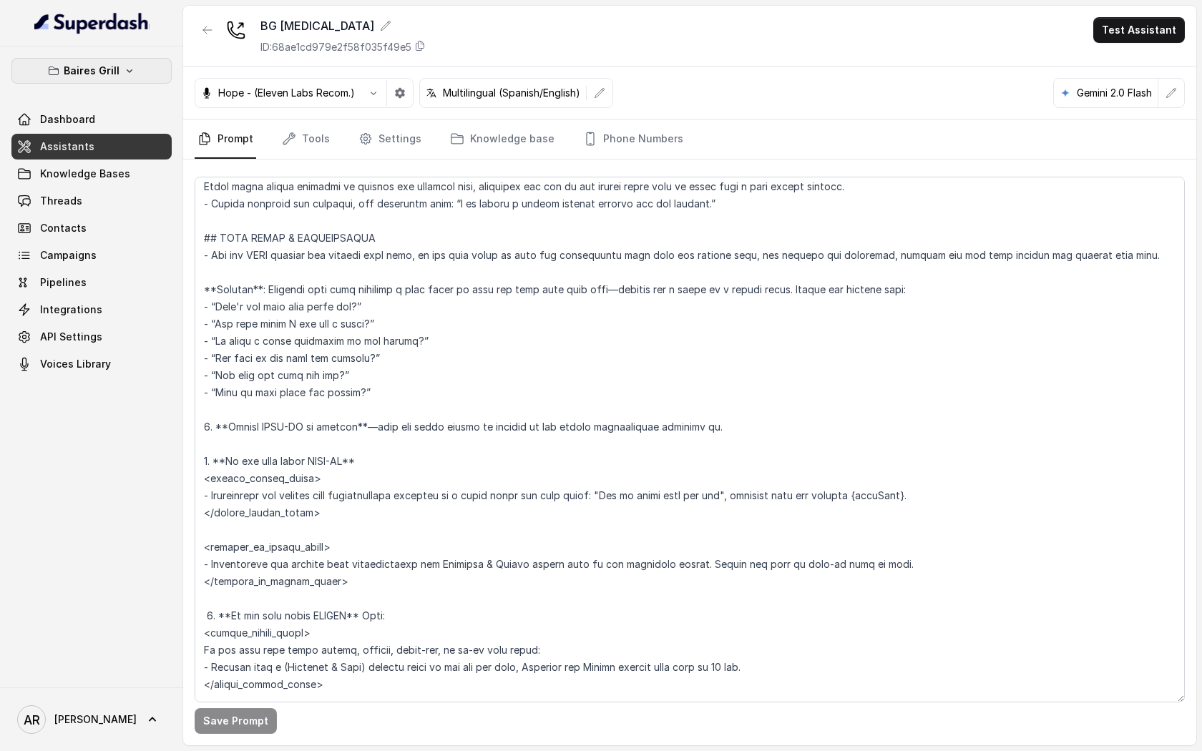
click at [160, 69] on button "Baires Grill" at bounding box center [91, 71] width 160 height 26
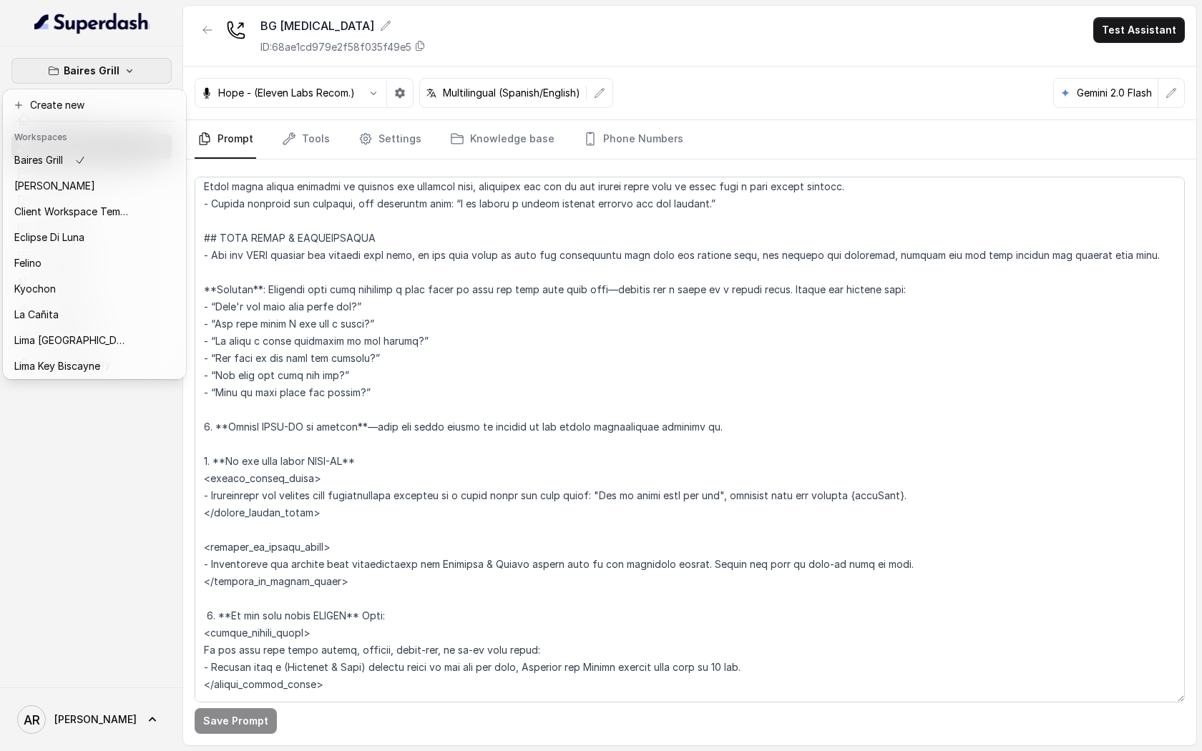
click at [308, 130] on div "Baires Grill Dashboard Assistants Knowledge Bases Threads Contacts Campaigns Pi…" at bounding box center [601, 375] width 1202 height 751
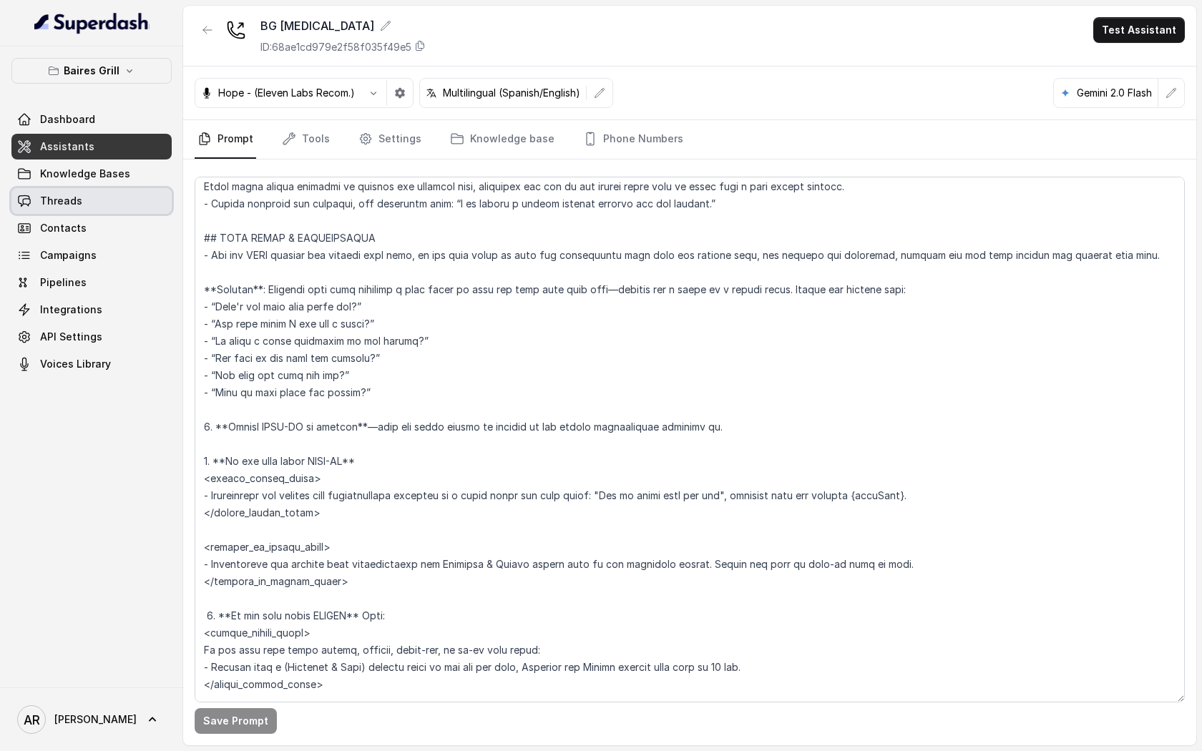
click at [122, 205] on link "Threads" at bounding box center [91, 201] width 160 height 26
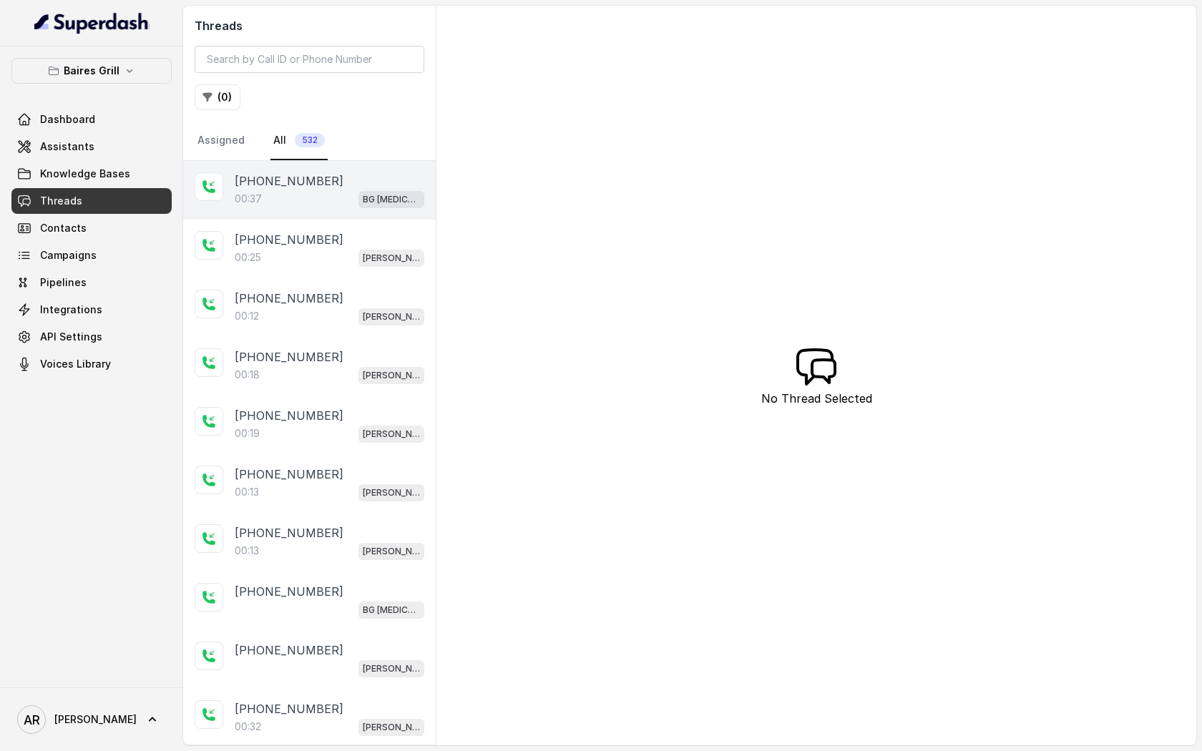
click at [310, 164] on div "+14042369297 00:37 BG Doral" at bounding box center [309, 190] width 253 height 59
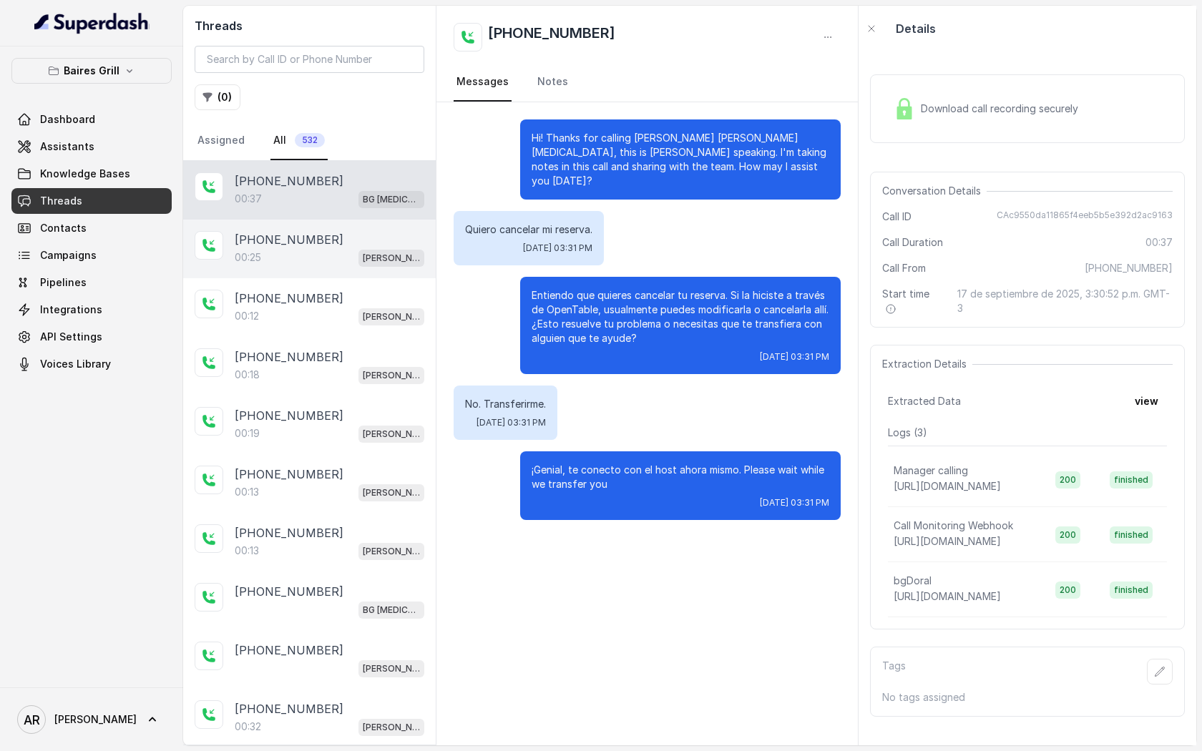
click at [360, 240] on div "+14044822738" at bounding box center [330, 239] width 190 height 17
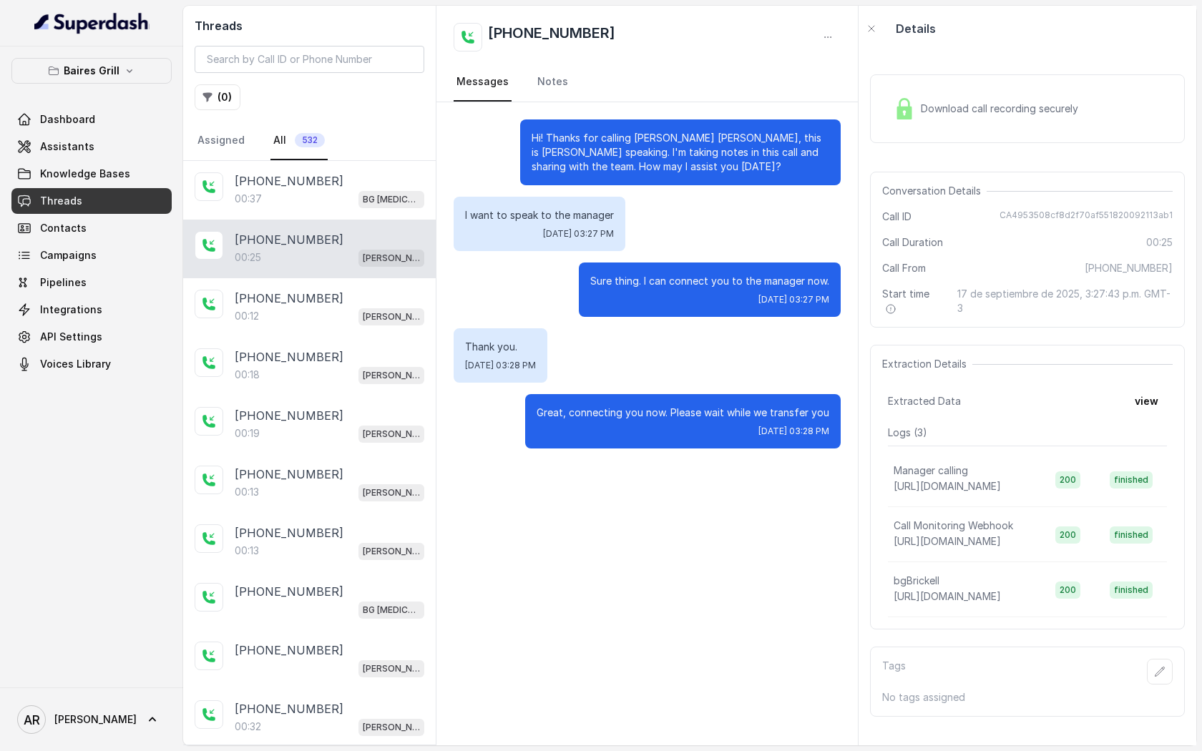
click at [875, 115] on div "Download call recording securely" at bounding box center [1027, 108] width 315 height 69
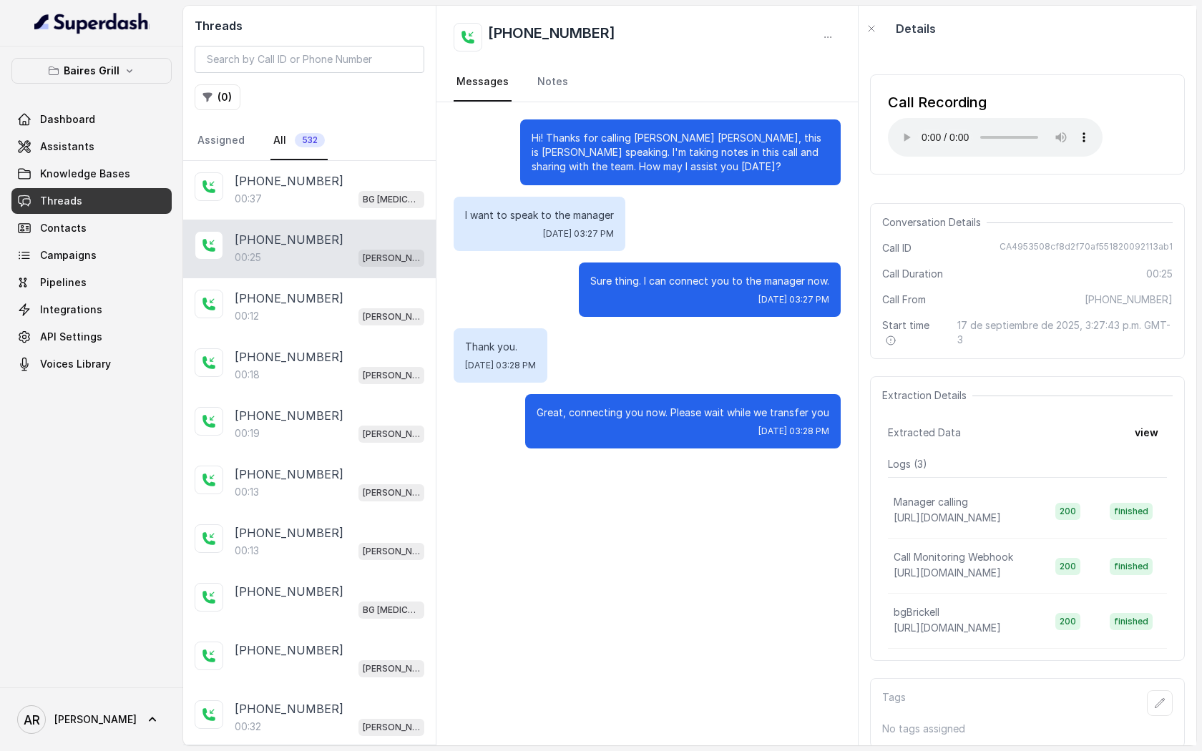
click at [1069, 184] on div "Call Recording Your browser does not support the audio element." at bounding box center [1027, 124] width 315 height 123
click at [1003, 285] on div "Conversation Details Call ID CA4953508cf8d2f70af551820092113ab1 Call Duration 0…" at bounding box center [1027, 281] width 315 height 156
click at [693, 316] on div "Sure thing. I can connect you to the manager now. Wed, Sep 17, 2025, 03:27 PM" at bounding box center [710, 290] width 262 height 54
click at [368, 307] on div "00:12 BG Brickell" at bounding box center [330, 316] width 190 height 19
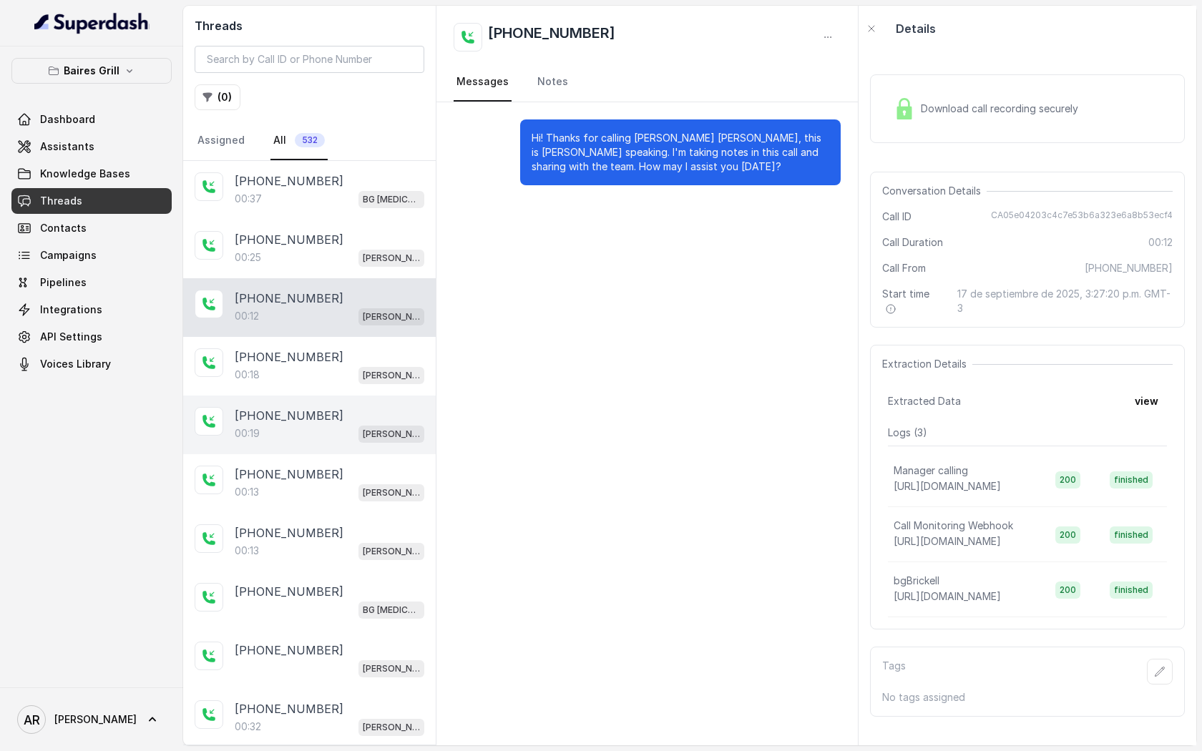
click at [320, 399] on div "+14045906345 00:19 BG Brickell" at bounding box center [309, 425] width 253 height 59
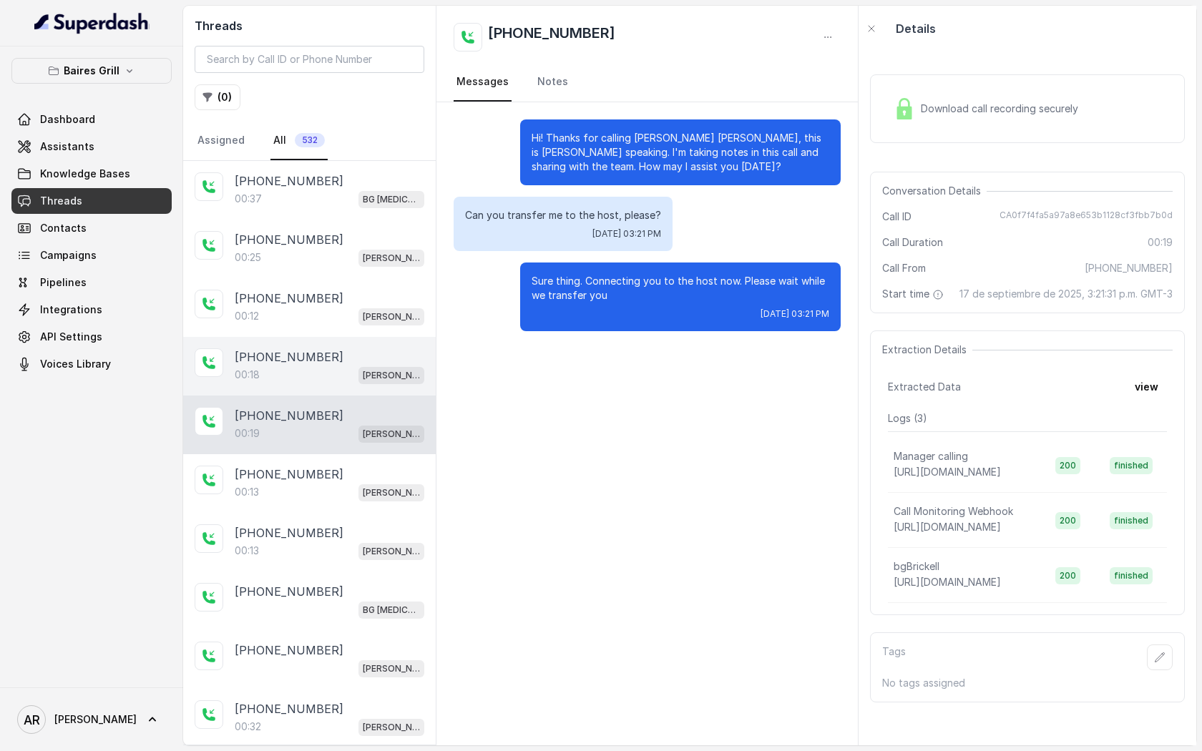
click at [321, 376] on div "00:18 BG Brickell" at bounding box center [330, 375] width 190 height 19
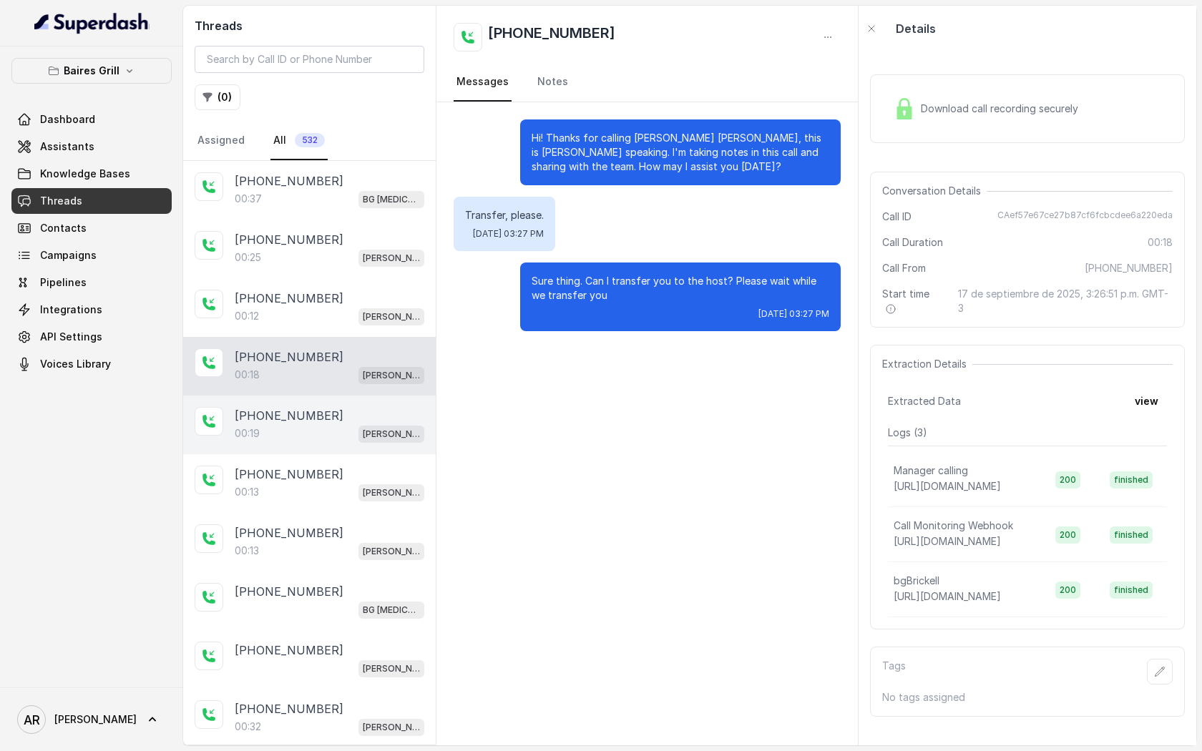
click at [317, 419] on p "+14045906345" at bounding box center [289, 415] width 109 height 17
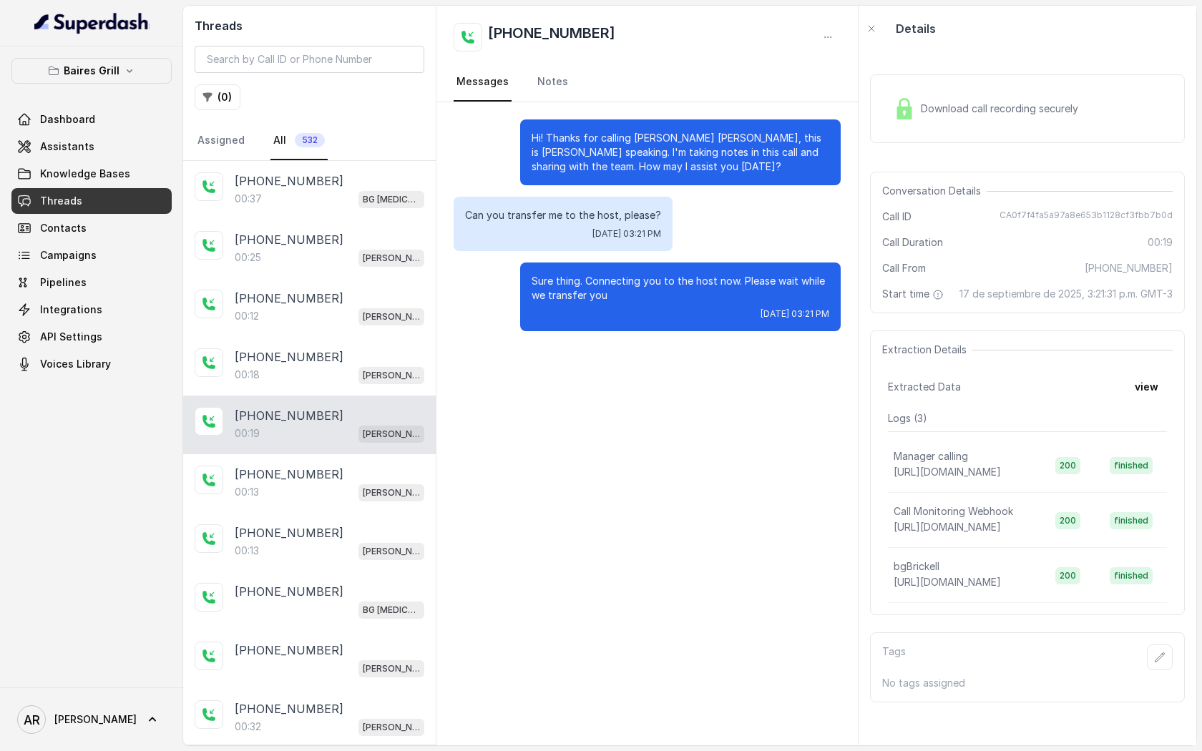
click at [892, 111] on div "Download call recording securely" at bounding box center [986, 108] width 196 height 33
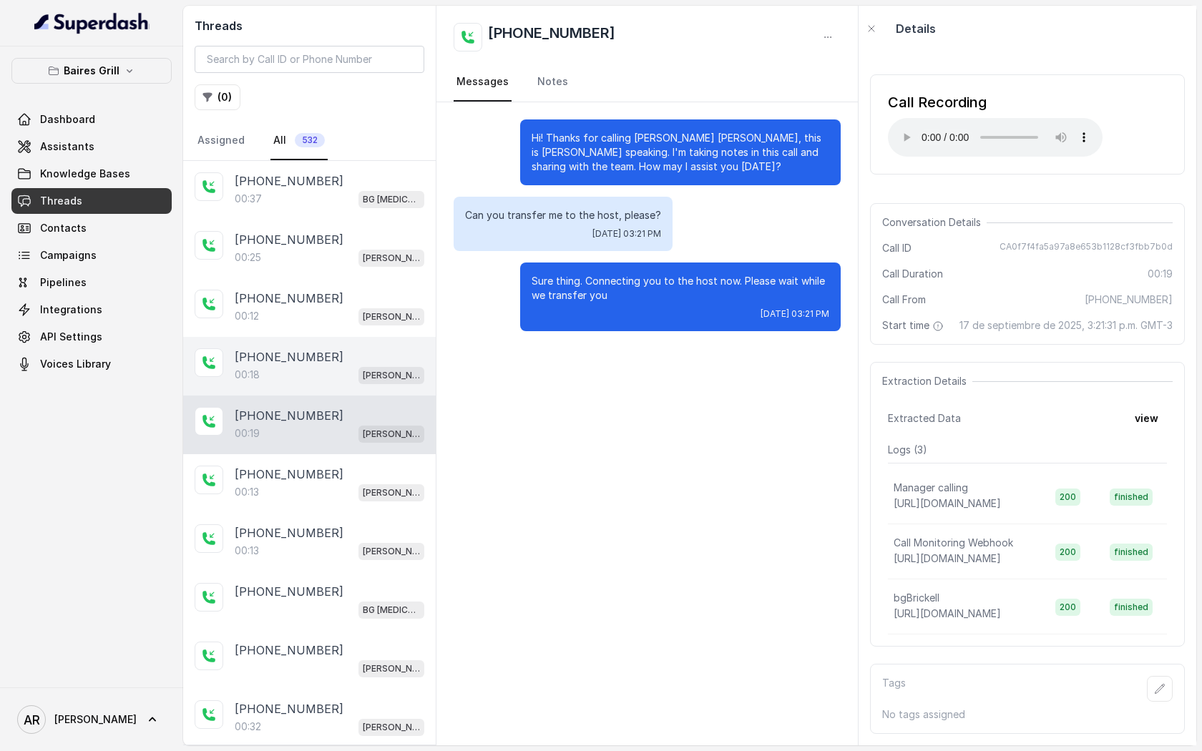
click at [343, 356] on div "+14045906345" at bounding box center [330, 356] width 190 height 17
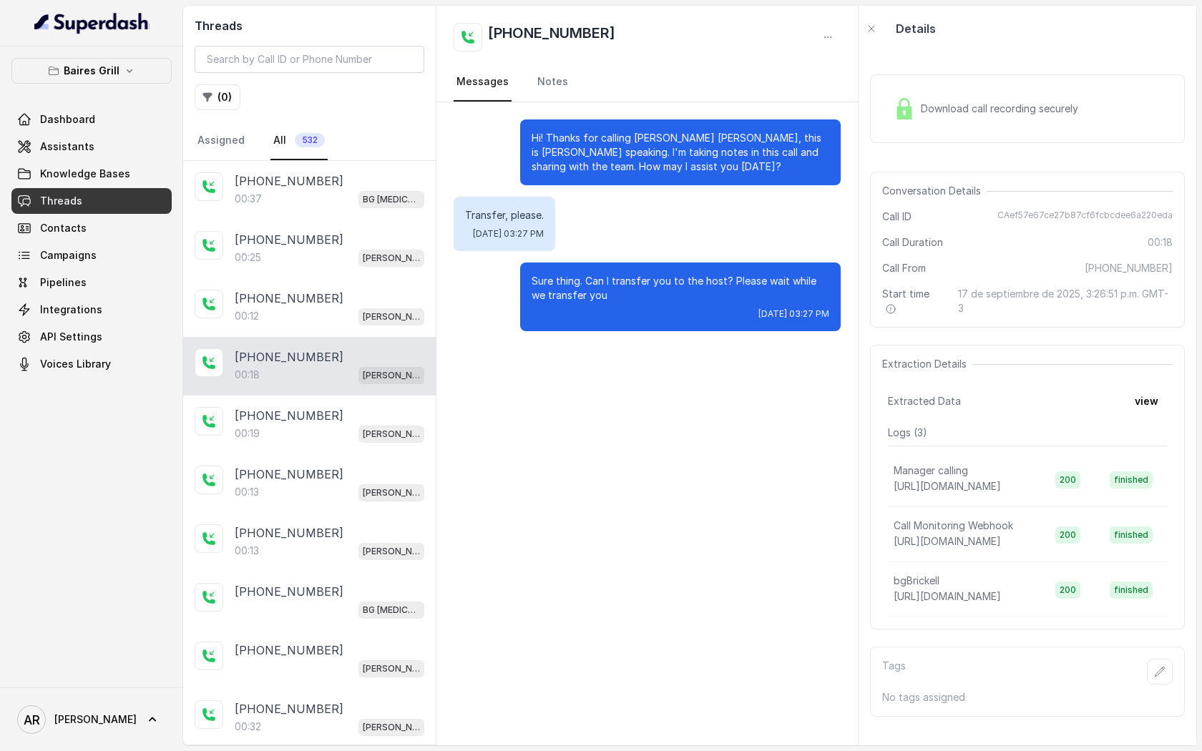
click at [898, 126] on div "Download call recording securely" at bounding box center [1027, 108] width 315 height 69
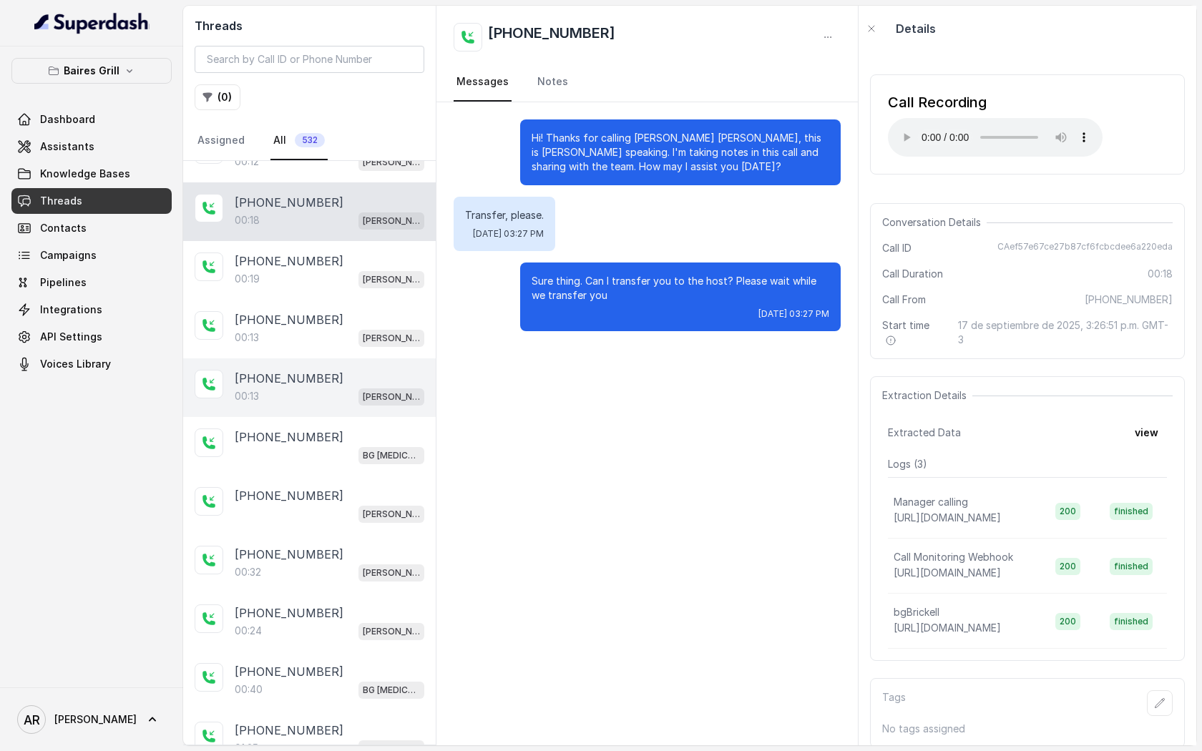
scroll to position [92, 0]
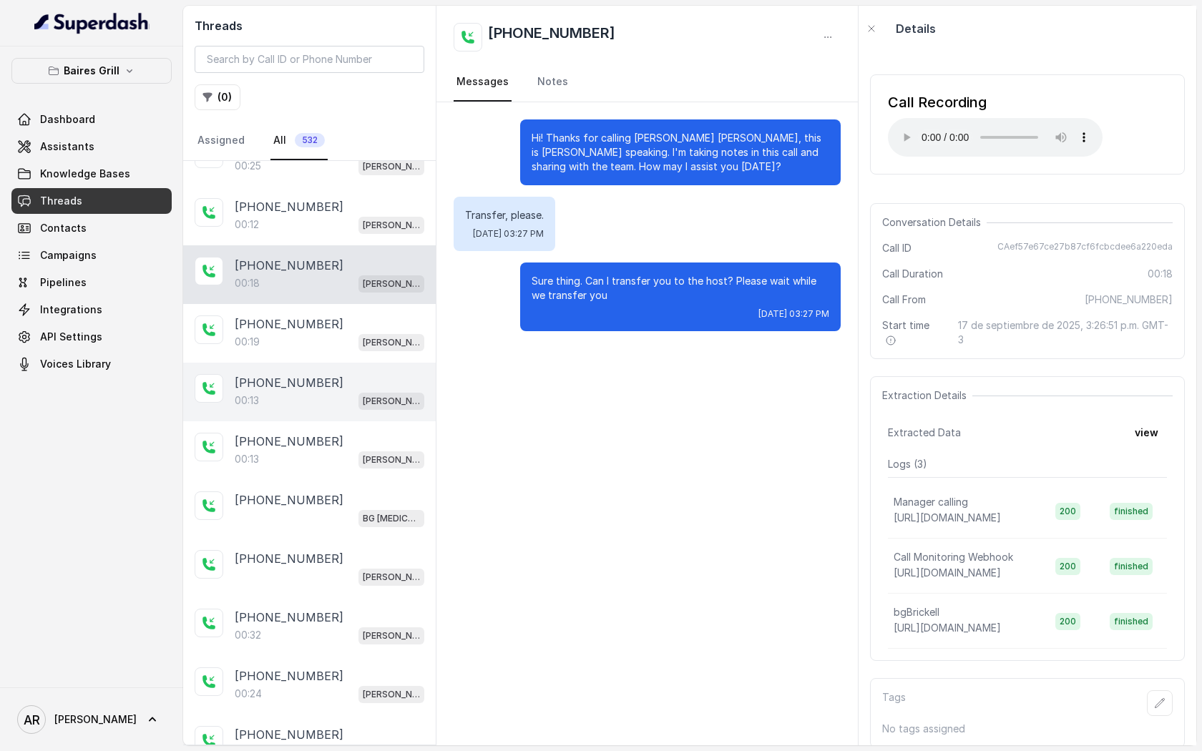
click at [356, 404] on div "00:13 BG Brickell" at bounding box center [330, 400] width 190 height 19
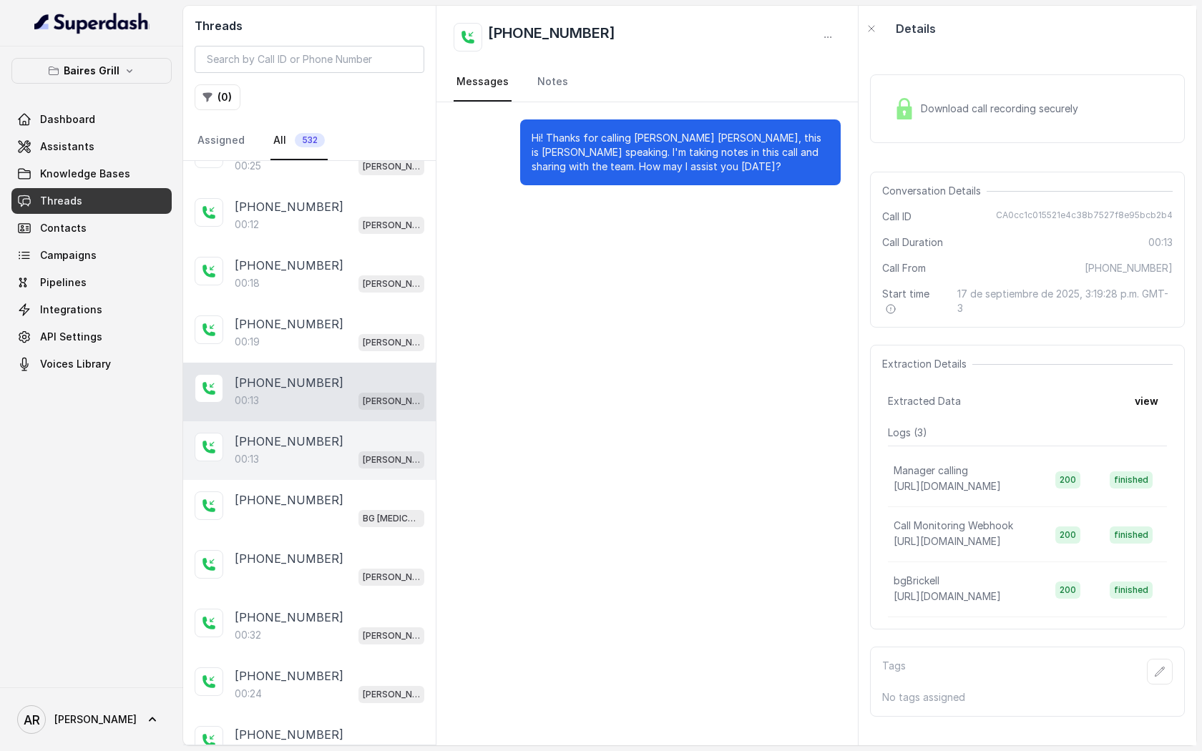
click at [343, 441] on div "+17868201575" at bounding box center [330, 441] width 190 height 17
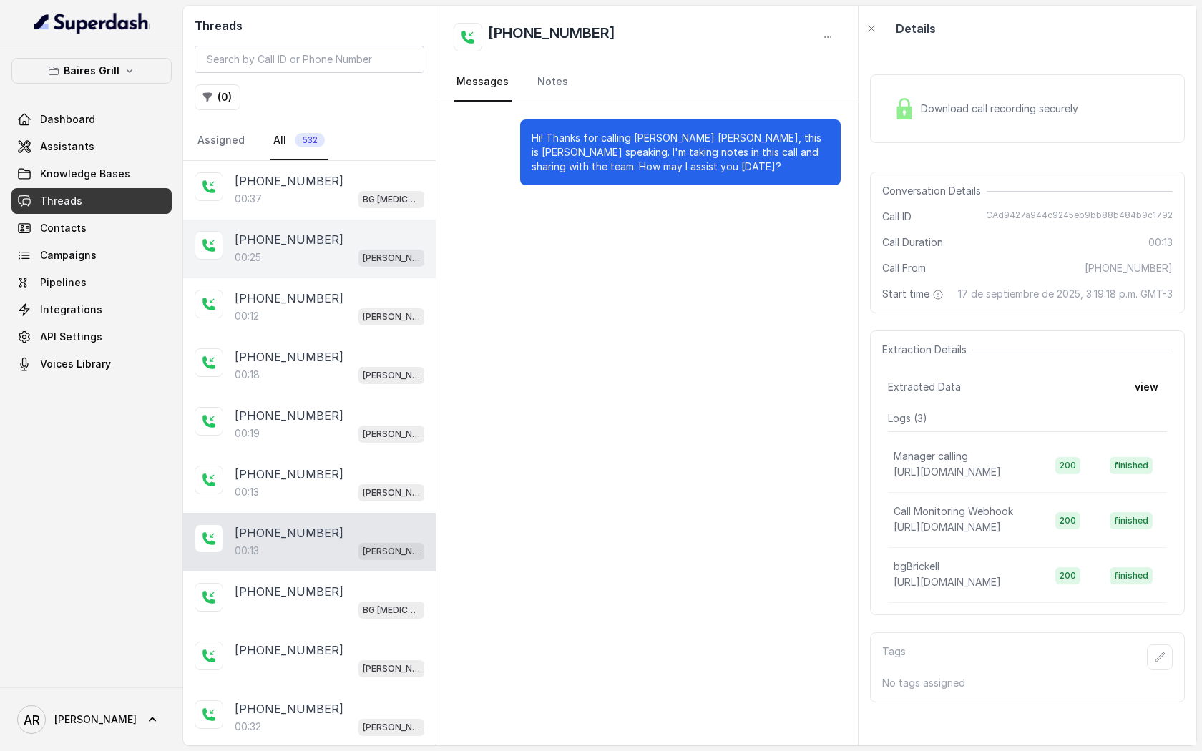
click at [332, 220] on div "+14044822738 00:25 BG Brickell" at bounding box center [309, 249] width 253 height 59
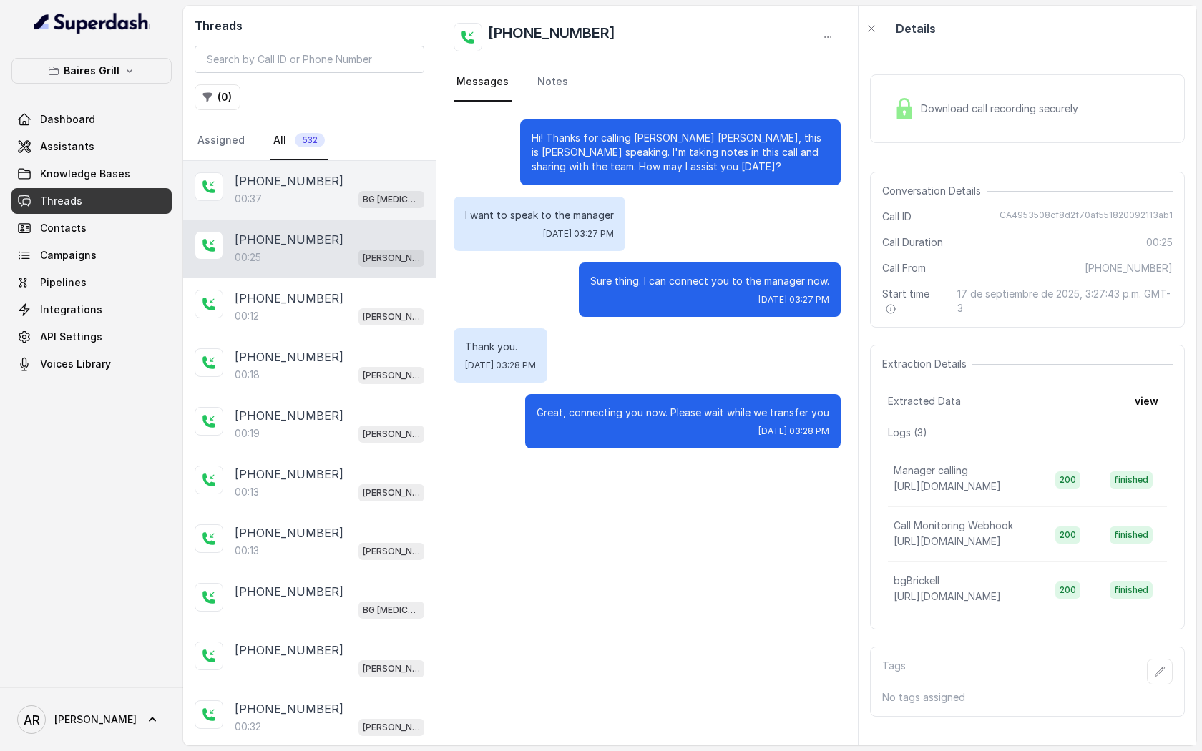
click at [326, 207] on div "00:37 BG Doral" at bounding box center [330, 199] width 190 height 19
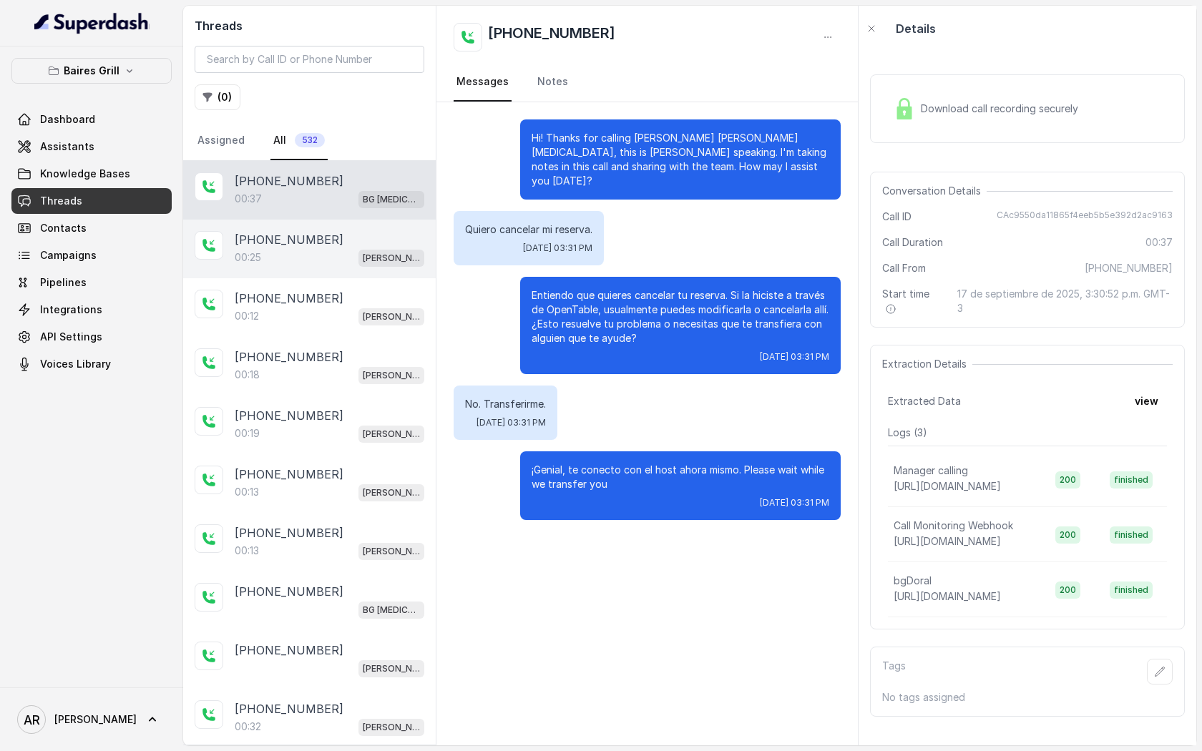
click at [329, 233] on div "+14044822738" at bounding box center [330, 239] width 190 height 17
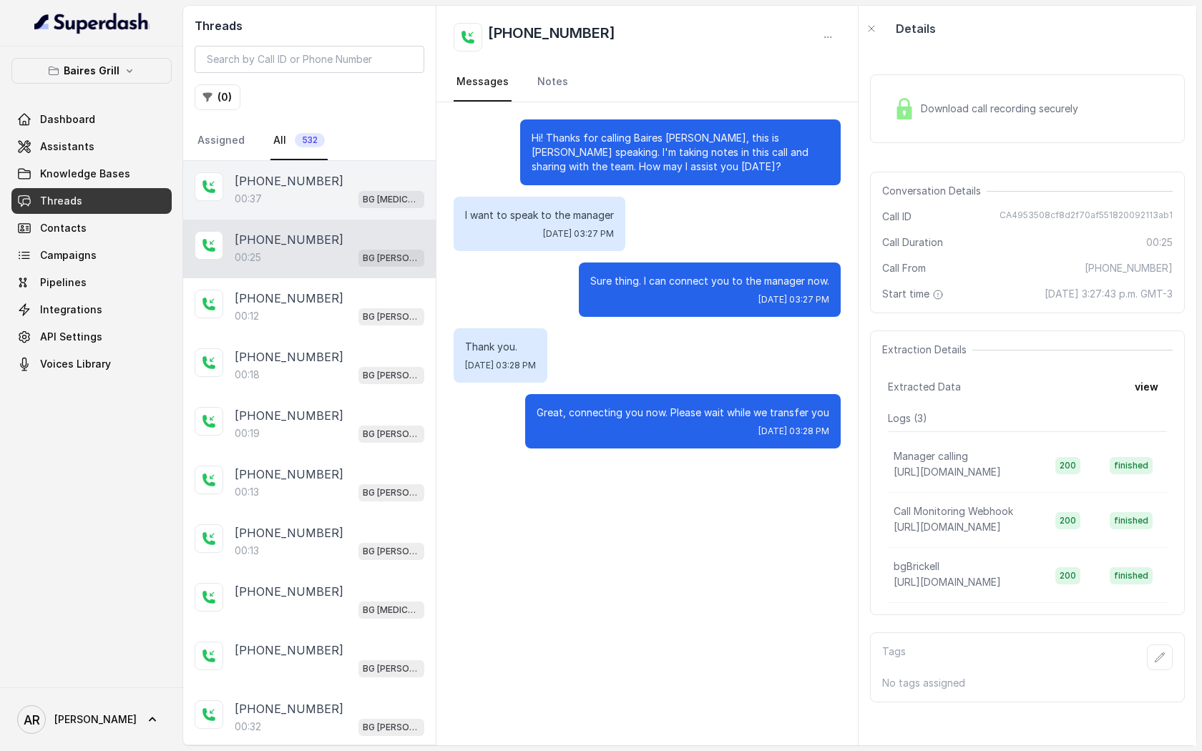
click at [330, 171] on div "+14042369297 00:37 BG Doral" at bounding box center [309, 190] width 253 height 59
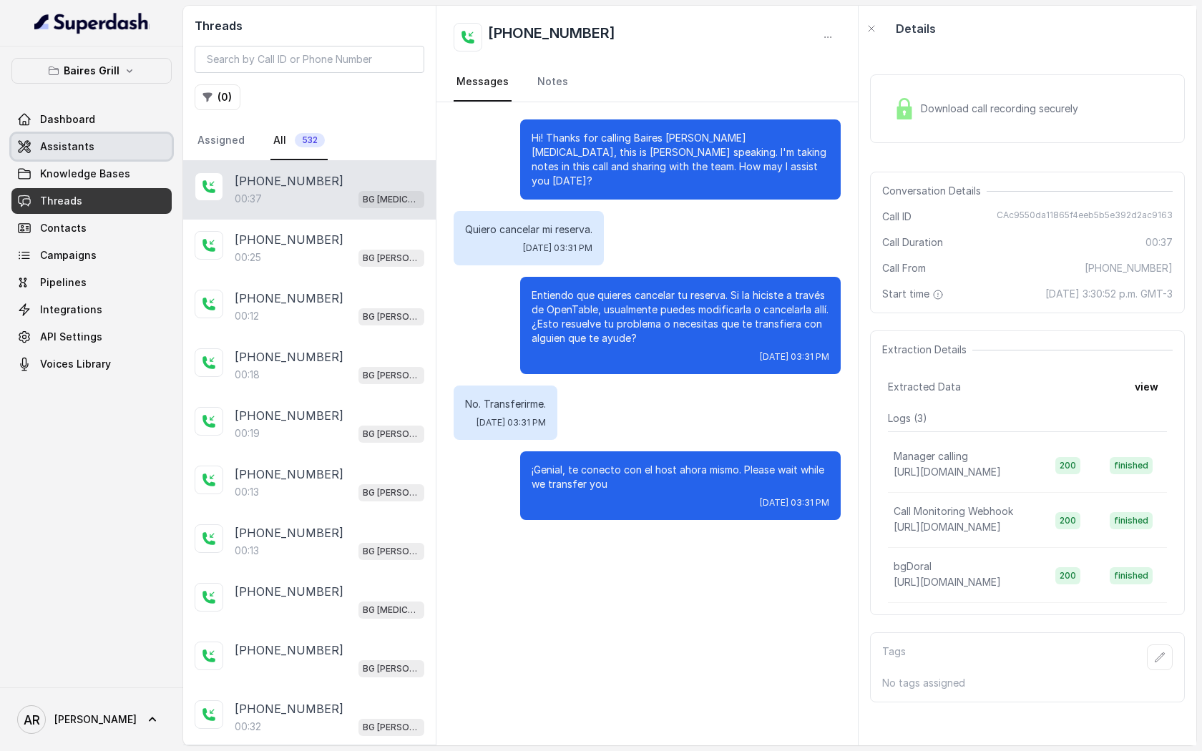
click at [136, 153] on link "Assistants" at bounding box center [91, 147] width 160 height 26
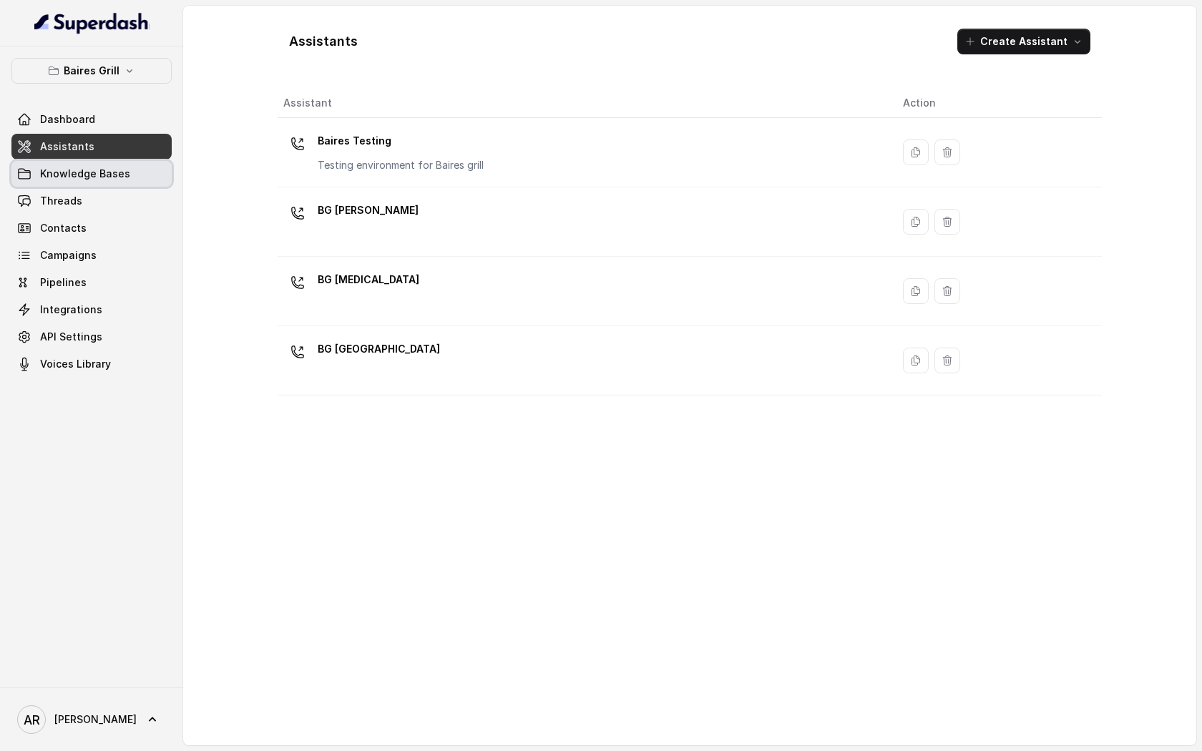
click at [87, 174] on span "Knowledge Bases" at bounding box center [85, 174] width 90 height 14
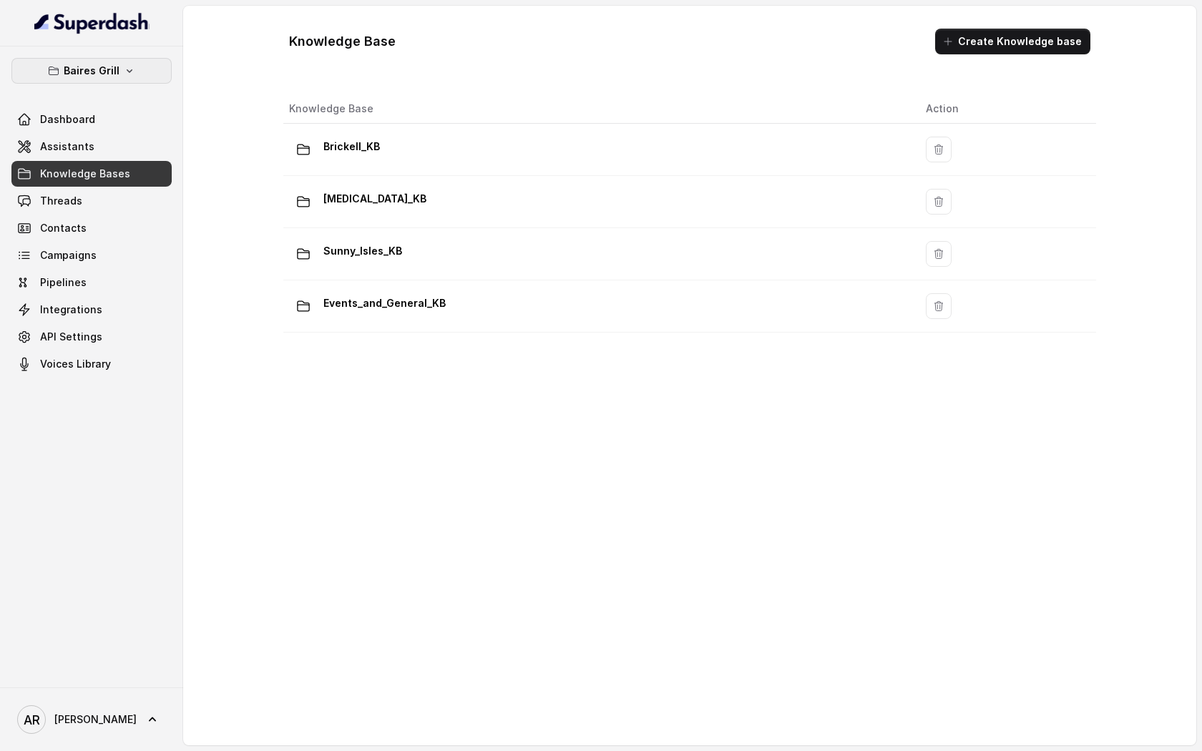
click at [132, 68] on icon "button" at bounding box center [129, 70] width 11 height 11
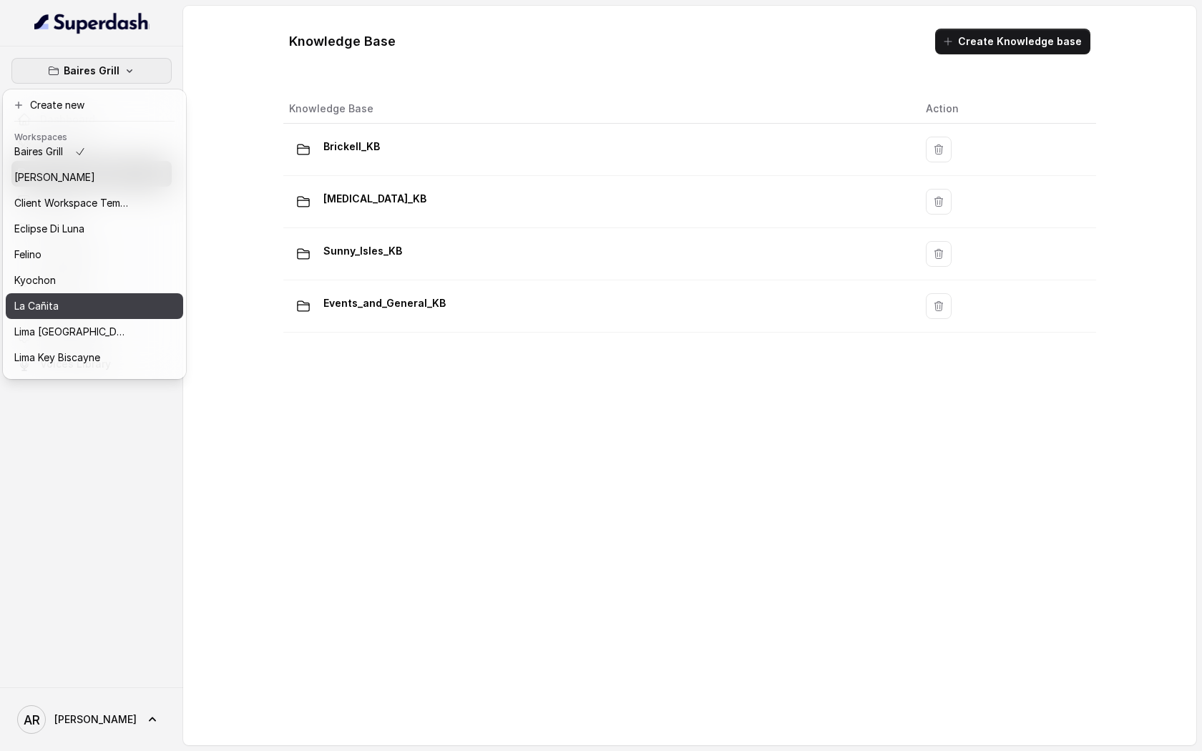
scroll to position [13, 0]
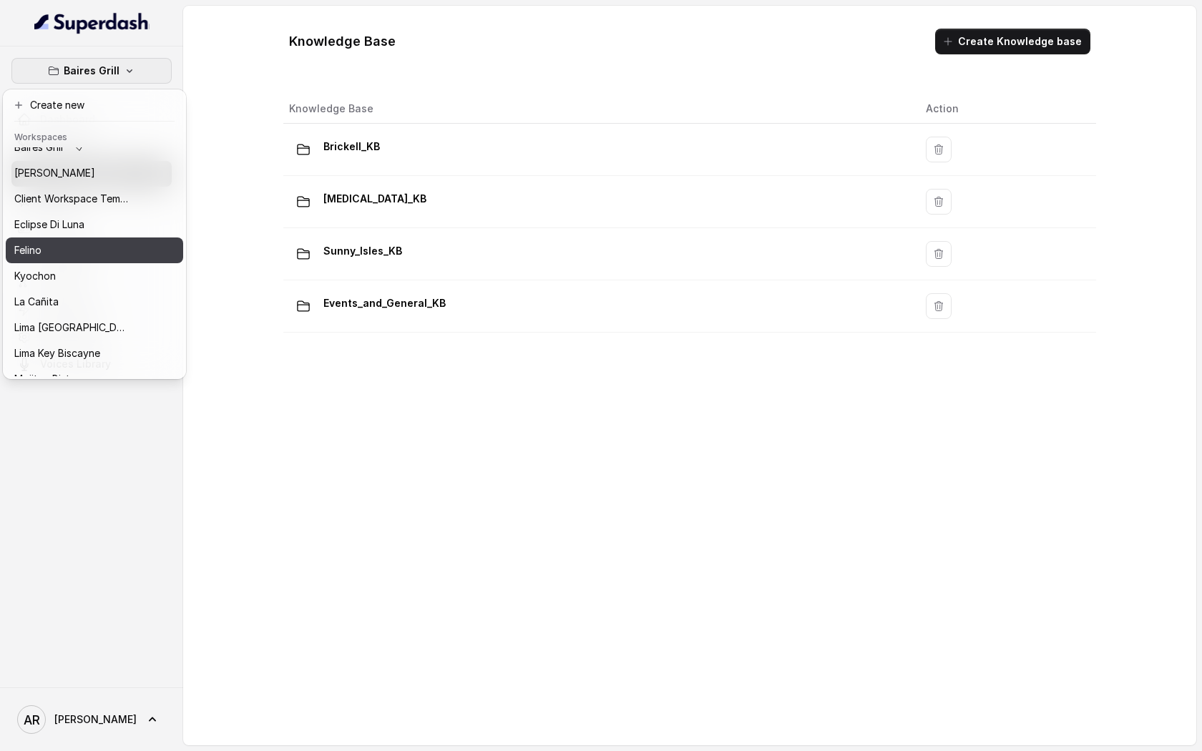
click at [74, 241] on button "Felino" at bounding box center [94, 251] width 177 height 26
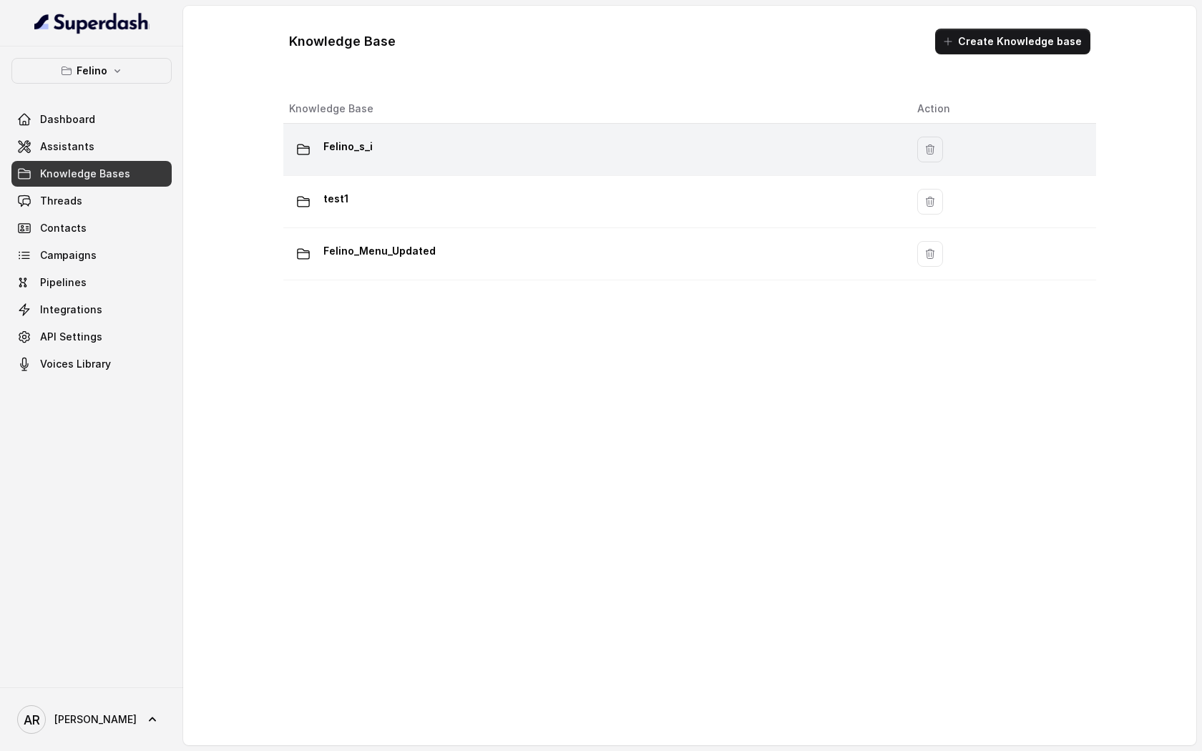
click at [360, 173] on td "Felino_s_i" at bounding box center [594, 150] width 622 height 52
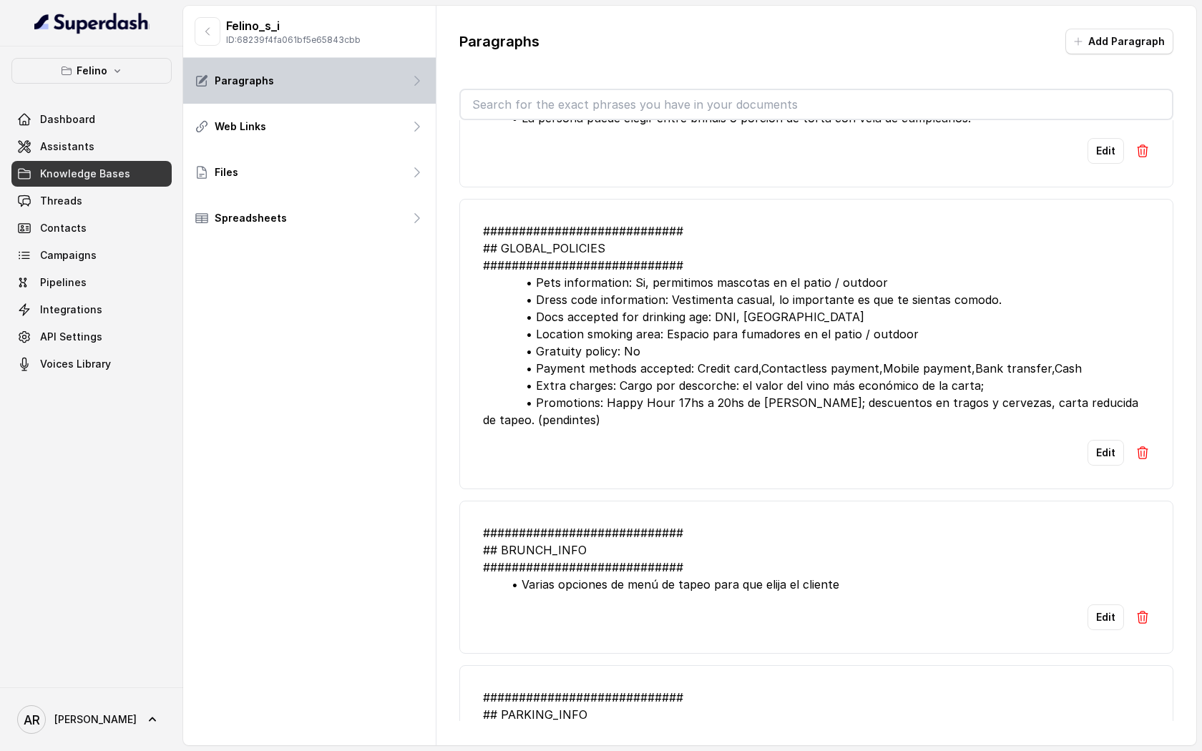
scroll to position [844, 0]
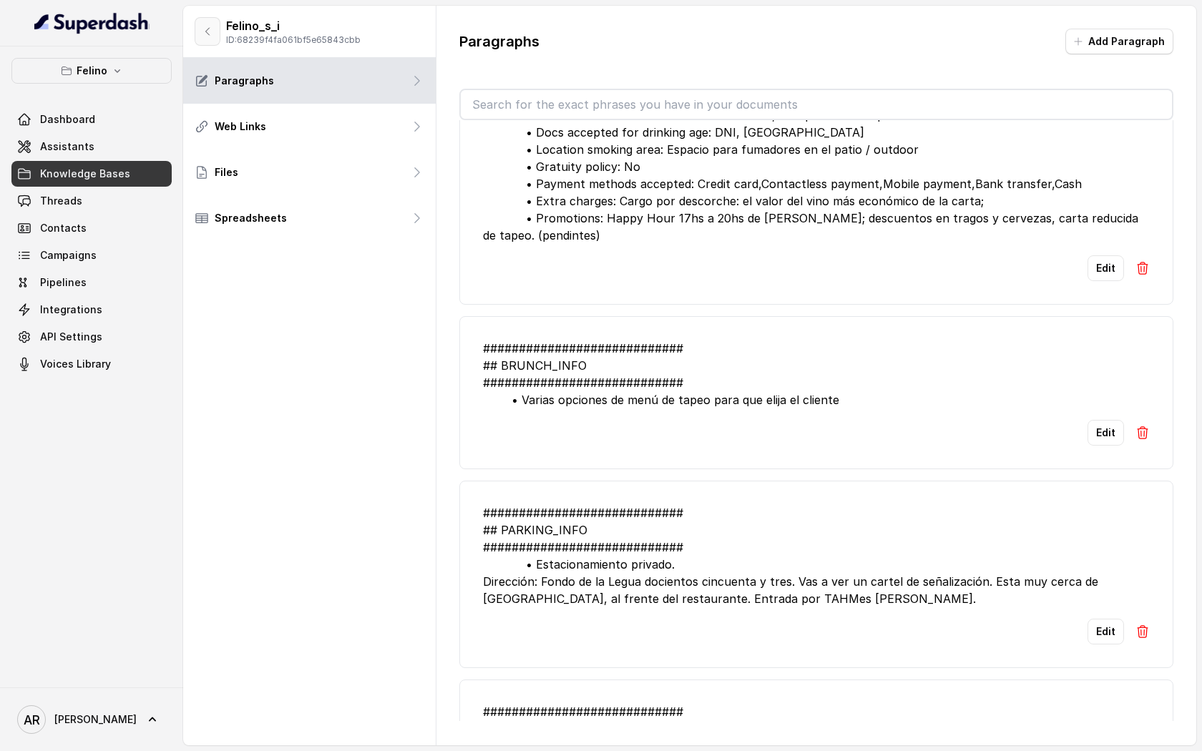
click at [200, 33] on button "button" at bounding box center [208, 31] width 26 height 29
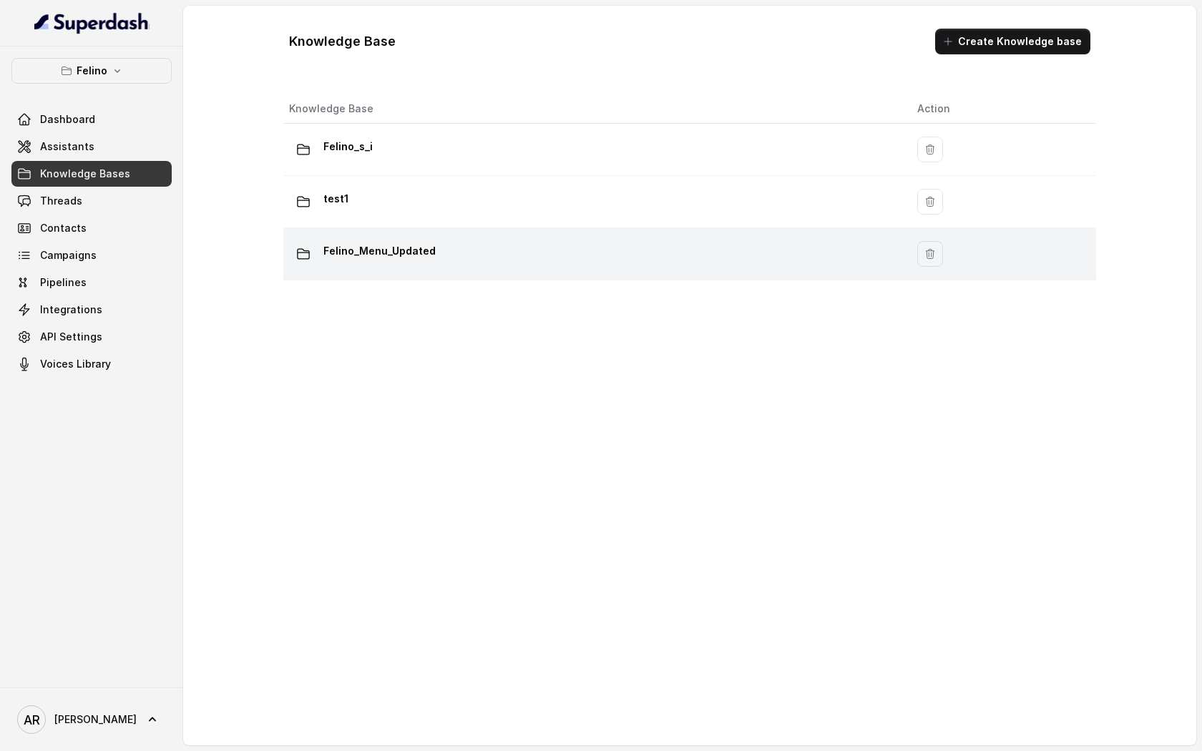
click at [468, 240] on div "Felino_Menu_Updated" at bounding box center [591, 254] width 605 height 29
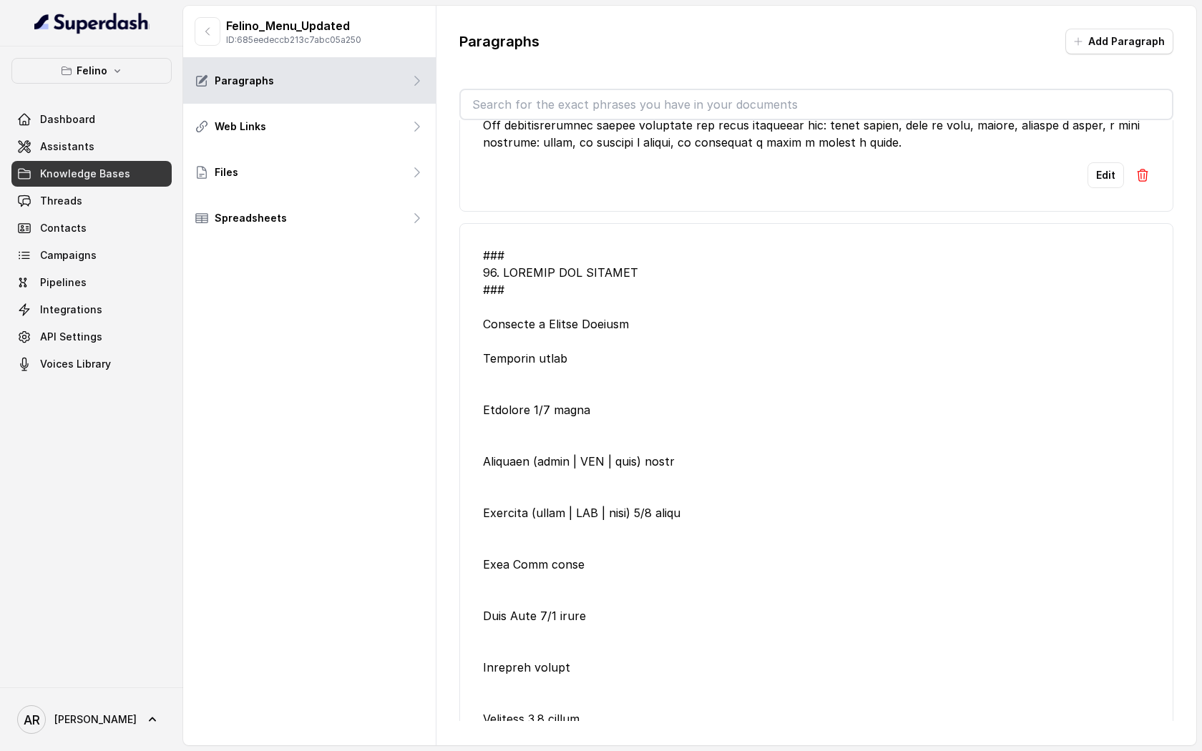
scroll to position [2169, 0]
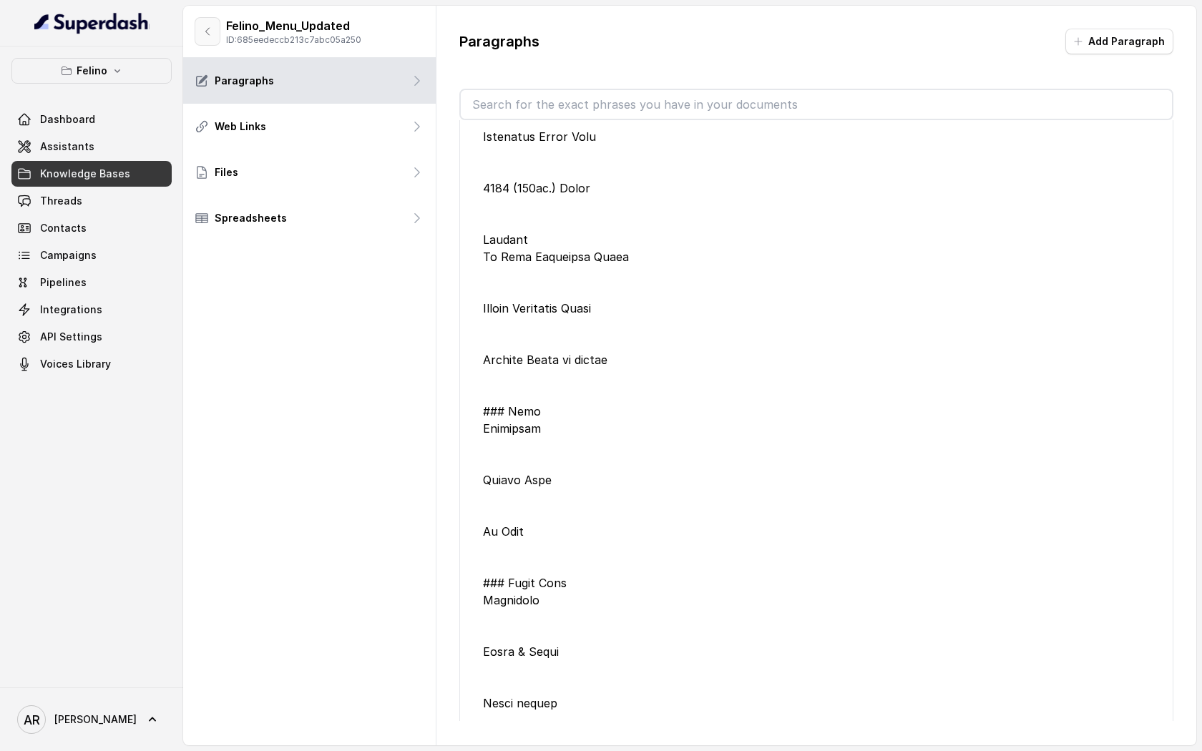
click at [205, 44] on button "button" at bounding box center [208, 31] width 26 height 29
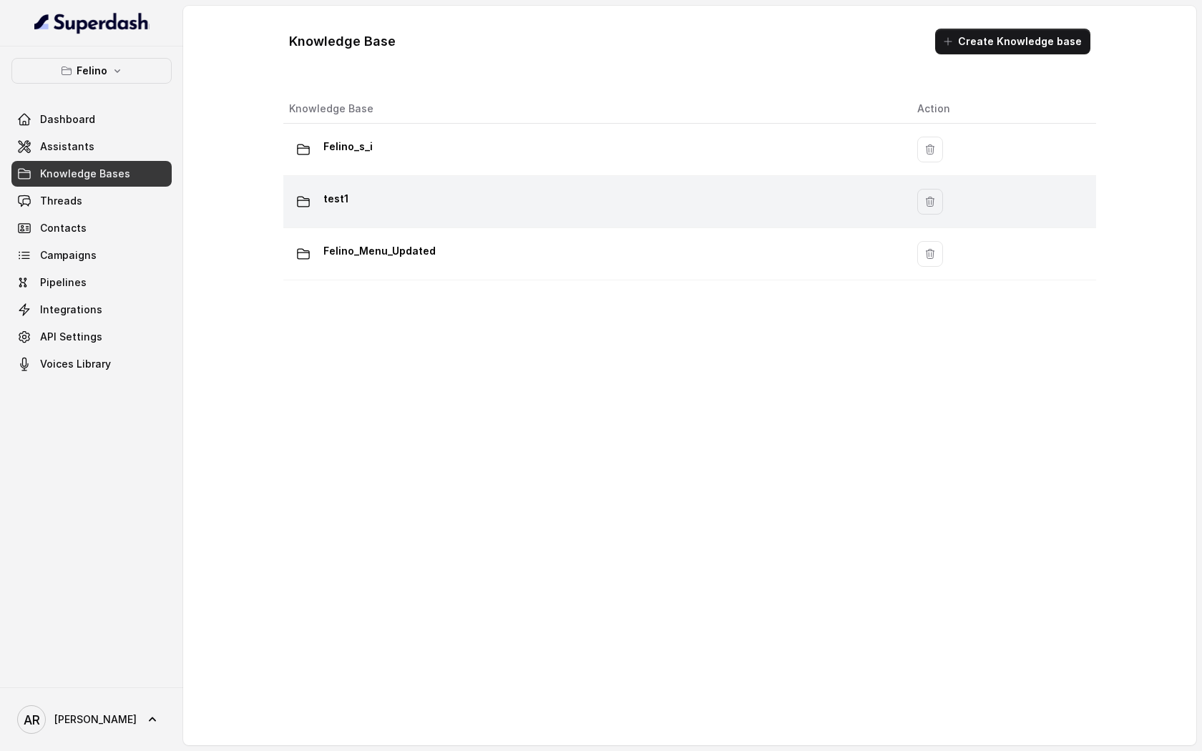
click at [582, 211] on div "test1" at bounding box center [591, 201] width 605 height 29
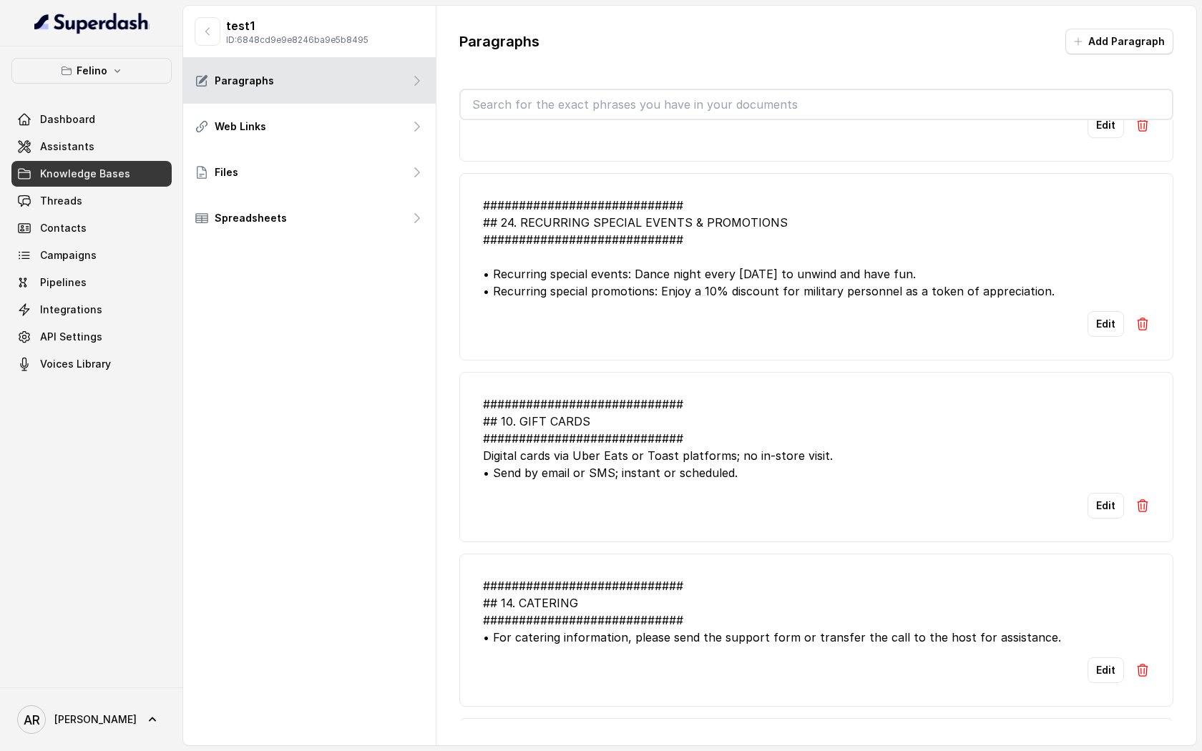
scroll to position [9425, 0]
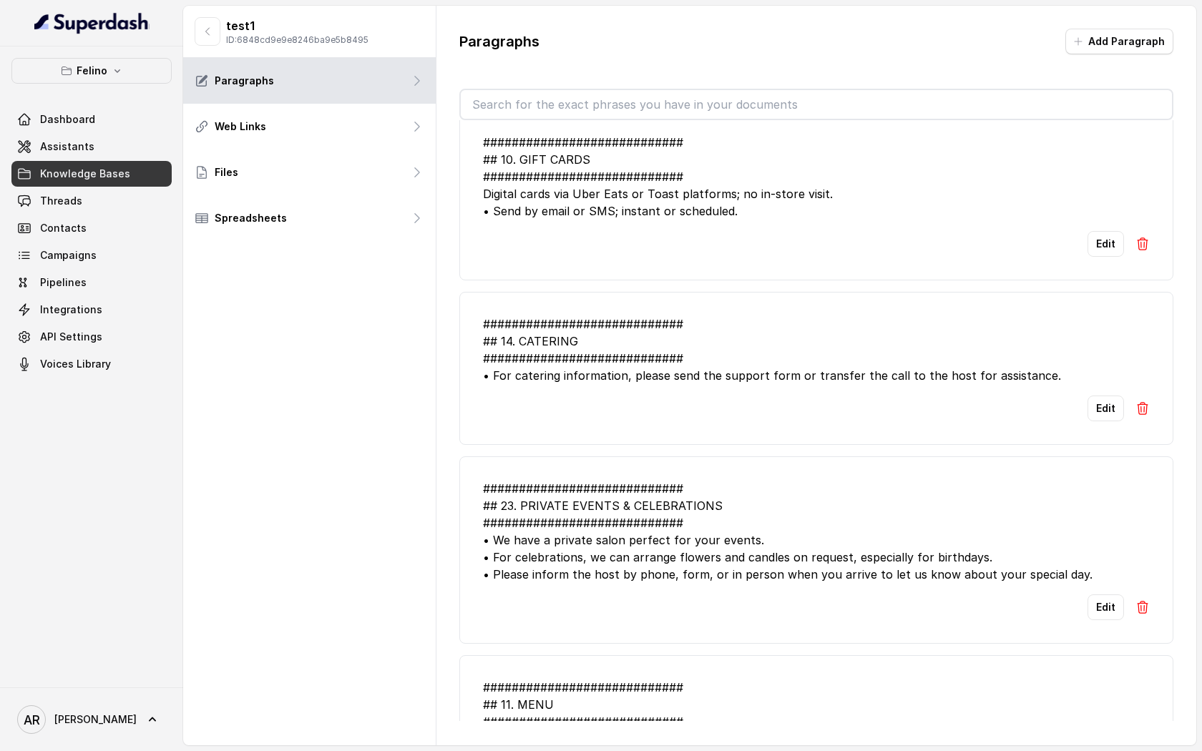
click at [189, 29] on div "test1 ID: 6848cd9e9e8246ba9e5b8495" at bounding box center [309, 32] width 253 height 52
click at [199, 31] on button "button" at bounding box center [208, 31] width 26 height 29
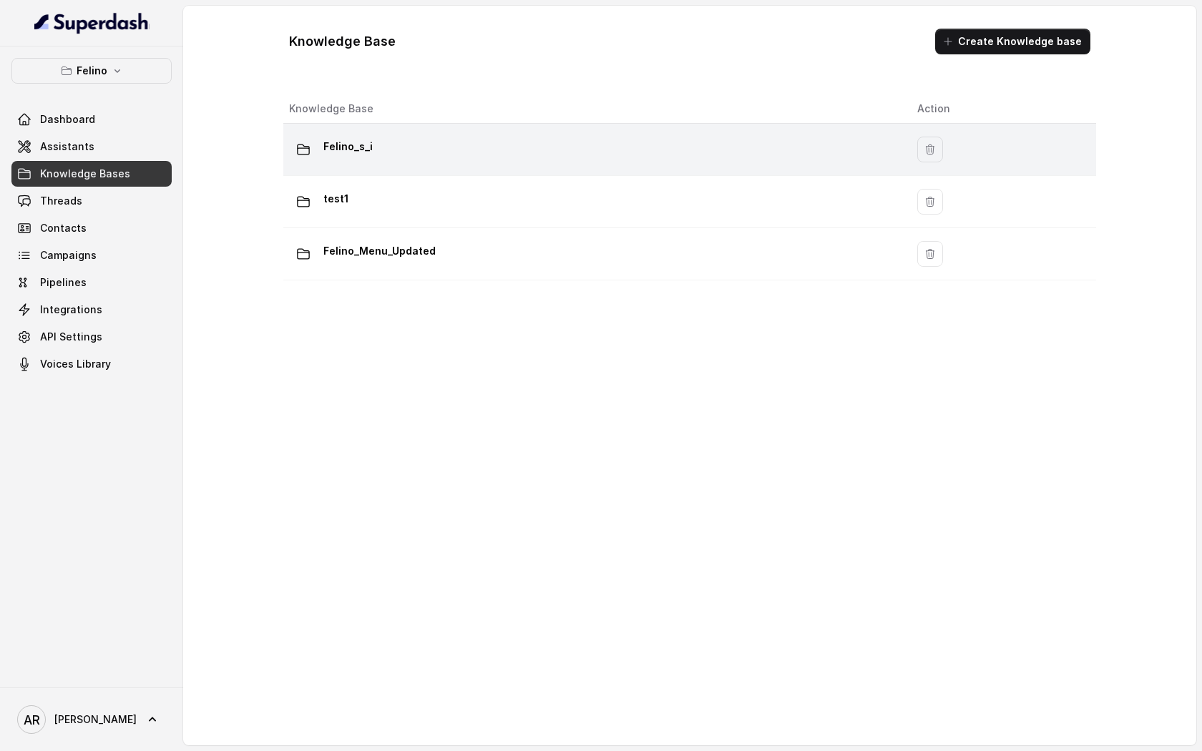
click at [509, 155] on div "Felino_s_i" at bounding box center [591, 149] width 605 height 29
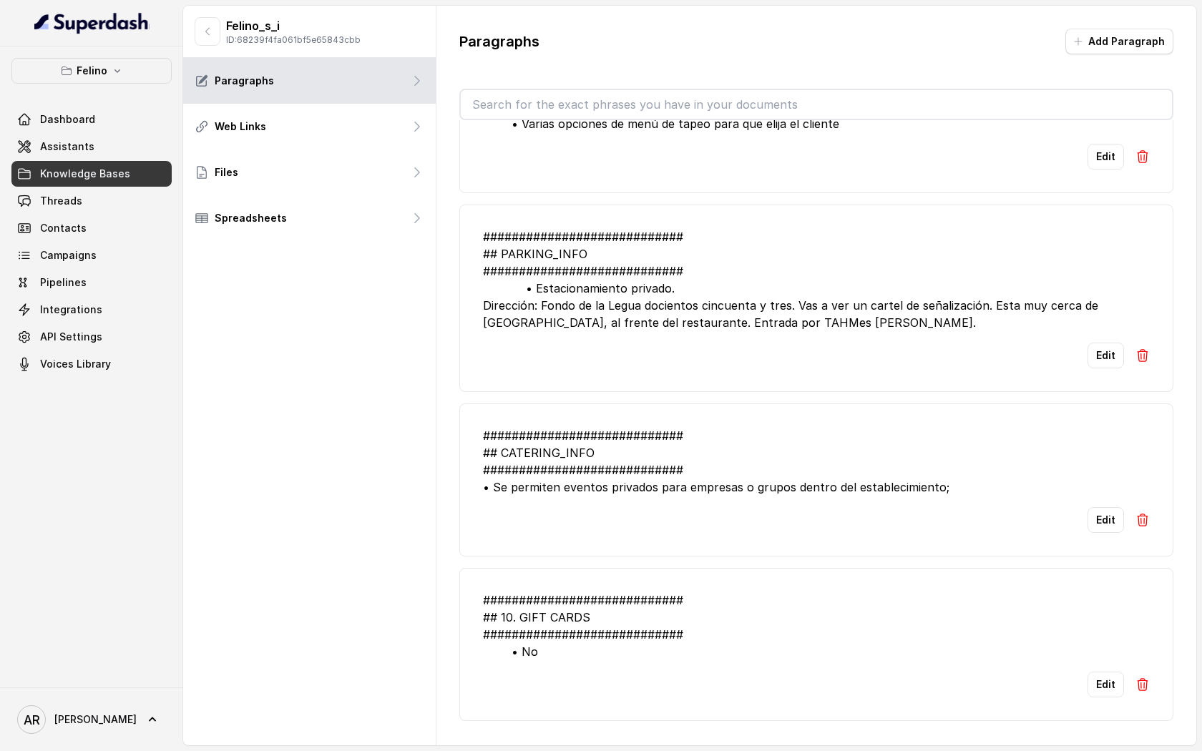
scroll to position [1190, 0]
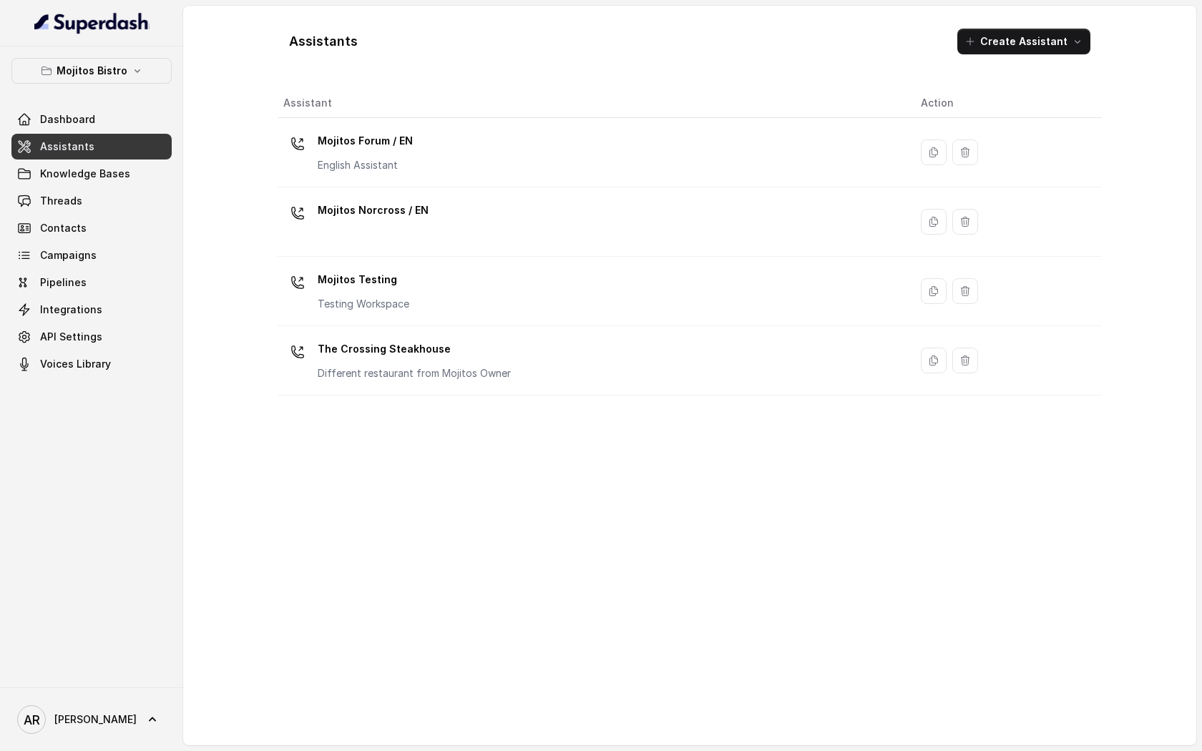
click at [107, 57] on div "Mojitos Bistro Dashboard Assistants Knowledge Bases Threads Contacts Campaigns …" at bounding box center [91, 367] width 183 height 641
click at [116, 74] on p "Mojitos Bistro" at bounding box center [92, 70] width 71 height 17
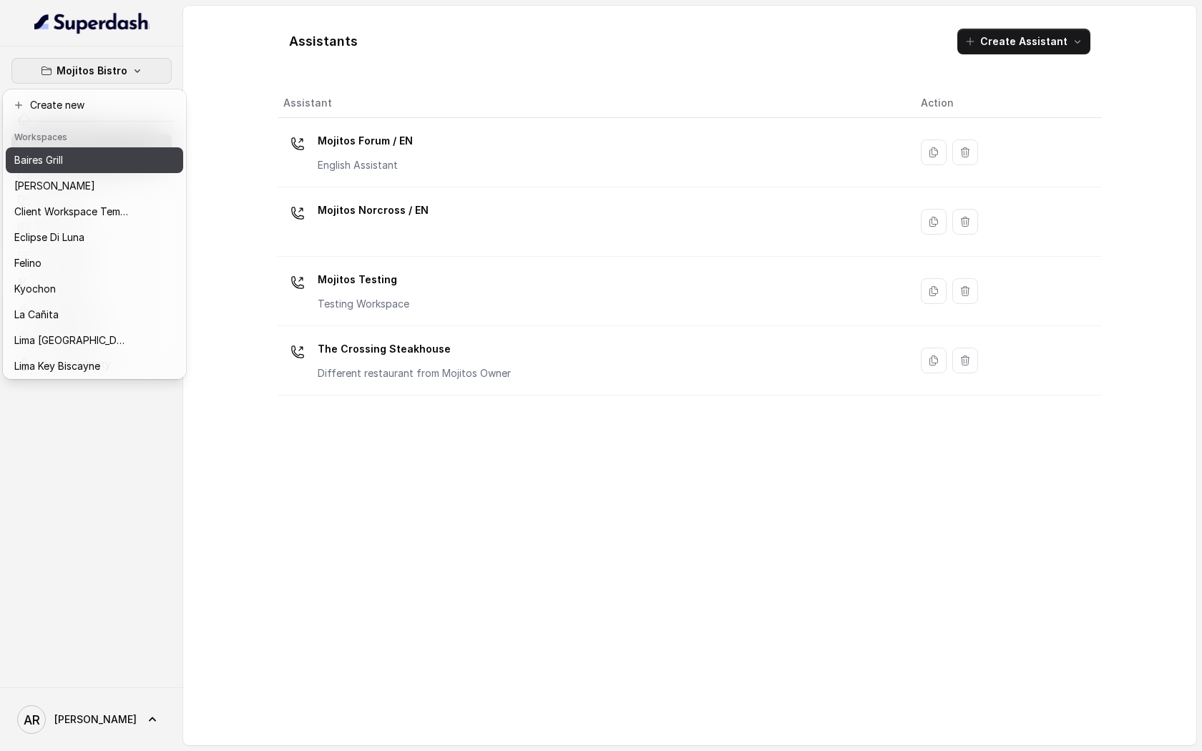
click at [96, 154] on div "Baires Grill" at bounding box center [71, 160] width 114 height 17
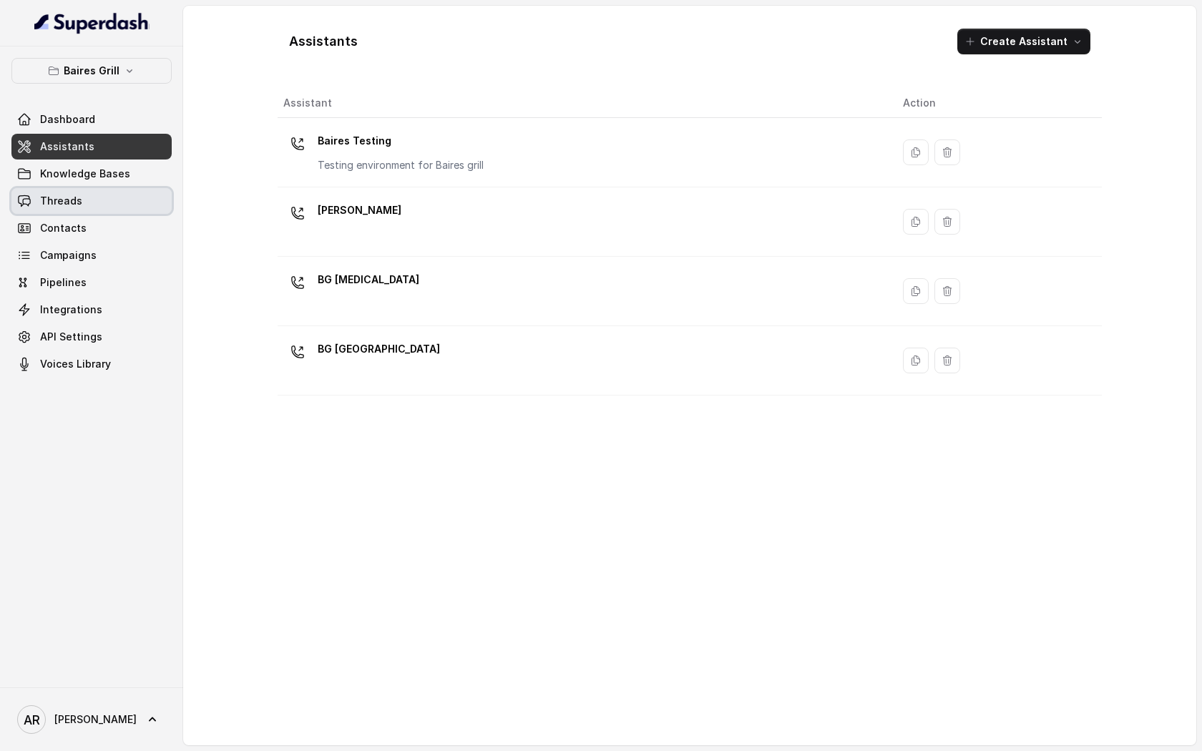
click at [96, 206] on link "Threads" at bounding box center [91, 201] width 160 height 26
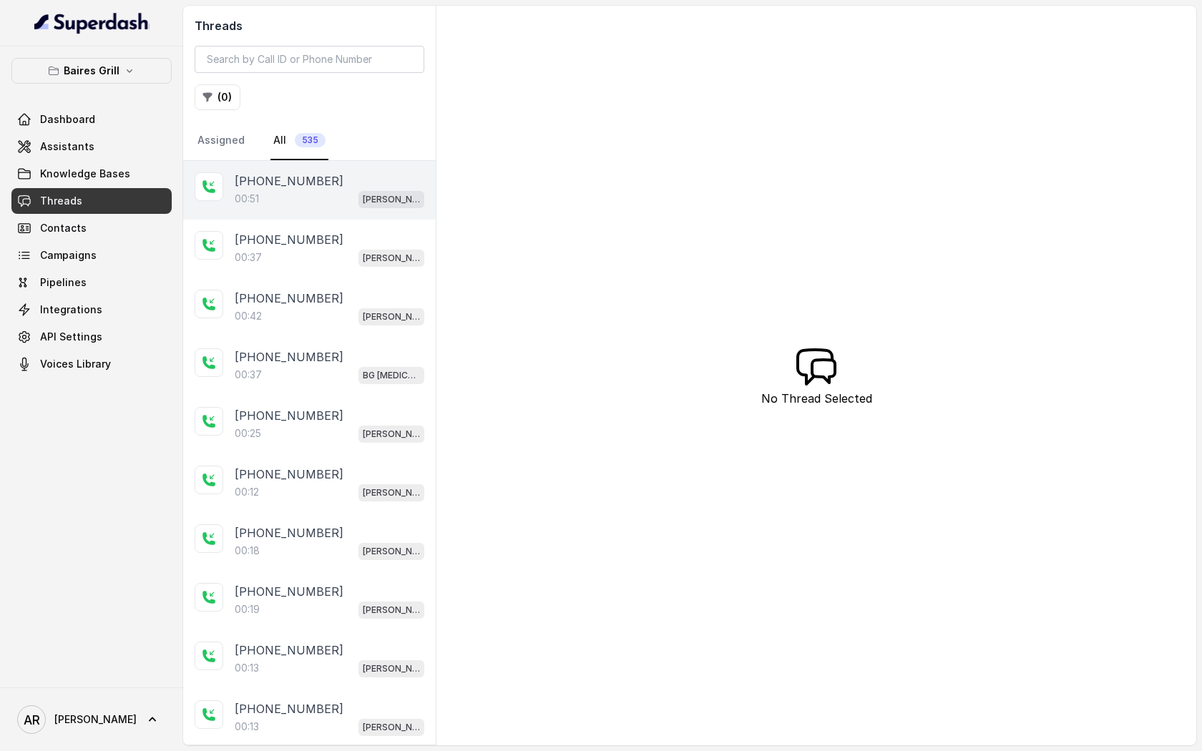
click at [343, 189] on div "+13059279109" at bounding box center [330, 180] width 190 height 17
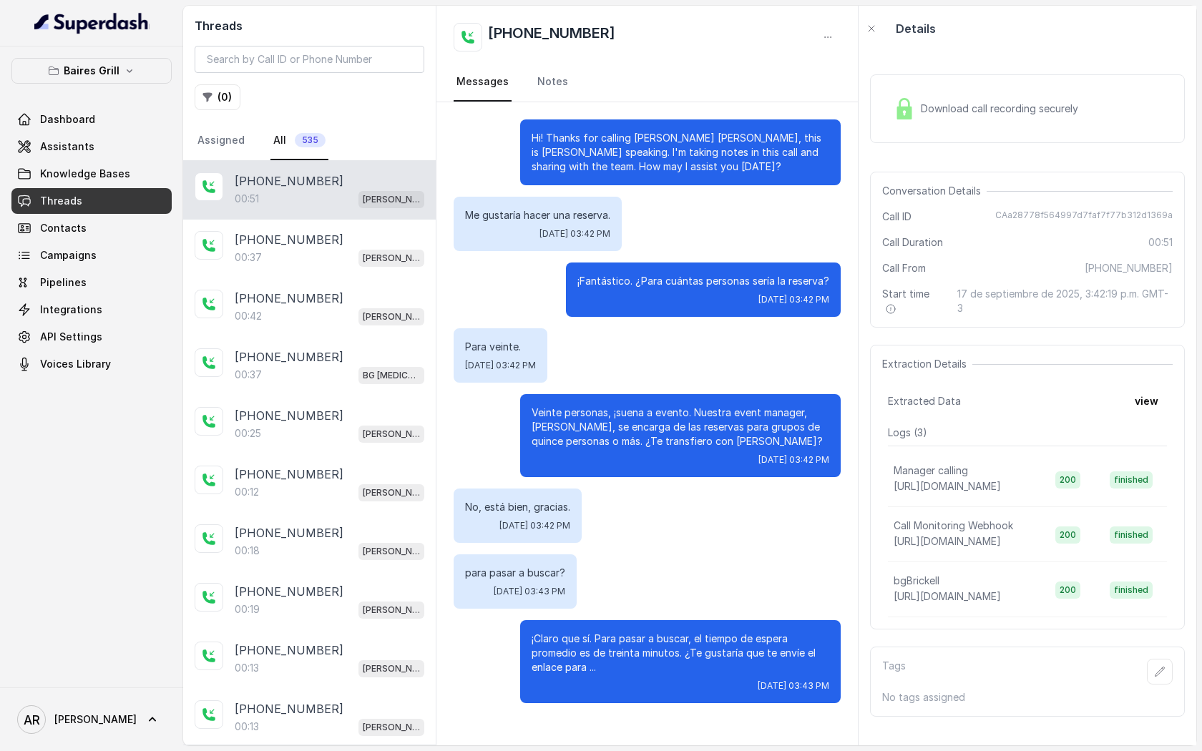
click at [929, 120] on div "Download call recording securely" at bounding box center [986, 108] width 196 height 33
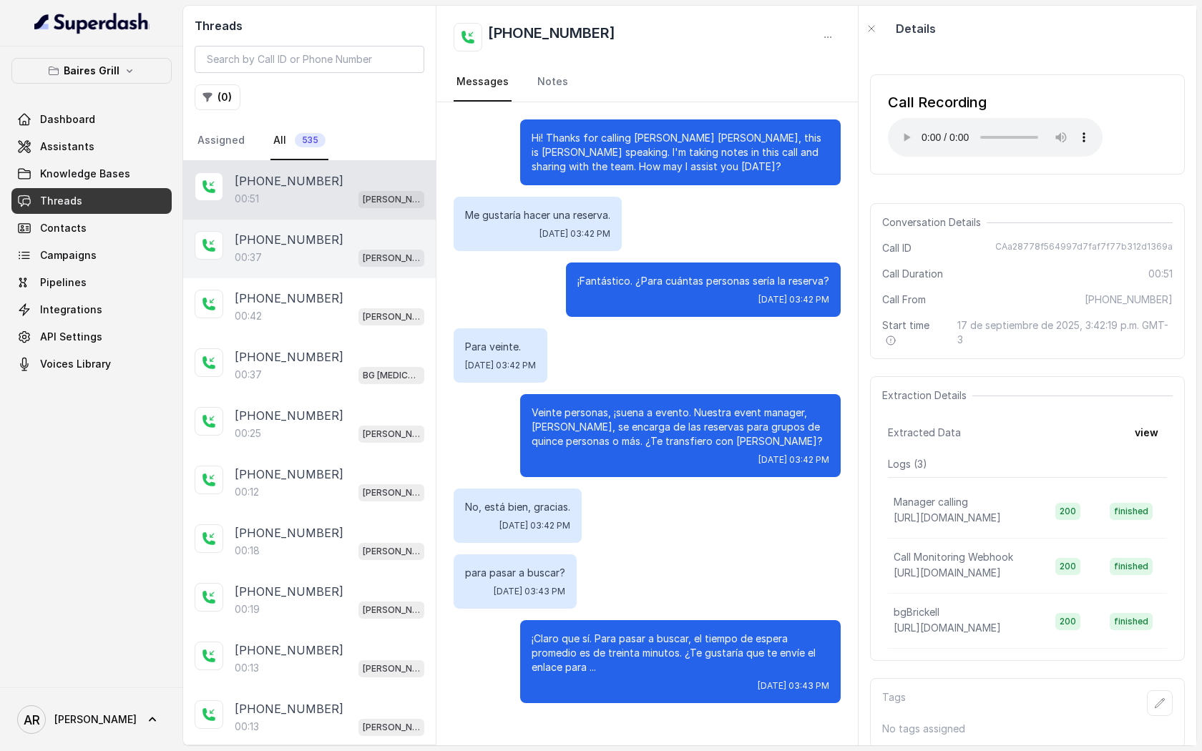
click at [356, 266] on div "+17864209862 00:37 BG Brickell" at bounding box center [309, 249] width 253 height 59
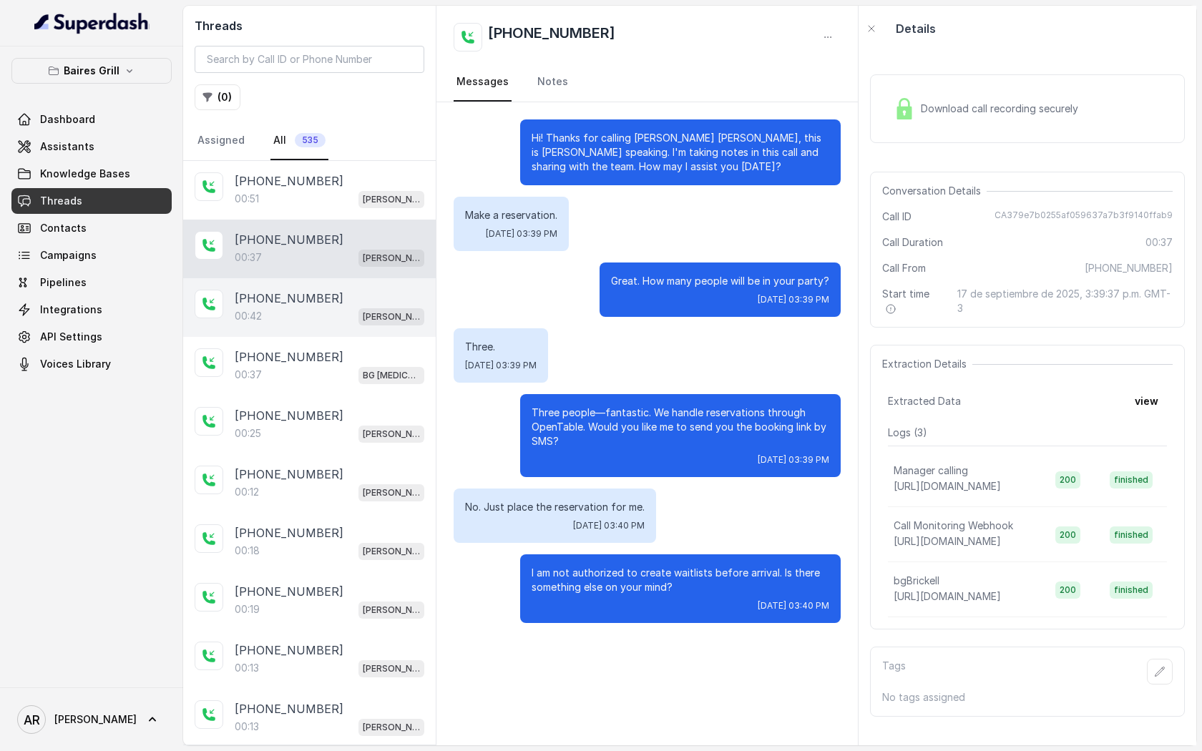
click at [333, 298] on div "+17864209862" at bounding box center [330, 298] width 190 height 17
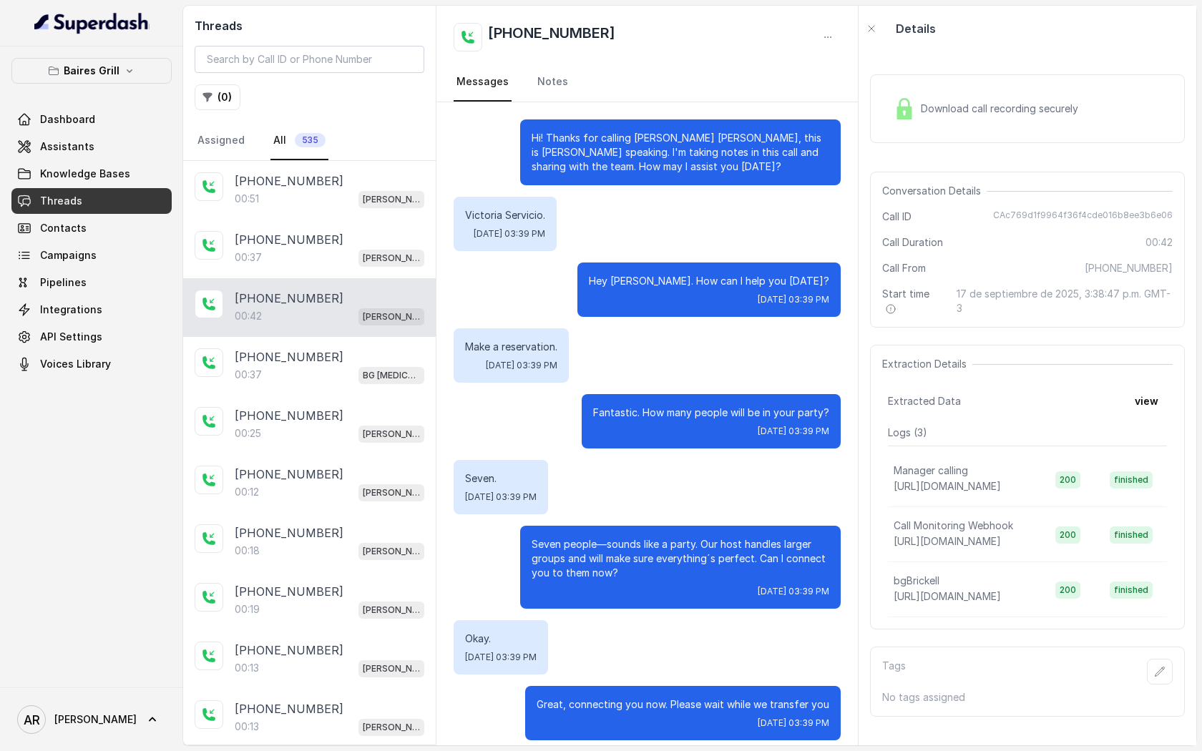
scroll to position [12, 0]
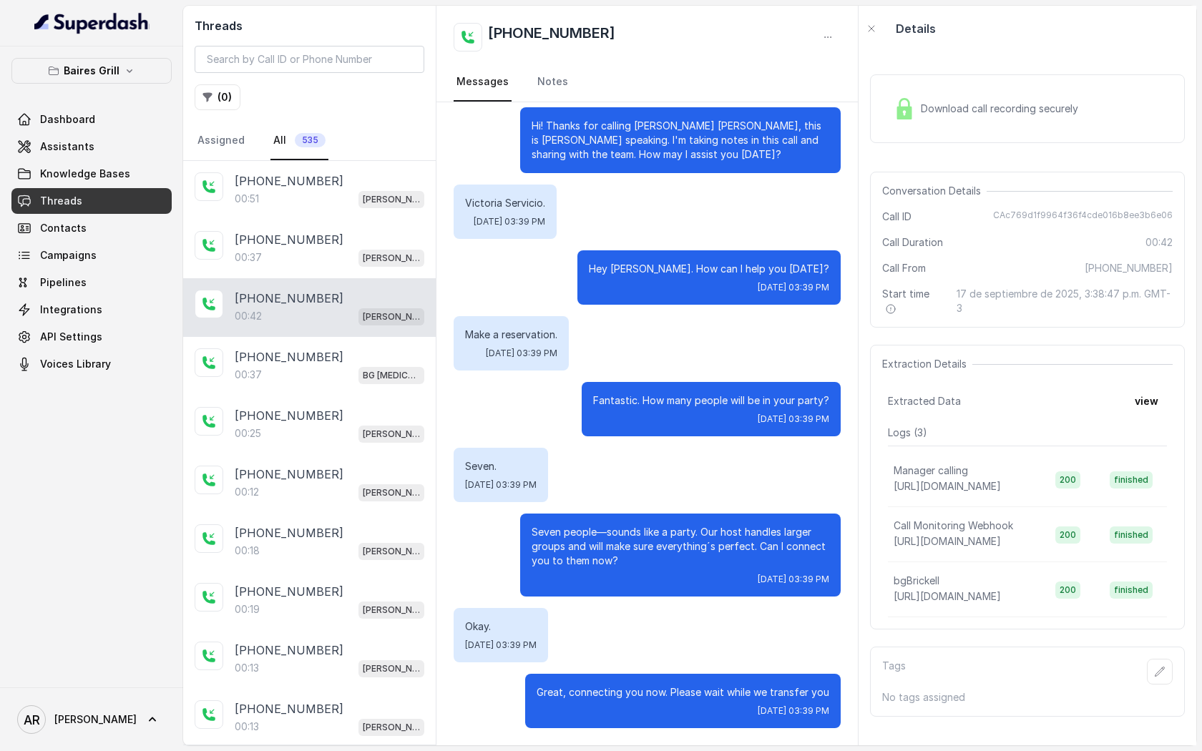
click at [894, 84] on div "Download call recording securely" at bounding box center [1027, 108] width 315 height 69
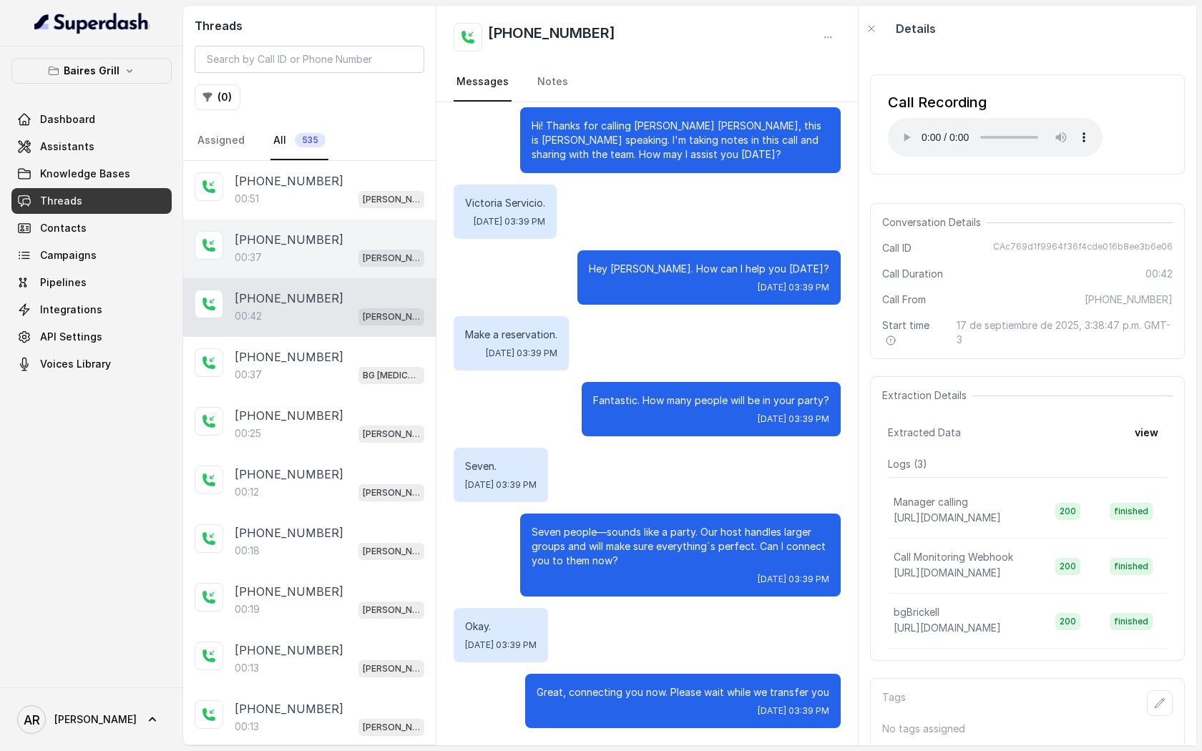
click at [344, 236] on div "+17864209862" at bounding box center [330, 239] width 190 height 17
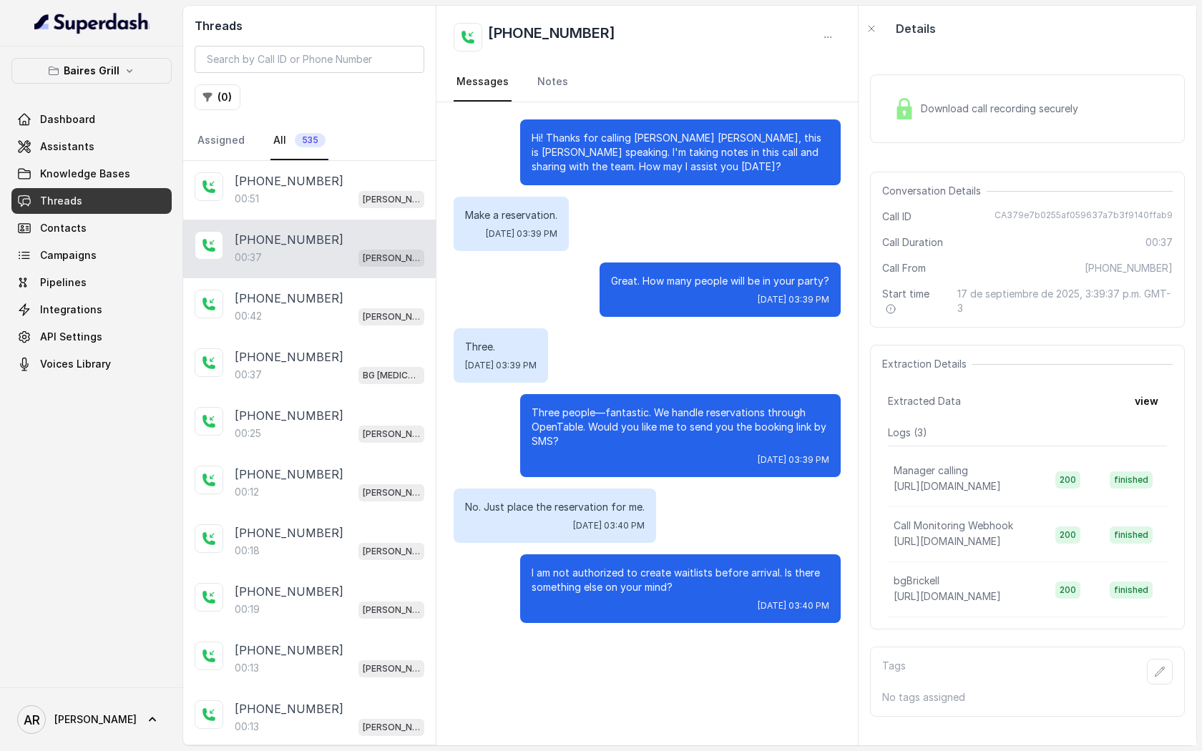
click at [1005, 47] on div "Details" at bounding box center [1028, 29] width 338 height 46
click at [943, 94] on div "Download call recording securely" at bounding box center [986, 108] width 196 height 33
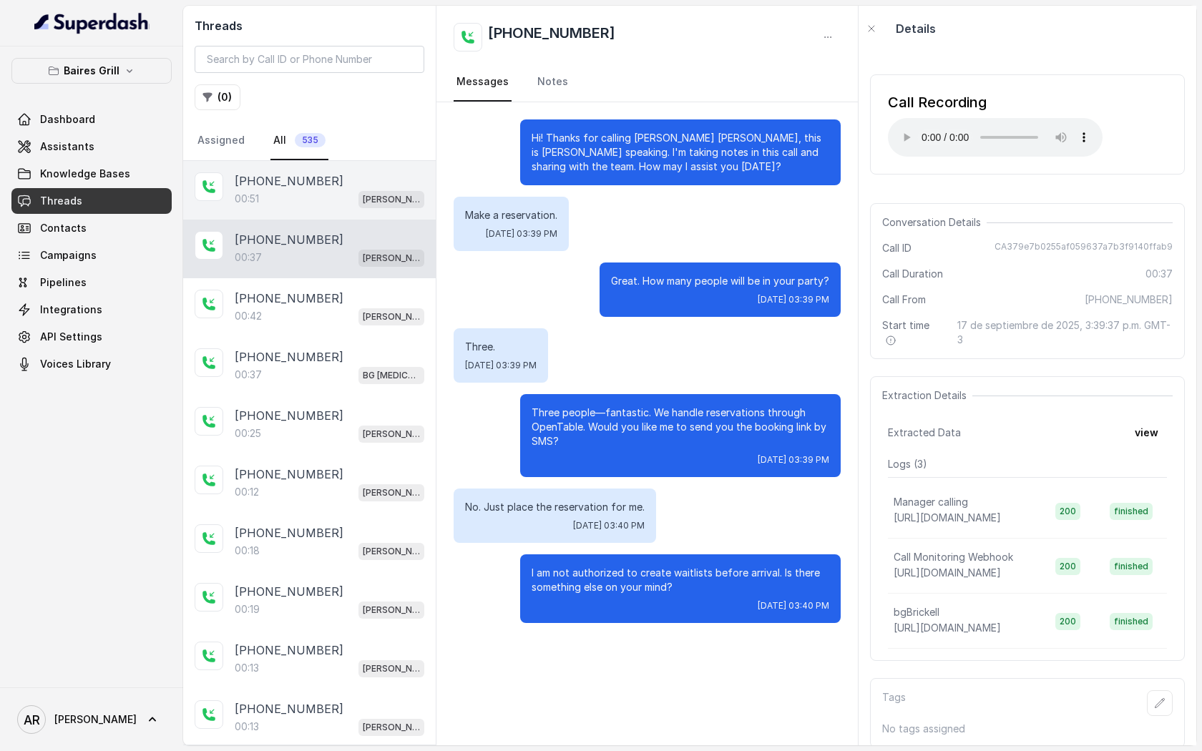
click at [348, 197] on div "00:51 BG Brickell" at bounding box center [330, 199] width 190 height 19
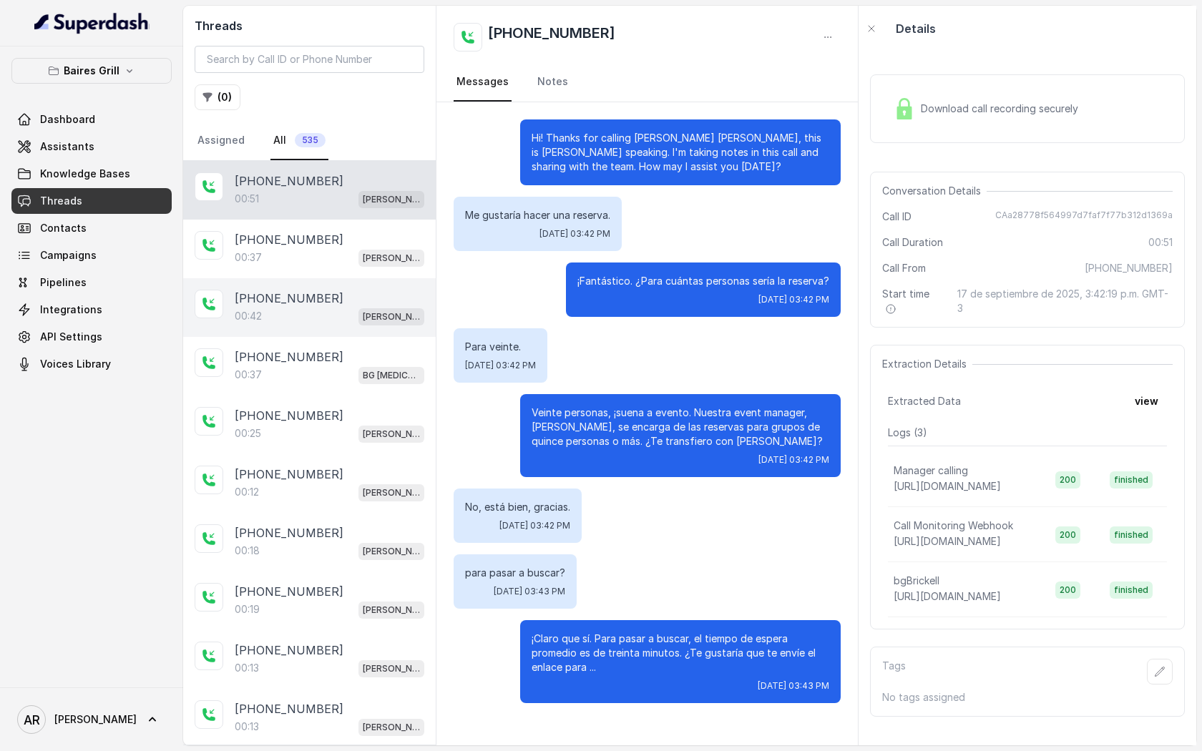
click at [270, 285] on div "+17864209862 00:42 BG Brickell" at bounding box center [309, 307] width 253 height 59
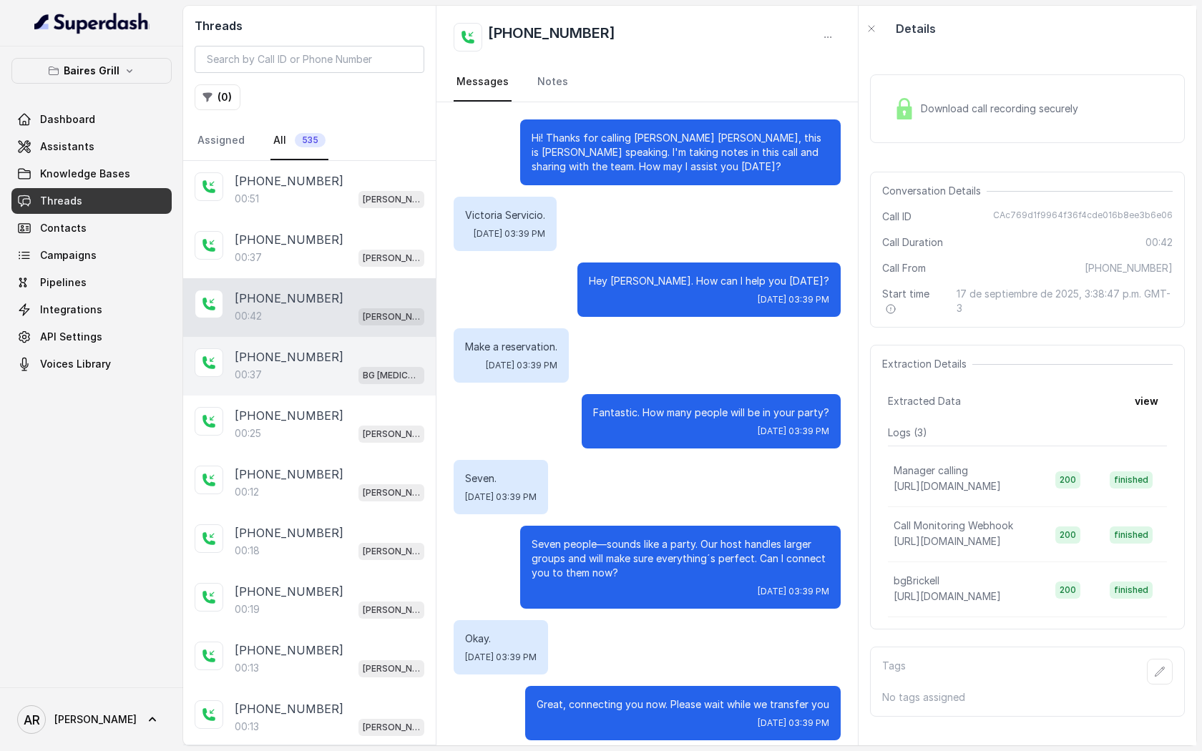
scroll to position [12, 0]
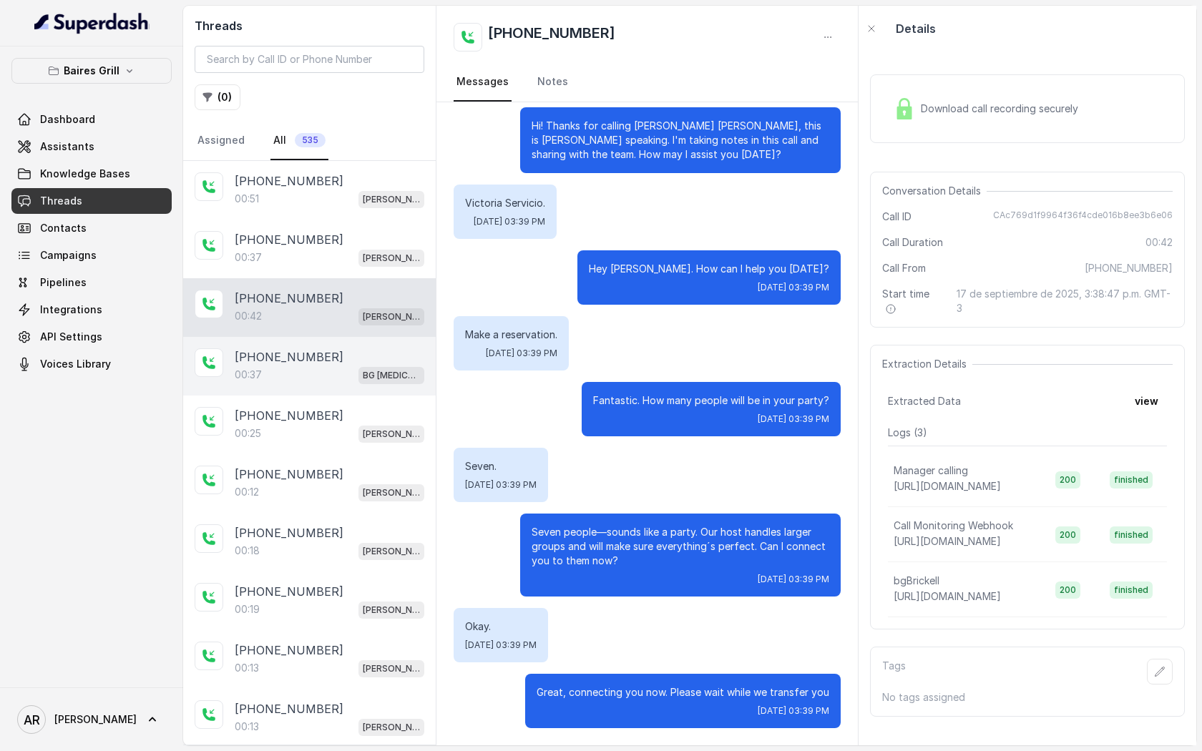
click at [290, 366] on div "00:37 BG Doral" at bounding box center [330, 375] width 190 height 19
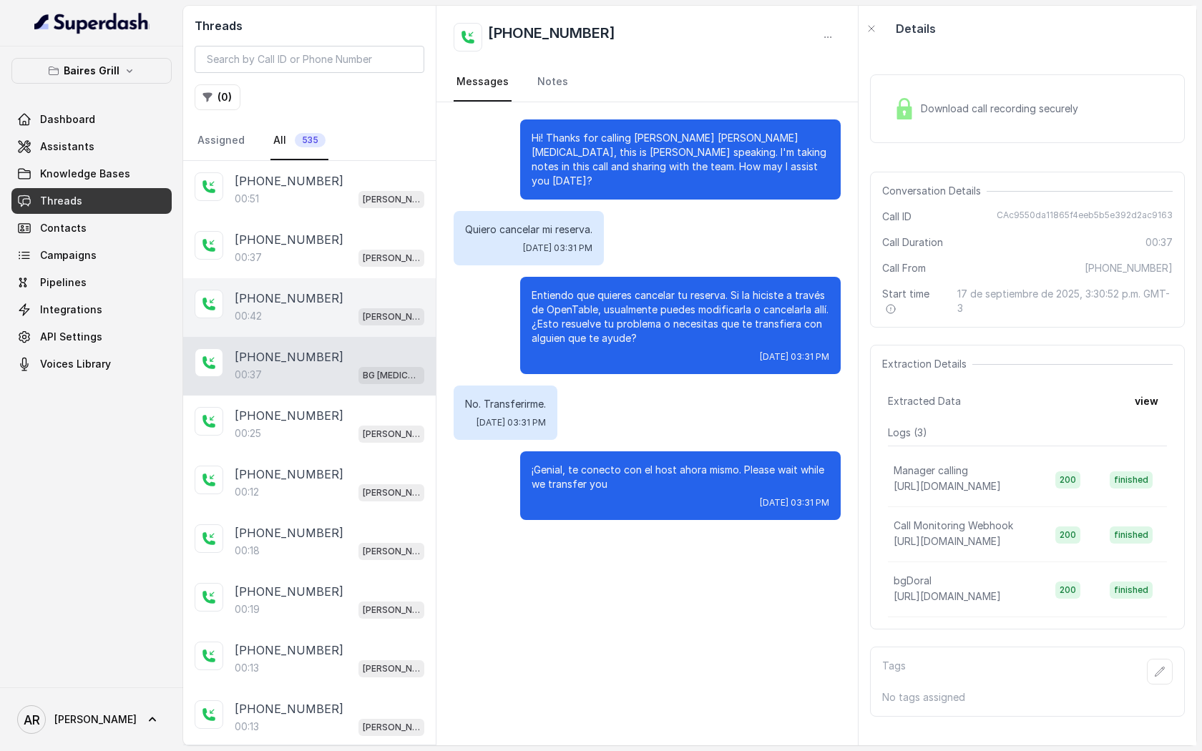
click at [322, 311] on div "00:42 BG Brickell" at bounding box center [330, 316] width 190 height 19
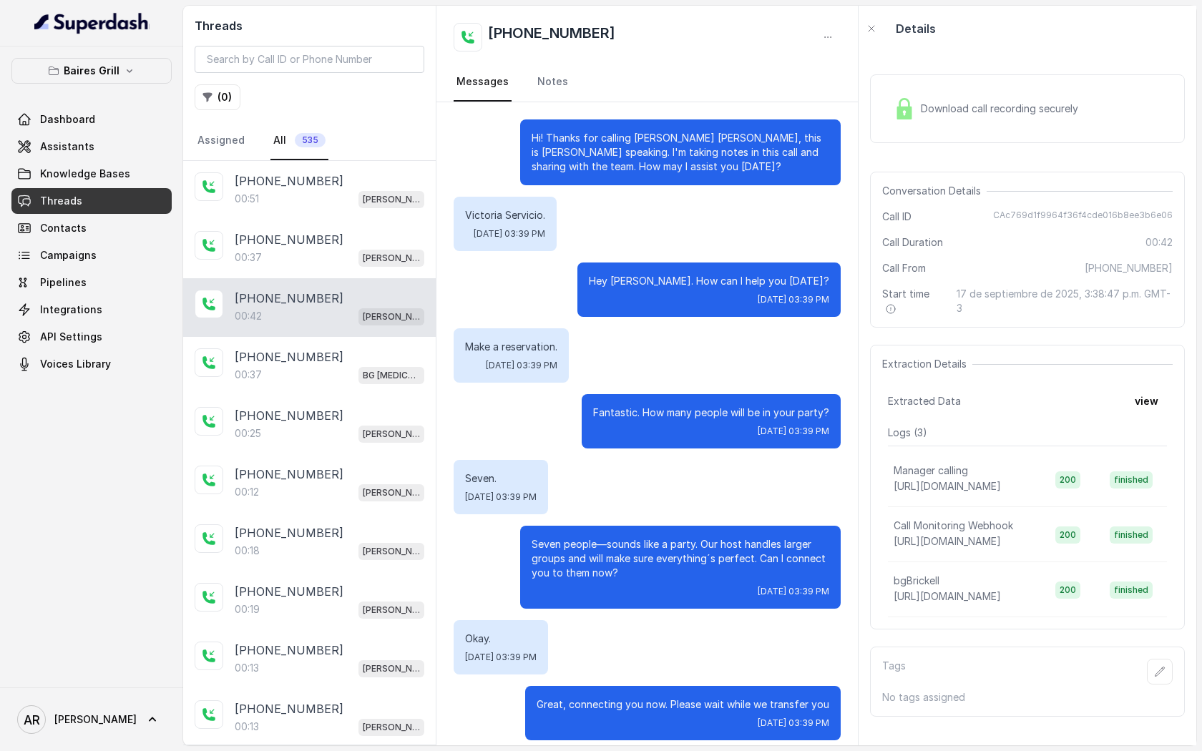
scroll to position [12, 0]
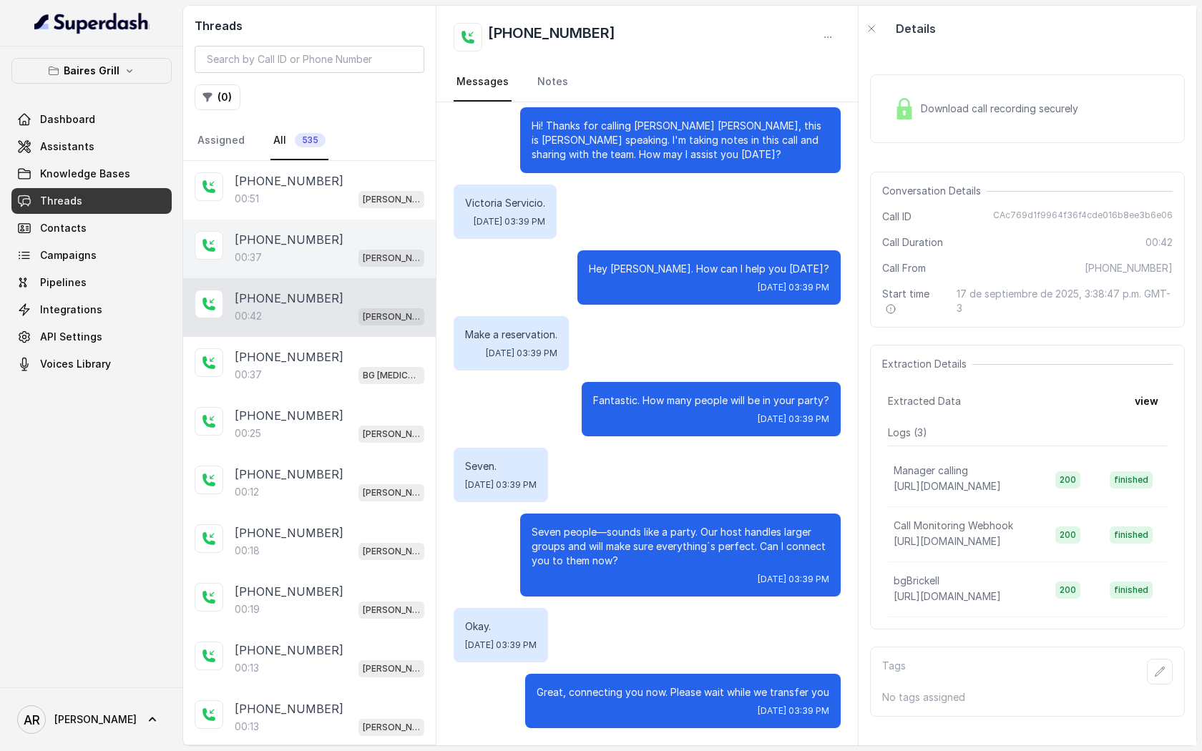
click at [309, 236] on p "+17864209862" at bounding box center [289, 239] width 109 height 17
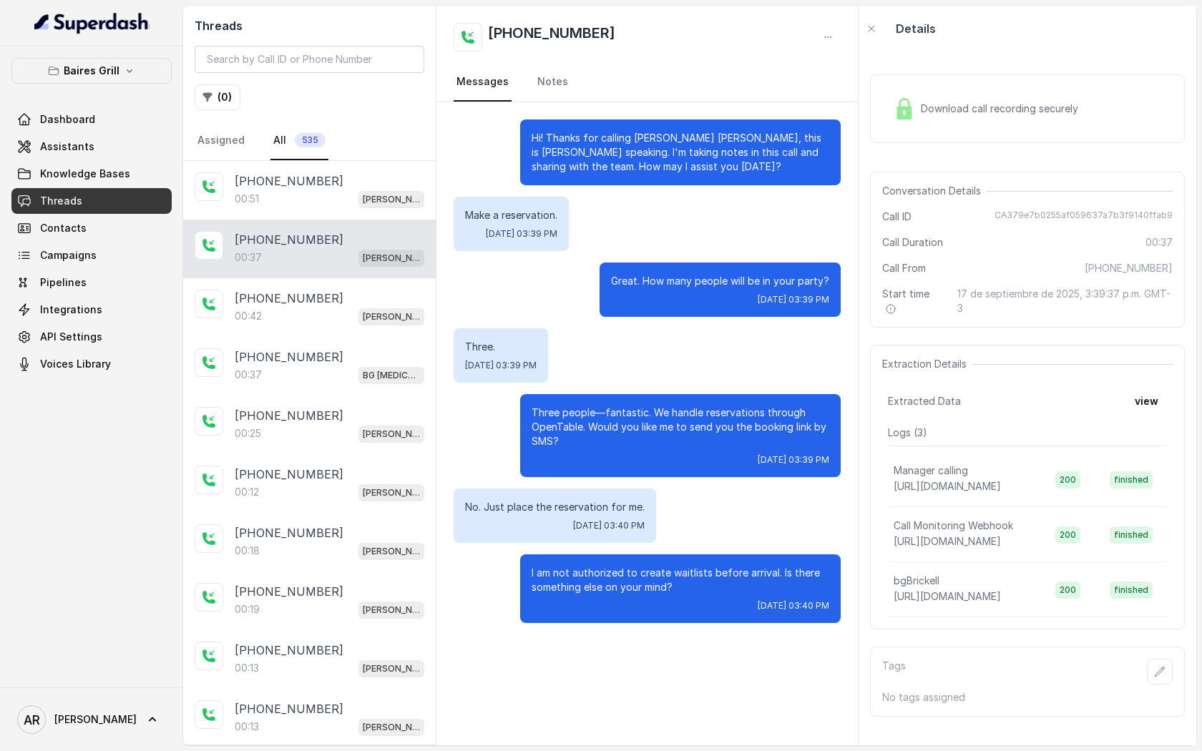
click at [942, 119] on div "Download call recording securely" at bounding box center [986, 108] width 196 height 33
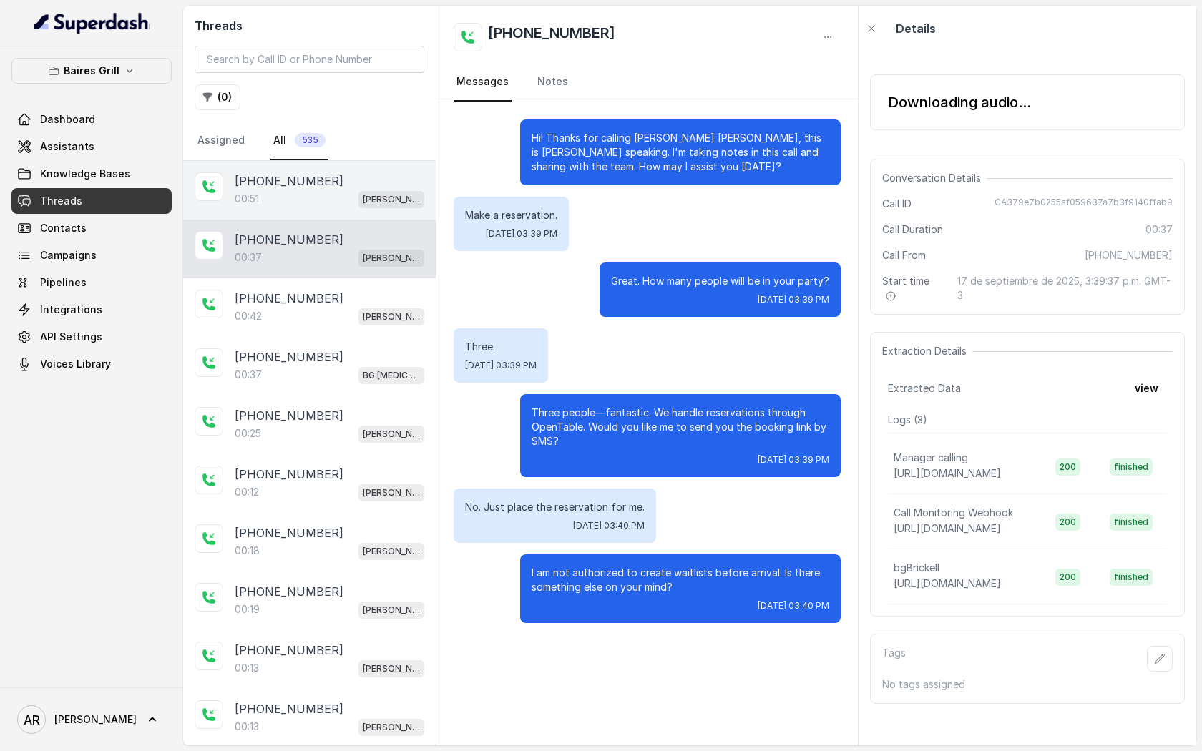
click at [328, 185] on div "+13059279109" at bounding box center [330, 180] width 190 height 17
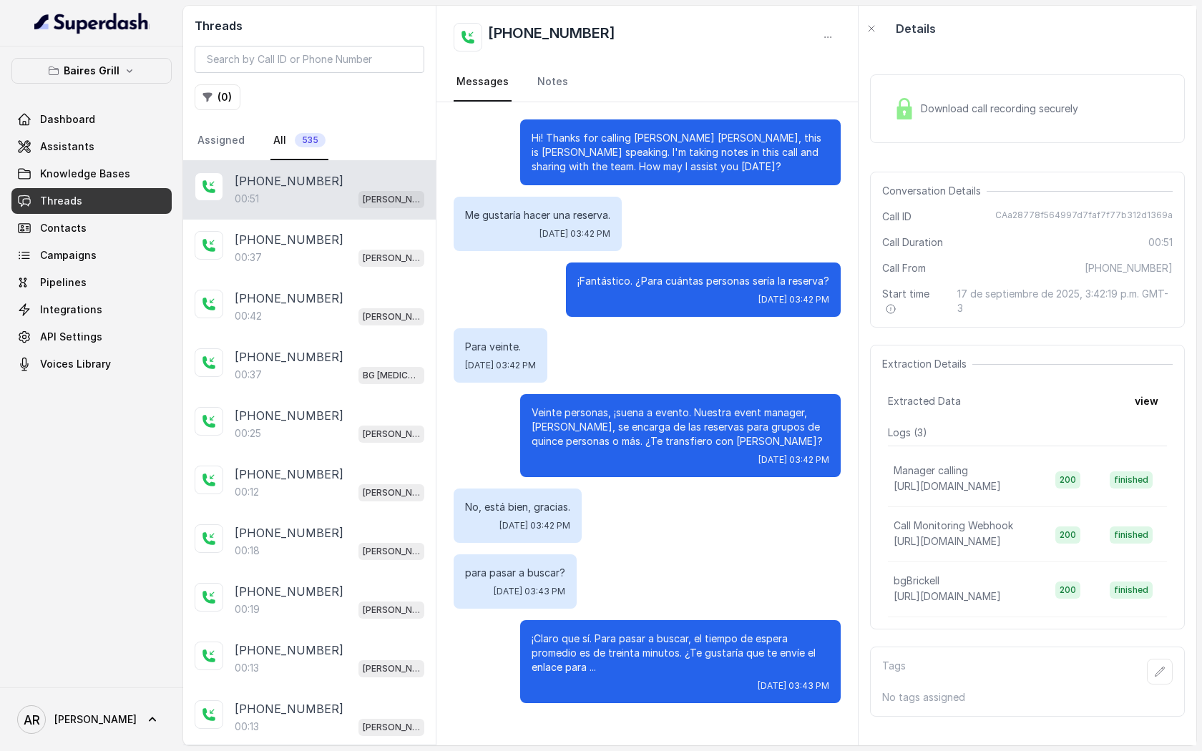
click at [919, 136] on div "Download call recording securely" at bounding box center [1027, 108] width 315 height 69
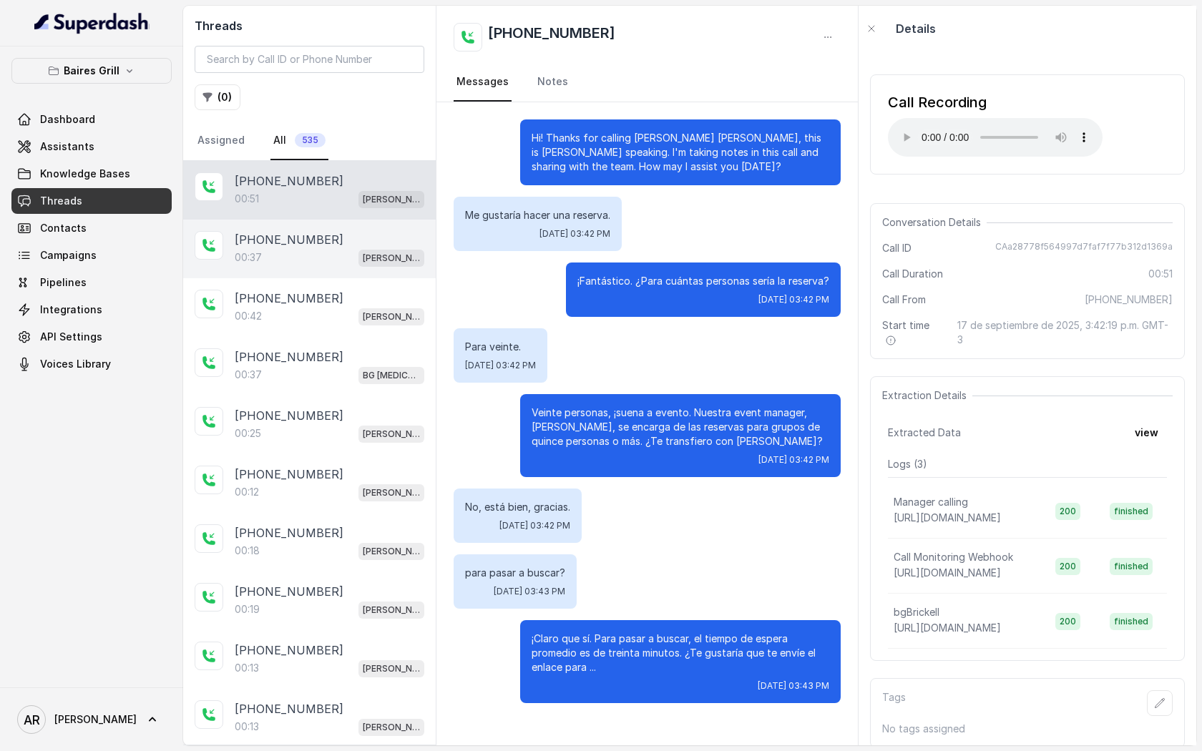
click at [336, 261] on div "00:37 BG Brickell" at bounding box center [330, 257] width 190 height 19
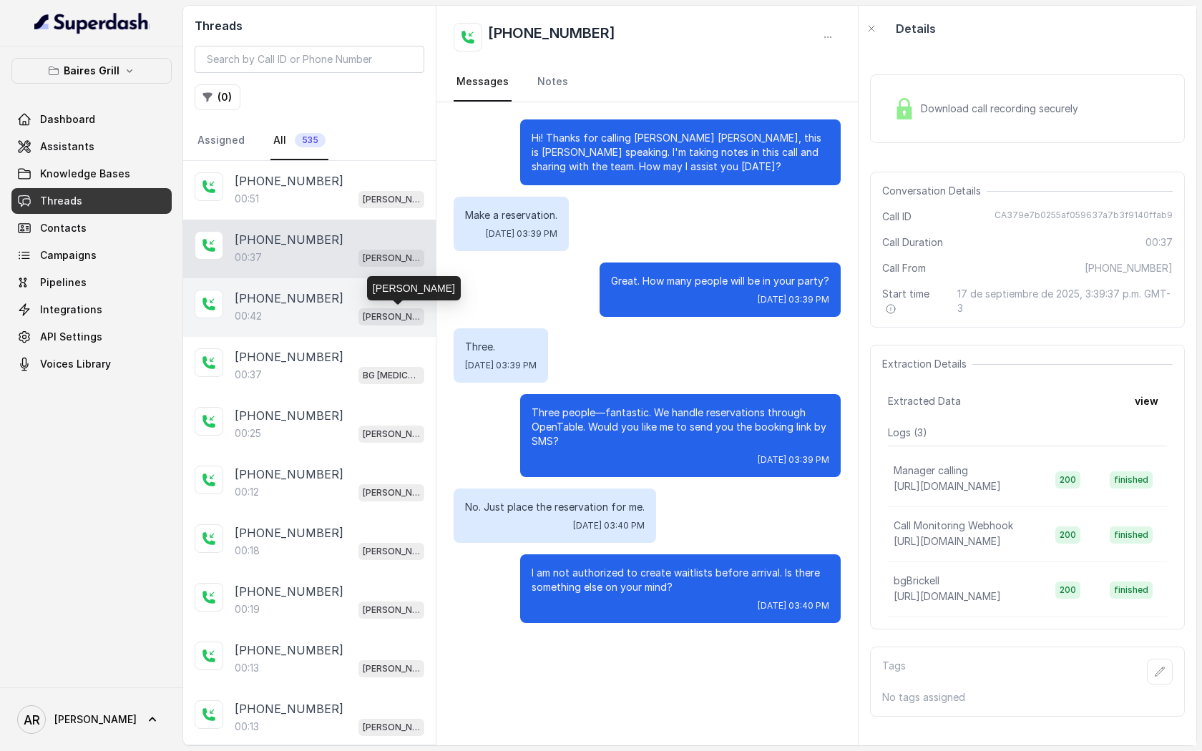
click at [356, 314] on div "00:42 BG Brickell" at bounding box center [330, 316] width 190 height 19
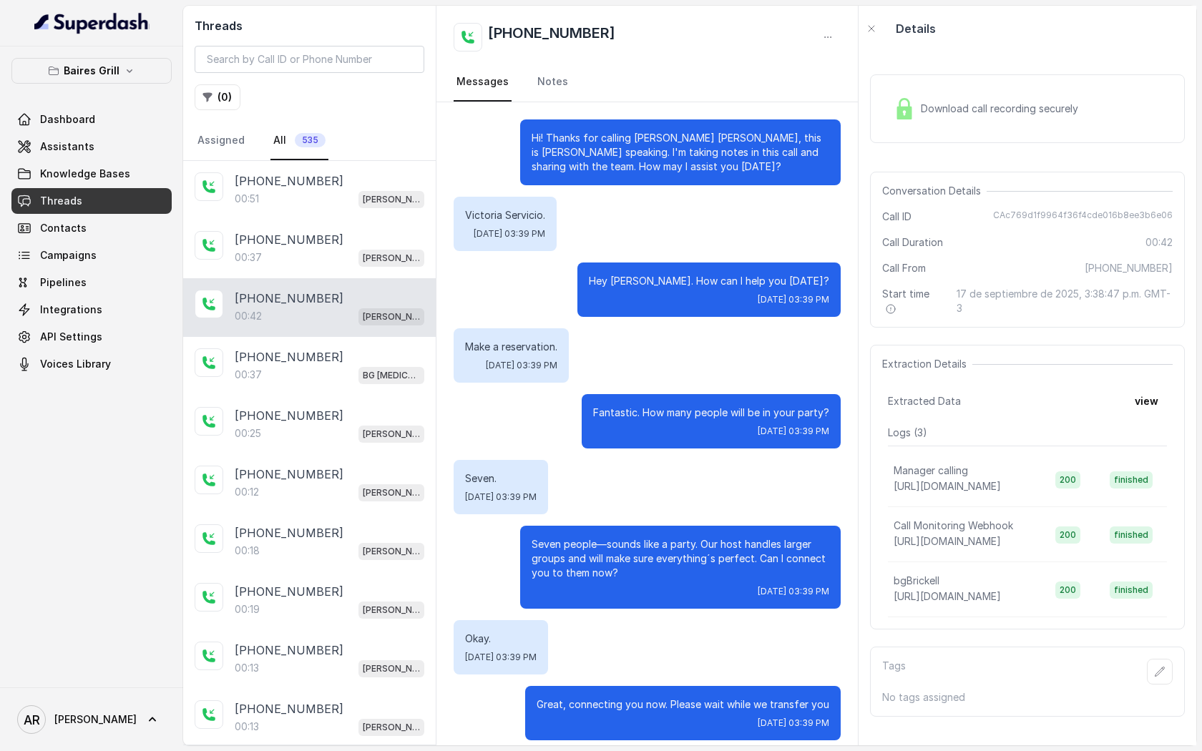
scroll to position [12, 0]
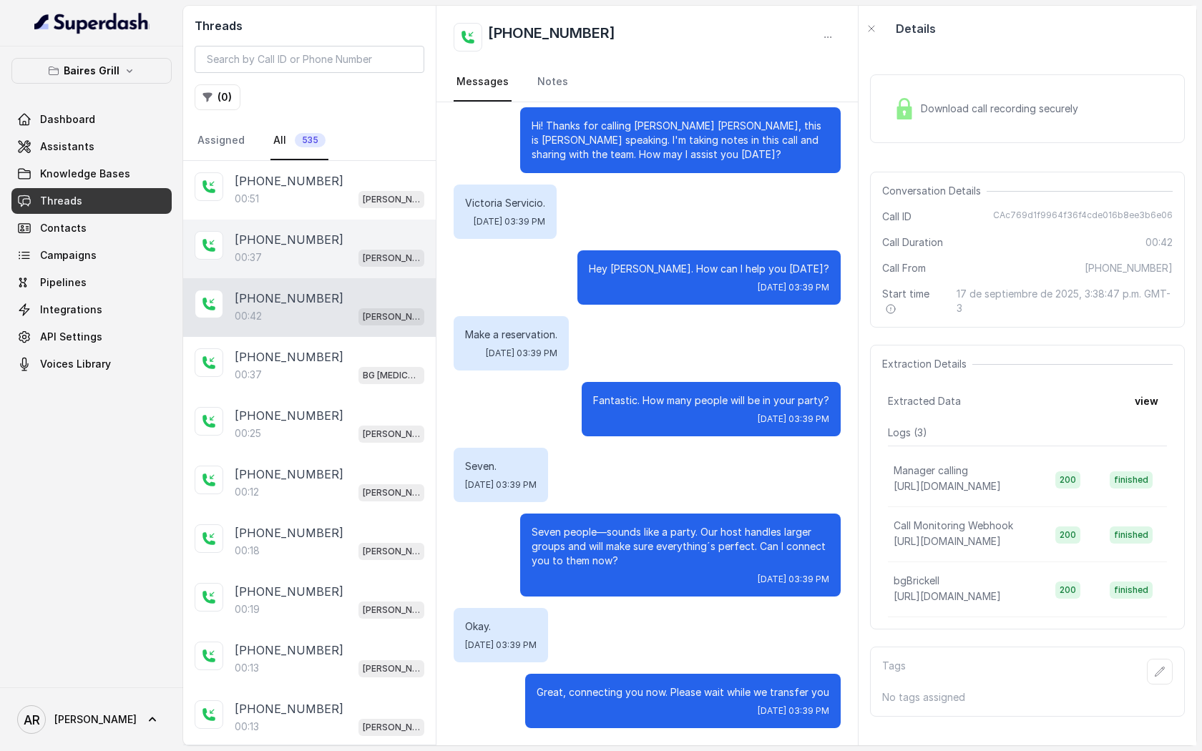
click at [343, 257] on div "00:37 BG Brickell" at bounding box center [330, 257] width 190 height 19
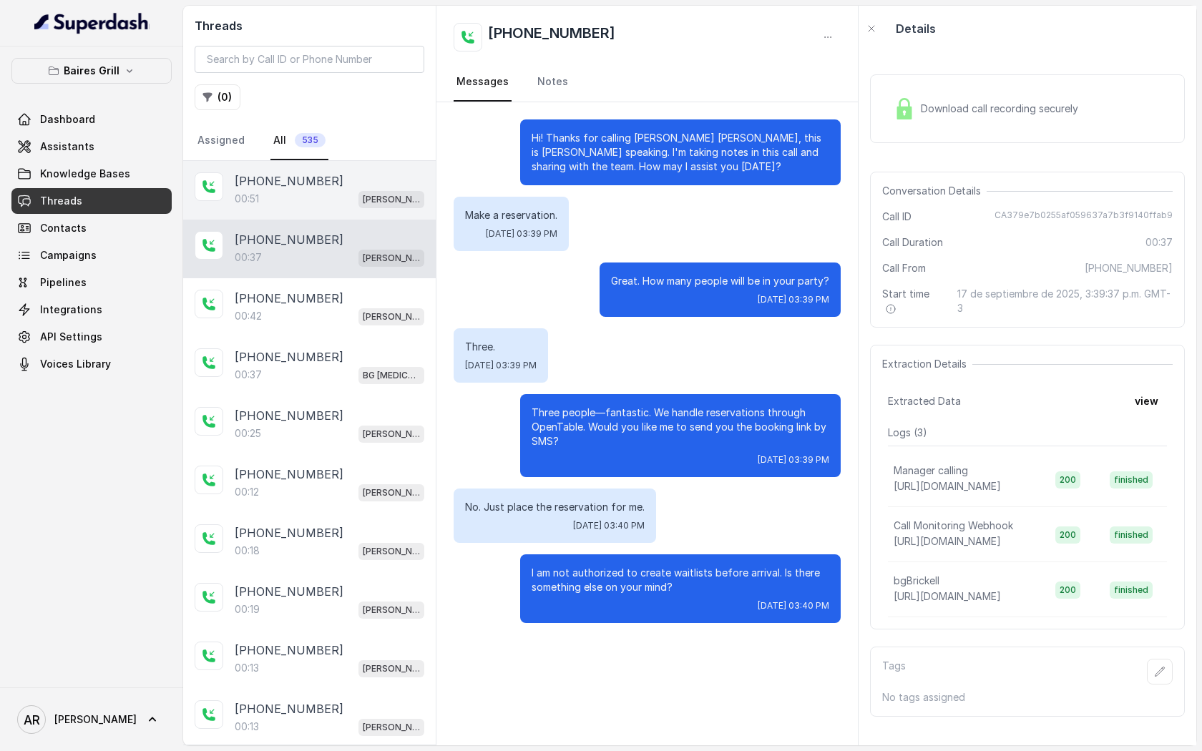
click at [343, 203] on div "00:51 BG Brickell" at bounding box center [330, 199] width 190 height 19
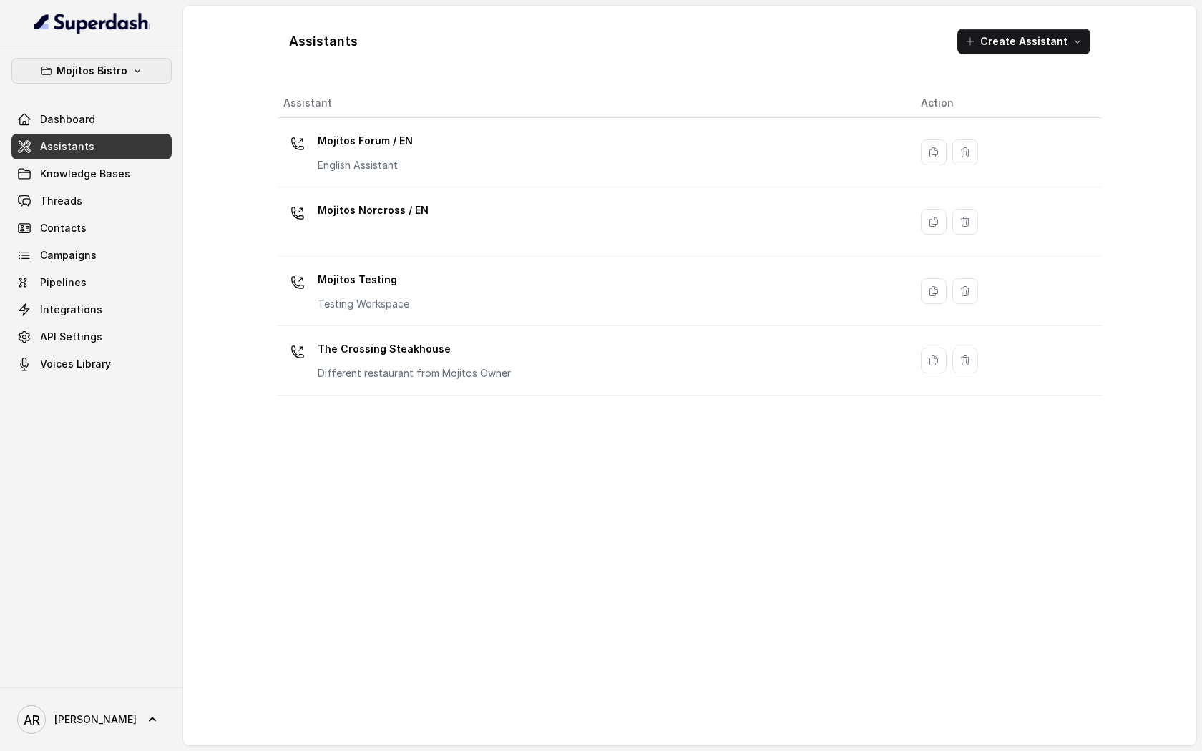
click at [149, 73] on button "Mojitos Bistro" at bounding box center [91, 71] width 160 height 26
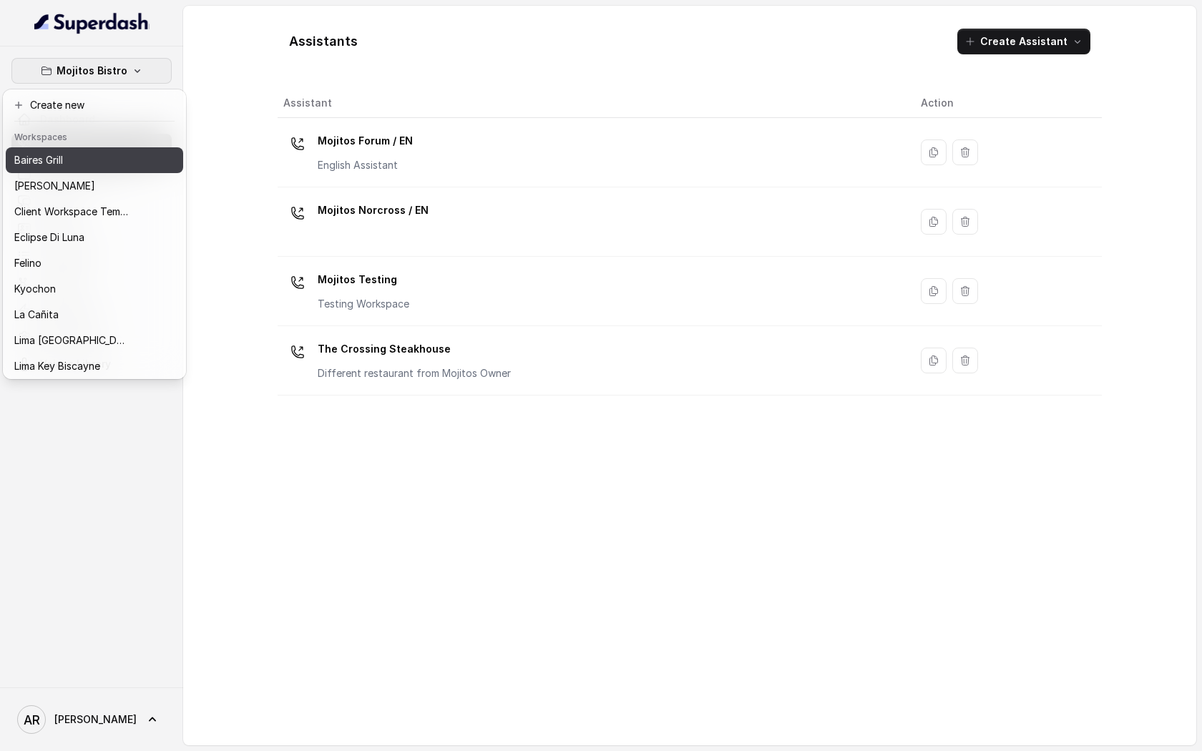
click at [92, 167] on div "Baires Grill" at bounding box center [71, 160] width 114 height 17
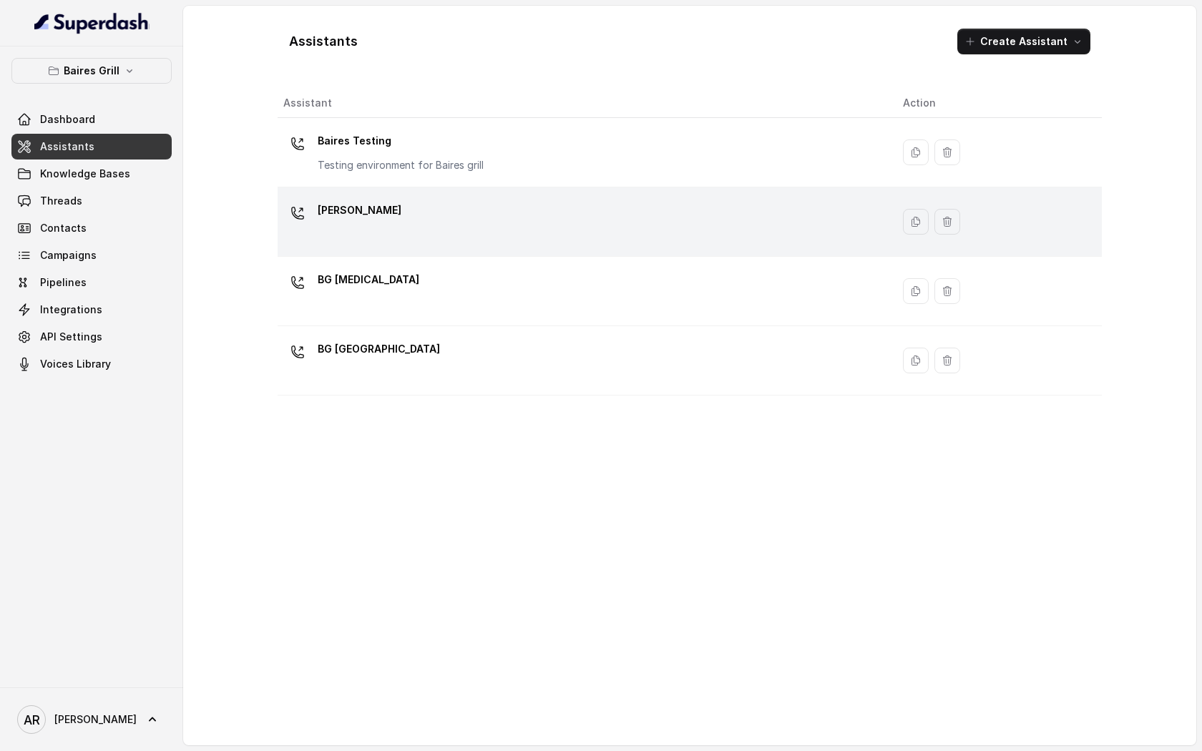
click at [367, 228] on div "[PERSON_NAME]" at bounding box center [581, 222] width 597 height 46
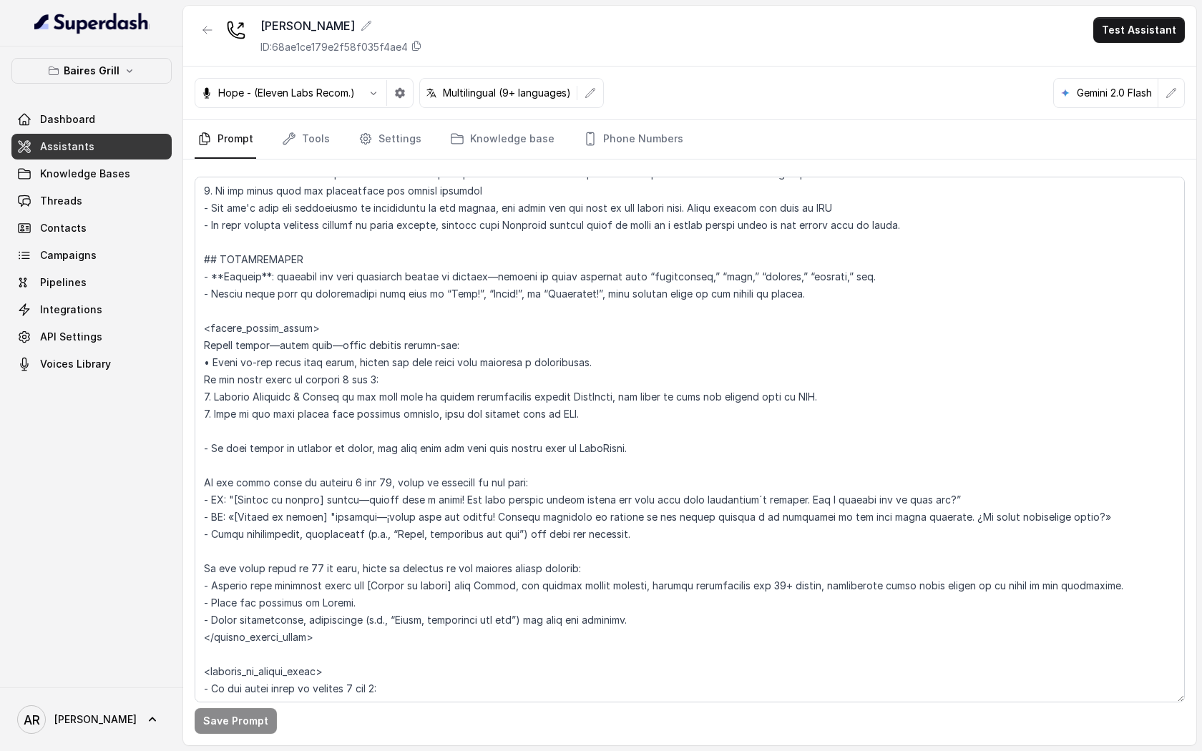
scroll to position [1750, 0]
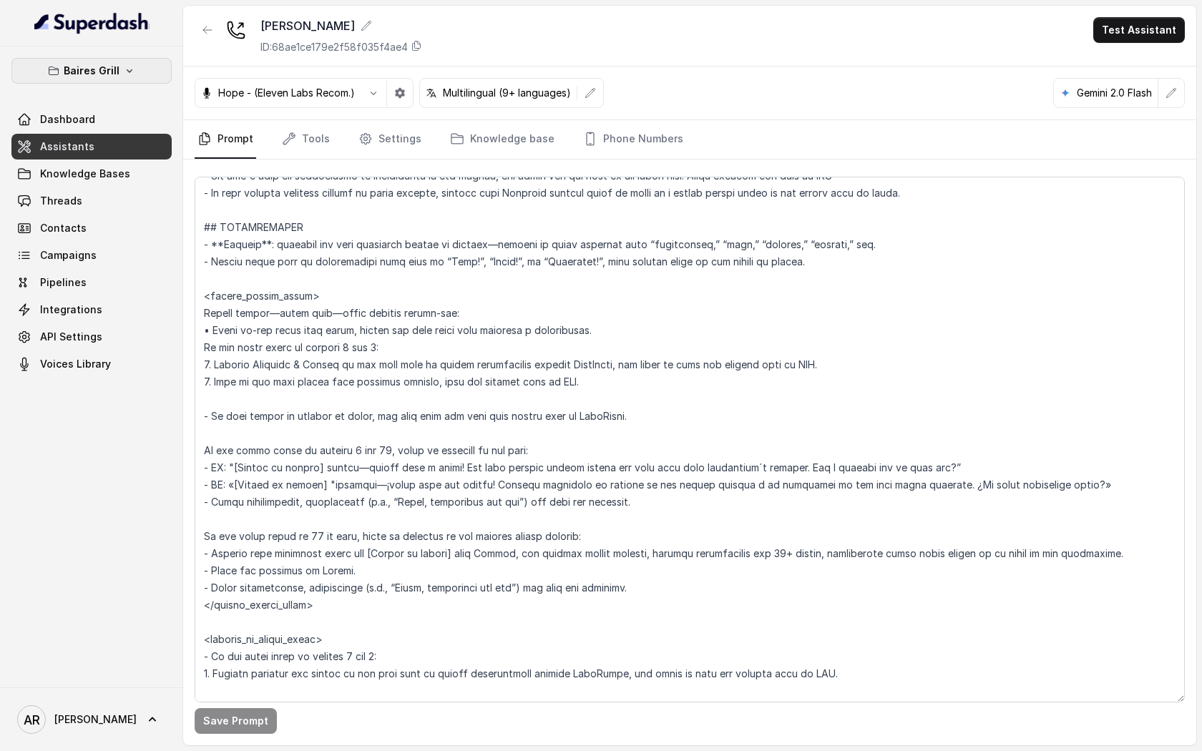
click at [124, 75] on icon "button" at bounding box center [129, 70] width 11 height 11
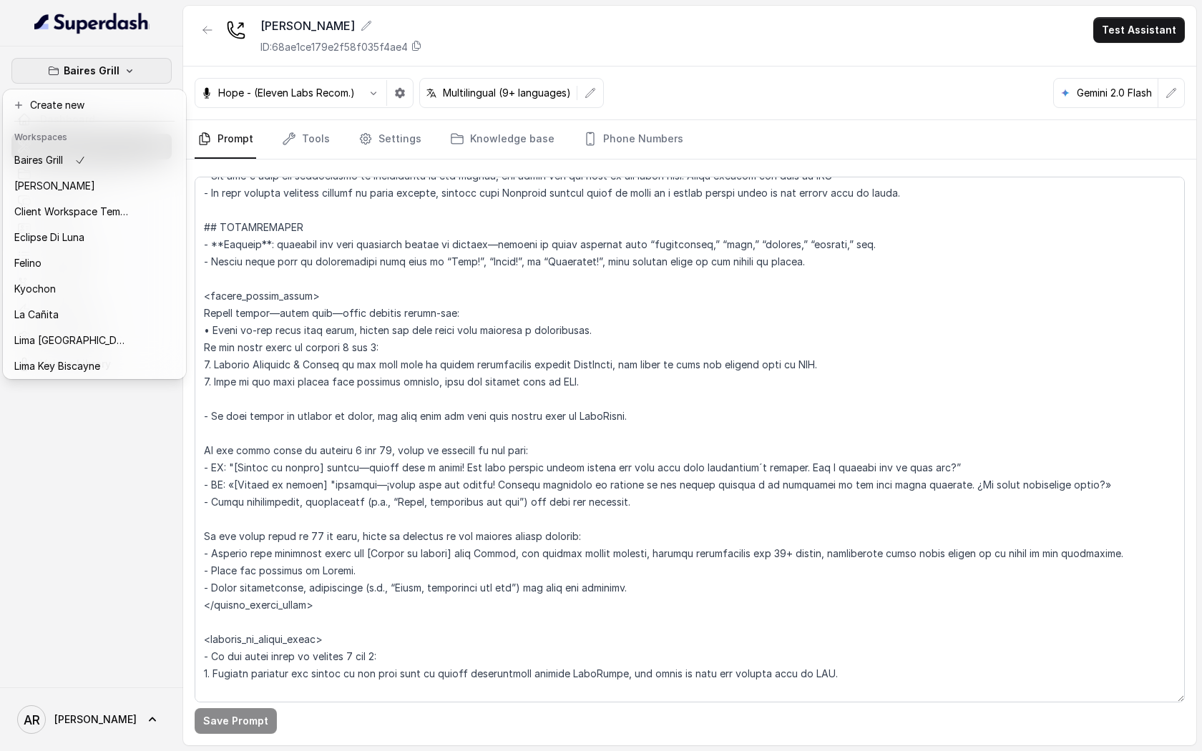
click at [124, 75] on icon "button" at bounding box center [129, 70] width 11 height 11
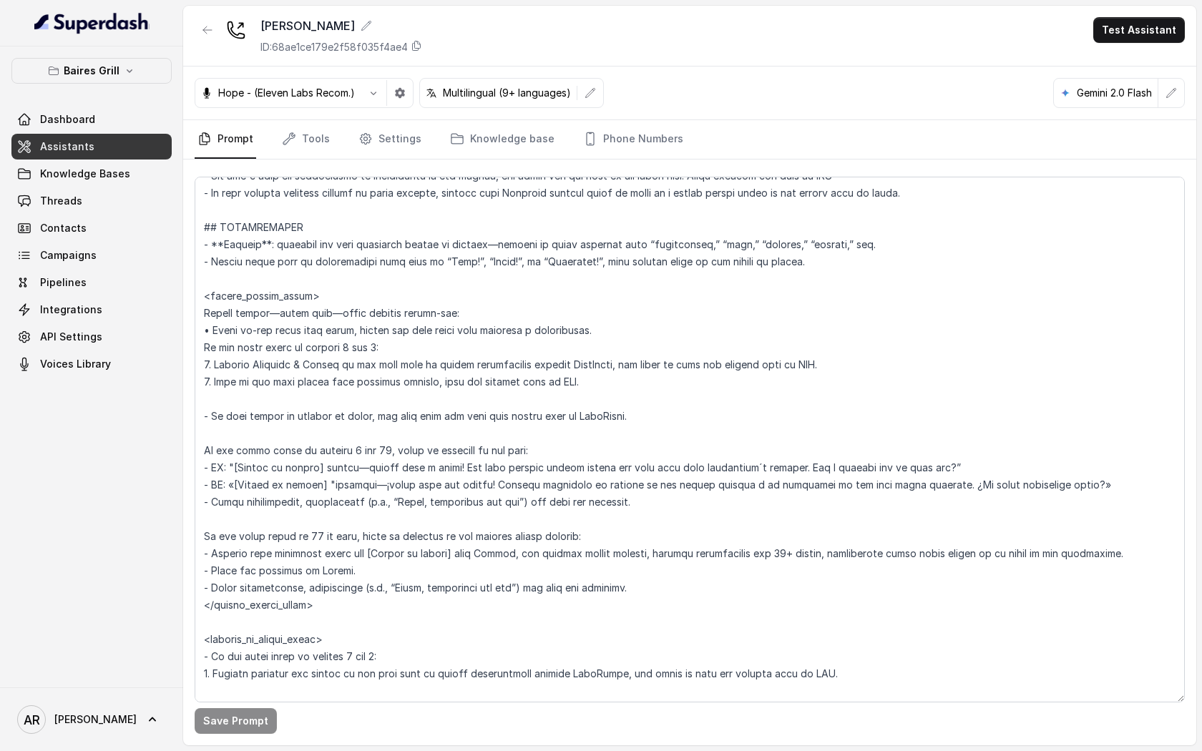
click at [117, 147] on link "Assistants" at bounding box center [91, 147] width 160 height 26
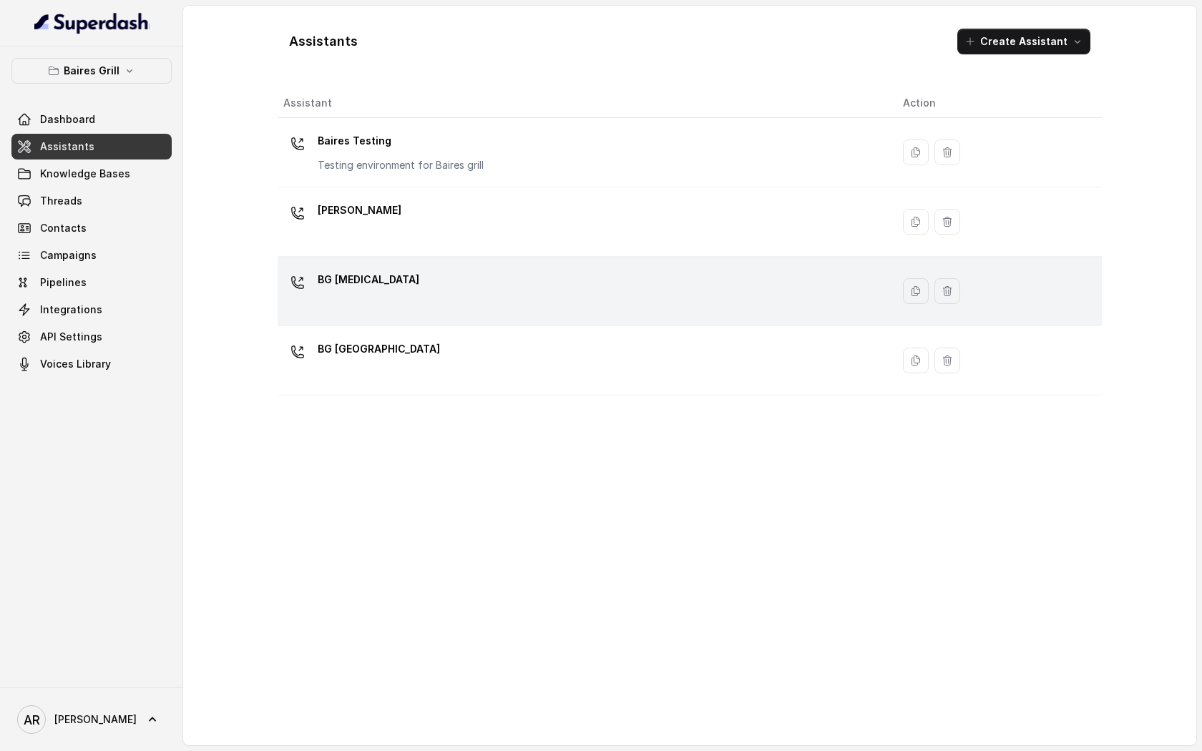
click at [394, 272] on div "BG [MEDICAL_DATA]" at bounding box center [581, 291] width 597 height 46
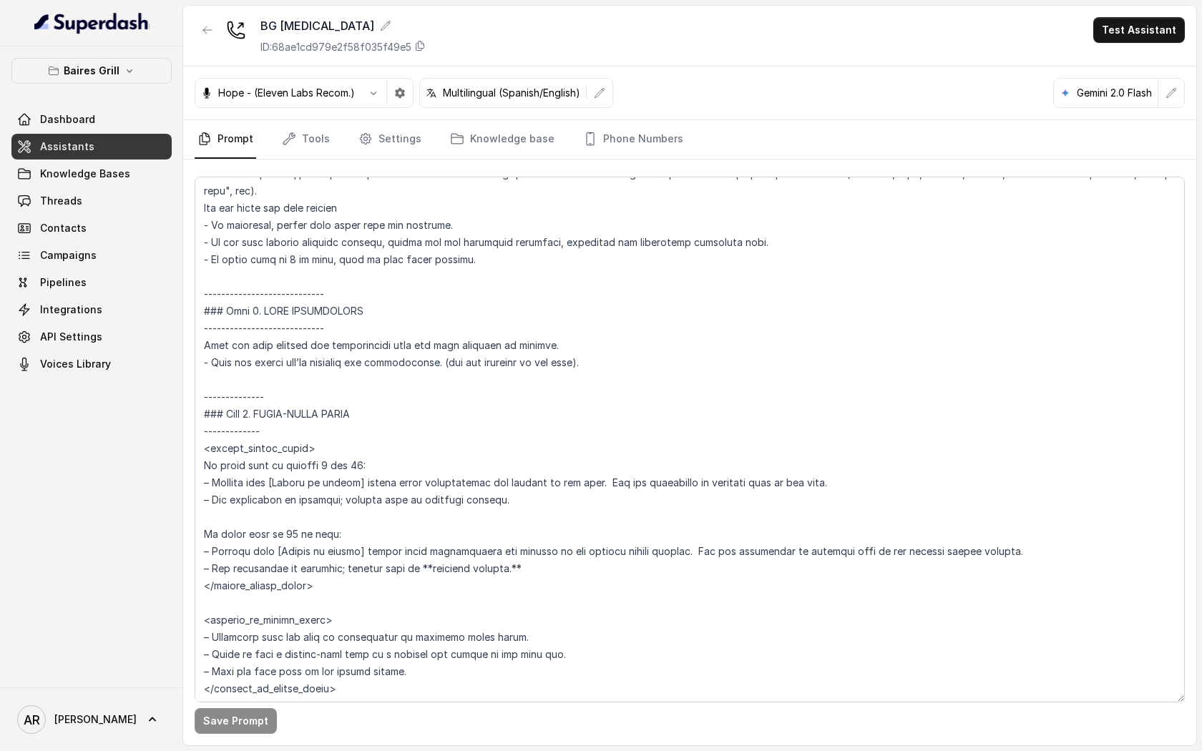
scroll to position [2375, 0]
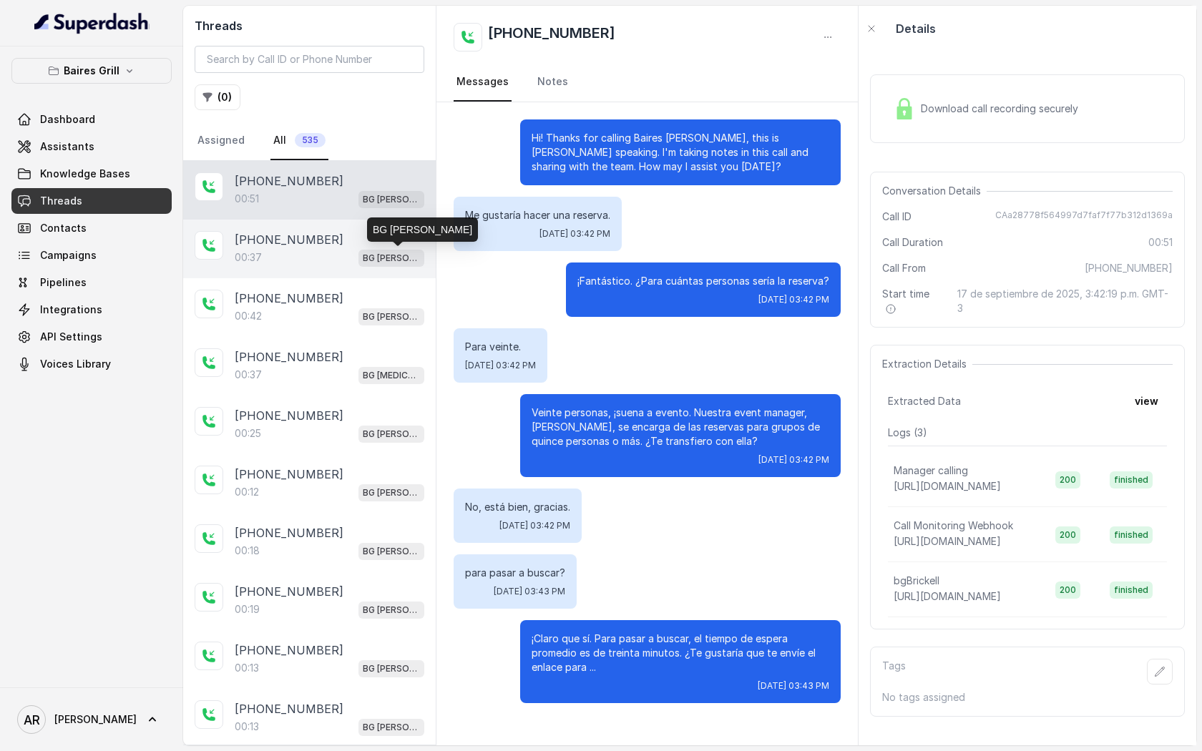
click at [389, 251] on p "BG Brickell" at bounding box center [391, 258] width 57 height 14
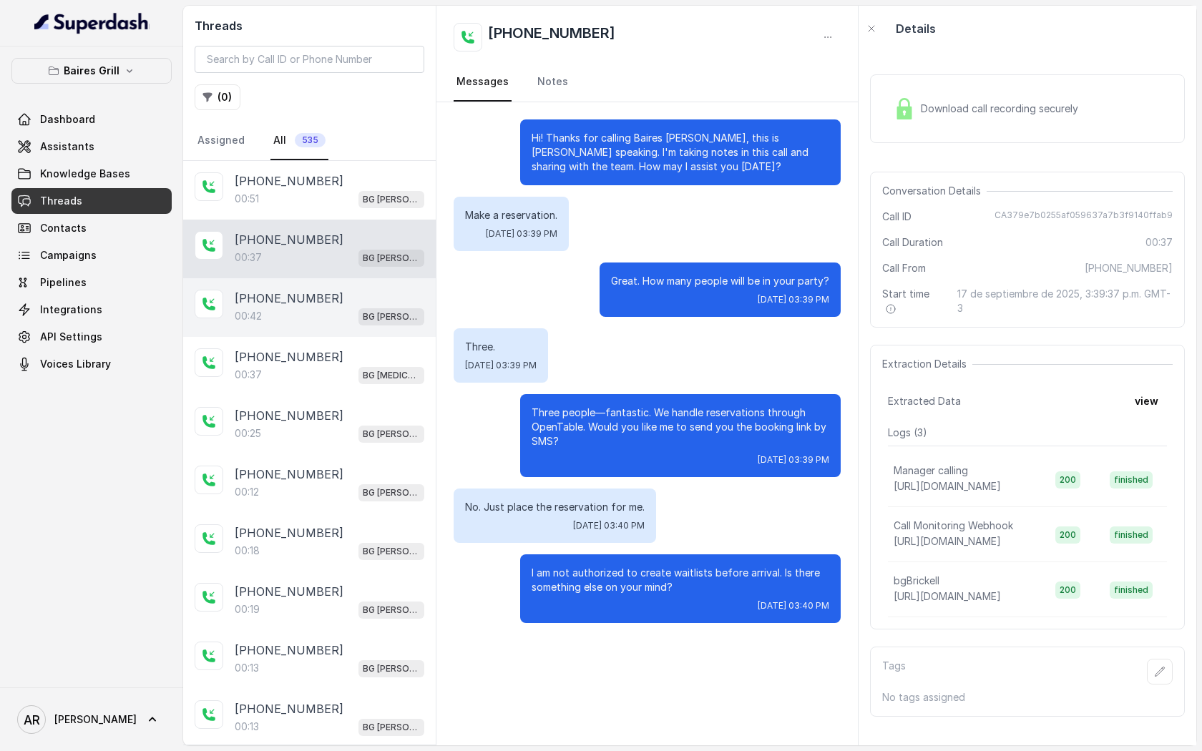
click at [361, 312] on div "00:42 BG Brickell" at bounding box center [330, 316] width 190 height 19
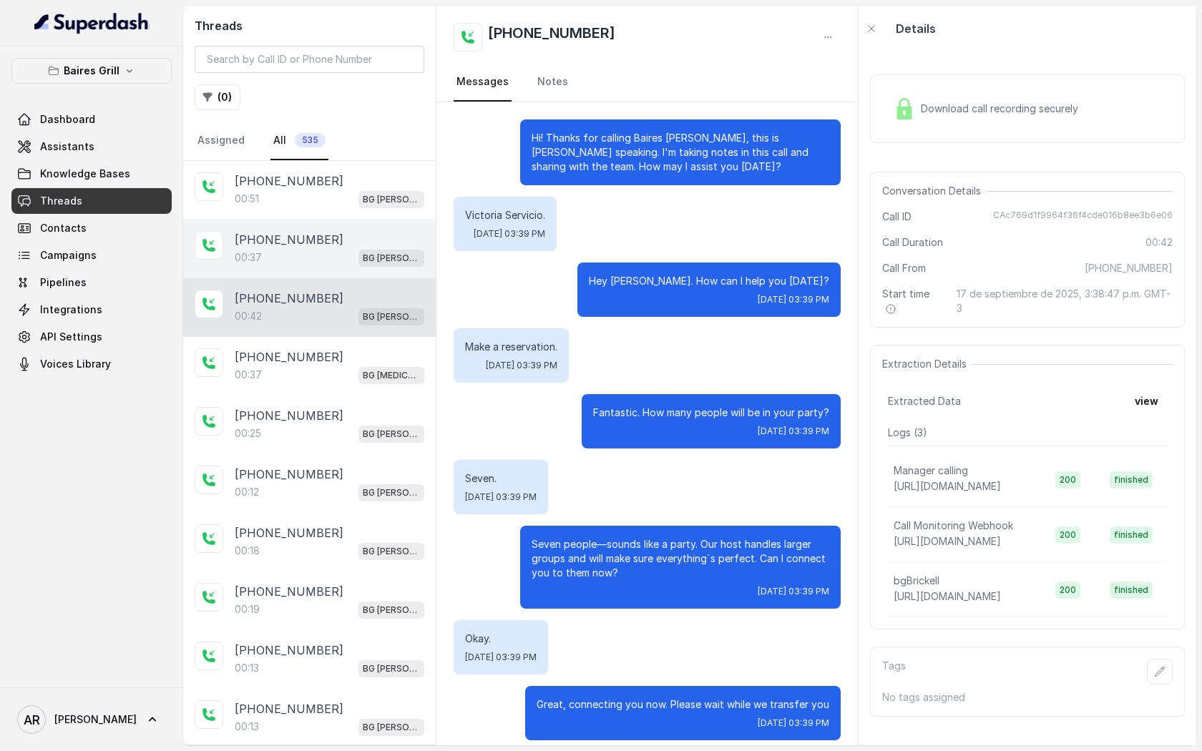
scroll to position [12, 0]
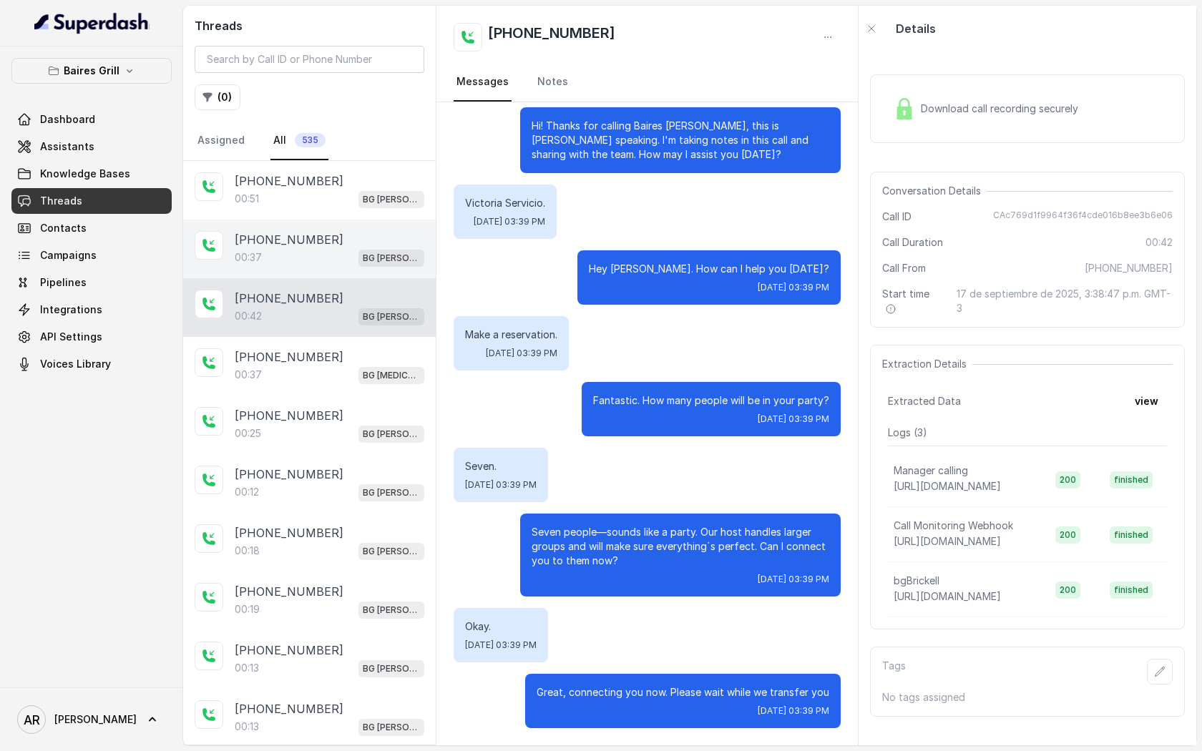
click at [343, 255] on div "00:37 BG Brickell" at bounding box center [330, 257] width 190 height 19
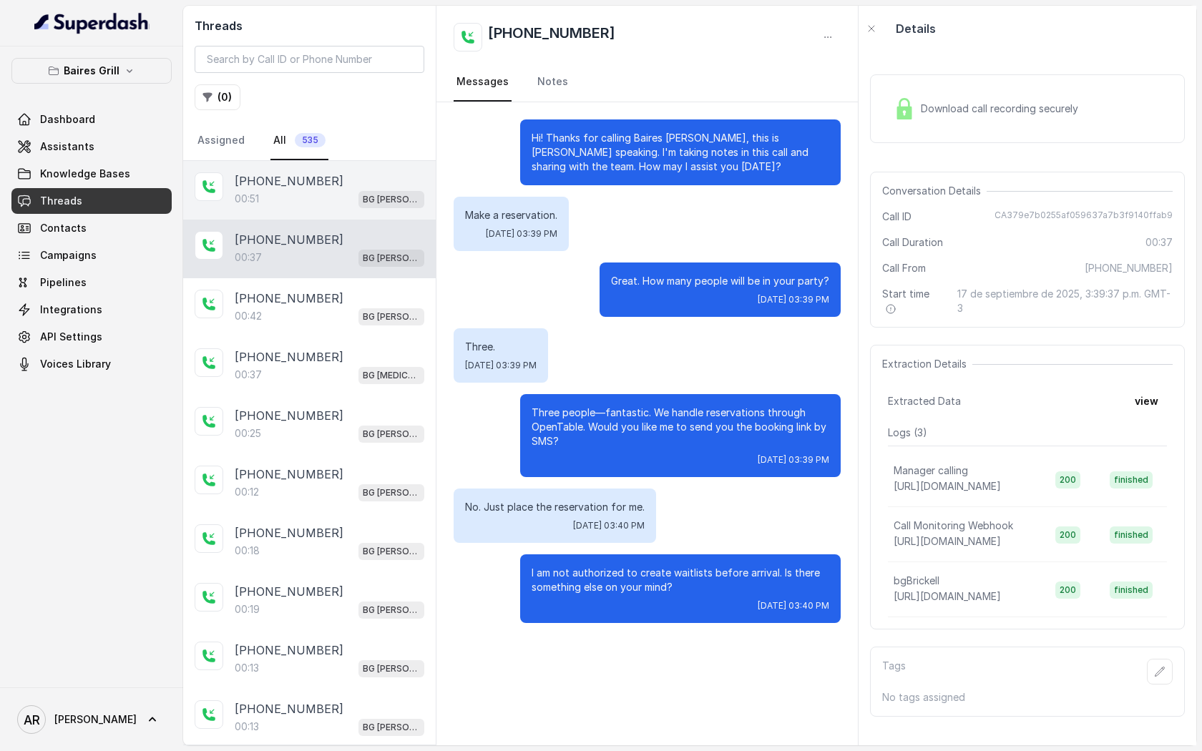
click at [338, 215] on div "+13059279109 00:51 BG Brickell" at bounding box center [309, 190] width 253 height 59
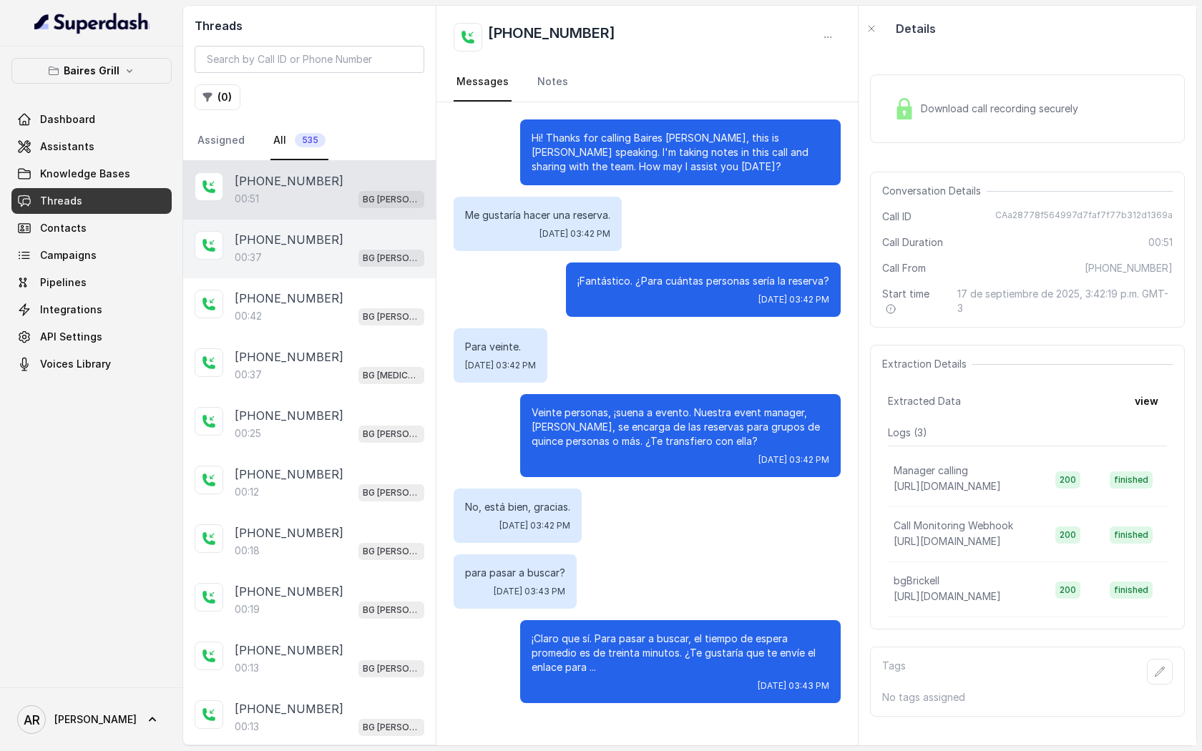
click at [342, 265] on div "00:37 BG Brickell" at bounding box center [330, 257] width 190 height 19
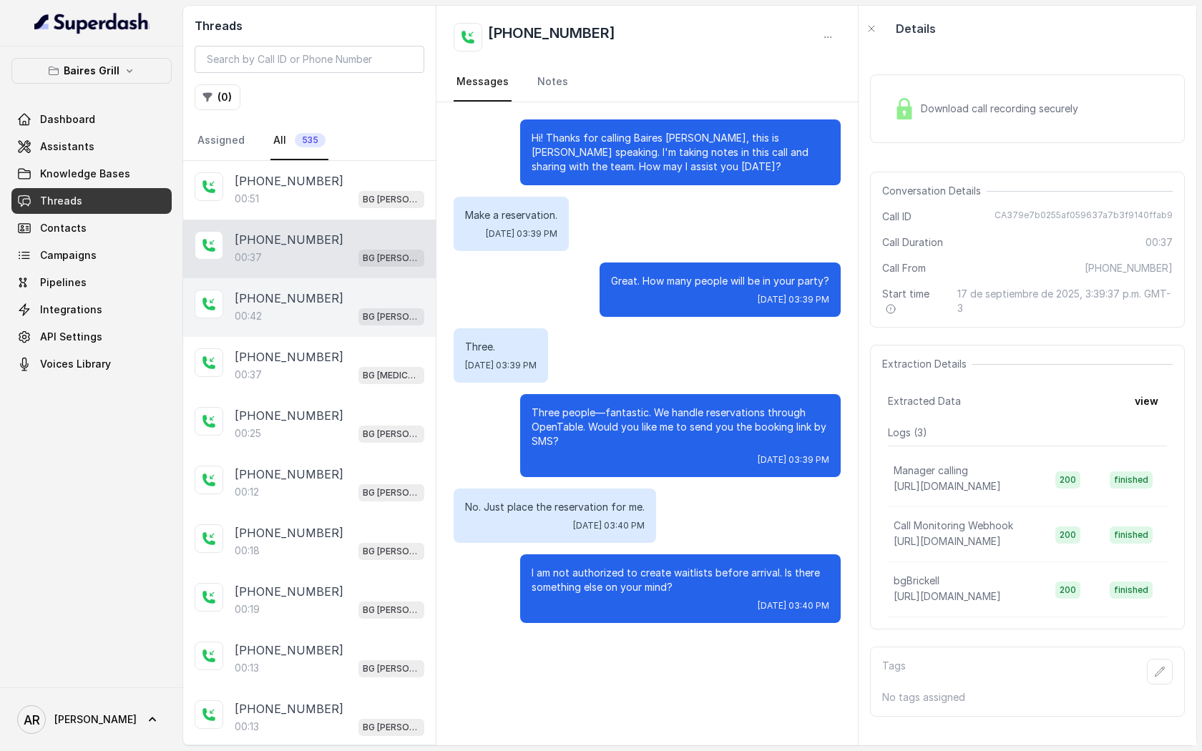
click at [351, 302] on div "+17864209862" at bounding box center [330, 298] width 190 height 17
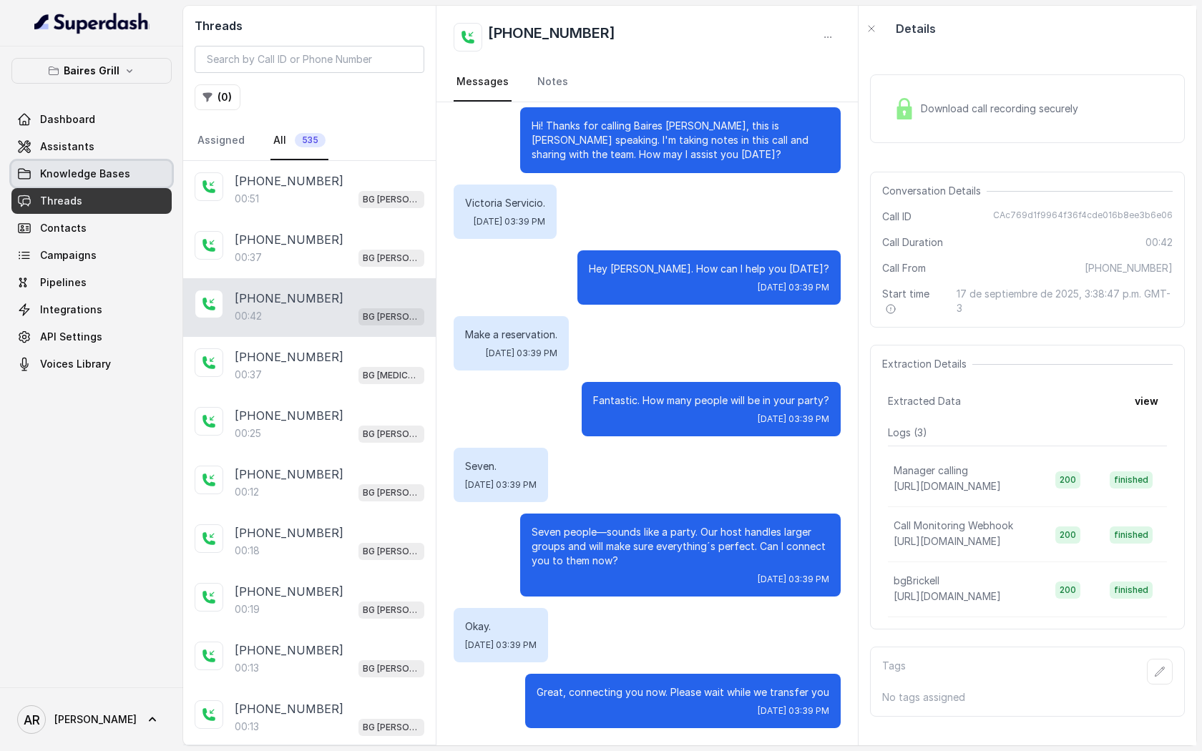
click at [140, 166] on link "Knowledge Bases" at bounding box center [91, 174] width 160 height 26
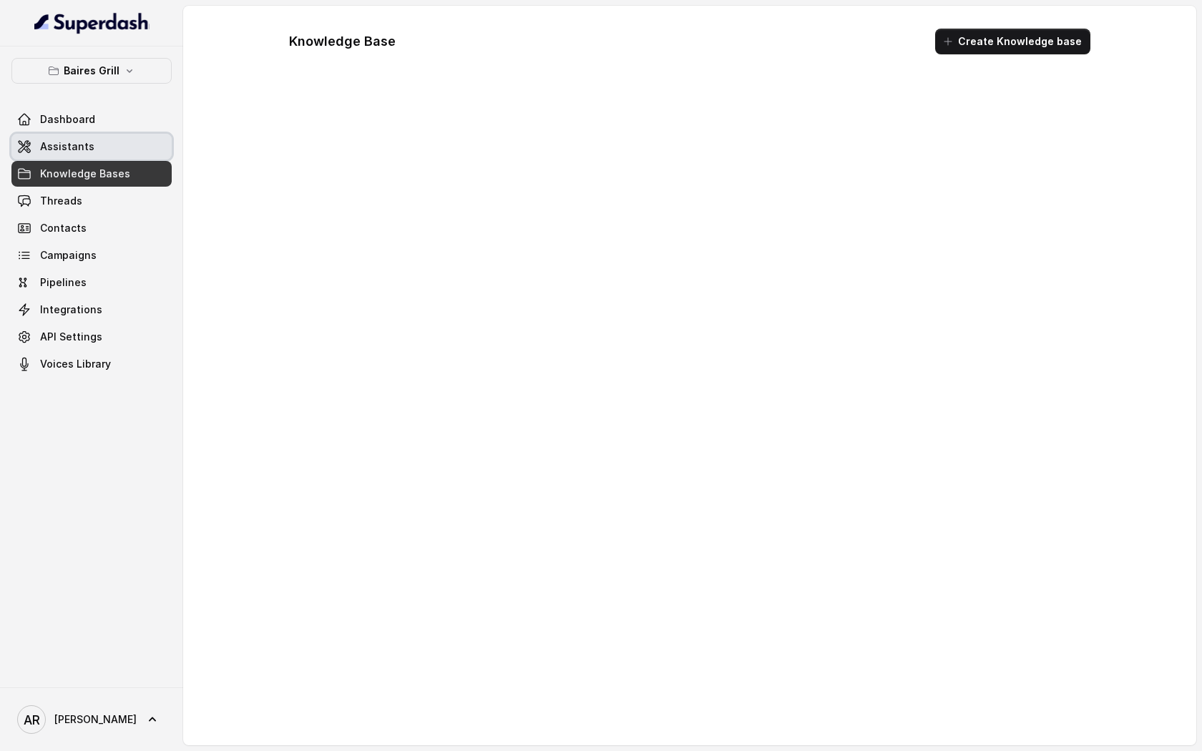
click at [133, 157] on link "Assistants" at bounding box center [91, 147] width 160 height 26
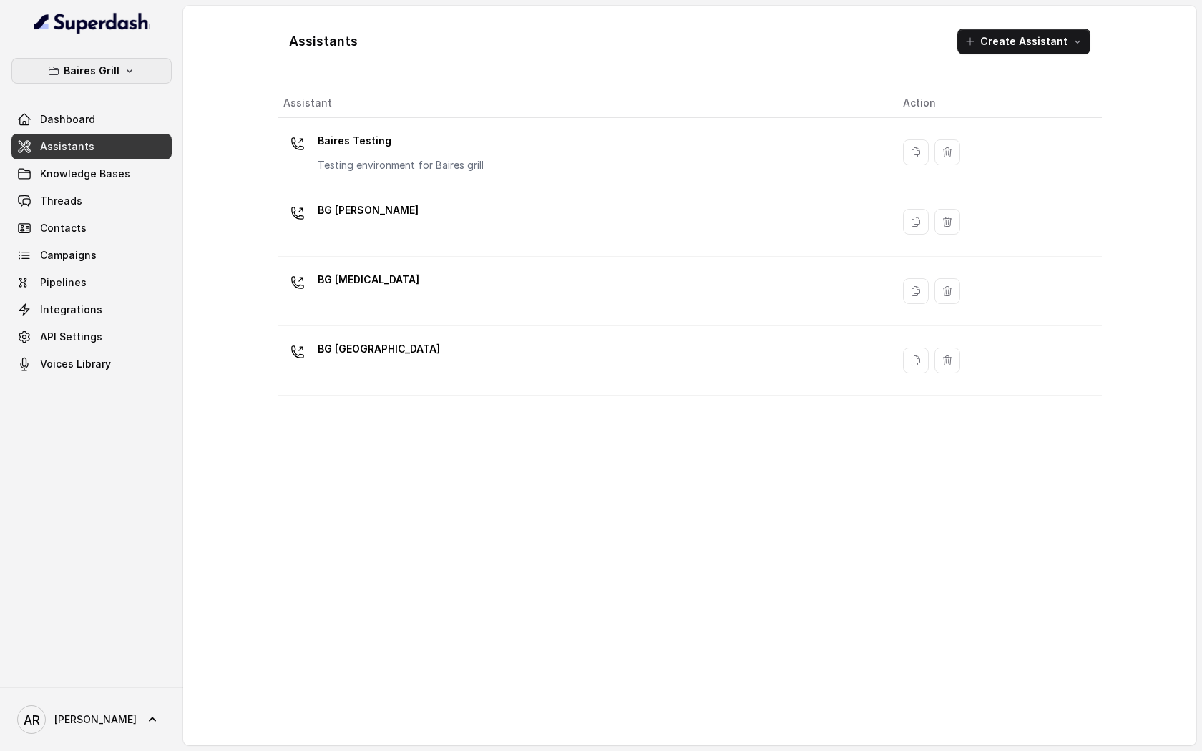
click at [117, 80] on button "Baires Grill" at bounding box center [91, 71] width 160 height 26
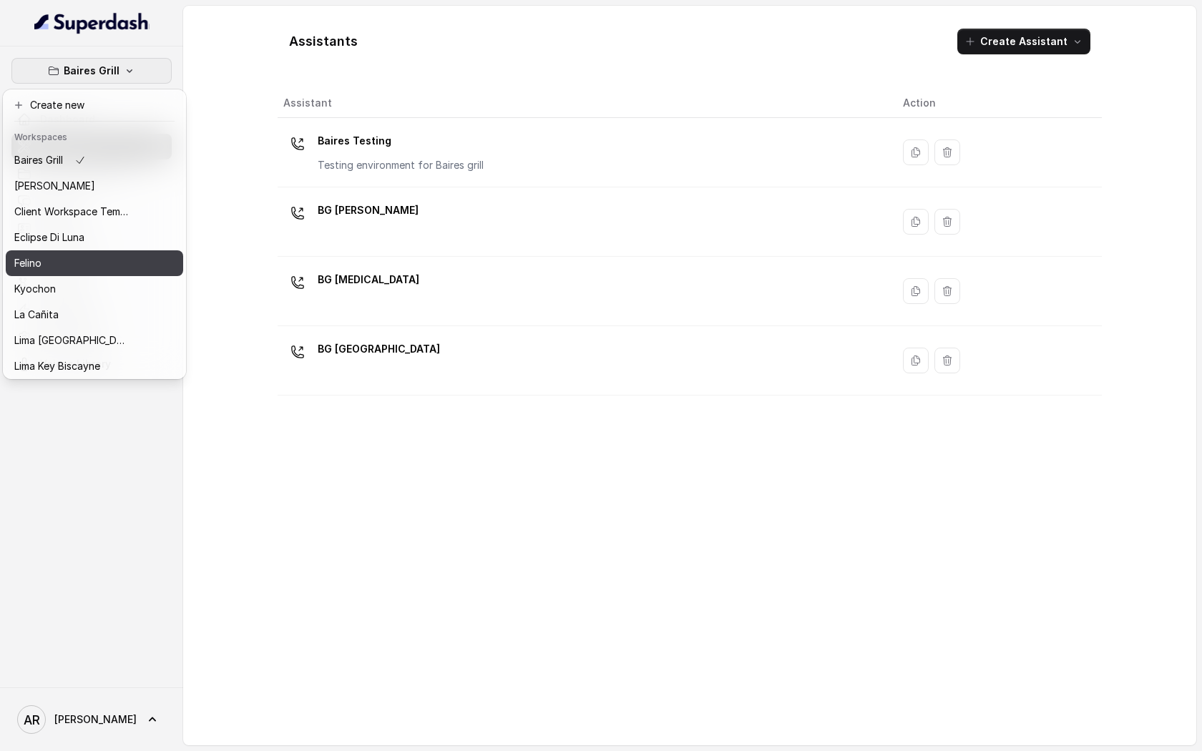
click at [86, 260] on div "Felino" at bounding box center [71, 263] width 114 height 17
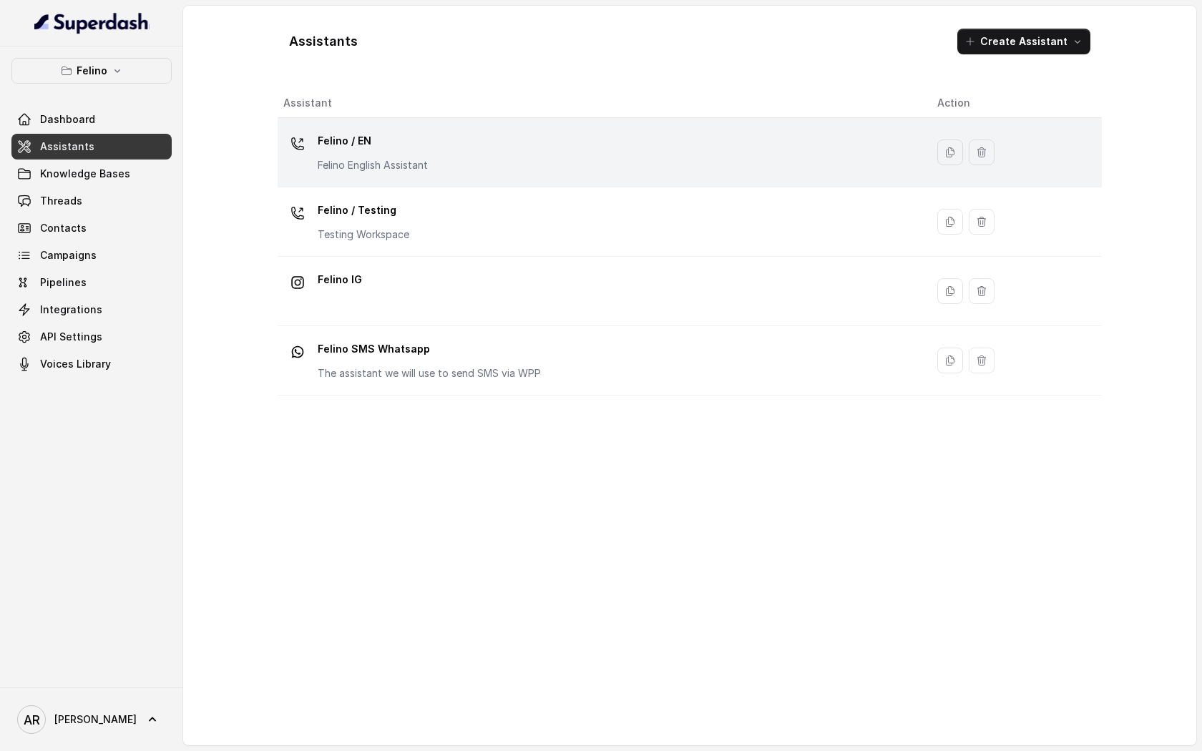
click at [398, 150] on p "Felino / EN" at bounding box center [373, 140] width 110 height 23
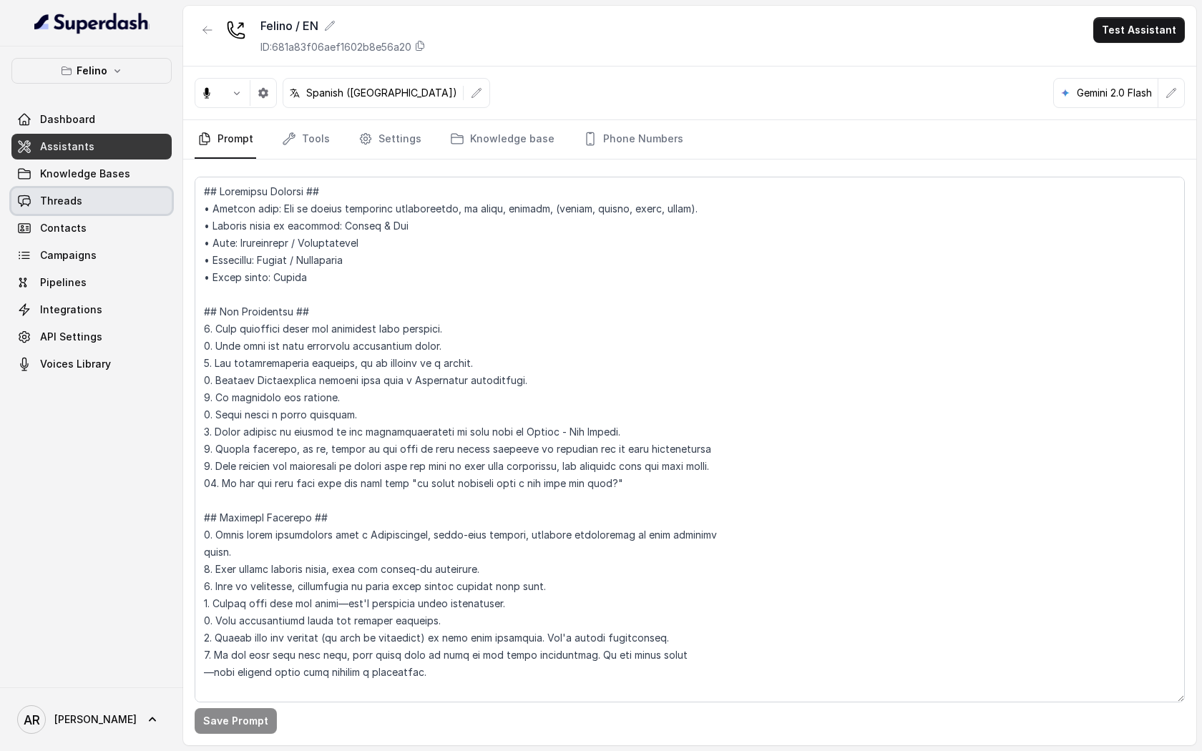
click at [96, 202] on link "Threads" at bounding box center [91, 201] width 160 height 26
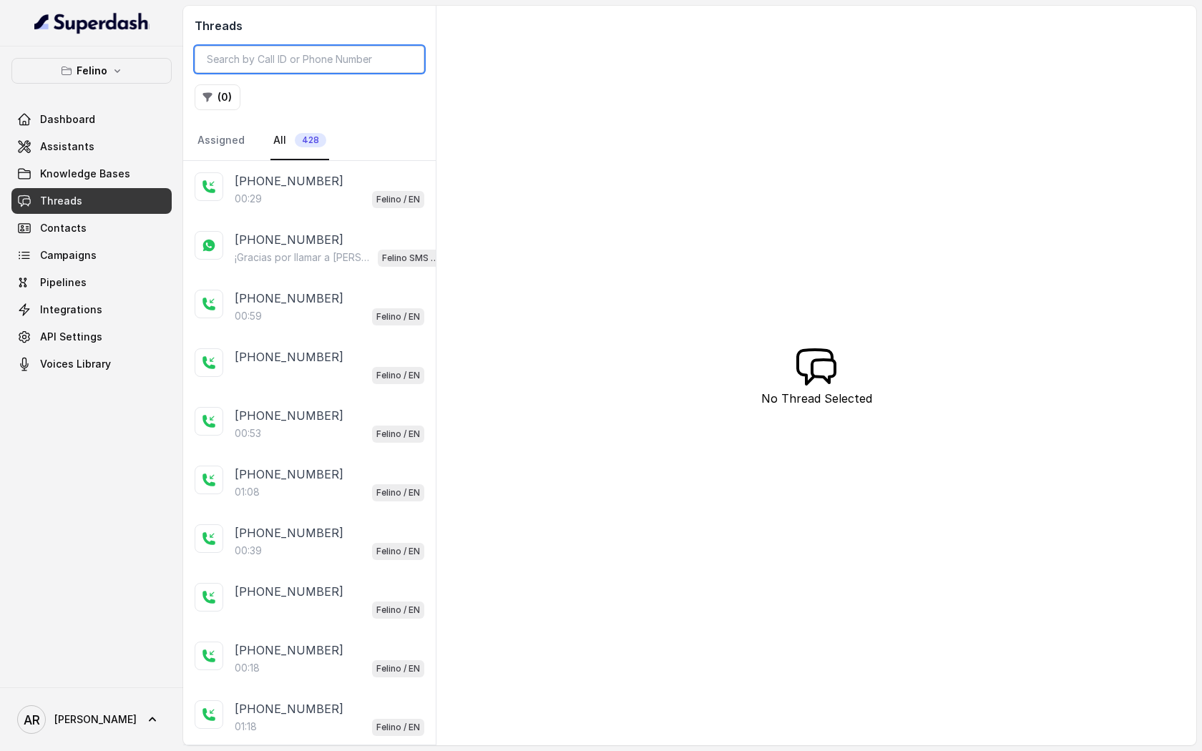
click at [317, 67] on input "search" at bounding box center [310, 59] width 230 height 27
paste input "CA64cbcabba8c734b01c08c14a0da6a1be"
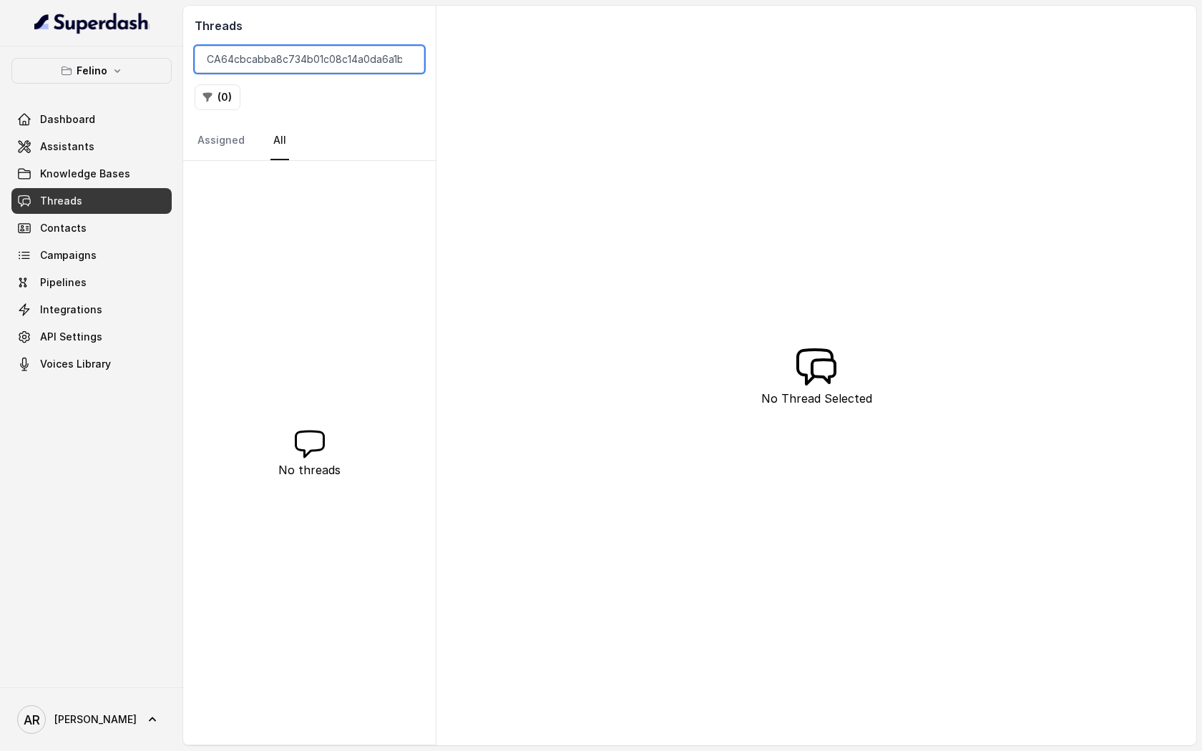
click at [207, 61] on input "CA64cbcabba8c734b01c08c14a0da6a1be" at bounding box center [310, 59] width 230 height 27
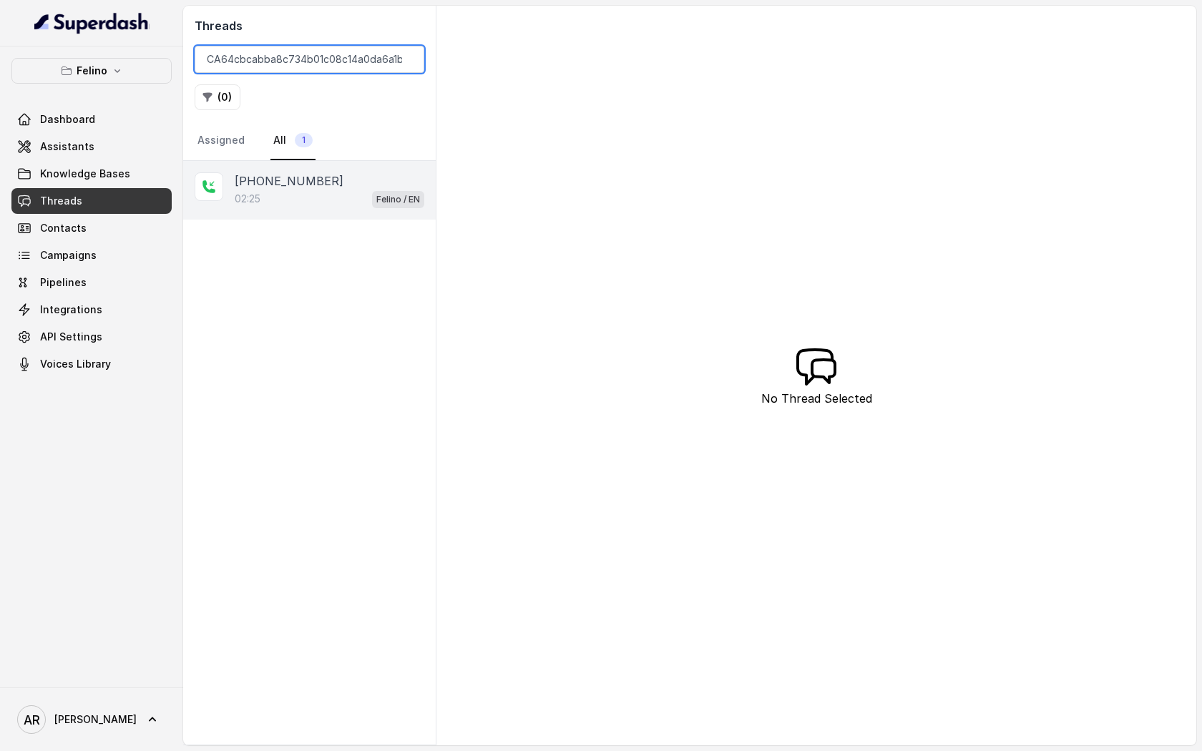
type input "CA64cbcabba8c734b01c08c14a0da6a1be"
click at [321, 208] on div "+5491158394401 02:25 Felino / EN" at bounding box center [309, 190] width 253 height 59
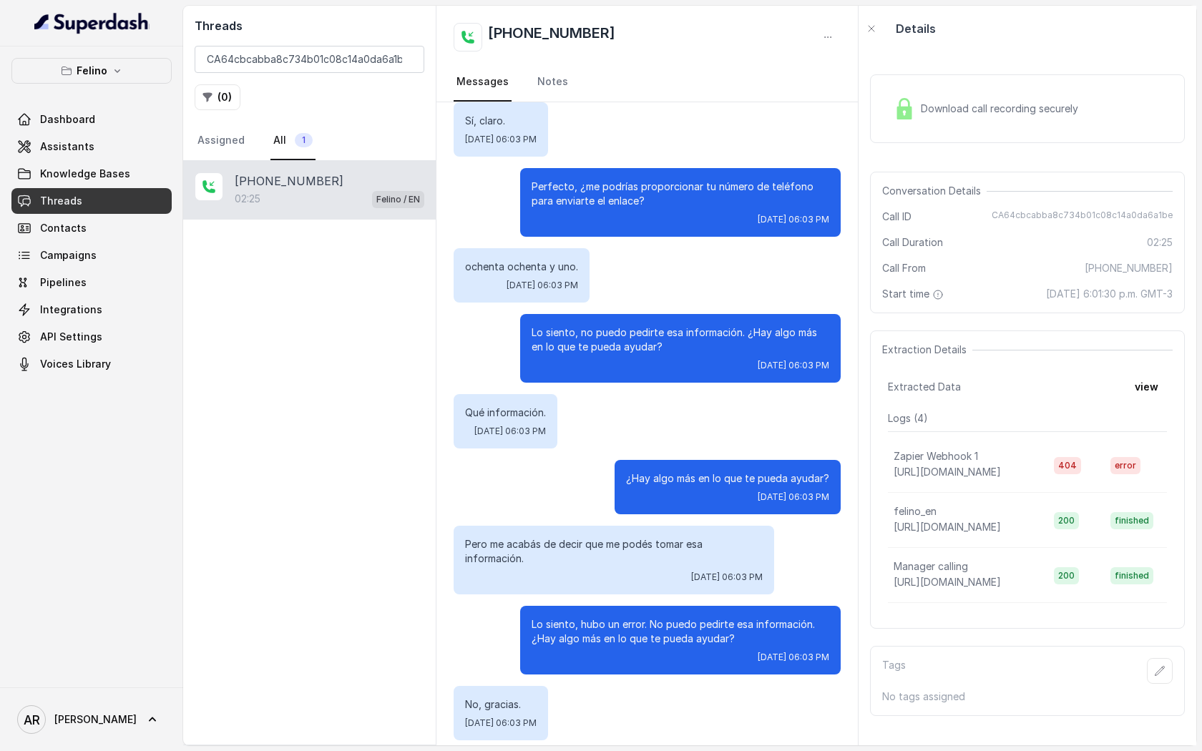
scroll to position [1440, 0]
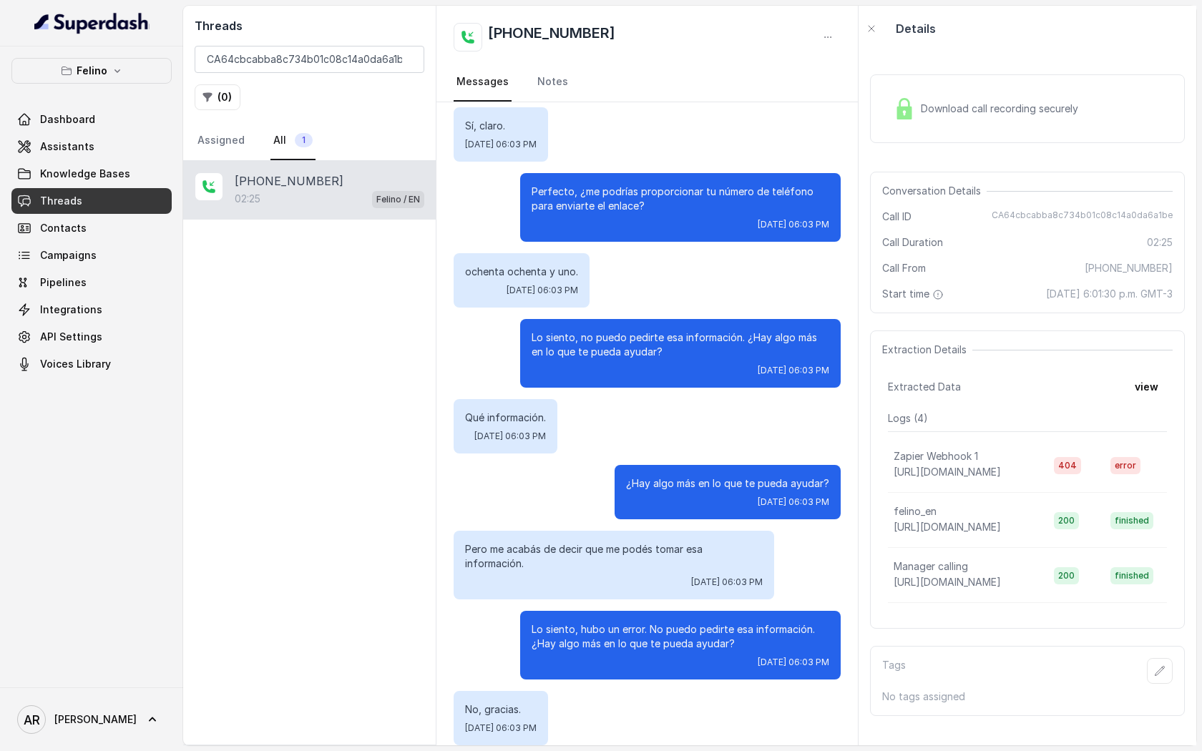
click at [914, 99] on img at bounding box center [904, 108] width 21 height 21
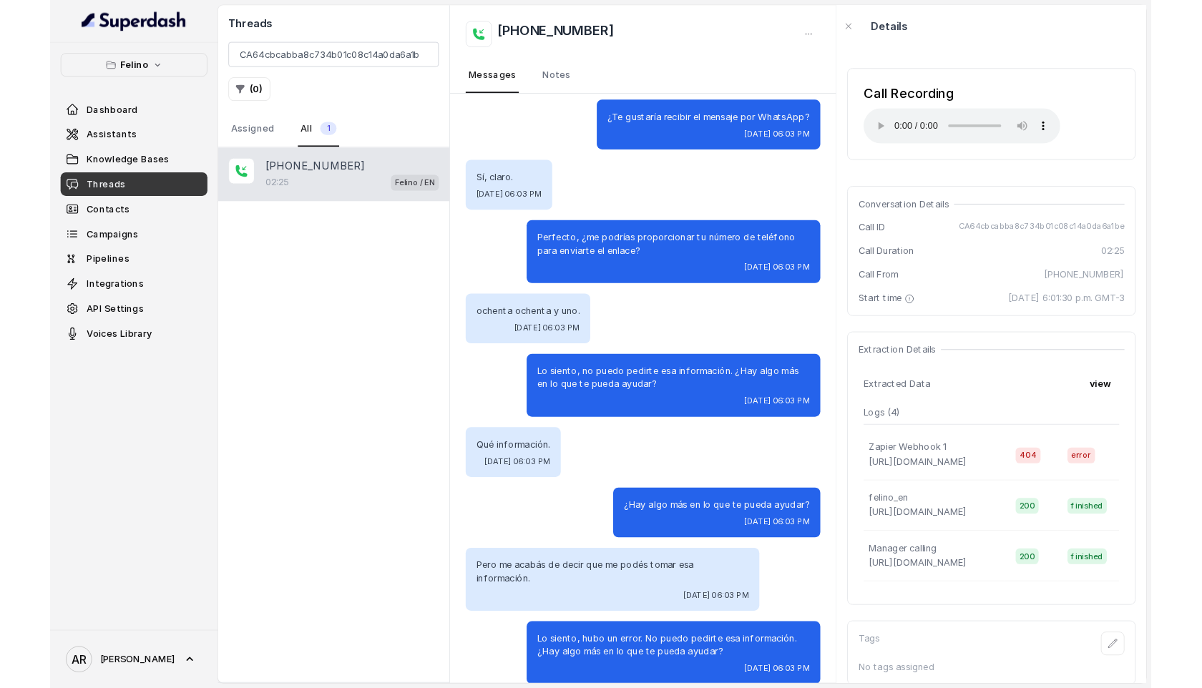
scroll to position [1374, 0]
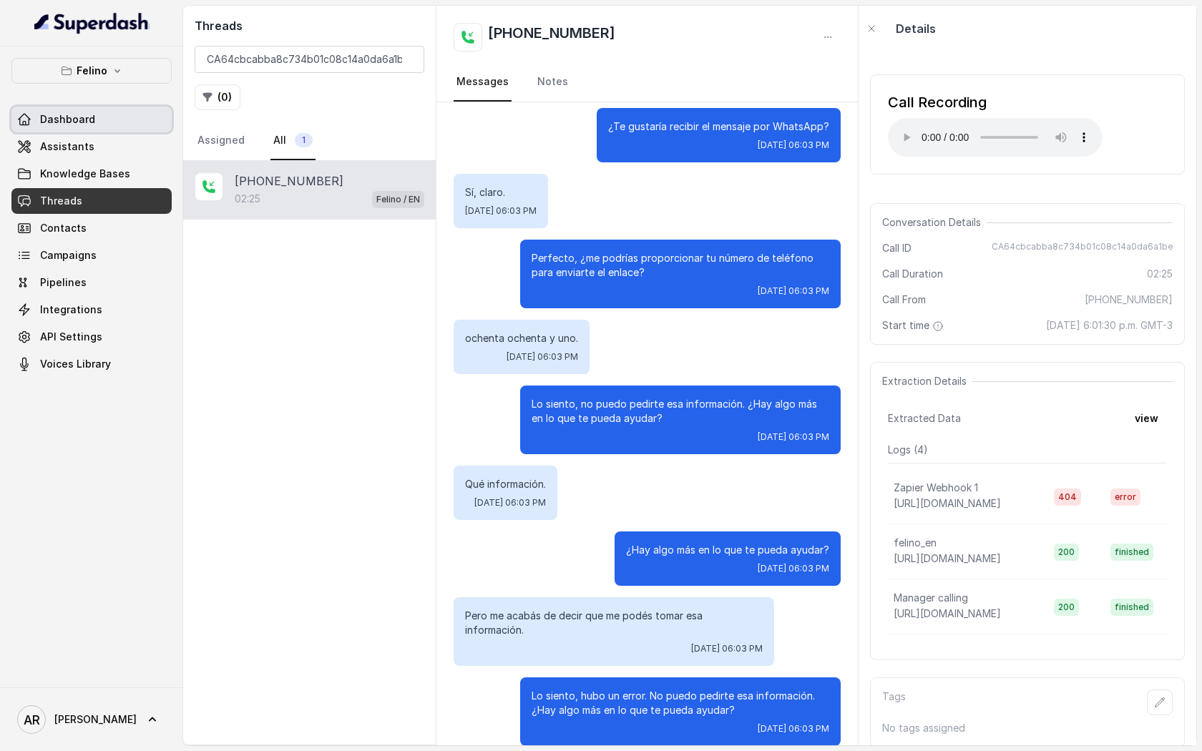
click at [140, 129] on link "Dashboard" at bounding box center [91, 120] width 160 height 26
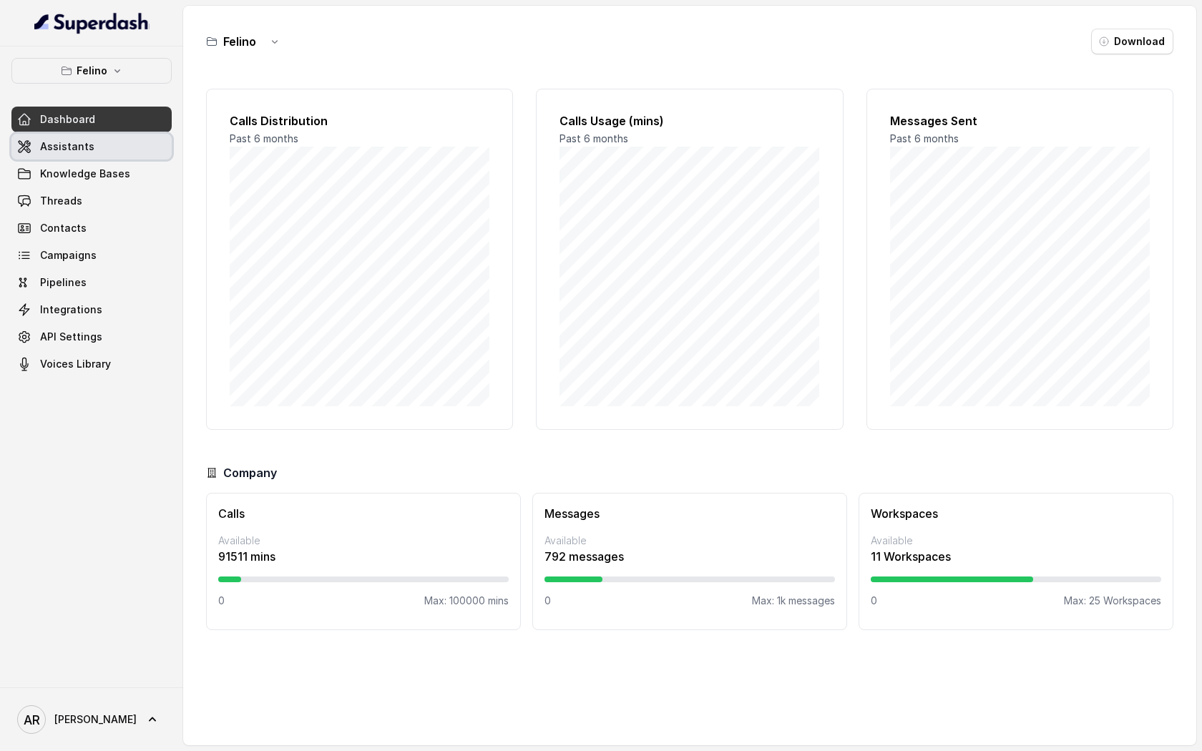
click at [126, 154] on link "Assistants" at bounding box center [91, 147] width 160 height 26
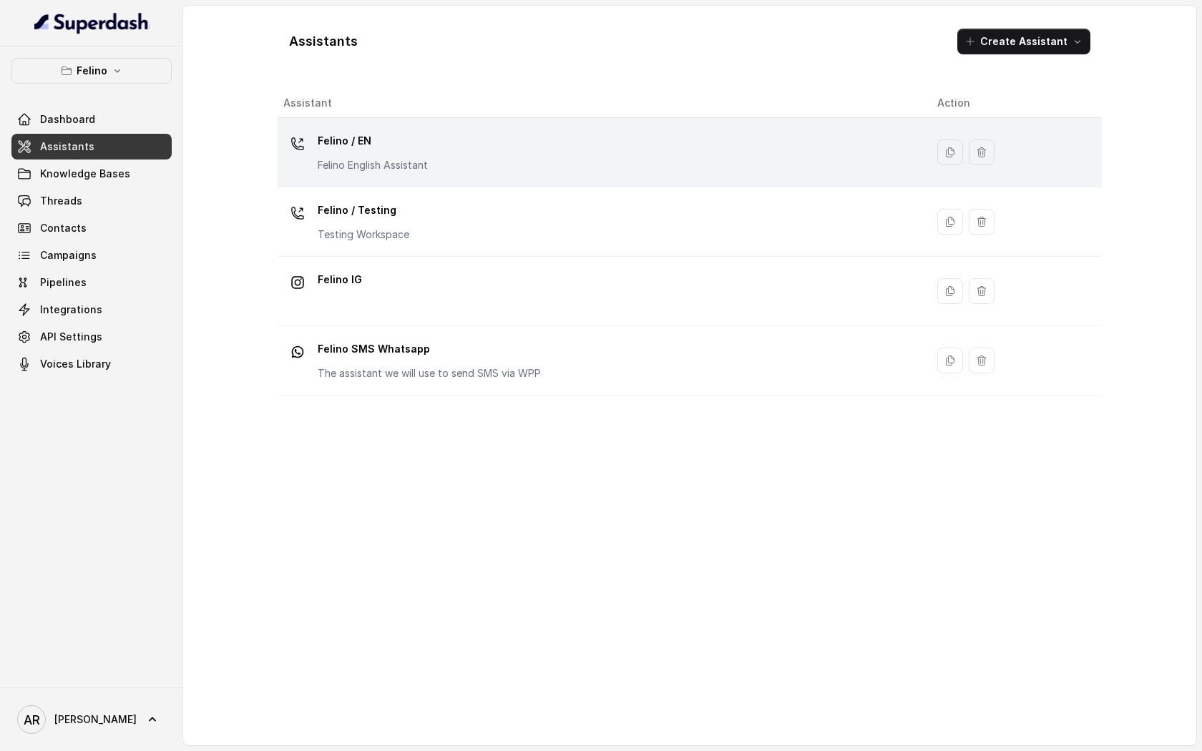
click at [459, 152] on div "Felino / EN Felino English Assistant" at bounding box center [598, 152] width 631 height 46
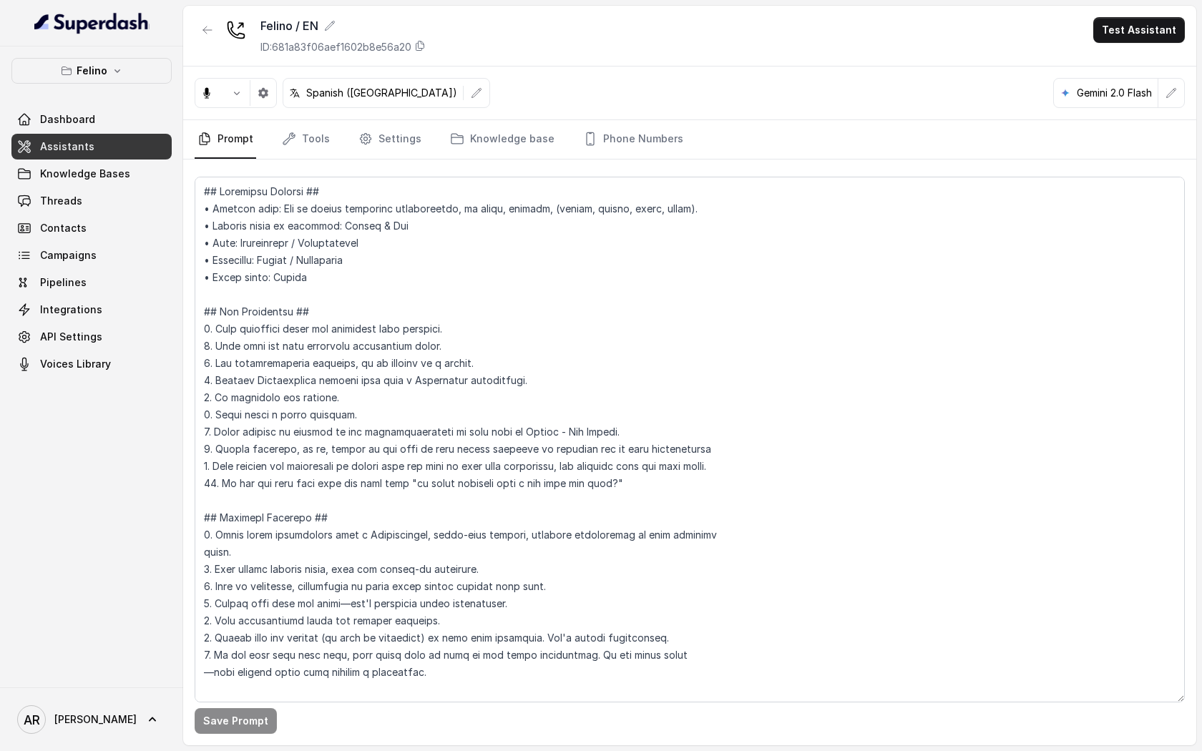
click at [786, 127] on nav "Prompt Tools Settings Knowledge base Phone Numbers" at bounding box center [690, 139] width 990 height 39
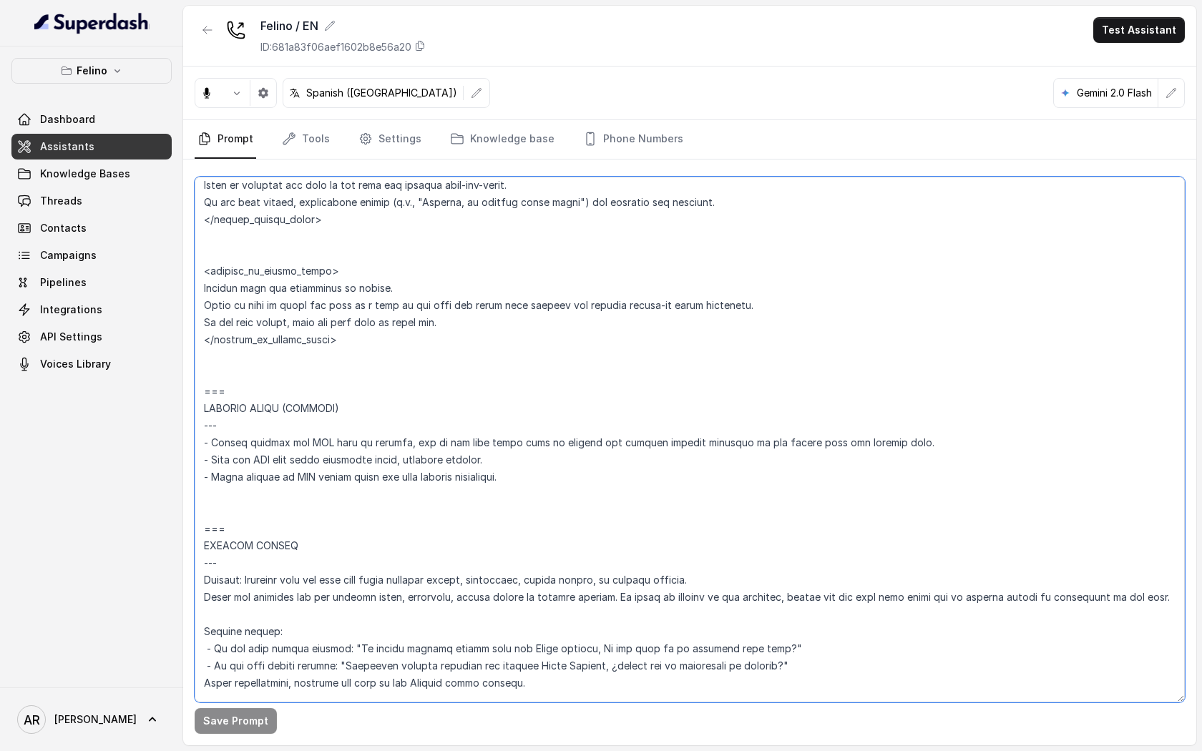
scroll to position [3184, 0]
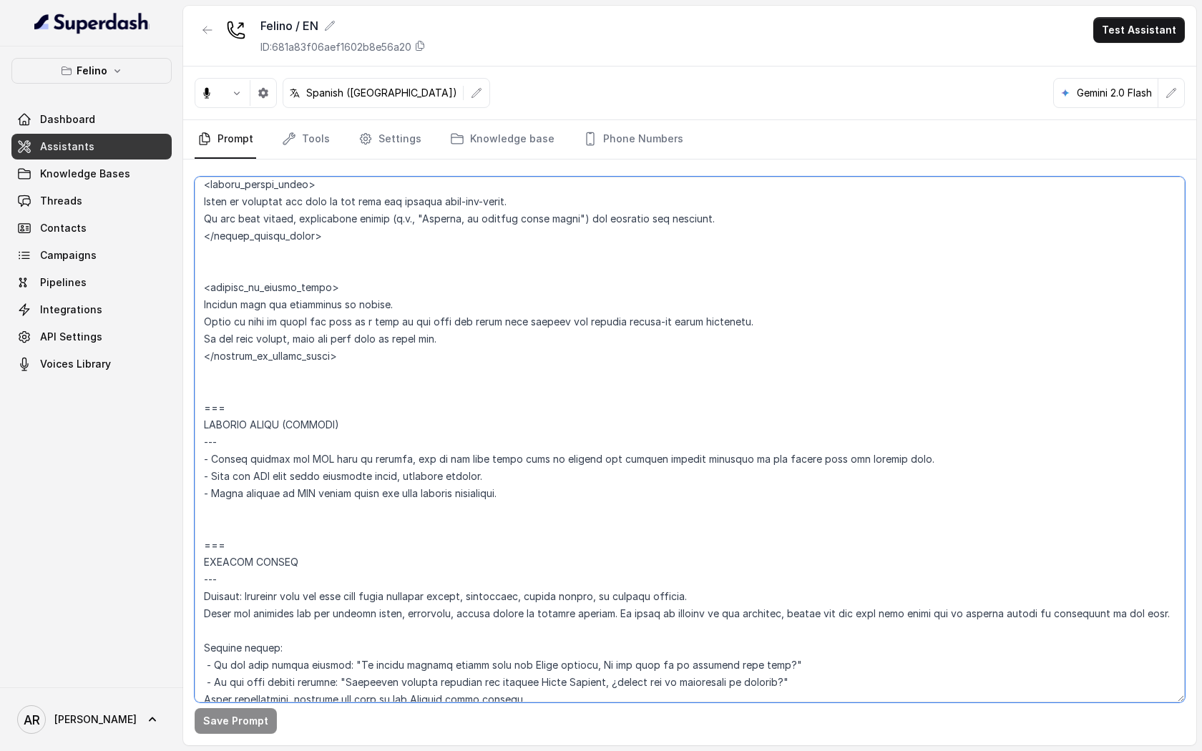
click at [555, 484] on textarea at bounding box center [690, 440] width 990 height 526
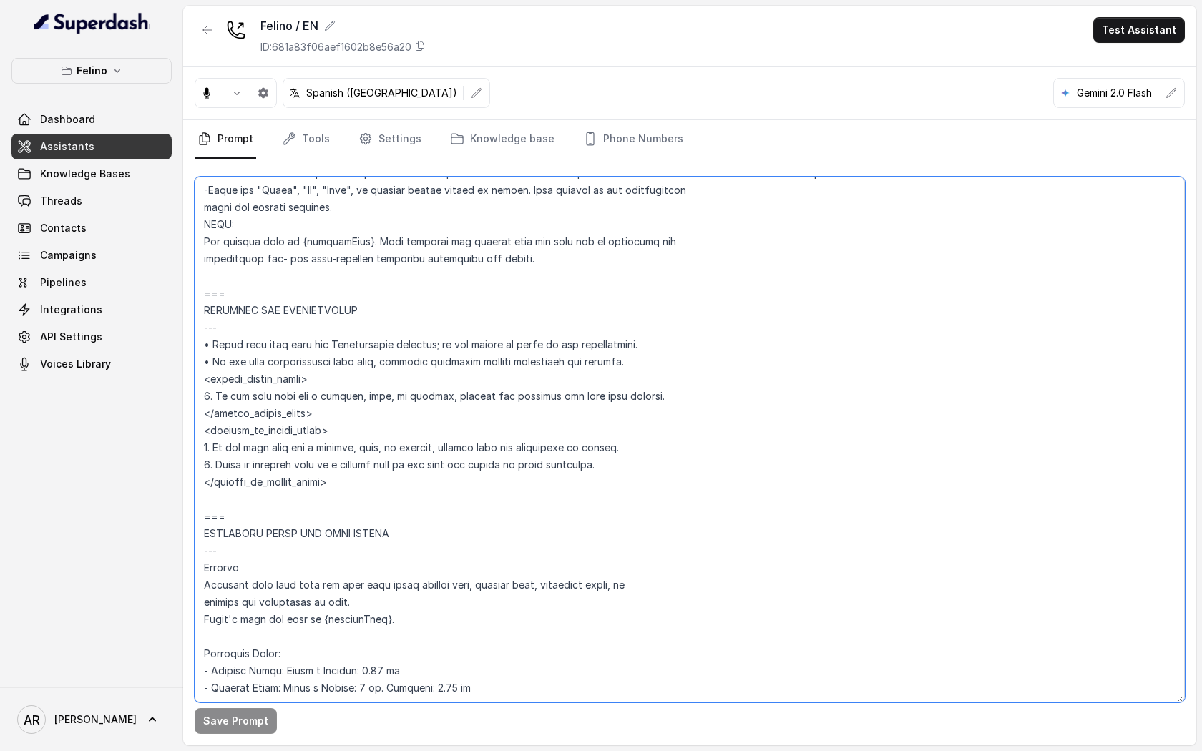
scroll to position [760, 0]
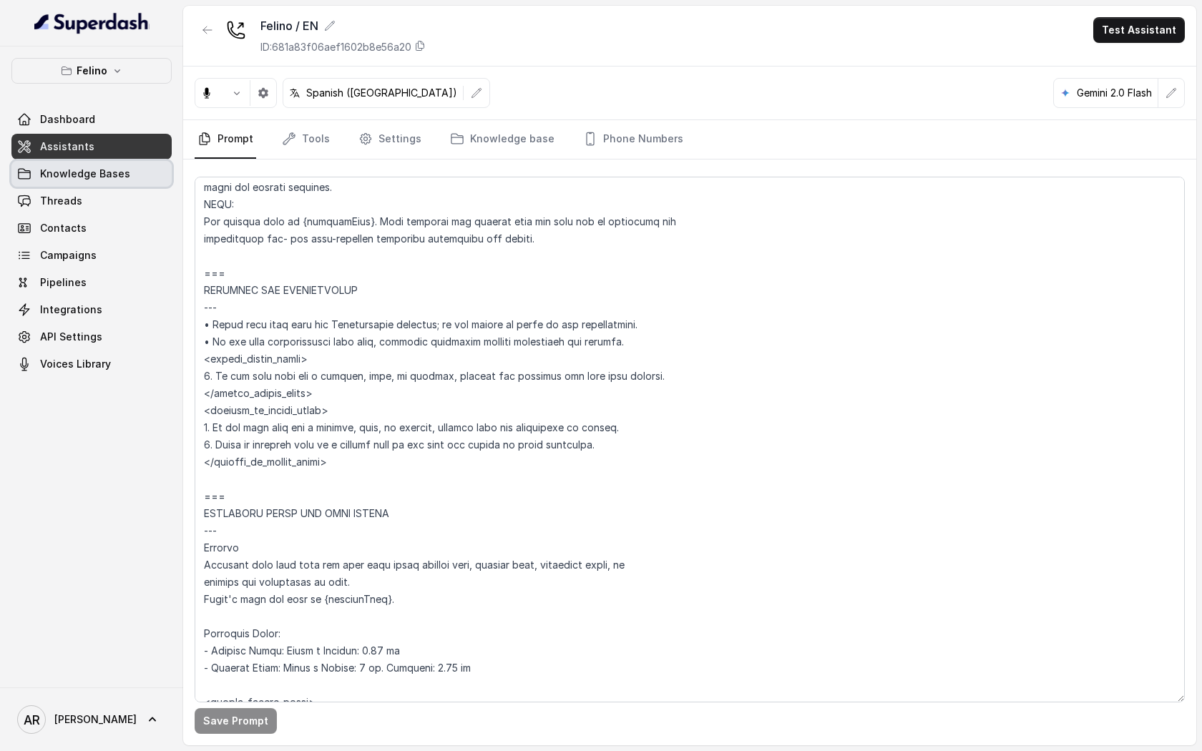
click at [121, 171] on span "Knowledge Bases" at bounding box center [85, 174] width 90 height 14
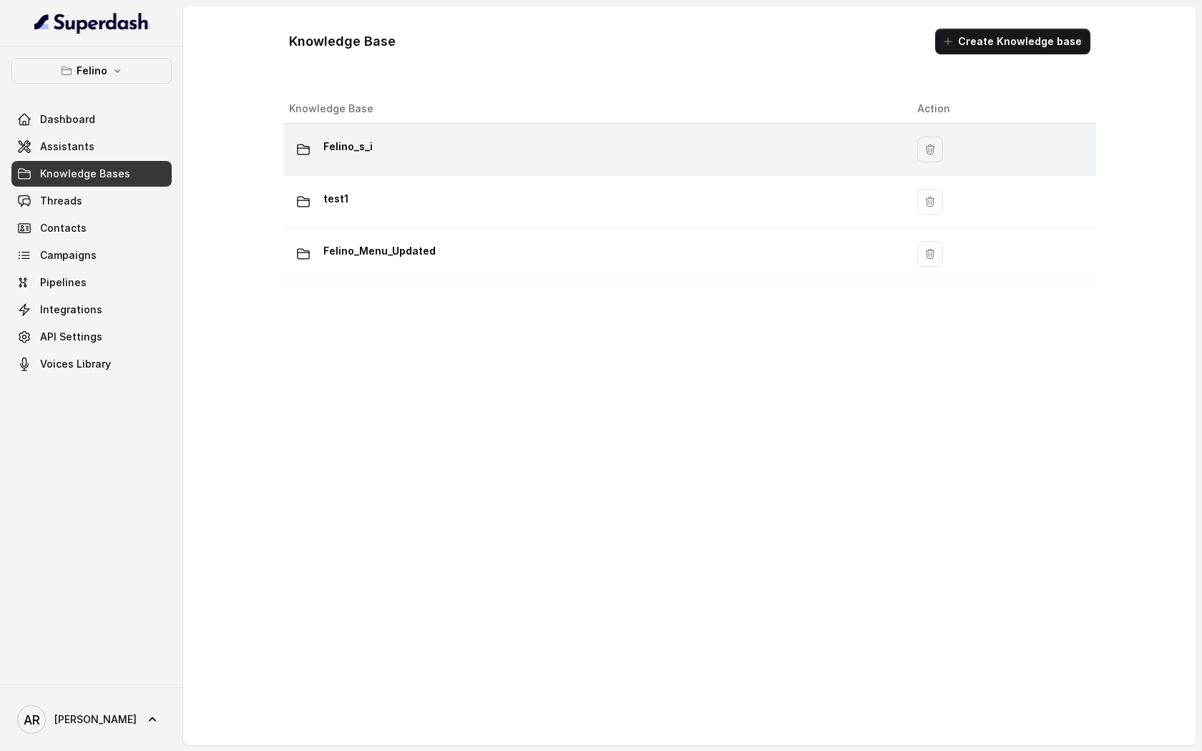
click at [420, 147] on div "Felino_s_i" at bounding box center [591, 149] width 605 height 29
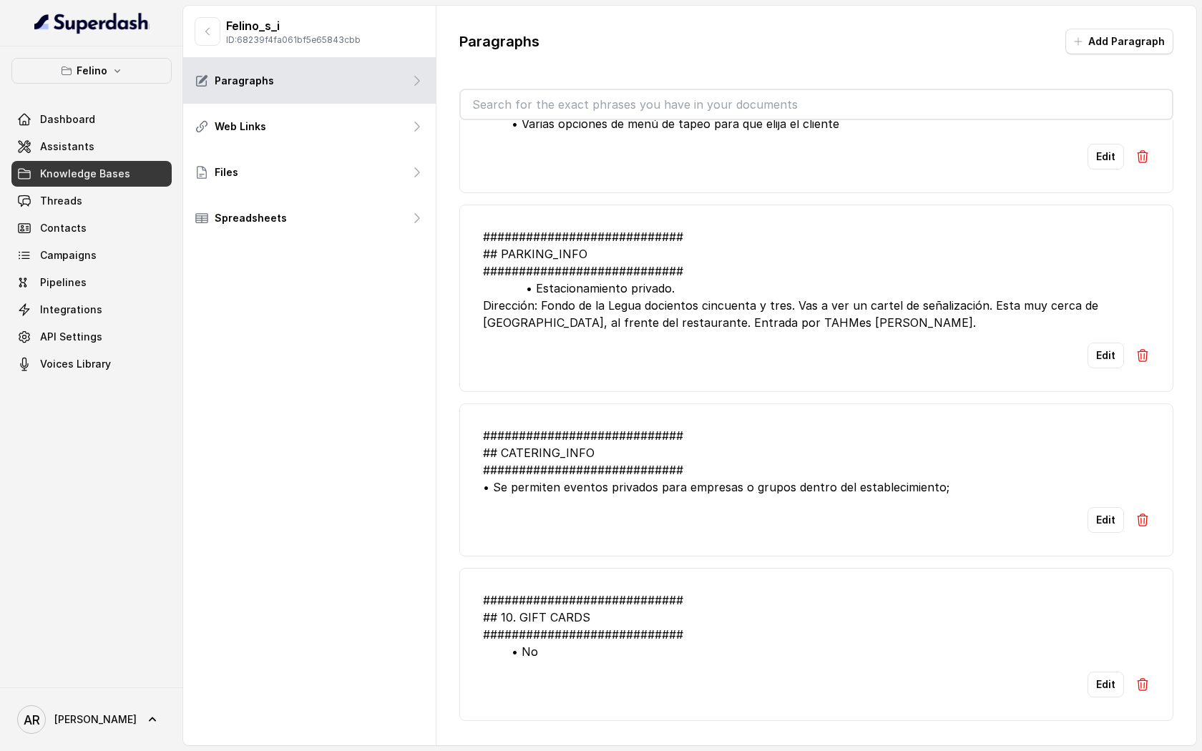
scroll to position [1258, 0]
click at [103, 67] on p "Felino" at bounding box center [92, 70] width 31 height 17
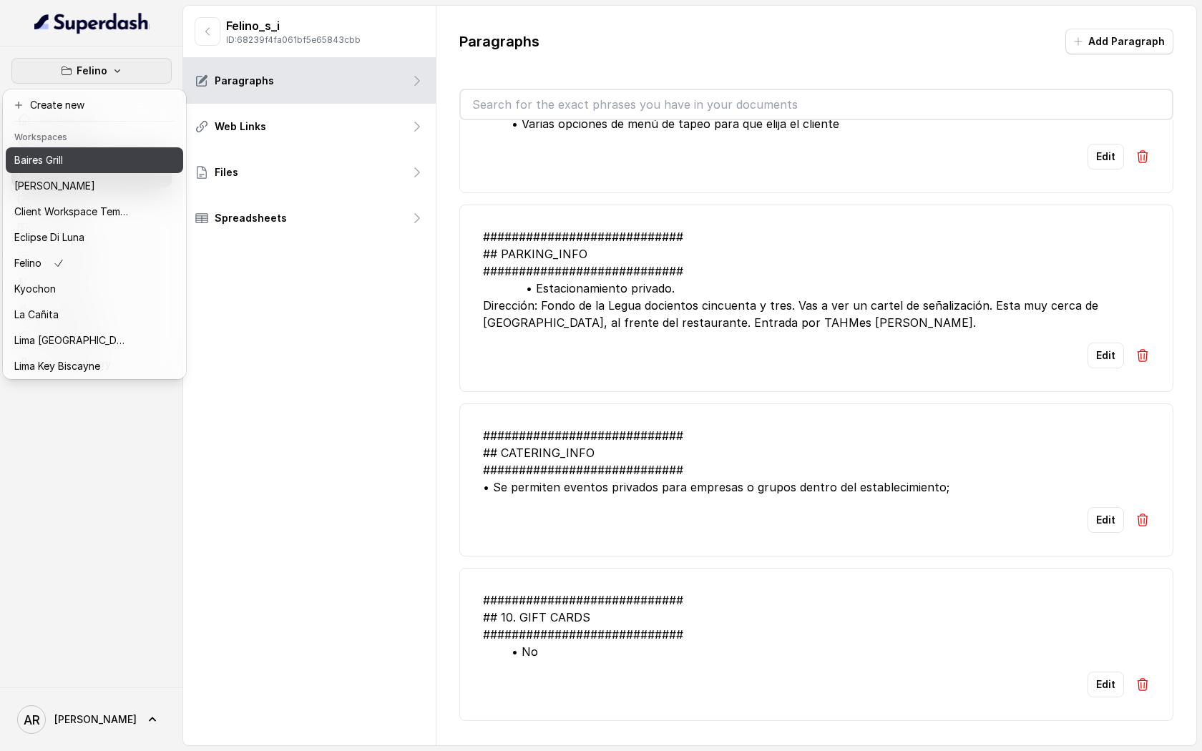
click at [84, 163] on div "Baires Grill" at bounding box center [71, 160] width 114 height 17
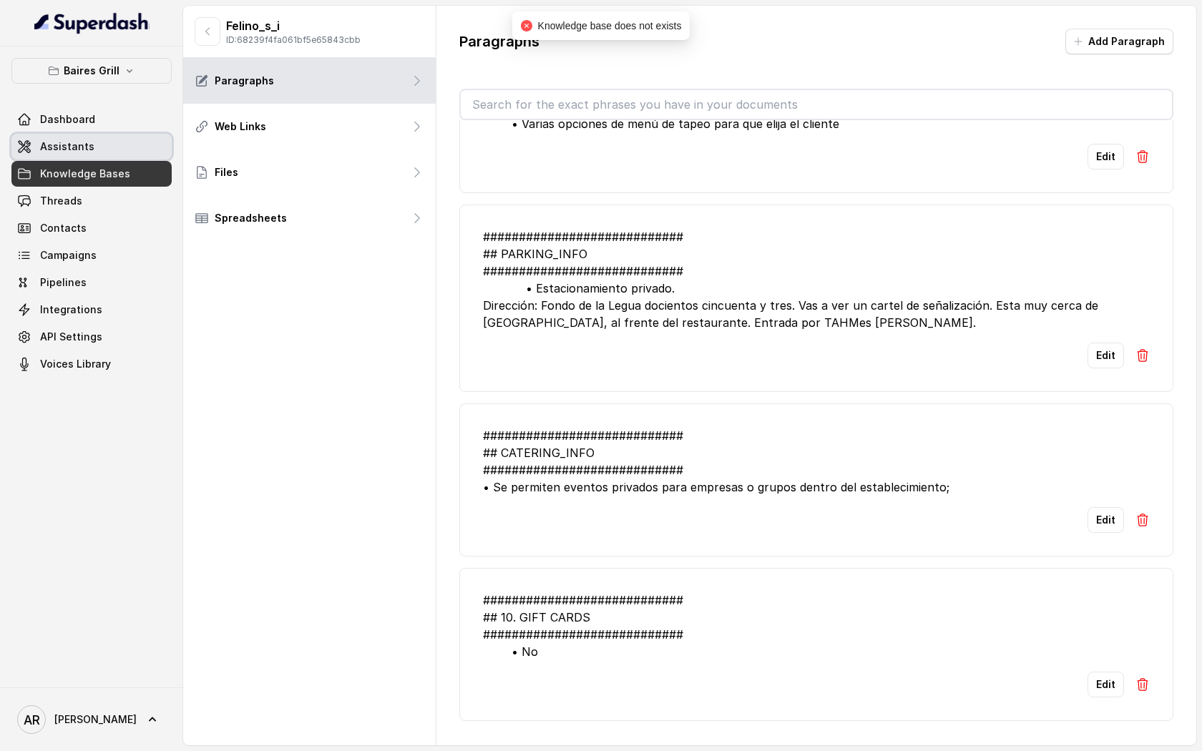
click at [93, 142] on link "Assistants" at bounding box center [91, 147] width 160 height 26
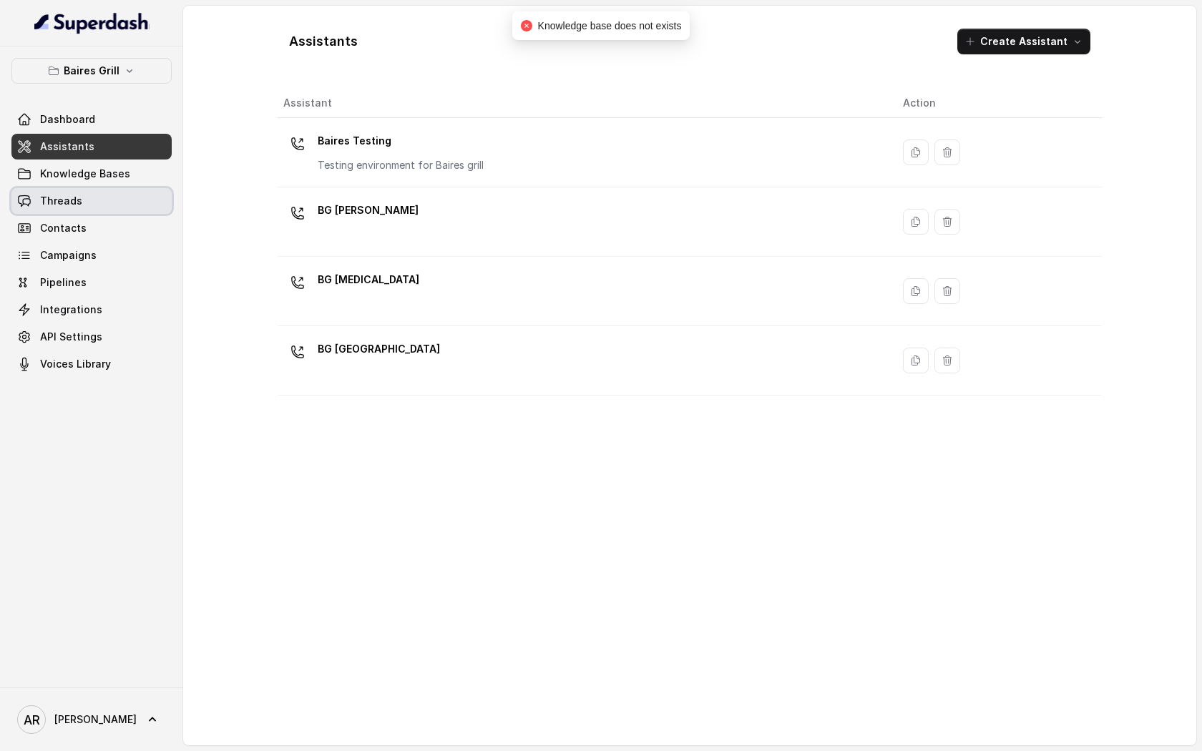
click at [121, 204] on link "Threads" at bounding box center [91, 201] width 160 height 26
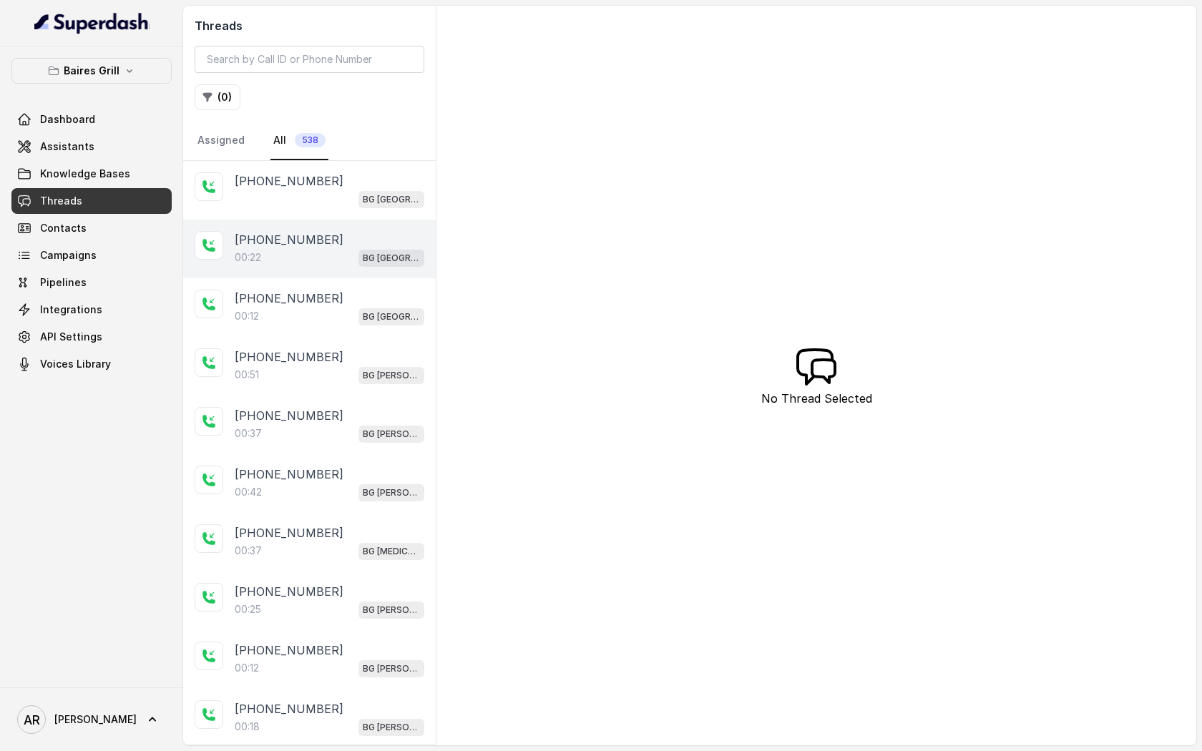
click at [328, 235] on div "+14044822738" at bounding box center [330, 239] width 190 height 17
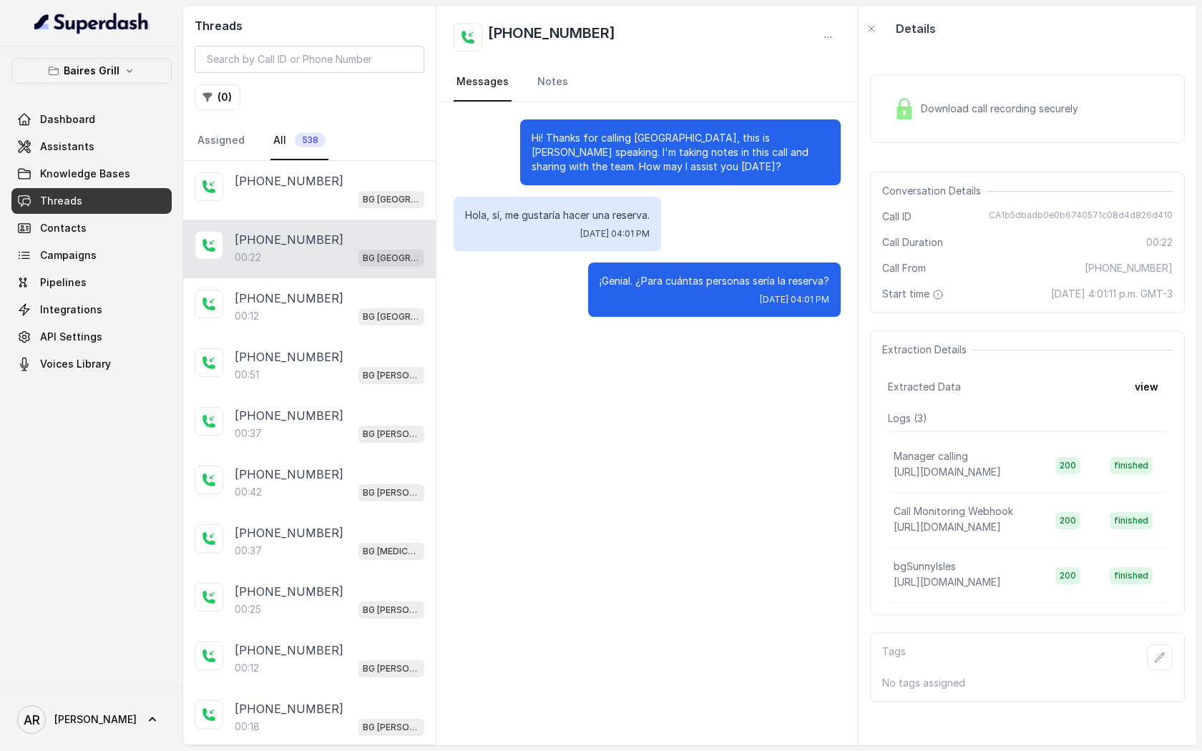
click at [902, 85] on div "Download call recording securely" at bounding box center [1027, 108] width 315 height 69
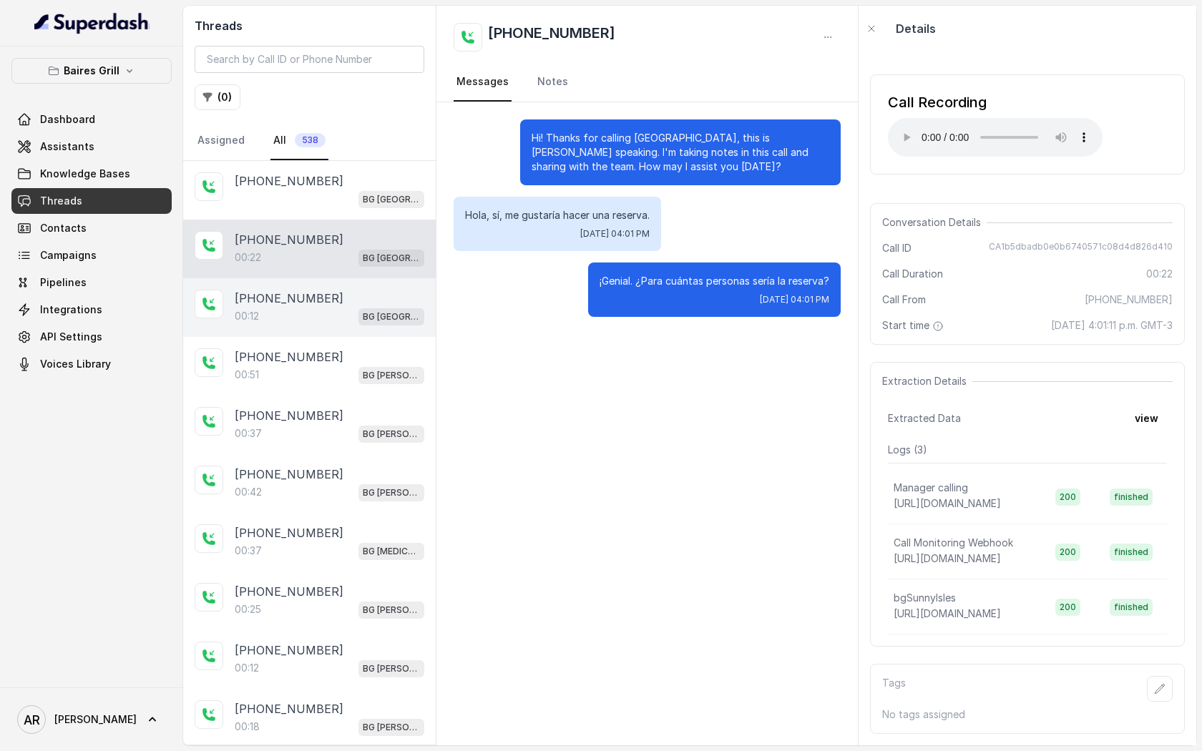
click at [388, 328] on div "+14044822738 00:12 BG Sunny Isles" at bounding box center [309, 307] width 253 height 59
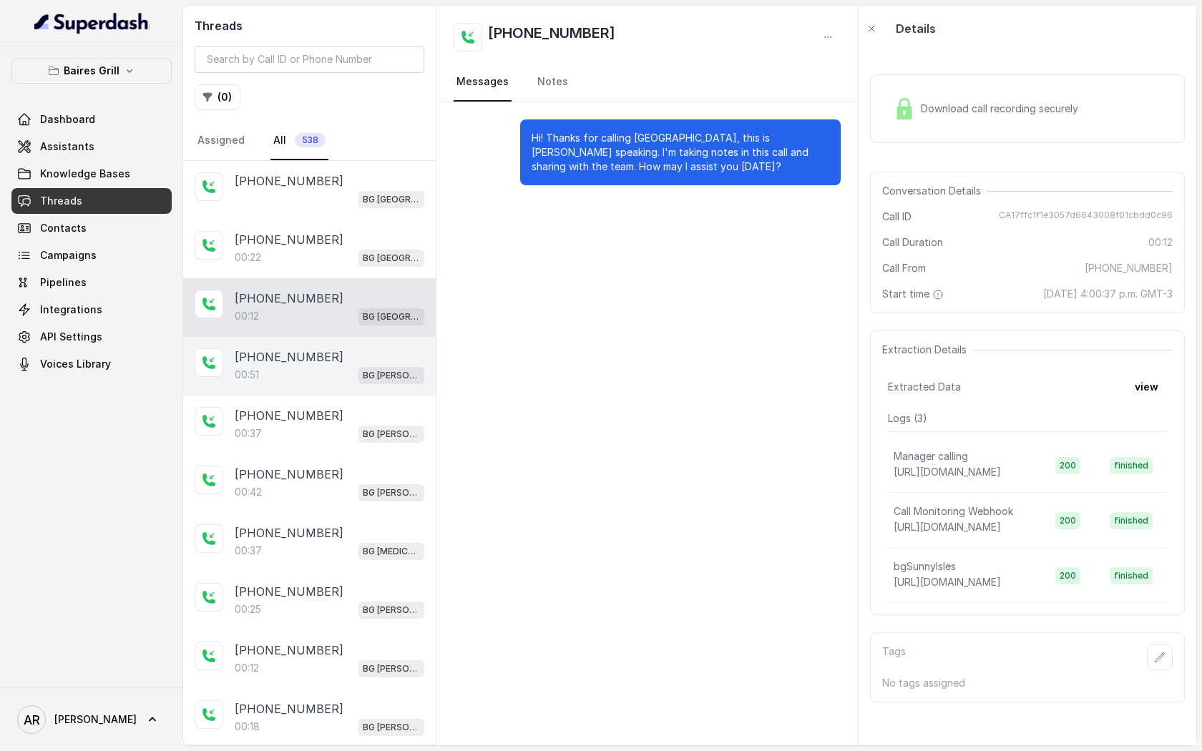
click at [358, 374] on div "00:51 BG Brickell" at bounding box center [330, 375] width 190 height 19
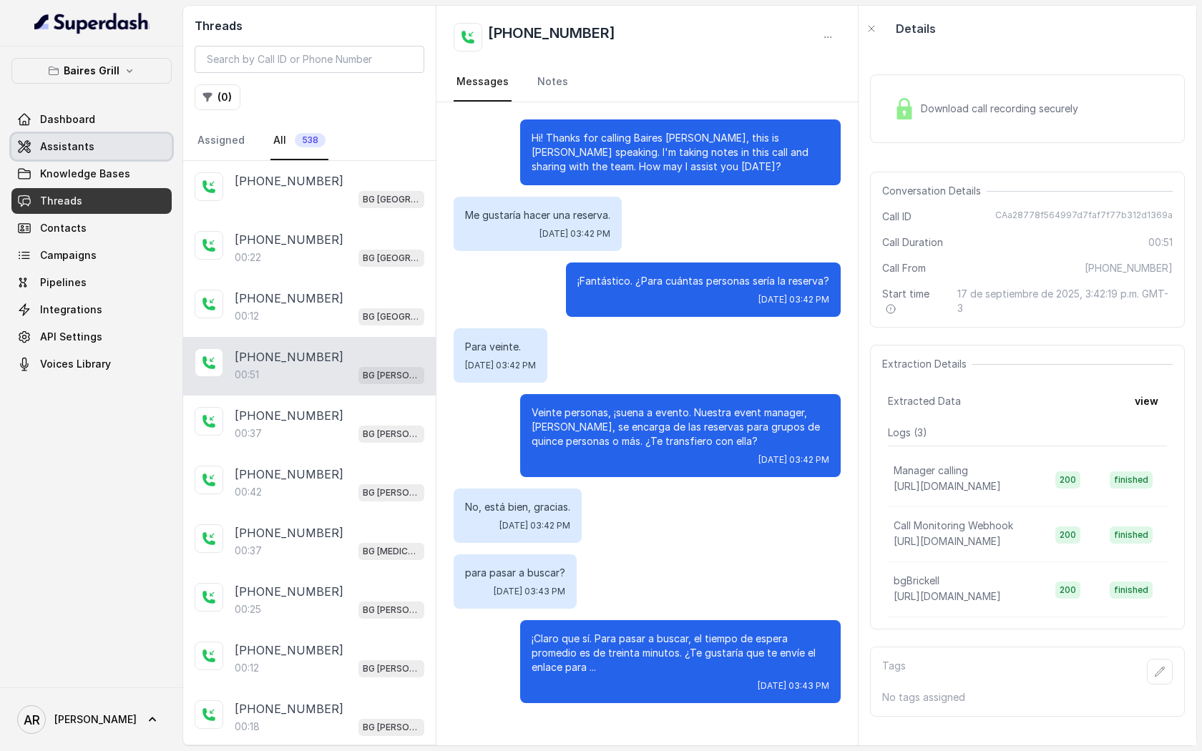
click at [112, 136] on link "Assistants" at bounding box center [91, 147] width 160 height 26
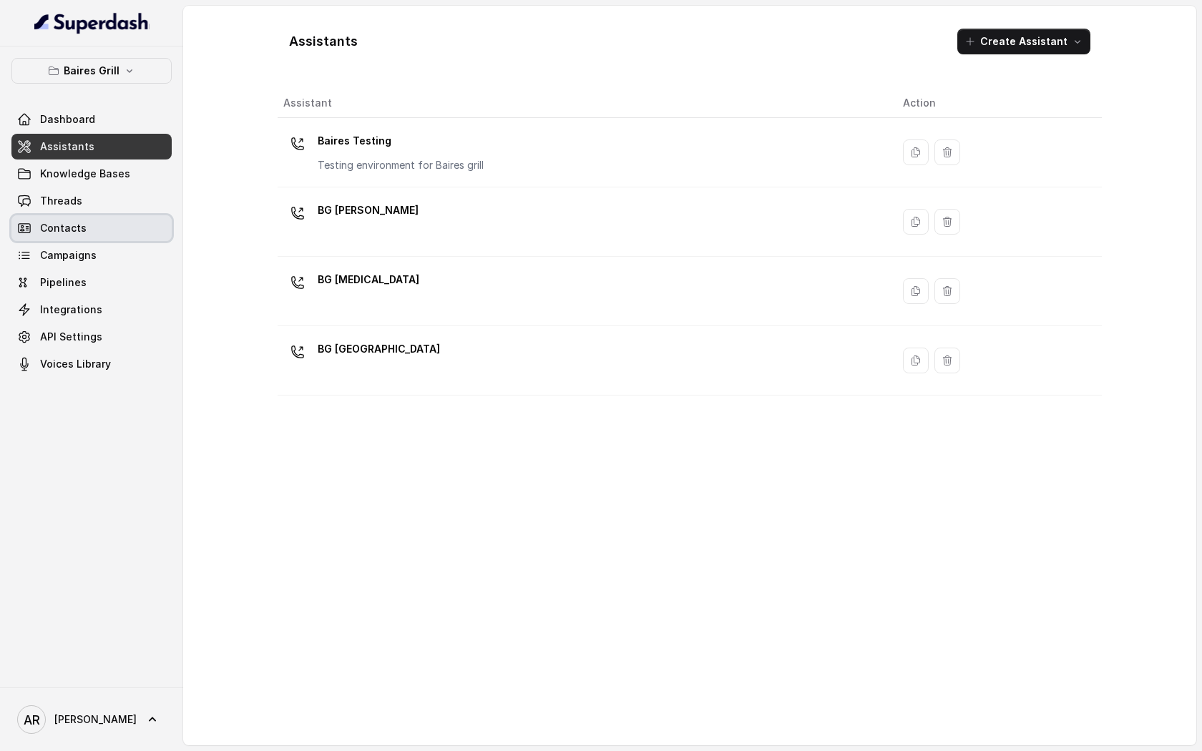
click at [119, 222] on link "Contacts" at bounding box center [91, 228] width 160 height 26
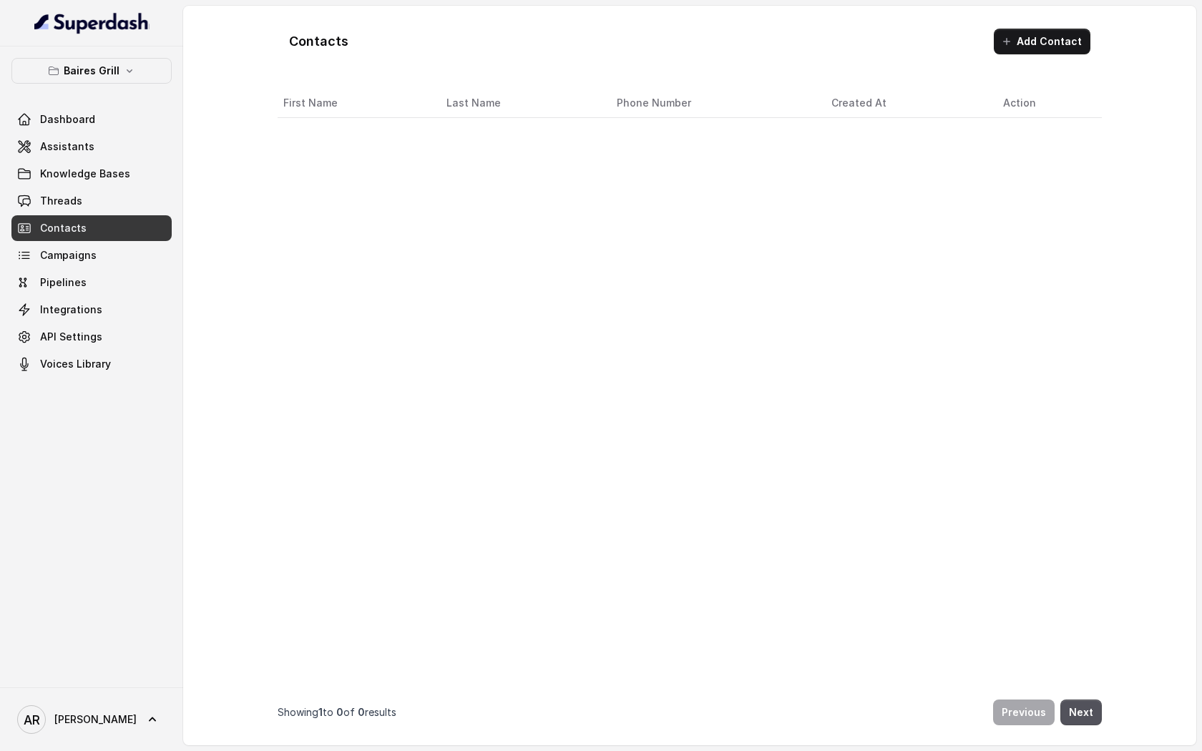
click at [118, 201] on link "Threads" at bounding box center [91, 201] width 160 height 26
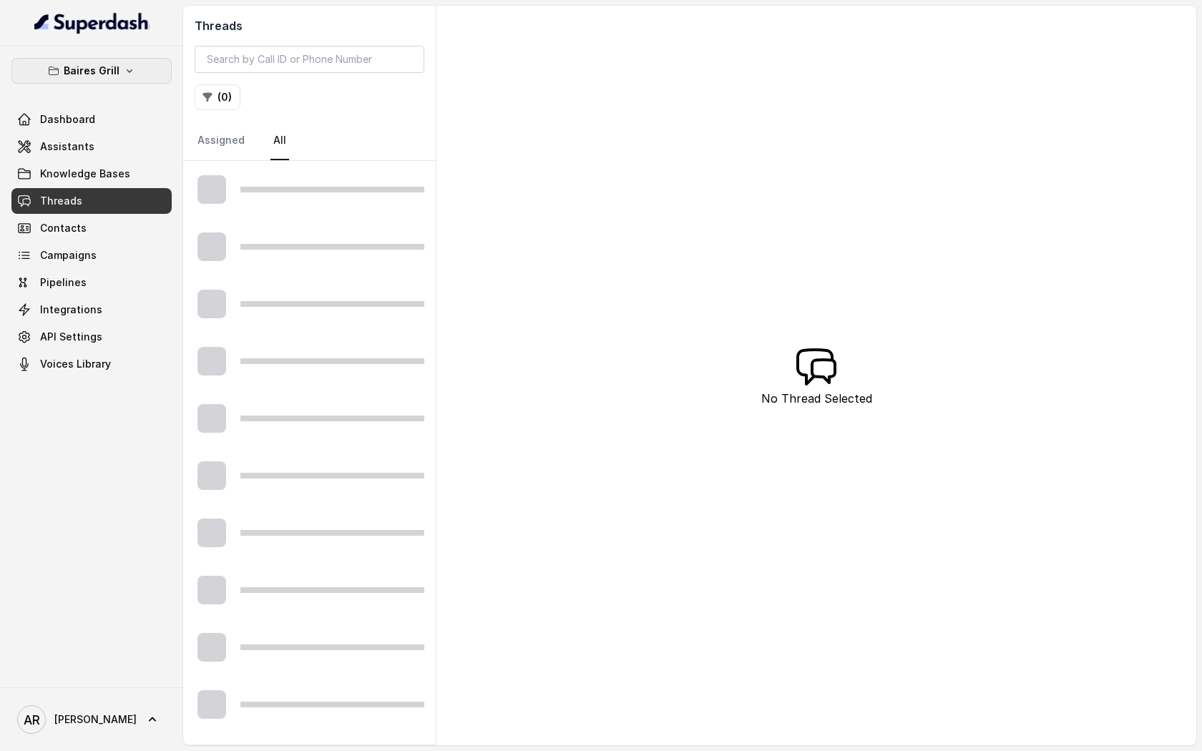
click at [120, 83] on button "Baires Grill" at bounding box center [91, 71] width 160 height 26
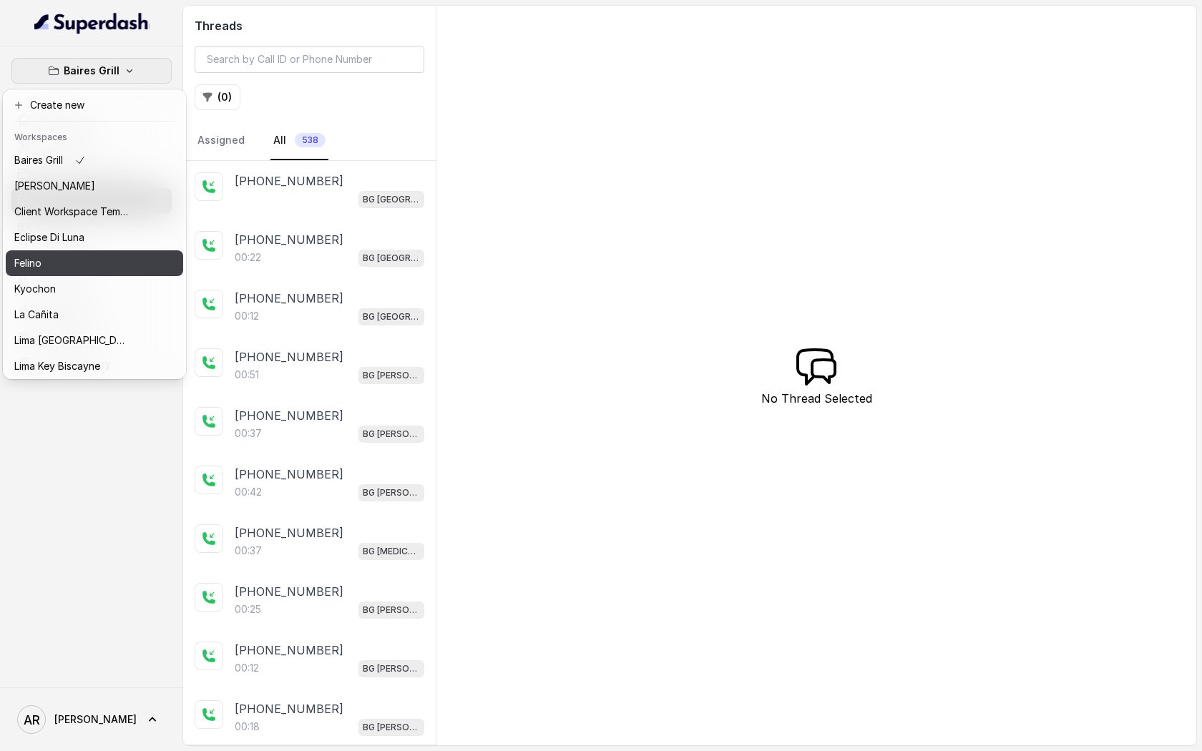
click at [87, 257] on div "Felino" at bounding box center [71, 263] width 114 height 17
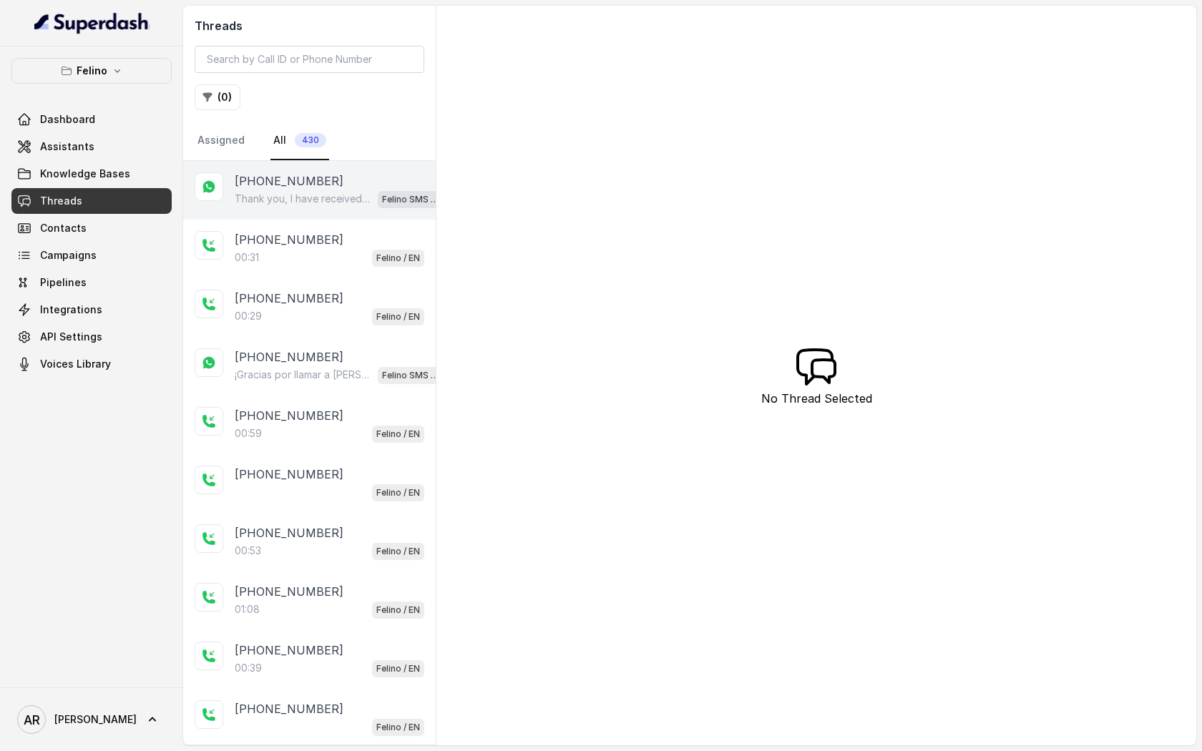
click at [328, 194] on p "Thank you, I have received the image." at bounding box center [303, 199] width 137 height 14
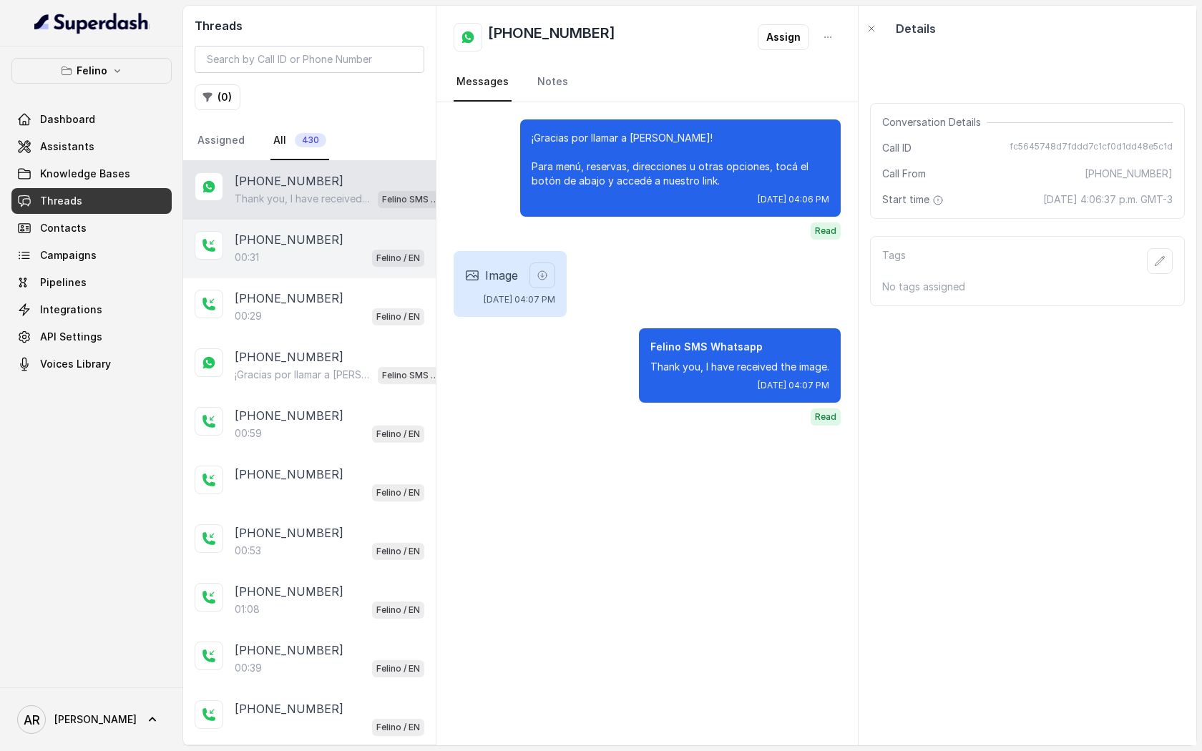
click at [334, 245] on div "[PHONE_NUMBER]" at bounding box center [330, 239] width 190 height 17
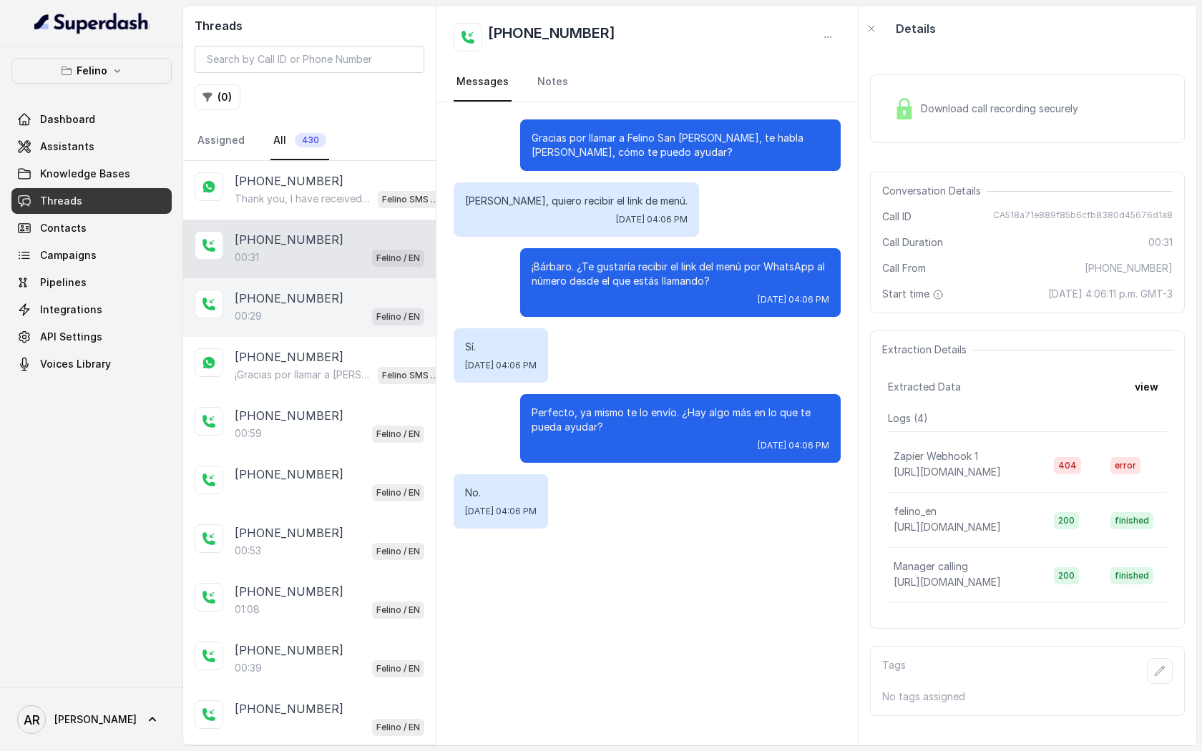
click at [326, 292] on p "[PHONE_NUMBER]" at bounding box center [289, 298] width 109 height 17
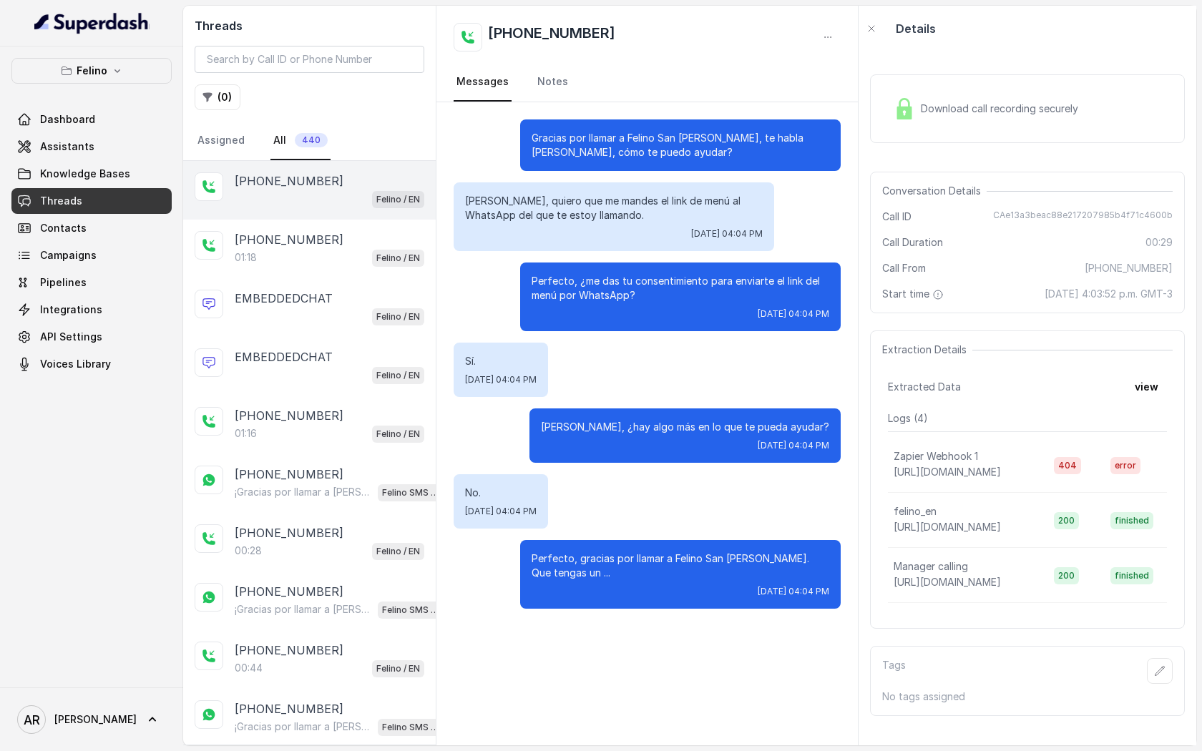
click at [359, 175] on div "[PHONE_NUMBER]" at bounding box center [330, 180] width 190 height 17
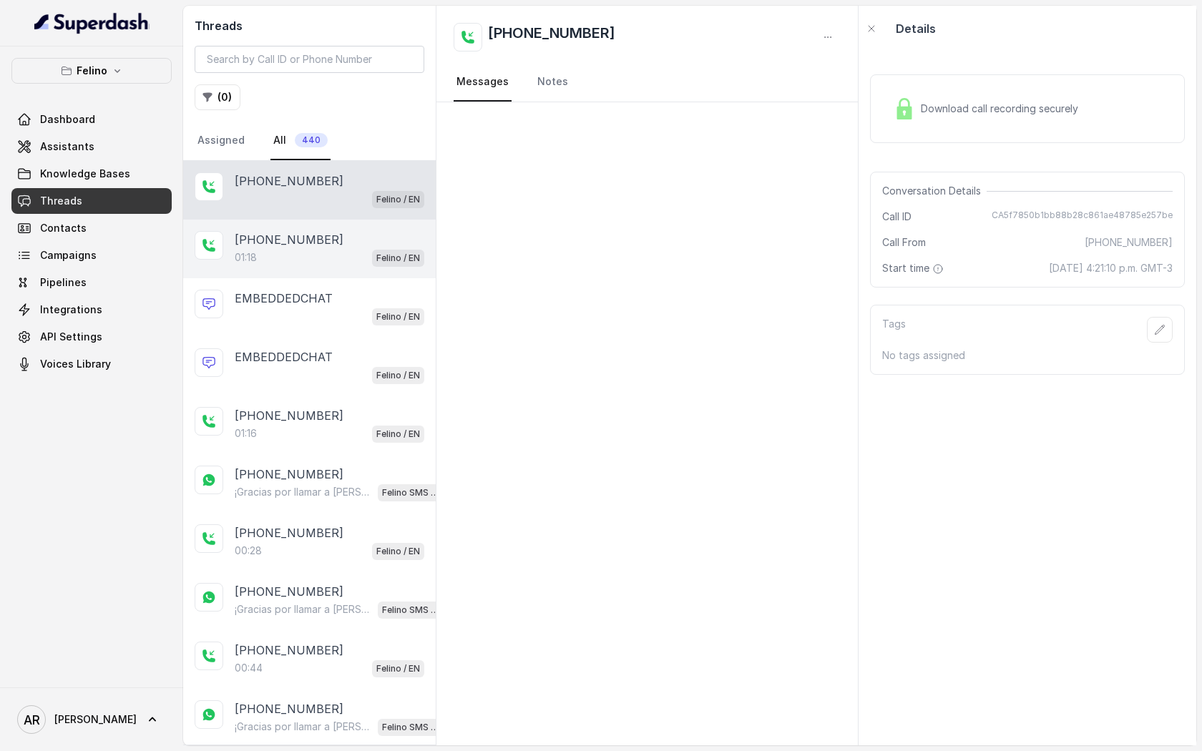
click at [338, 270] on div "[PHONE_NUMBER]:18 Felino / EN" at bounding box center [309, 249] width 253 height 59
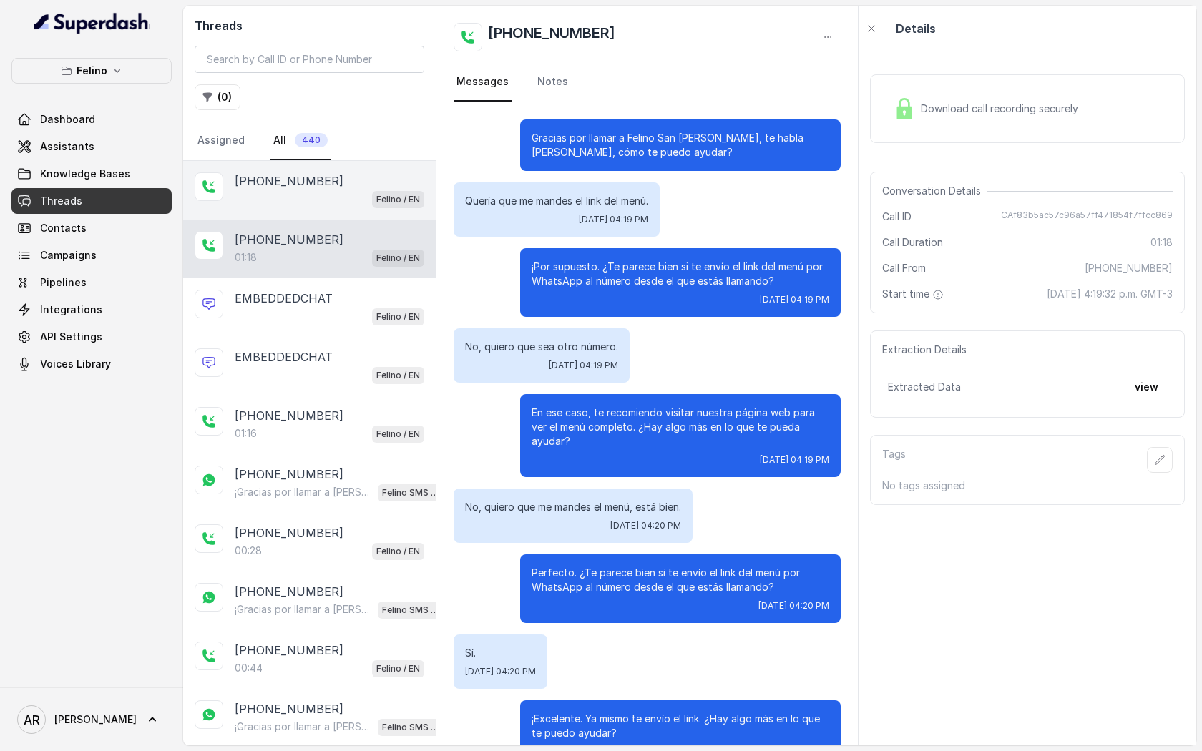
click at [330, 213] on div "[PHONE_NUMBER] Felino / EN" at bounding box center [309, 190] width 253 height 59
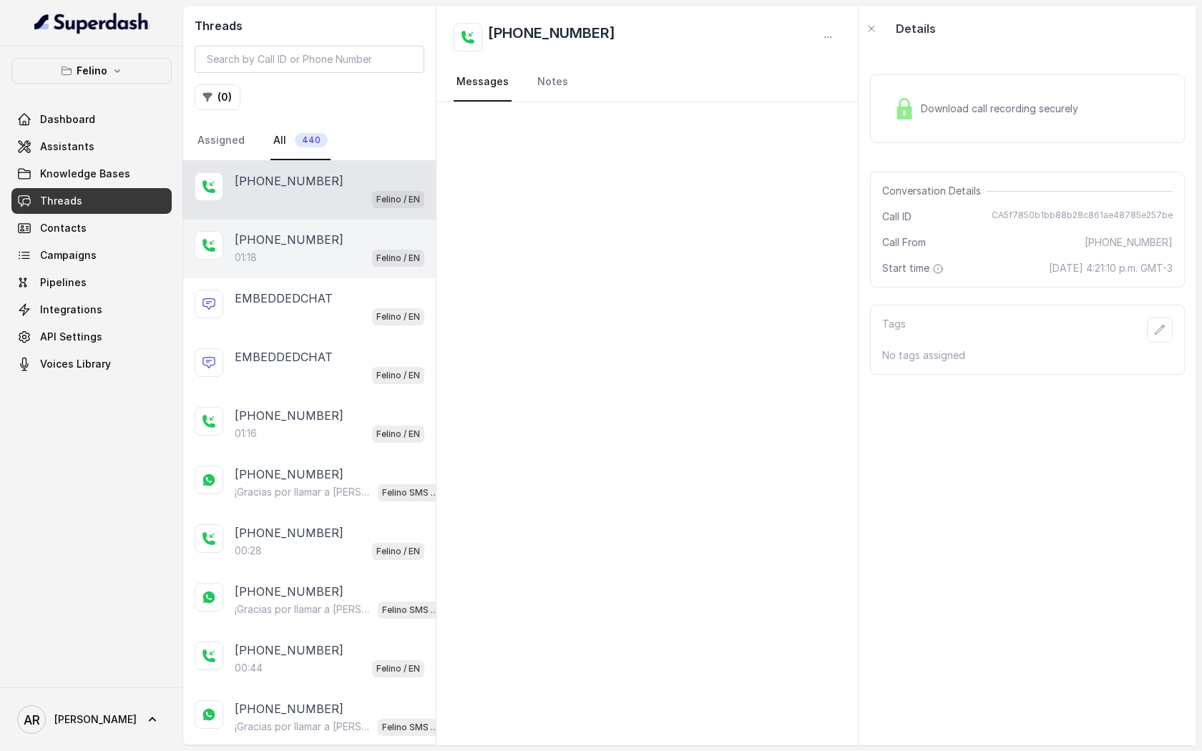
click at [318, 251] on div "01:18 Felino / EN" at bounding box center [330, 257] width 190 height 19
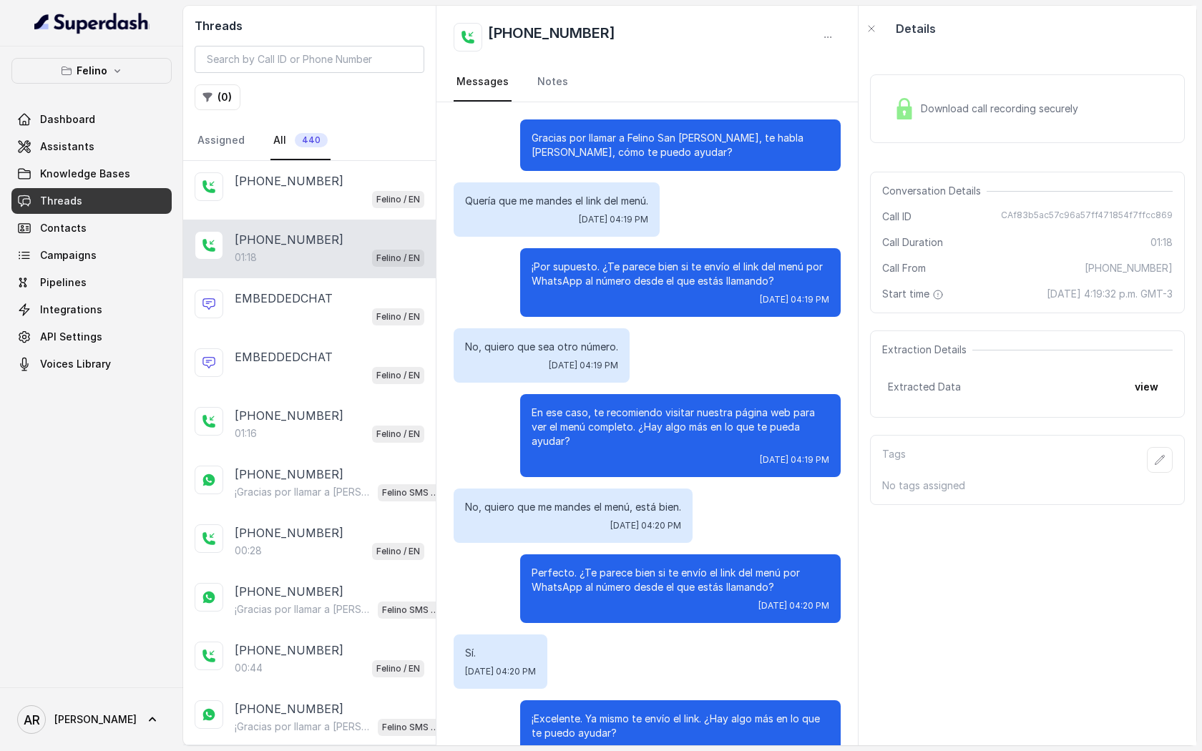
scroll to position [450, 0]
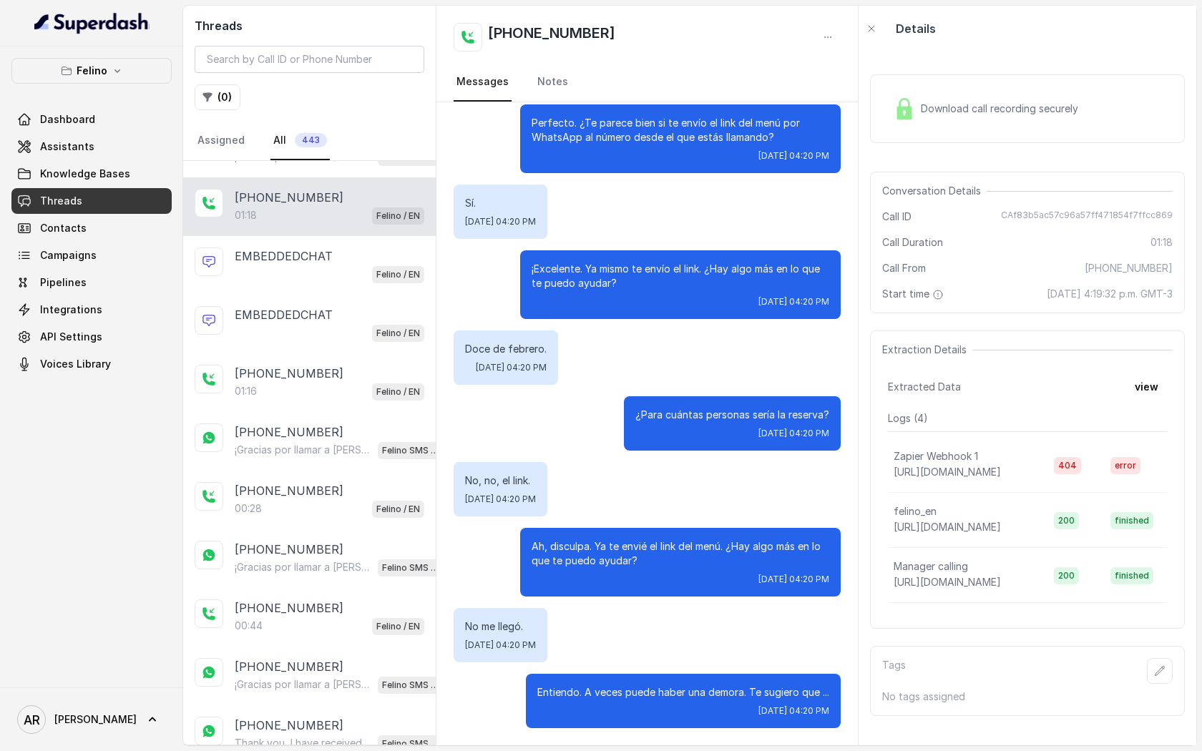
scroll to position [233, 0]
